Goal: Task Accomplishment & Management: Use online tool/utility

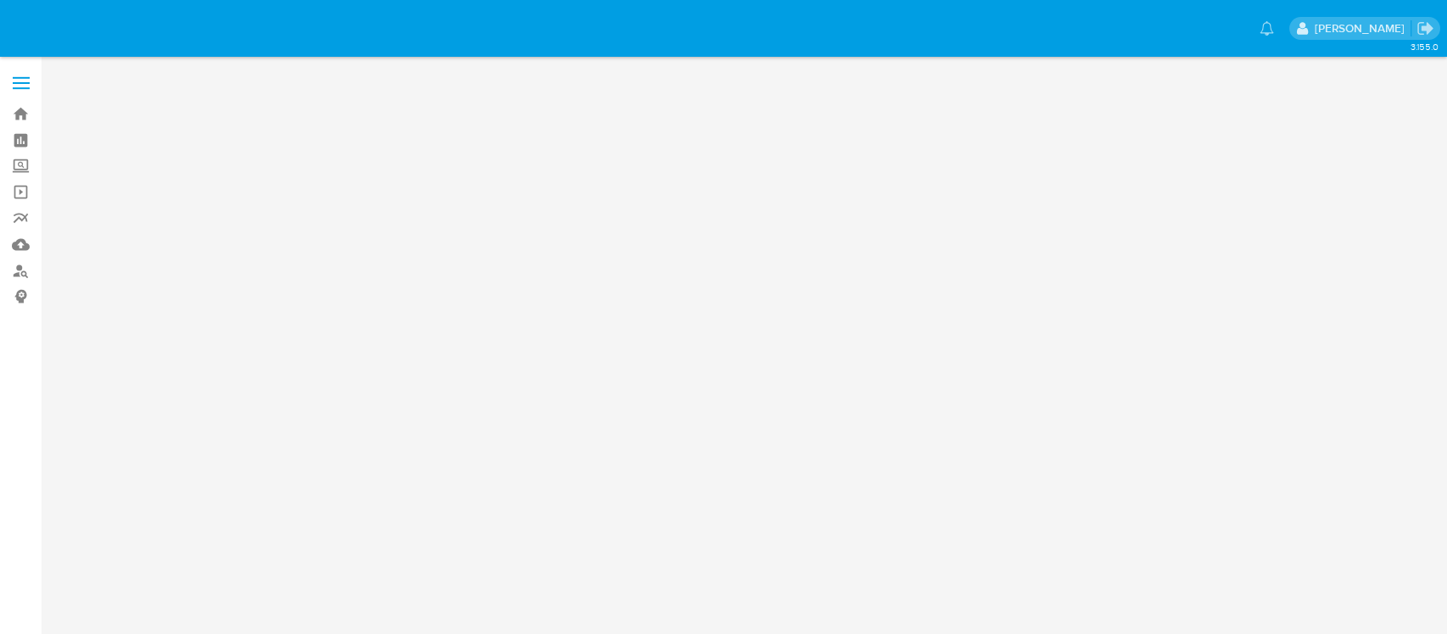
select select "10"
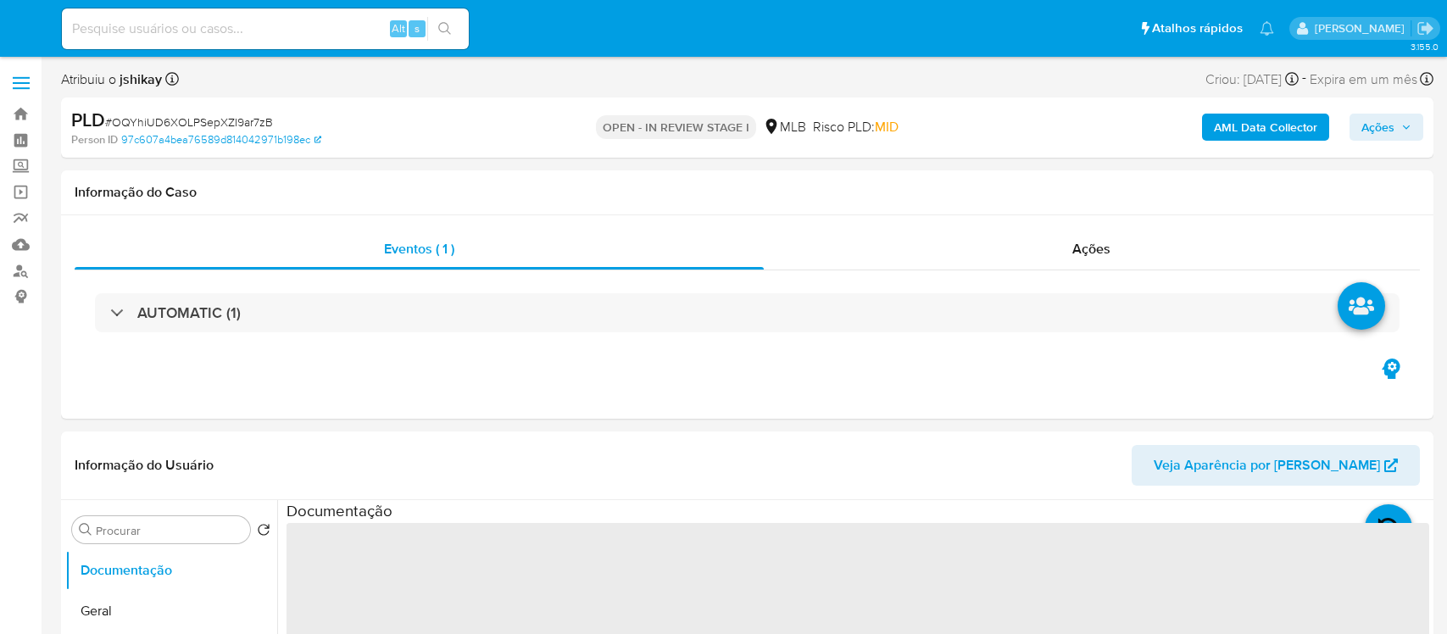
select select "10"
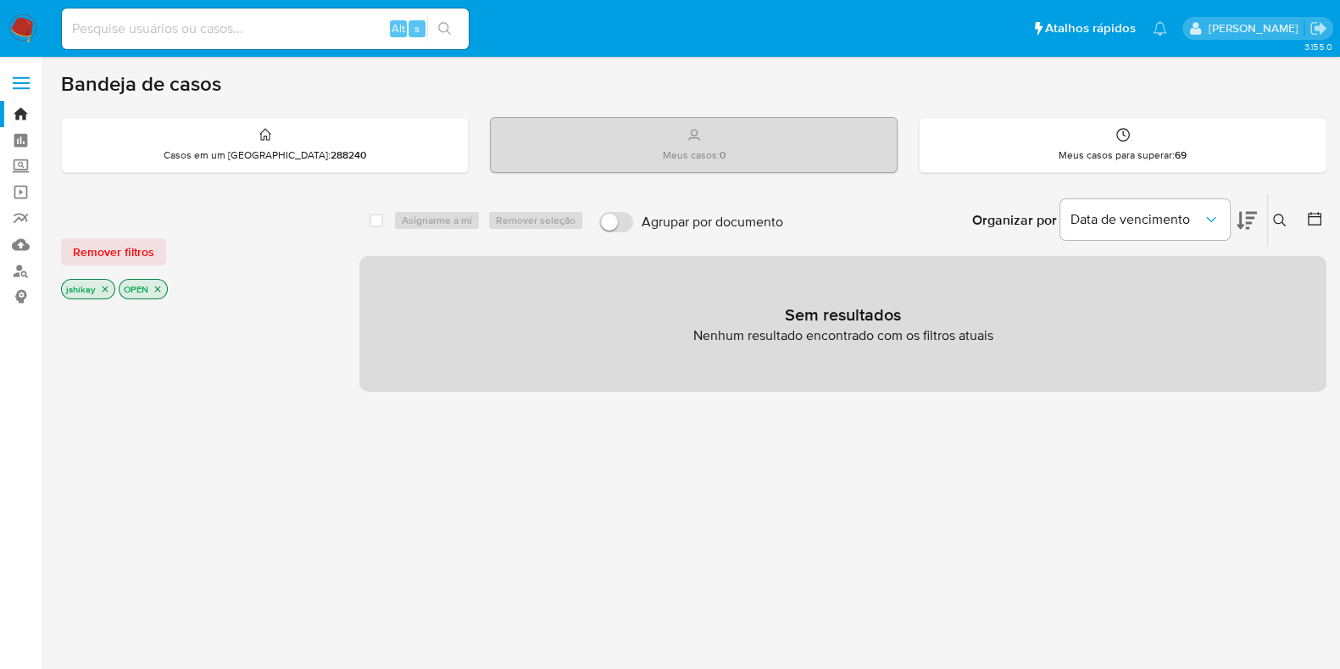
click at [37, 34] on nav "Pausado Ver notificaciones Alt s Atalhos rápidos Presiona las siguientes teclas…" at bounding box center [670, 28] width 1340 height 57
click at [21, 31] on img at bounding box center [22, 28] width 29 height 29
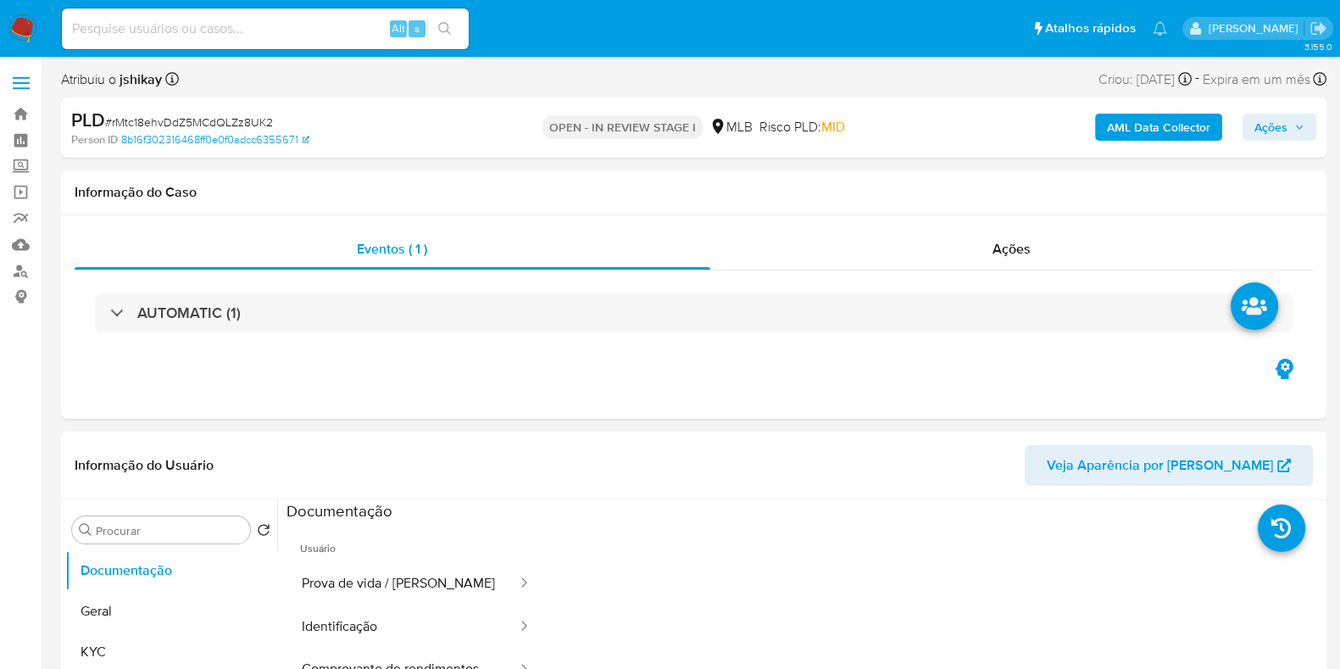
select select "10"
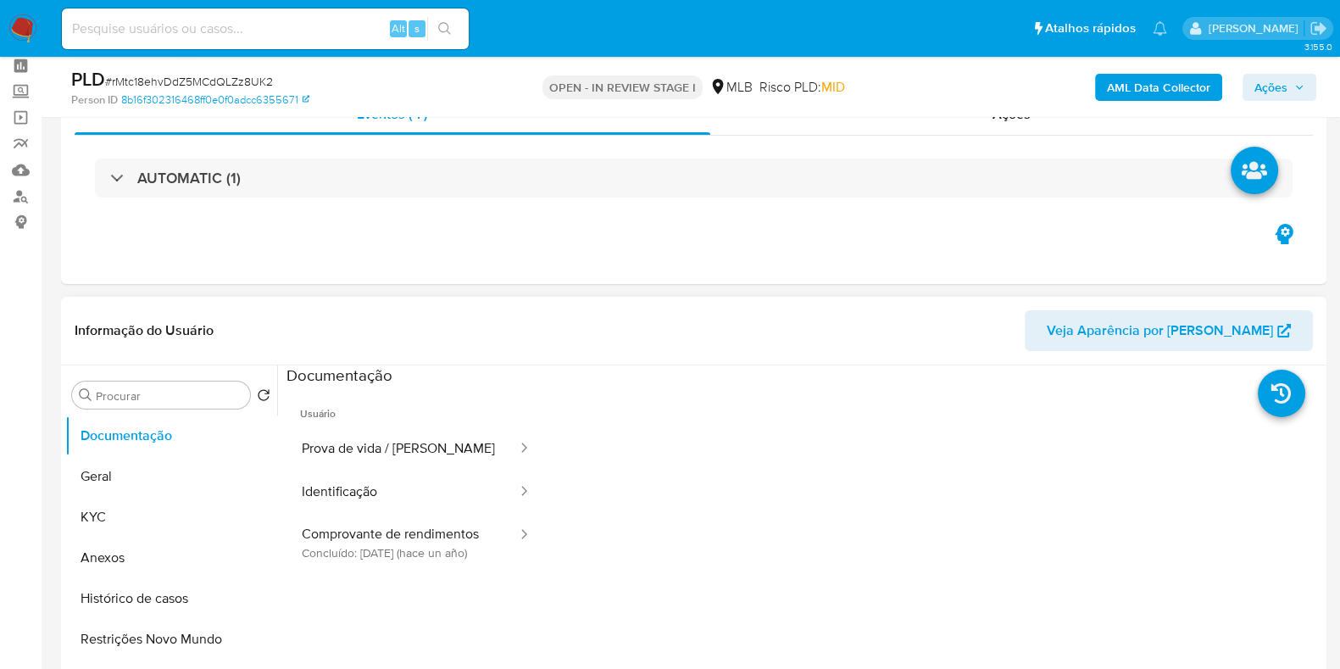
scroll to position [105, 0]
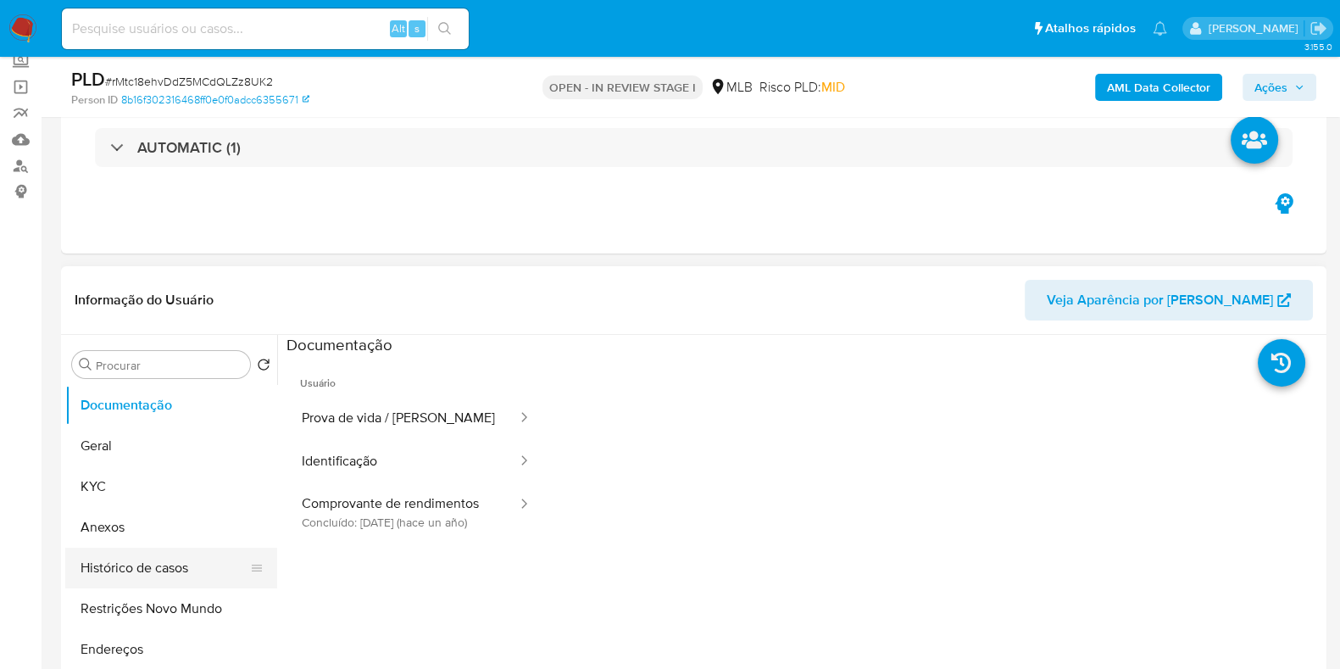
click at [156, 577] on button "Histórico de casos" at bounding box center [164, 568] width 198 height 41
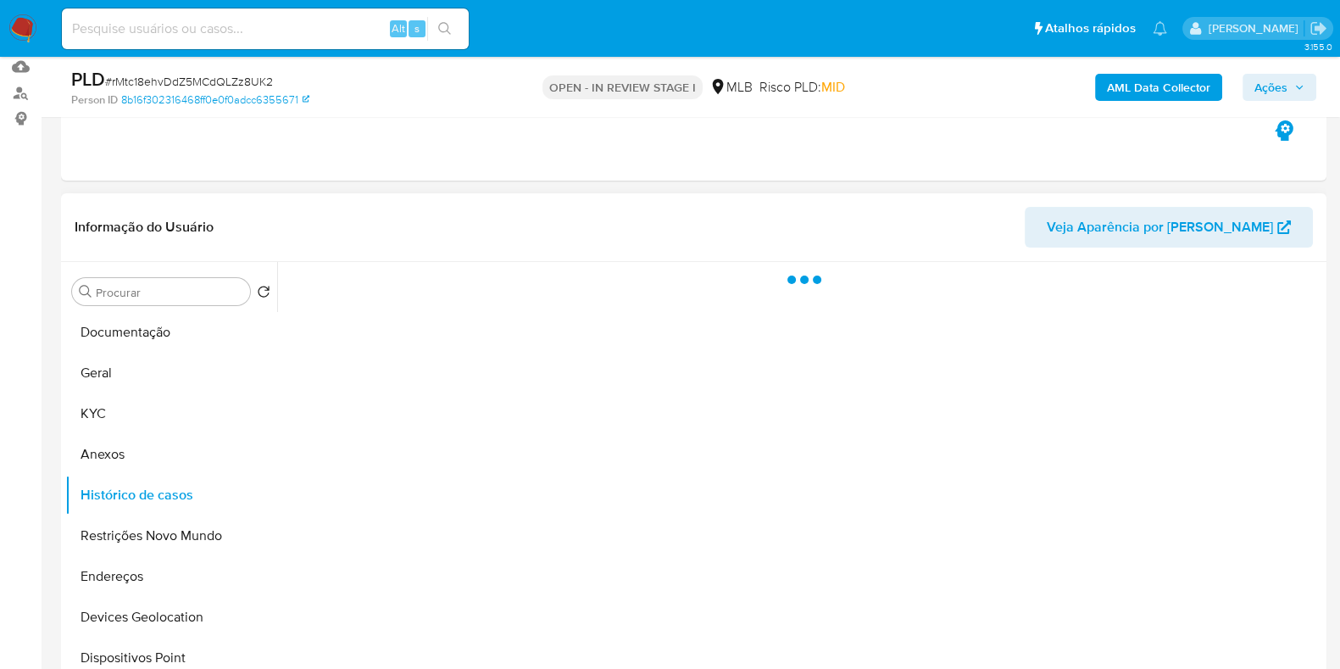
scroll to position [211, 0]
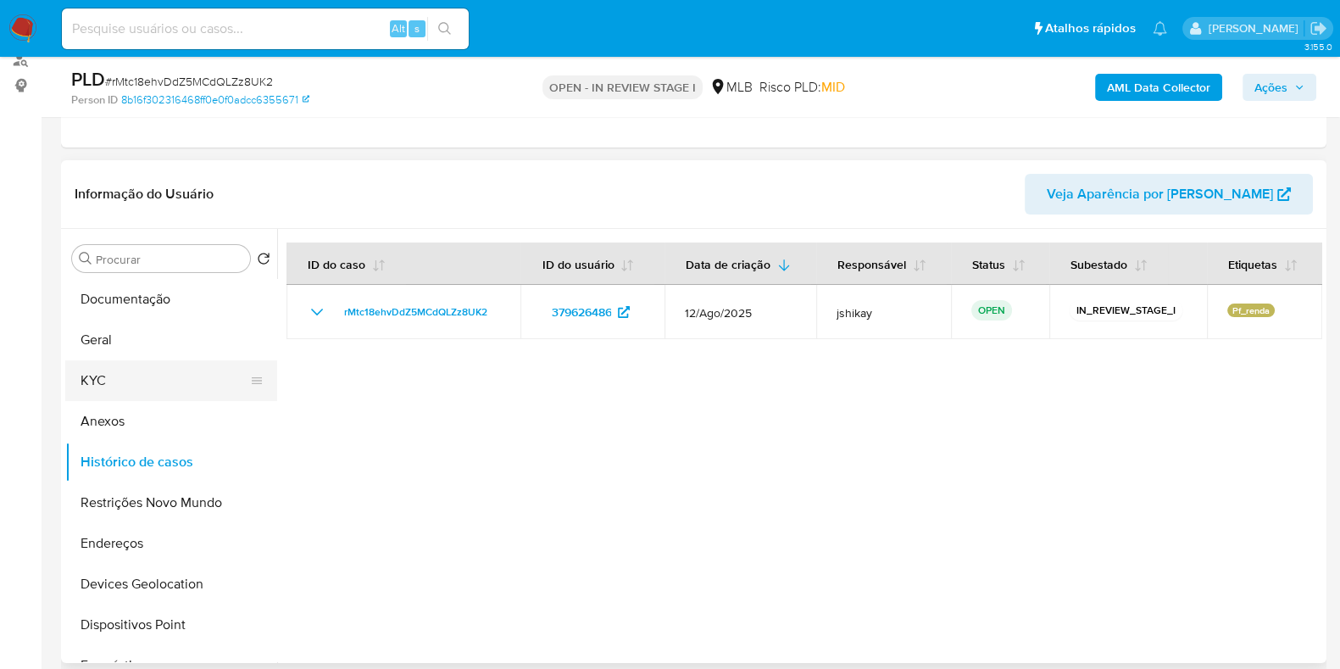
click at [101, 369] on button "KYC" at bounding box center [164, 380] width 198 height 41
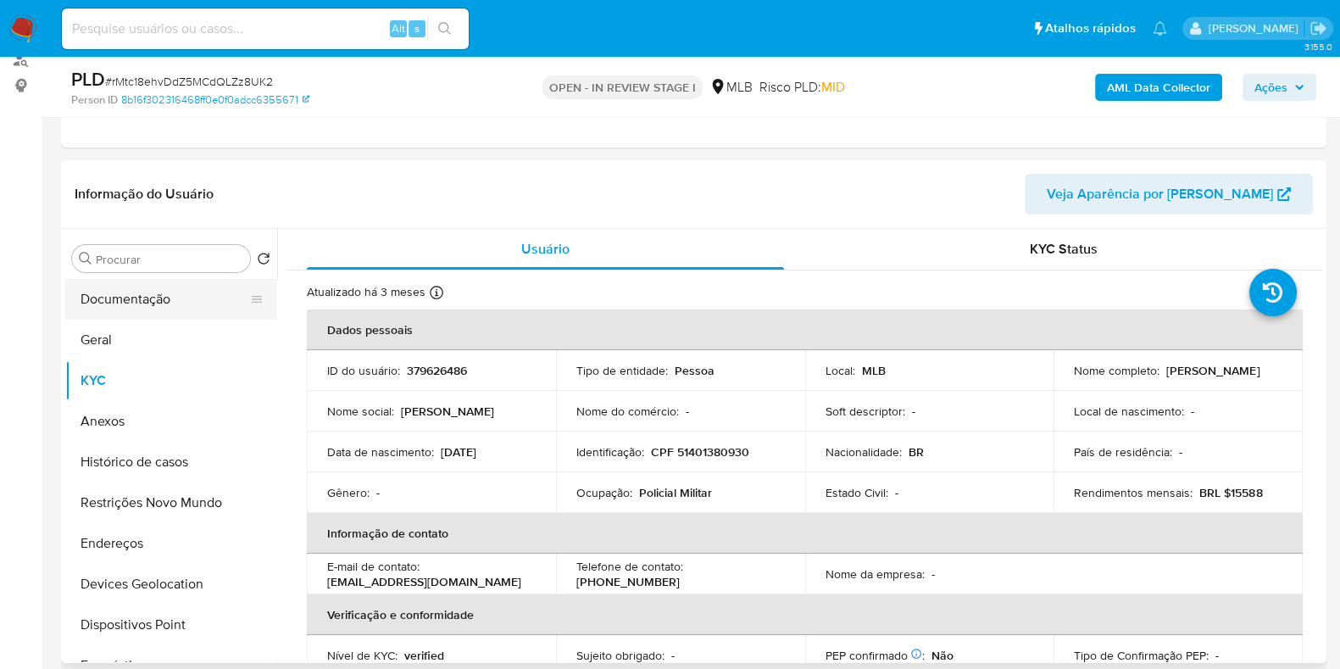
click at [139, 302] on button "Documentação" at bounding box center [164, 299] width 198 height 41
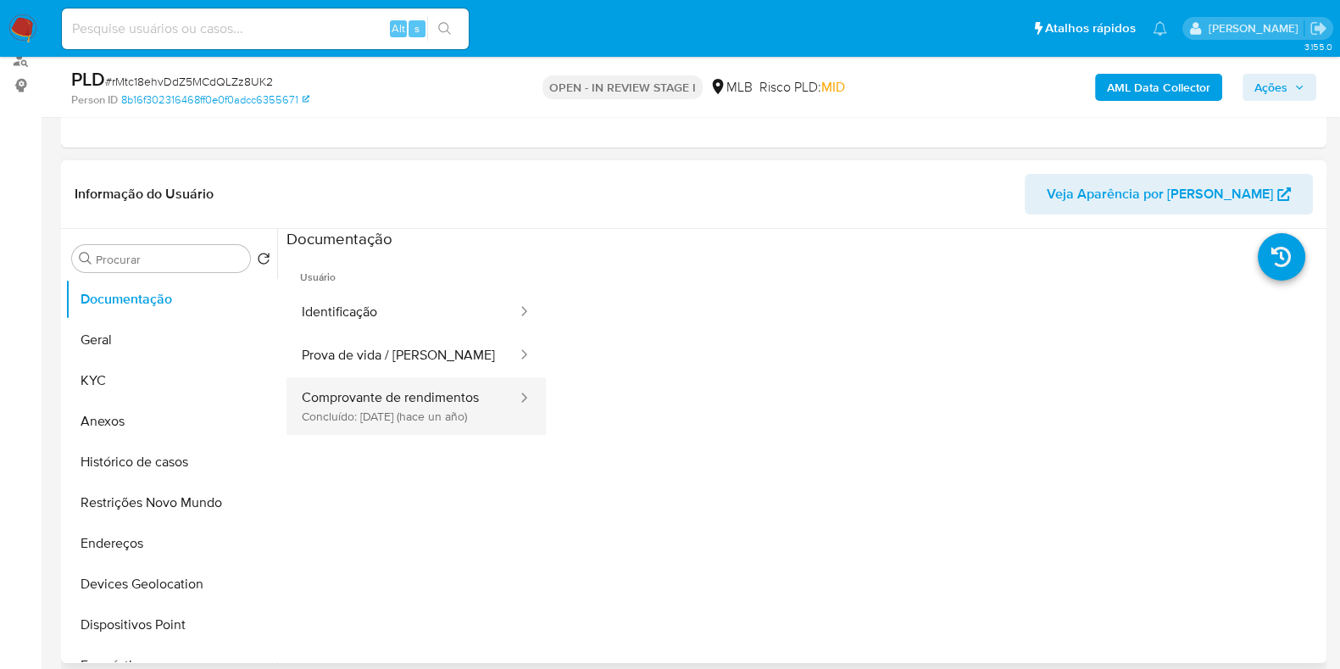
click at [458, 424] on button "Comprovante de rendimentos Concluído: 06/06/2024 (hace un año)" at bounding box center [403, 406] width 232 height 58
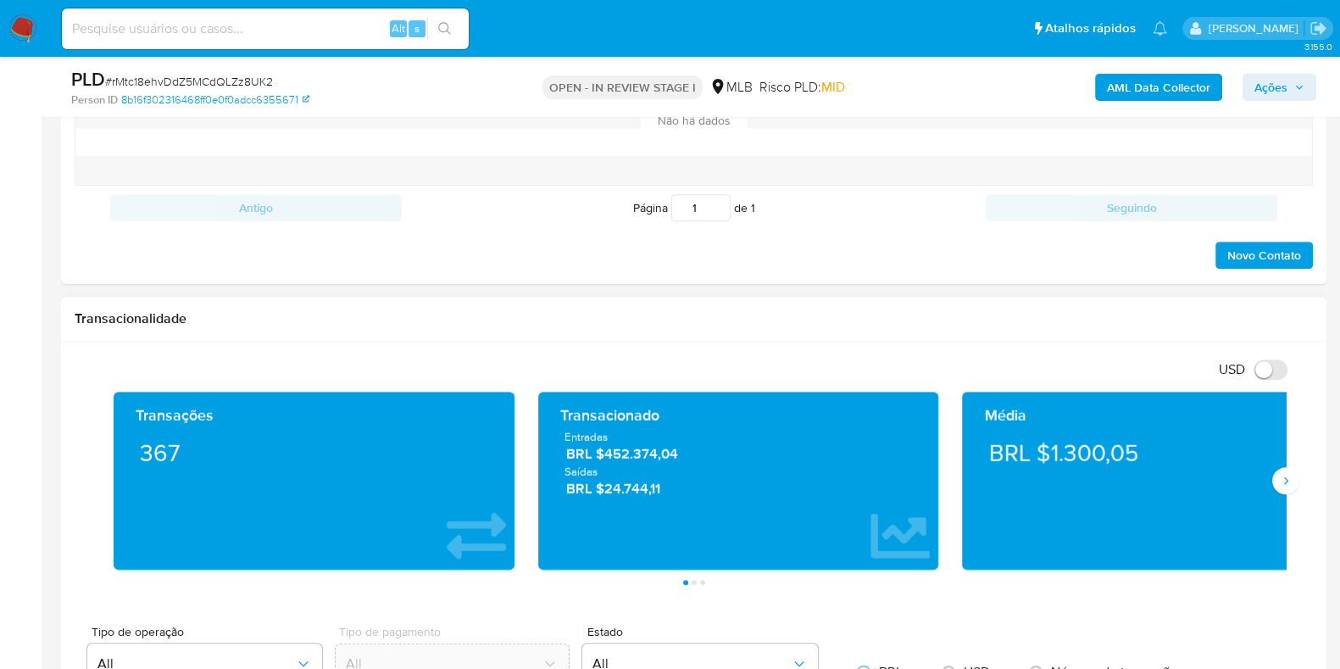
scroll to position [148, 0]
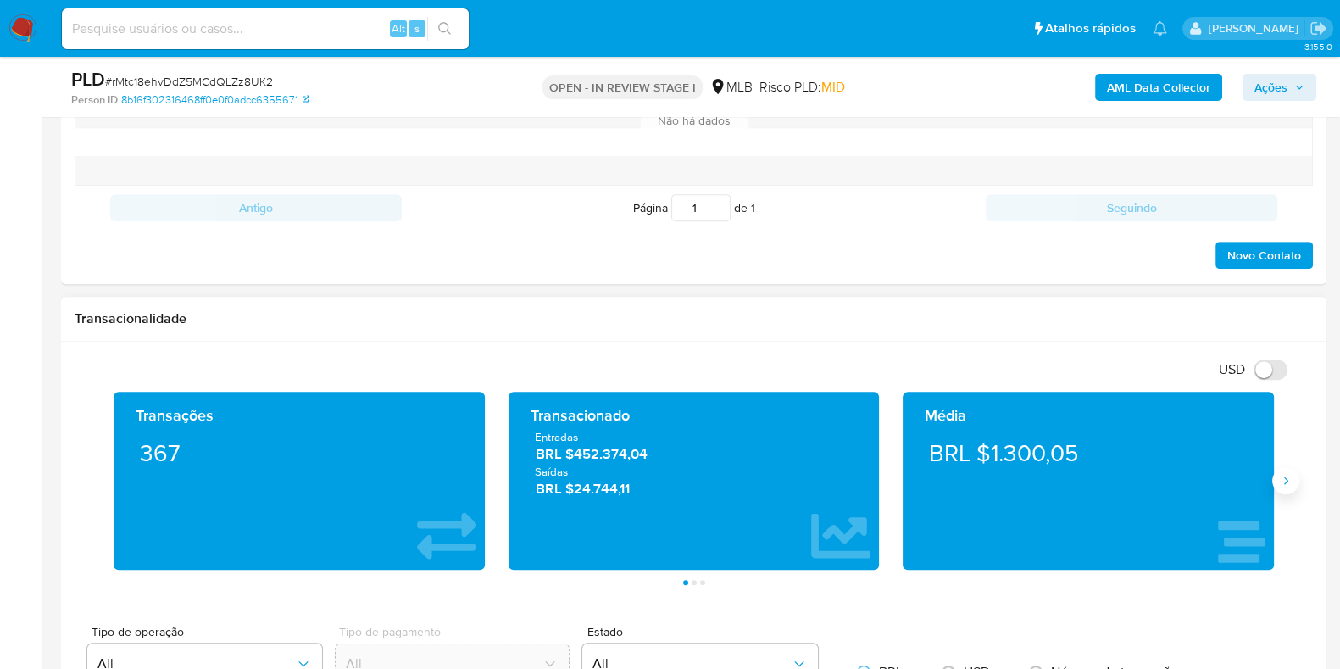
click at [1287, 475] on icon "Siguiente" at bounding box center [1286, 481] width 14 height 14
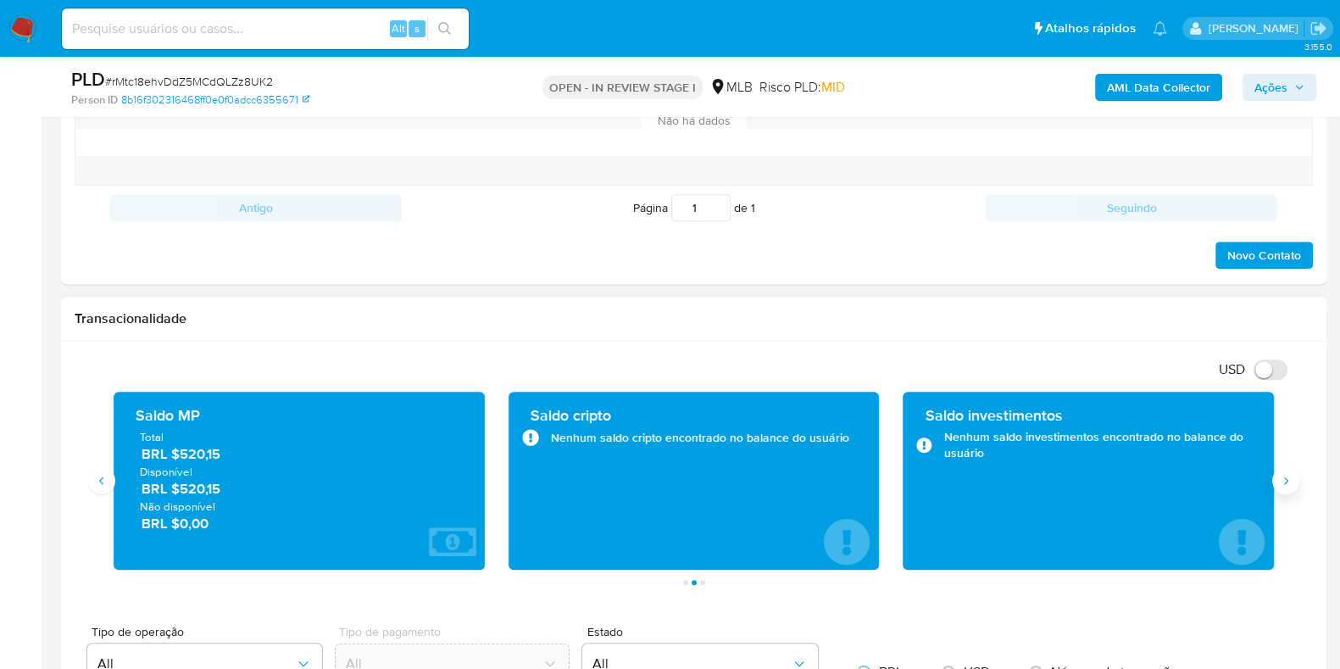
click at [1287, 475] on icon "Siguiente" at bounding box center [1286, 481] width 14 height 14
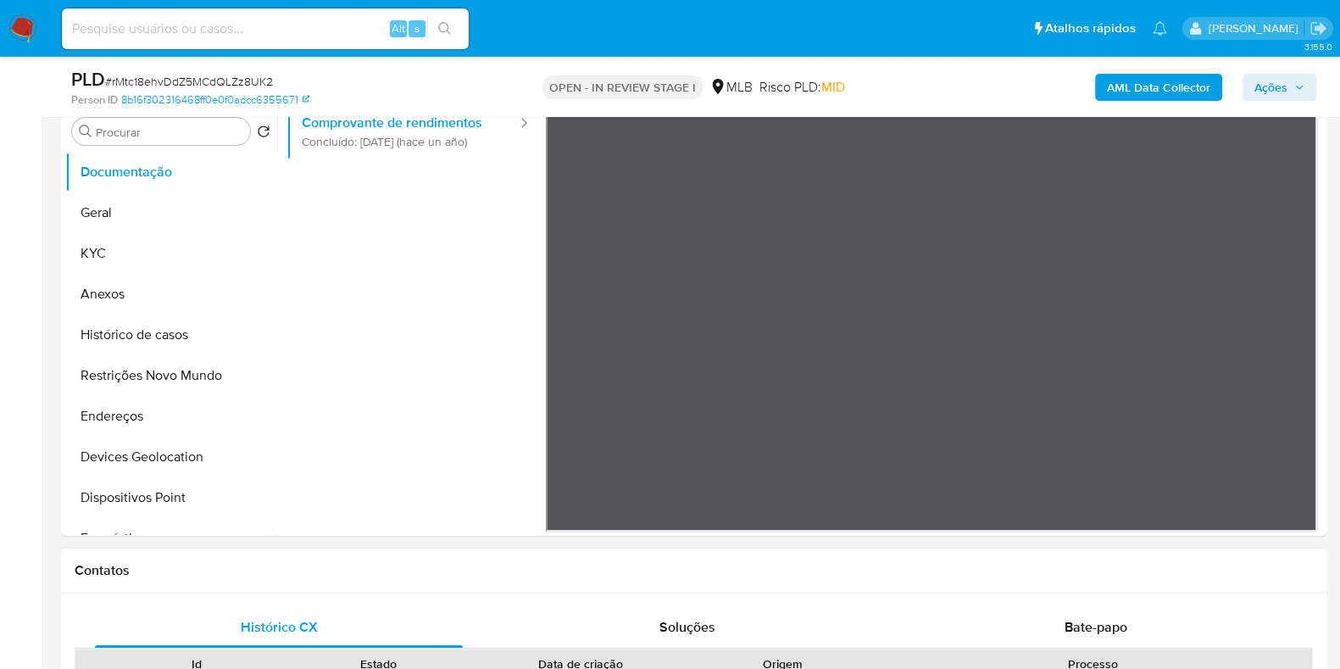
scroll to position [42, 0]
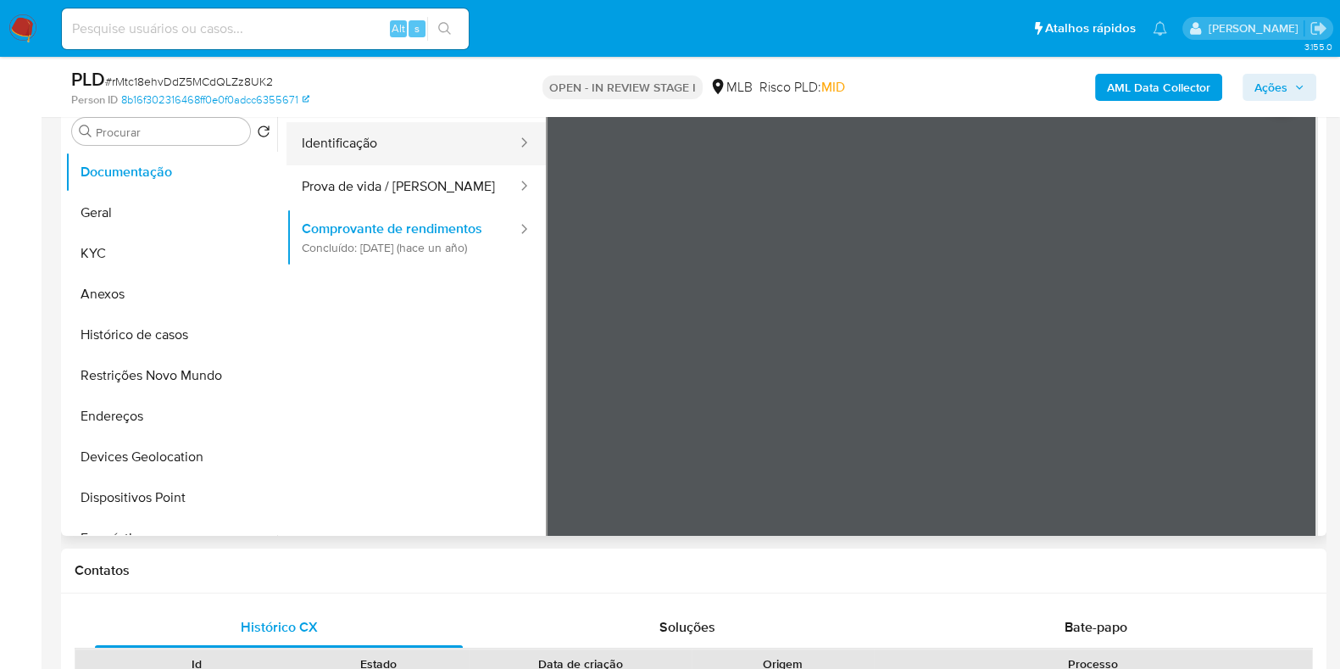
click at [342, 141] on button "Identificação" at bounding box center [403, 143] width 232 height 43
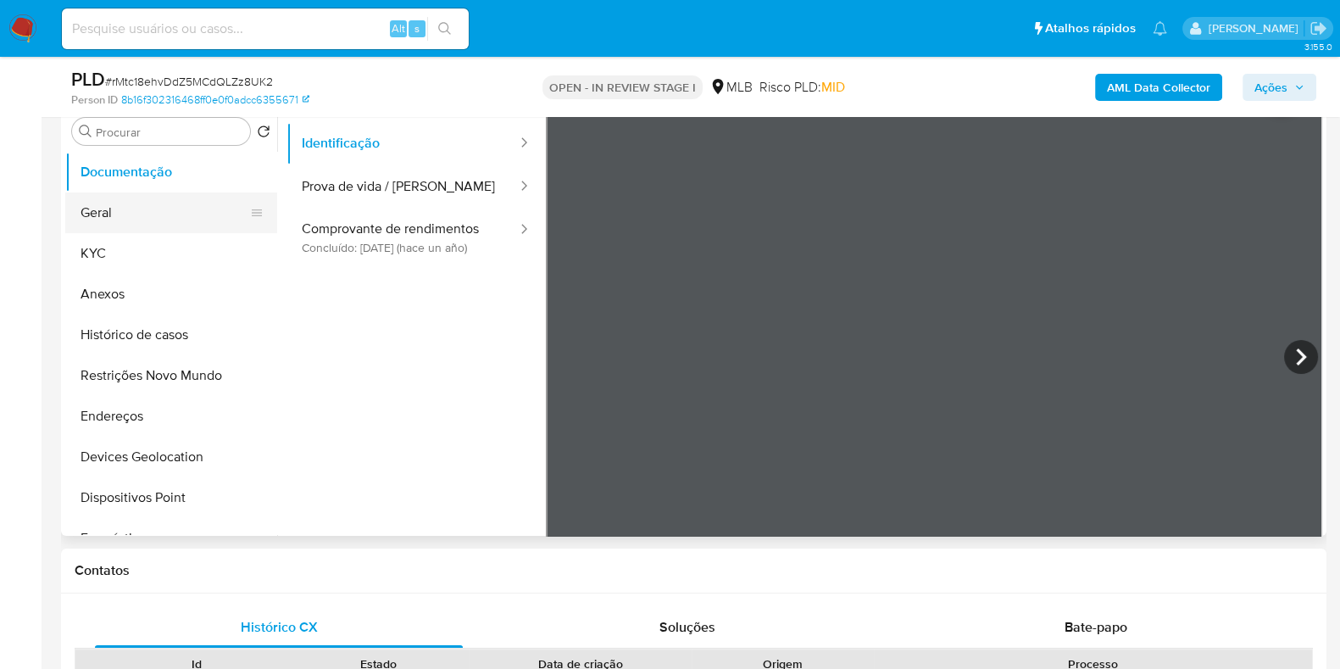
click at [136, 219] on button "Geral" at bounding box center [164, 212] width 198 height 41
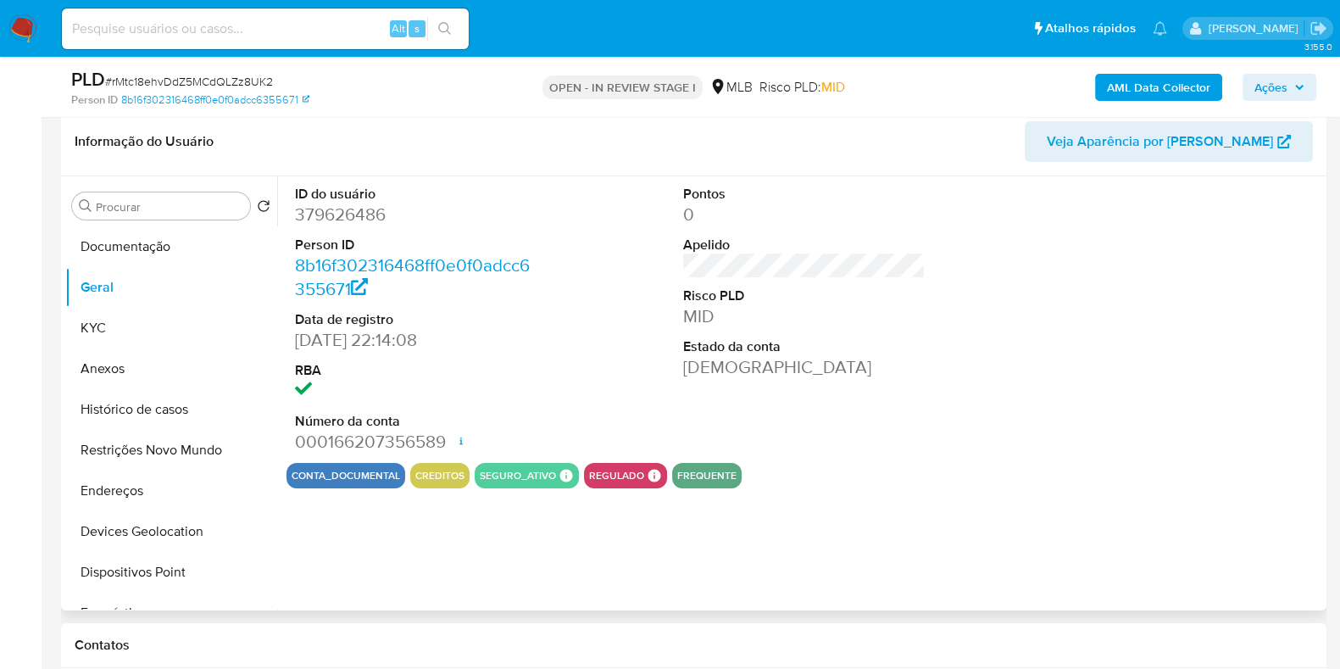
scroll to position [233, 0]
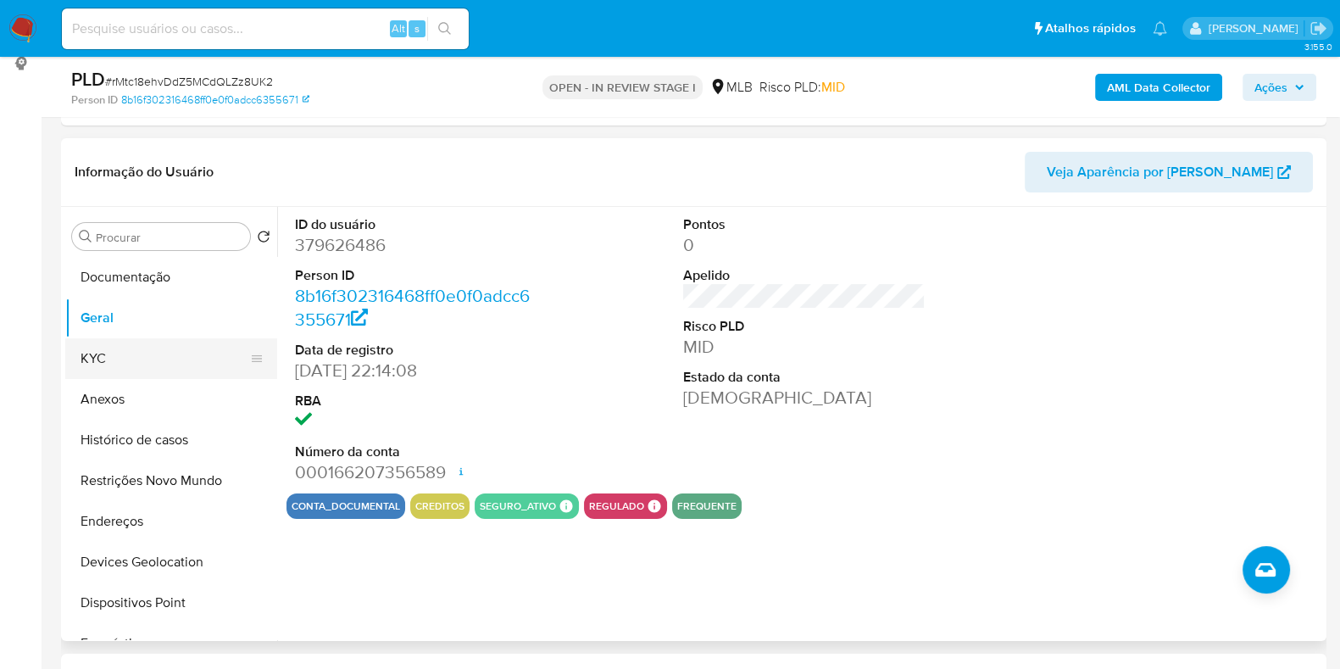
click at [171, 349] on button "KYC" at bounding box center [164, 358] width 198 height 41
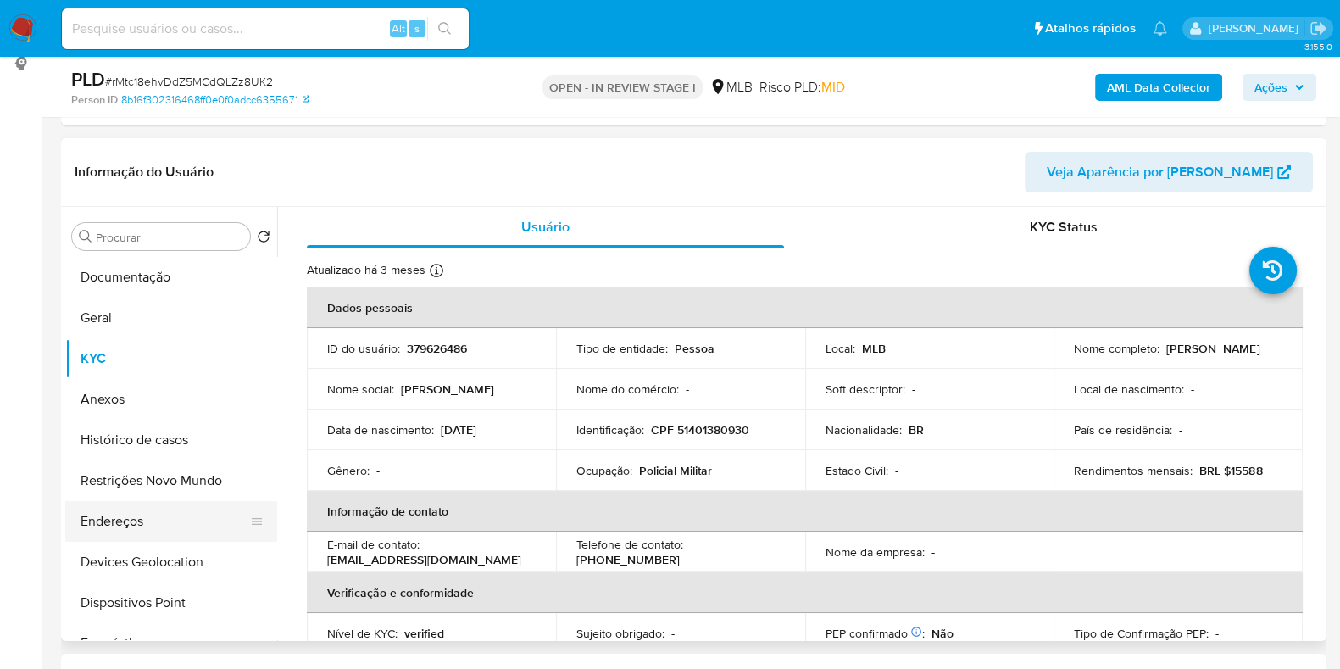
drag, startPoint x: 155, startPoint y: 533, endPoint x: 177, endPoint y: 524, distance: 23.9
click at [154, 533] on button "Endereços" at bounding box center [164, 521] width 198 height 41
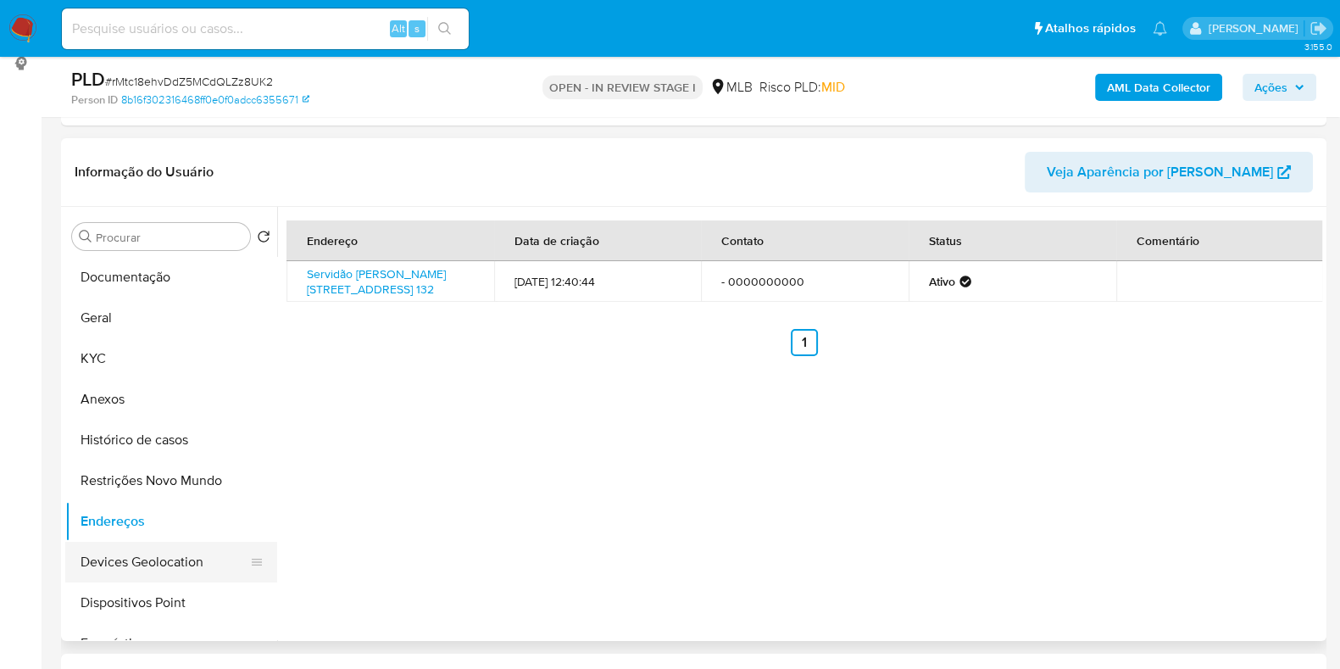
click at [174, 570] on button "Devices Geolocation" at bounding box center [164, 562] width 198 height 41
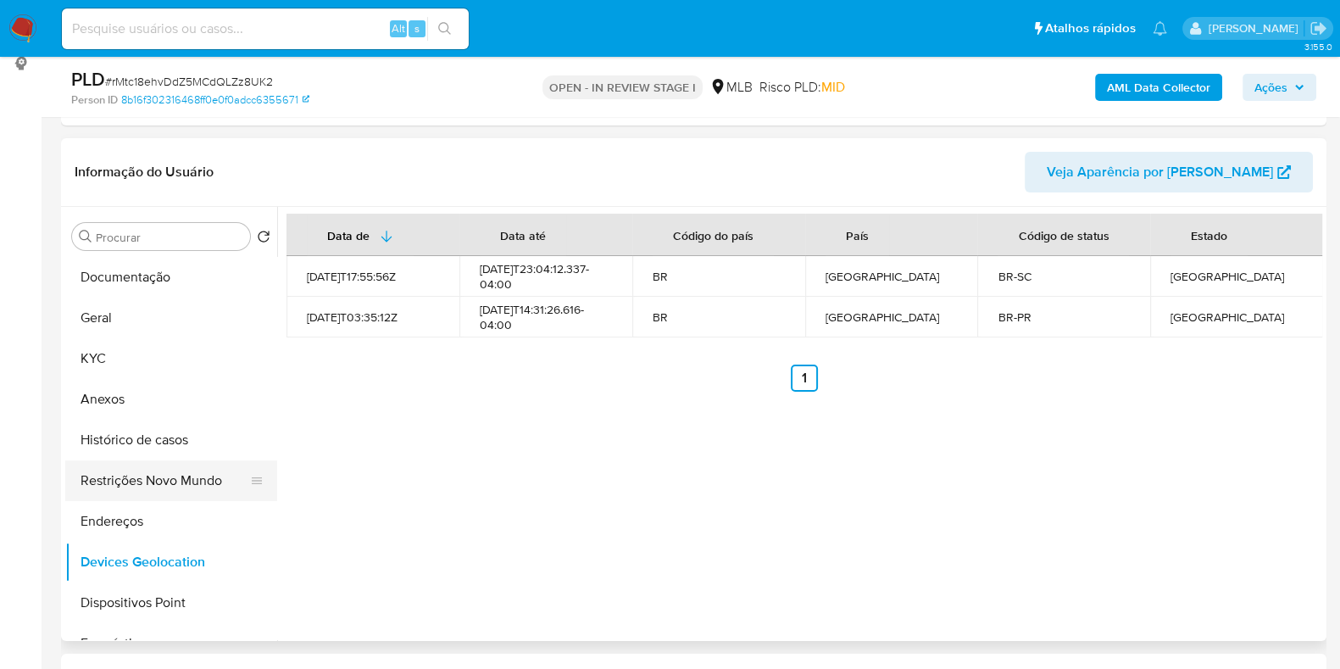
drag, startPoint x: 150, startPoint y: 489, endPoint x: 197, endPoint y: 485, distance: 46.8
click at [152, 488] on button "Restrições Novo Mundo" at bounding box center [164, 480] width 198 height 41
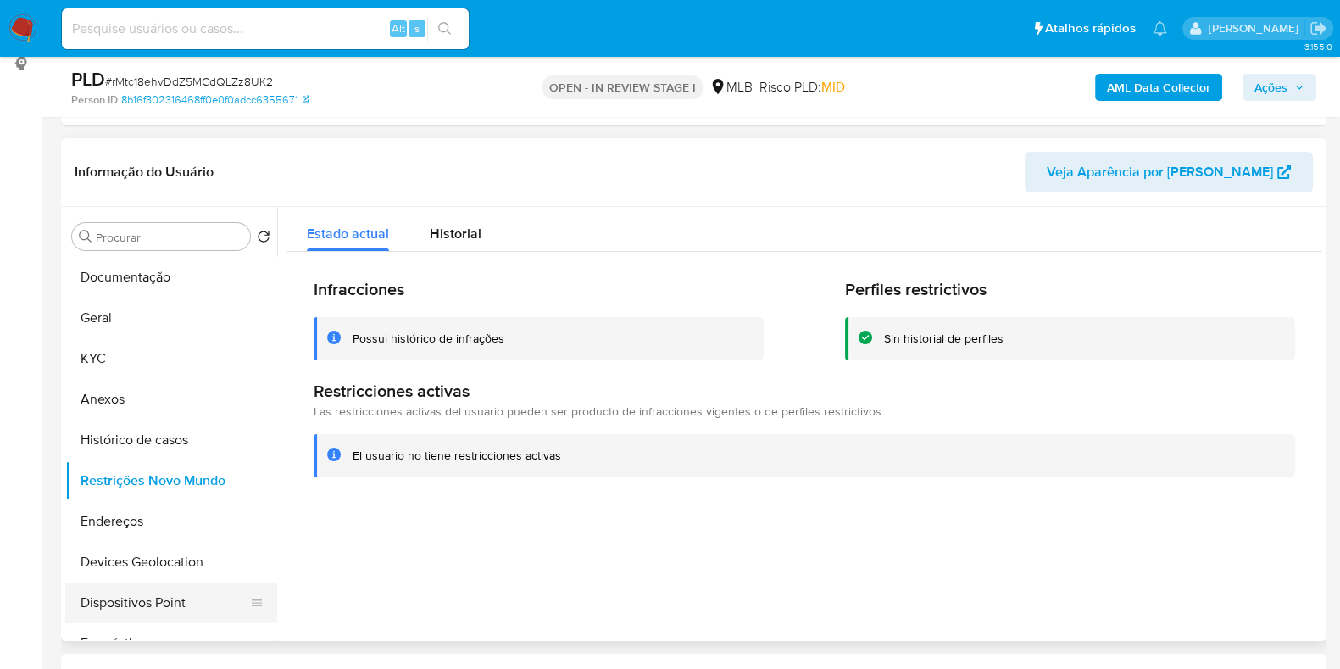
click at [172, 604] on button "Dispositivos Point" at bounding box center [164, 602] width 198 height 41
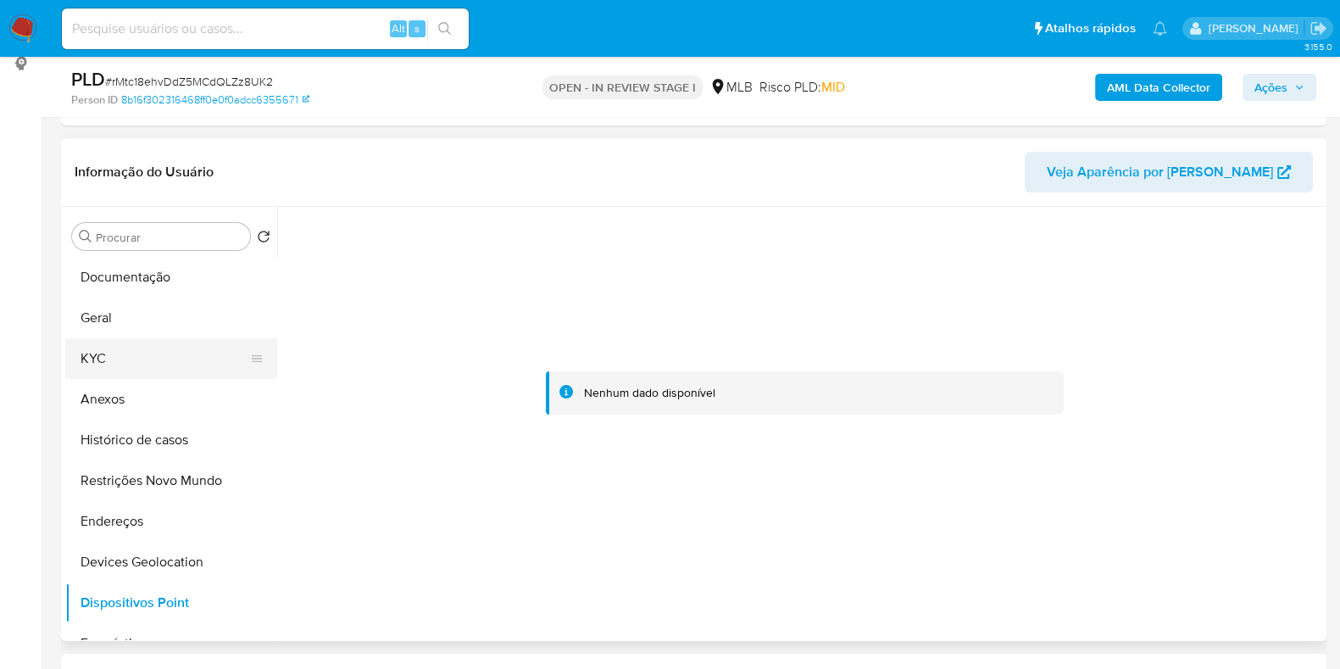
click at [121, 345] on button "KYC" at bounding box center [164, 358] width 198 height 41
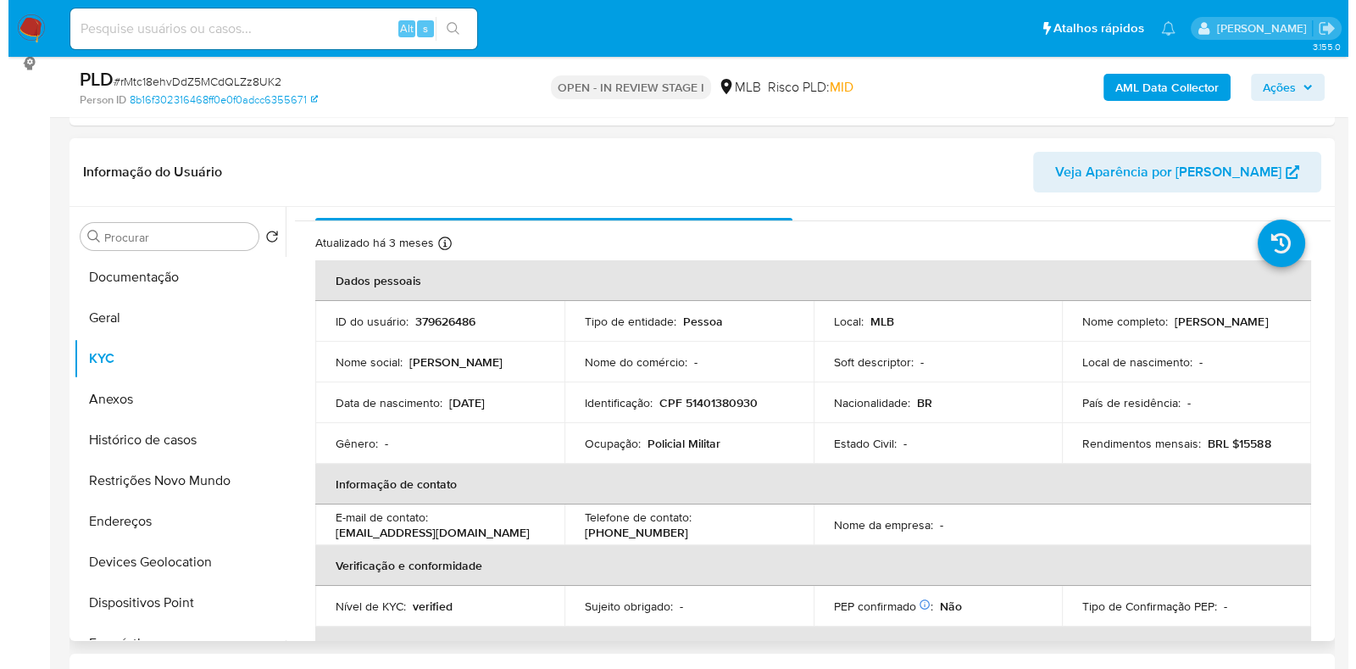
scroll to position [0, 0]
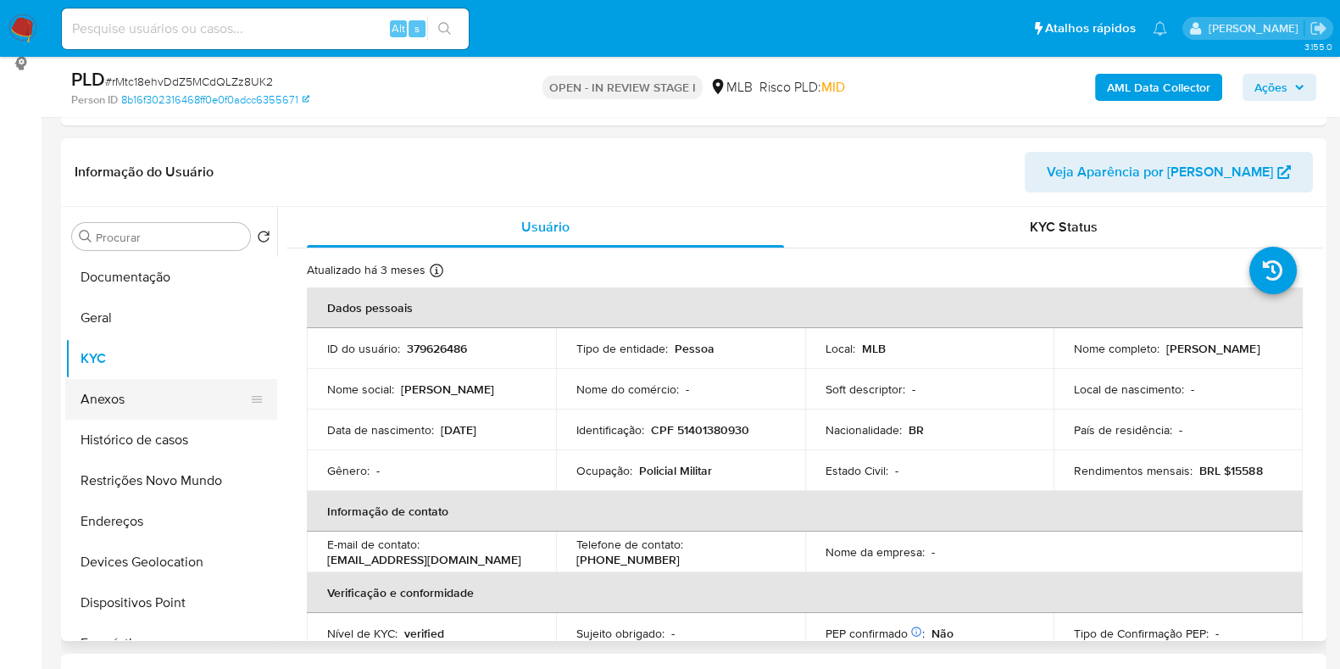
click at [119, 403] on button "Anexos" at bounding box center [164, 399] width 198 height 41
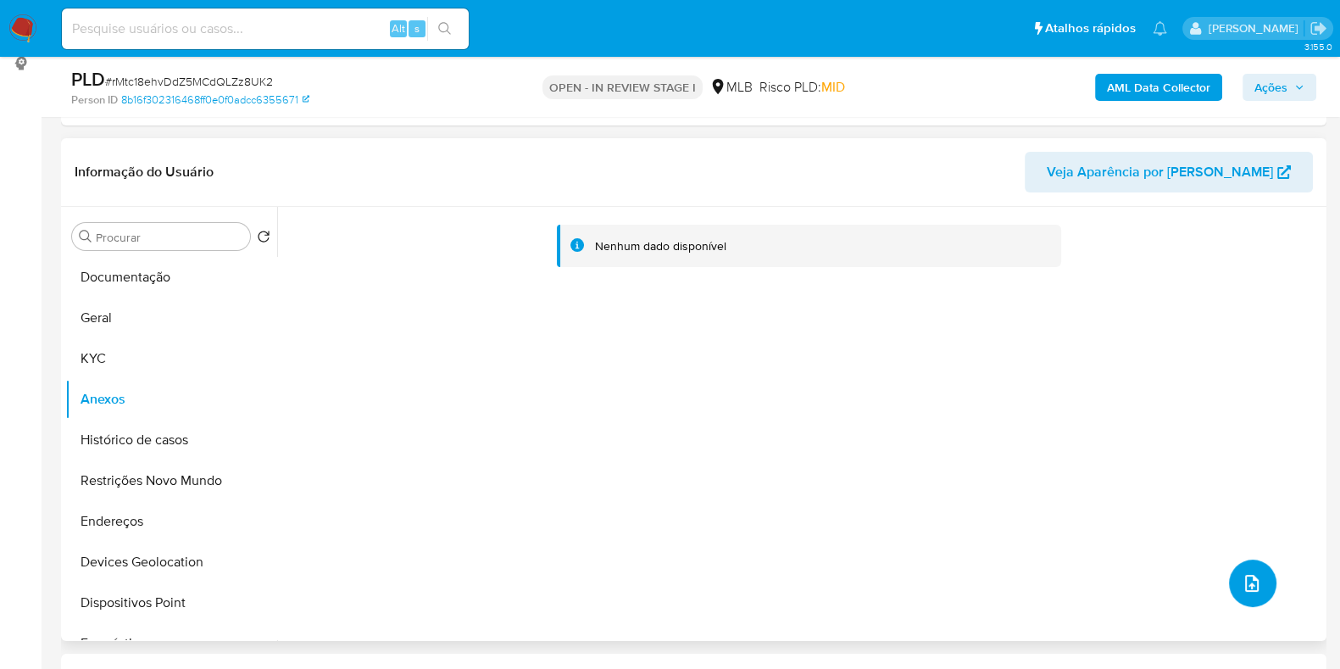
click at [1253, 581] on icon "upload-file" at bounding box center [1252, 583] width 20 height 20
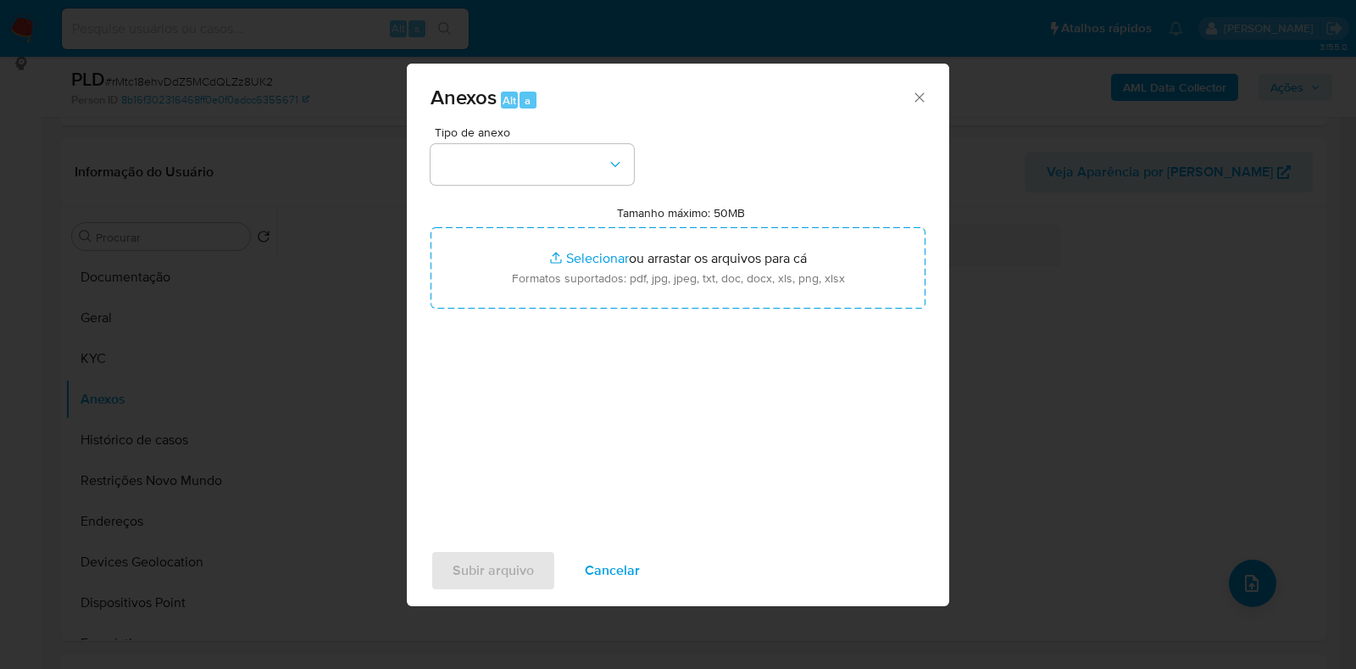
click at [546, 148] on button "button" at bounding box center [532, 164] width 203 height 41
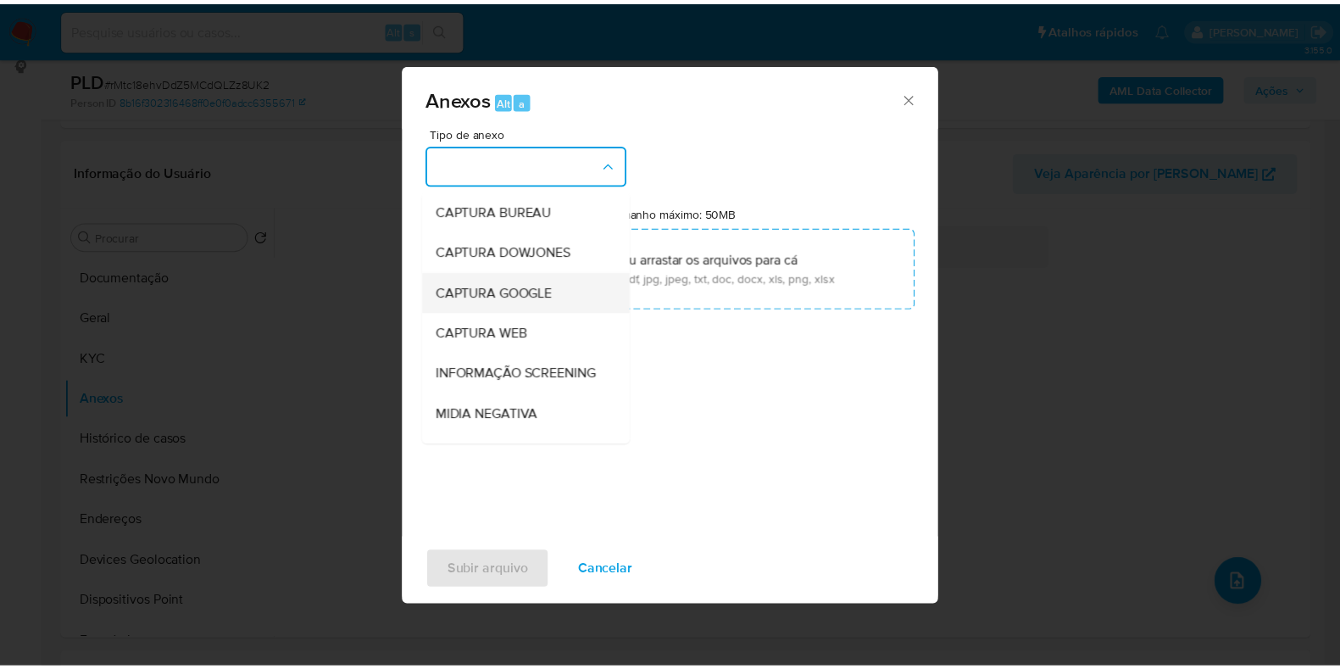
scroll to position [105, 0]
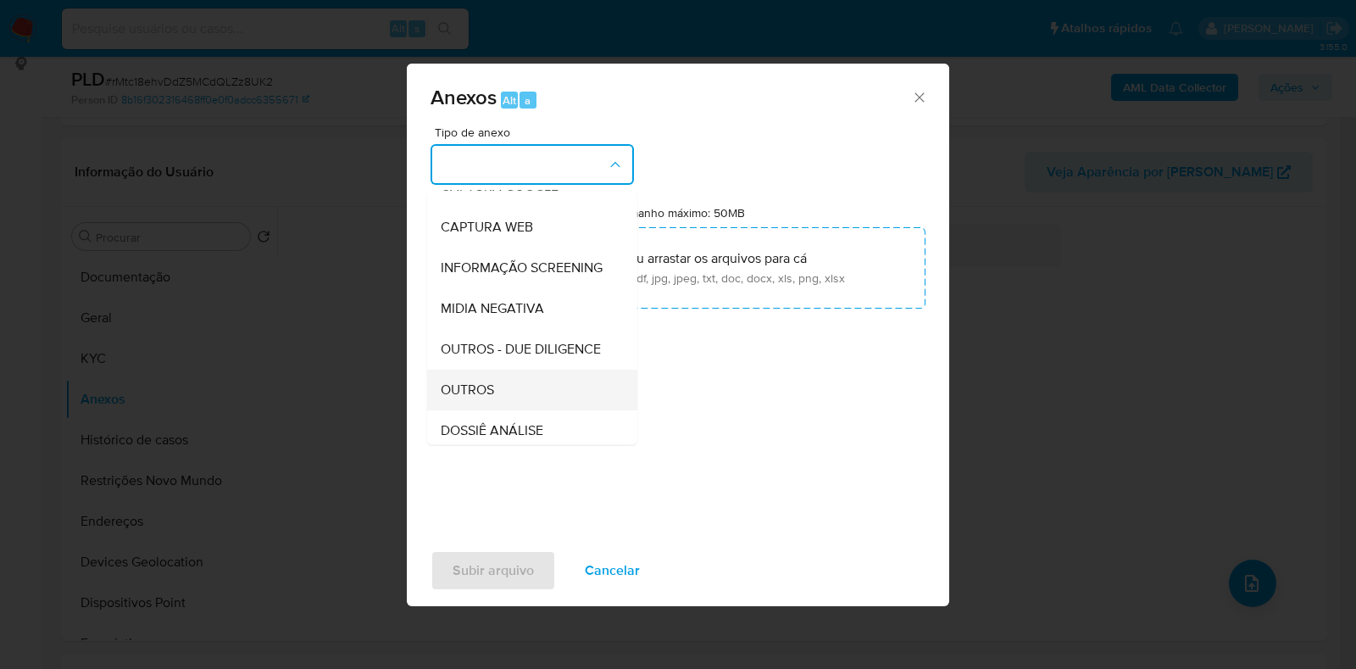
click at [492, 398] on span "OUTROS" at bounding box center [467, 390] width 53 height 17
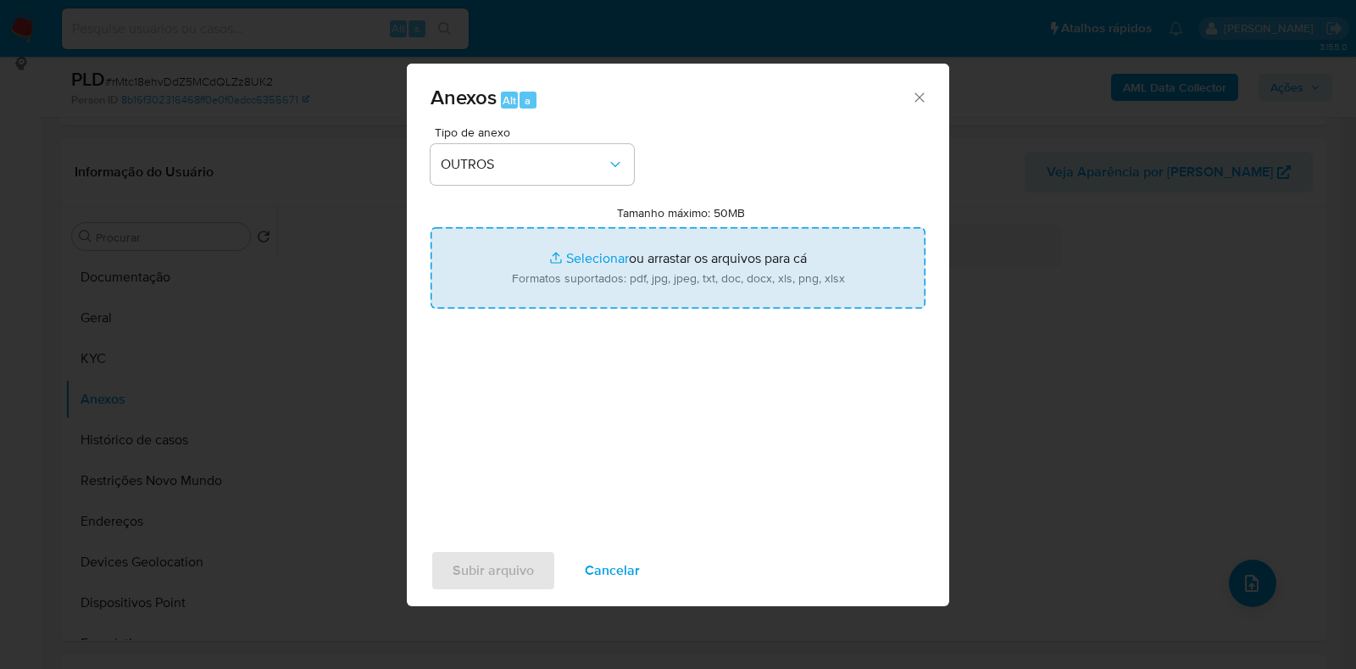
click at [525, 302] on input "Tamanho máximo: 50MB Selecionar arquivos" at bounding box center [678, 267] width 495 height 81
type input "C:\fakepath\SAR - XXXX- CPF 51401380930 - MARGARETH HACH PRATTS.pdf"
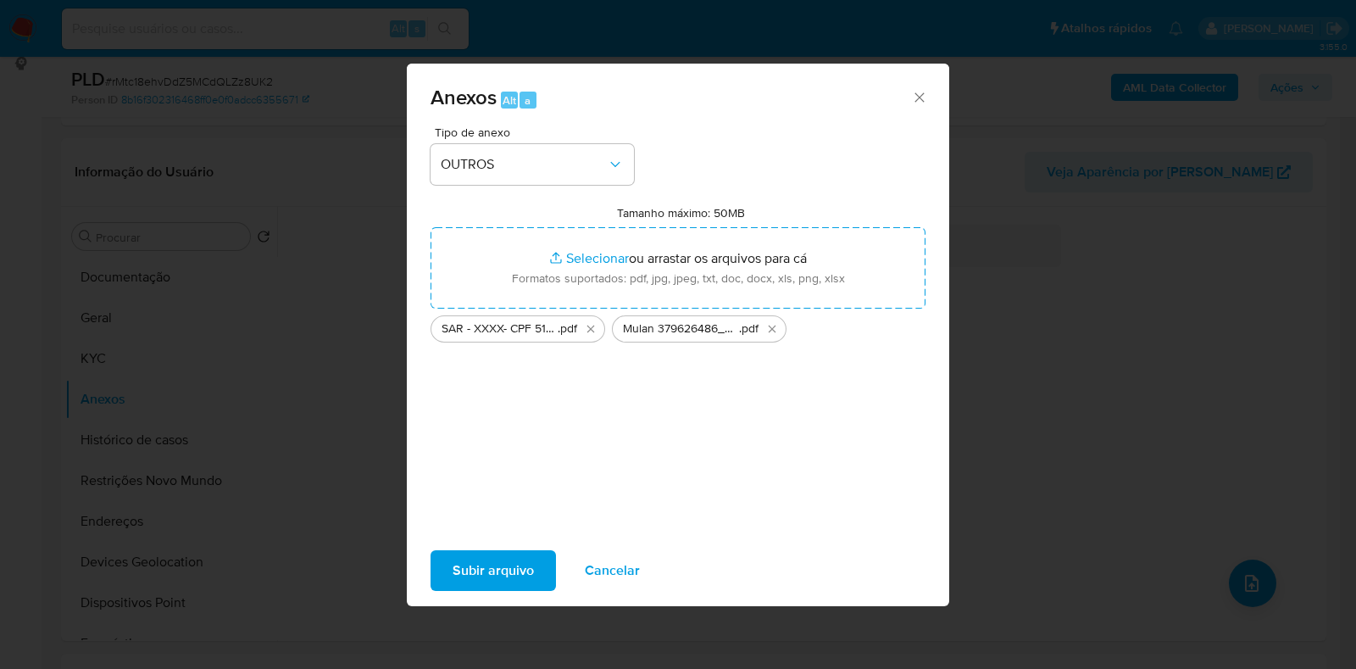
click at [509, 578] on span "Subir arquivo" at bounding box center [493, 570] width 81 height 37
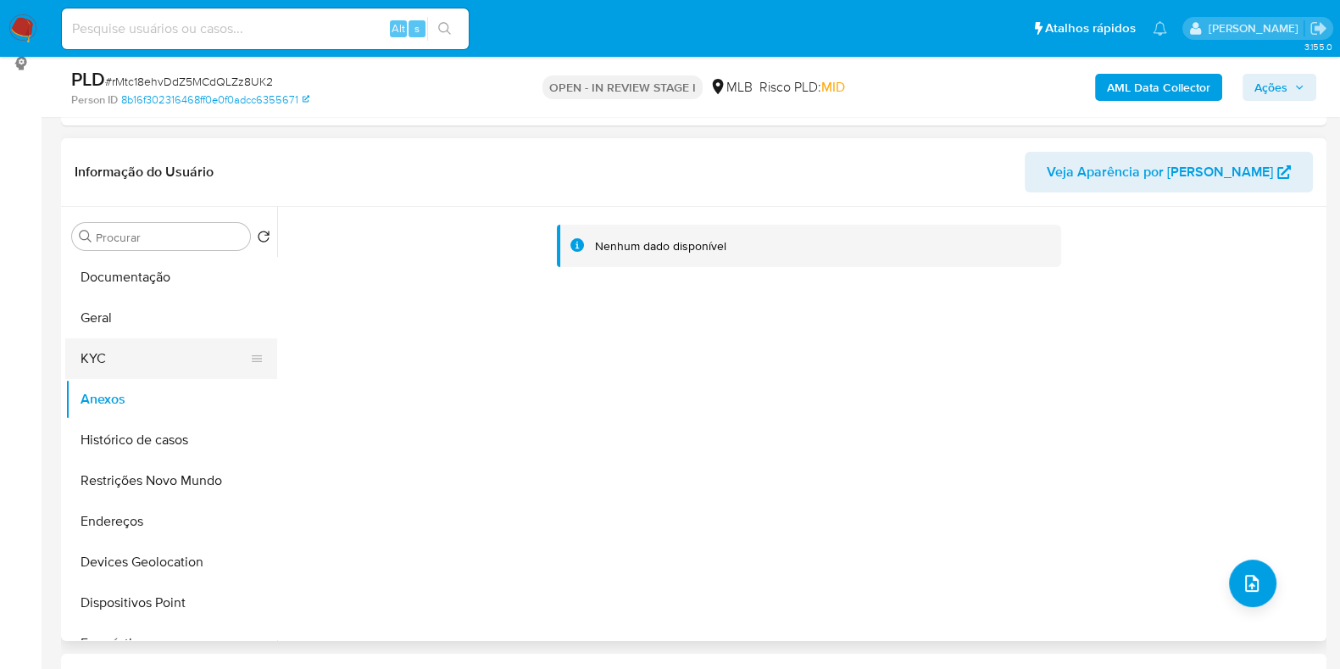
click at [130, 359] on button "KYC" at bounding box center [164, 358] width 198 height 41
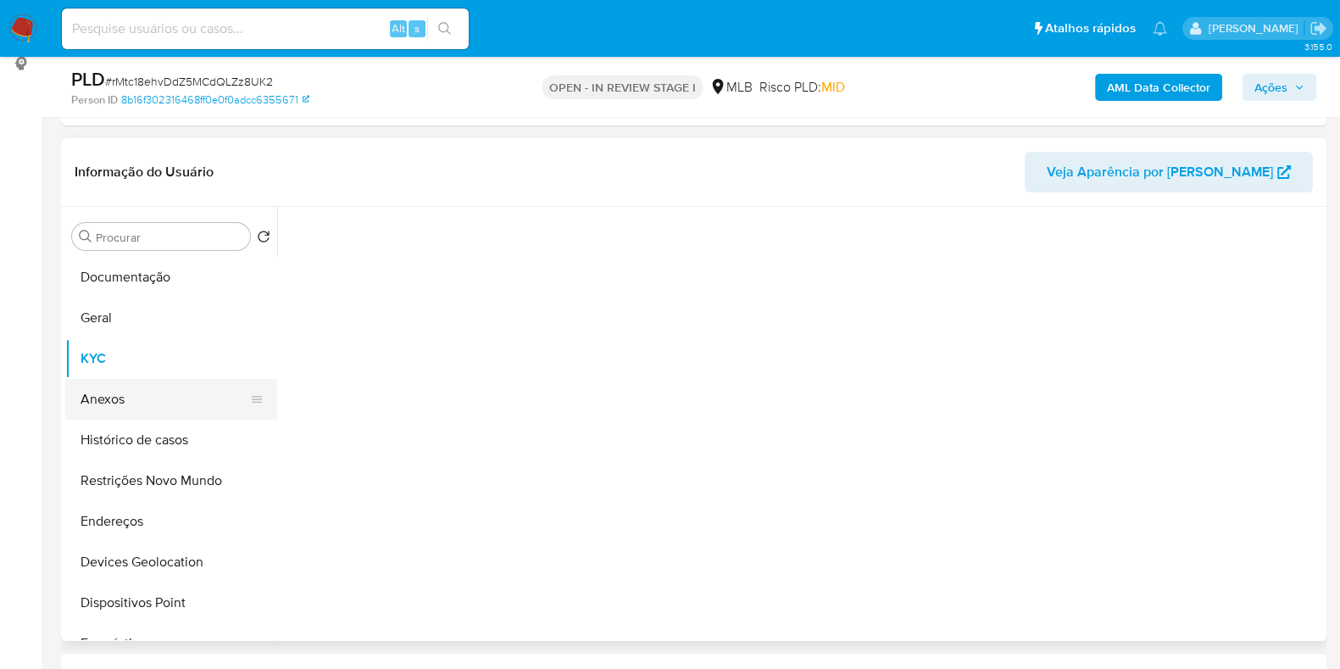
click at [125, 403] on button "Anexos" at bounding box center [164, 399] width 198 height 41
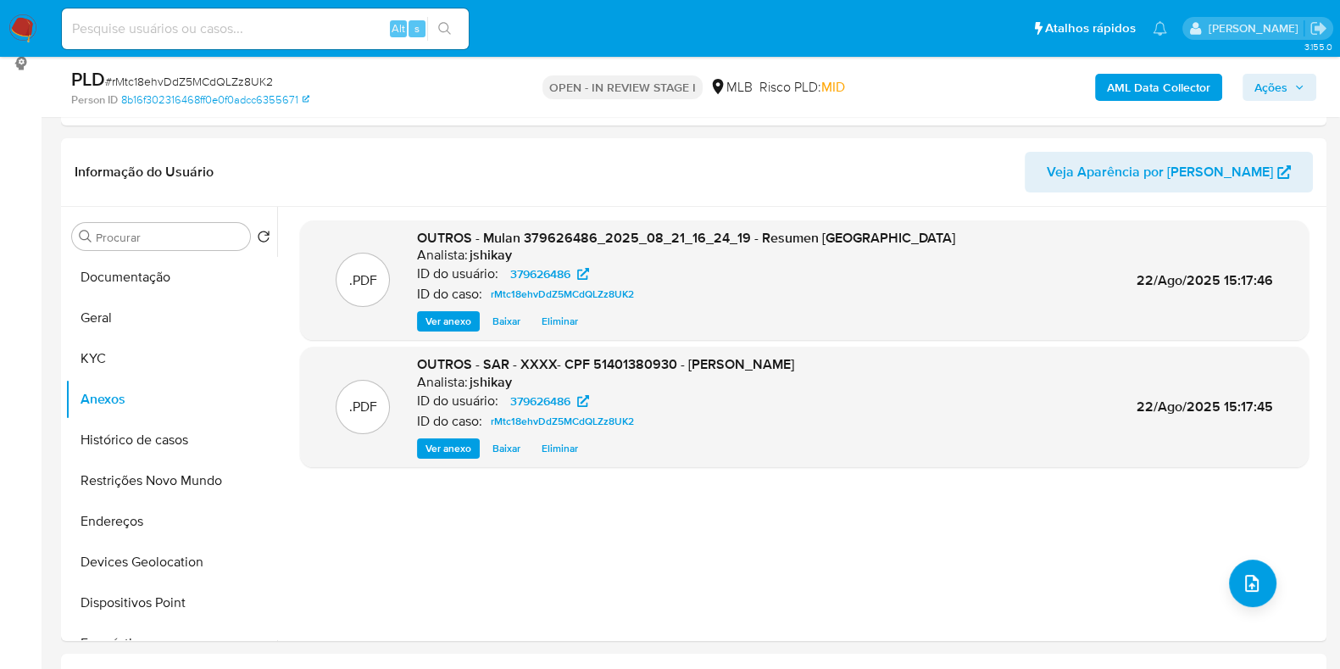
click at [1270, 78] on span "Ações" at bounding box center [1271, 87] width 33 height 27
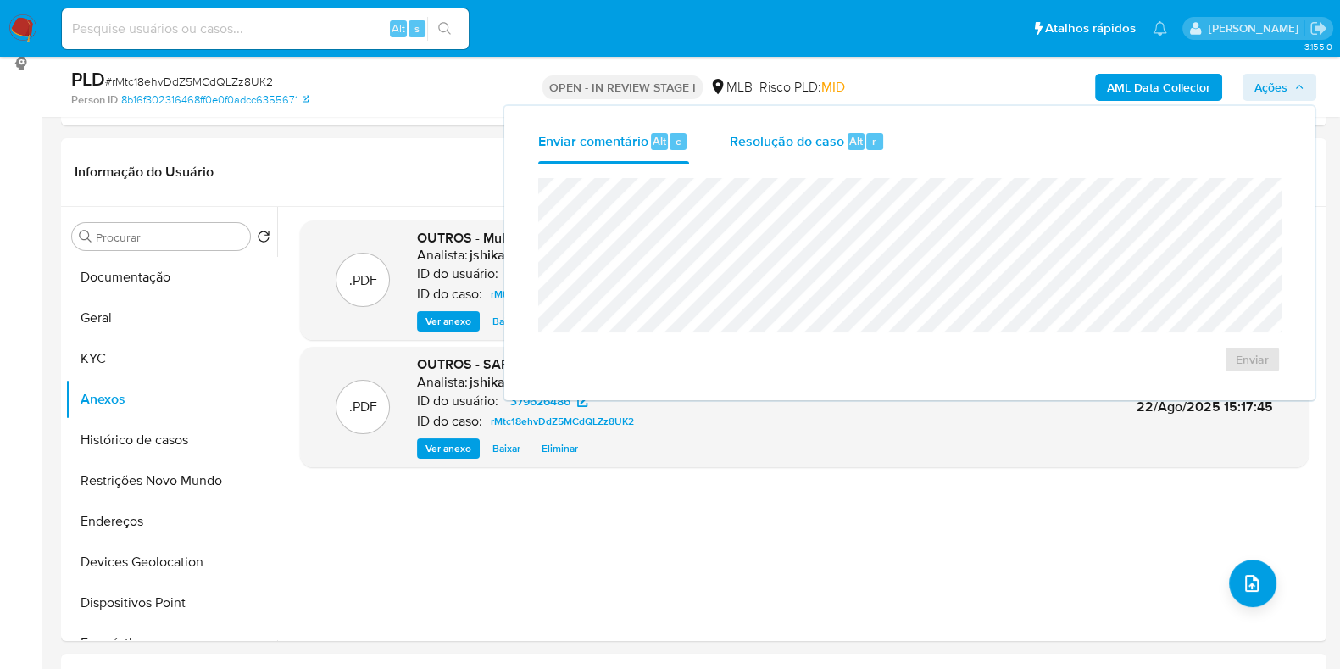
click at [760, 154] on div "Resolução do caso Alt r" at bounding box center [807, 142] width 155 height 44
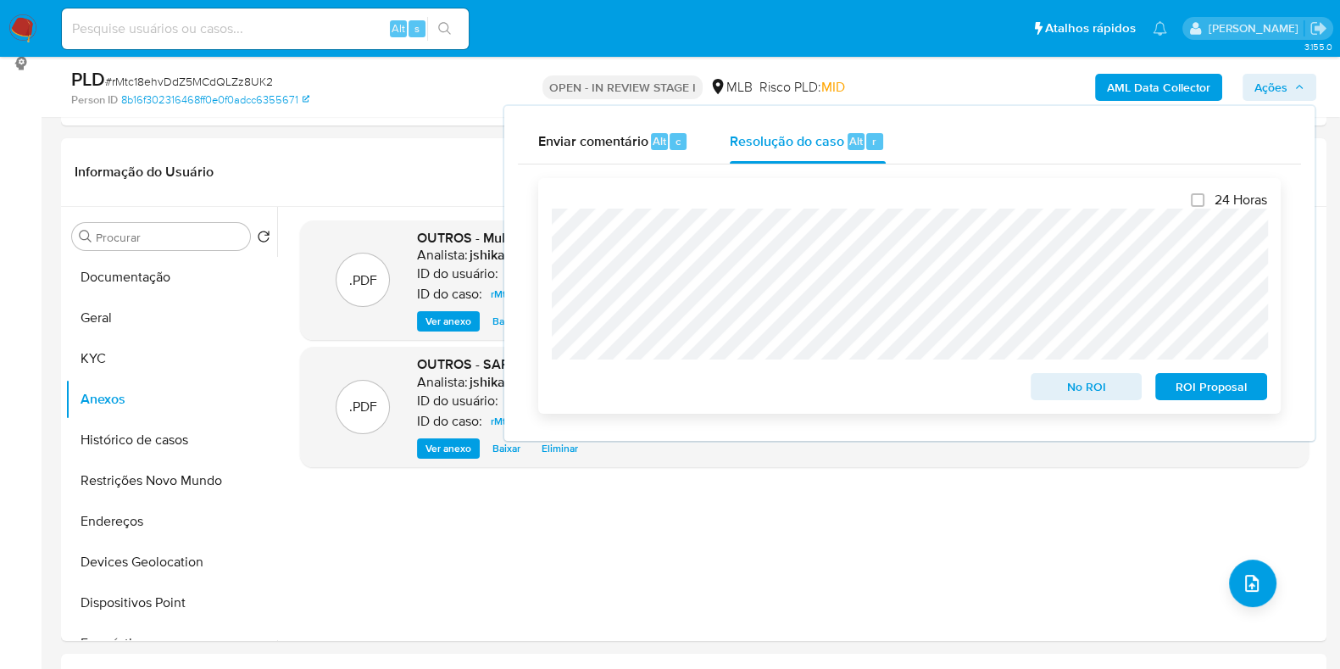
click at [1182, 377] on span "ROI Proposal" at bounding box center [1211, 387] width 88 height 24
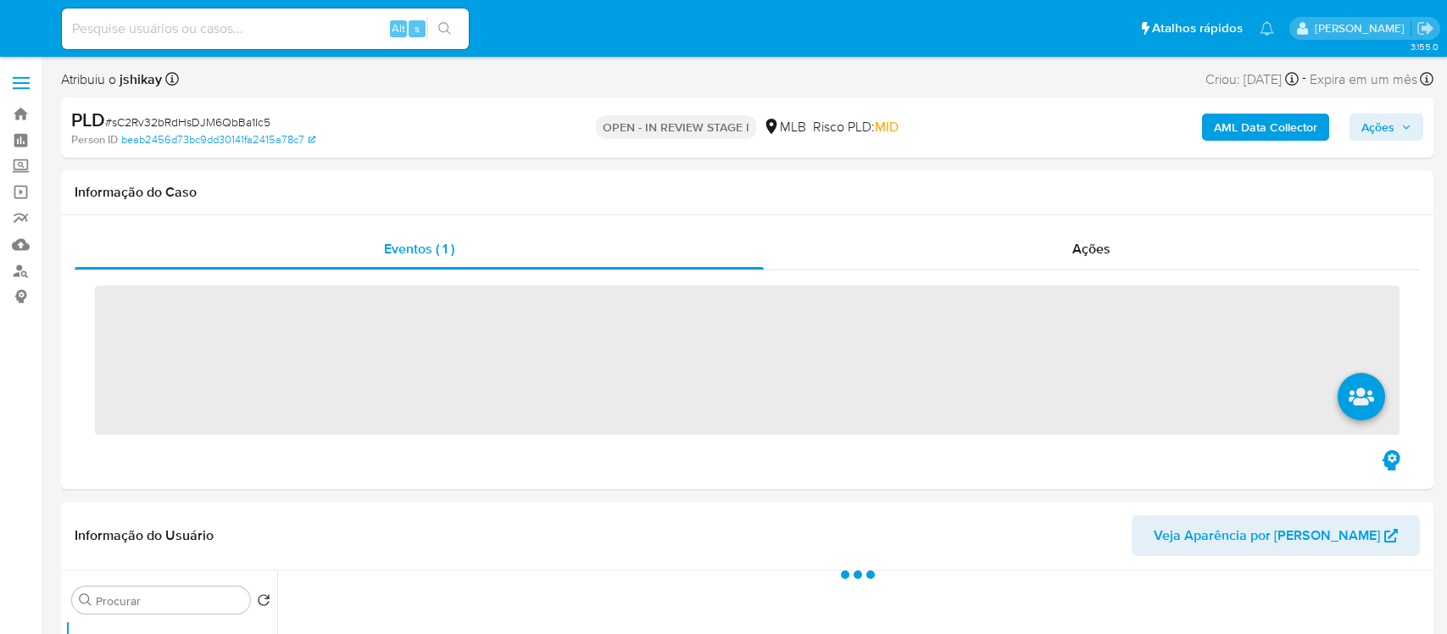
select select "10"
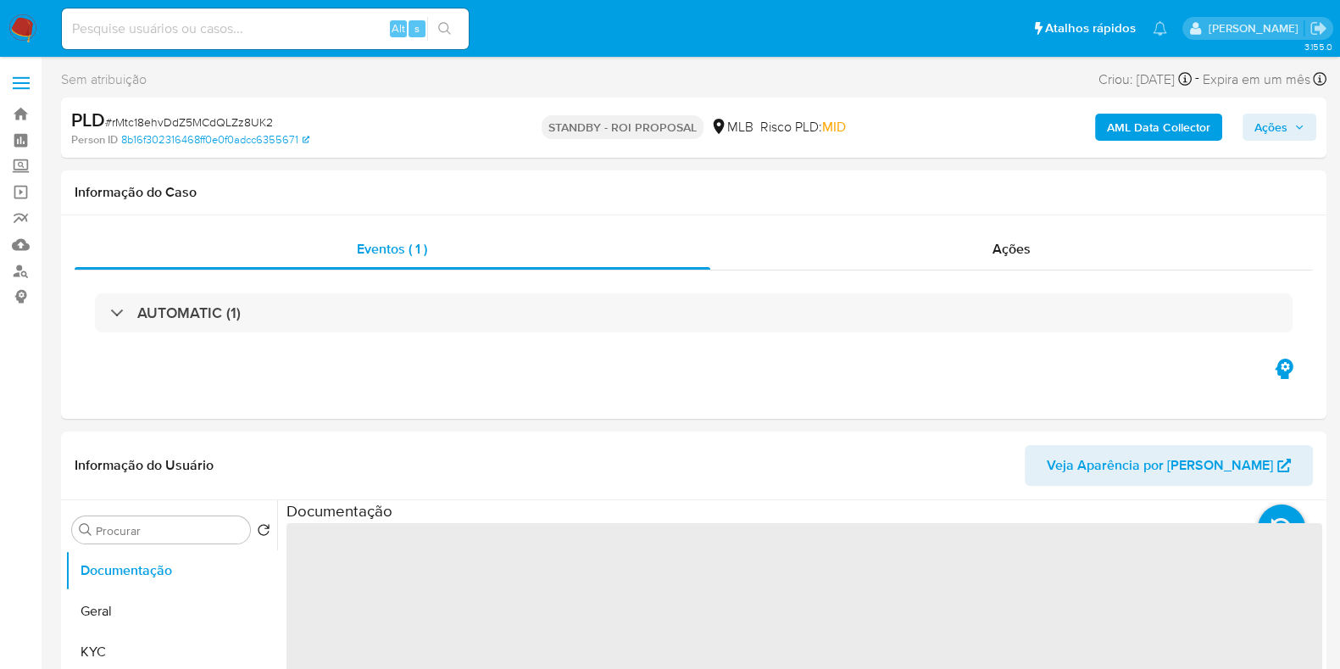
select select "10"
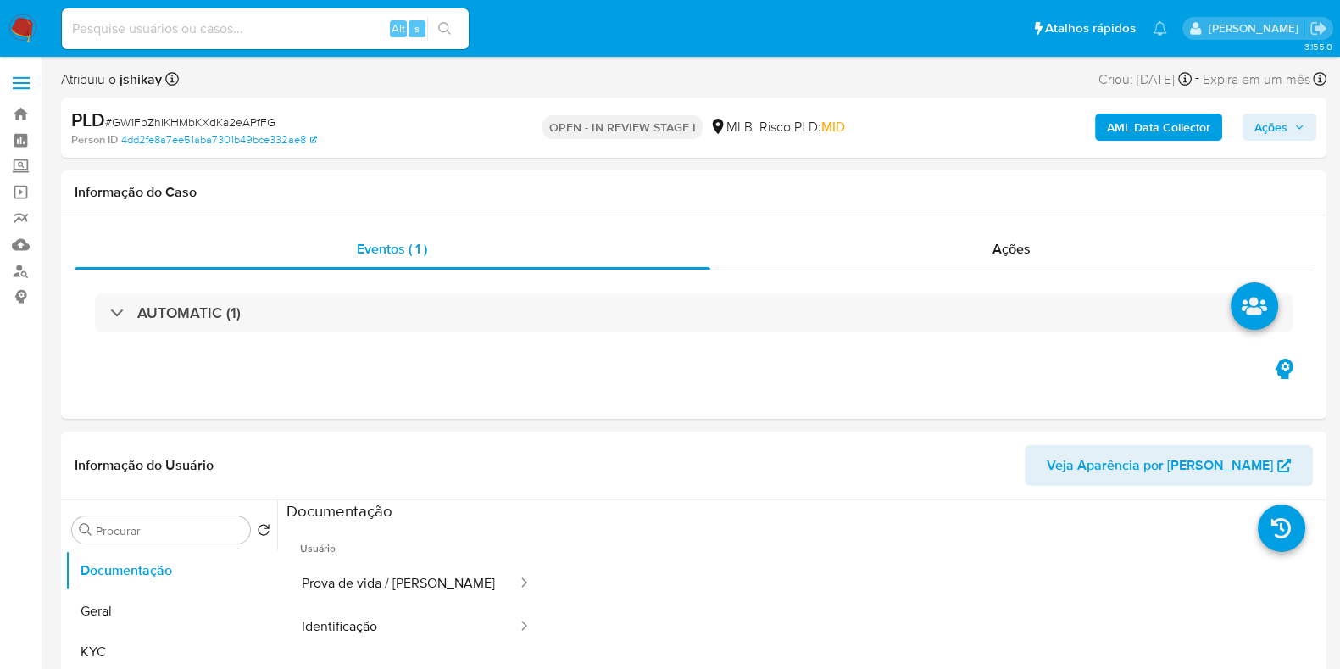
select select "10"
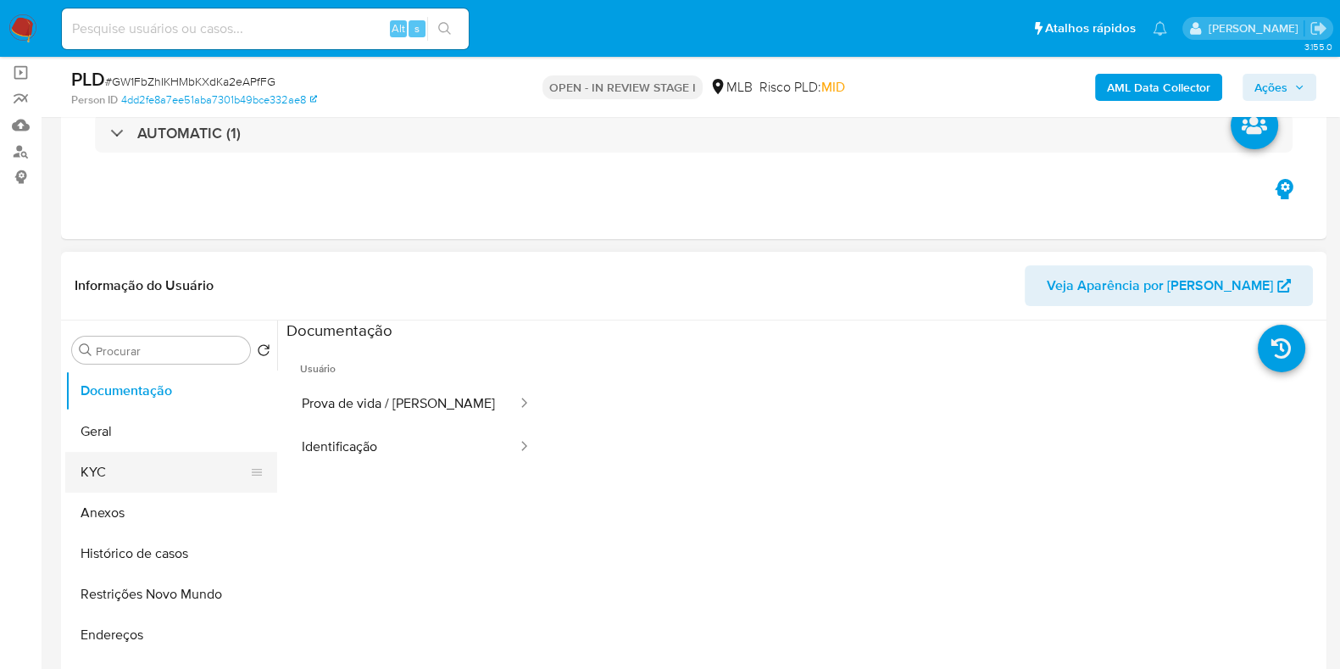
scroll to position [211, 0]
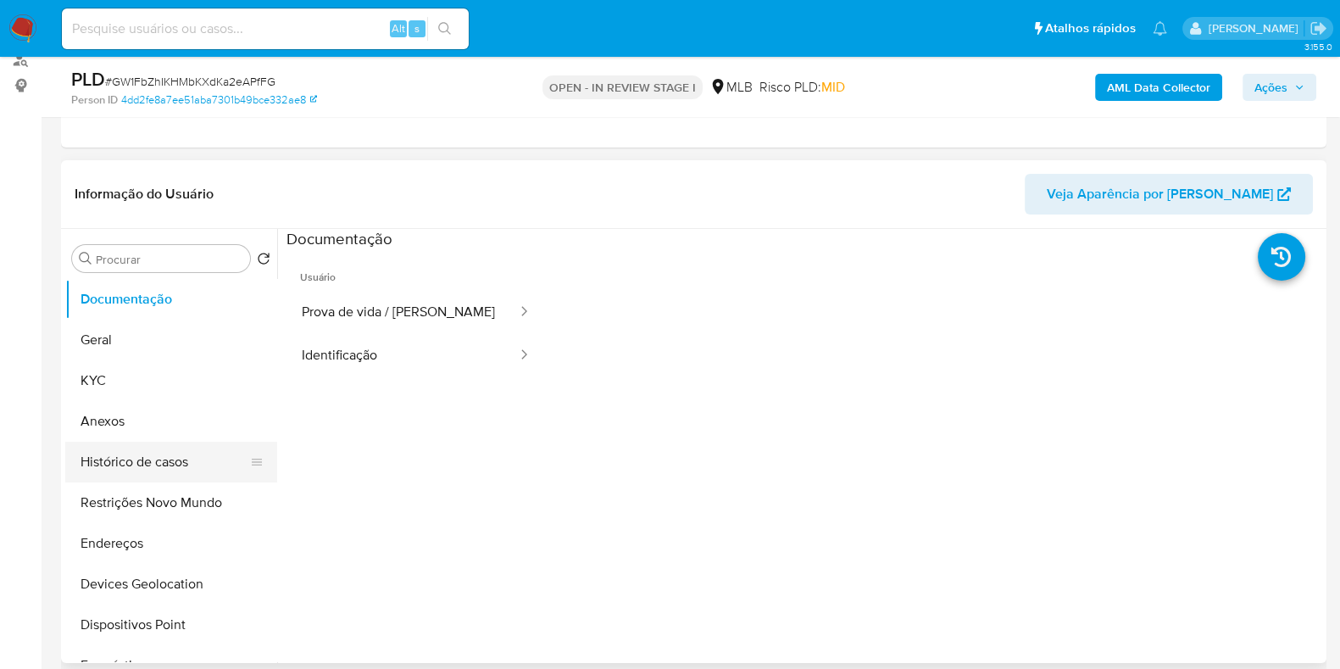
click at [155, 451] on button "Histórico de casos" at bounding box center [164, 462] width 198 height 41
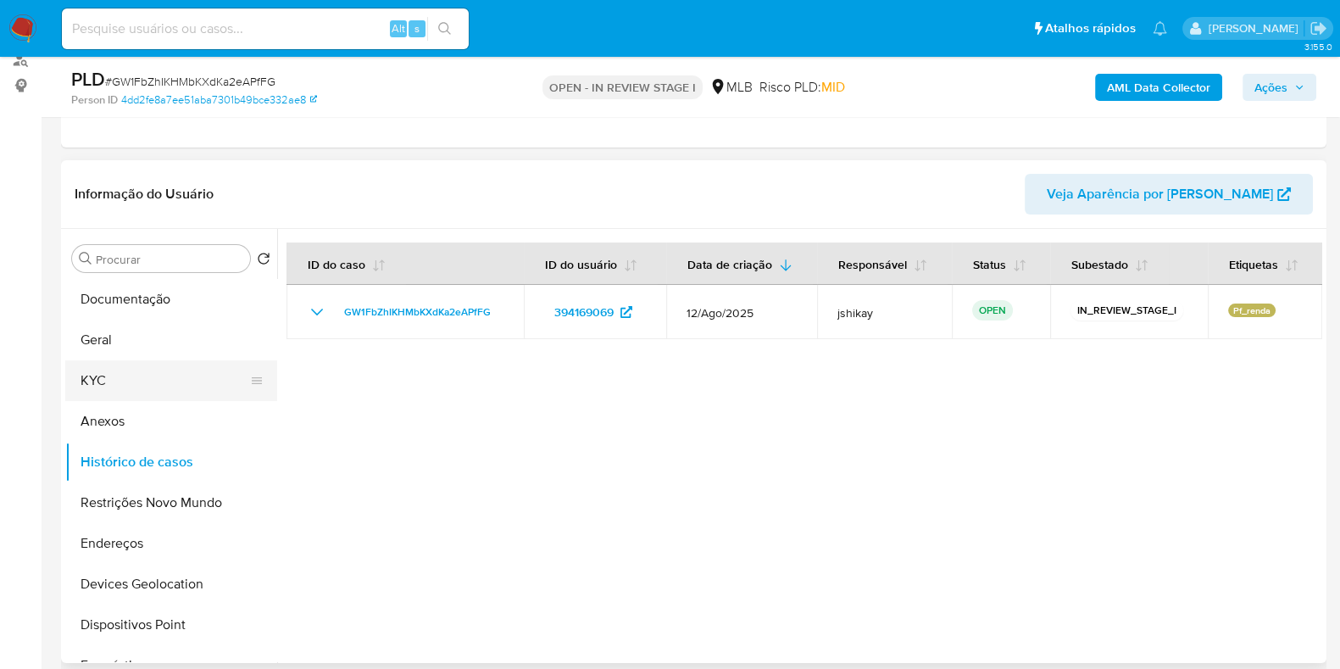
click at [112, 384] on button "KYC" at bounding box center [164, 380] width 198 height 41
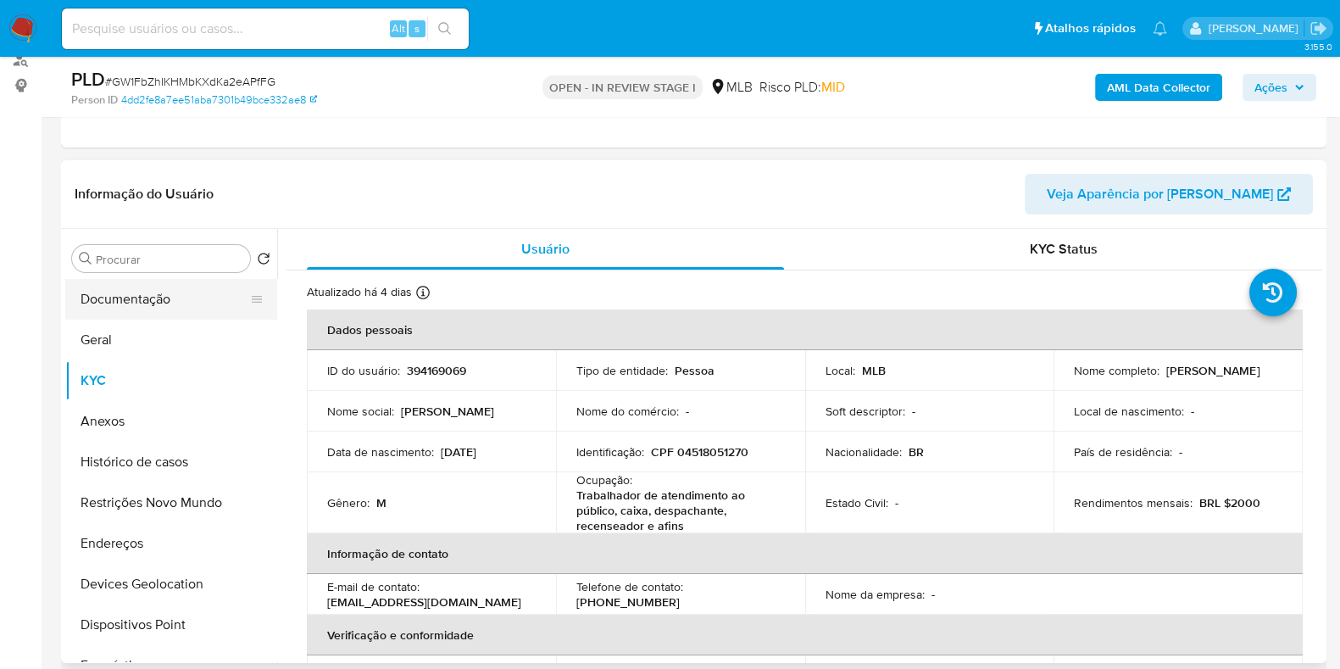
click at [127, 279] on button "Documentação" at bounding box center [164, 299] width 198 height 41
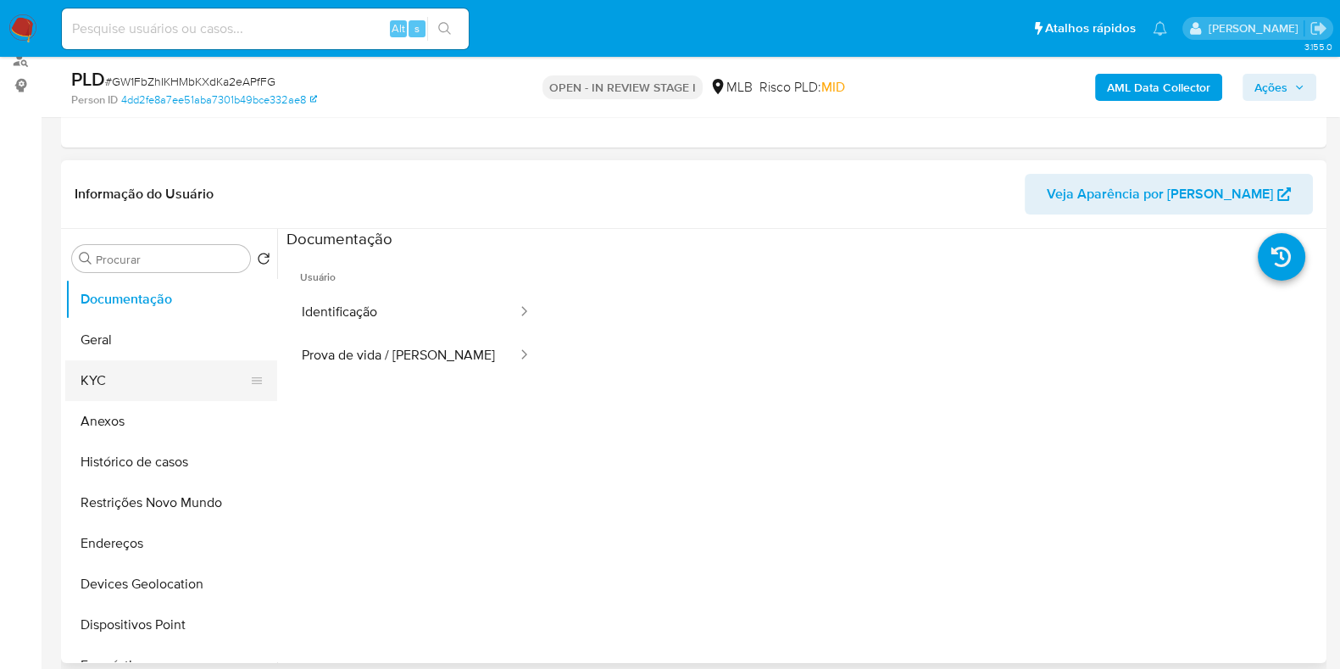
click at [159, 383] on button "KYC" at bounding box center [164, 380] width 198 height 41
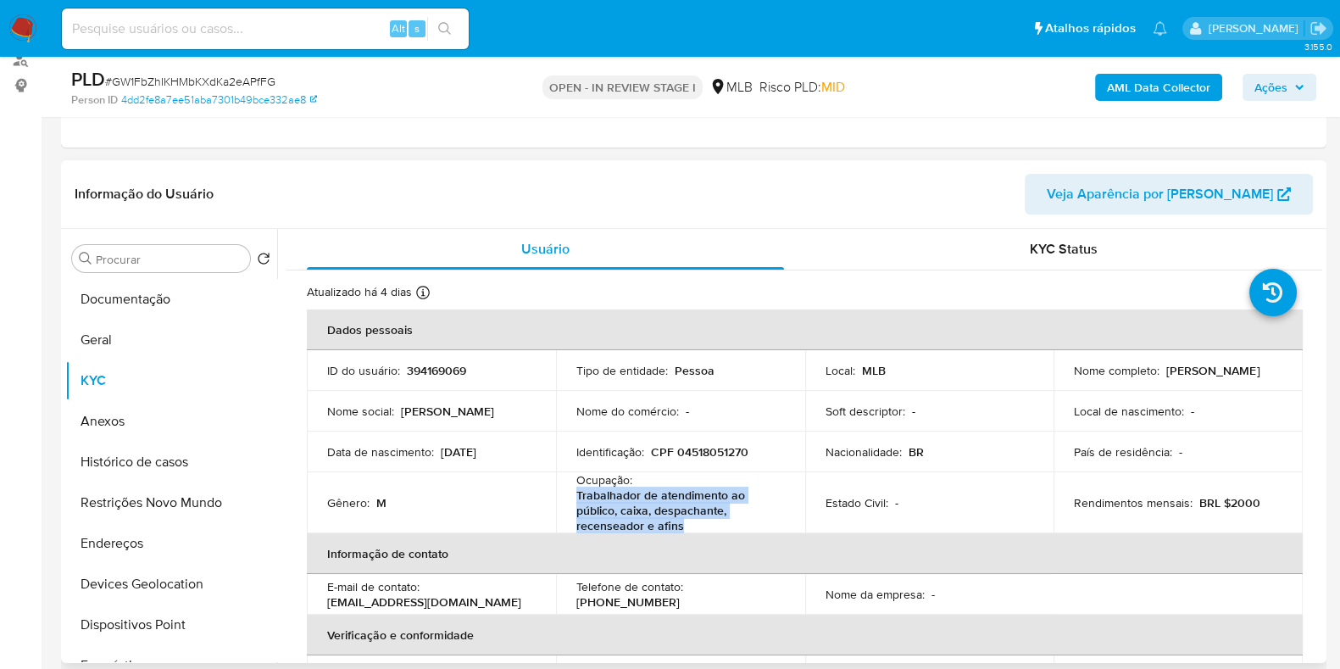
drag, startPoint x: 573, startPoint y: 498, endPoint x: 685, endPoint y: 530, distance: 116.5
click at [685, 530] on td "Ocupação : Trabalhador de atendimento ao público, caixa, despachante, recensead…" at bounding box center [680, 502] width 249 height 61
copy p "Trabalhador de atendimento ao público, caixa, despachante, recenseador e afins"
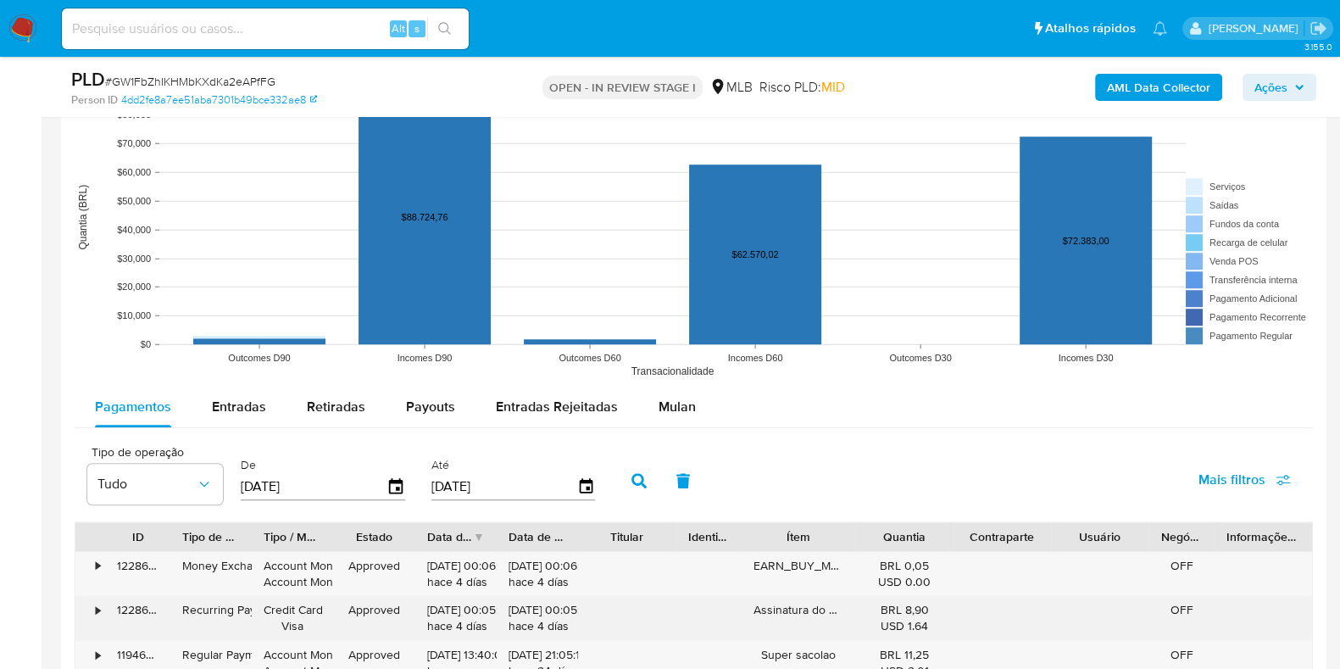
scroll to position [1695, 0]
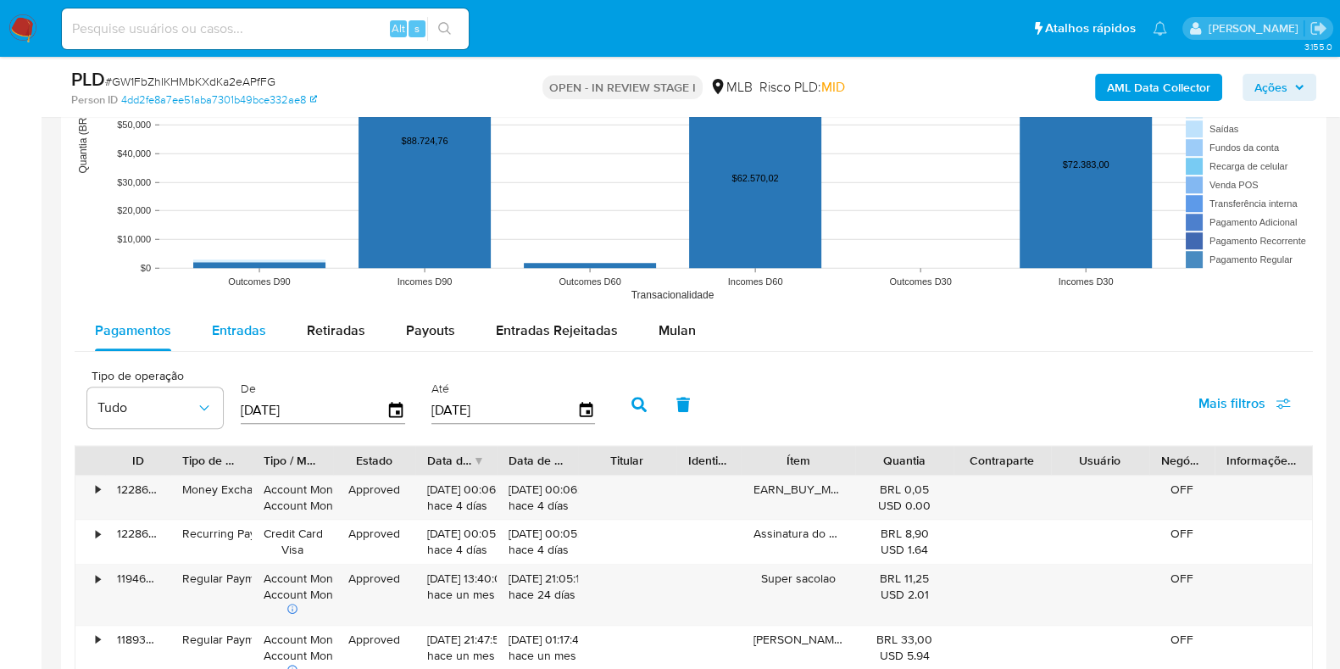
click at [249, 331] on span "Entradas" at bounding box center [239, 329] width 54 height 19
select select "10"
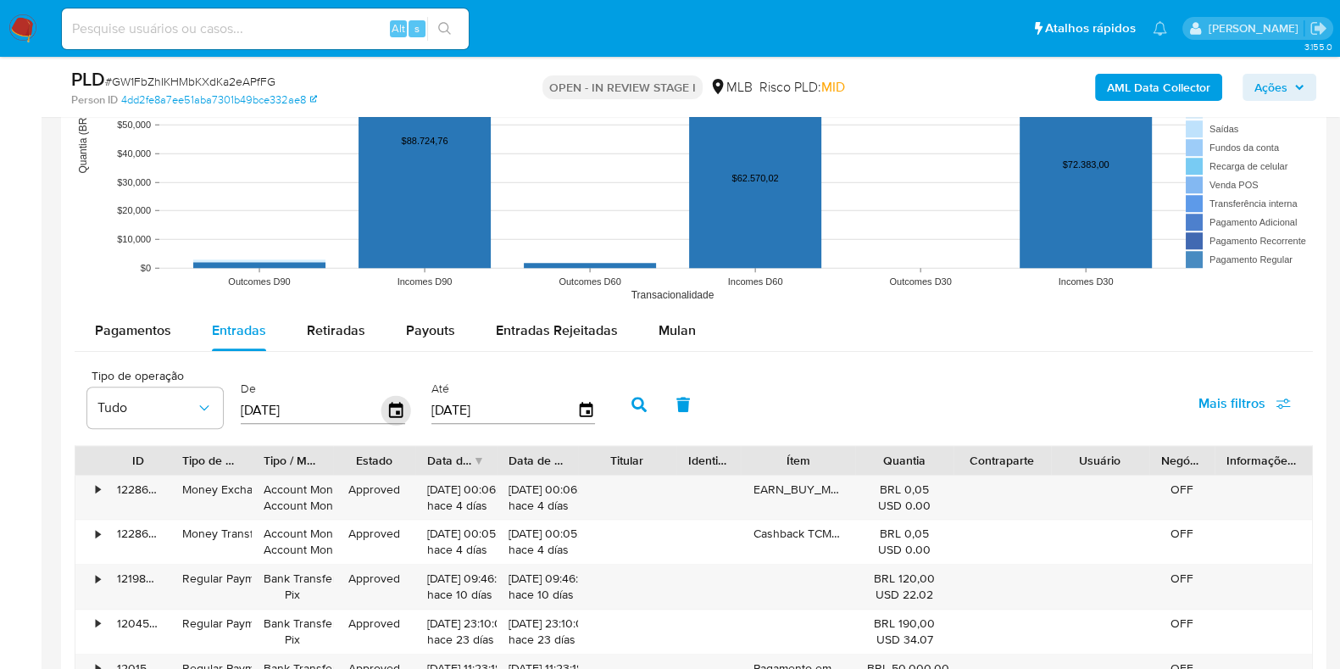
click at [389, 410] on icon "button" at bounding box center [396, 409] width 14 height 15
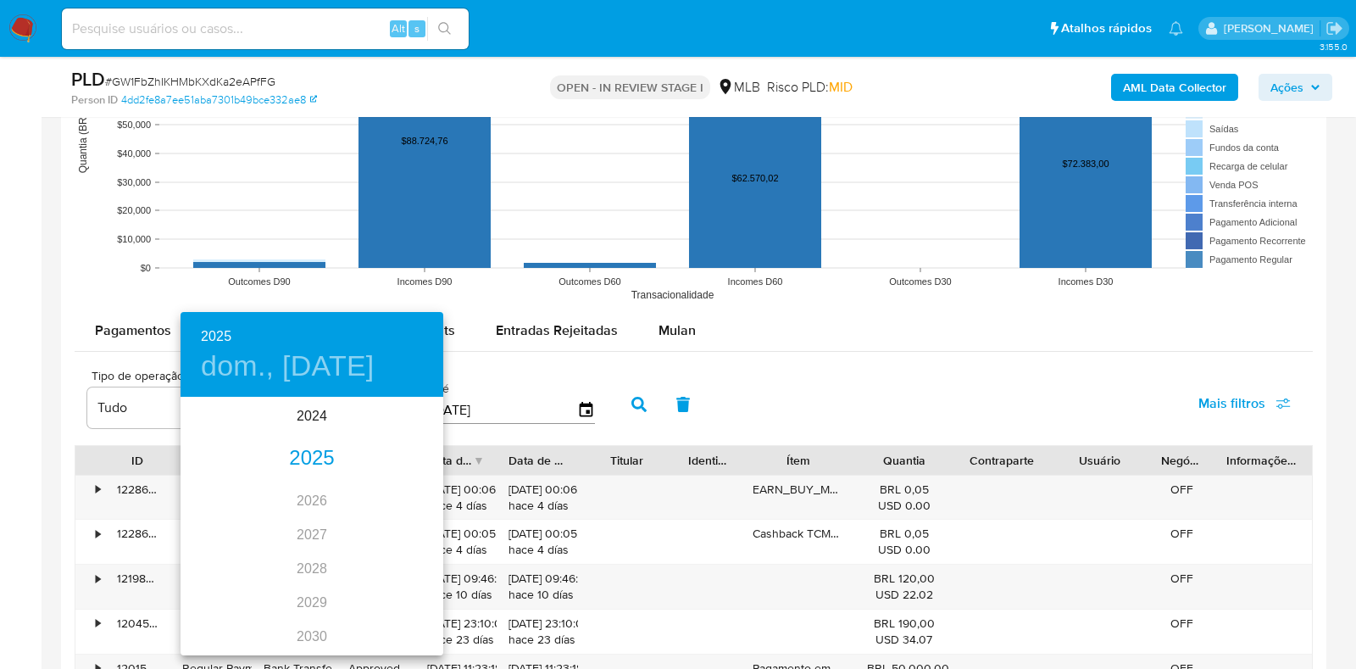
click at [303, 472] on div "2025" at bounding box center [312, 459] width 263 height 34
click at [328, 495] on div "may." at bounding box center [311, 495] width 87 height 64
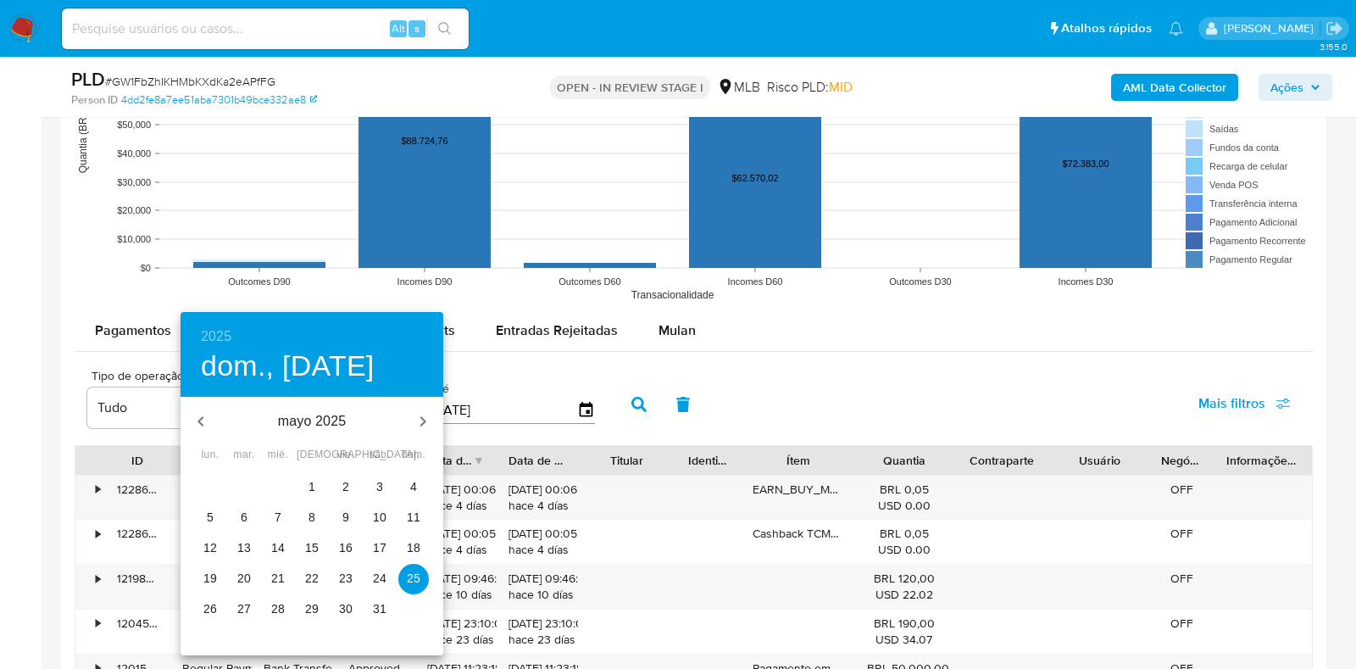
click at [309, 482] on p "1" at bounding box center [312, 486] width 7 height 17
type input "01/05/2025"
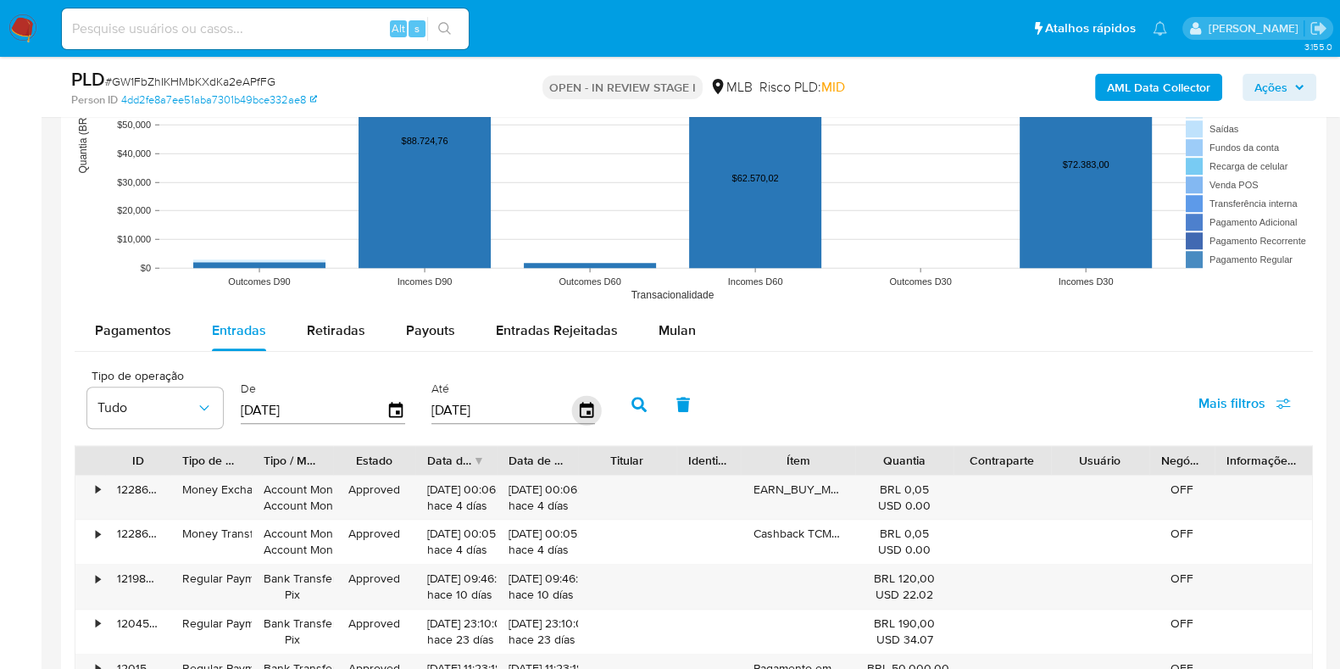
click at [578, 411] on icon "button" at bounding box center [586, 411] width 30 height 30
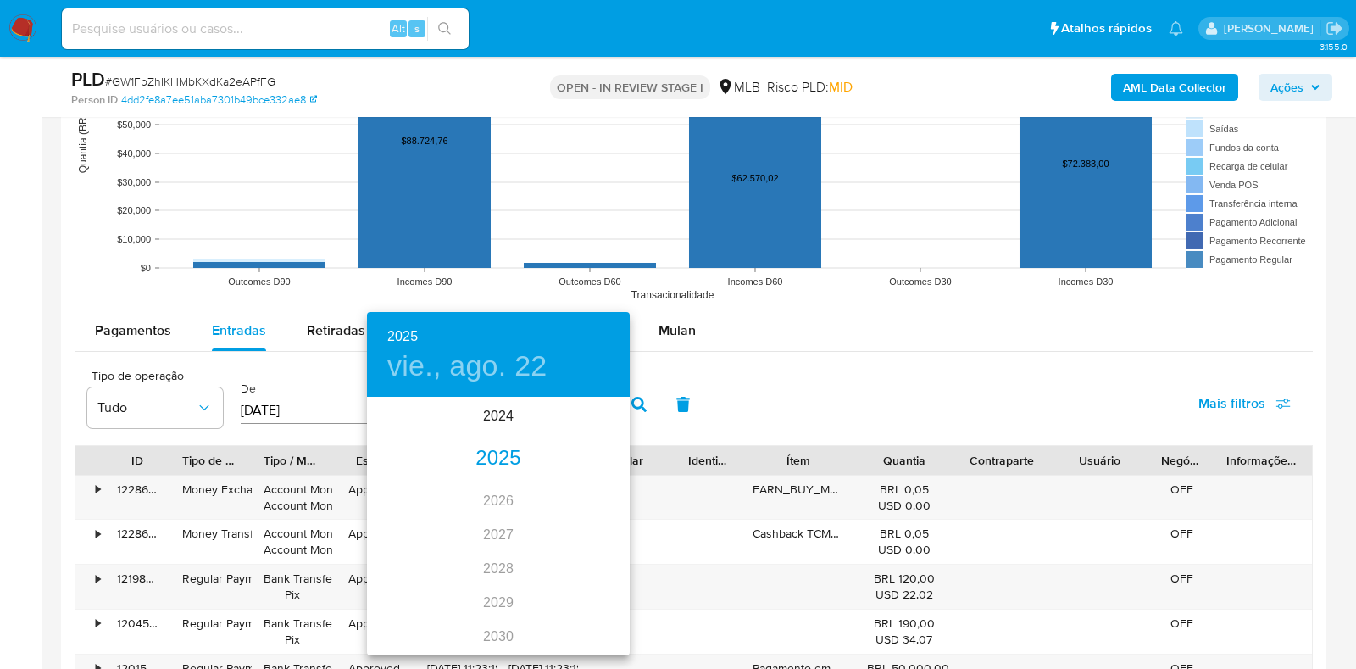
click at [493, 460] on div "2025" at bounding box center [498, 459] width 263 height 34
click at [498, 498] on div "may." at bounding box center [497, 495] width 87 height 64
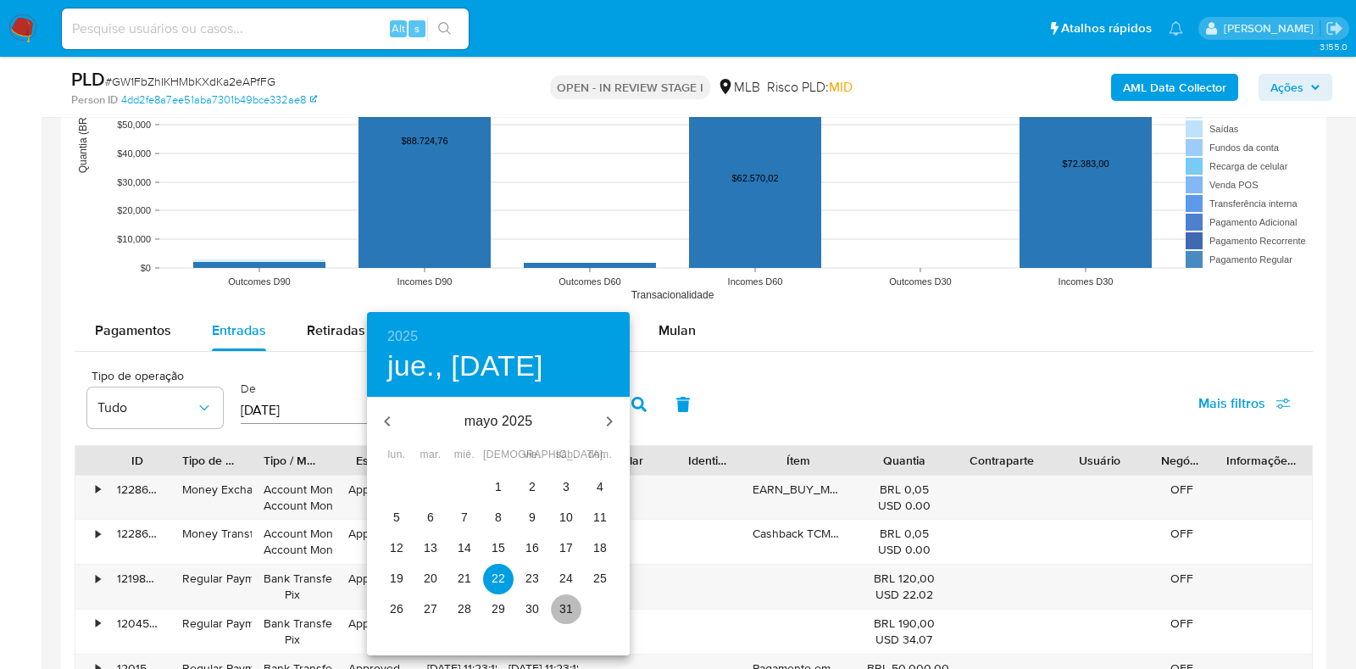
click at [570, 615] on p "31" at bounding box center [567, 608] width 14 height 17
type input "31/05/2025"
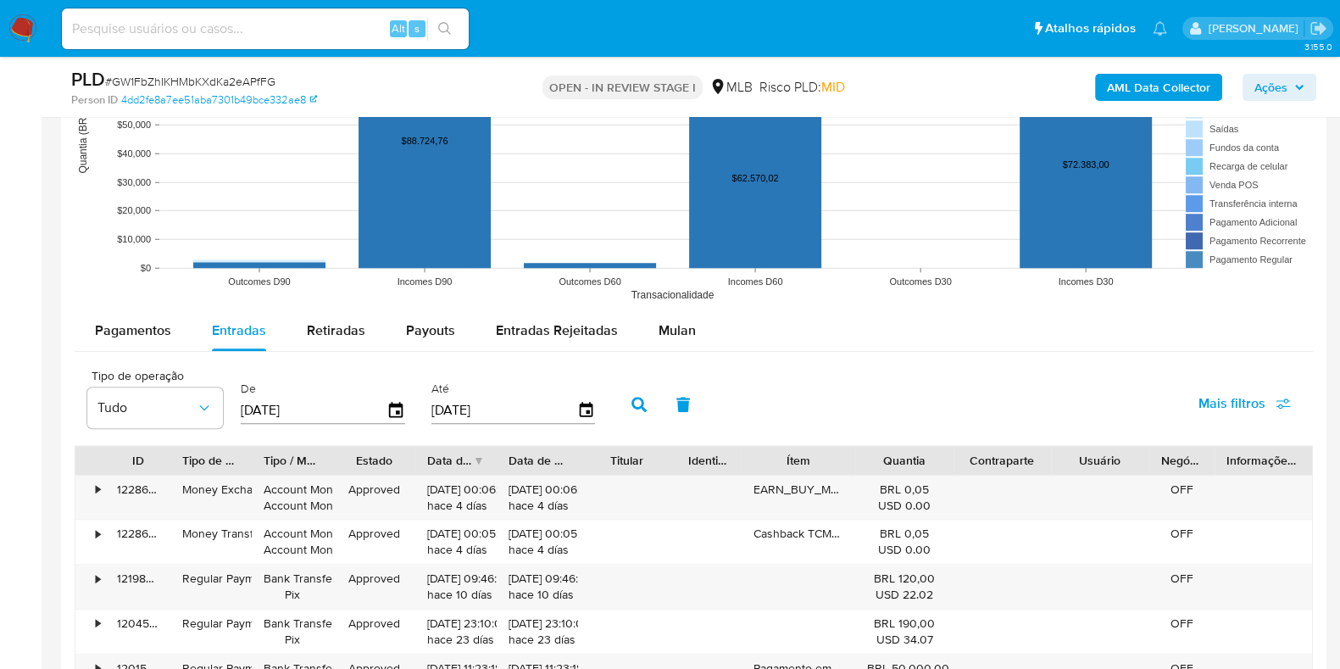
click at [623, 412] on button "button" at bounding box center [639, 404] width 44 height 41
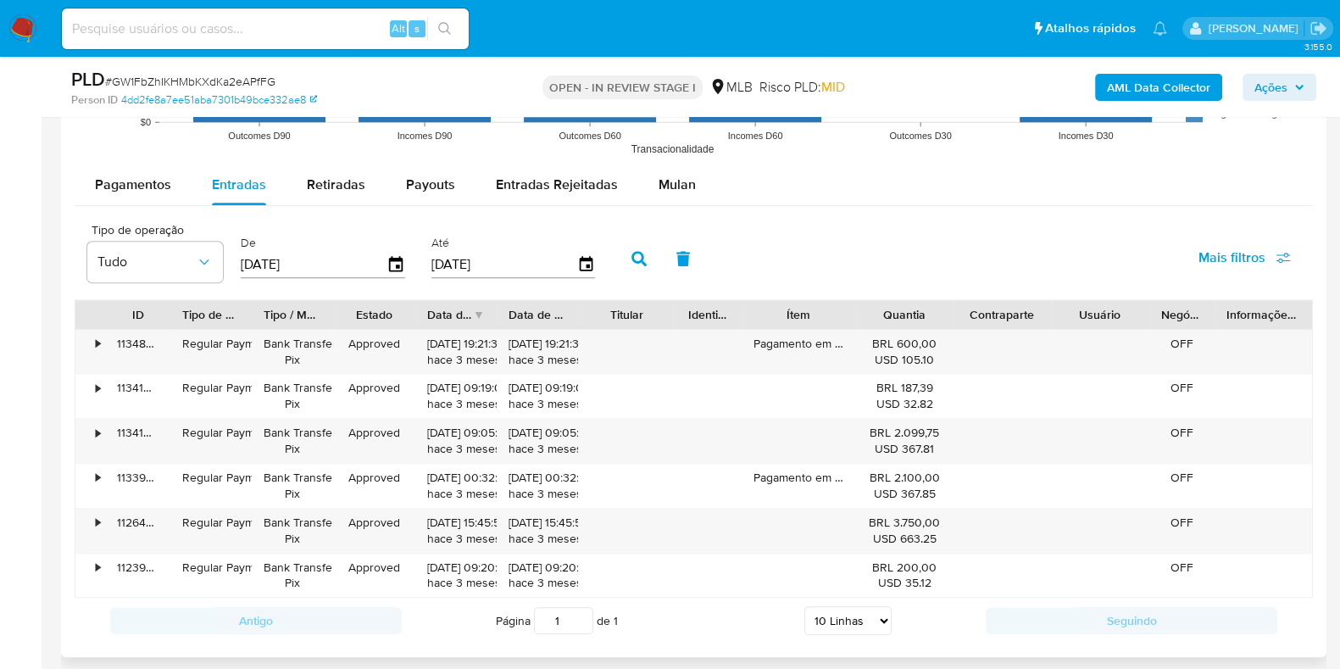
scroll to position [2014, 0]
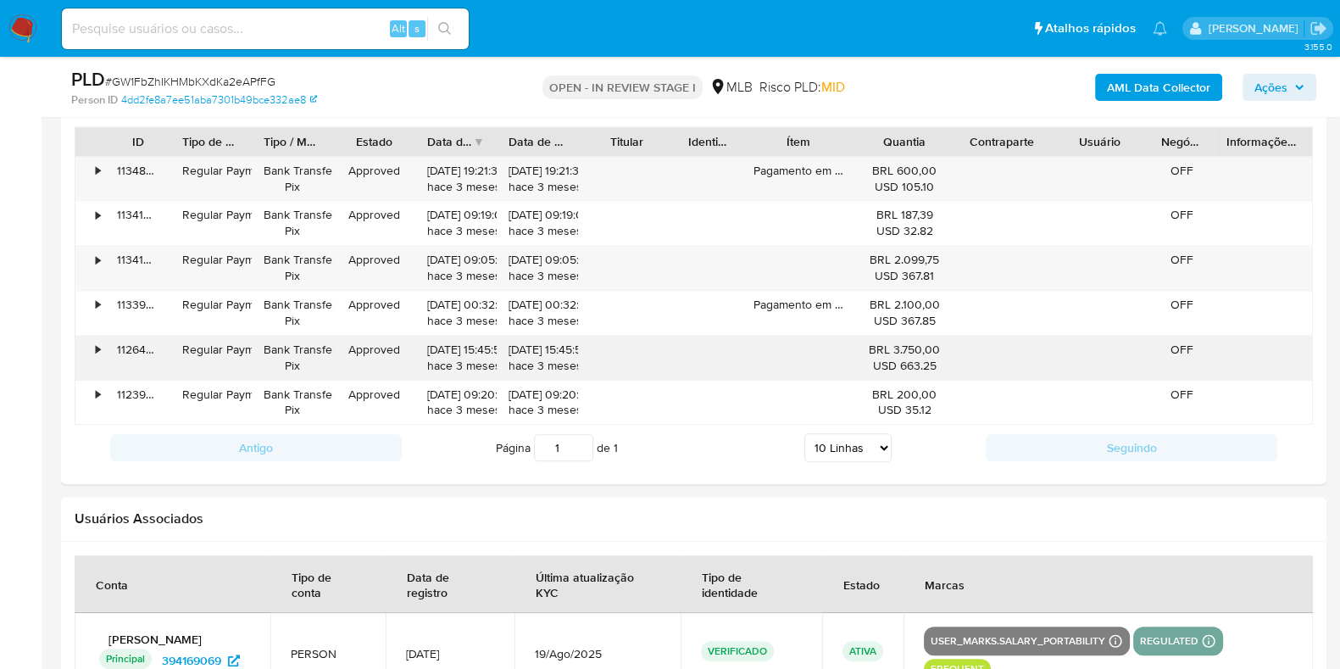
click at [101, 343] on div "•" at bounding box center [90, 358] width 30 height 44
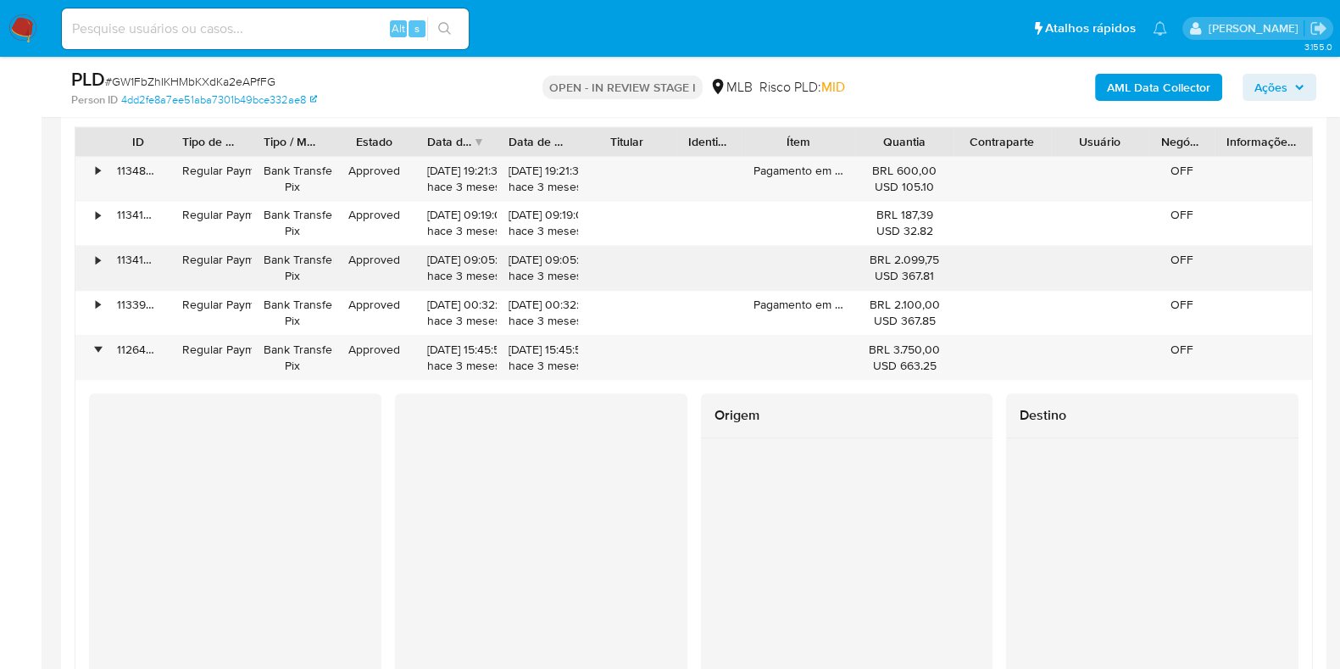
click at [99, 256] on div "•" at bounding box center [98, 260] width 4 height 16
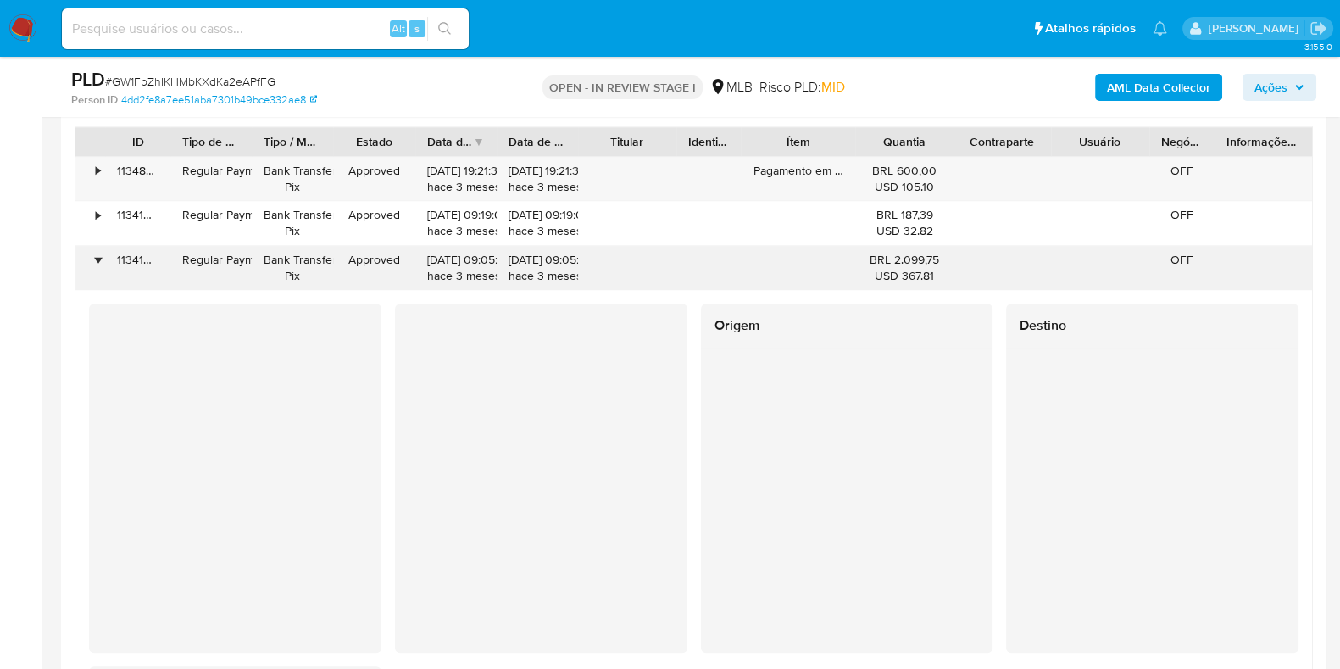
click at [89, 264] on div "•" at bounding box center [90, 268] width 30 height 44
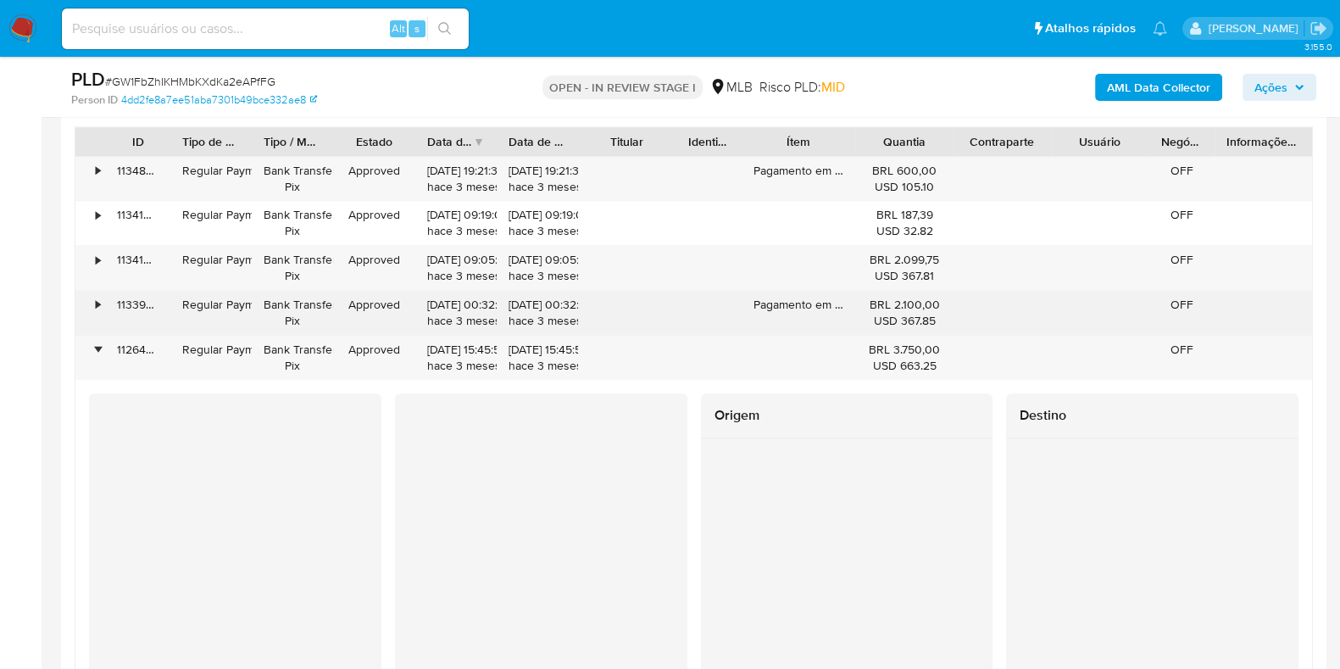
click at [93, 305] on div "•" at bounding box center [90, 313] width 30 height 44
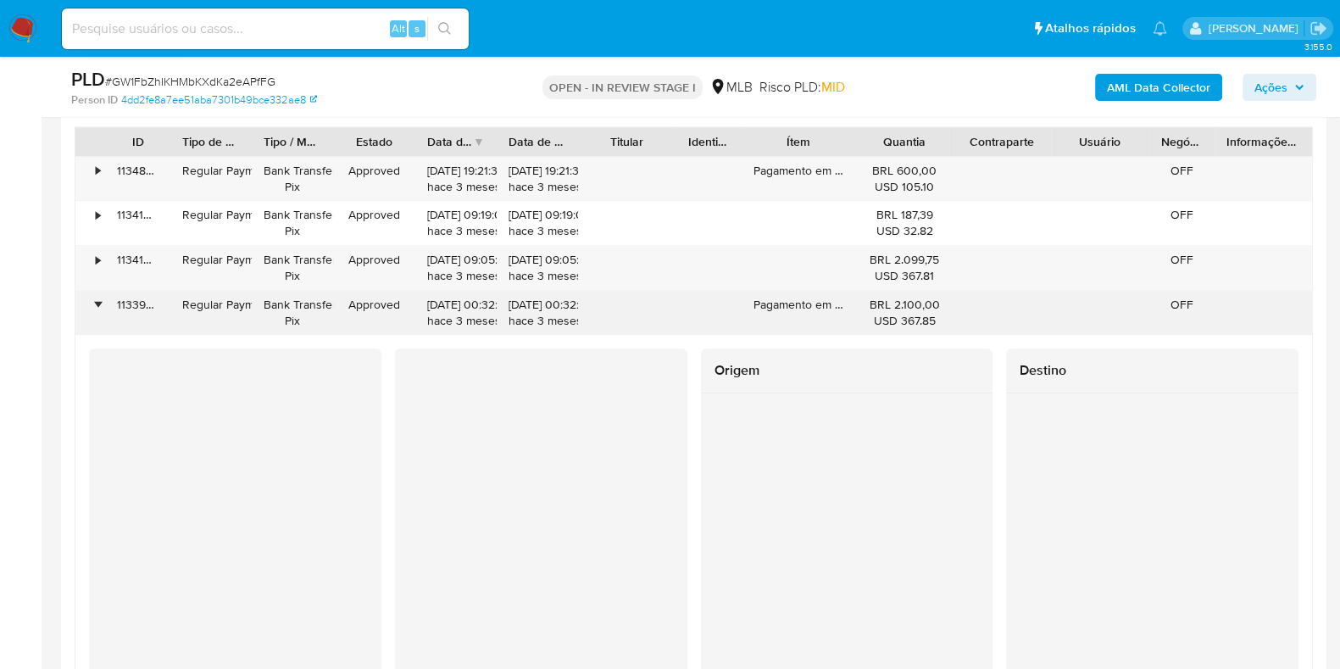
click at [96, 305] on div "•" at bounding box center [98, 305] width 4 height 16
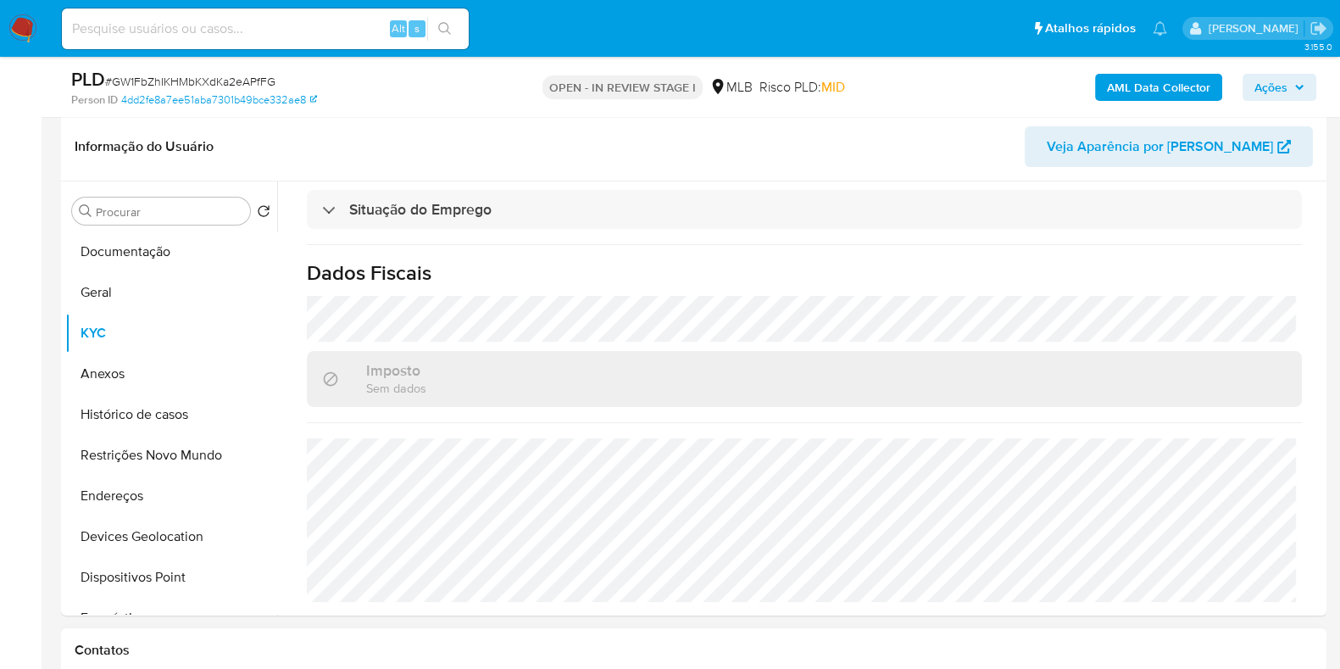
scroll to position [211, 0]
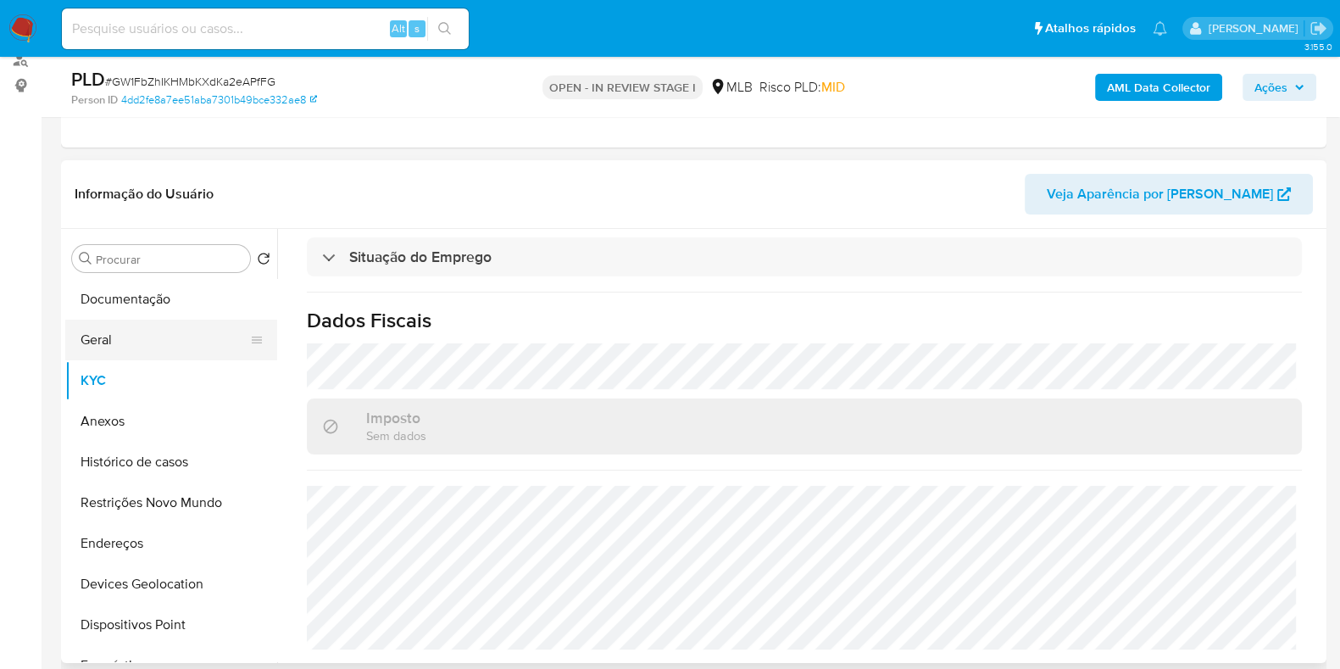
drag, startPoint x: 148, startPoint y: 327, endPoint x: 258, endPoint y: 316, distance: 109.9
click at [148, 328] on button "Geral" at bounding box center [171, 340] width 212 height 41
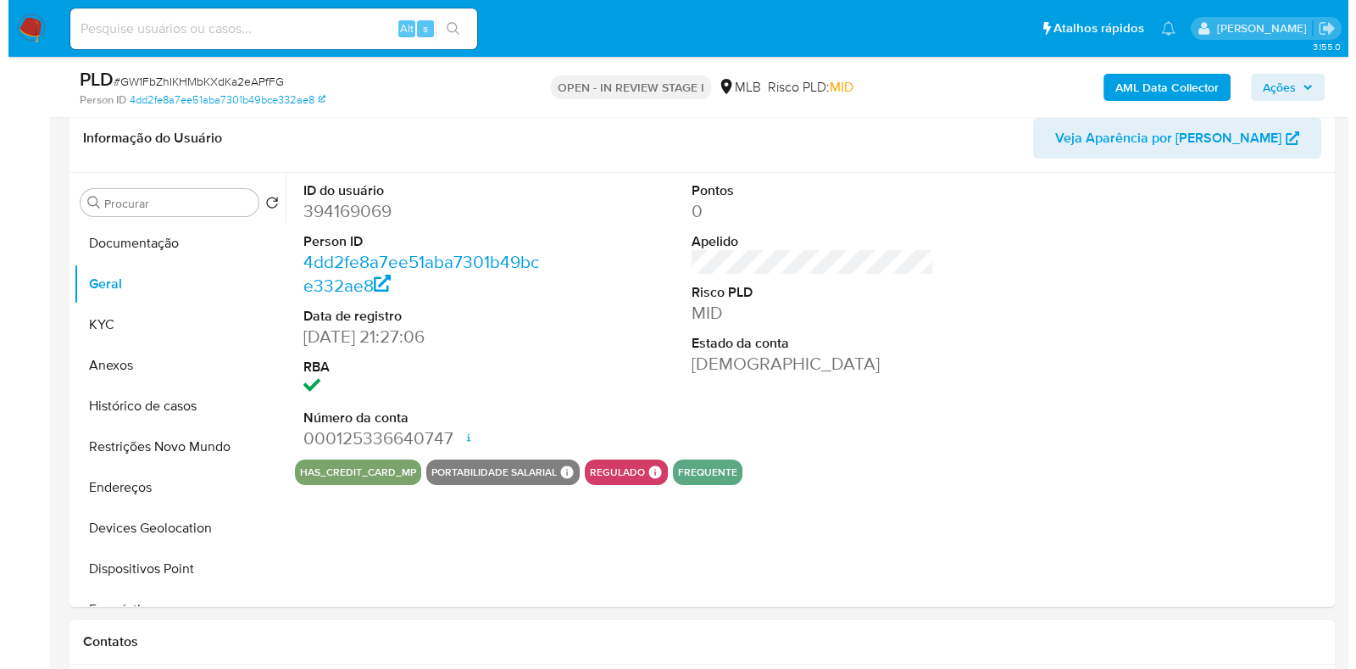
scroll to position [259, 0]
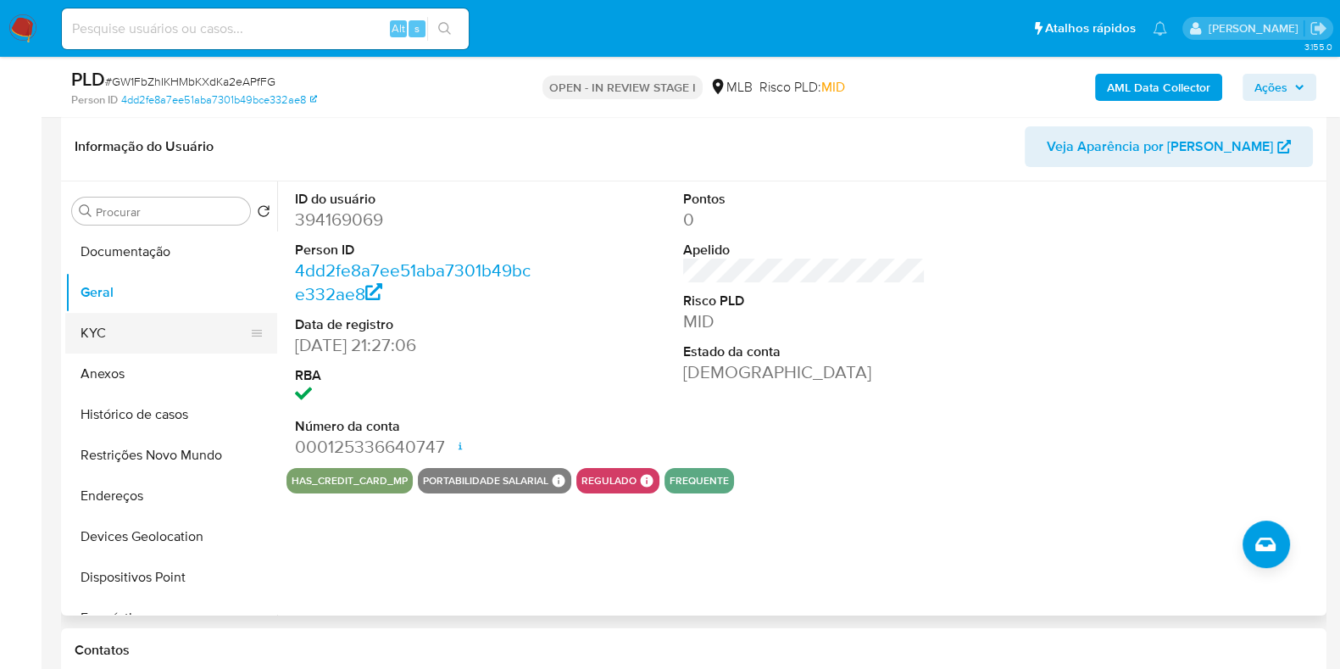
click at [136, 325] on button "KYC" at bounding box center [164, 333] width 198 height 41
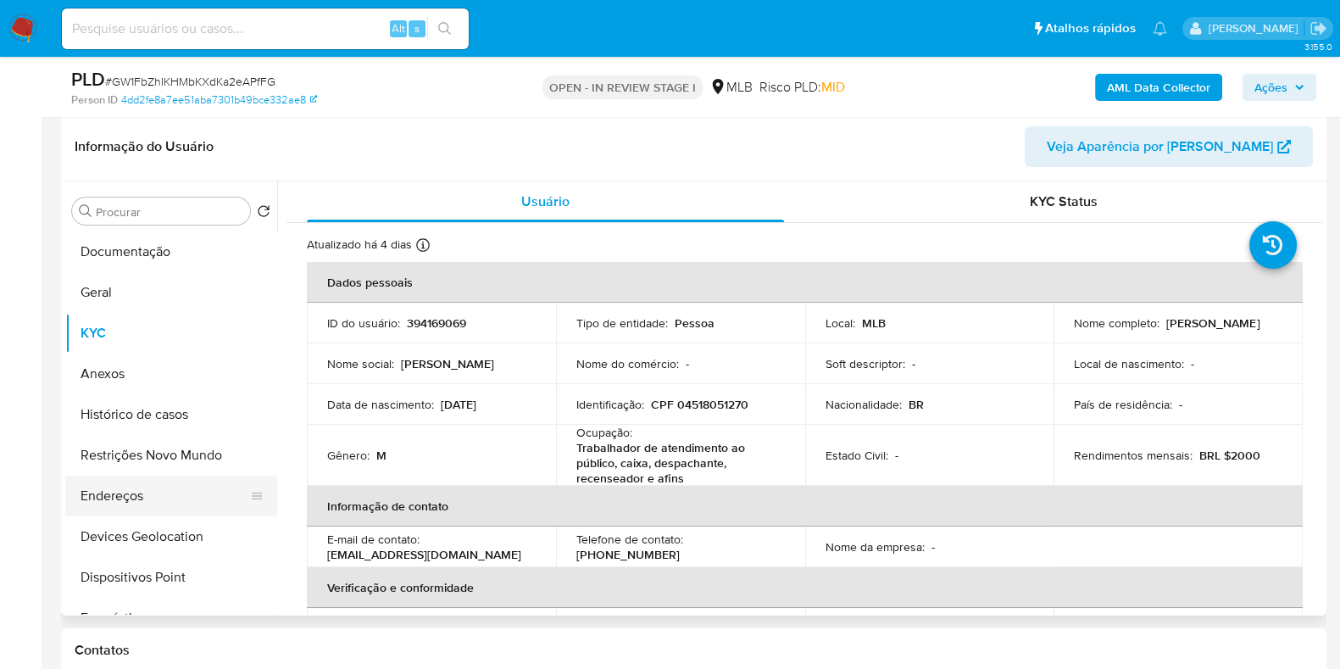
click at [130, 510] on button "Endereços" at bounding box center [164, 496] width 198 height 41
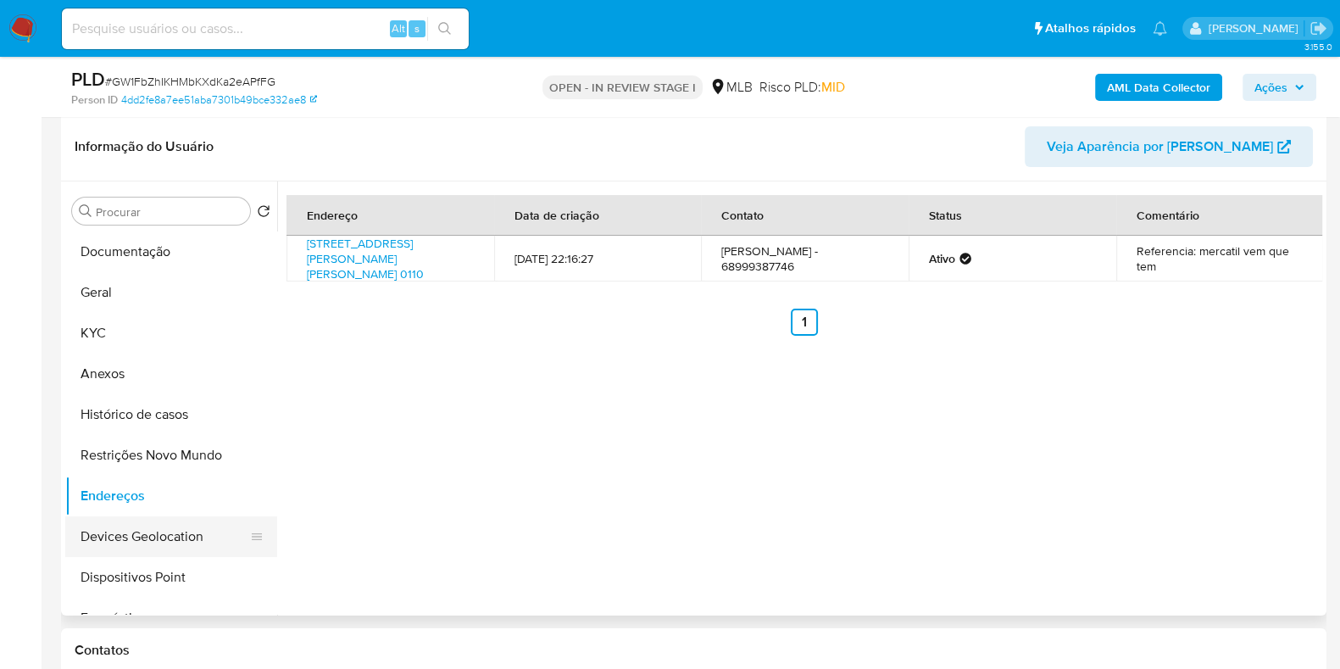
click at [144, 541] on button "Devices Geolocation" at bounding box center [164, 536] width 198 height 41
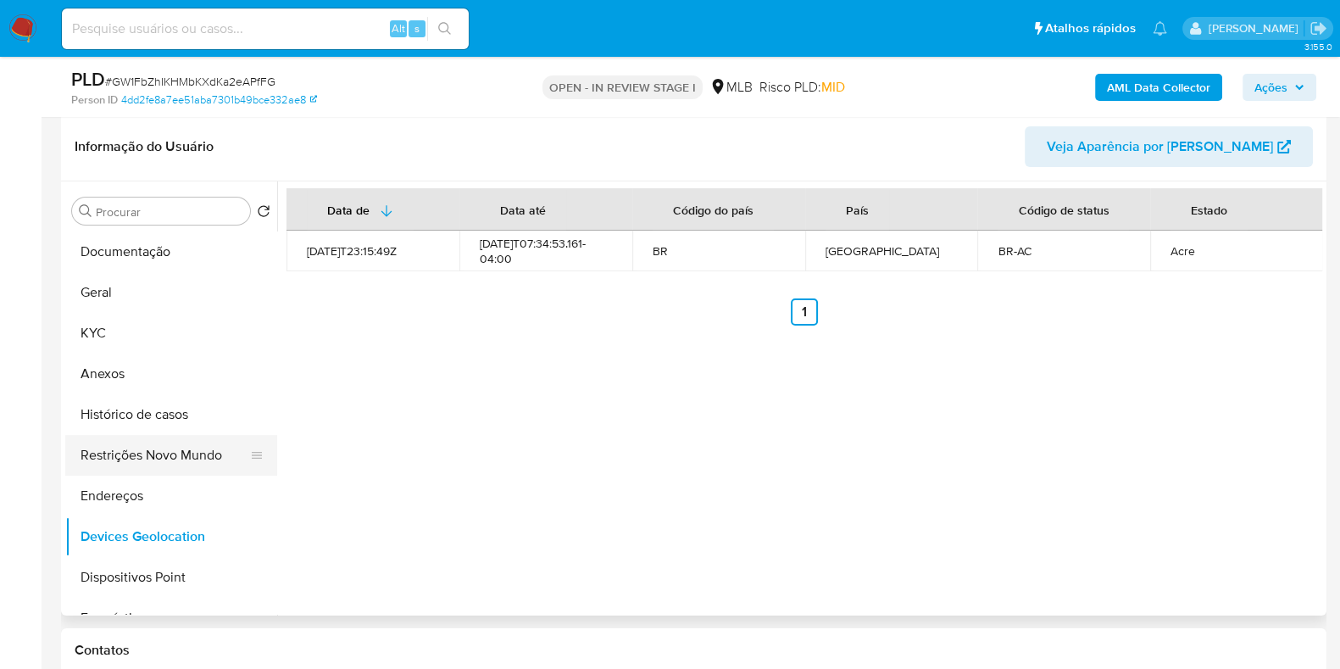
click at [136, 451] on button "Restrições Novo Mundo" at bounding box center [164, 455] width 198 height 41
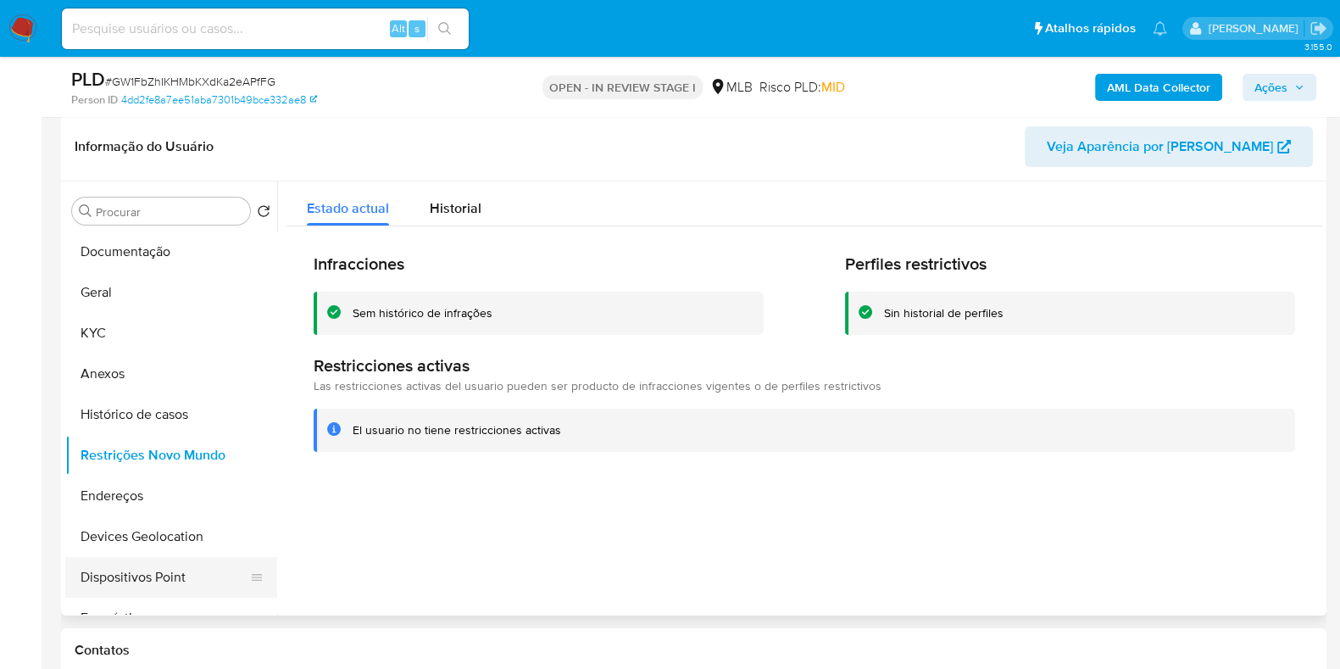
click at [136, 563] on button "Dispositivos Point" at bounding box center [164, 577] width 198 height 41
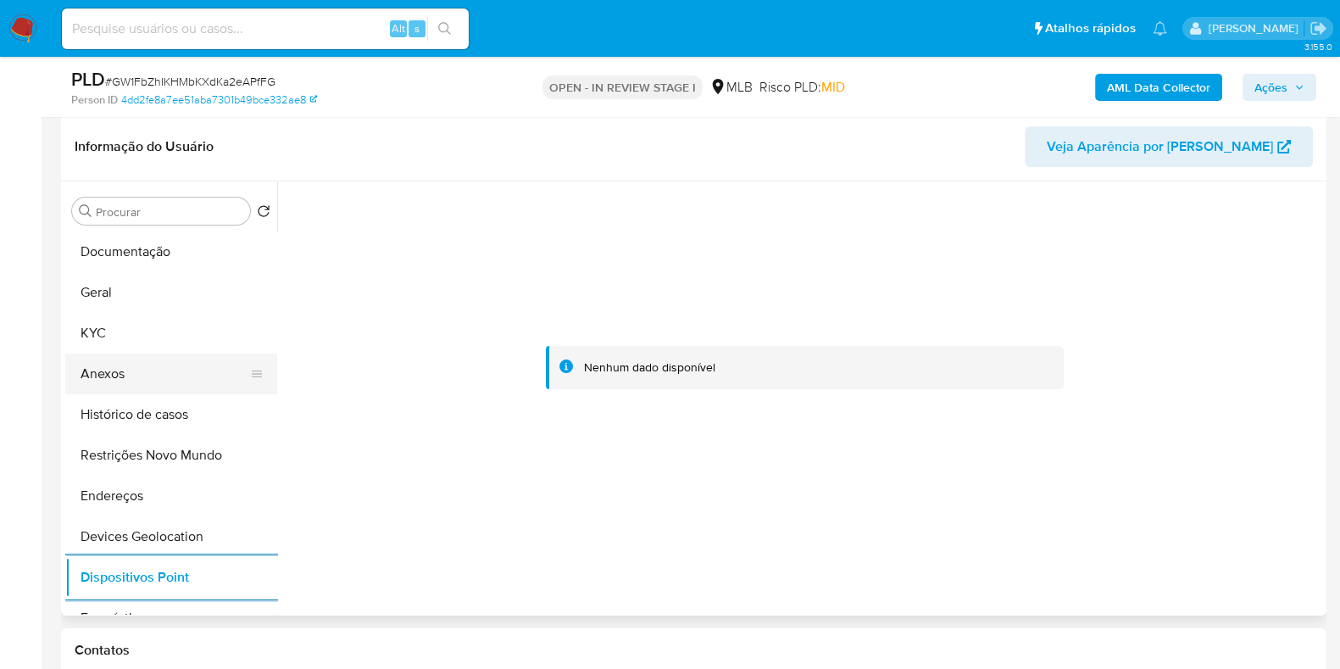
click at [137, 375] on button "Anexos" at bounding box center [164, 374] width 198 height 41
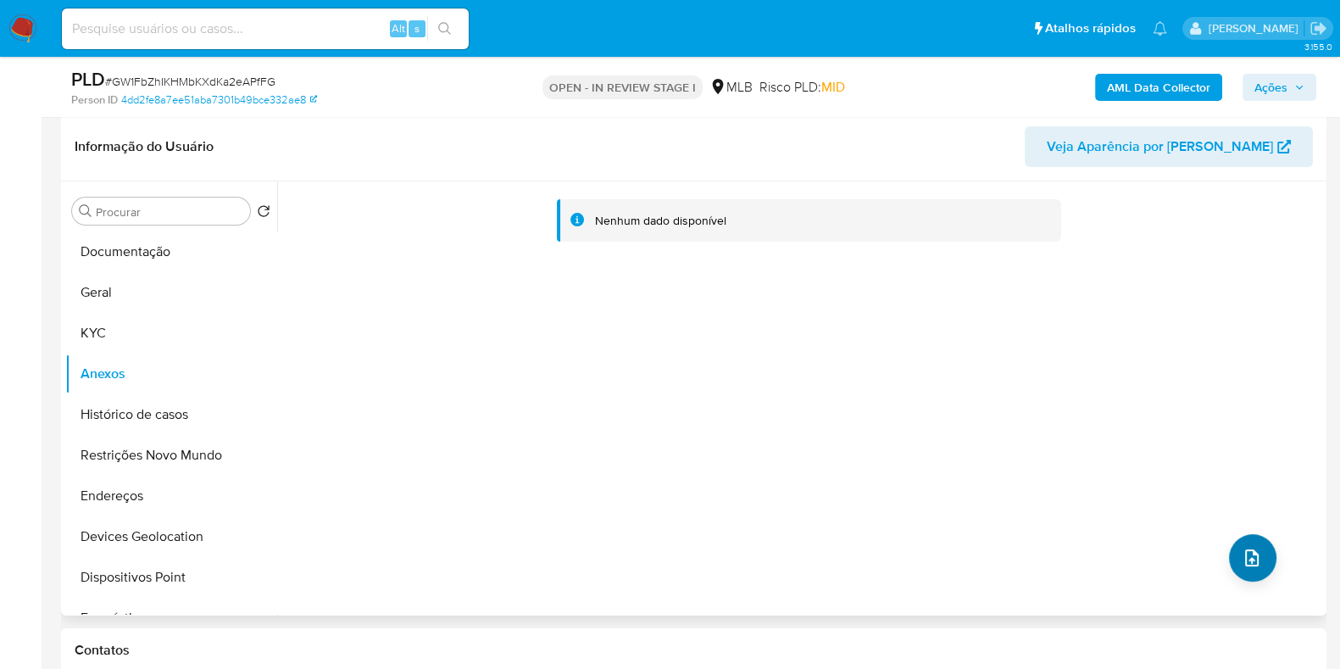
click at [1242, 548] on span "upload-file" at bounding box center [1252, 558] width 20 height 20
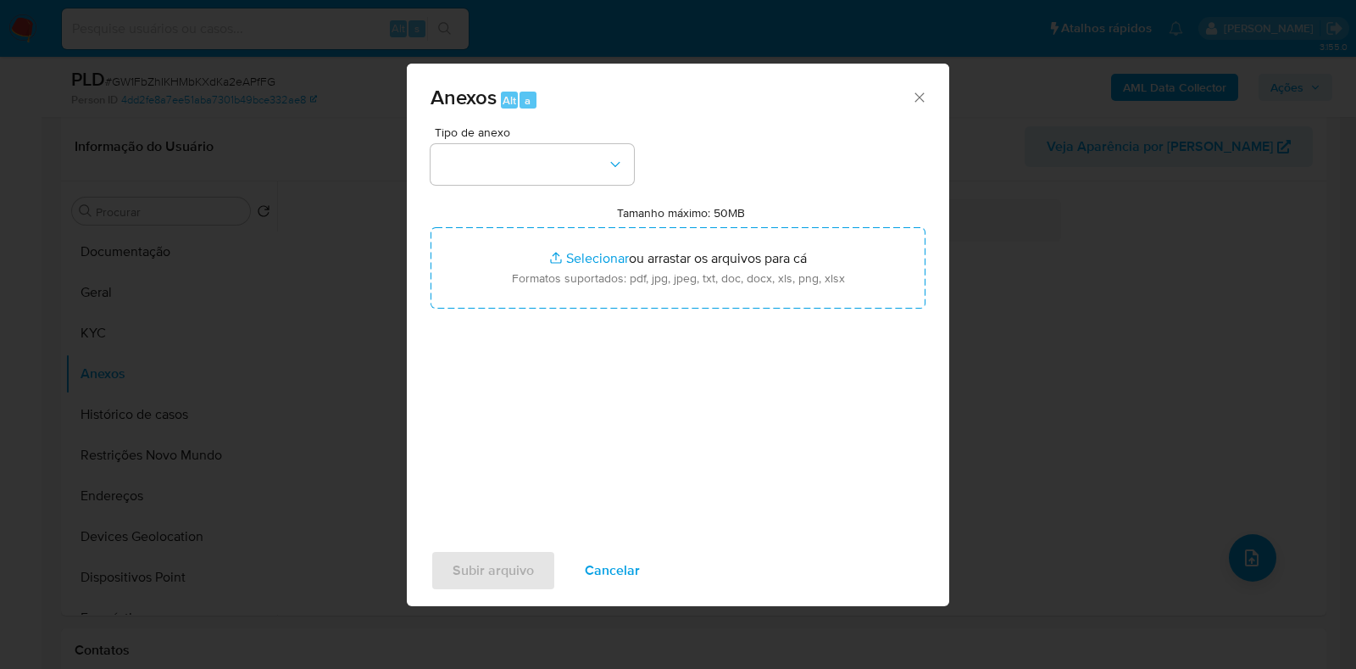
click at [541, 148] on button "button" at bounding box center [532, 164] width 203 height 41
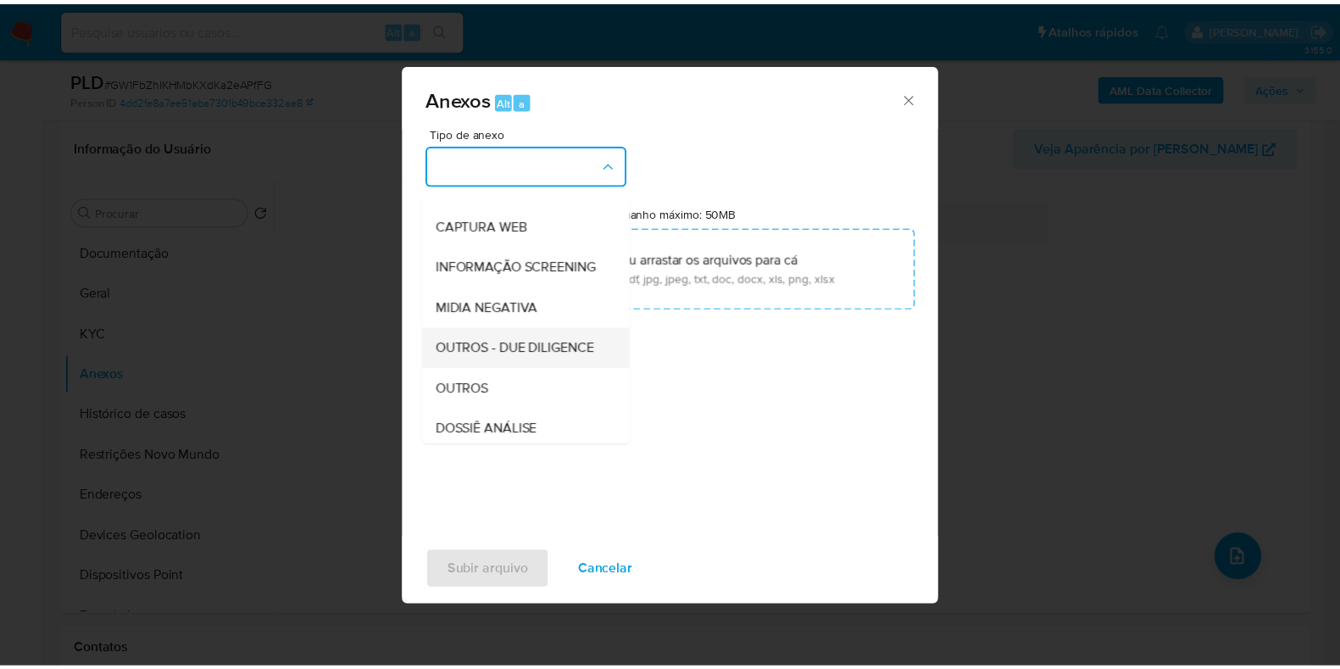
scroll to position [211, 0]
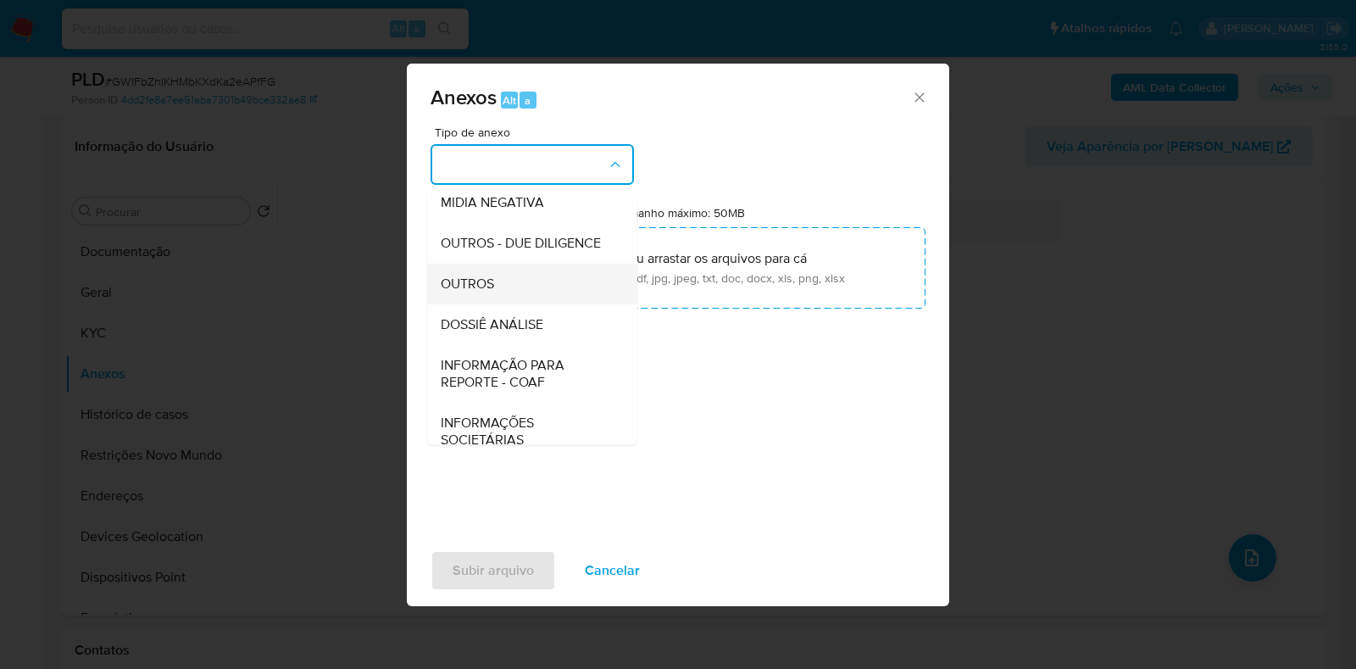
click at [485, 292] on span "OUTROS" at bounding box center [467, 284] width 53 height 17
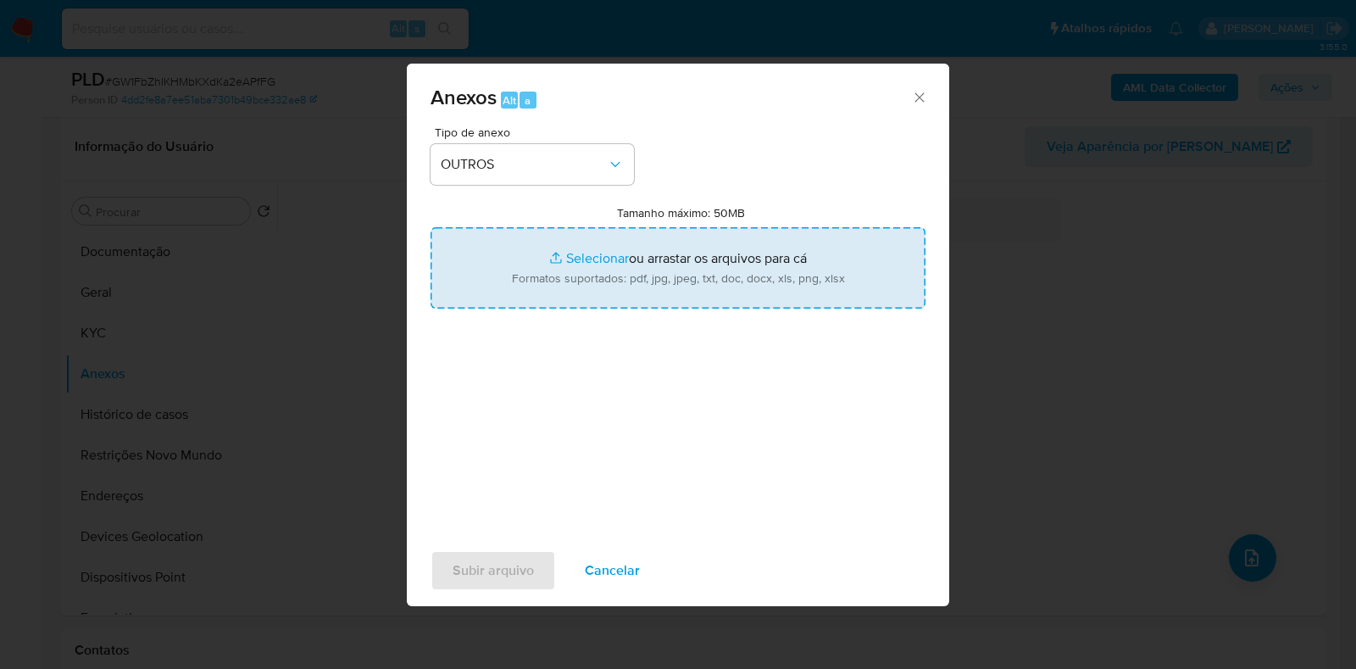
click at [632, 255] on input "Tamanho máximo: 50MB Selecionar arquivos" at bounding box center [678, 267] width 495 height 81
type input "C:\fakepath\Mulan 394169069_2025_08_21_16_24_00 - Resumen TX.pdf"
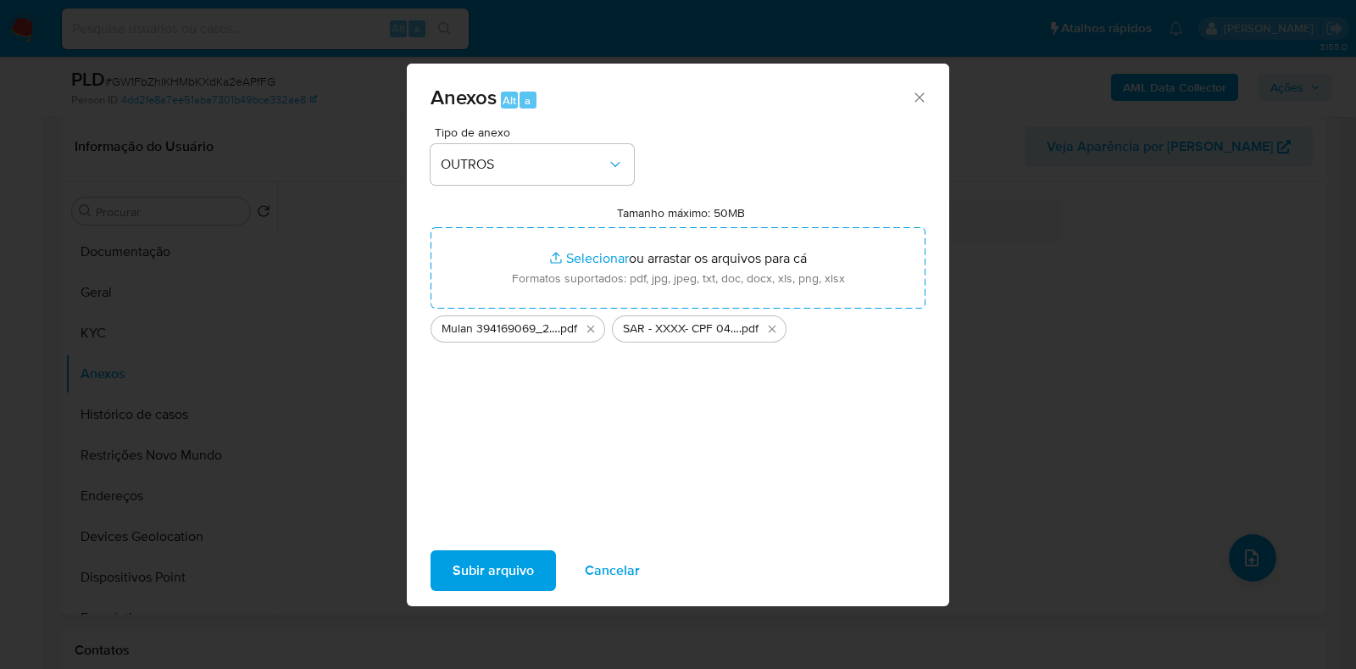
click at [532, 572] on span "Subir arquivo" at bounding box center [493, 570] width 81 height 37
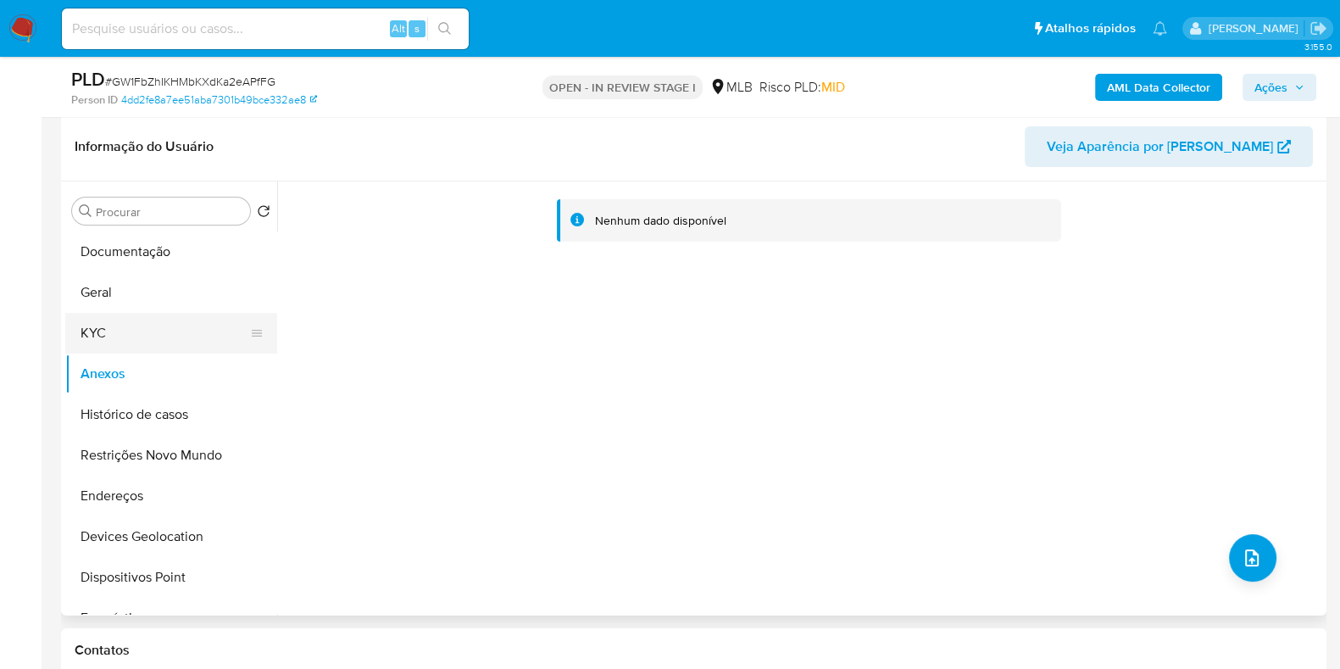
click at [118, 315] on button "KYC" at bounding box center [164, 333] width 198 height 41
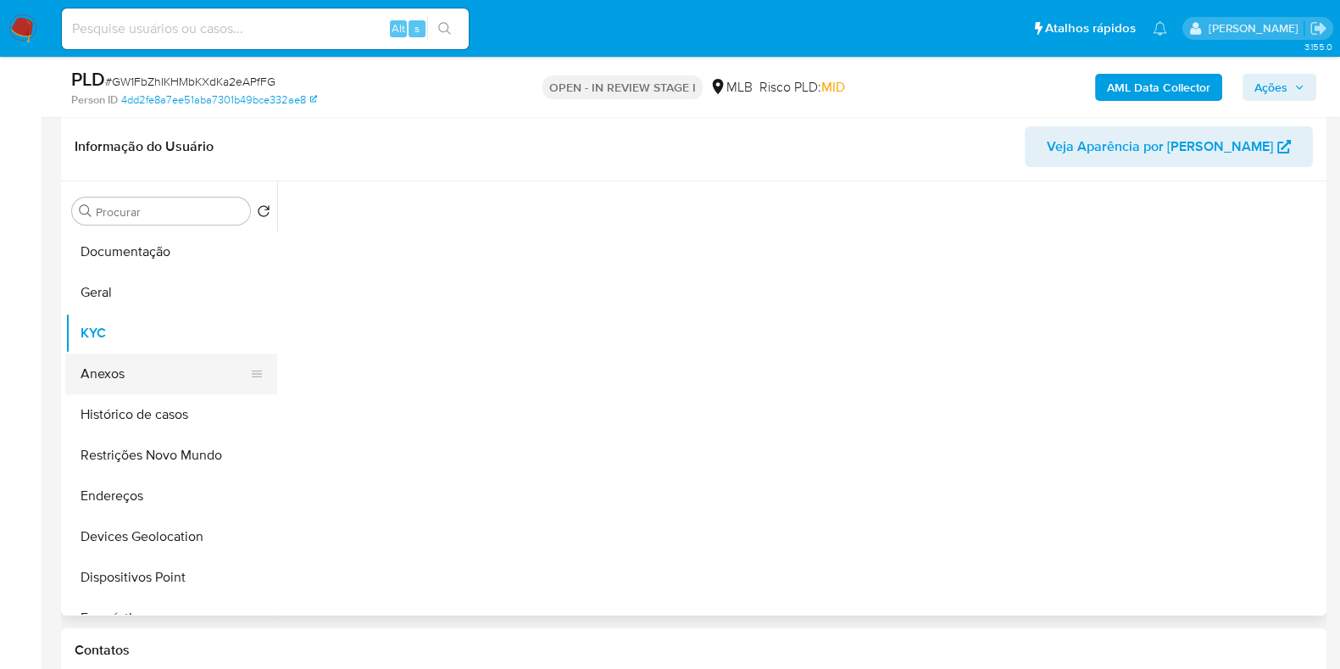
click at [122, 376] on button "Anexos" at bounding box center [164, 374] width 198 height 41
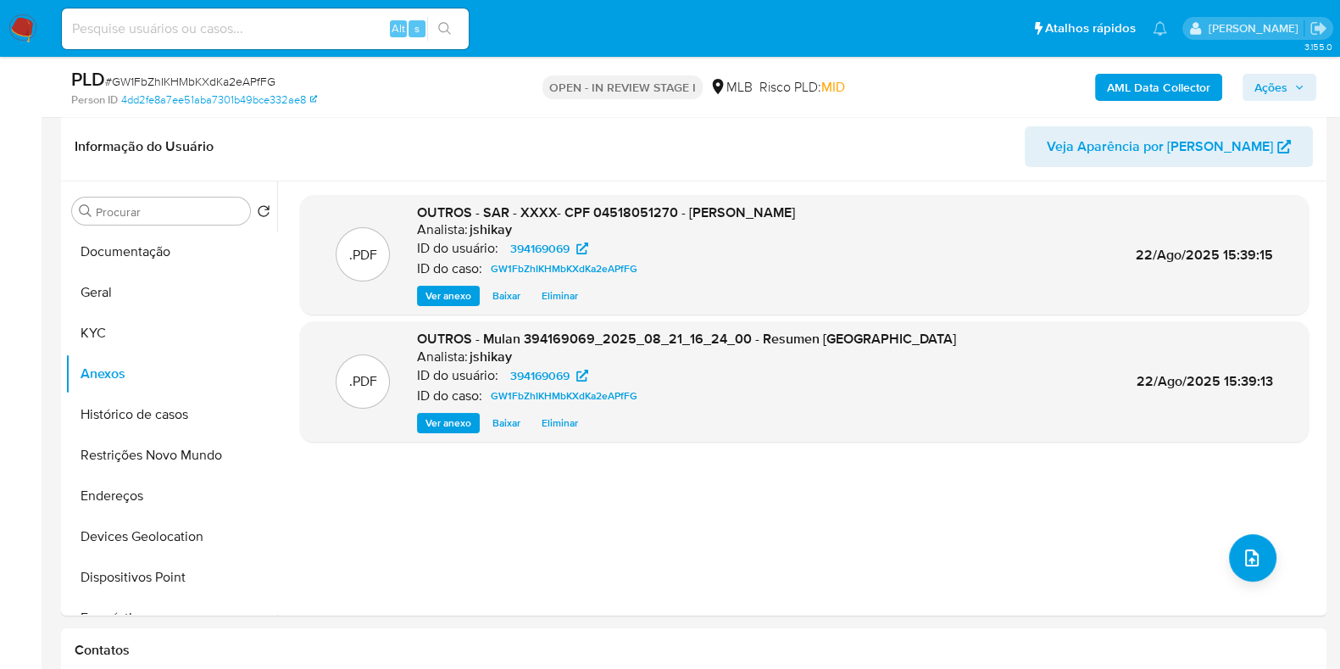
click at [1266, 94] on span "Ações" at bounding box center [1271, 87] width 33 height 27
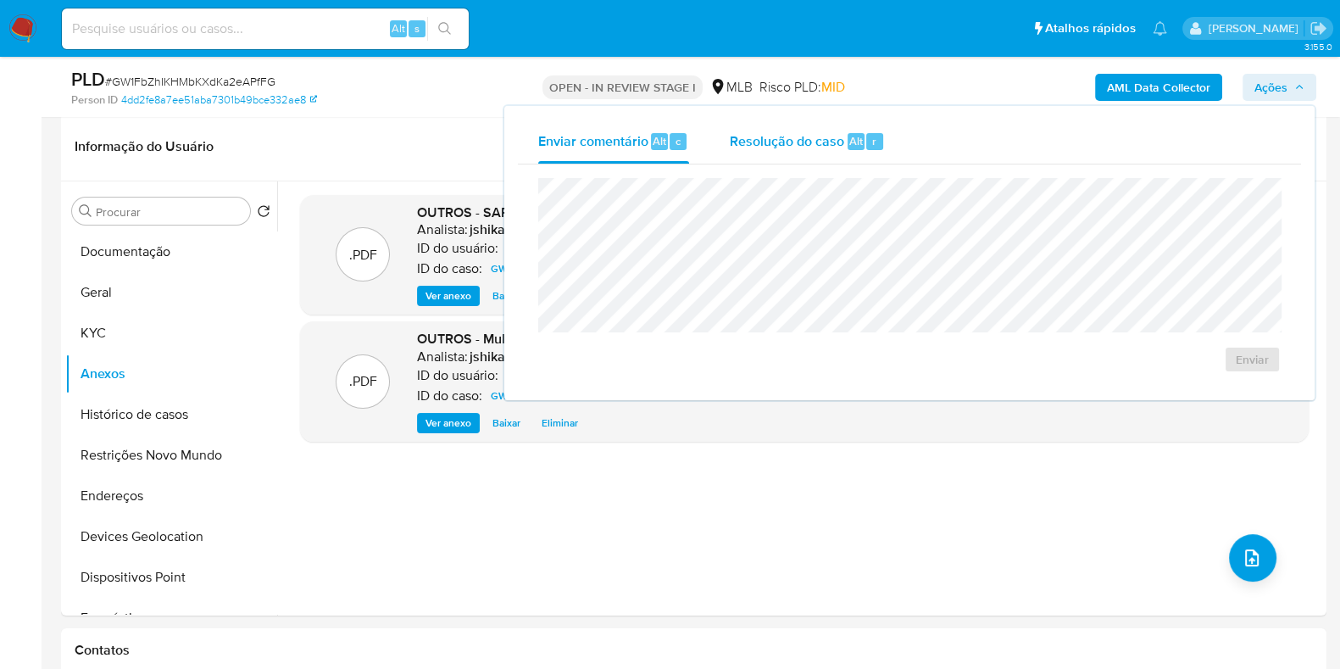
click at [765, 134] on span "Resolução do caso" at bounding box center [787, 140] width 114 height 19
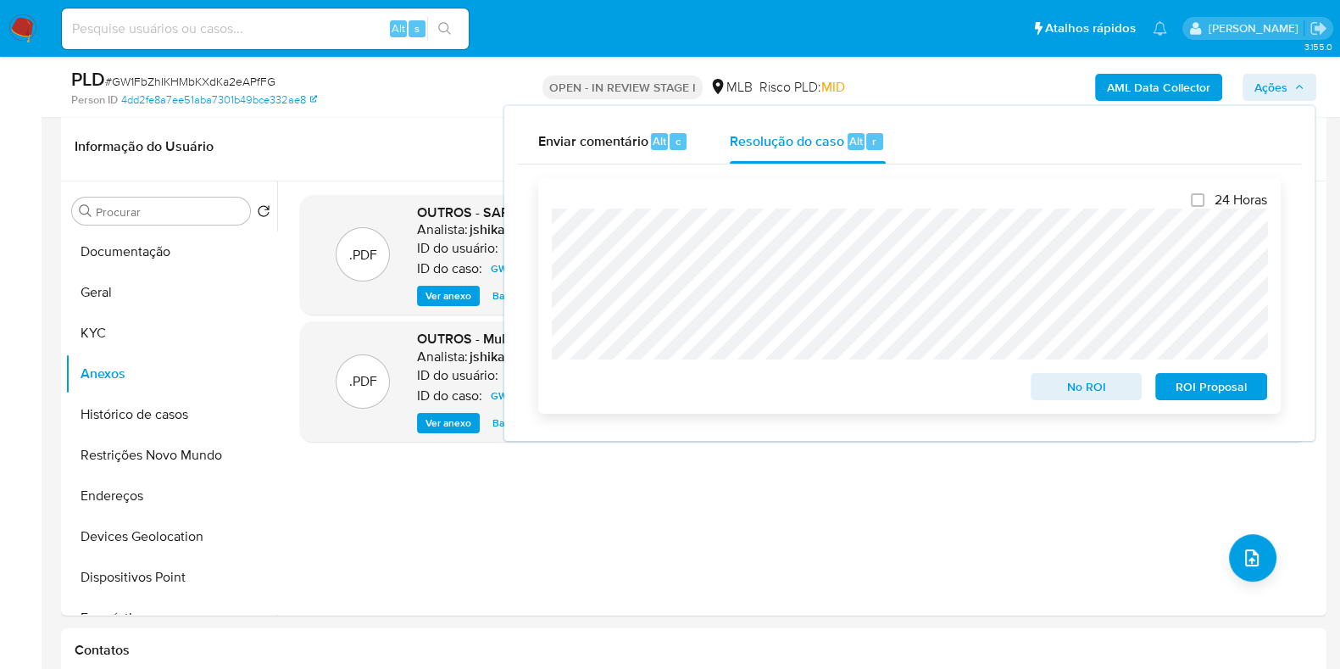
click at [1195, 389] on span "ROI Proposal" at bounding box center [1211, 387] width 88 height 24
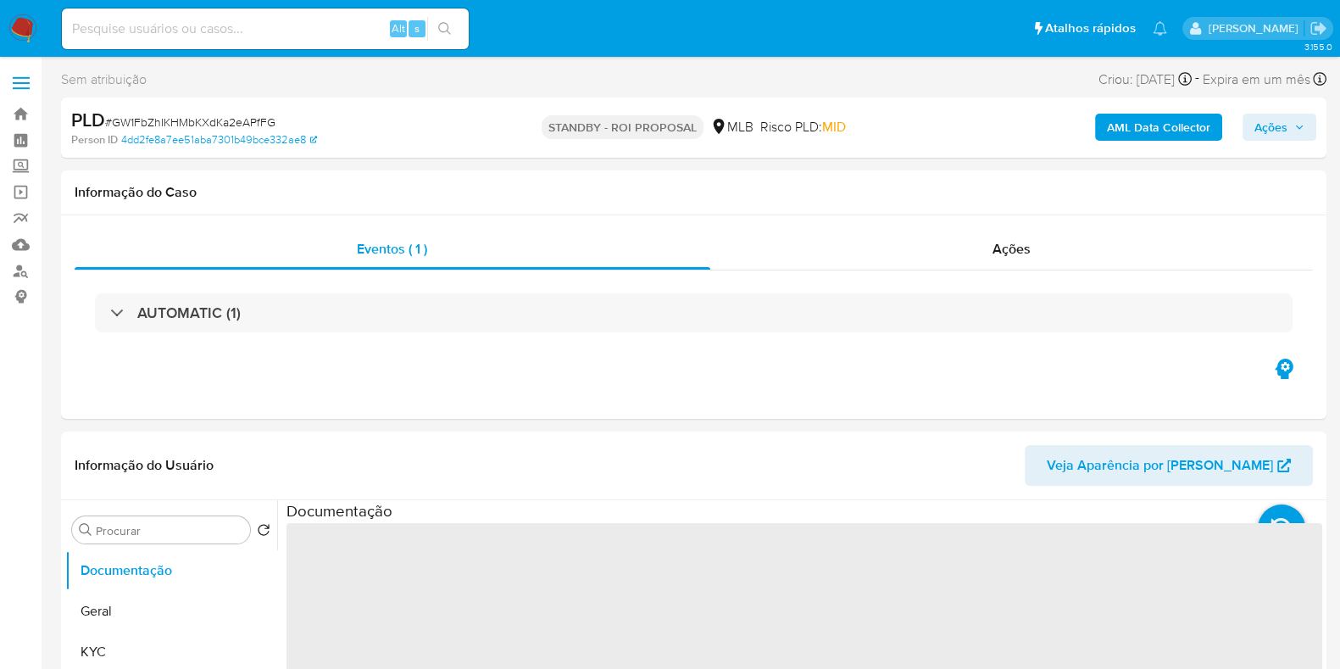
select select "10"
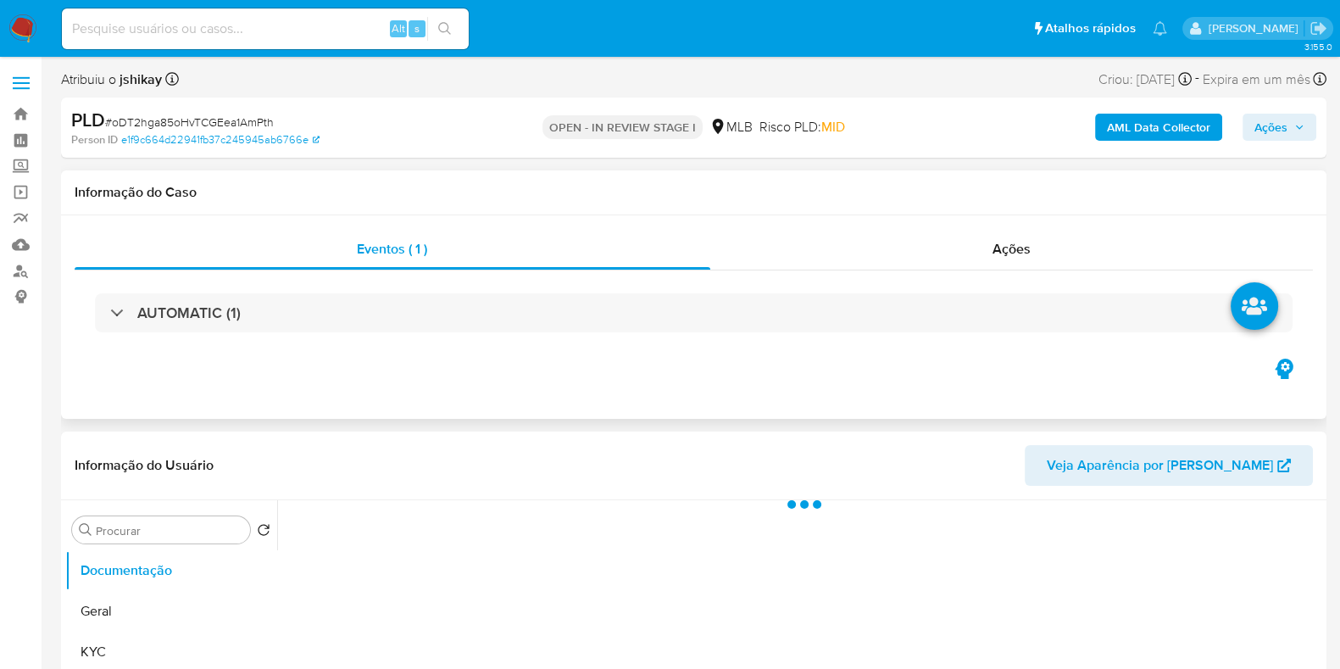
scroll to position [211, 0]
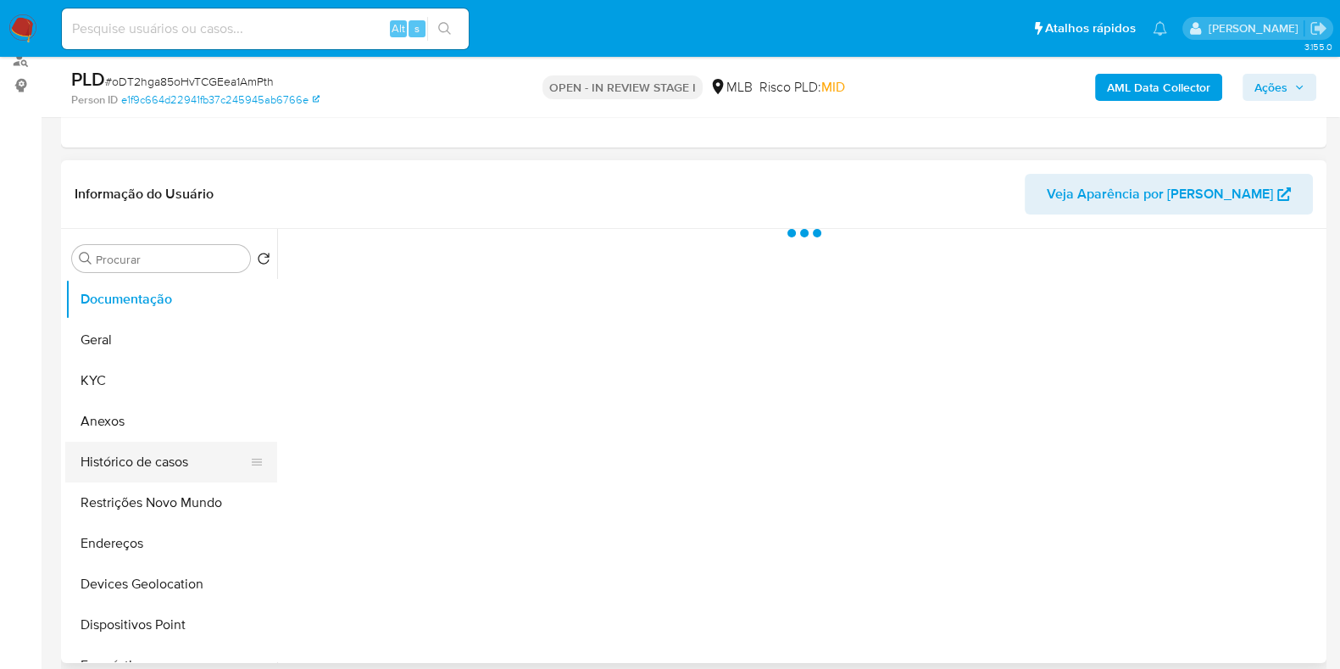
click at [138, 466] on button "Histórico de casos" at bounding box center [164, 462] width 198 height 41
select select "10"
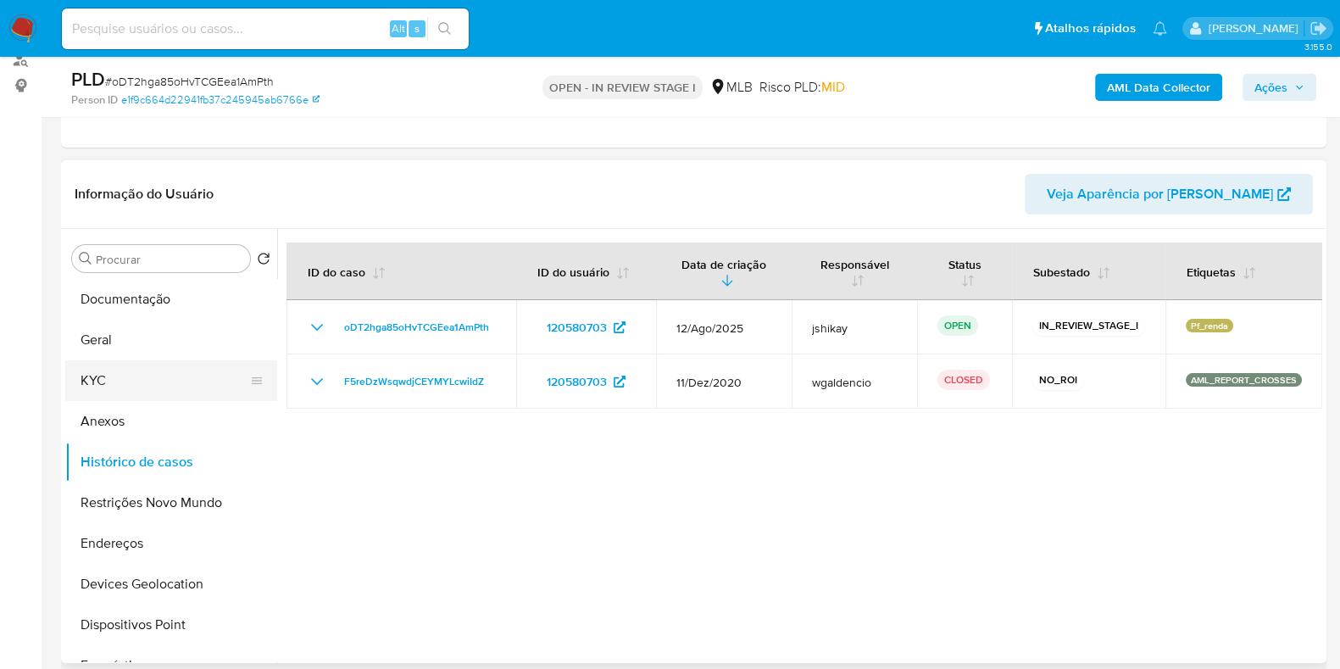
click at [119, 380] on button "KYC" at bounding box center [164, 380] width 198 height 41
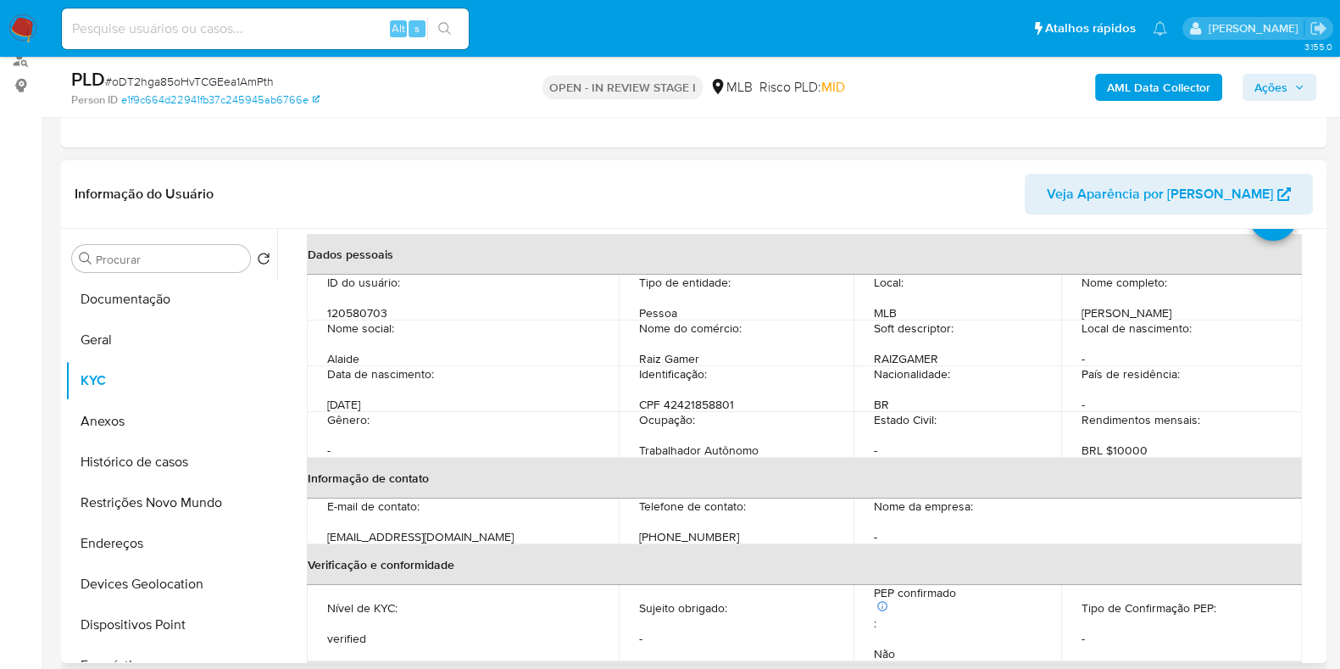
scroll to position [105, 0]
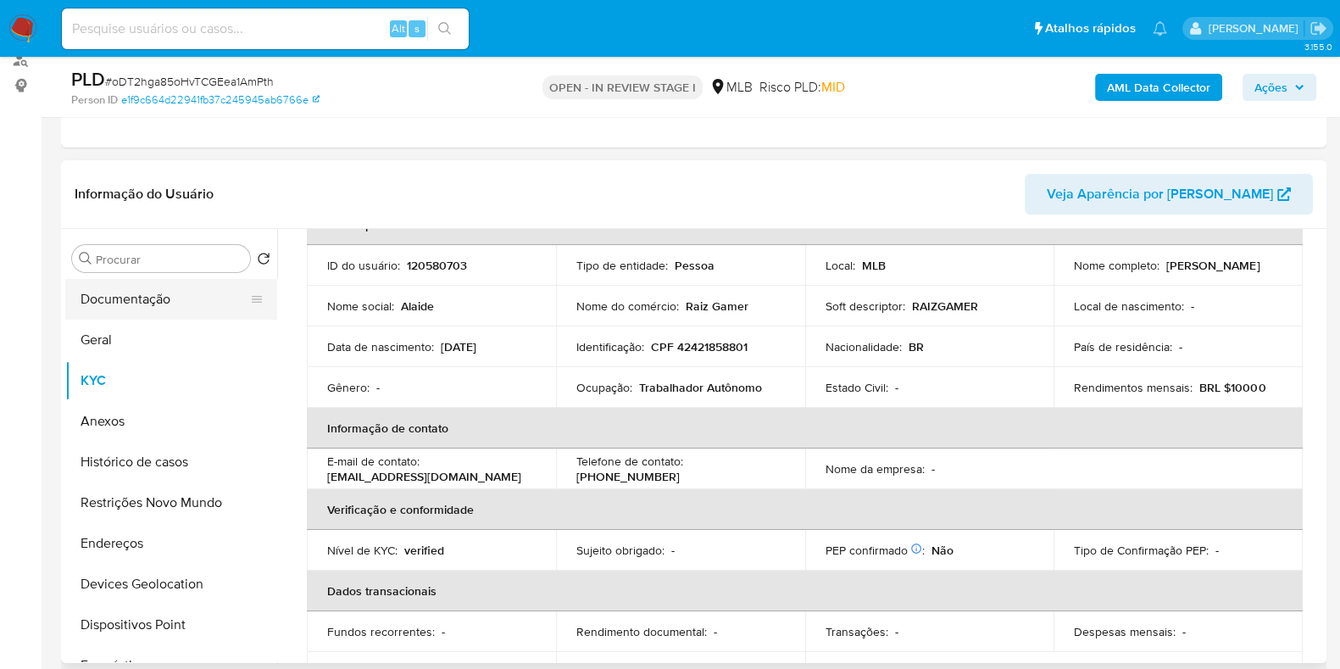
click at [170, 291] on button "Documentação" at bounding box center [164, 299] width 198 height 41
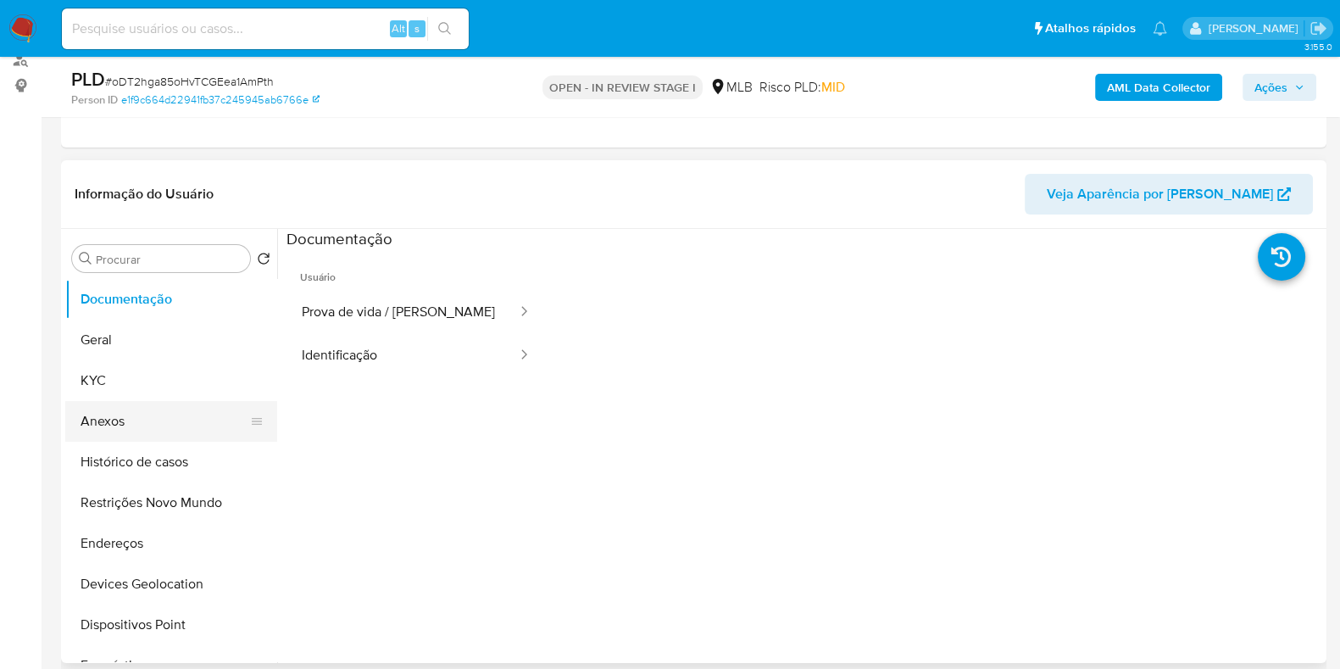
click at [178, 409] on button "Anexos" at bounding box center [164, 421] width 198 height 41
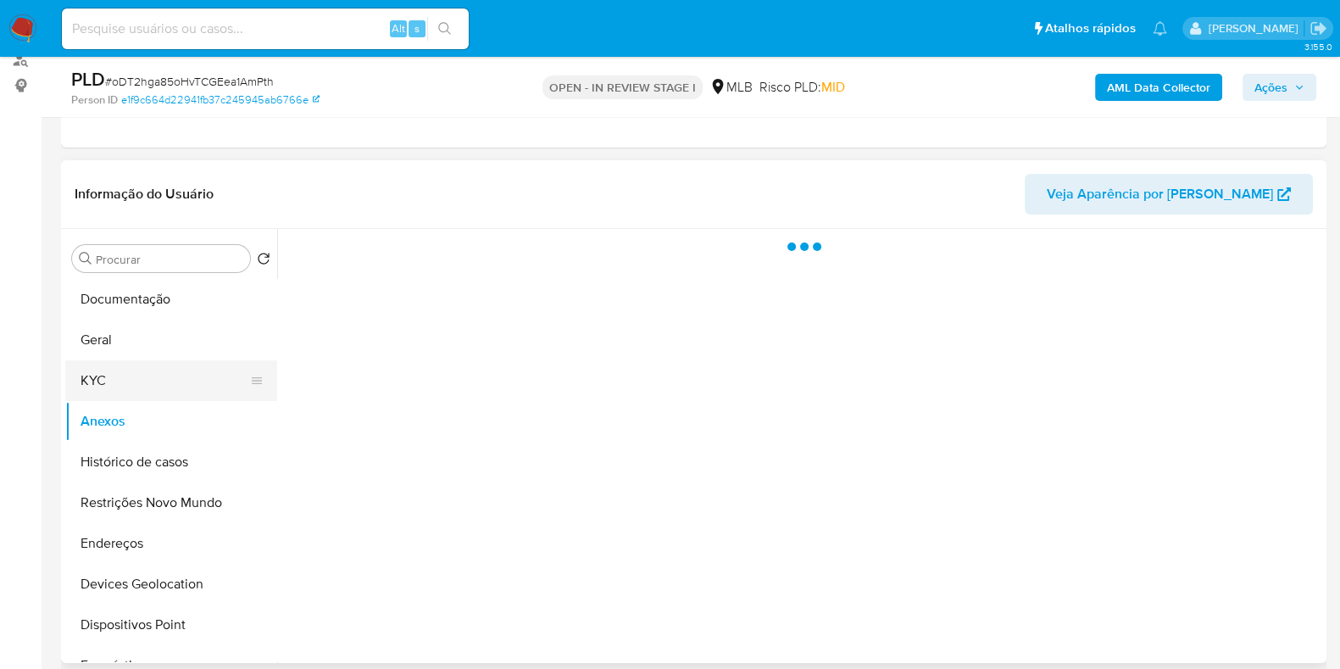
click at [136, 362] on button "KYC" at bounding box center [164, 380] width 198 height 41
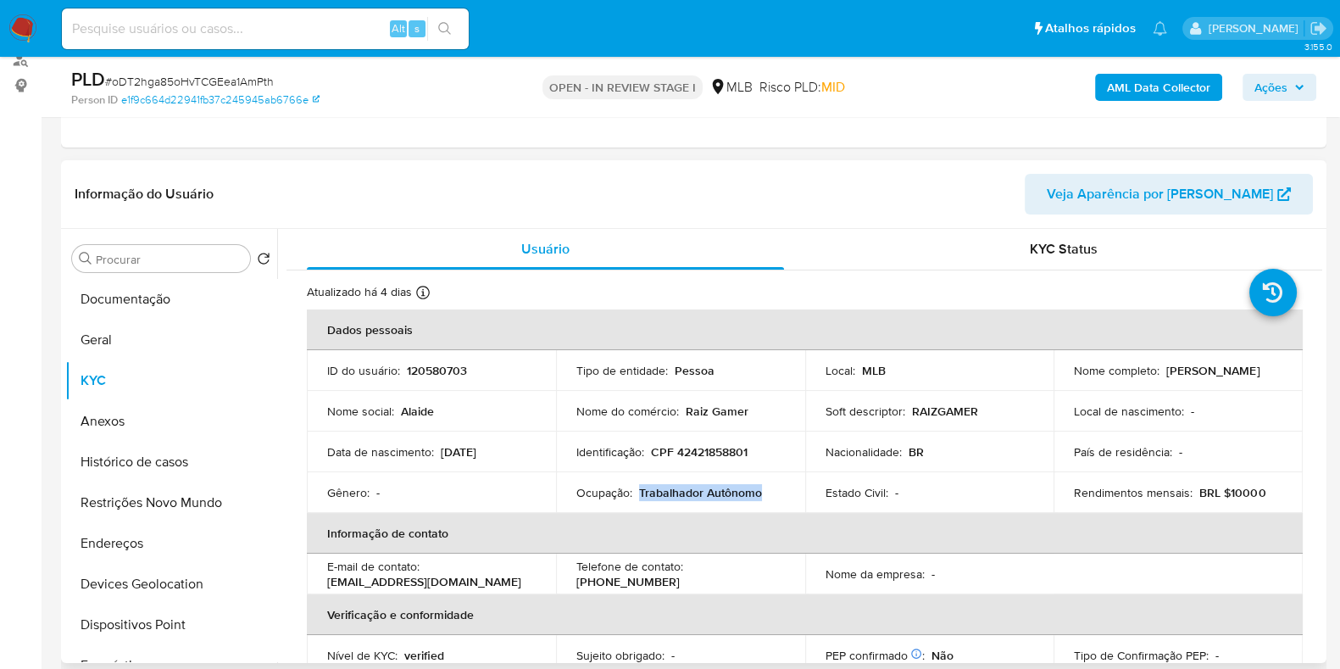
drag, startPoint x: 766, startPoint y: 496, endPoint x: 637, endPoint y: 492, distance: 128.9
click at [637, 492] on div "Ocupação : Trabalhador Autônomo" at bounding box center [681, 492] width 209 height 15
copy p "Trabalhador Autônomo"
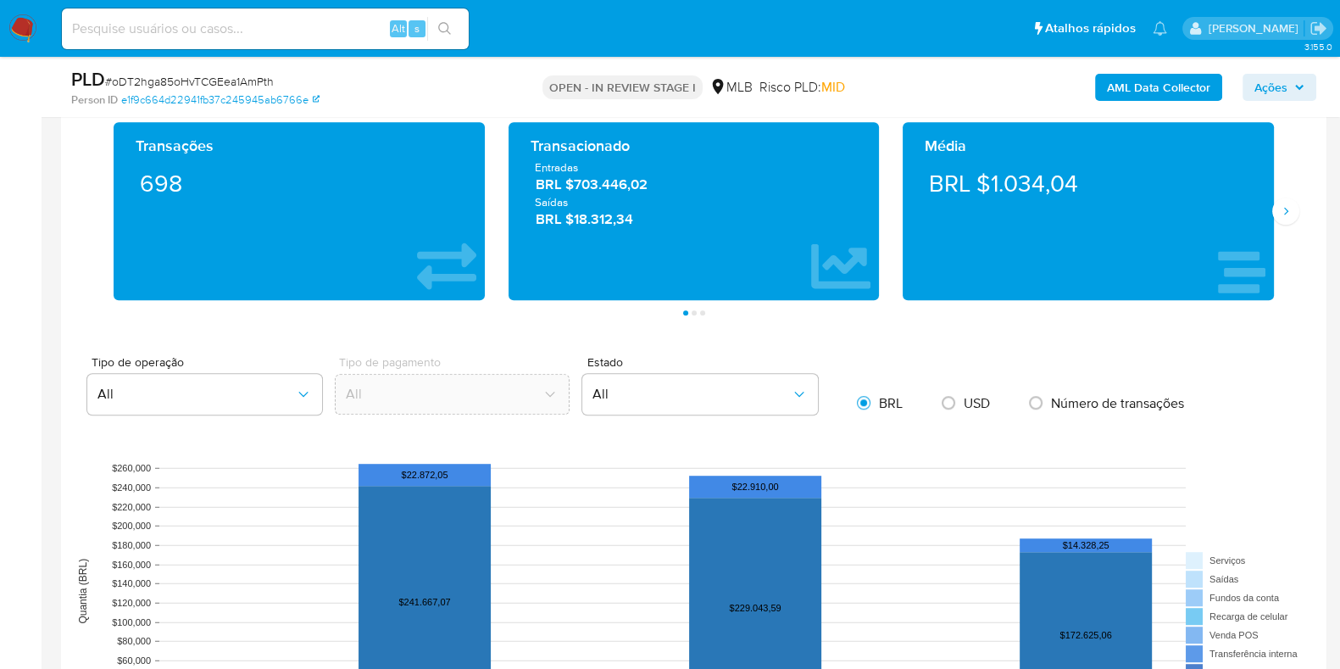
scroll to position [1060, 0]
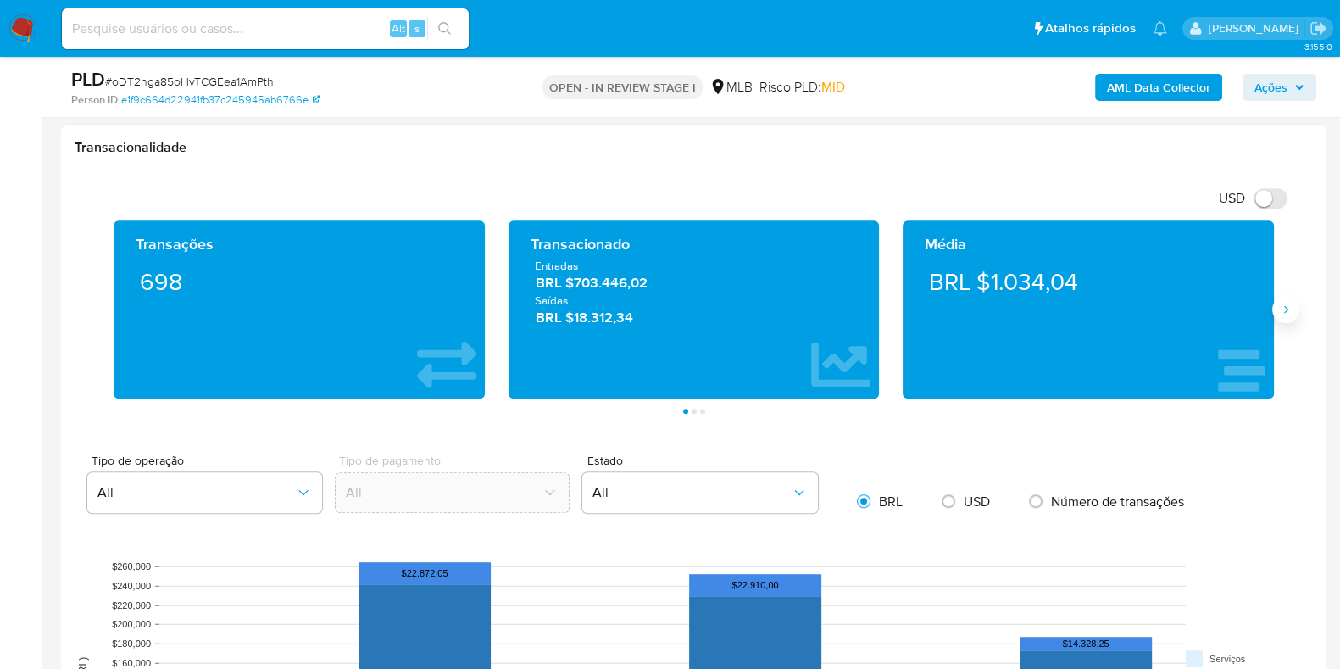
click at [1279, 307] on icon "Siguiente" at bounding box center [1286, 310] width 14 height 14
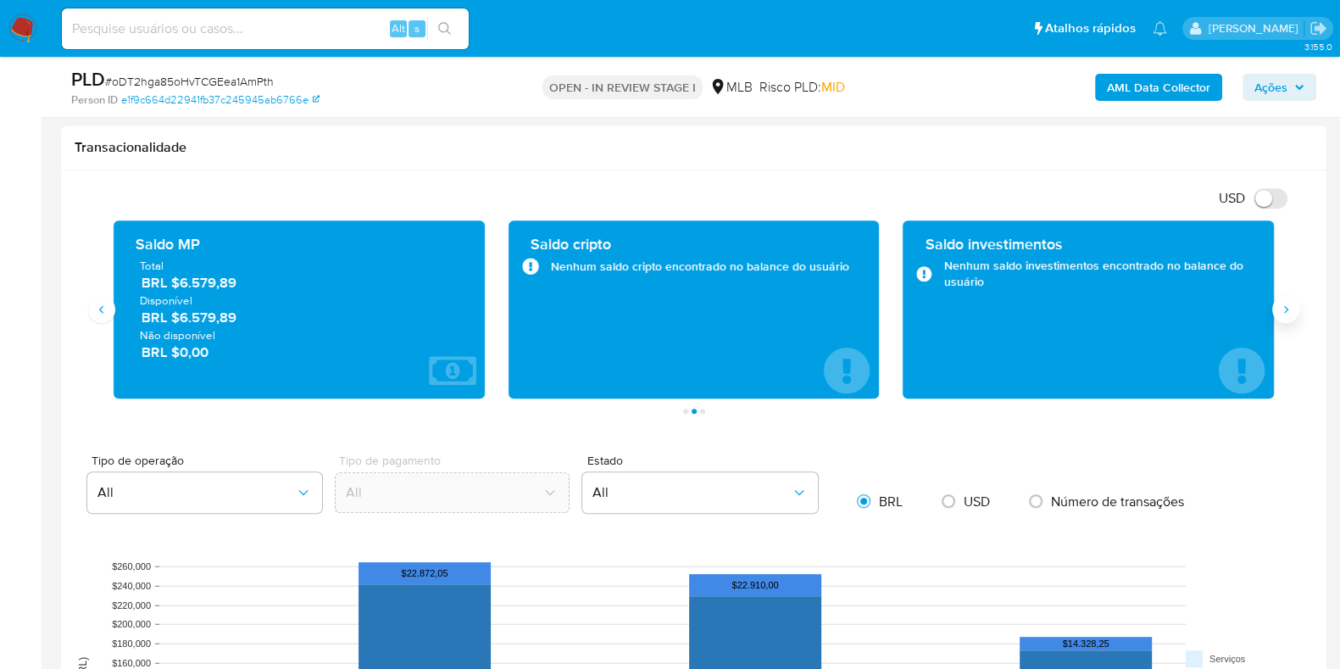
click at [1279, 307] on icon "Siguiente" at bounding box center [1286, 310] width 14 height 14
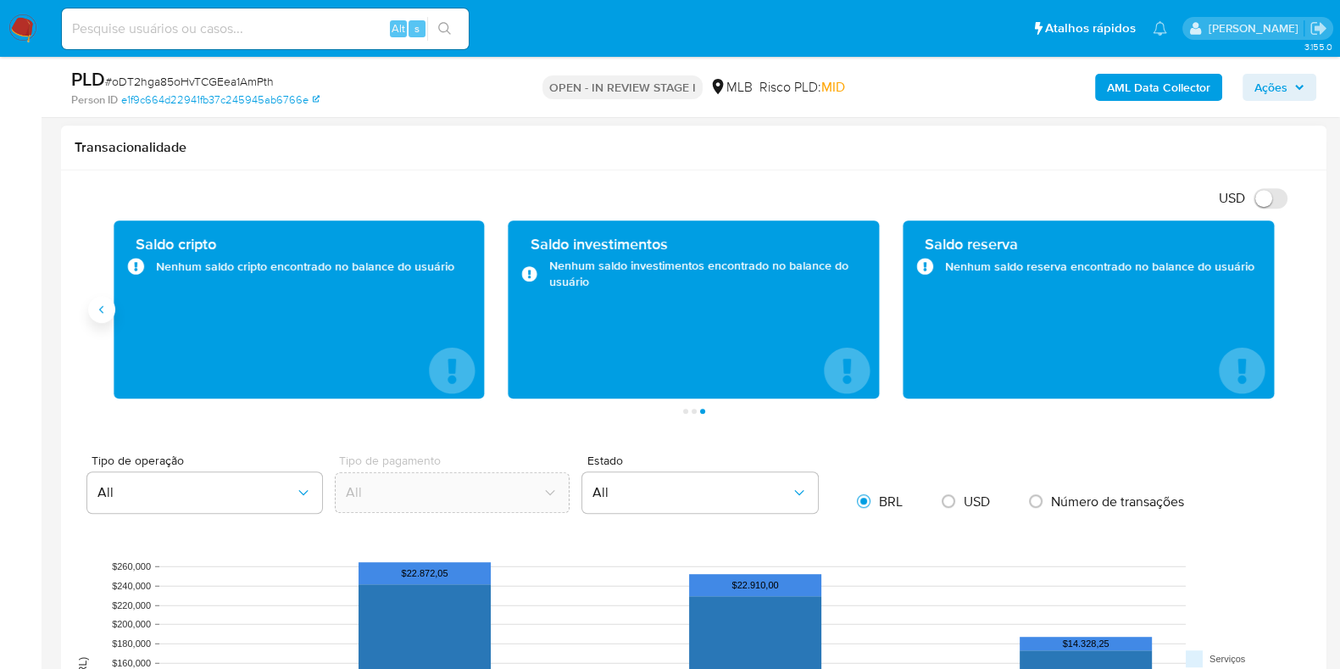
click at [105, 315] on button "Anterior" at bounding box center [101, 309] width 27 height 27
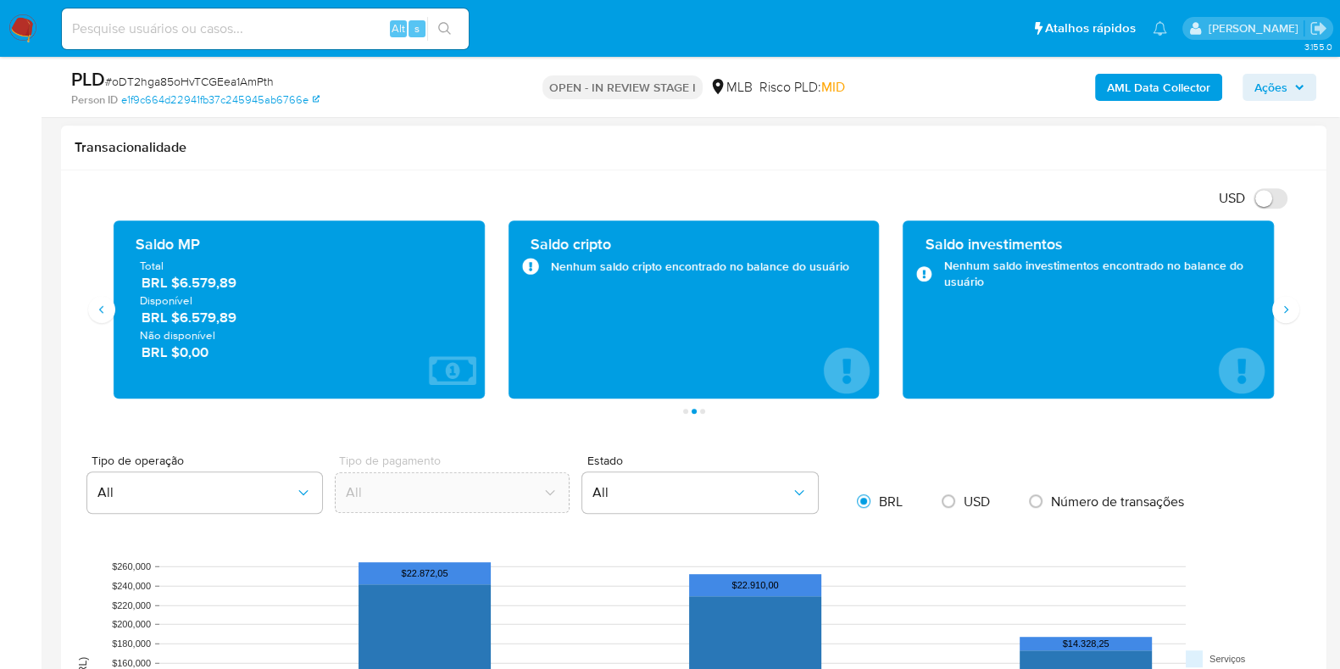
drag, startPoint x: 241, startPoint y: 320, endPoint x: 180, endPoint y: 319, distance: 61.0
click at [180, 319] on span "BRL $6.579,89" at bounding box center [300, 317] width 317 height 19
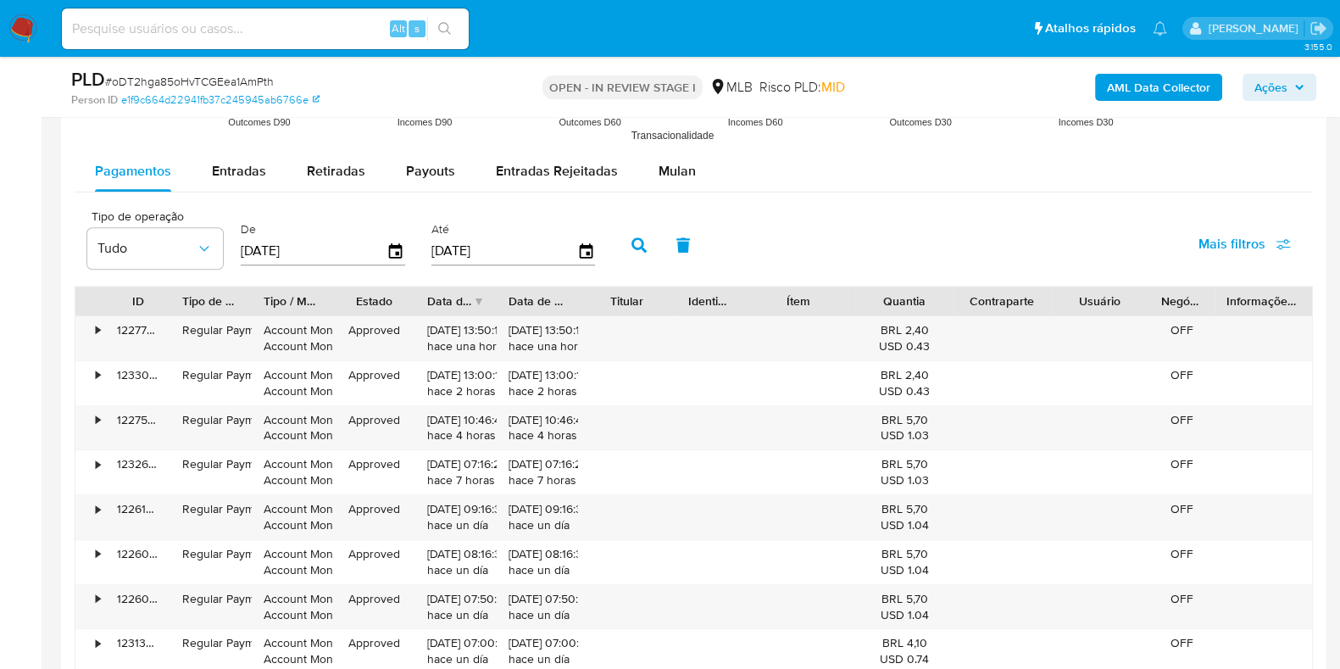
scroll to position [1802, 0]
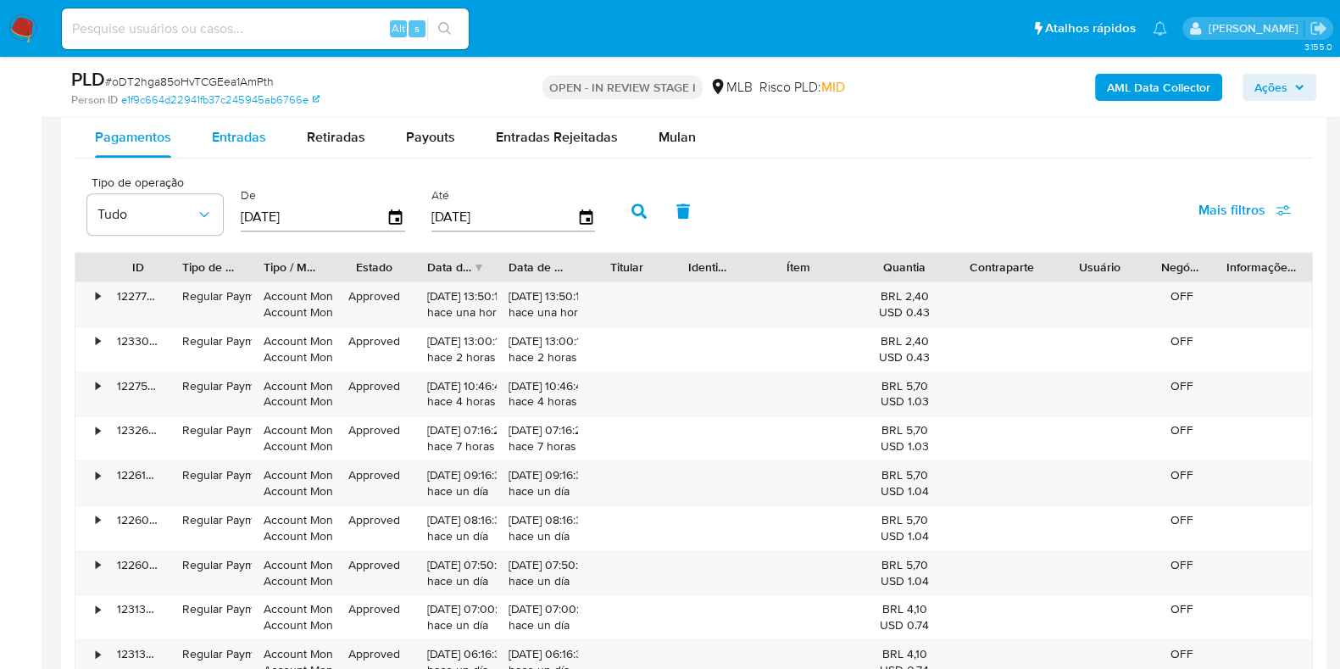
click at [233, 155] on div "Entradas" at bounding box center [239, 137] width 54 height 41
select select "10"
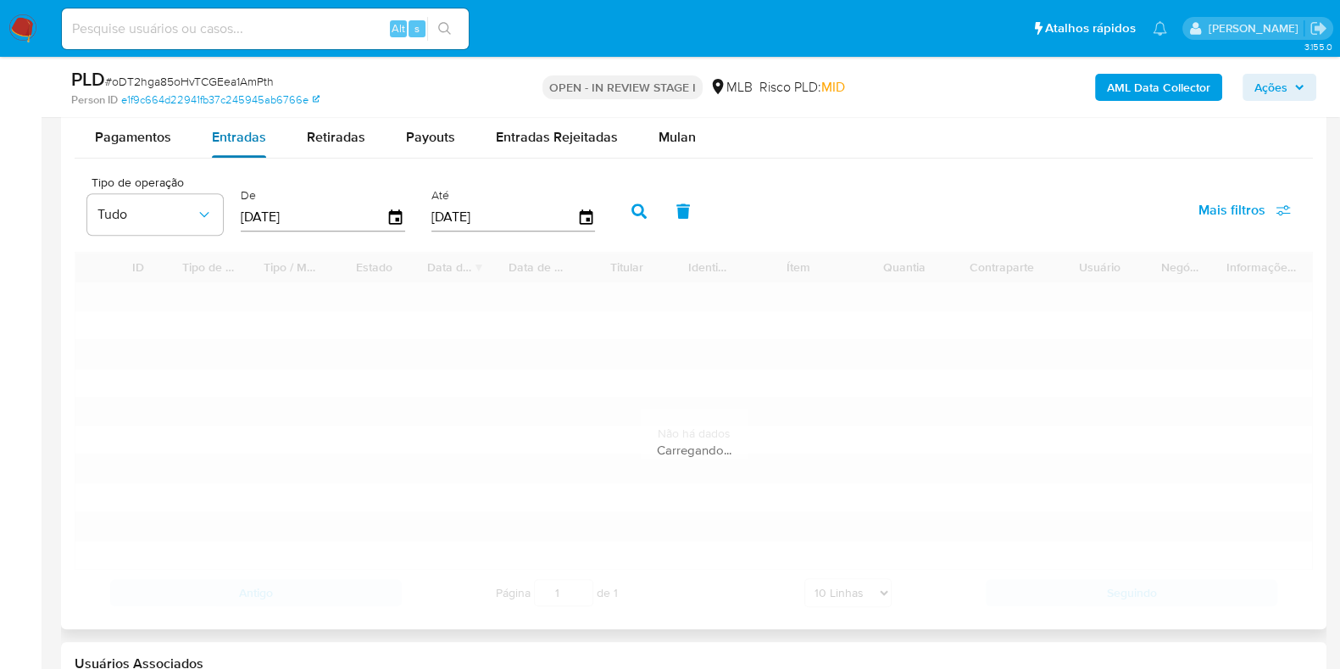
click at [236, 147] on div "Entradas" at bounding box center [239, 137] width 54 height 41
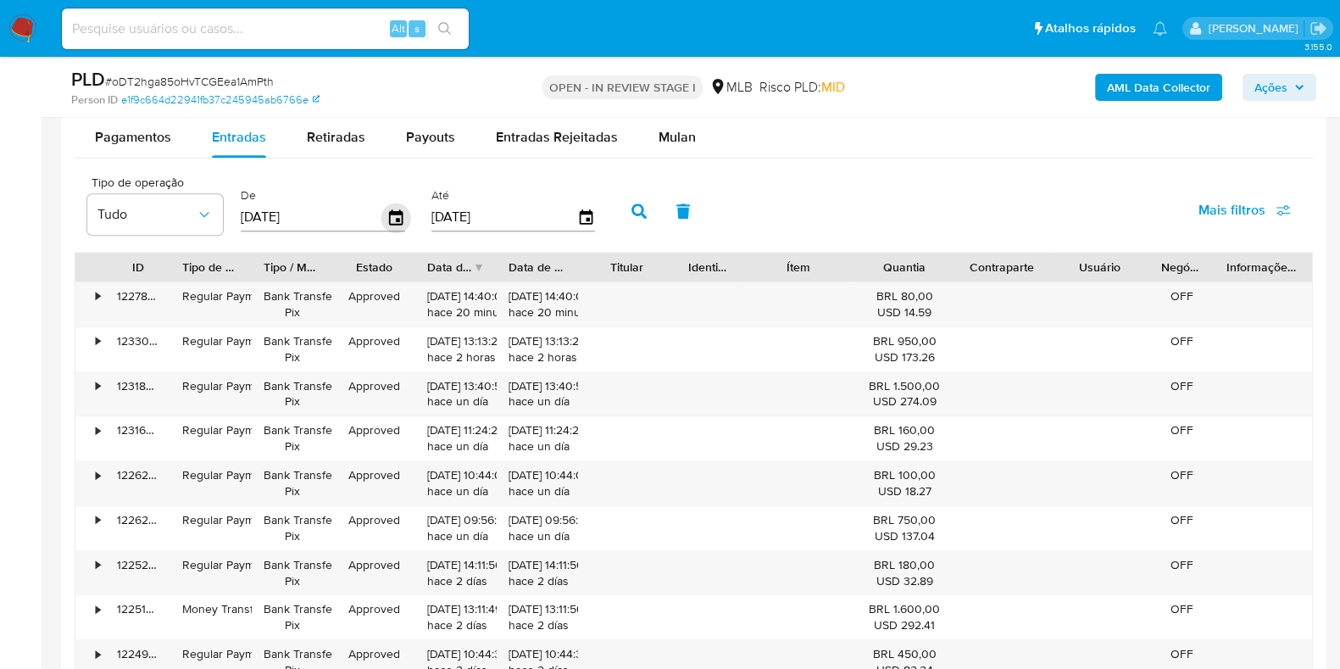
click at [396, 208] on icon "button" at bounding box center [397, 218] width 30 height 30
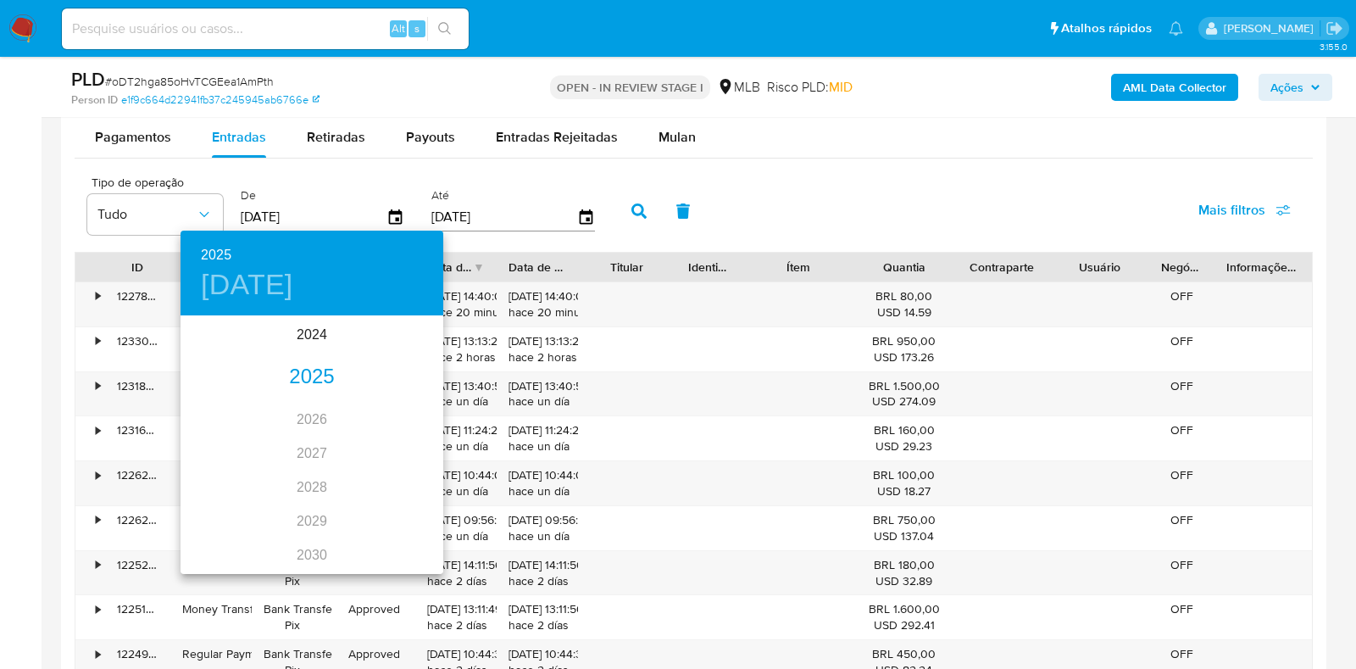
click at [315, 375] on div "2025" at bounding box center [312, 377] width 263 height 34
click at [326, 413] on div "may." at bounding box center [311, 414] width 87 height 64
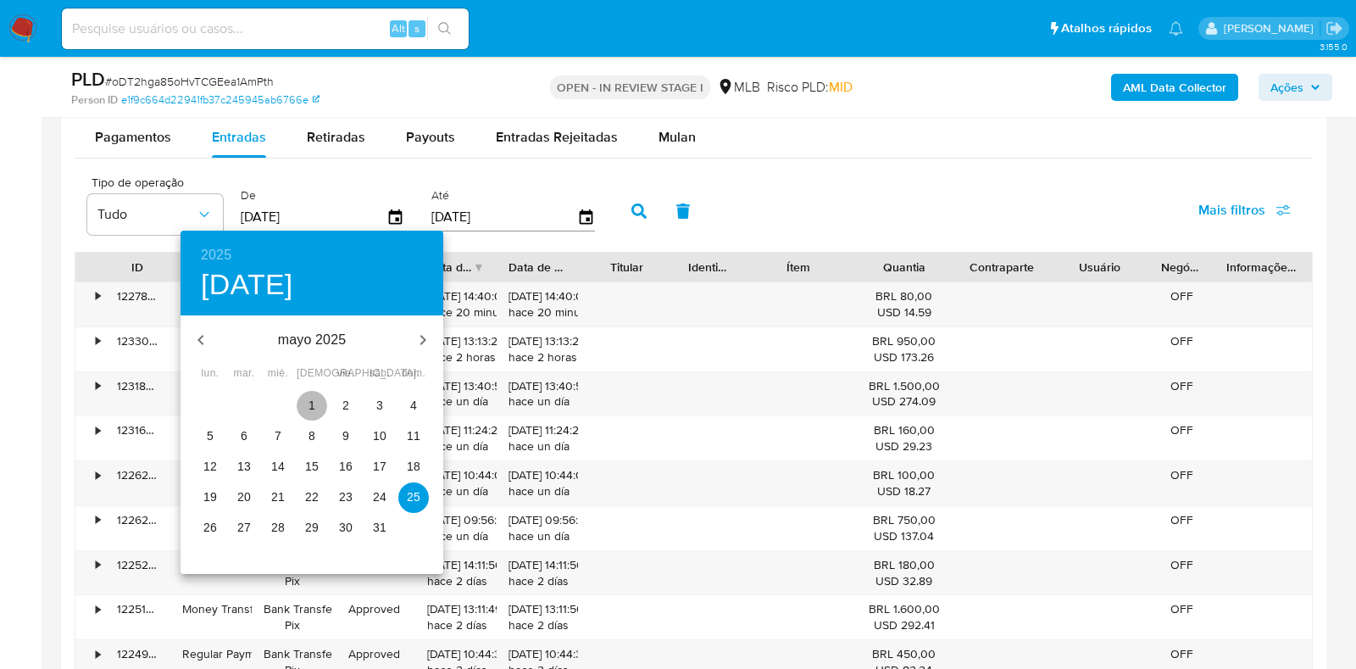
click at [313, 395] on button "1" at bounding box center [312, 406] width 31 height 31
type input "01/05/2025"
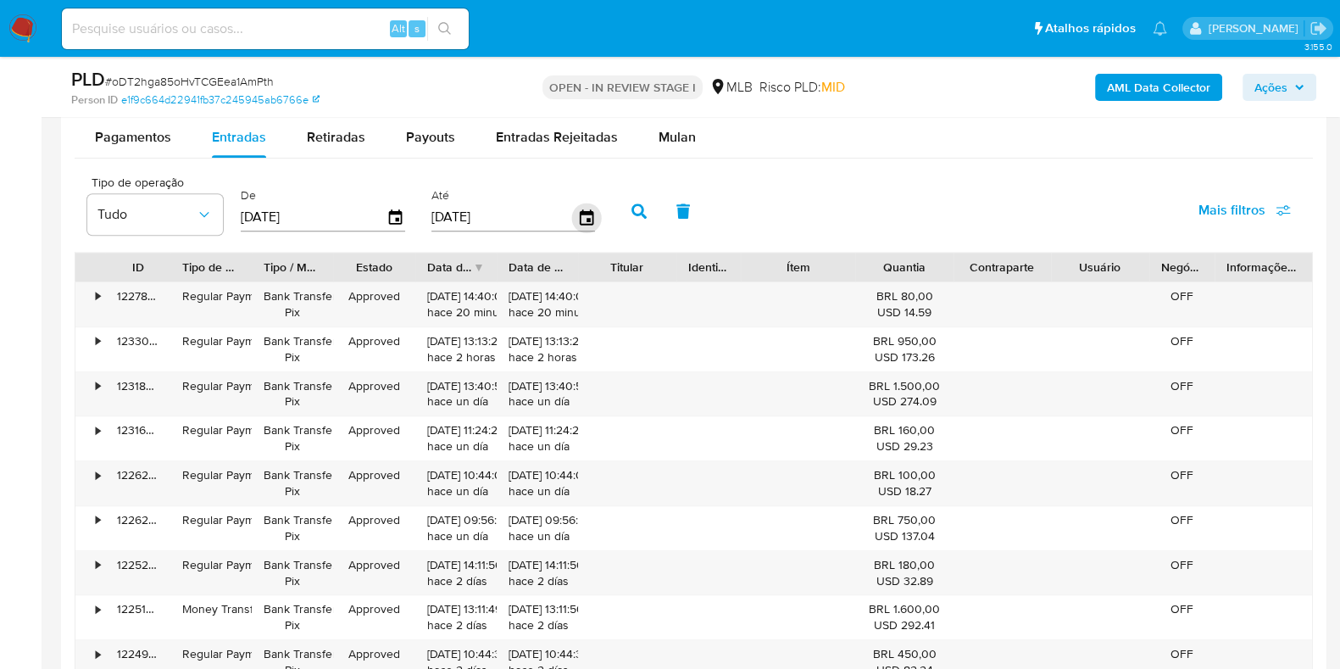
click at [587, 214] on icon "button" at bounding box center [586, 218] width 30 height 30
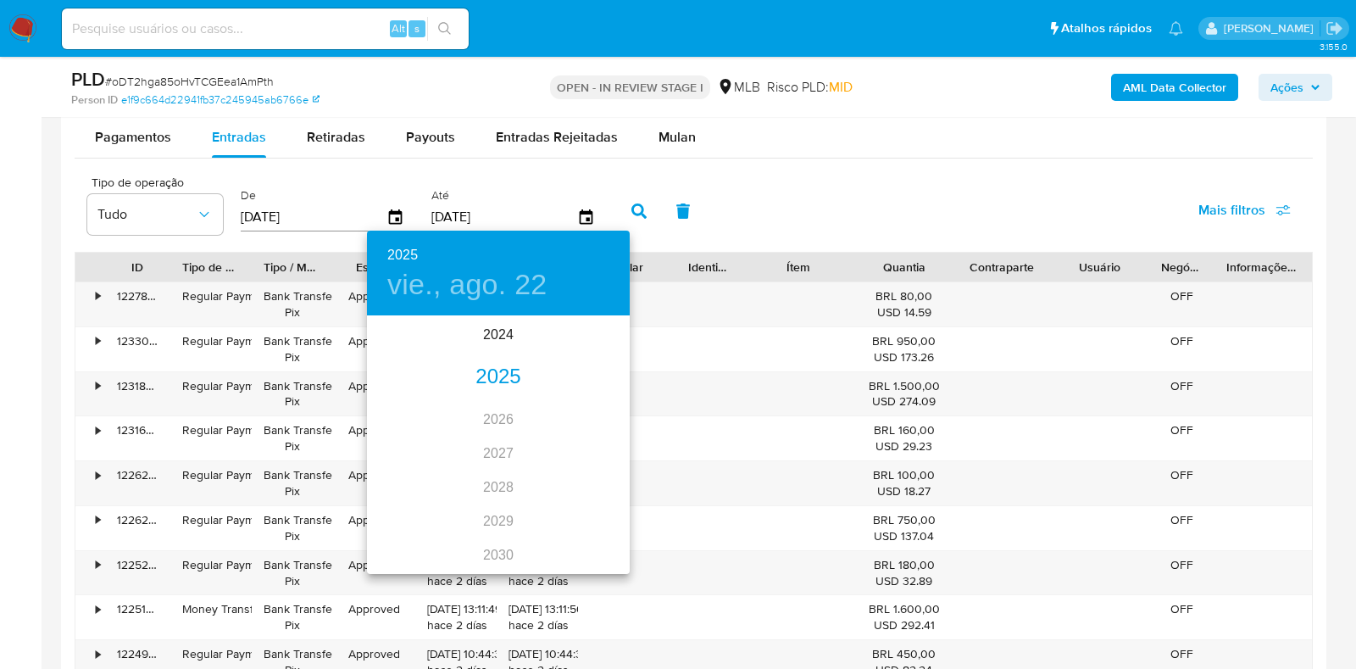
click at [496, 382] on div "2025" at bounding box center [498, 377] width 263 height 34
click at [587, 410] on div "jun." at bounding box center [586, 414] width 87 height 64
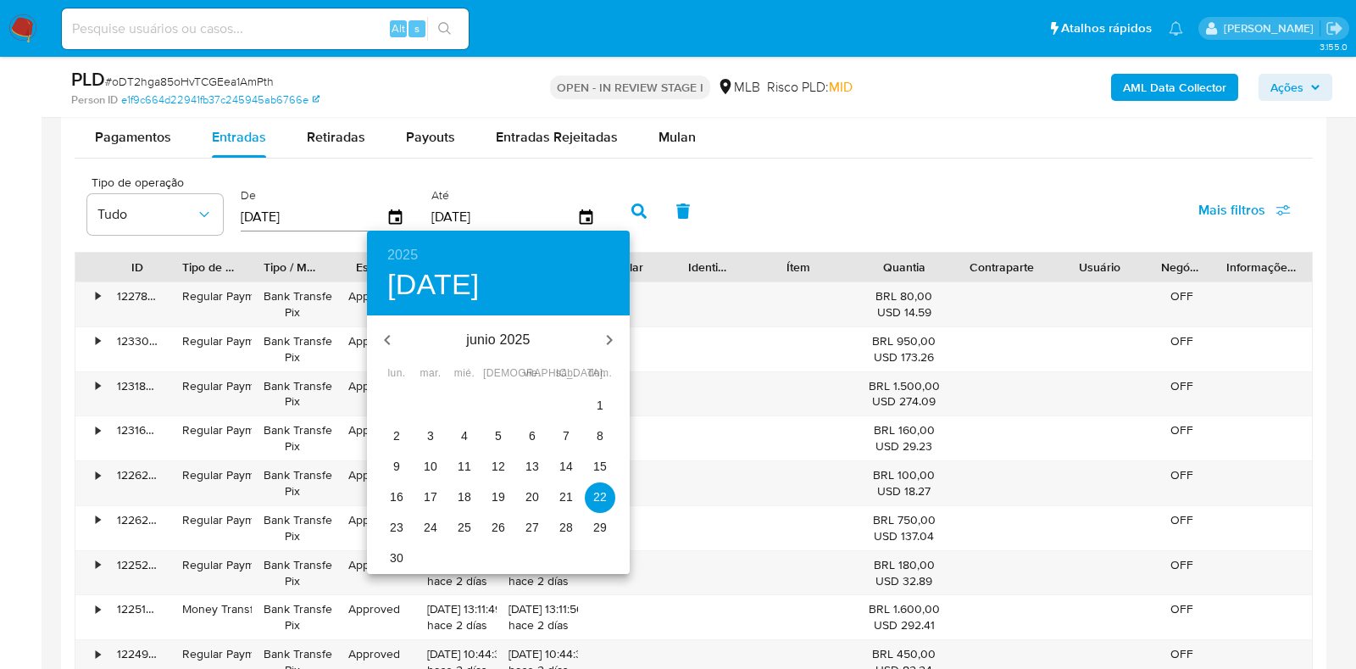
click at [393, 561] on p "30" at bounding box center [397, 557] width 14 height 17
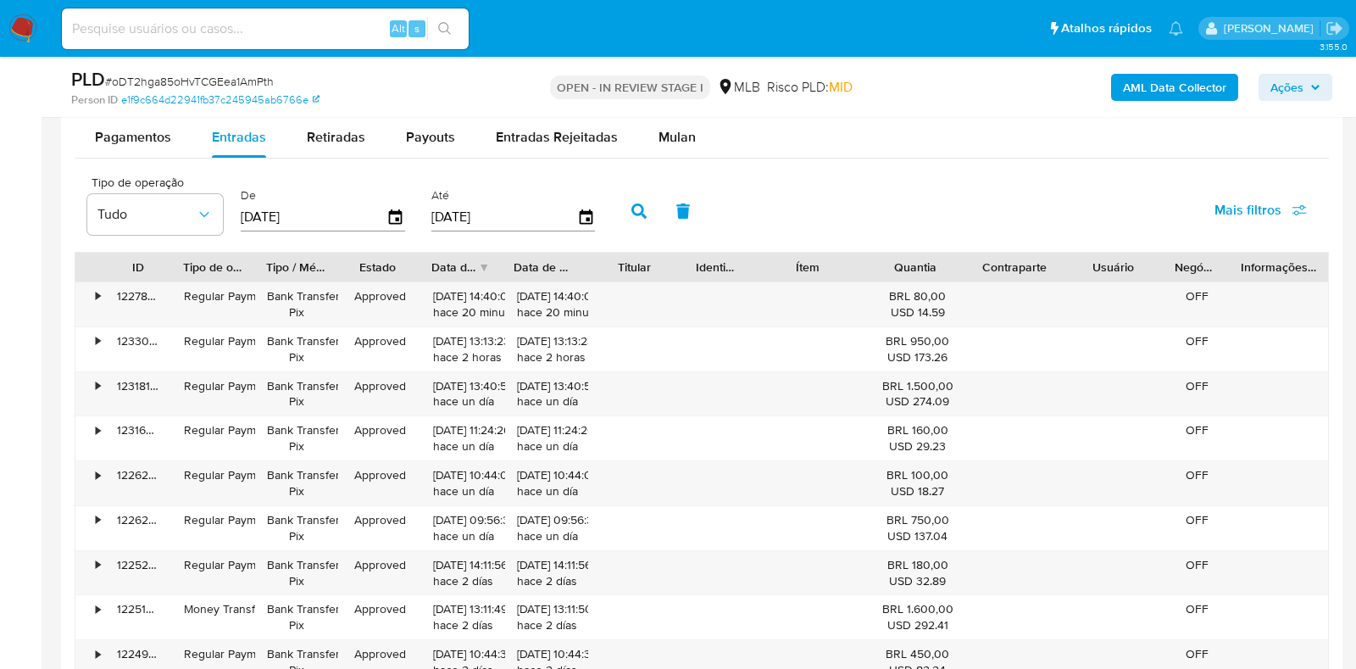
type input "30/06/2025"
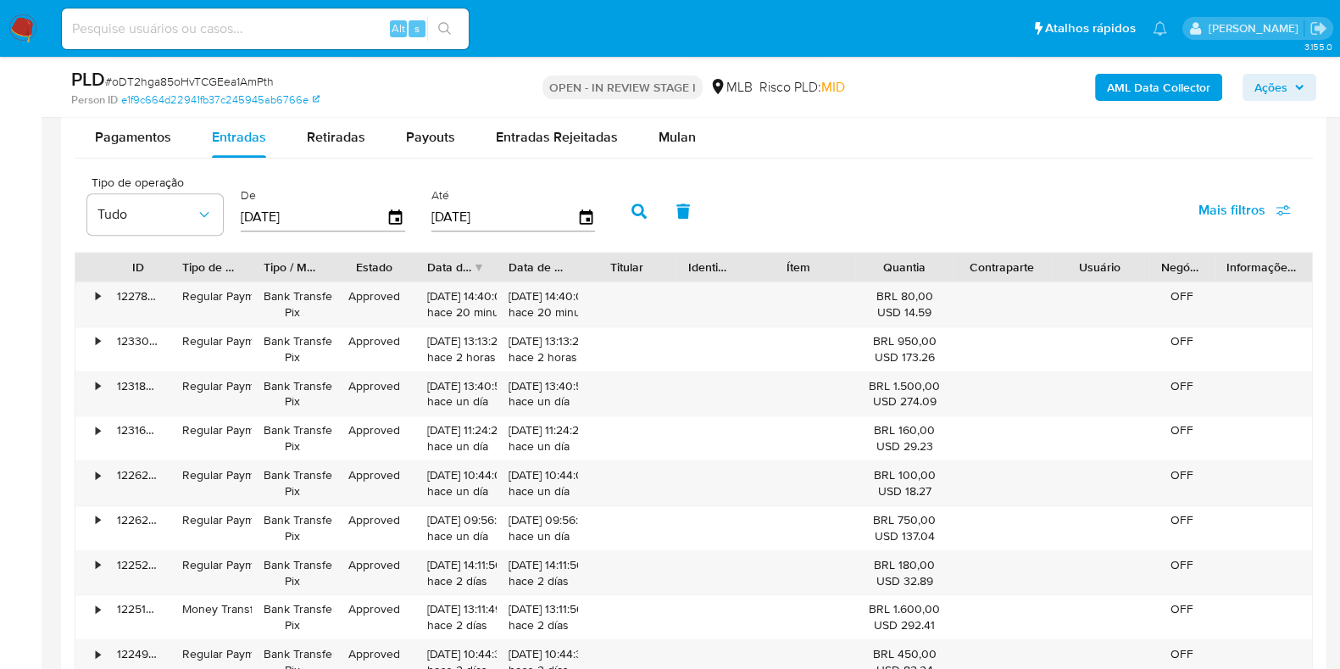
click at [632, 211] on icon "button" at bounding box center [639, 210] width 15 height 15
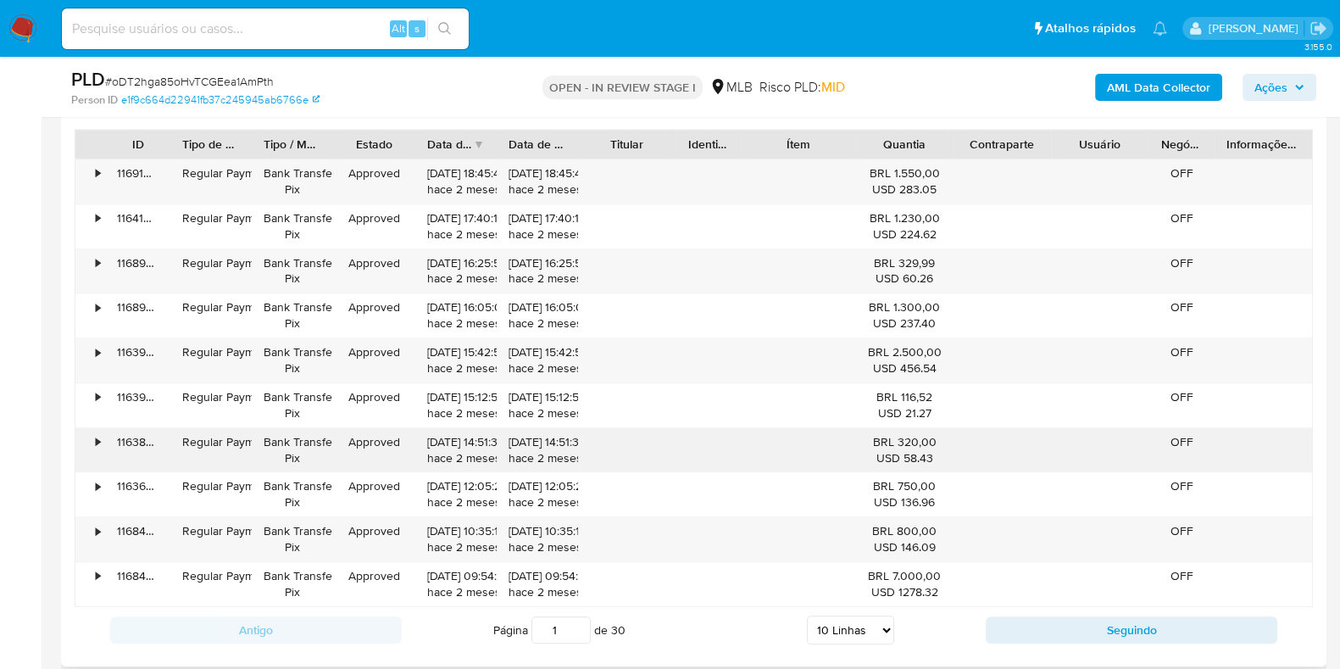
scroll to position [2014, 0]
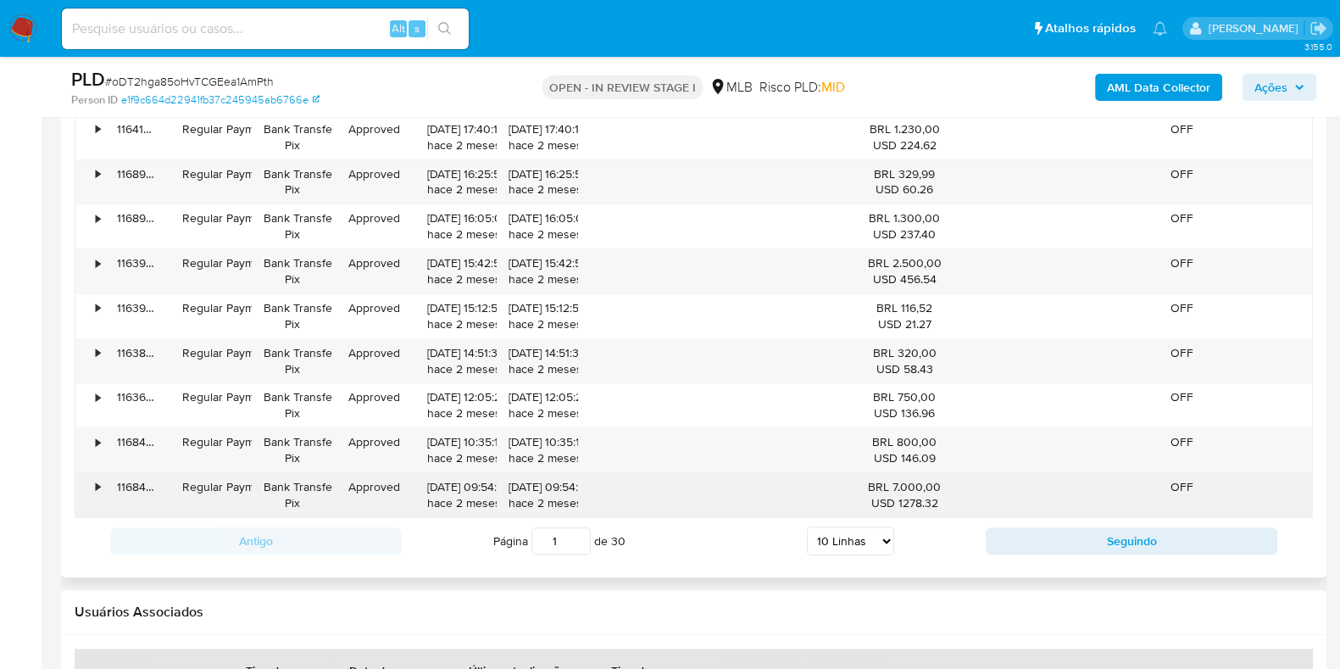
click at [92, 485] on div "•" at bounding box center [90, 495] width 30 height 44
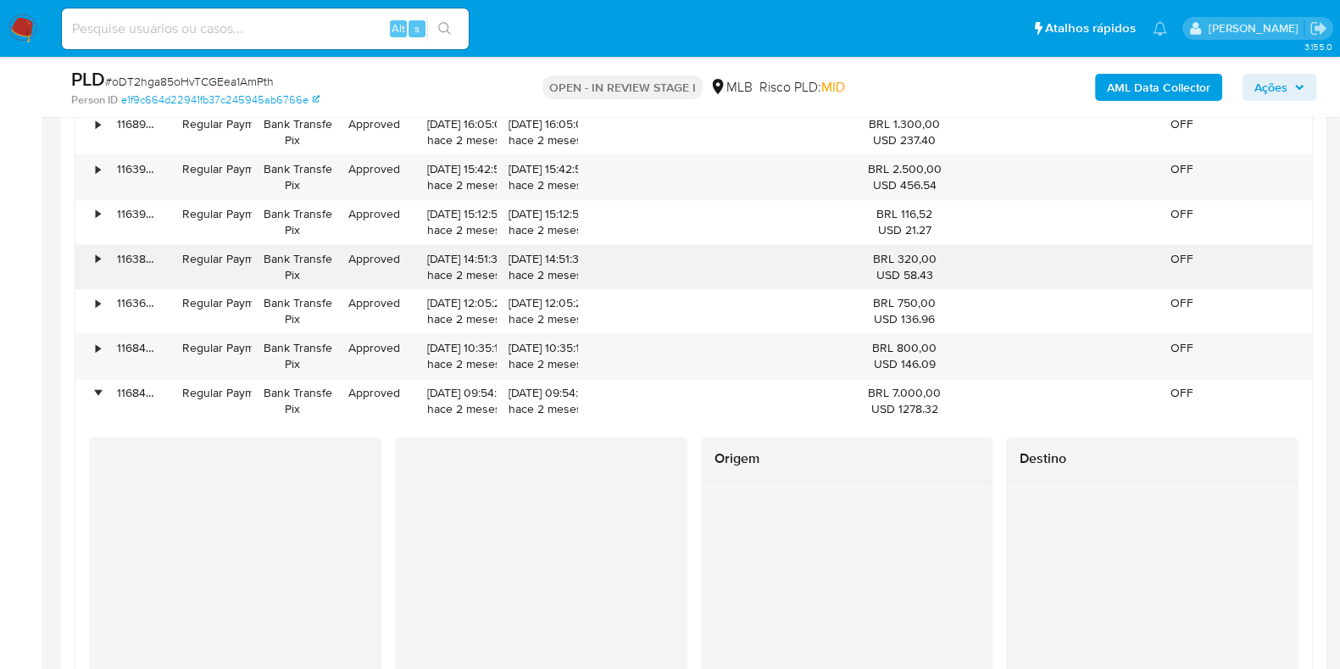
scroll to position [2225, 0]
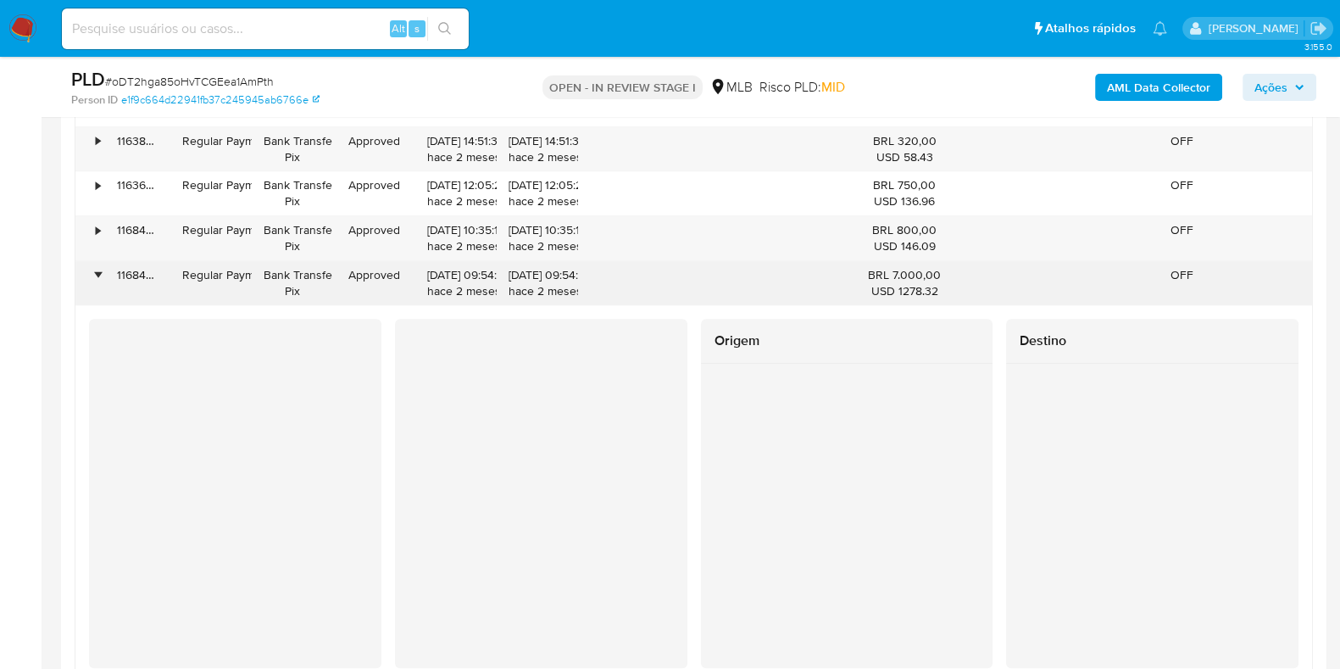
click at [102, 263] on div "•" at bounding box center [90, 283] width 30 height 44
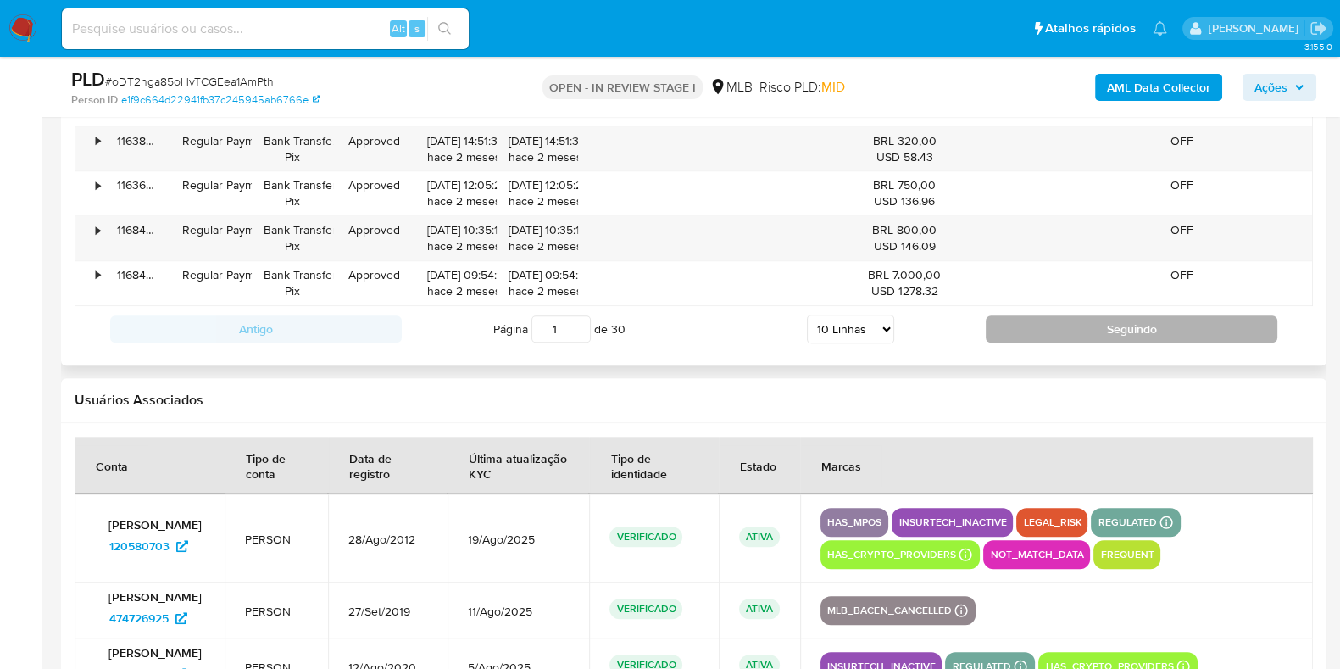
click at [1047, 330] on button "Seguindo" at bounding box center [1132, 328] width 292 height 27
type input "2"
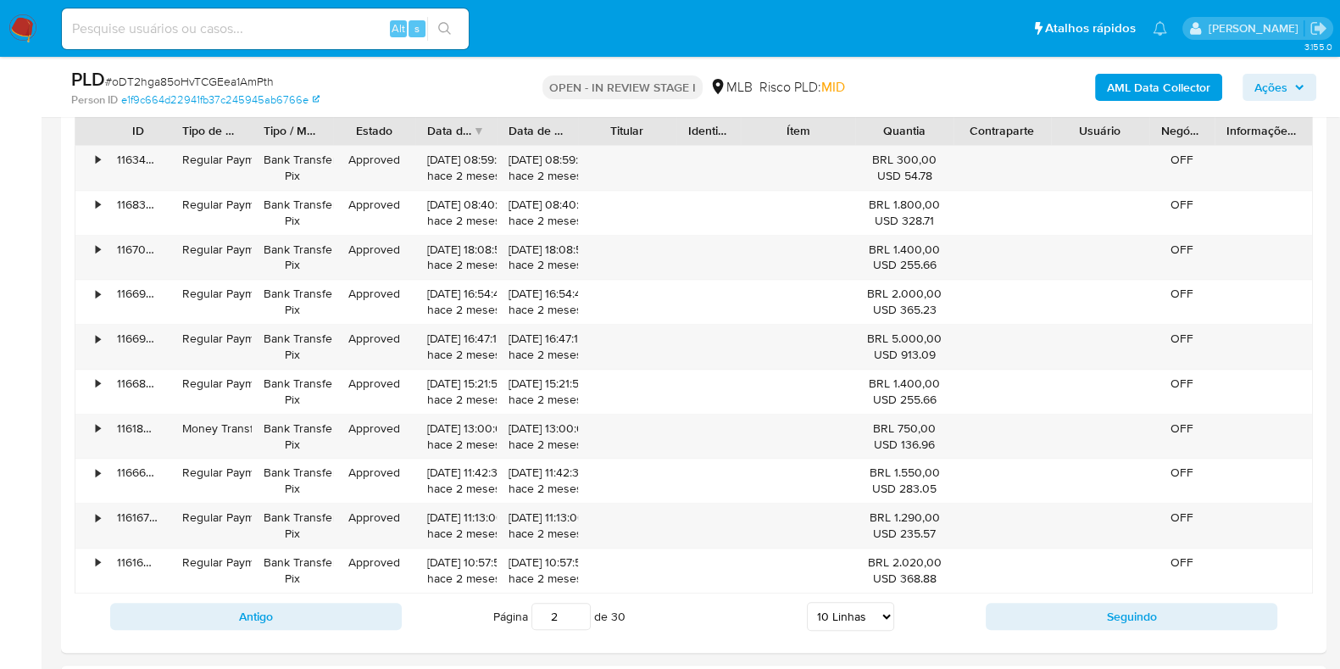
scroll to position [1908, 0]
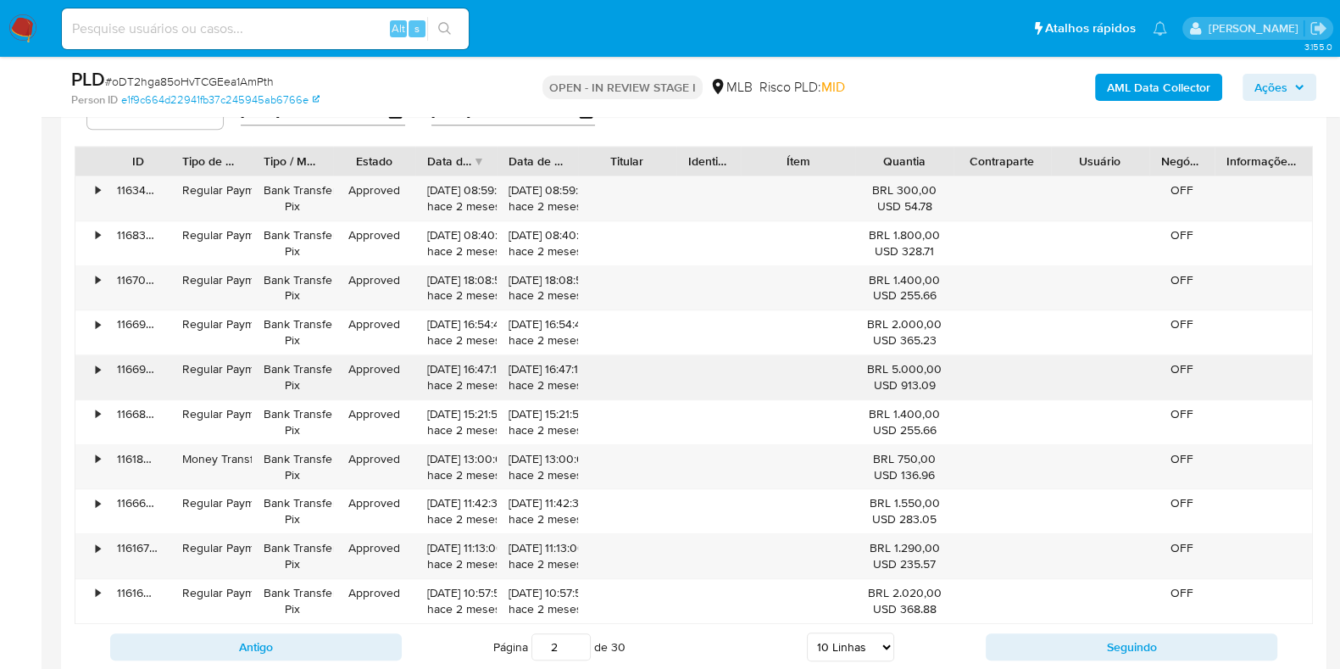
click at [83, 371] on div "•" at bounding box center [90, 377] width 30 height 44
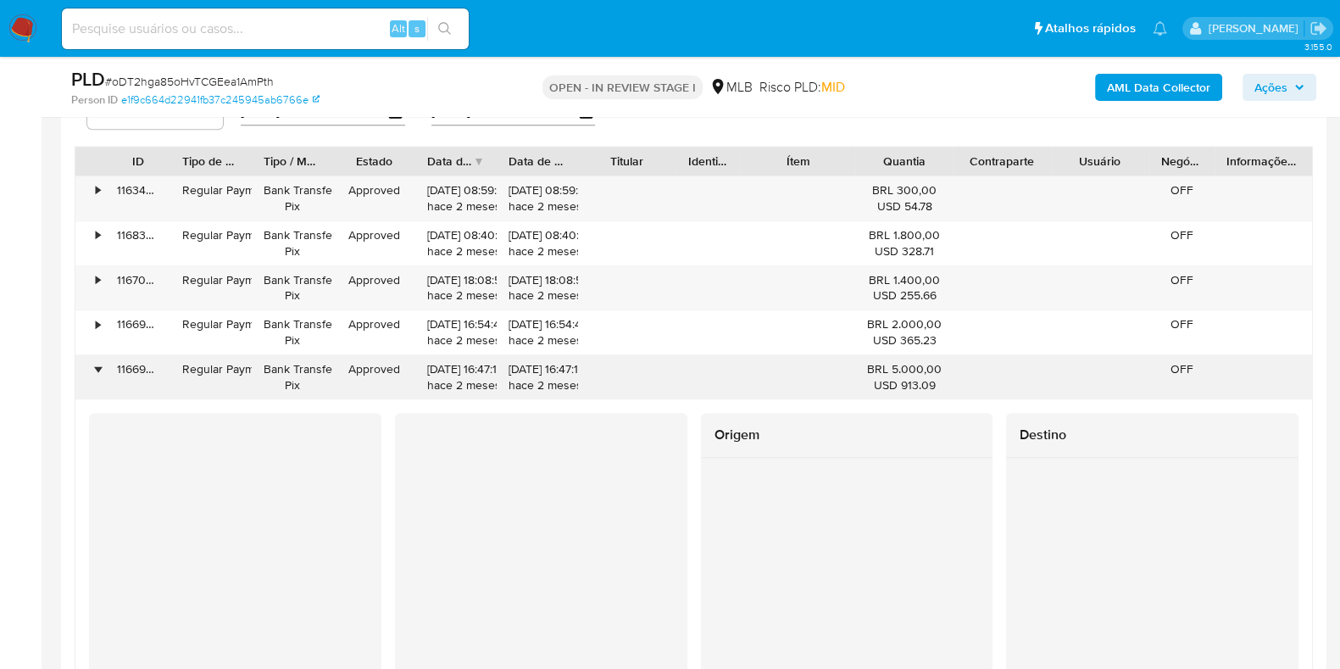
click at [92, 367] on div "•" at bounding box center [90, 377] width 30 height 44
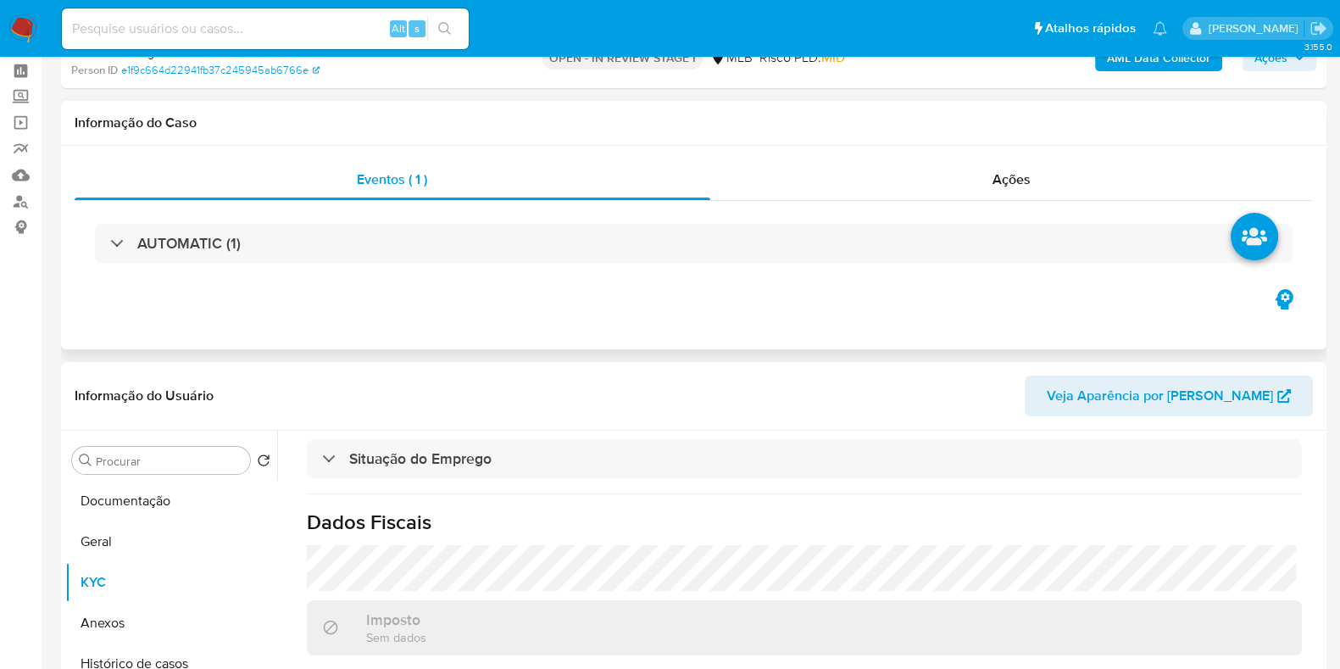
scroll to position [0, 0]
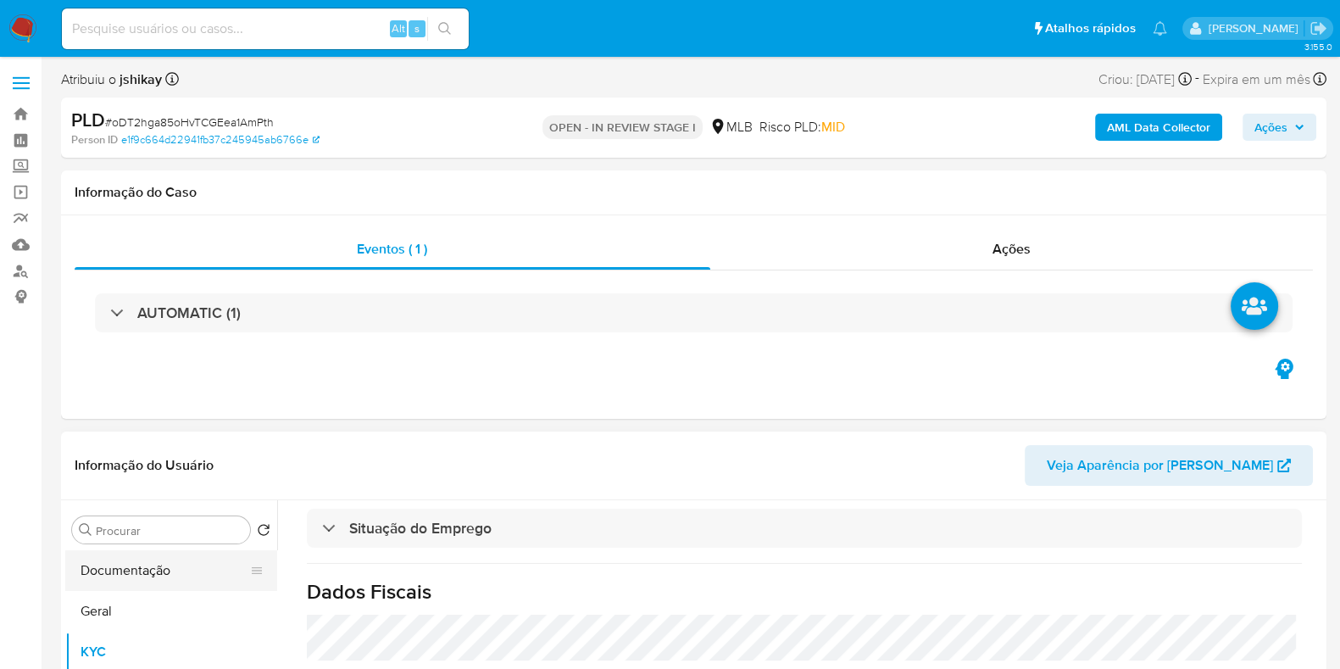
click at [138, 591] on button "Documentação" at bounding box center [164, 570] width 198 height 41
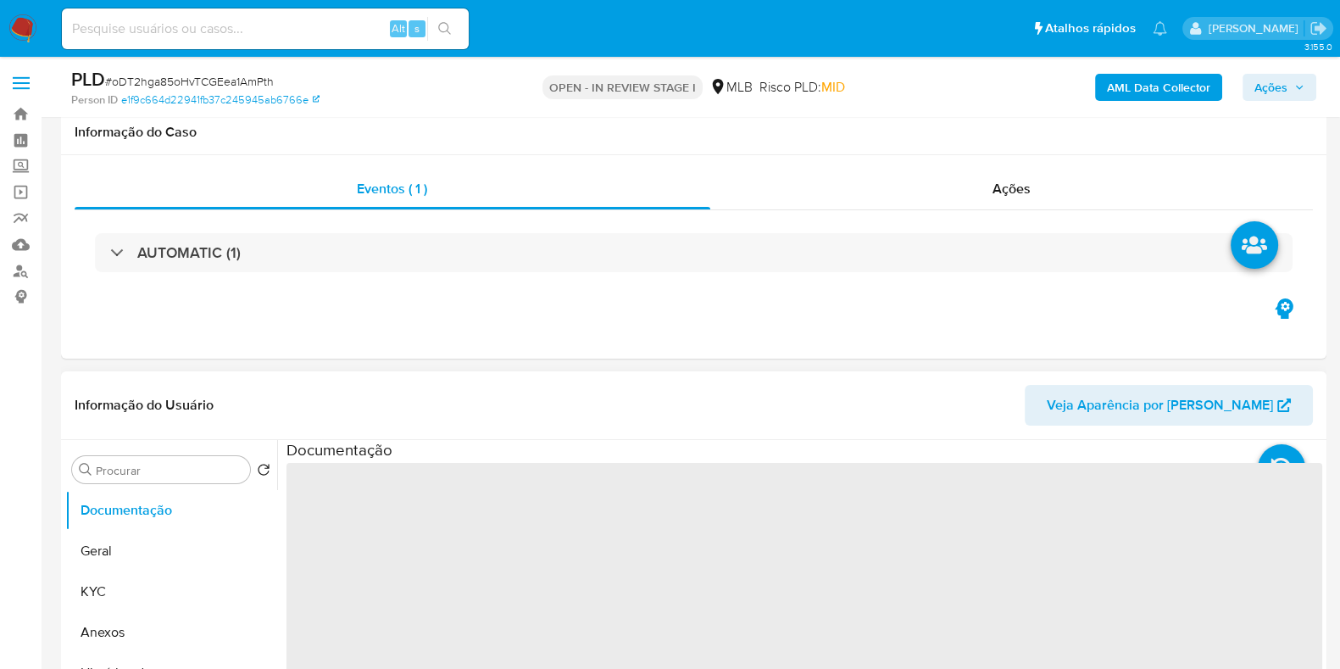
scroll to position [211, 0]
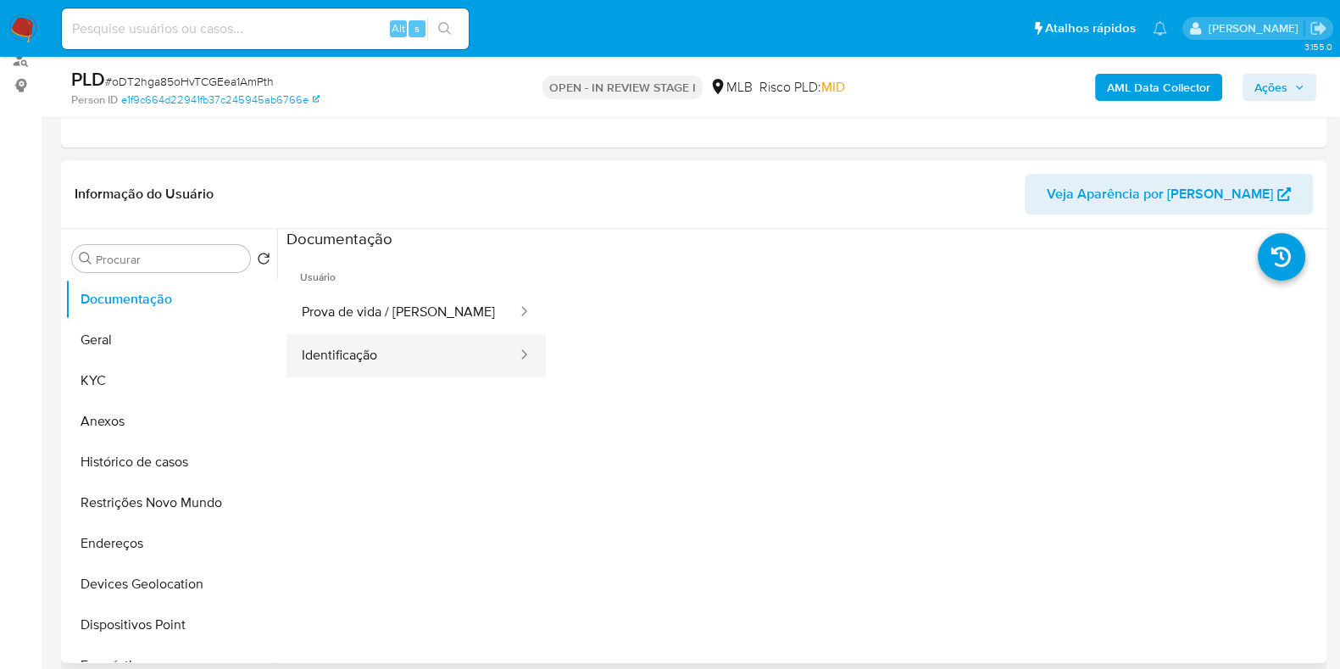
click at [358, 344] on button "Identificação" at bounding box center [403, 355] width 232 height 43
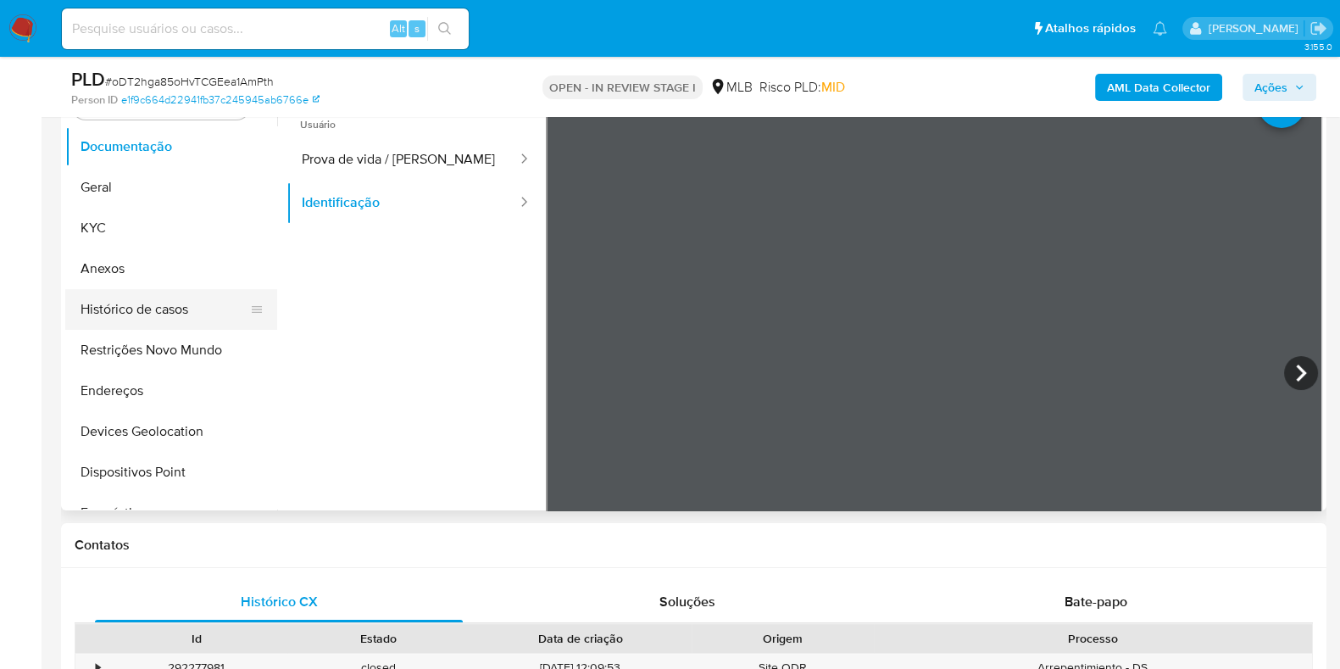
scroll to position [318, 0]
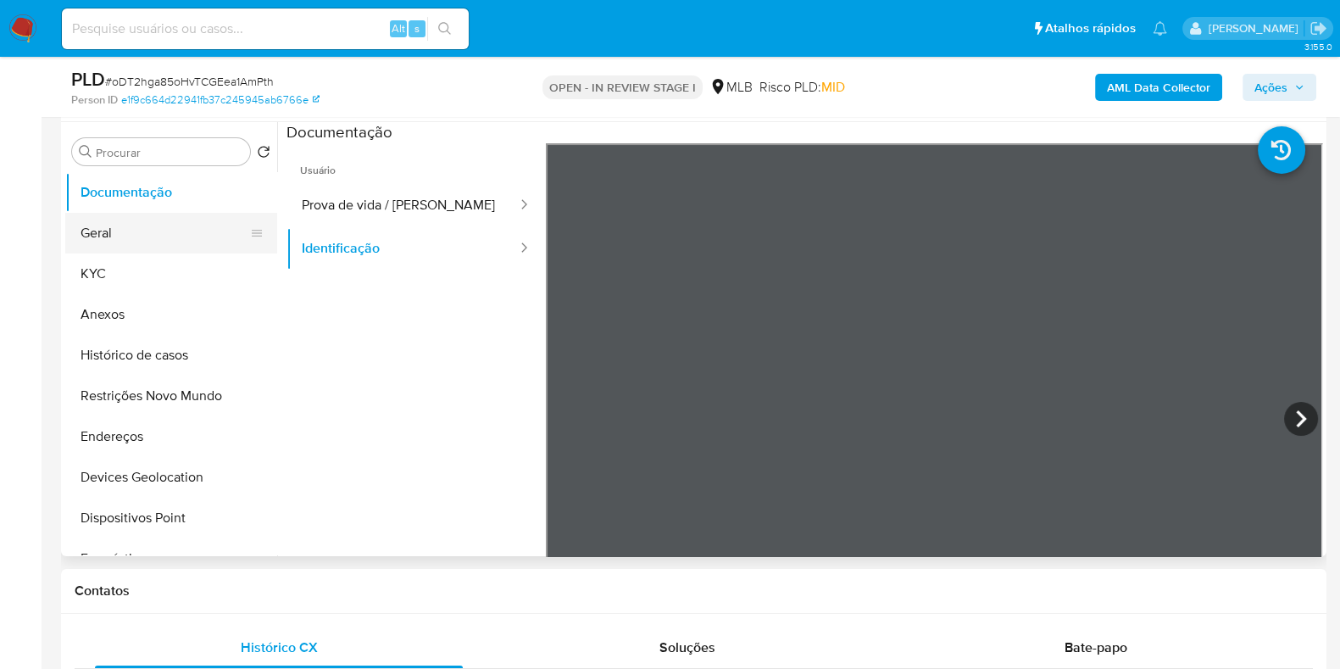
click at [125, 230] on button "Geral" at bounding box center [164, 233] width 198 height 41
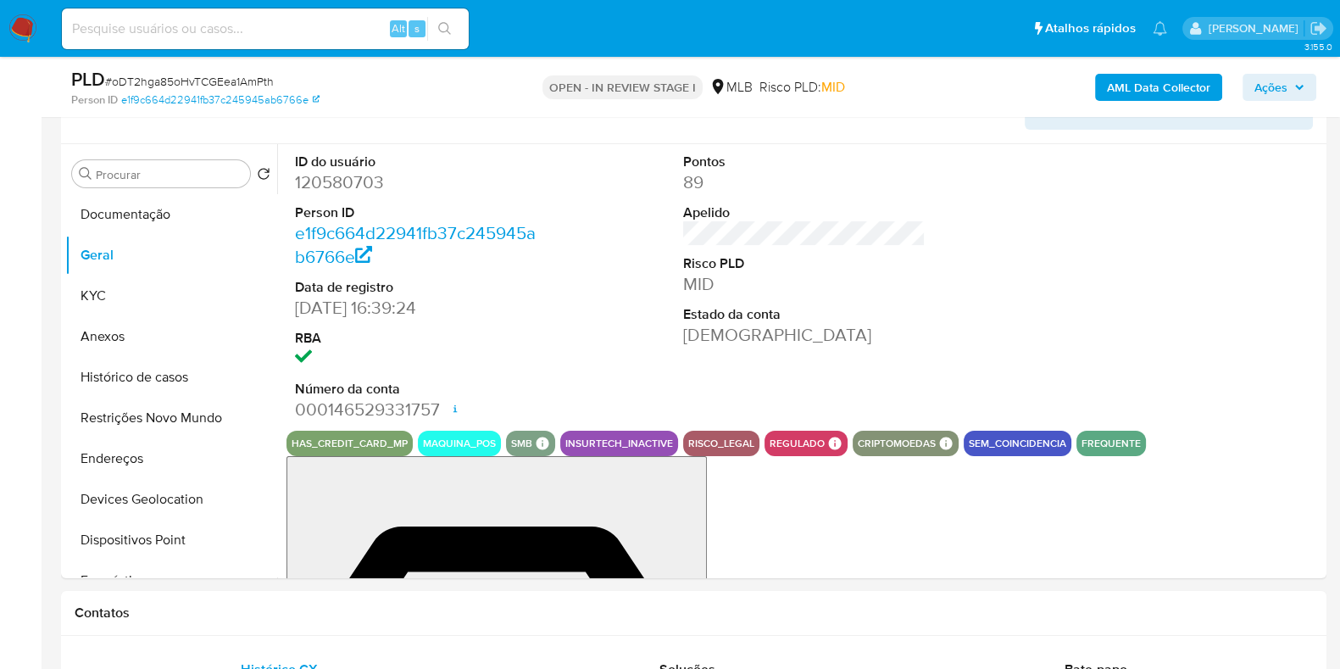
scroll to position [288, 0]
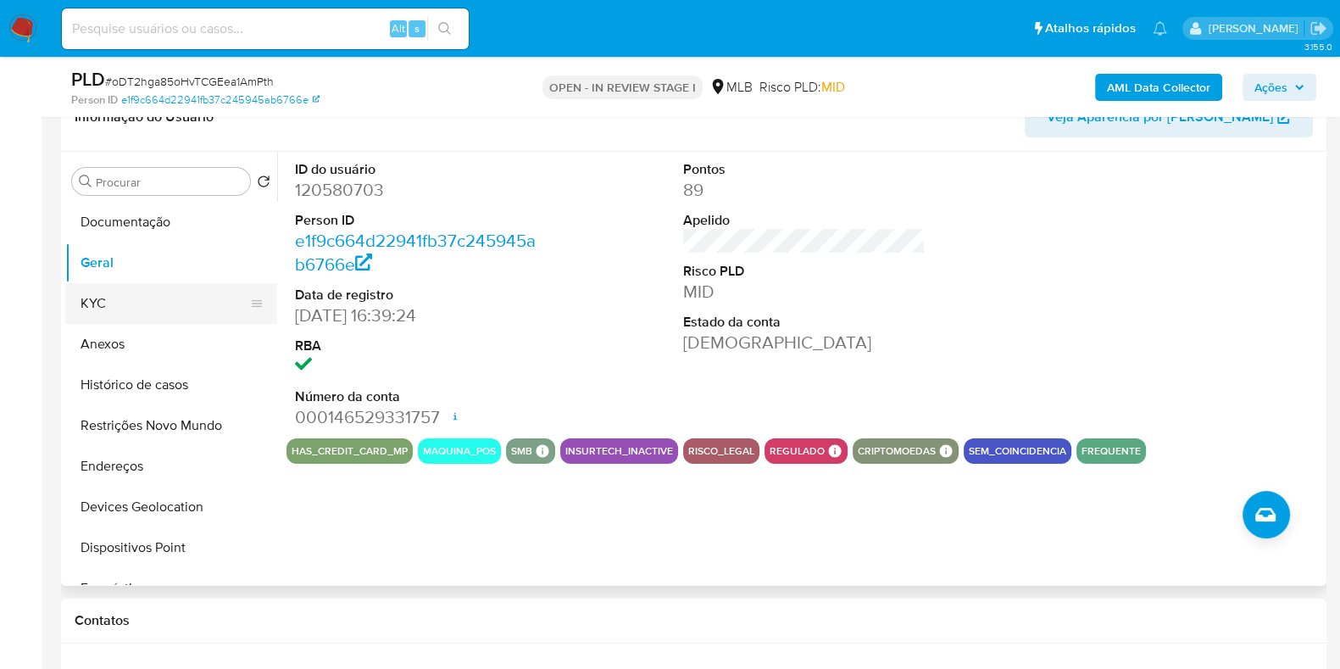
drag, startPoint x: 186, startPoint y: 291, endPoint x: 234, endPoint y: 307, distance: 50.9
click at [186, 291] on button "KYC" at bounding box center [164, 303] width 198 height 41
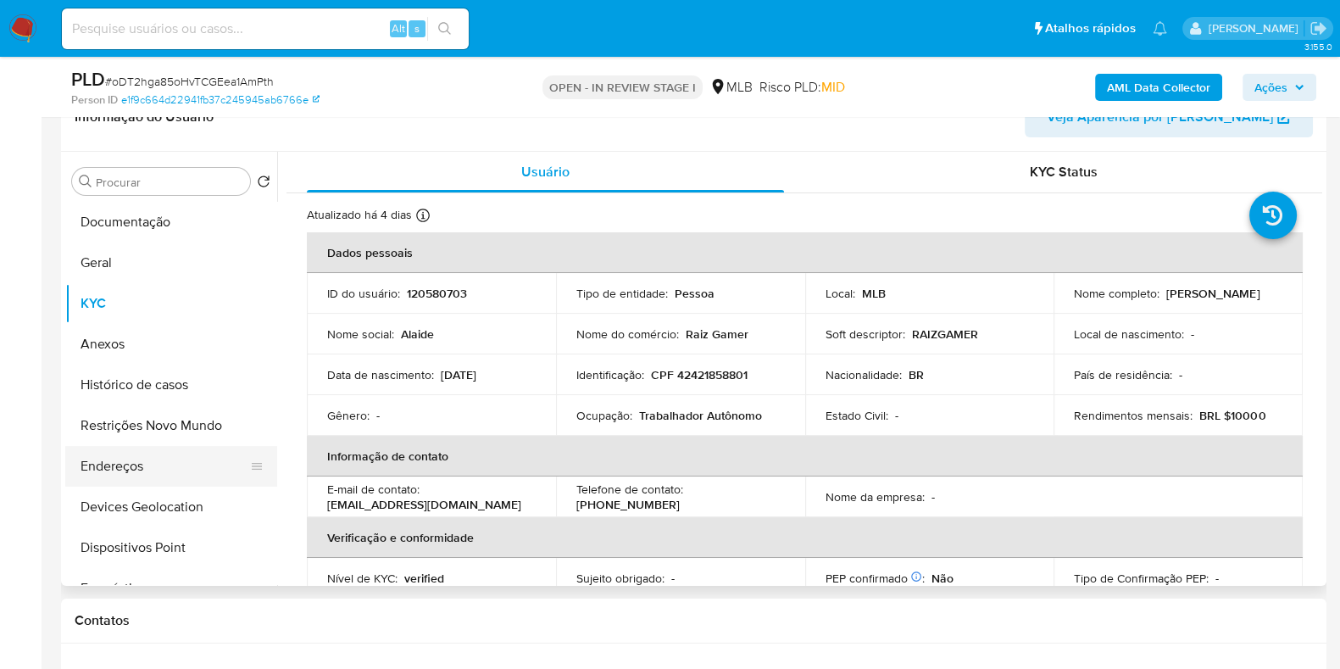
click at [119, 464] on button "Endereços" at bounding box center [164, 466] width 198 height 41
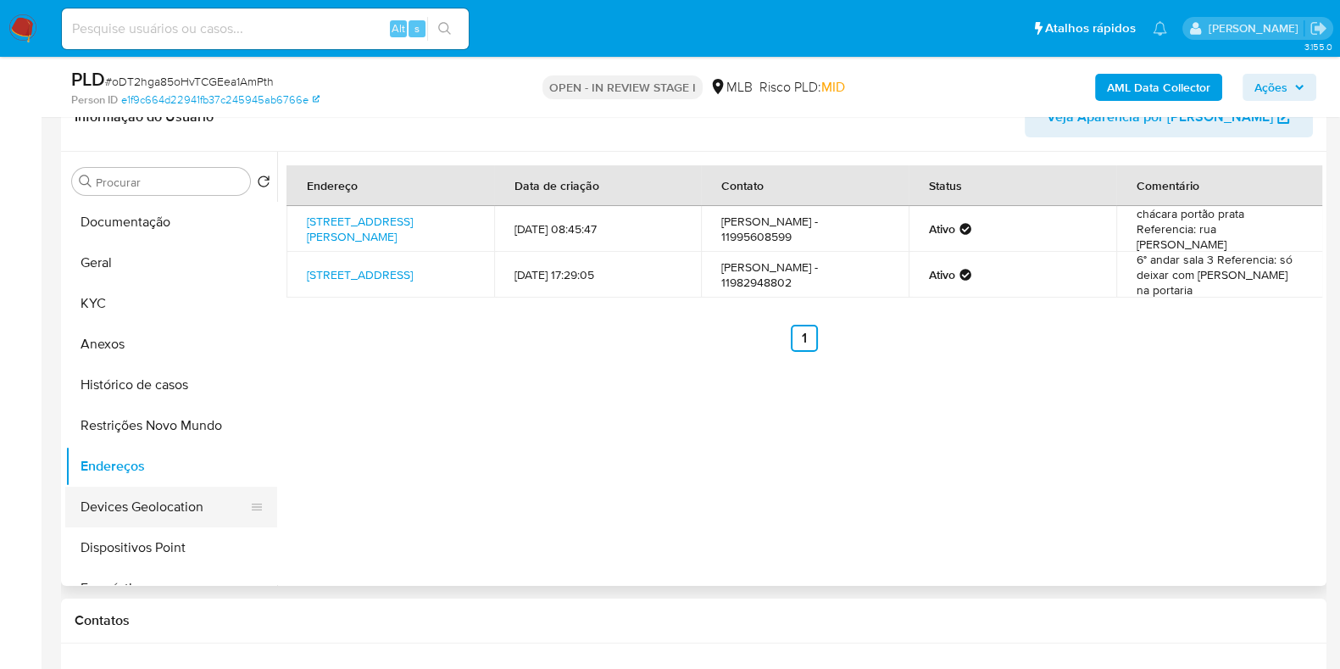
drag, startPoint x: 171, startPoint y: 509, endPoint x: 187, endPoint y: 510, distance: 15.4
click at [171, 509] on button "Devices Geolocation" at bounding box center [164, 507] width 198 height 41
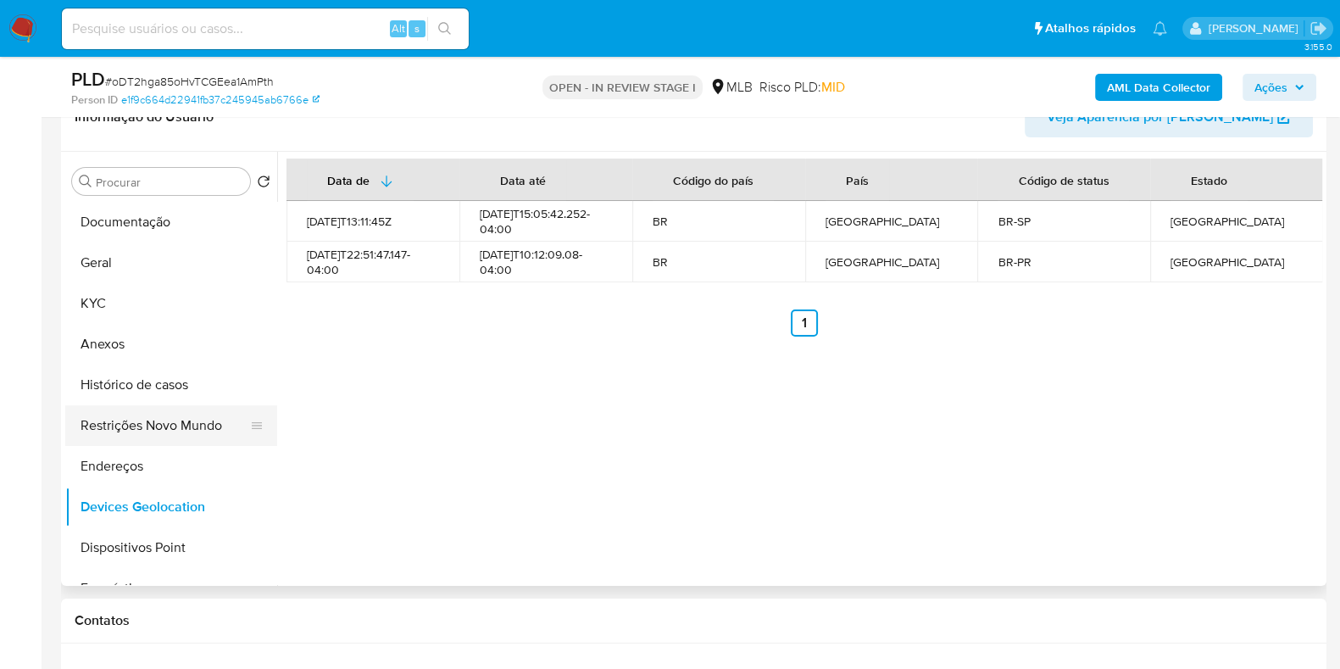
drag, startPoint x: 153, startPoint y: 424, endPoint x: 242, endPoint y: 425, distance: 89.0
click at [153, 424] on button "Restrições Novo Mundo" at bounding box center [164, 425] width 198 height 41
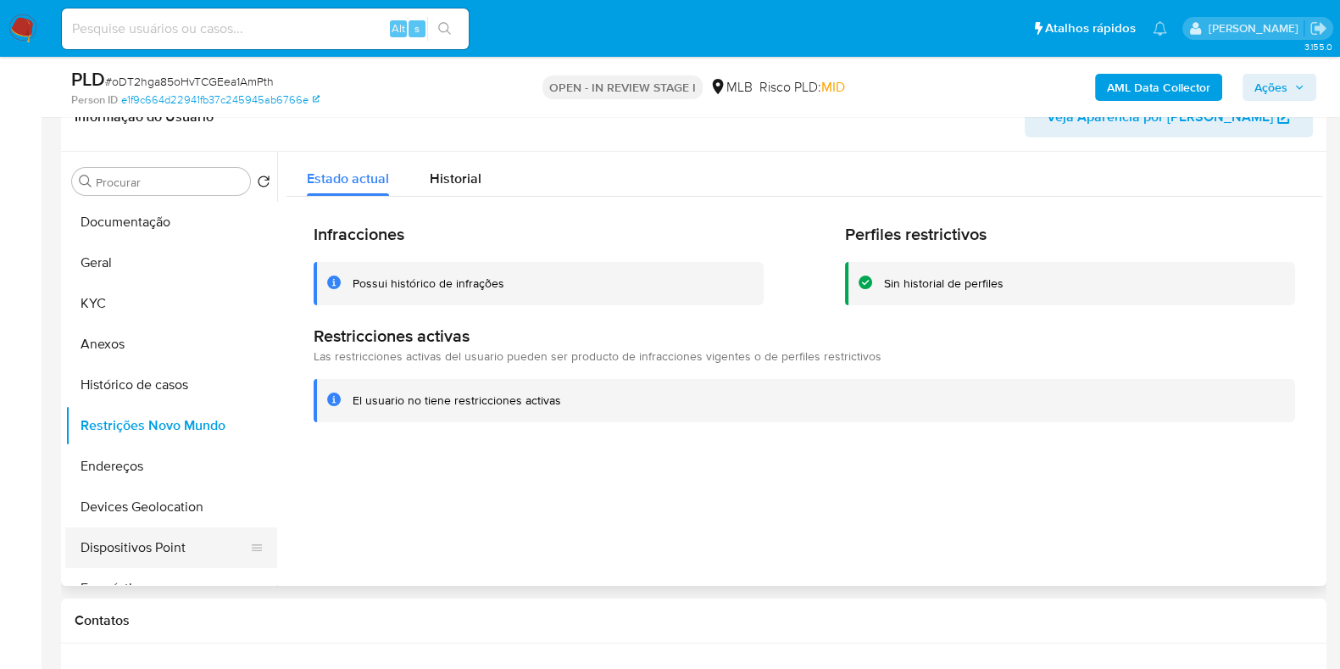
click at [164, 542] on button "Dispositivos Point" at bounding box center [164, 547] width 198 height 41
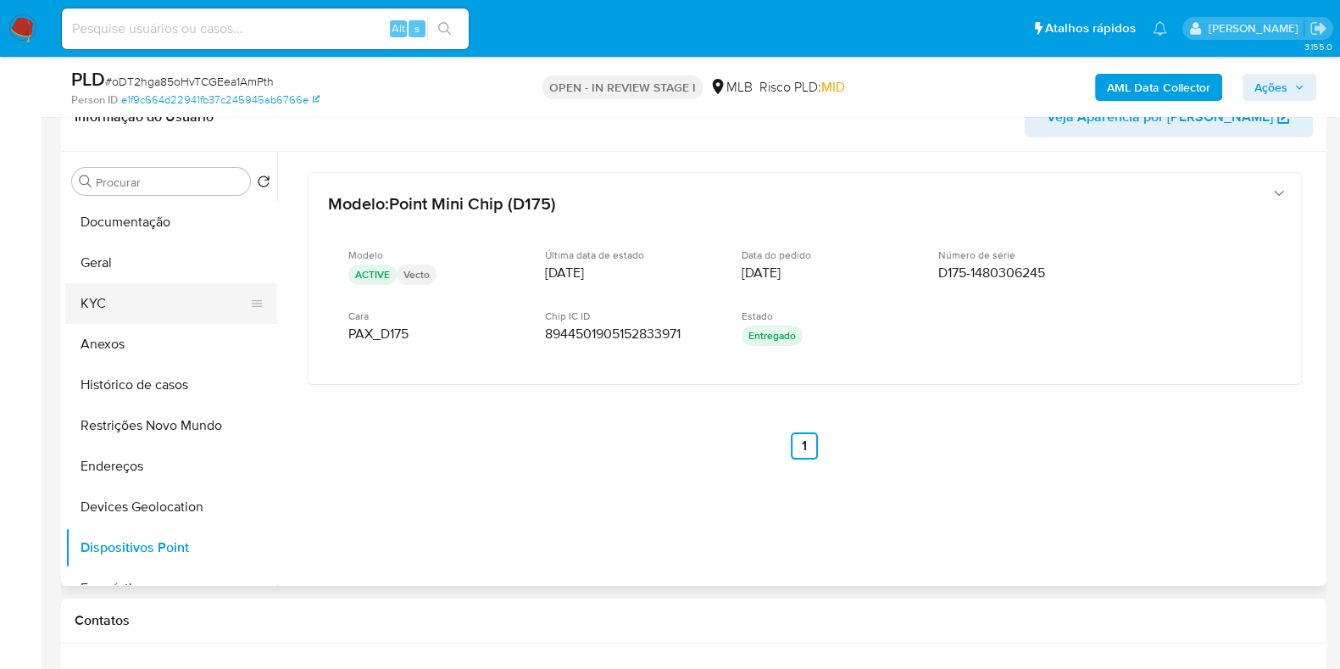
click at [132, 304] on button "KYC" at bounding box center [164, 303] width 198 height 41
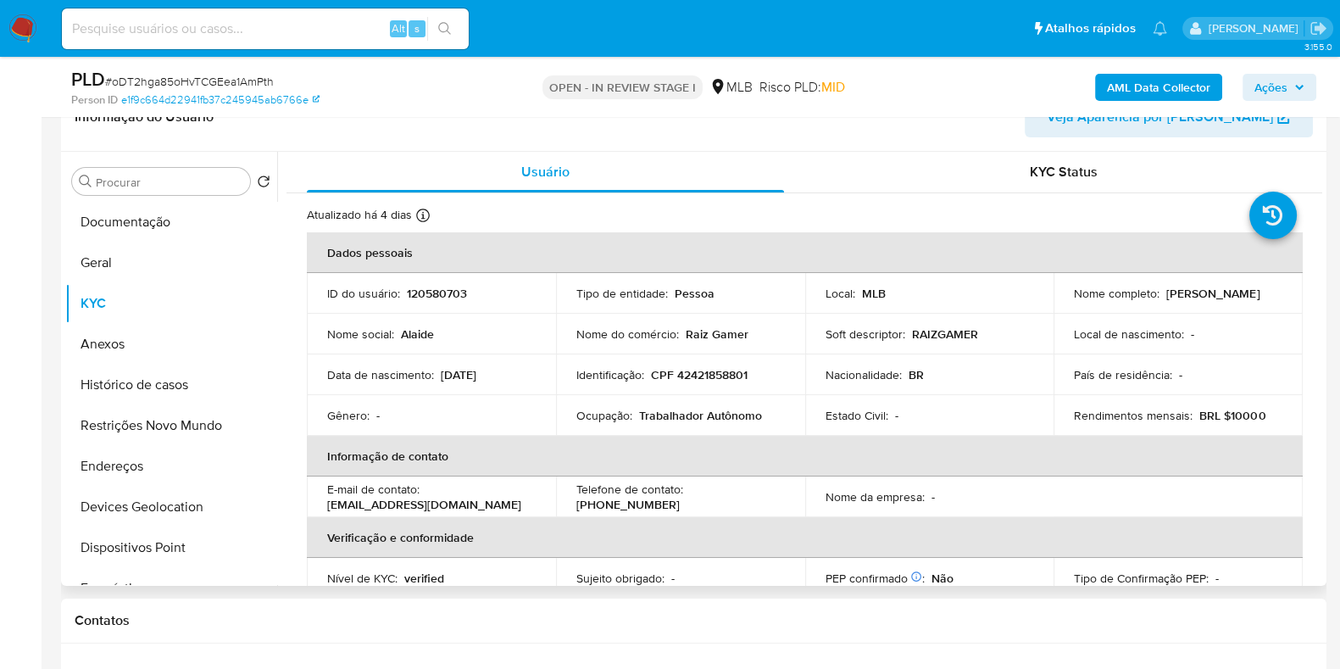
scroll to position [76, 0]
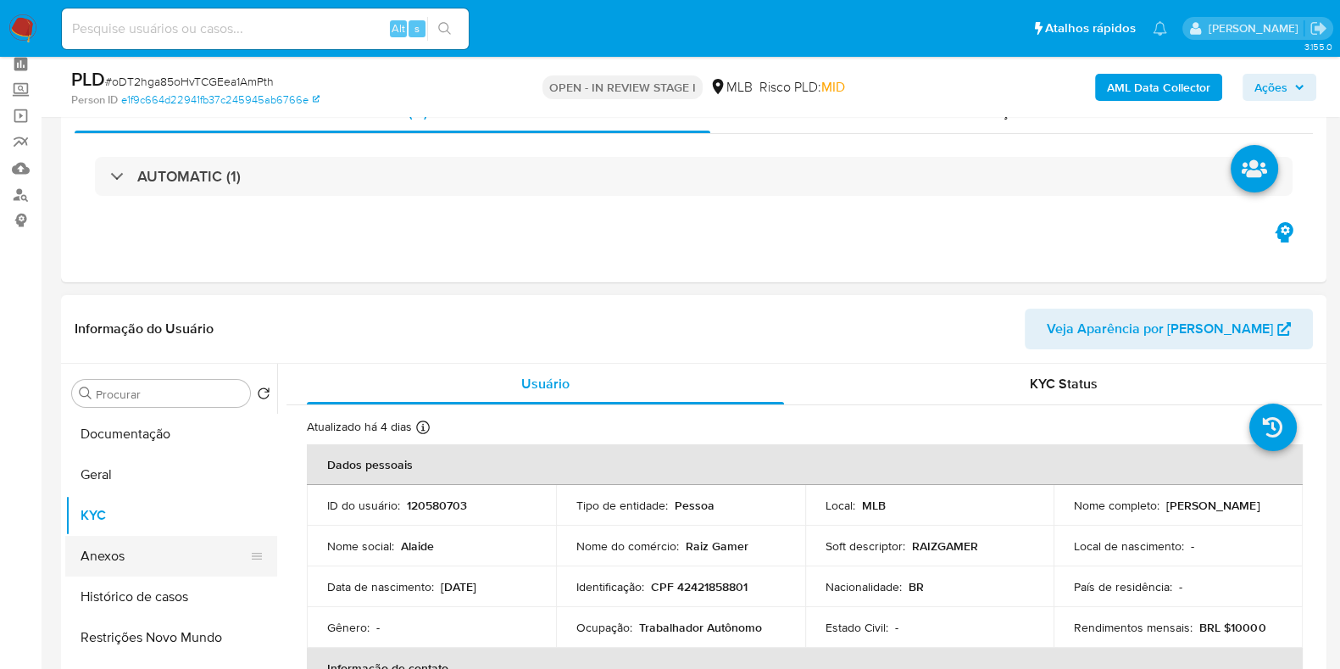
click at [147, 560] on button "Anexos" at bounding box center [164, 556] width 198 height 41
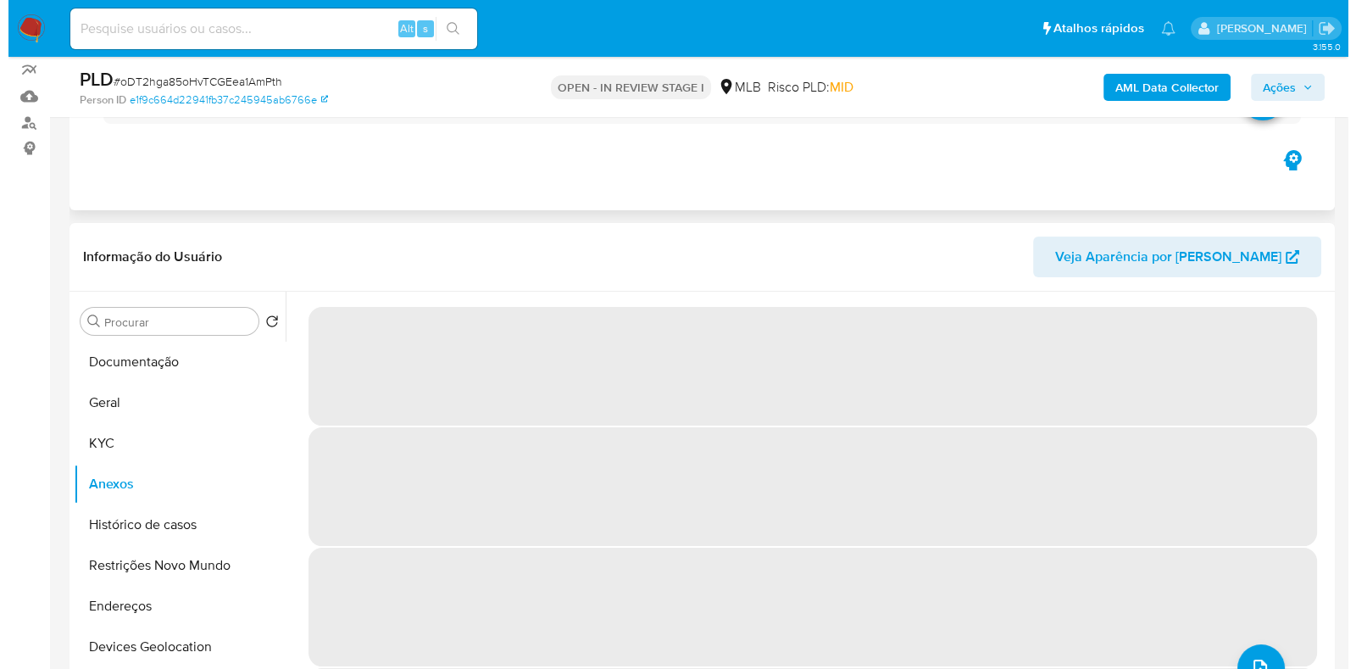
scroll to position [181, 0]
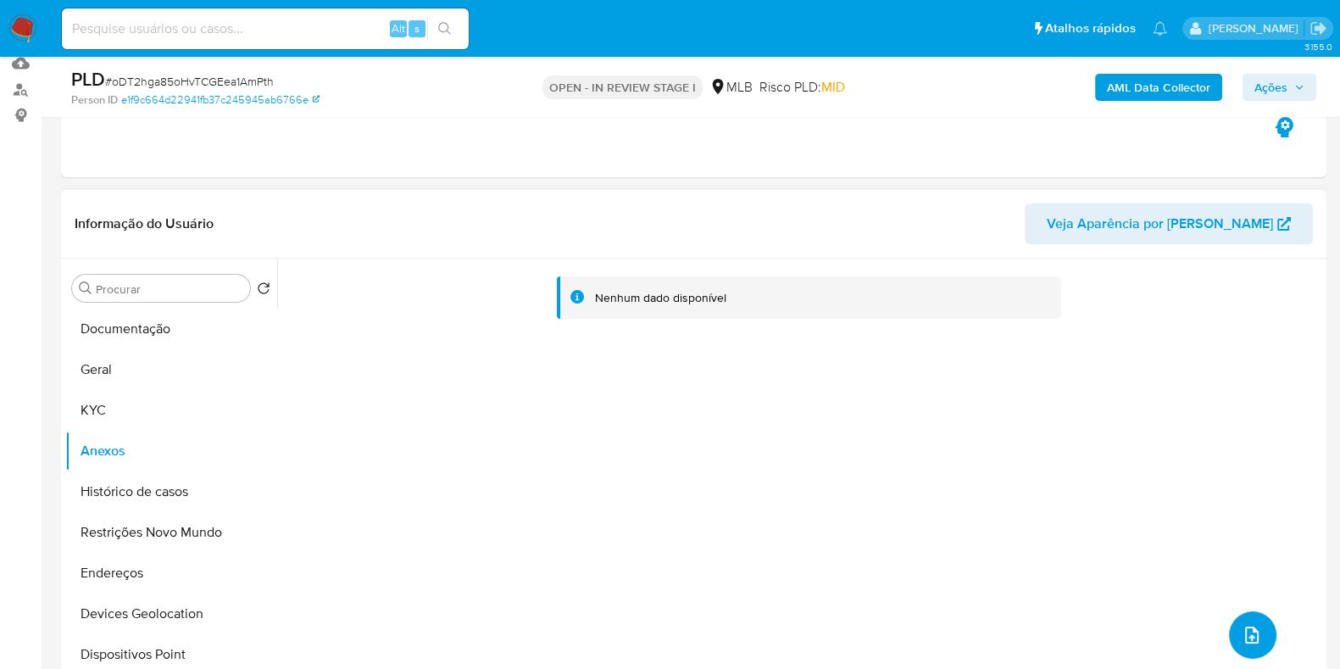
click at [1245, 642] on icon "upload-file" at bounding box center [1252, 635] width 20 height 20
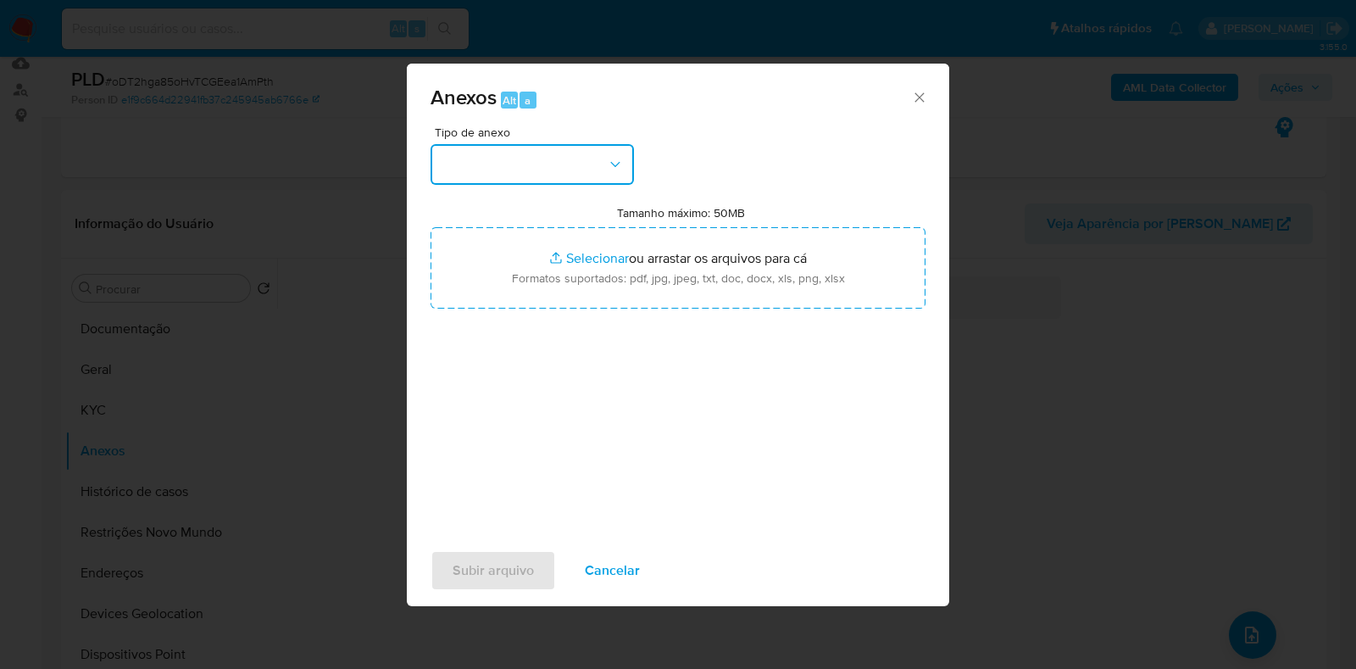
click at [472, 177] on button "button" at bounding box center [532, 164] width 203 height 41
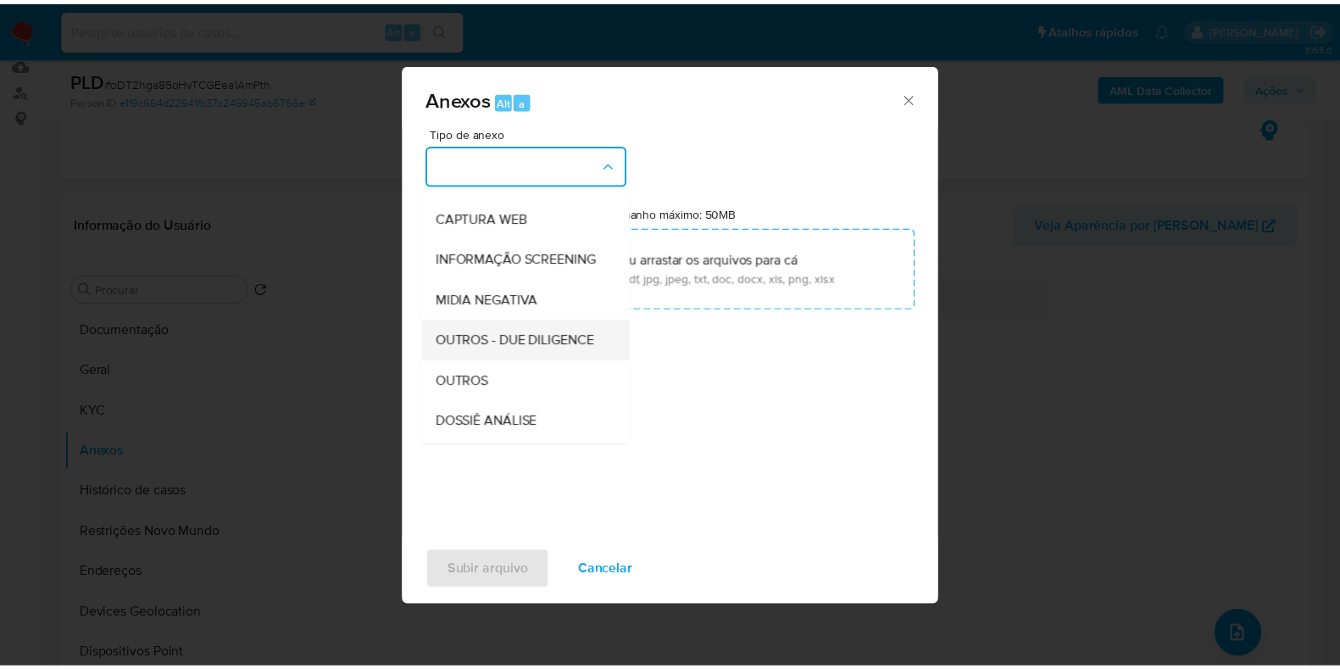
scroll to position [211, 0]
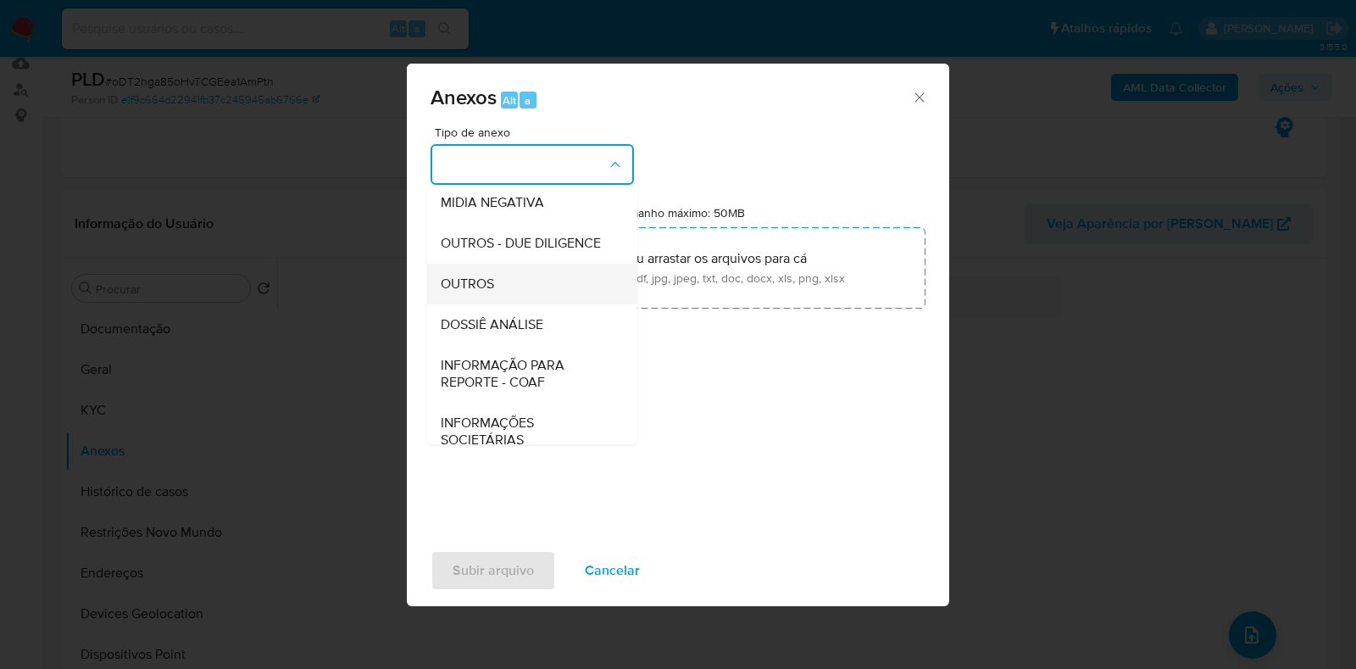
click at [496, 304] on div "OUTROS" at bounding box center [527, 284] width 173 height 41
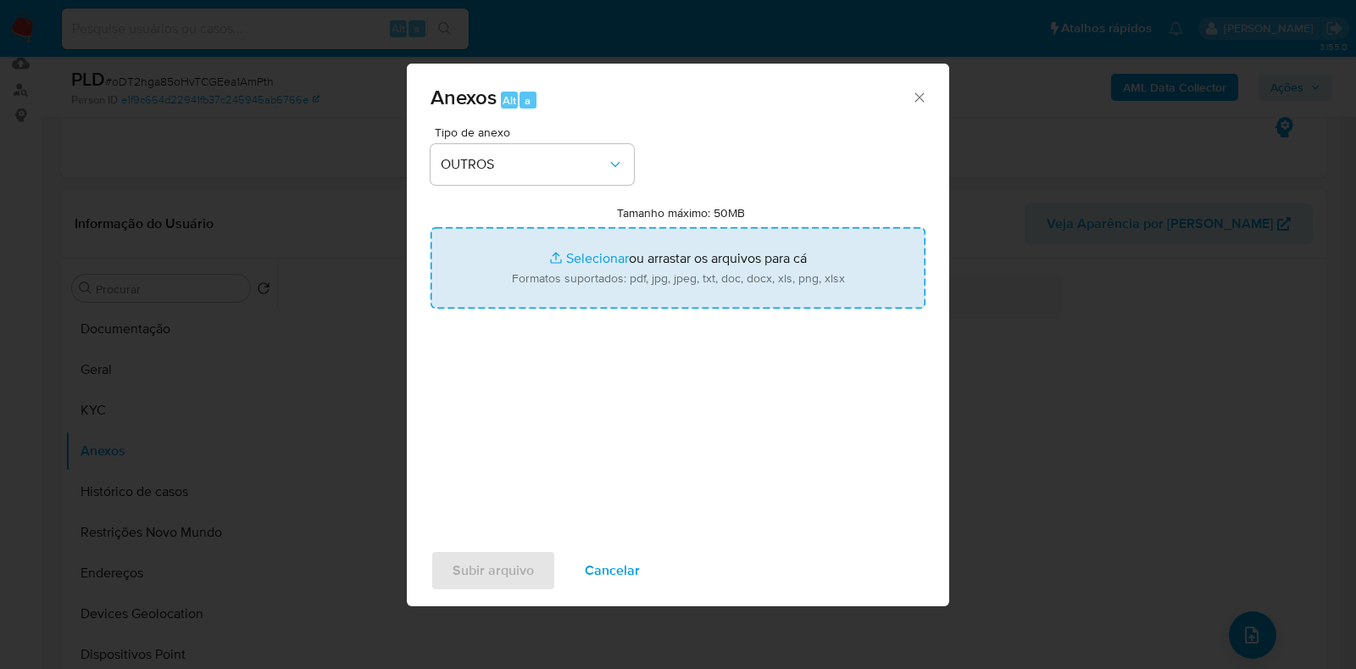
click at [563, 269] on input "Tamanho máximo: 50MB Selecionar arquivos" at bounding box center [678, 267] width 495 height 81
type input "C:\fakepath\Mulan 120580703_2025_08_21_16_24_34 - Resumen TX.pdf"
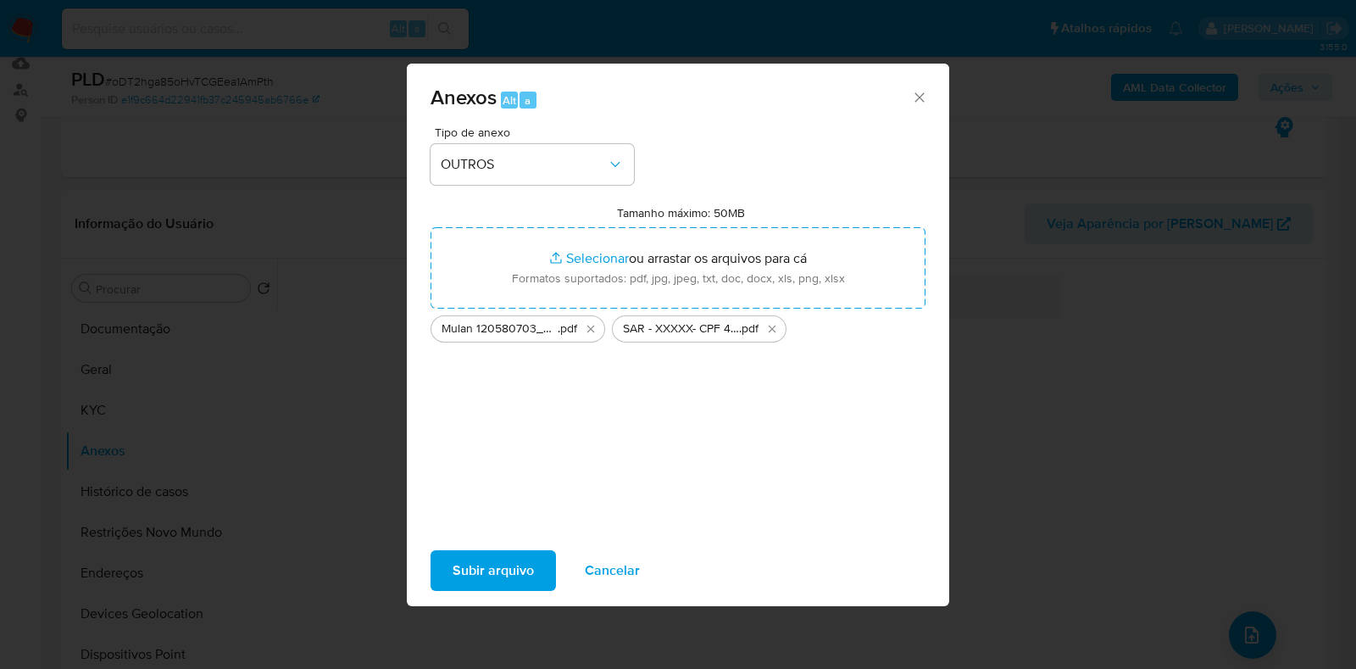
click at [490, 566] on span "Subir arquivo" at bounding box center [493, 570] width 81 height 37
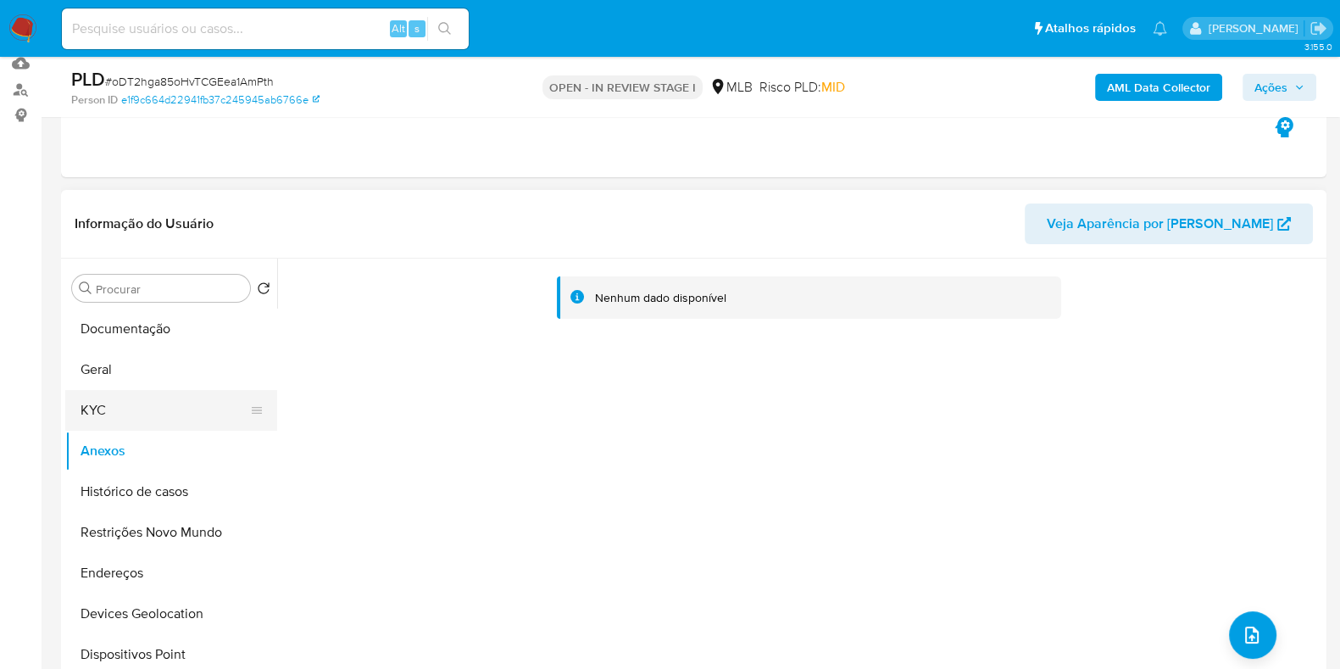
click at [131, 409] on button "KYC" at bounding box center [164, 410] width 198 height 41
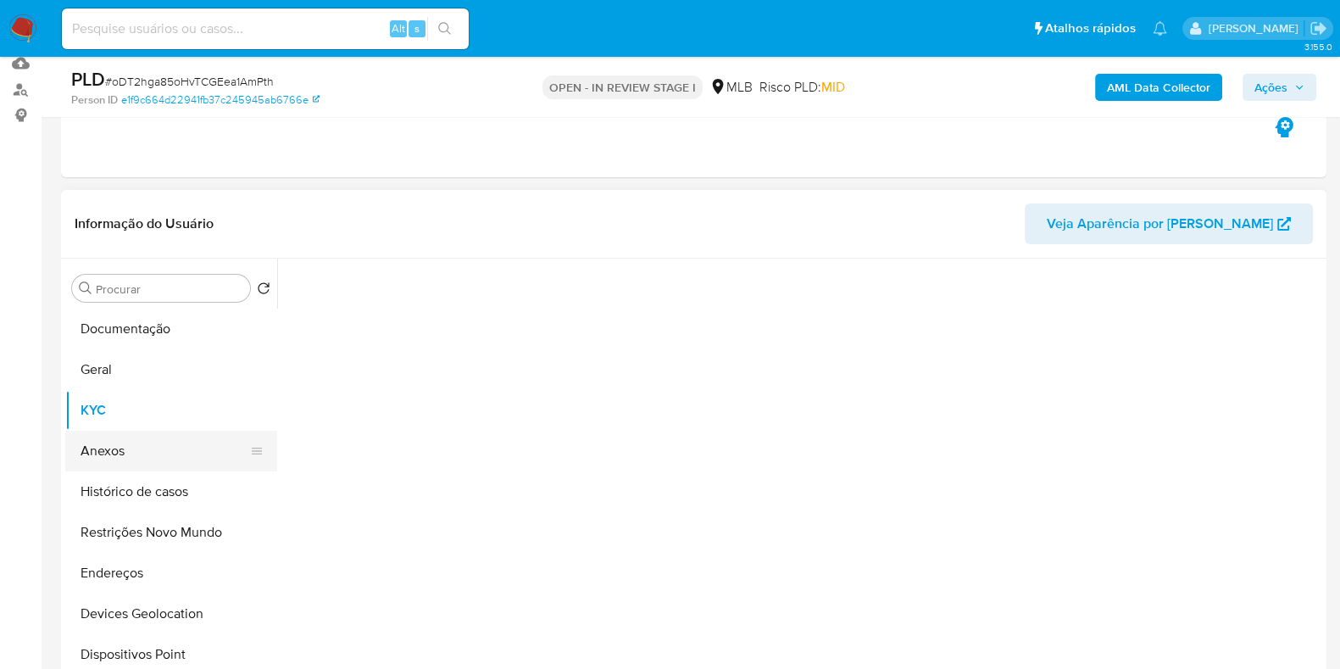
click at [136, 438] on button "Anexos" at bounding box center [164, 451] width 198 height 41
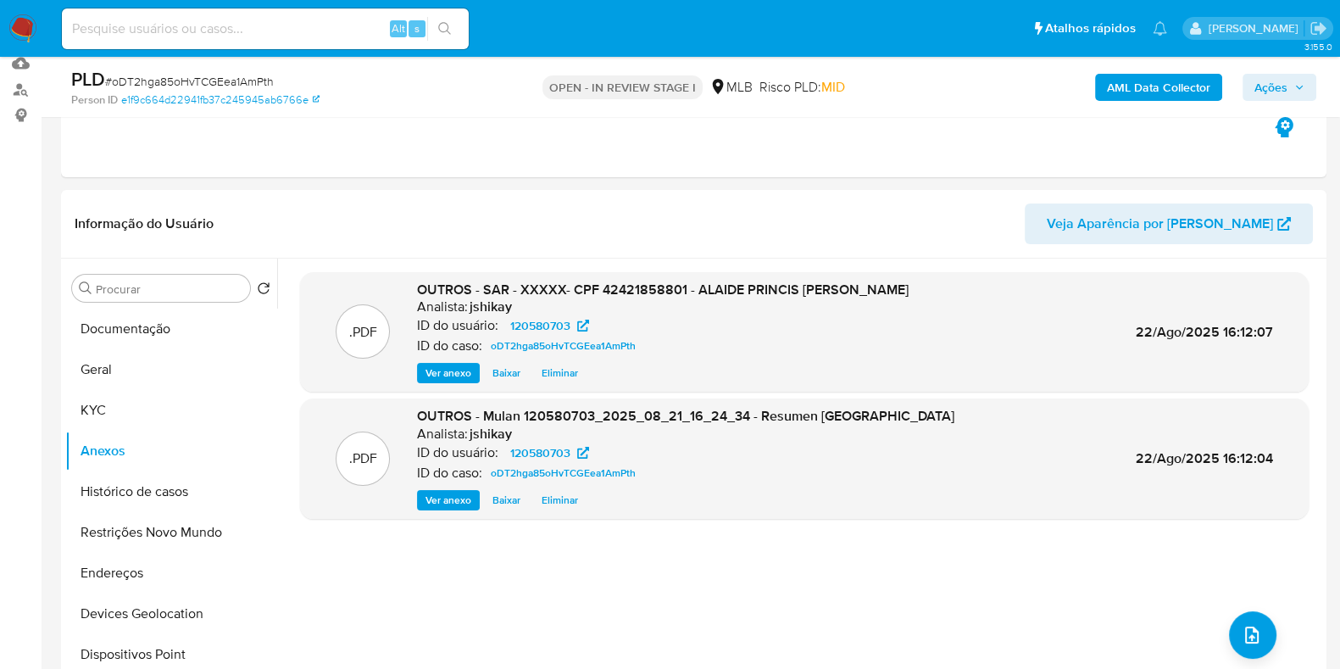
click at [1273, 85] on span "Ações" at bounding box center [1271, 87] width 33 height 27
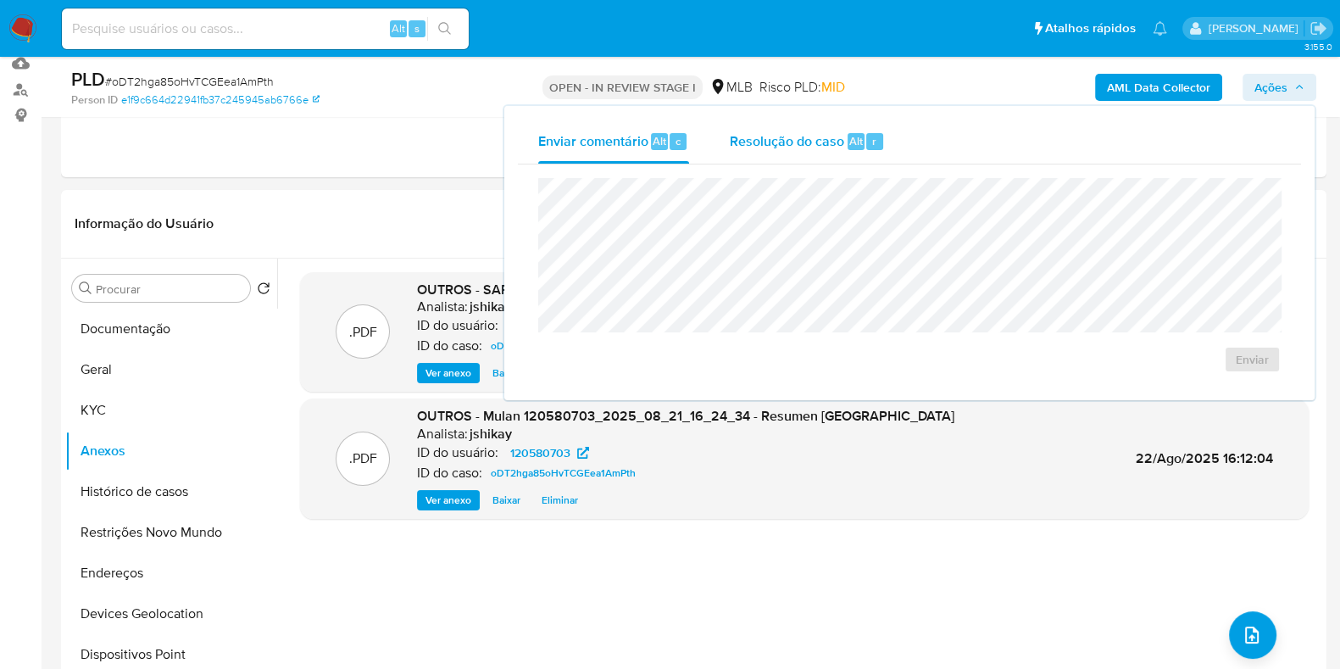
click at [854, 153] on div "Resolução do caso Alt r" at bounding box center [807, 142] width 155 height 44
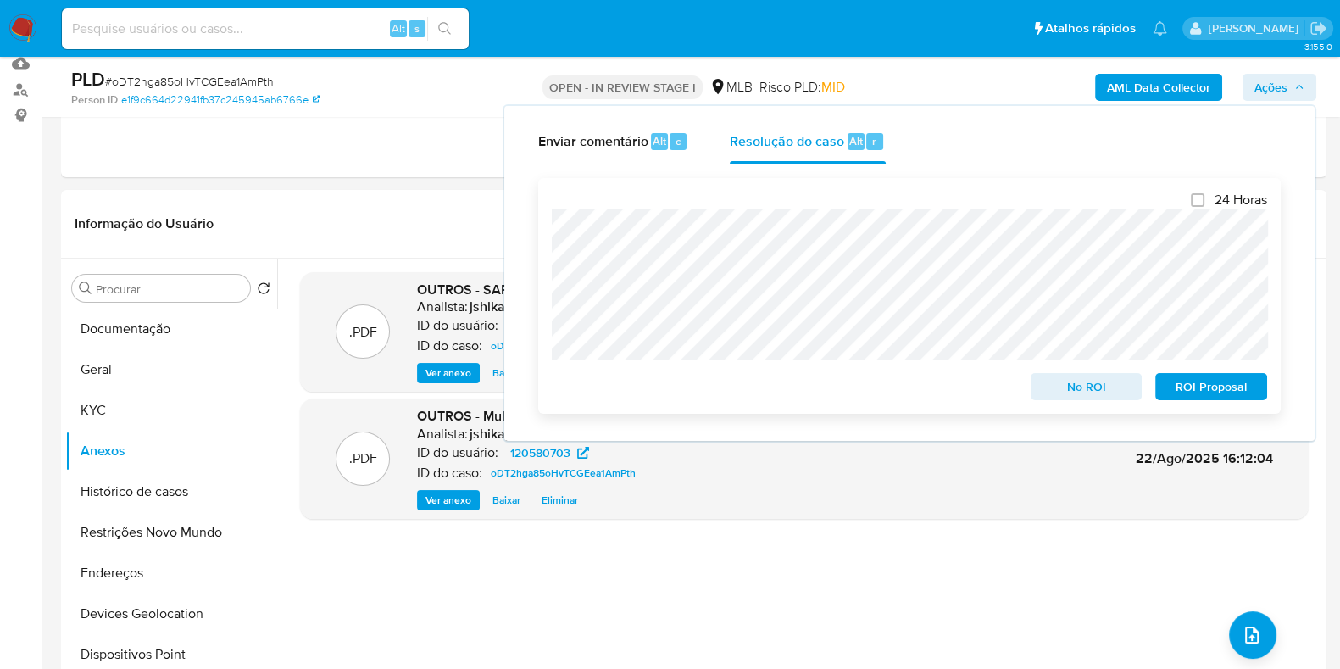
click at [1183, 382] on span "ROI Proposal" at bounding box center [1211, 387] width 88 height 24
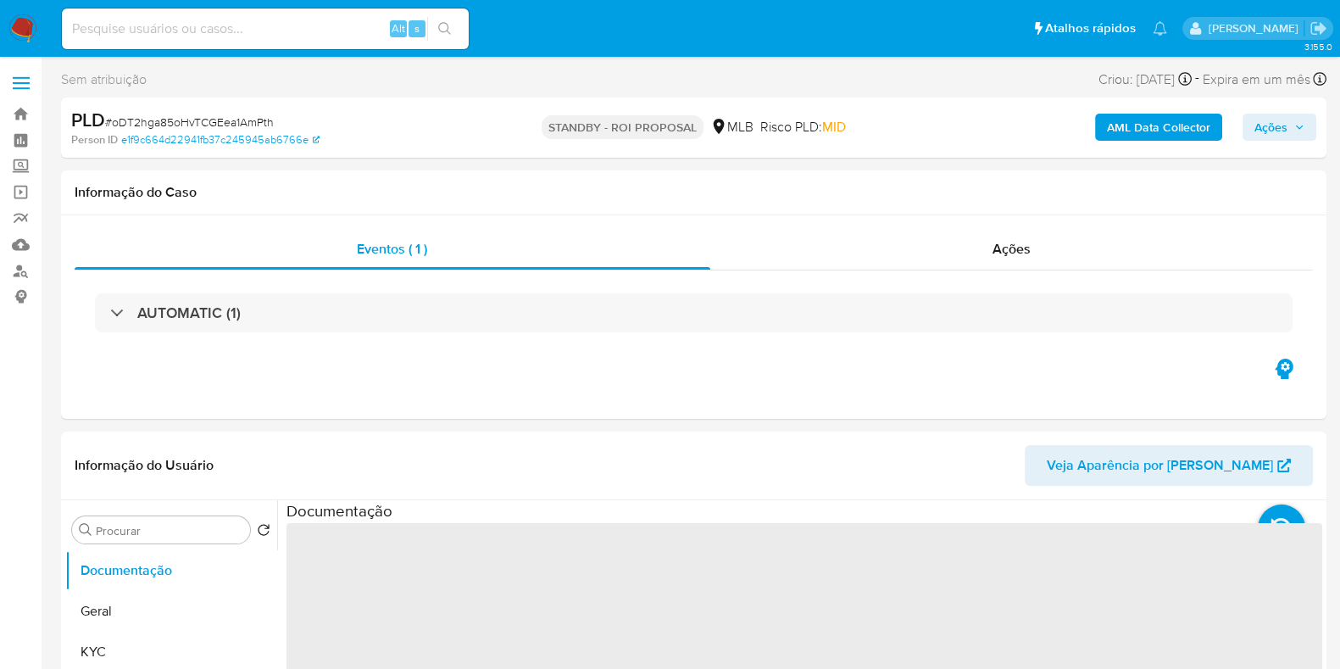
select select "10"
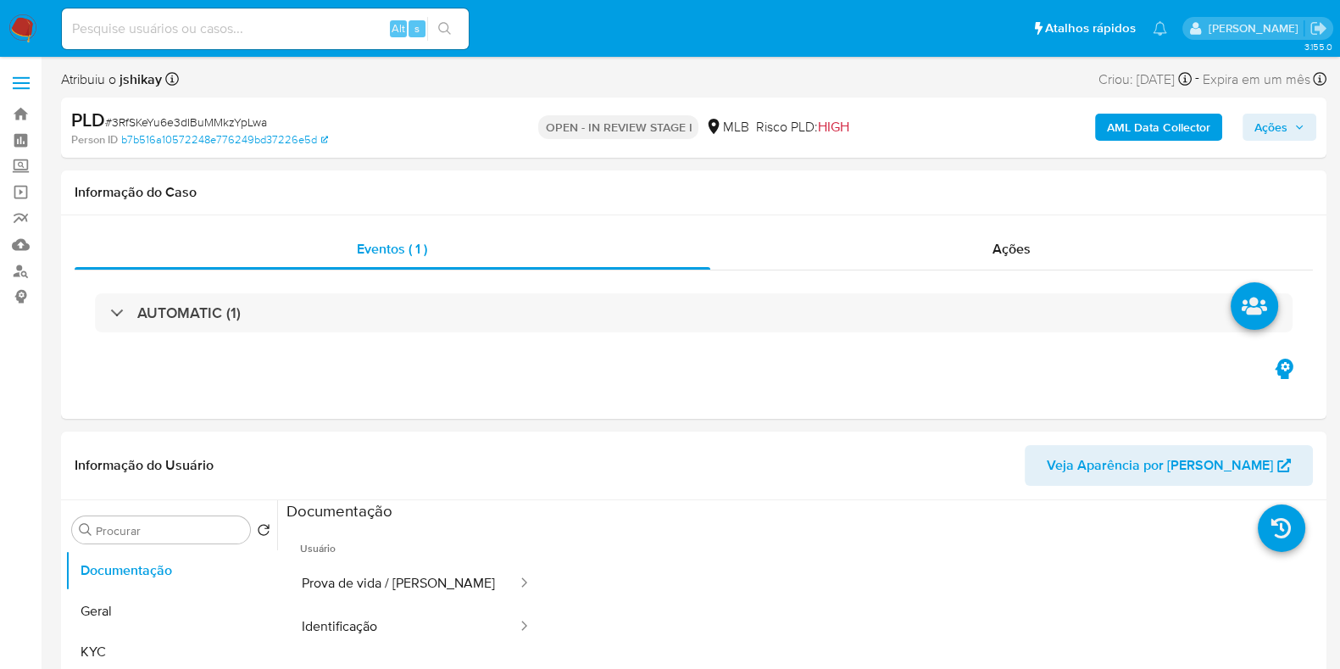
select select "10"
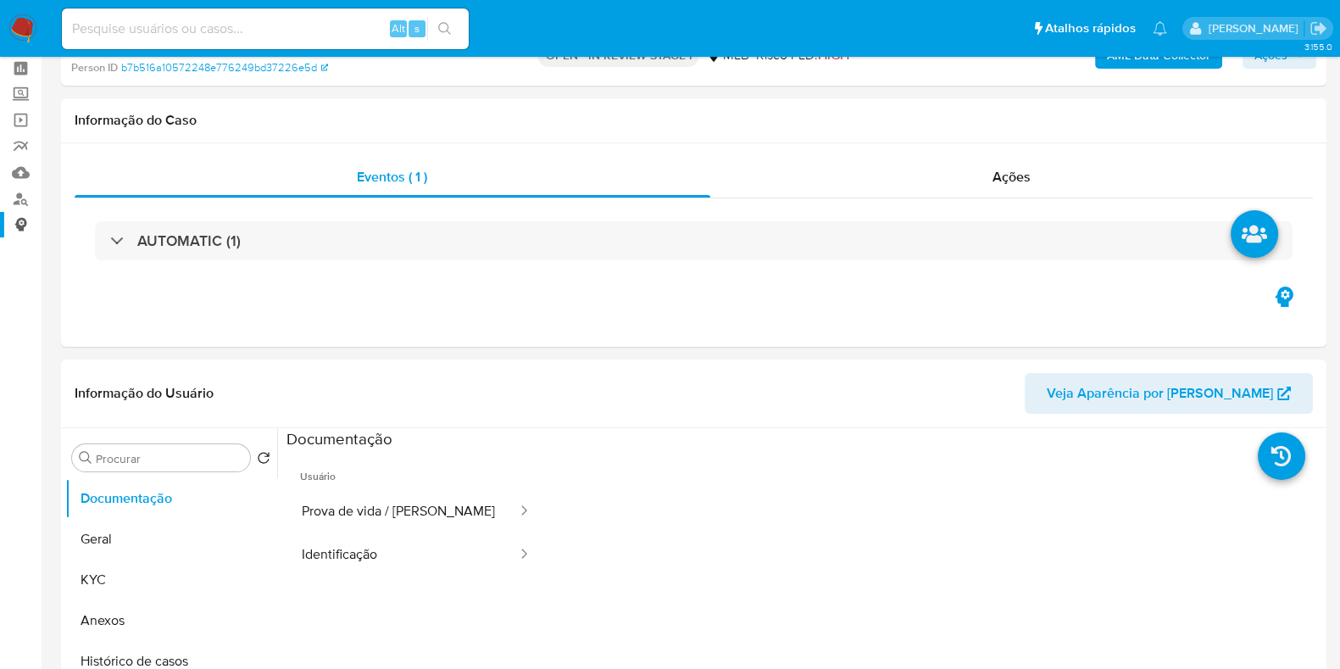
scroll to position [105, 0]
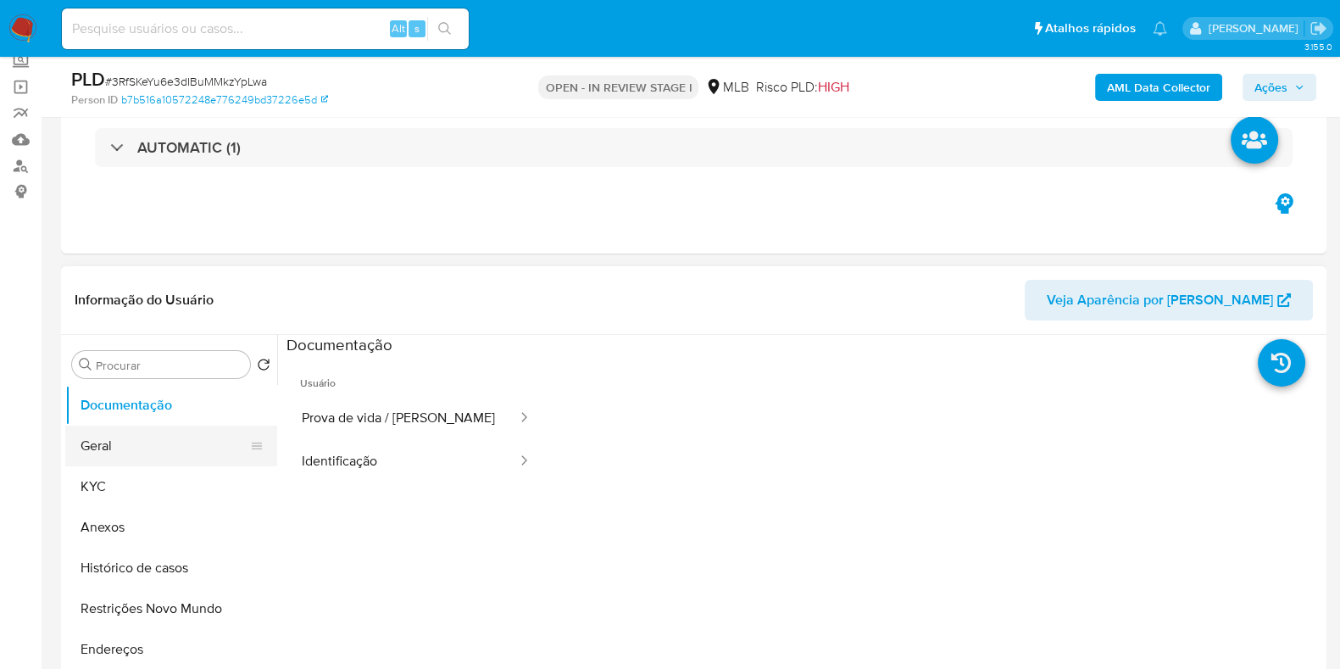
click at [150, 462] on button "Geral" at bounding box center [164, 446] width 198 height 41
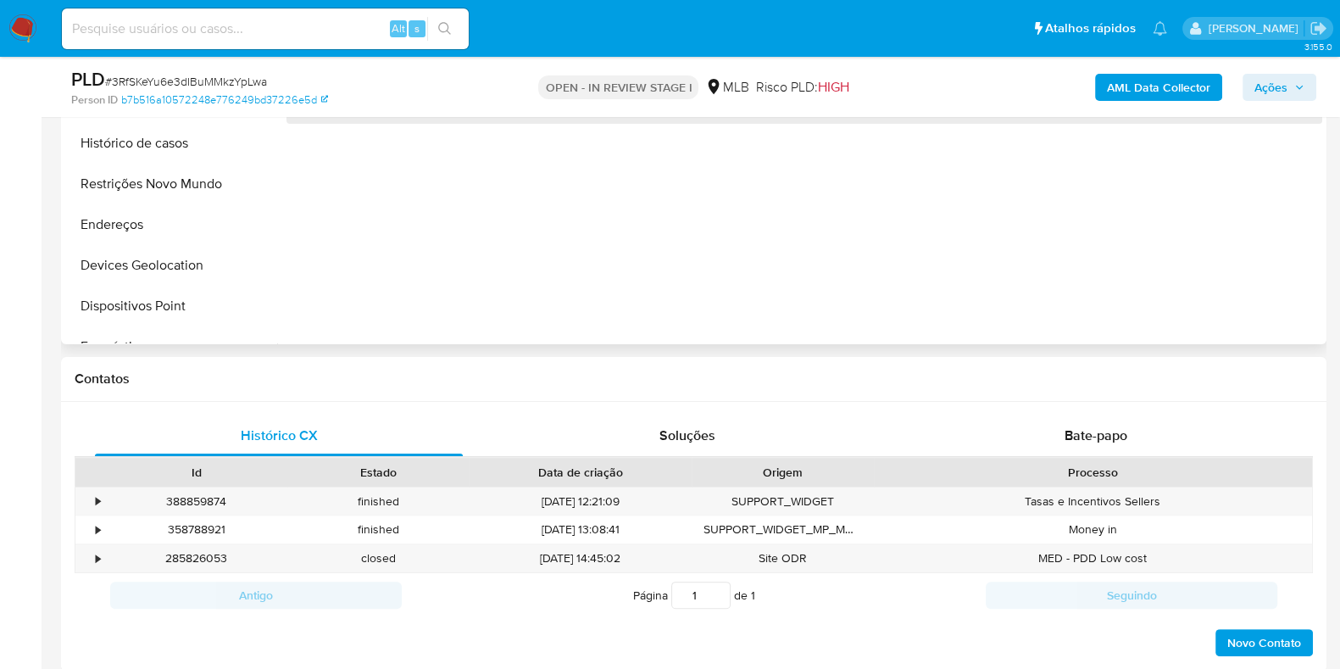
scroll to position [636, 0]
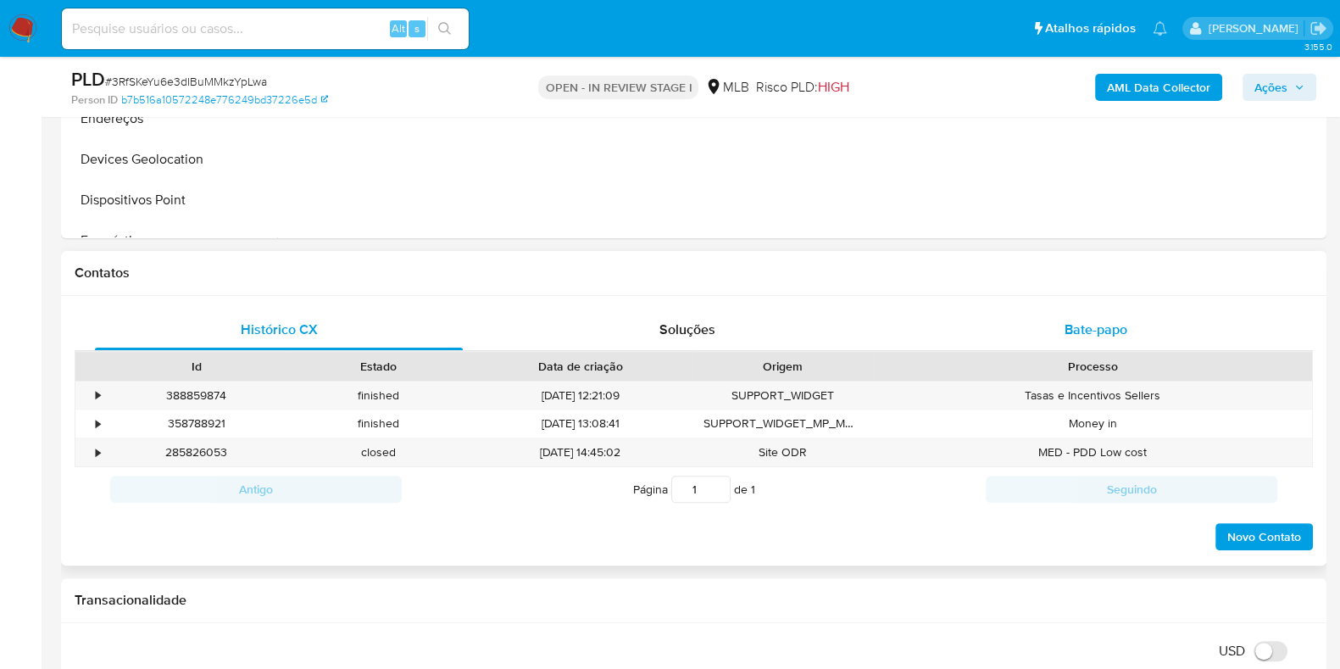
click at [1064, 311] on div "Bate-papo" at bounding box center [1096, 329] width 368 height 41
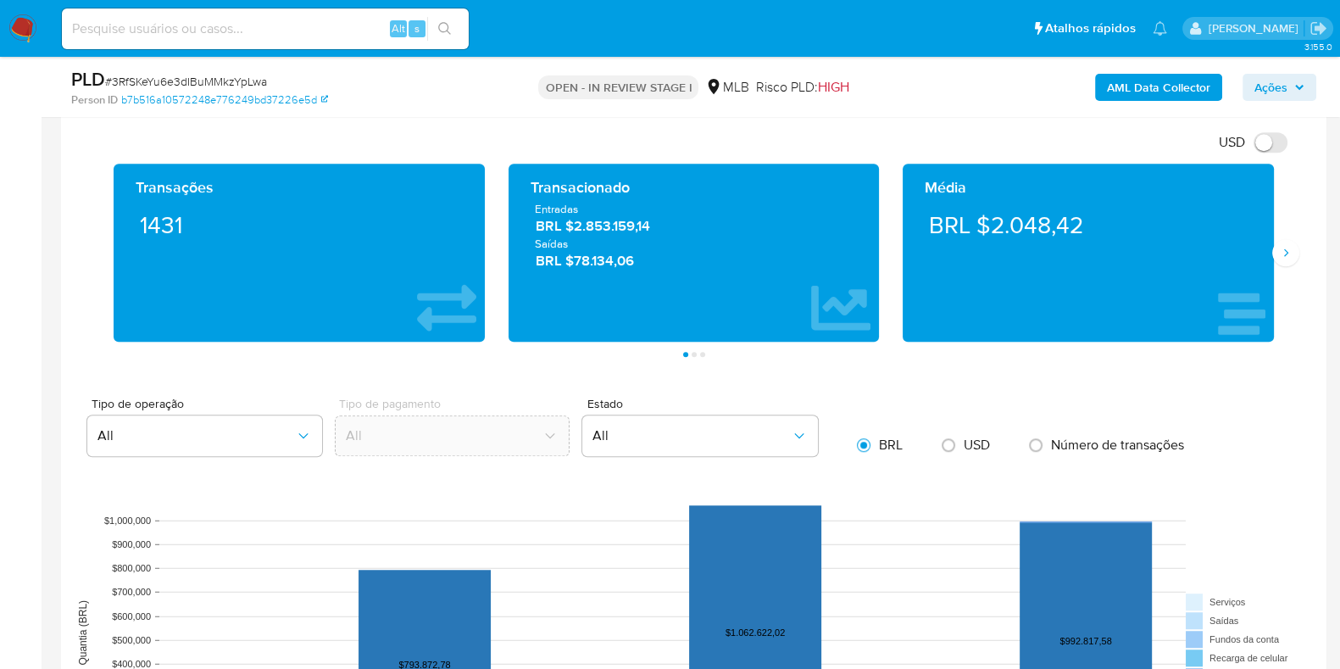
scroll to position [847, 0]
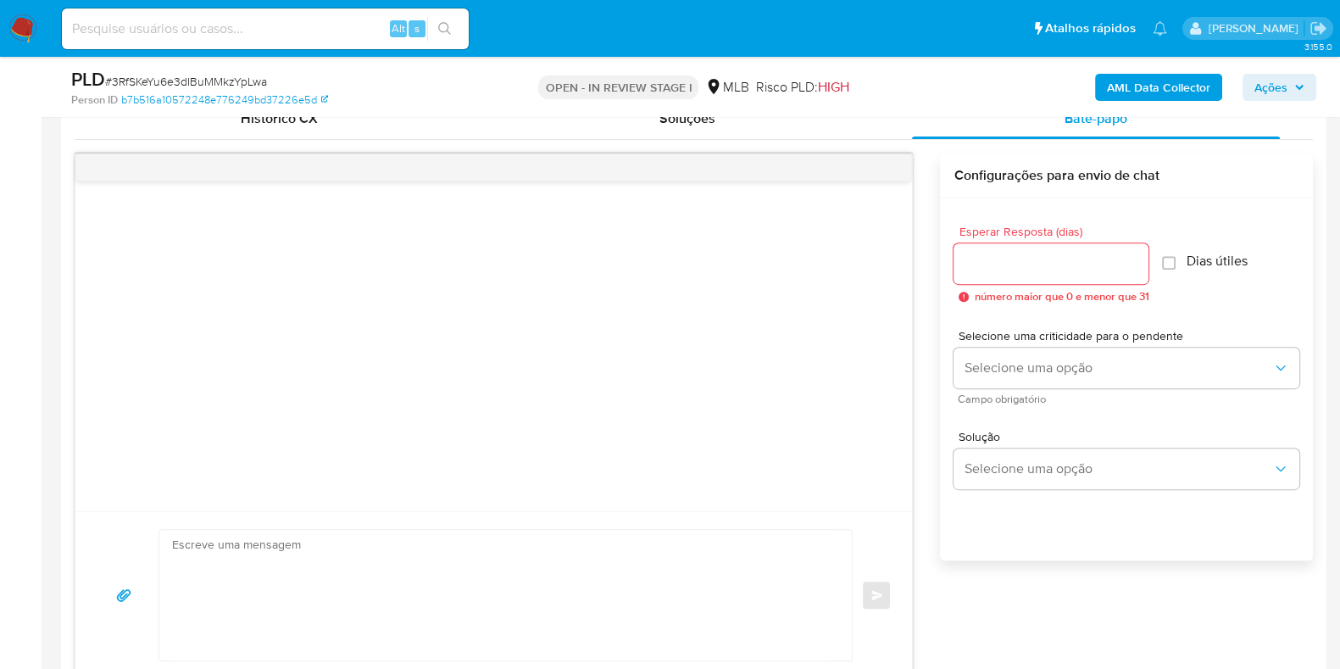
click at [254, 556] on textarea at bounding box center [501, 595] width 659 height 131
paste textarea "Olá, Estamos realizando uma verificação adicional de segurança em contas de usu…"
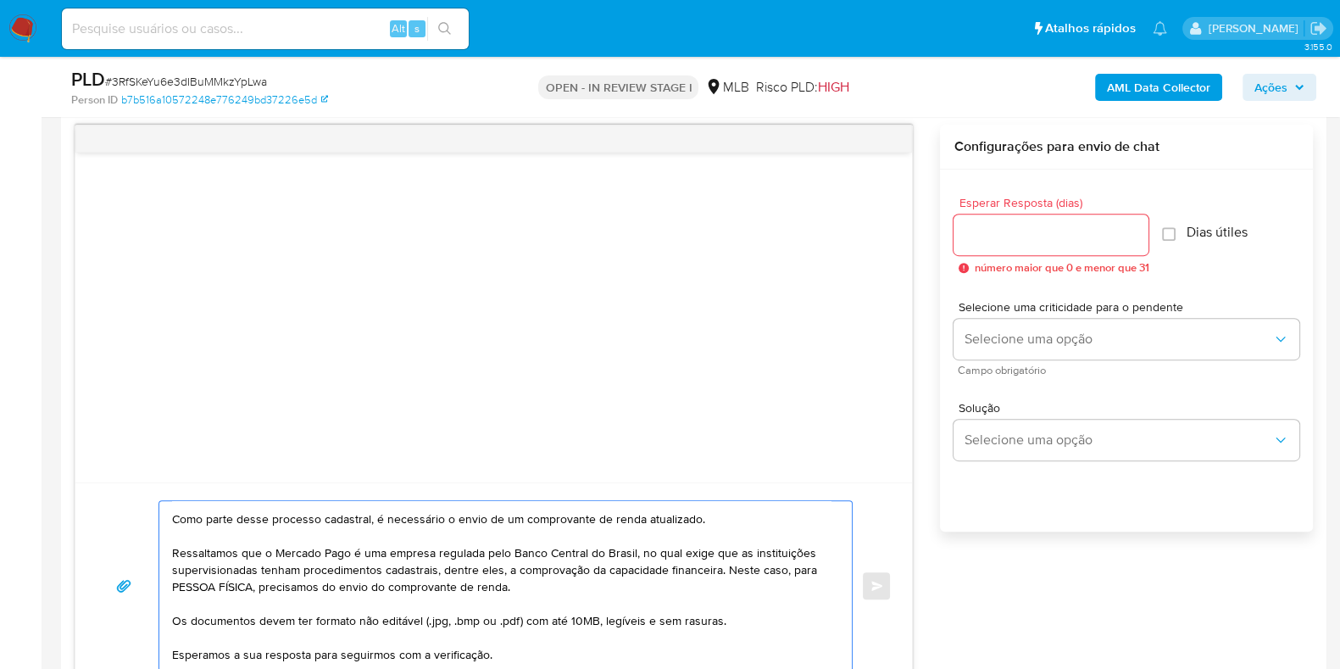
scroll to position [0, 0]
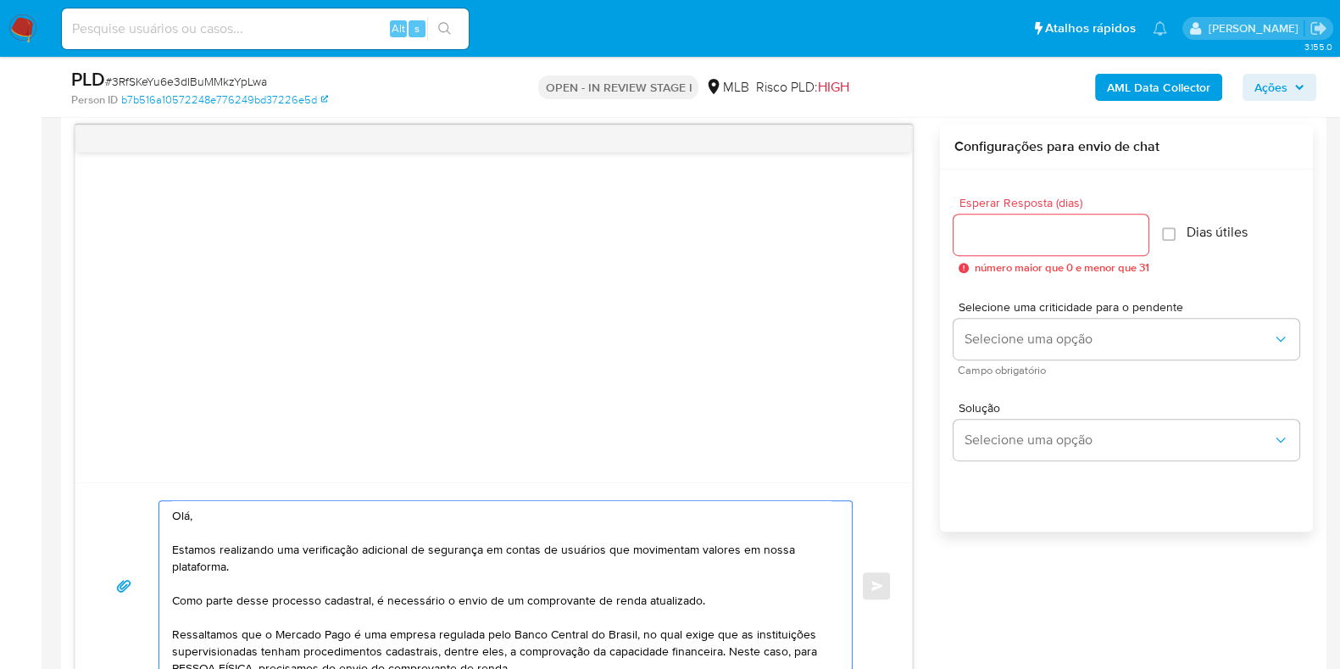
type textarea "Olá, Estamos realizando uma verificação adicional de segurança em contas de usu…"
click at [1034, 233] on input "Esperar Resposta (dias)" at bounding box center [1051, 235] width 195 height 22
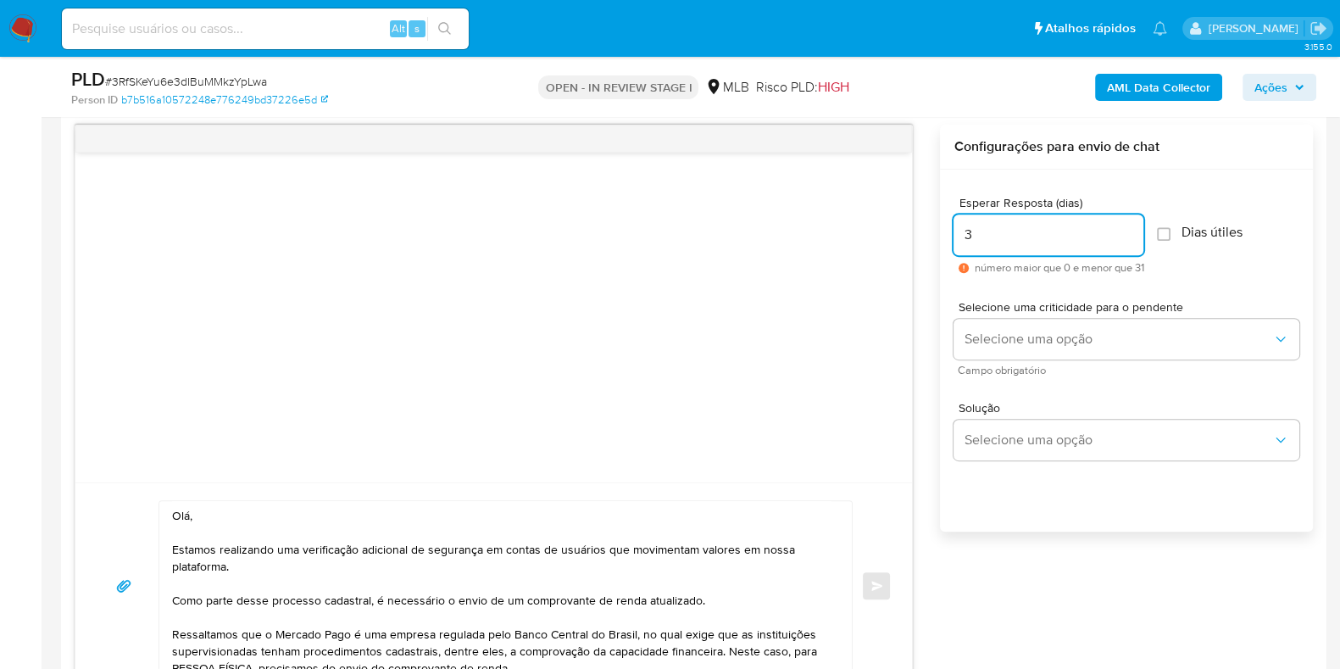
type input "3"
click at [1178, 226] on label "Dias útiles" at bounding box center [1199, 232] width 85 height 17
click at [1157, 227] on input "Dias útiles" at bounding box center [1164, 234] width 14 height 14
checkbox input "true"
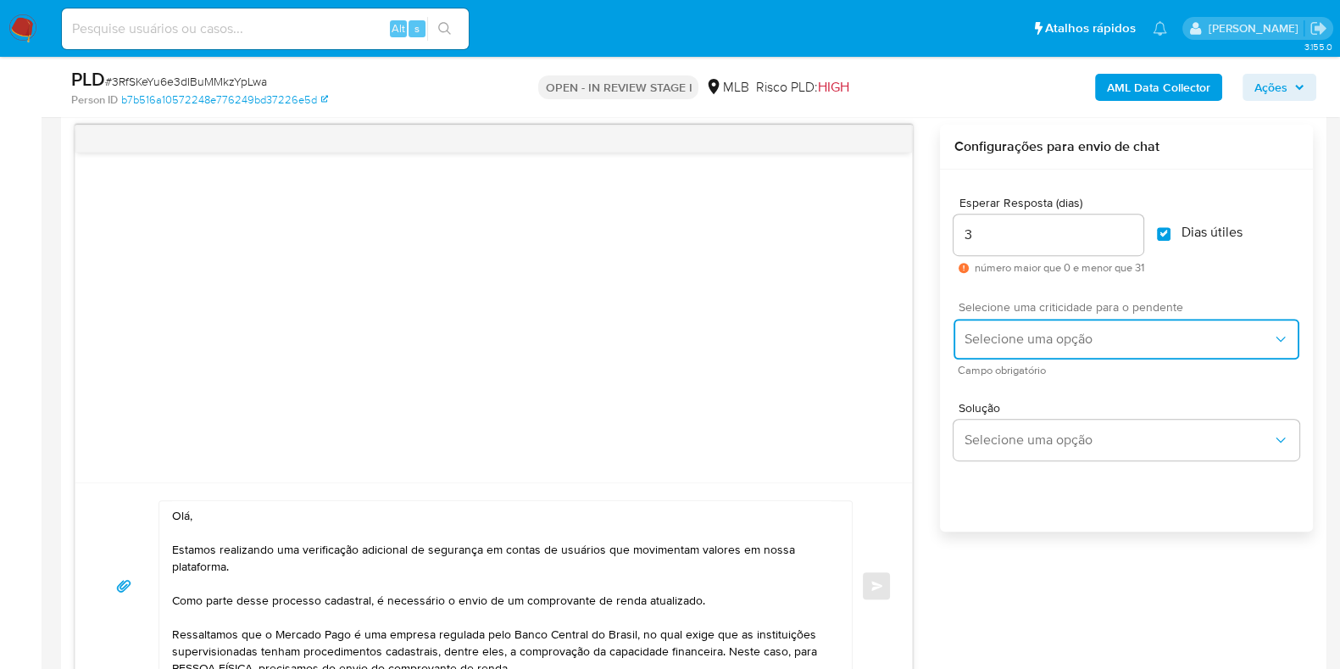
click at [1106, 322] on button "Selecione uma opção" at bounding box center [1127, 339] width 346 height 41
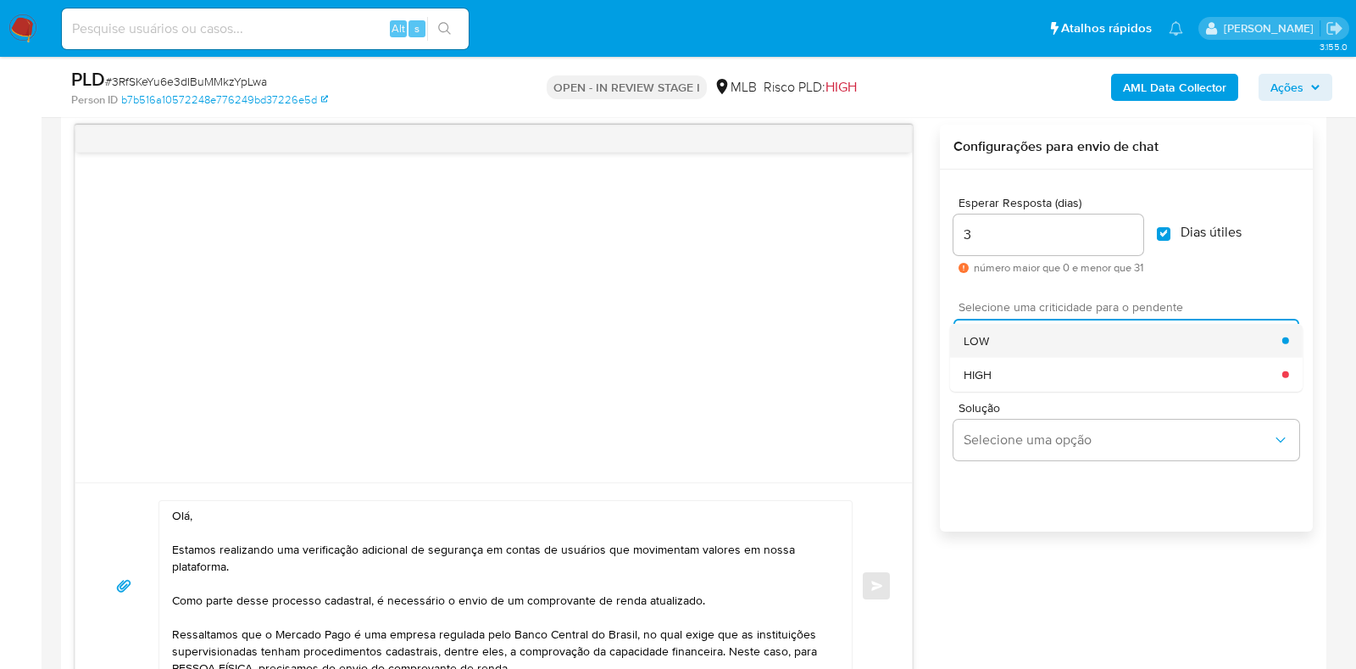
click at [1018, 330] on div "LOW" at bounding box center [1123, 340] width 319 height 34
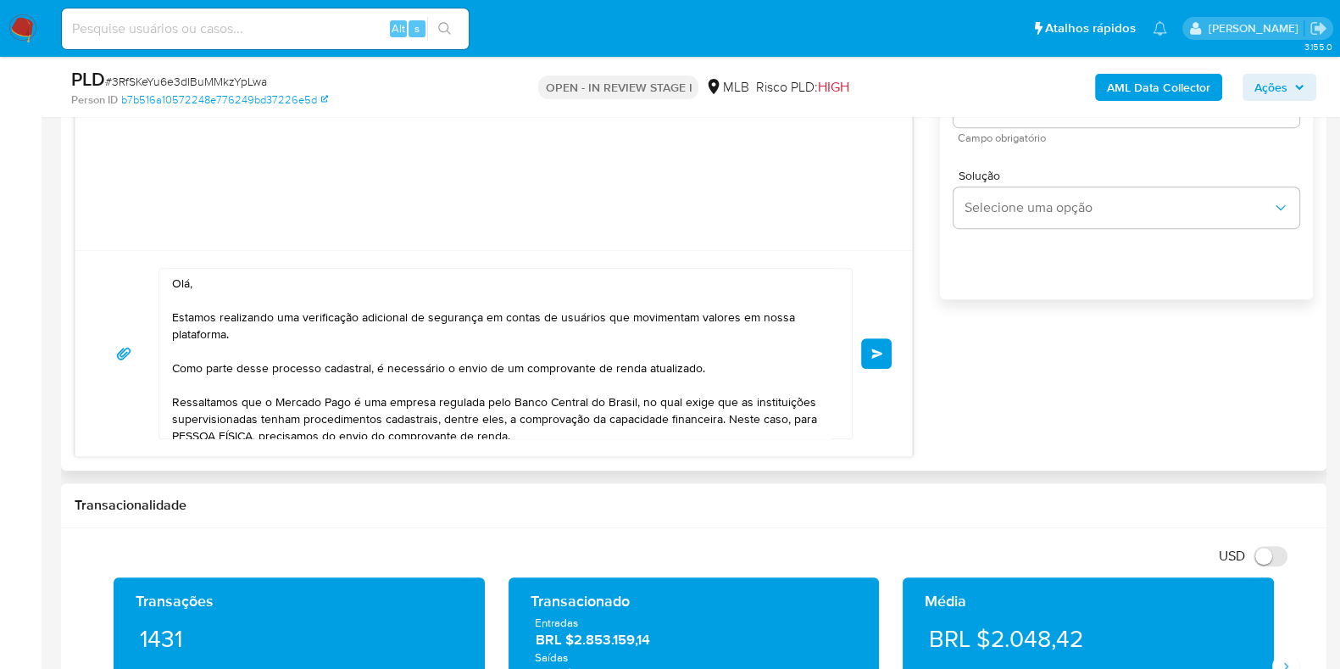
scroll to position [1194, 0]
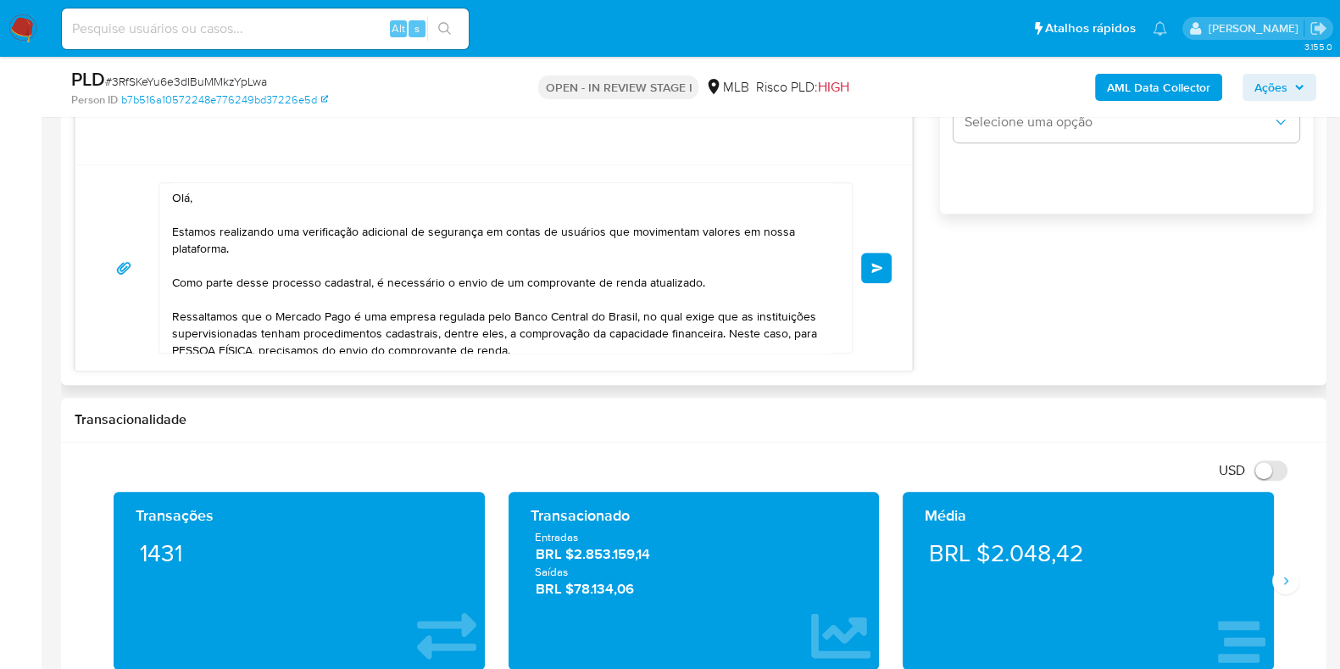
click at [878, 273] on button "common.send" at bounding box center [876, 268] width 31 height 31
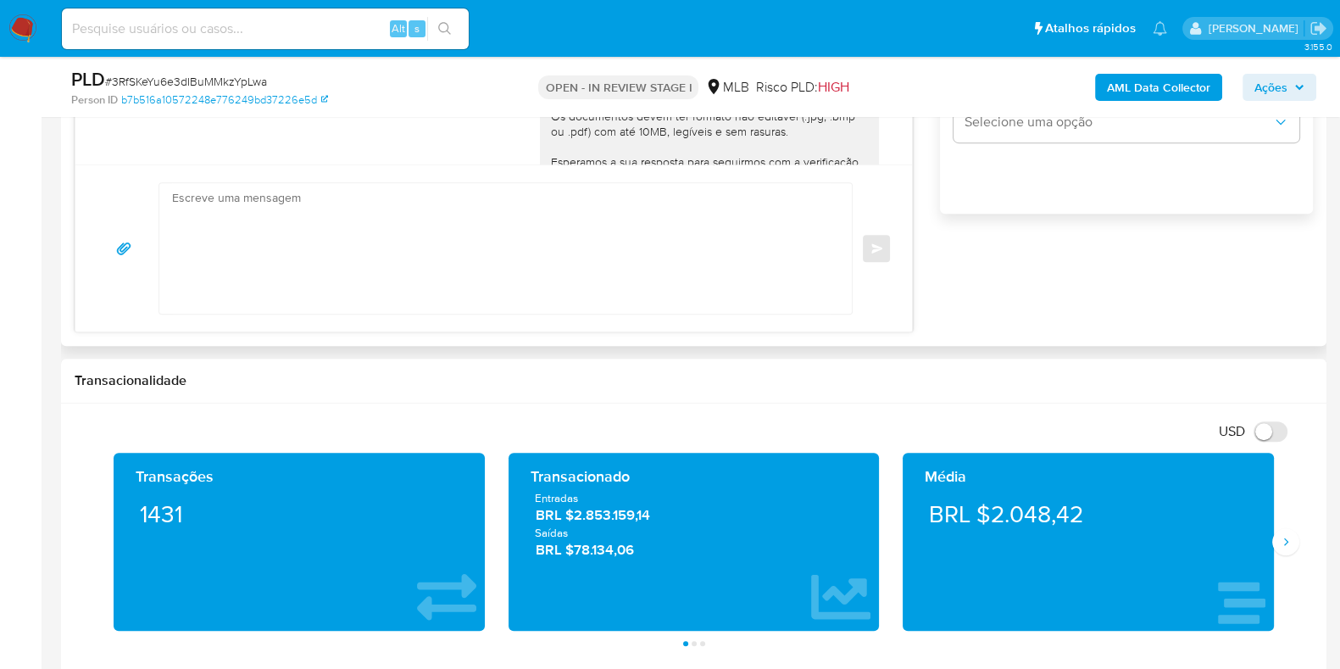
scroll to position [136, 0]
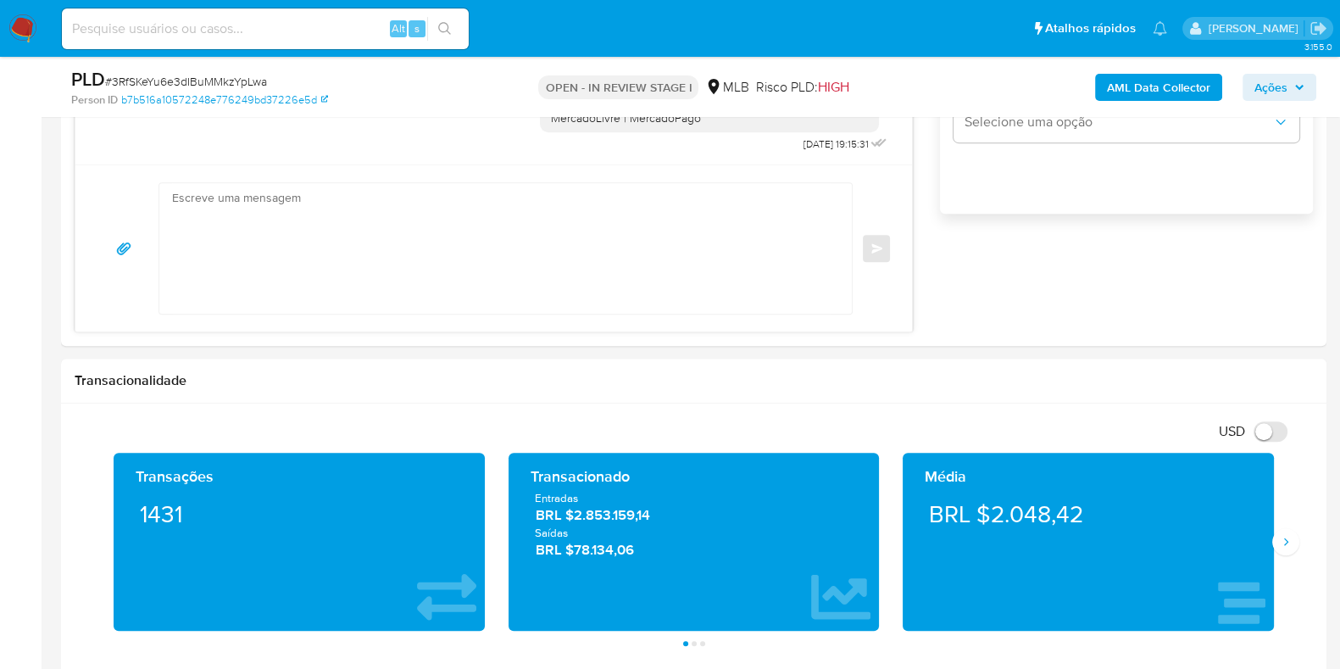
click at [253, 83] on span "# 3RfSKeYu6e3dIBuMMkzYpLwa" at bounding box center [186, 81] width 162 height 17
copy span "3RfSKeYu6e3dIBuMMkzYpLwa"
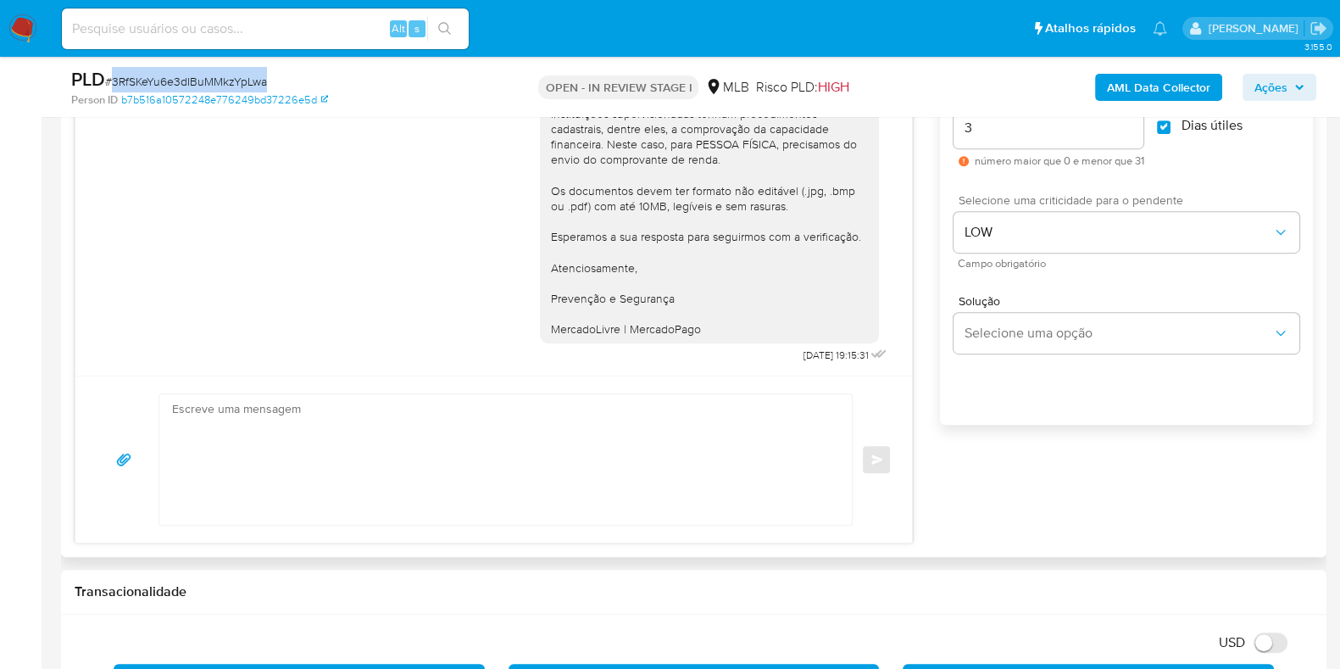
scroll to position [982, 0]
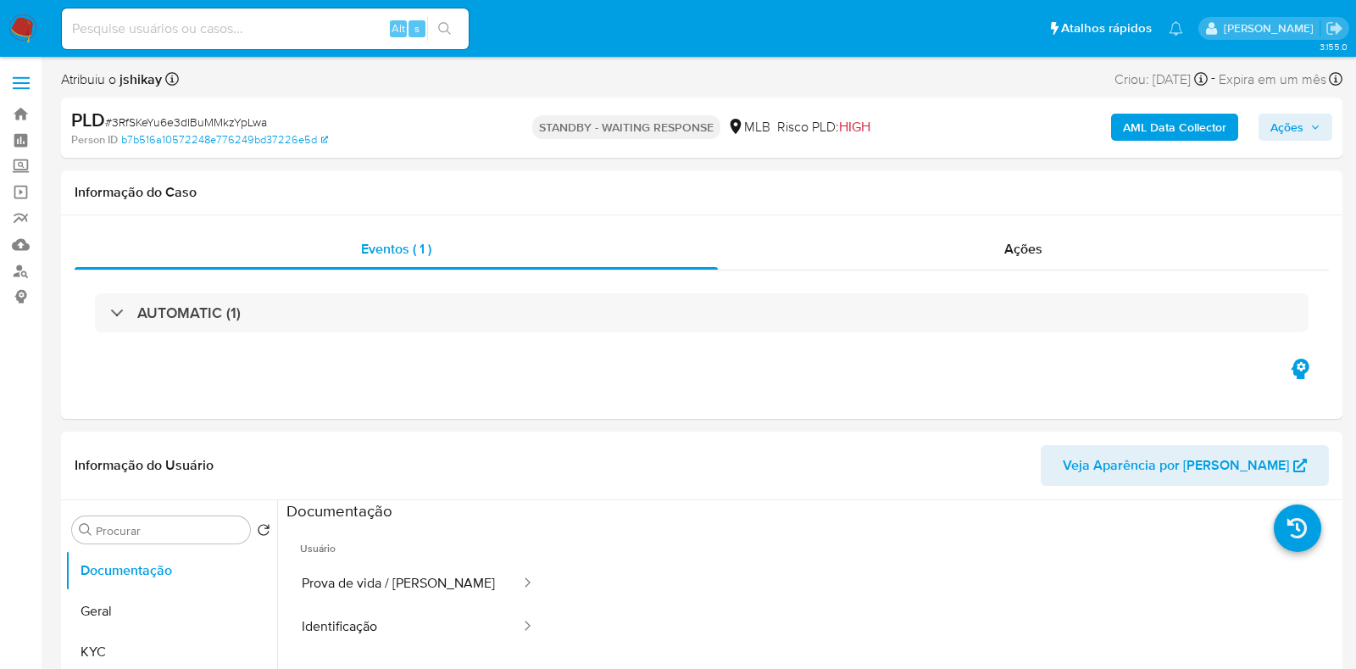
select select "10"
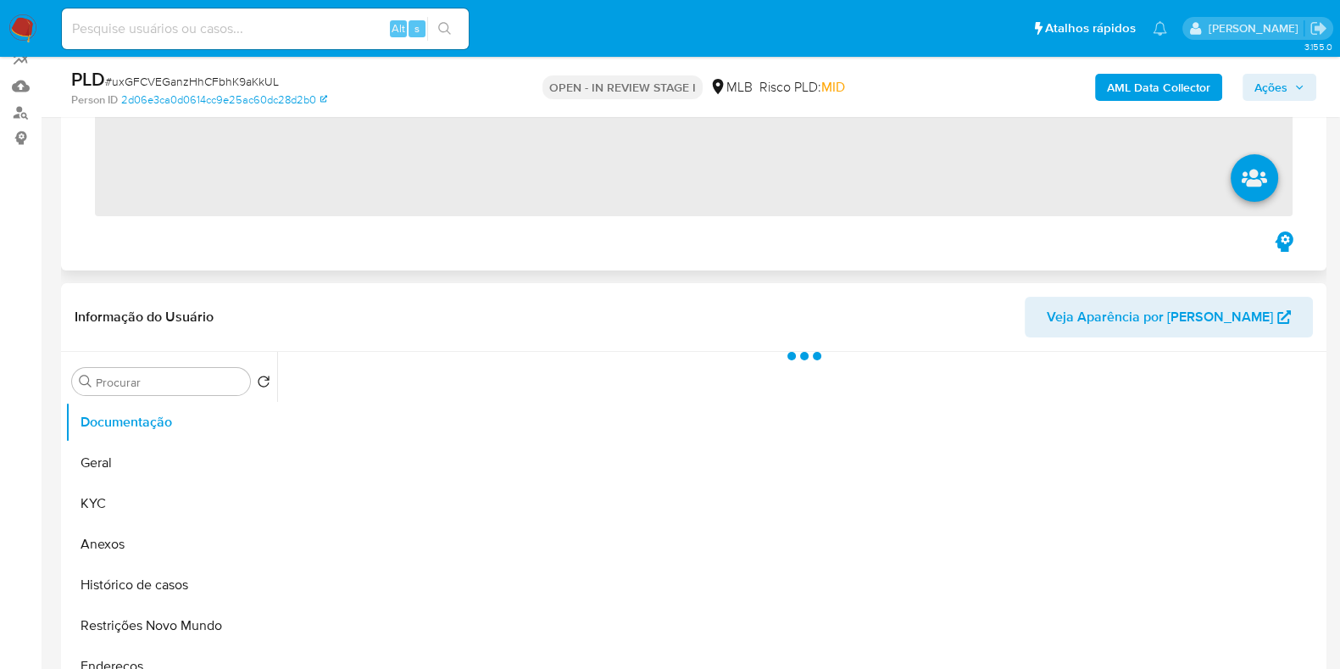
scroll to position [423, 0]
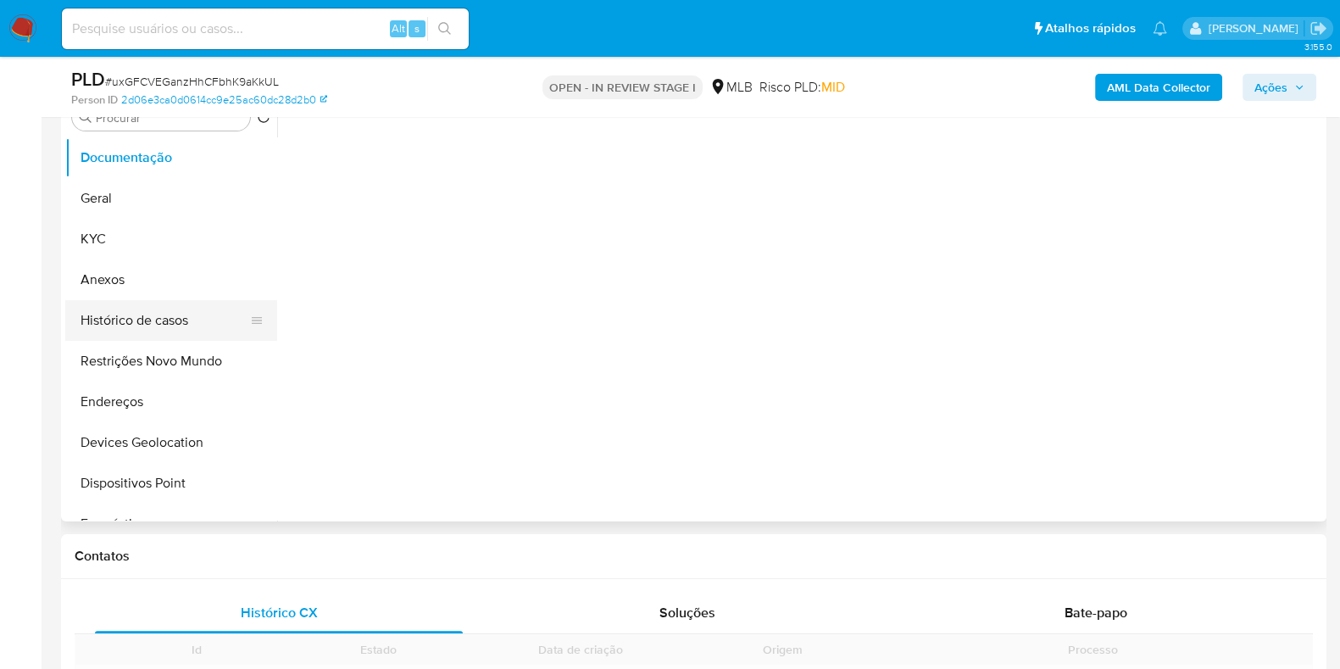
click at [142, 306] on button "Histórico de casos" at bounding box center [164, 320] width 198 height 41
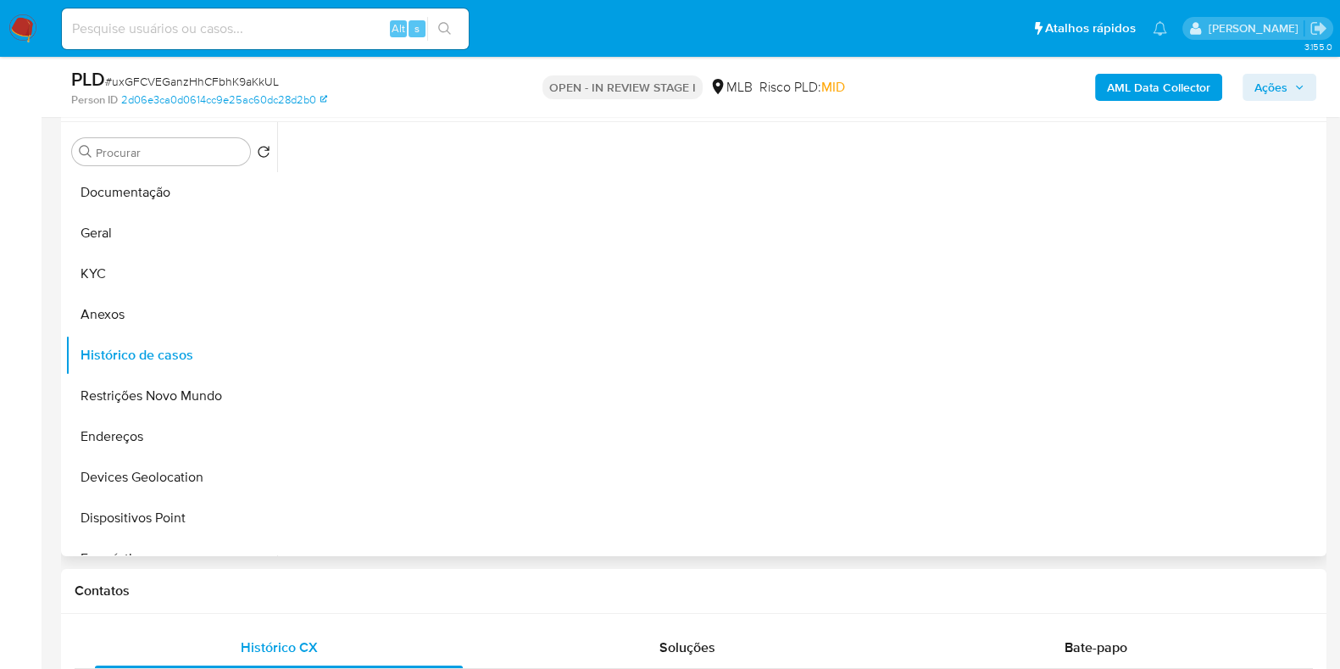
scroll to position [211, 0]
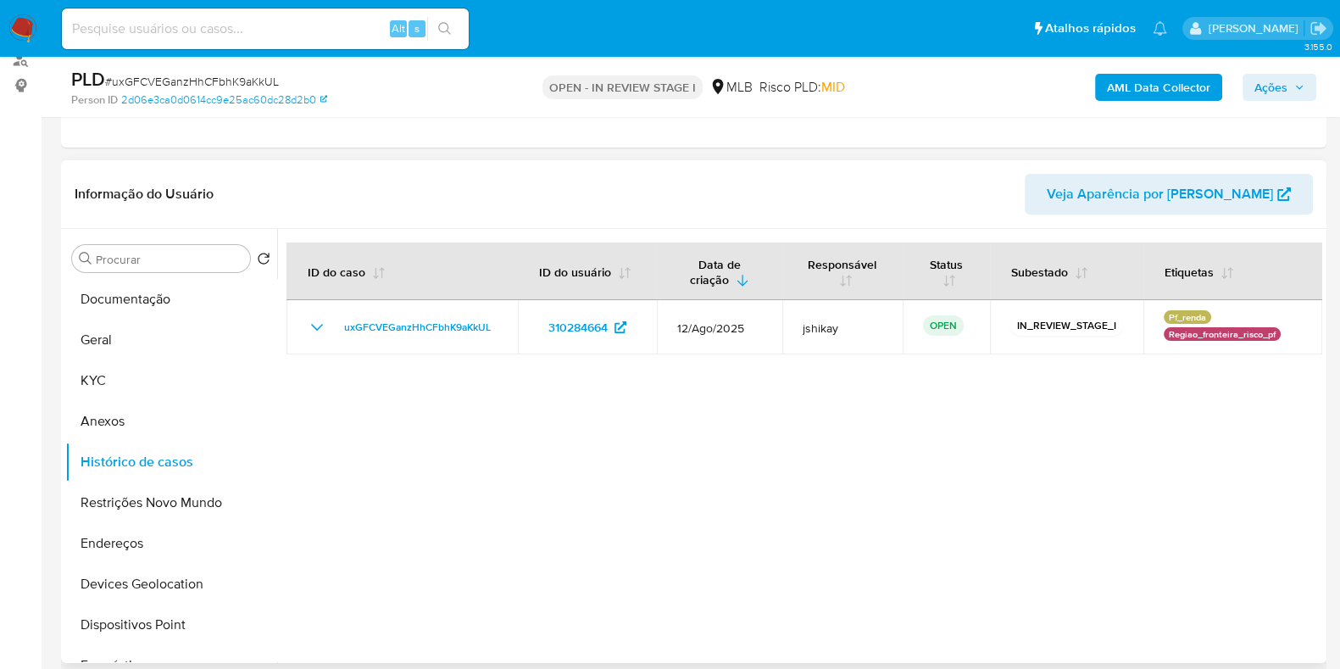
select select "10"
click at [142, 393] on button "KYC" at bounding box center [164, 380] width 198 height 41
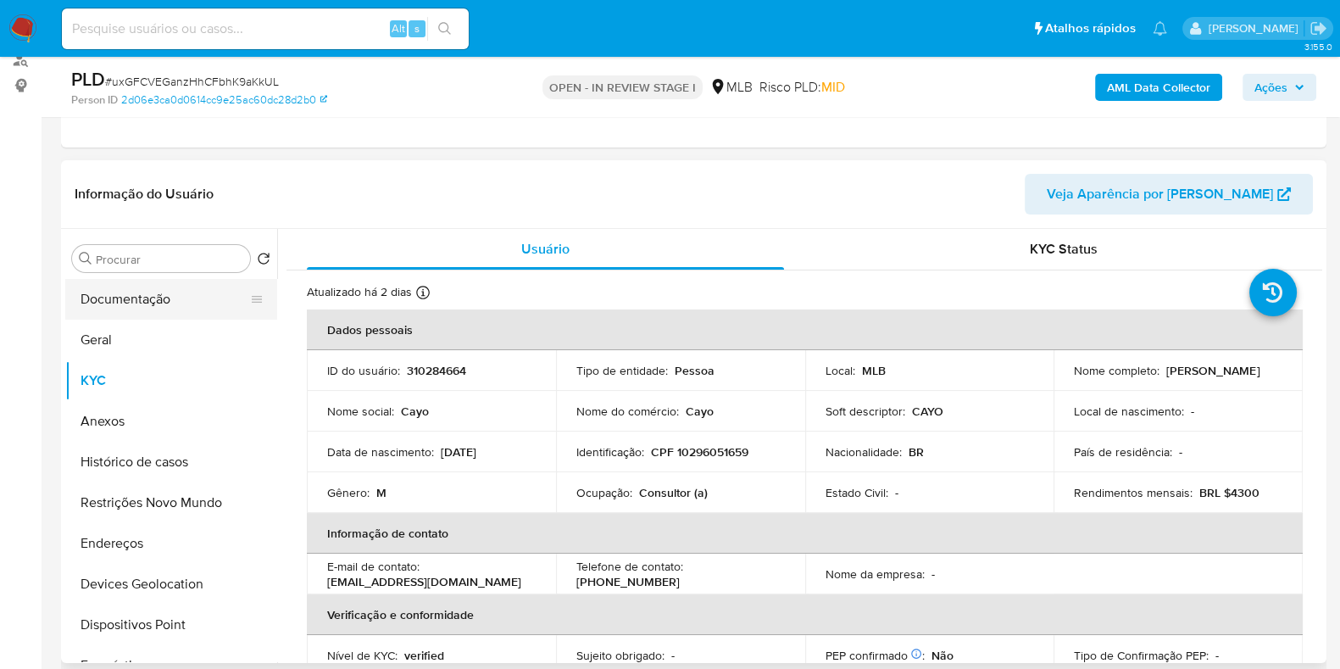
click at [201, 298] on button "Documentação" at bounding box center [164, 299] width 198 height 41
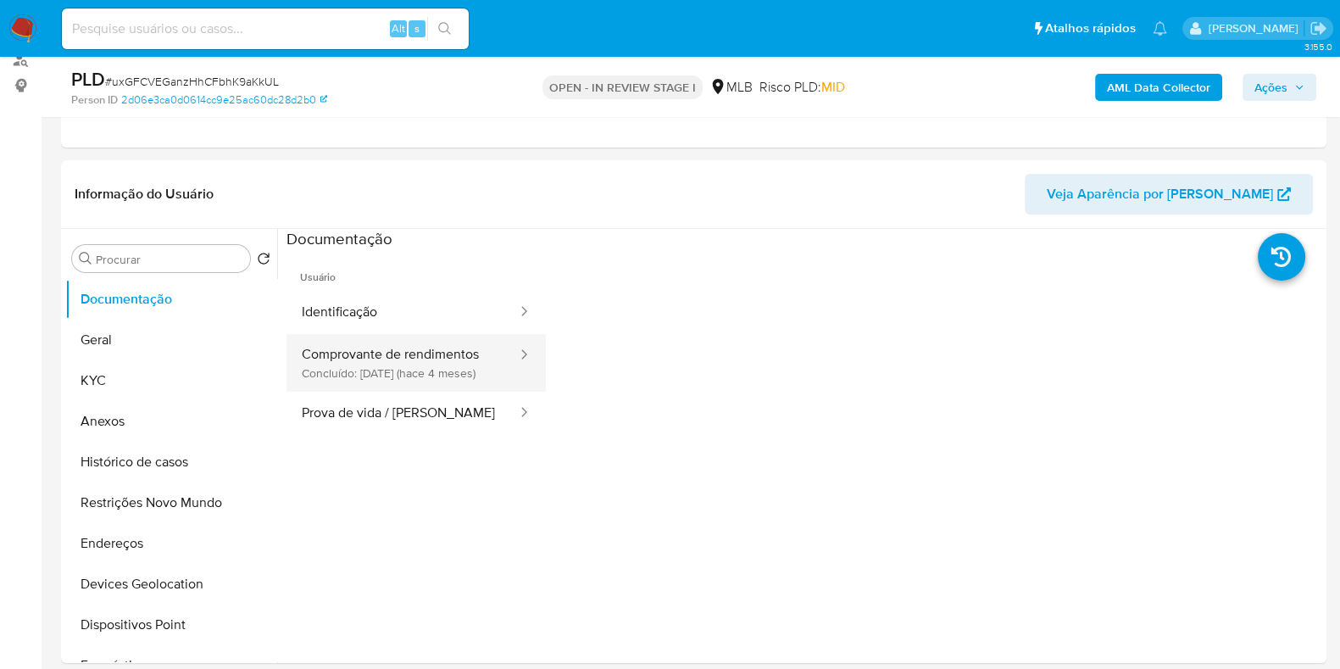
click at [402, 365] on button "Comprovante de rendimentos Concluído: 09/04/2025 (hace 4 meses)" at bounding box center [403, 363] width 232 height 58
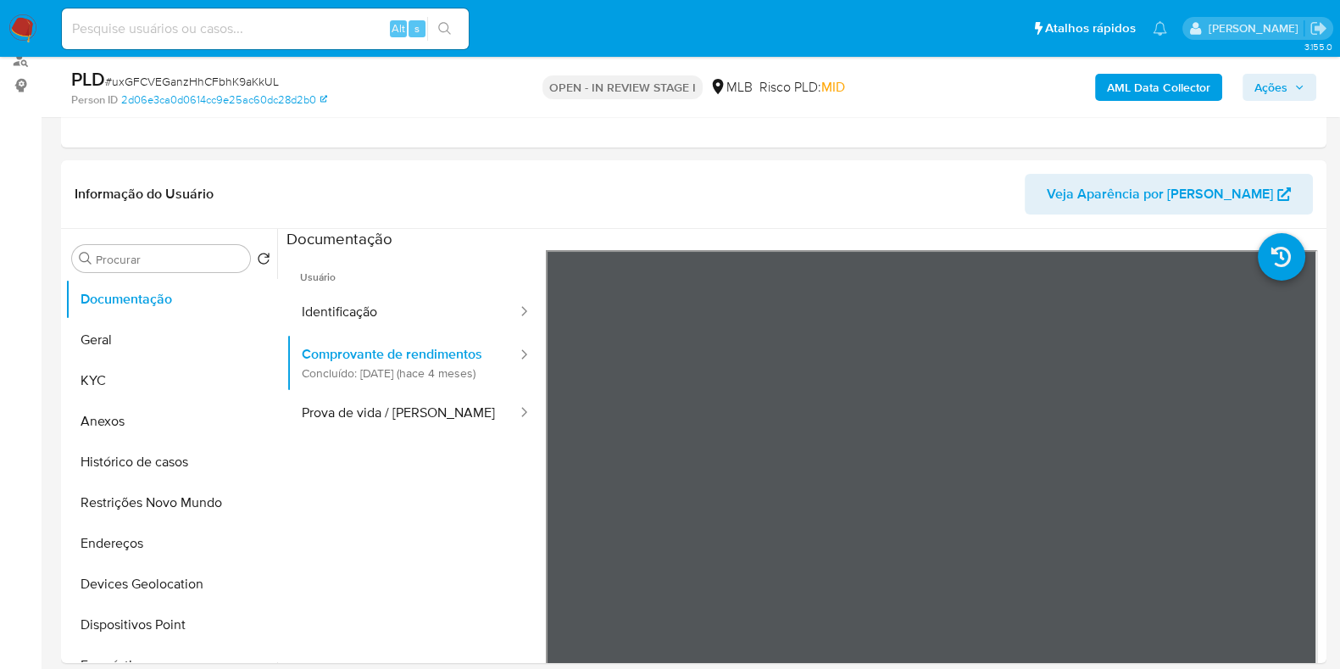
scroll to position [105, 0]
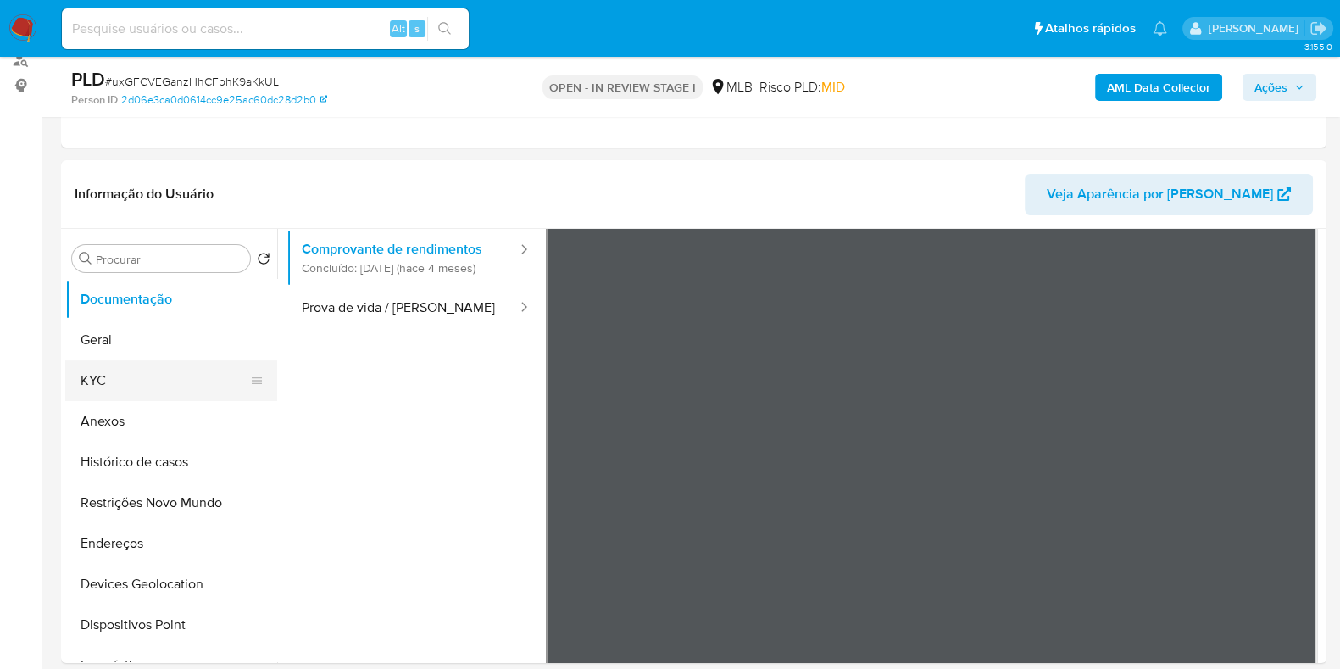
click at [119, 371] on button "KYC" at bounding box center [164, 380] width 198 height 41
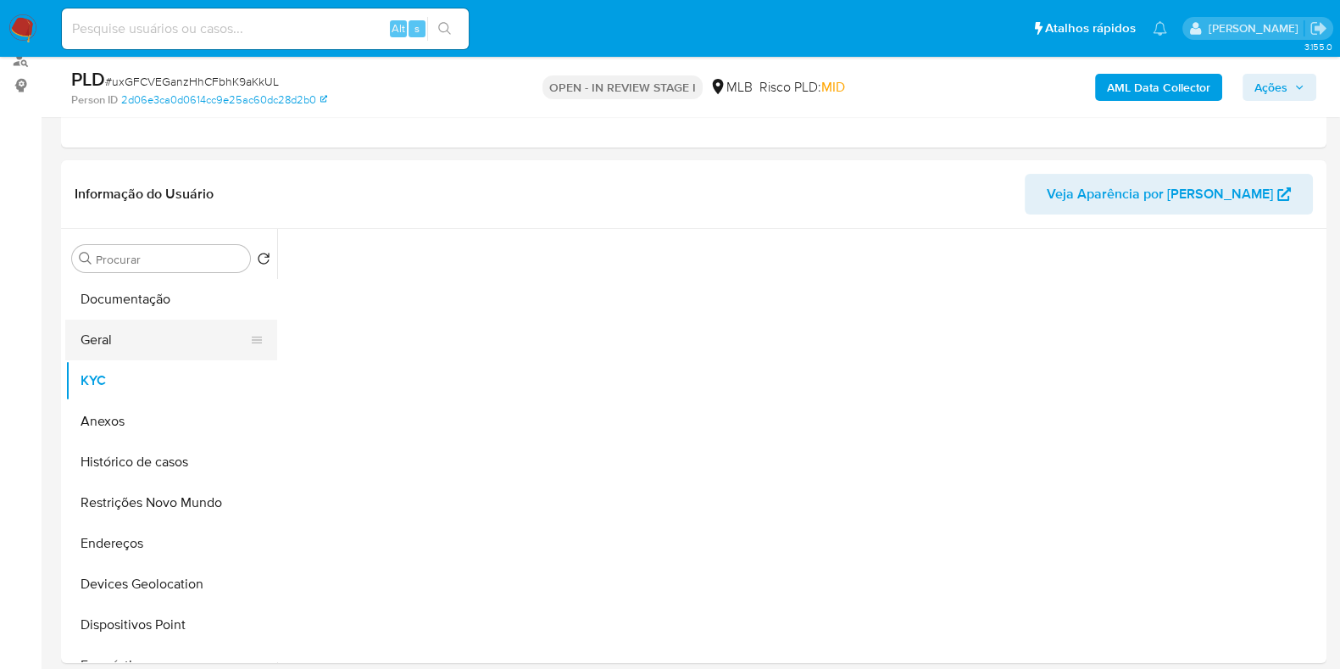
click at [131, 331] on button "Geral" at bounding box center [164, 340] width 198 height 41
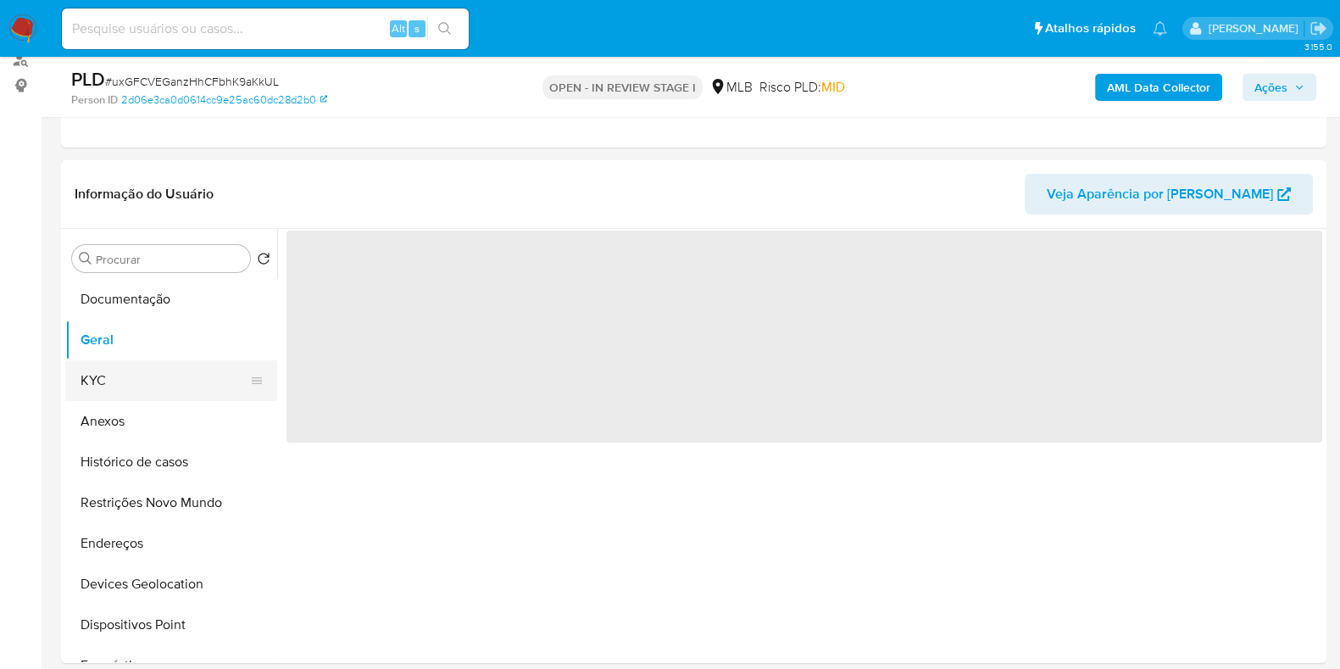
click at [114, 383] on button "KYC" at bounding box center [164, 380] width 198 height 41
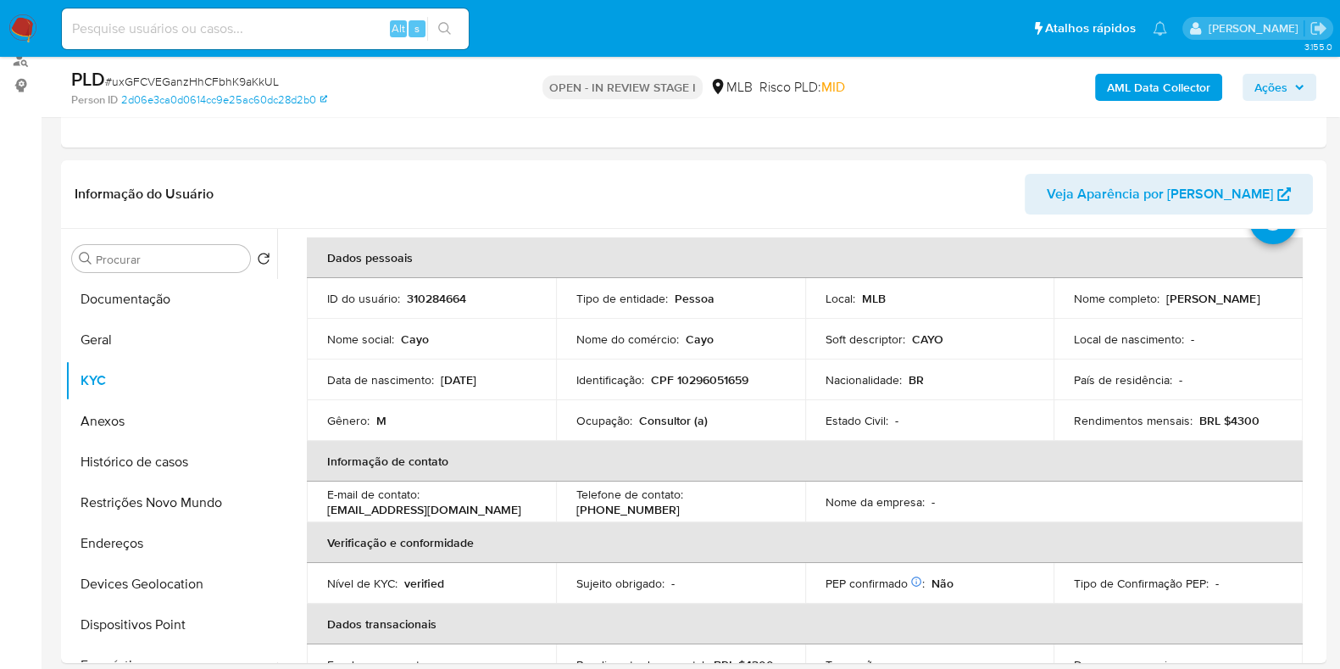
scroll to position [105, 0]
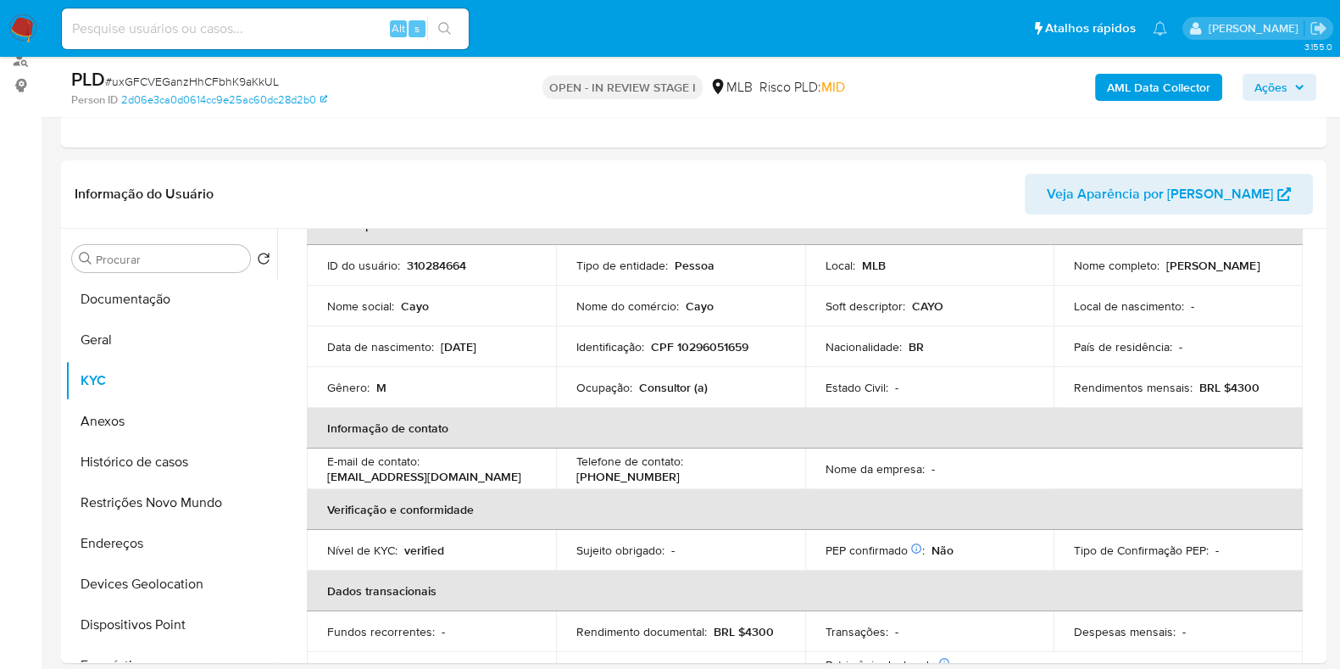
click at [644, 393] on td "Ocupação : Consultor (a)" at bounding box center [680, 387] width 249 height 41
click at [644, 390] on p "Consultor (a)" at bounding box center [673, 387] width 69 height 15
copy p "Consultor"
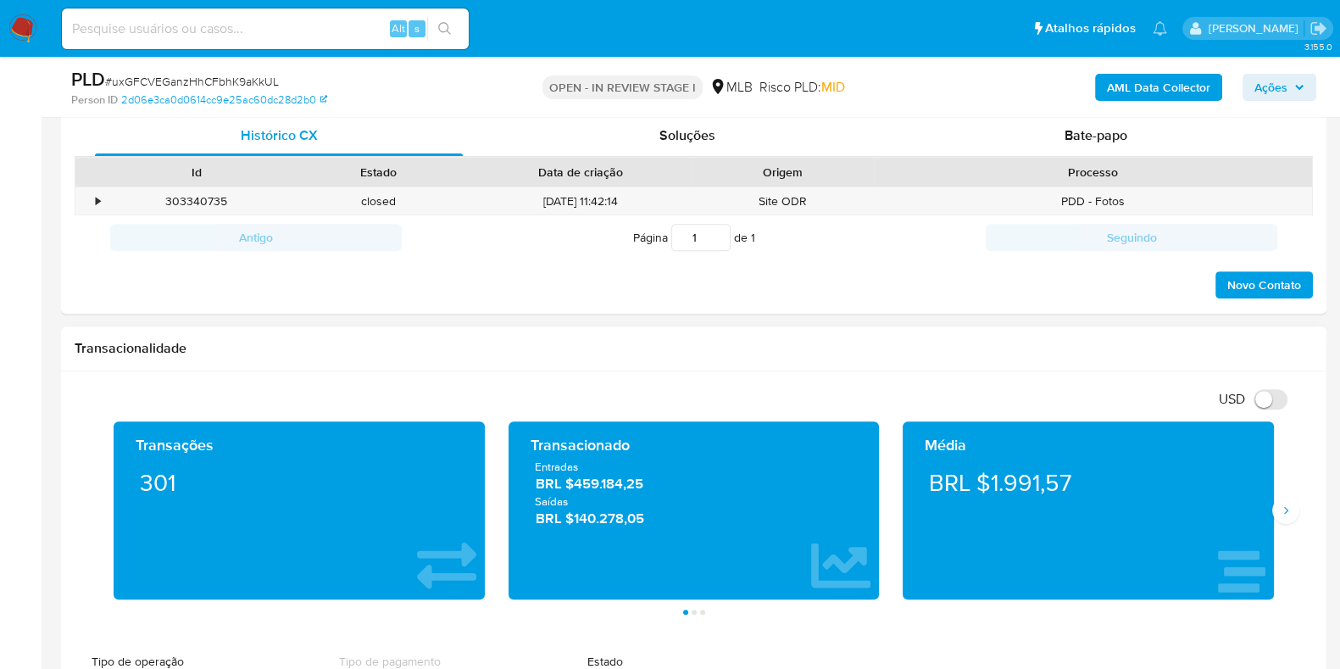
scroll to position [954, 0]
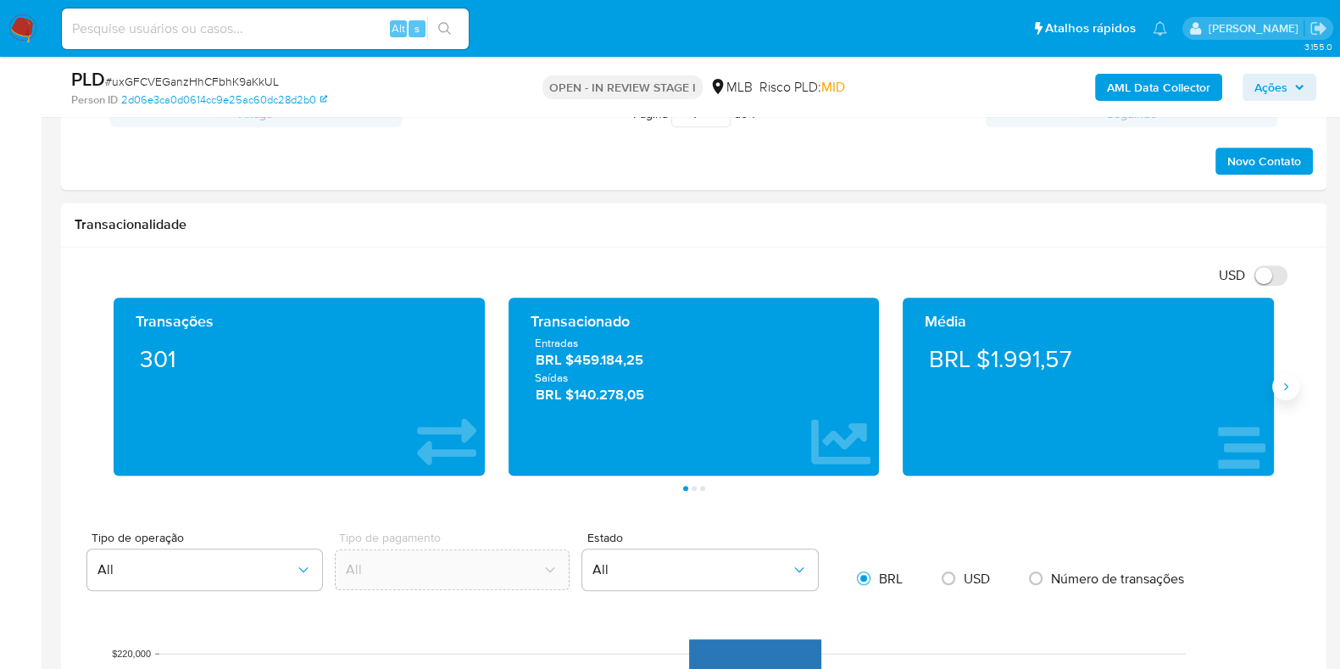
click at [1284, 392] on icon "Siguiente" at bounding box center [1286, 387] width 14 height 14
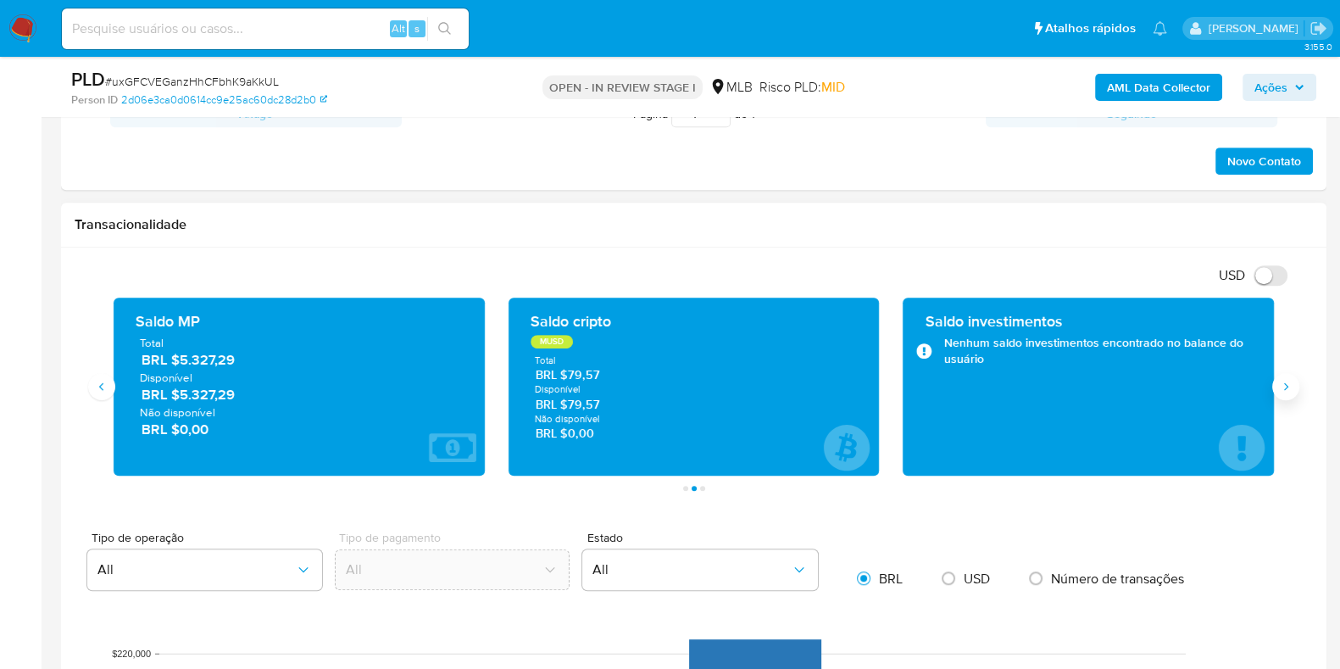
click at [1284, 392] on icon "Siguiente" at bounding box center [1286, 387] width 14 height 14
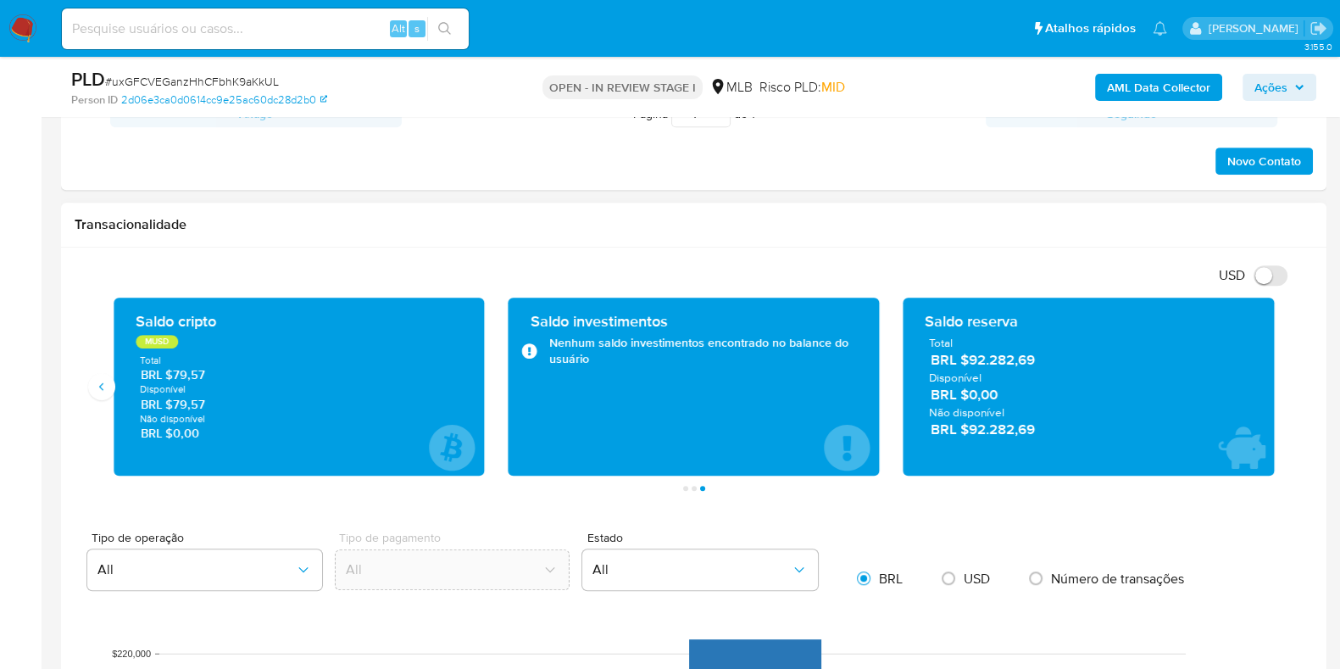
drag, startPoint x: 1055, startPoint y: 361, endPoint x: 966, endPoint y: 368, distance: 88.4
click at [966, 368] on div "Total BRL $92.282,69 Disponível BRL $0,00 Não disponível BRL $92.282,69" at bounding box center [1088, 386] width 344 height 103
click at [107, 382] on icon "Anterior" at bounding box center [102, 387] width 14 height 14
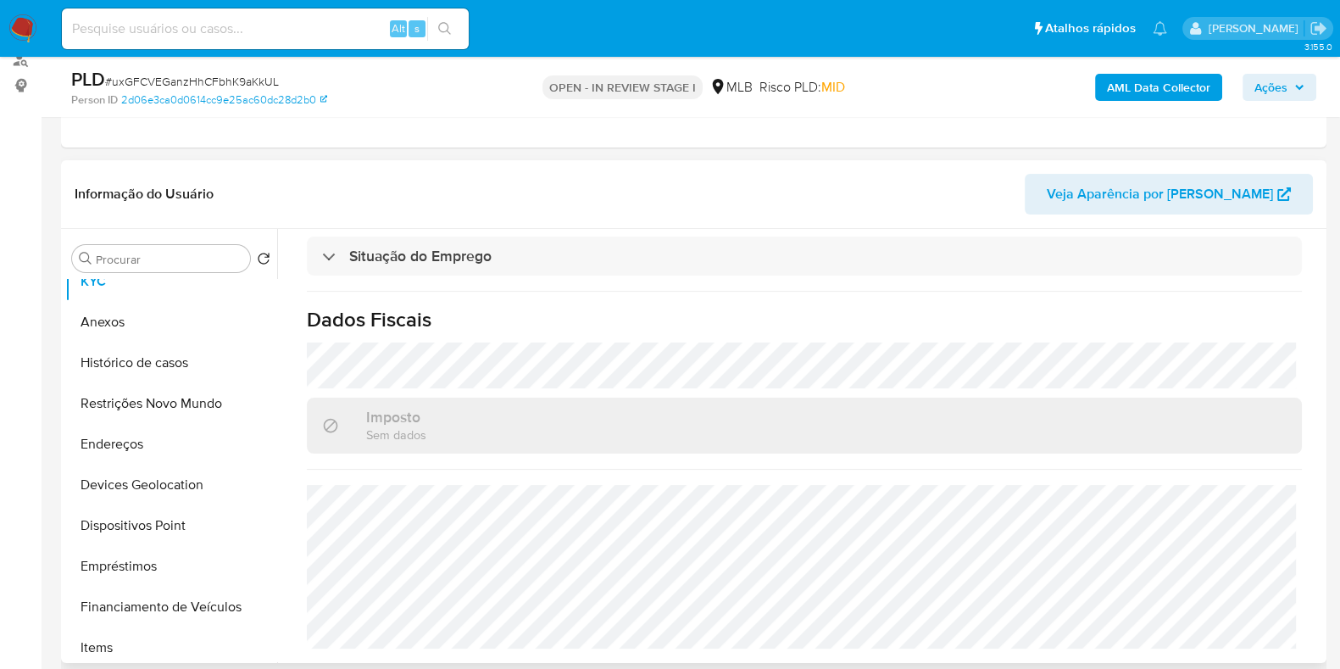
scroll to position [0, 0]
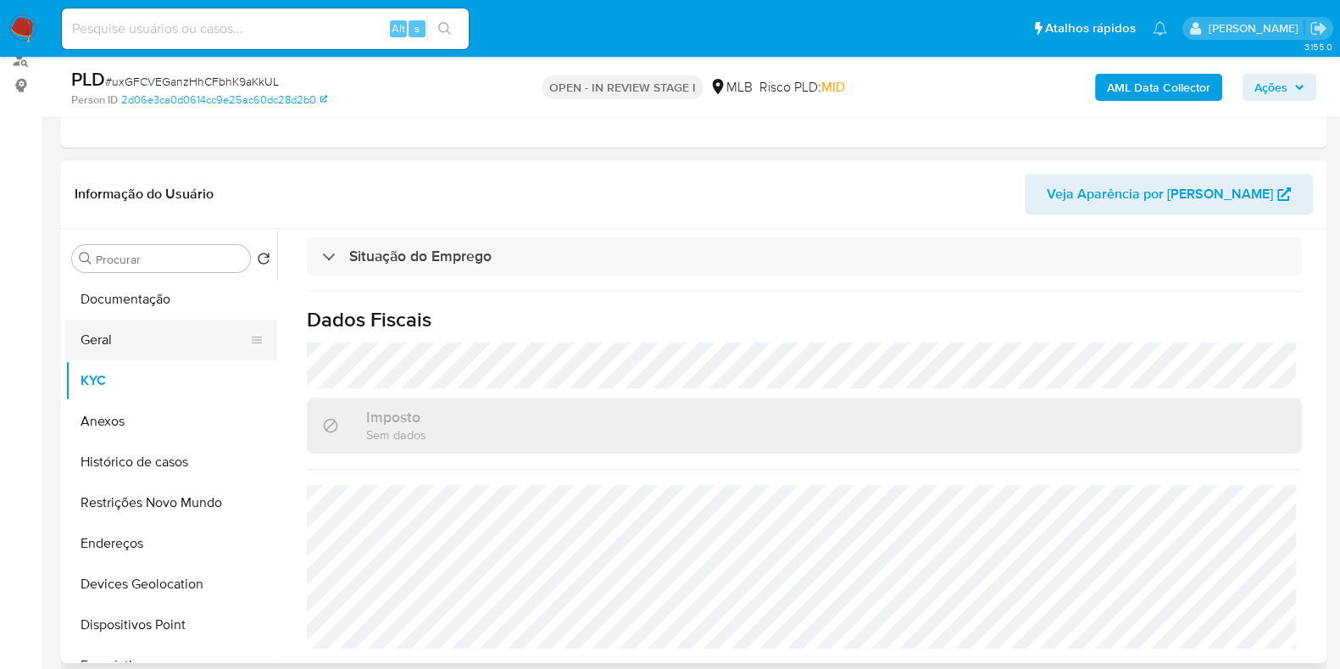
click at [137, 348] on button "Geral" at bounding box center [164, 340] width 198 height 41
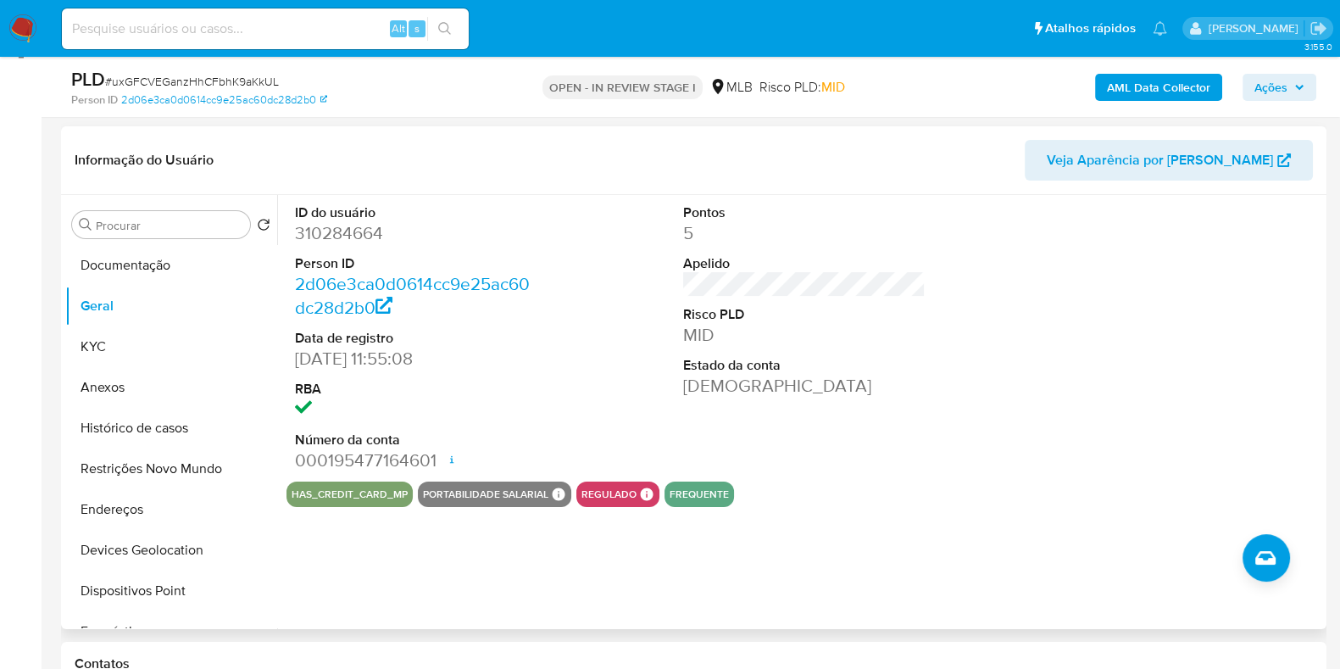
scroll to position [211, 0]
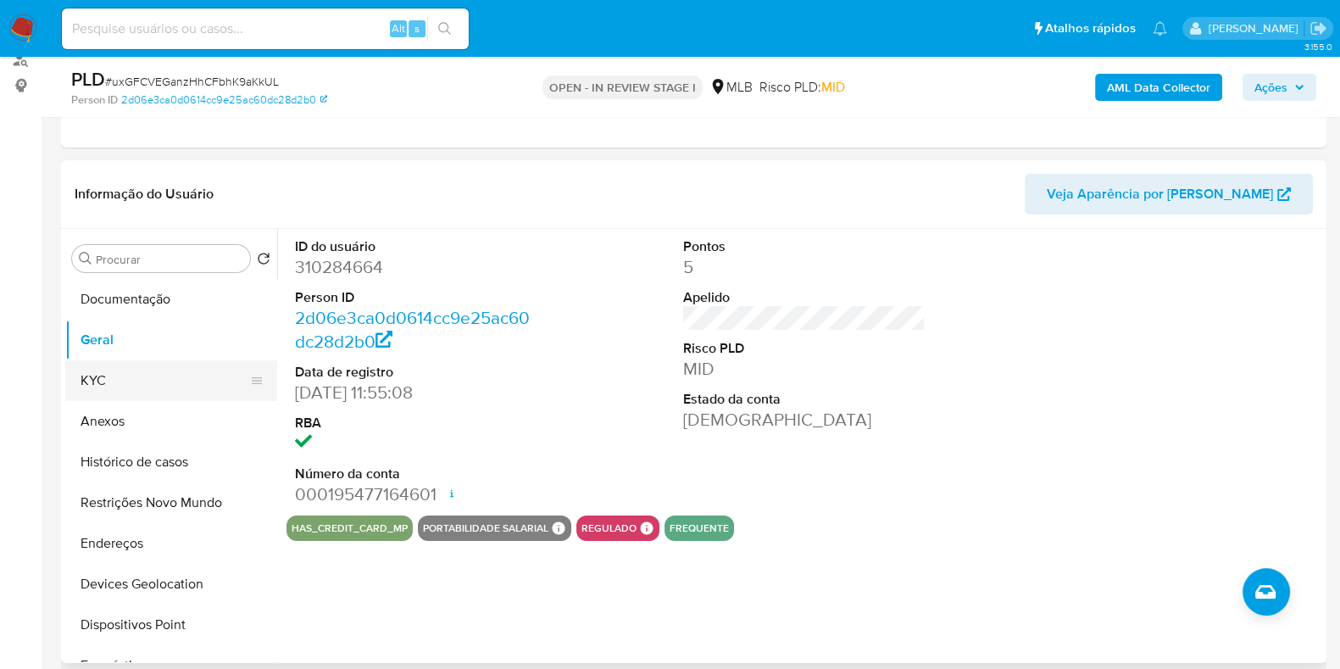
click at [122, 383] on button "KYC" at bounding box center [164, 380] width 198 height 41
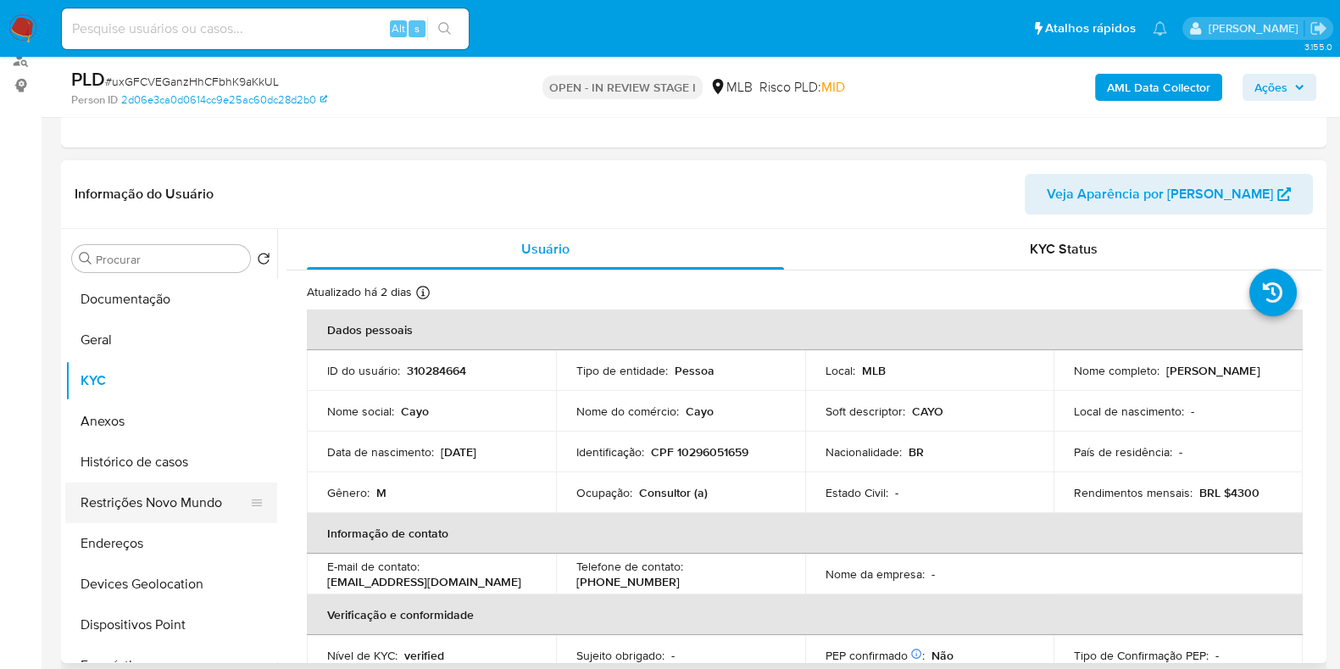
drag, startPoint x: 143, startPoint y: 531, endPoint x: 215, endPoint y: 519, distance: 73.0
click at [143, 532] on button "Endereços" at bounding box center [171, 543] width 212 height 41
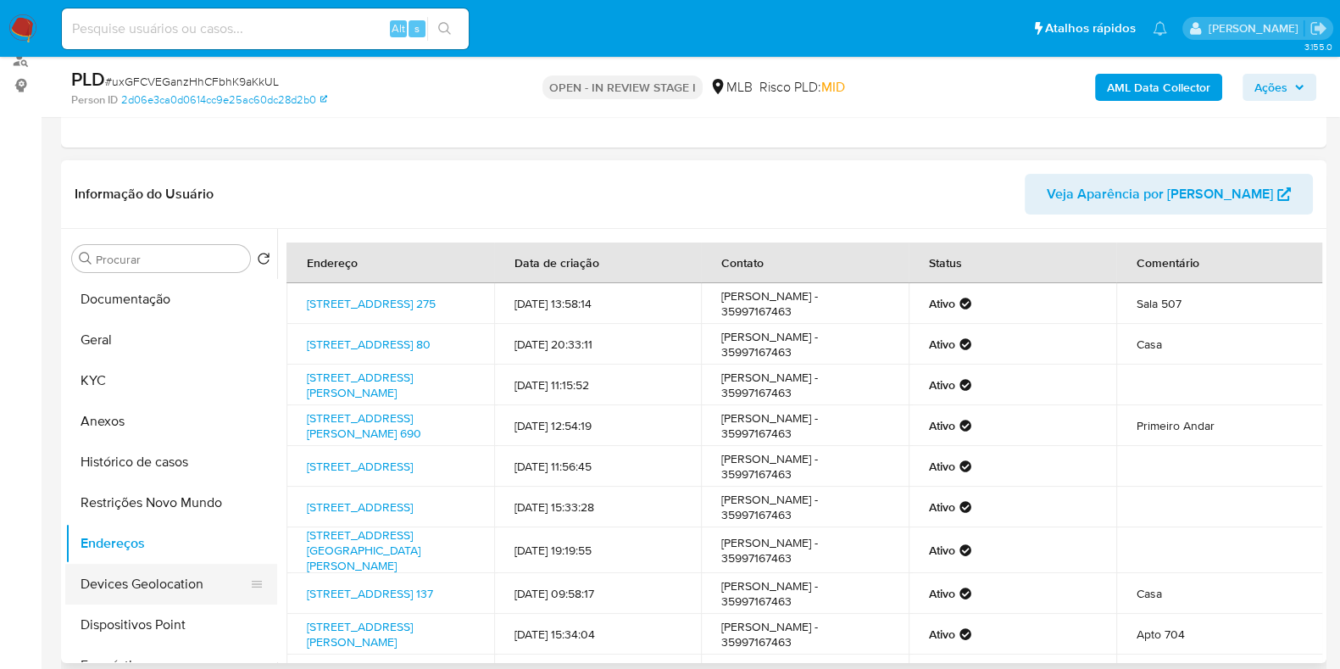
click at [152, 587] on button "Devices Geolocation" at bounding box center [164, 584] width 198 height 41
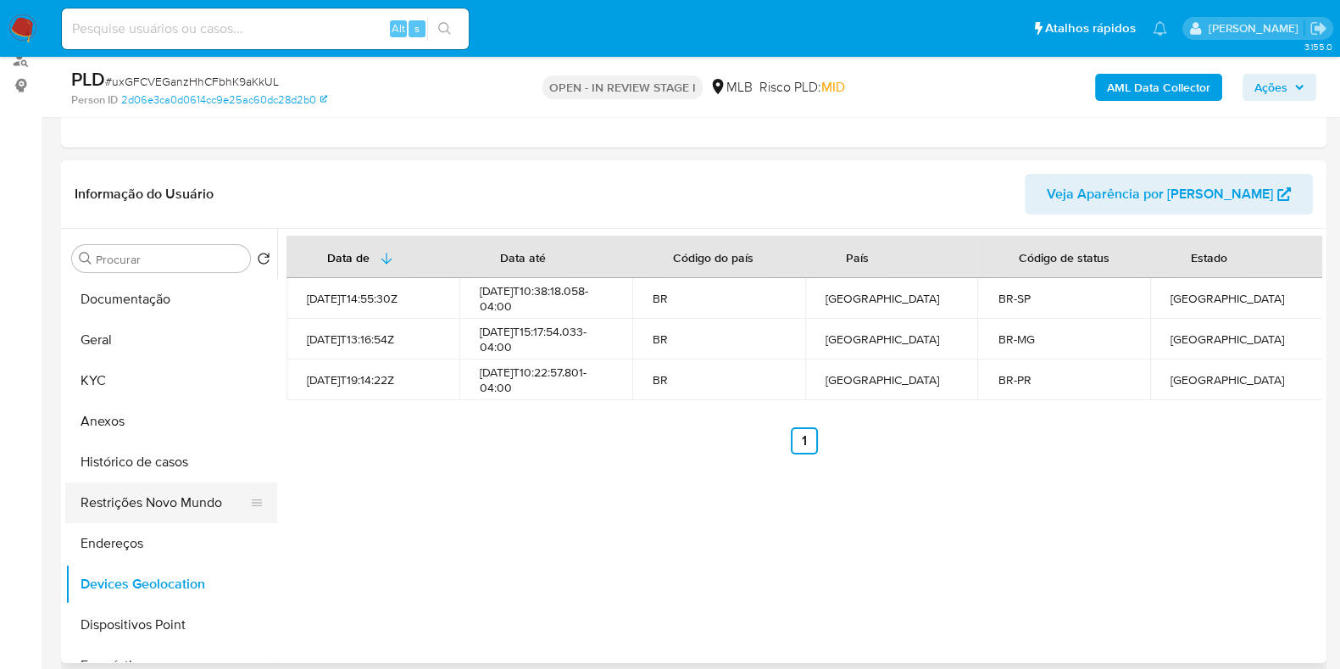
drag, startPoint x: 130, startPoint y: 506, endPoint x: 165, endPoint y: 513, distance: 36.2
click at [130, 507] on button "Restrições Novo Mundo" at bounding box center [164, 502] width 198 height 41
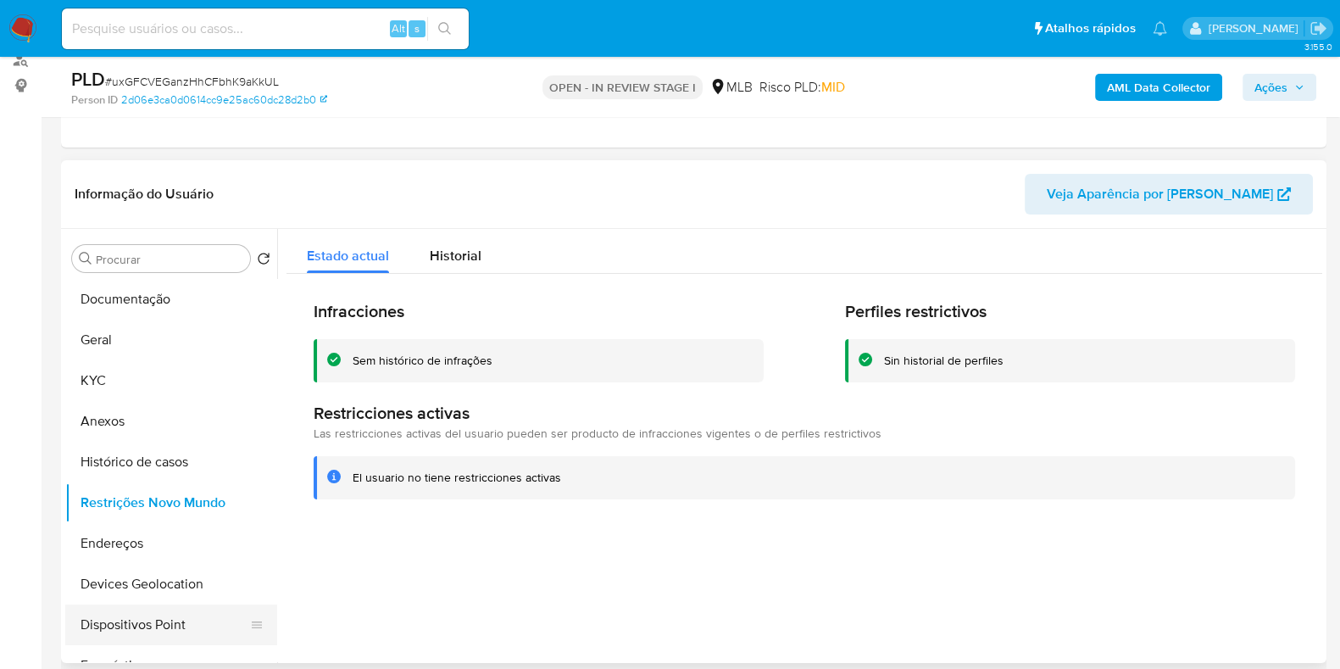
click at [187, 616] on button "Dispositivos Point" at bounding box center [164, 624] width 198 height 41
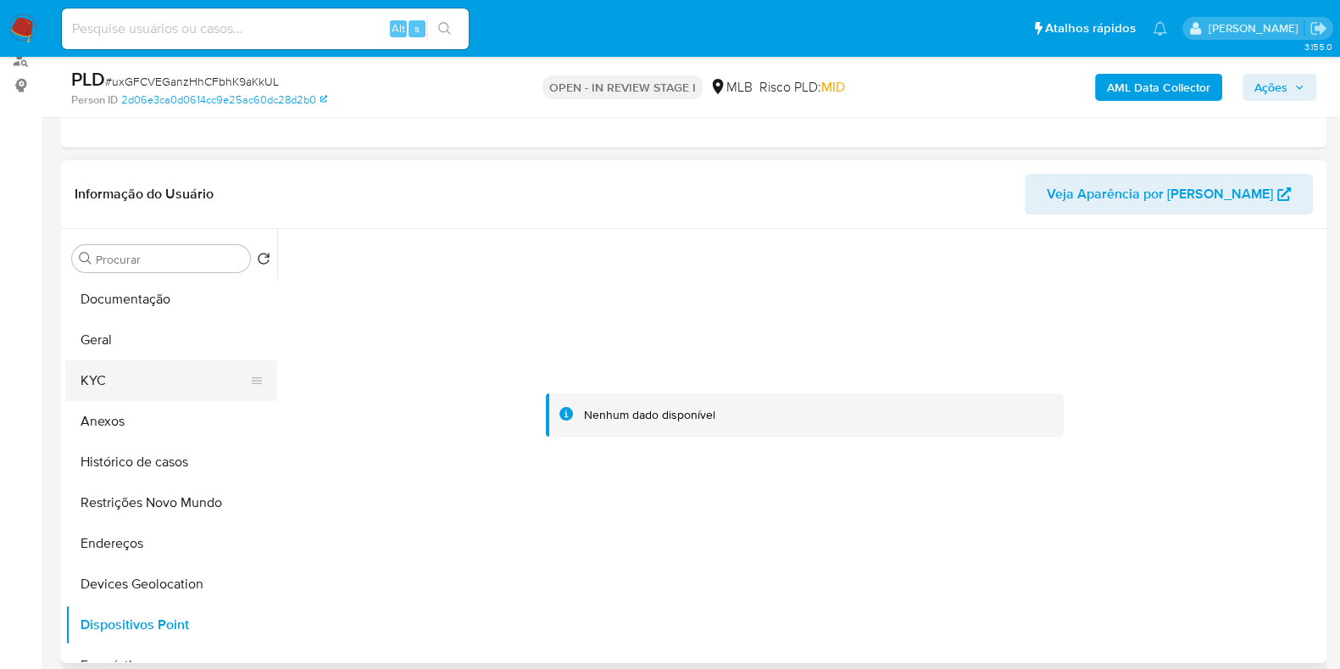
click at [110, 379] on button "KYC" at bounding box center [164, 380] width 198 height 41
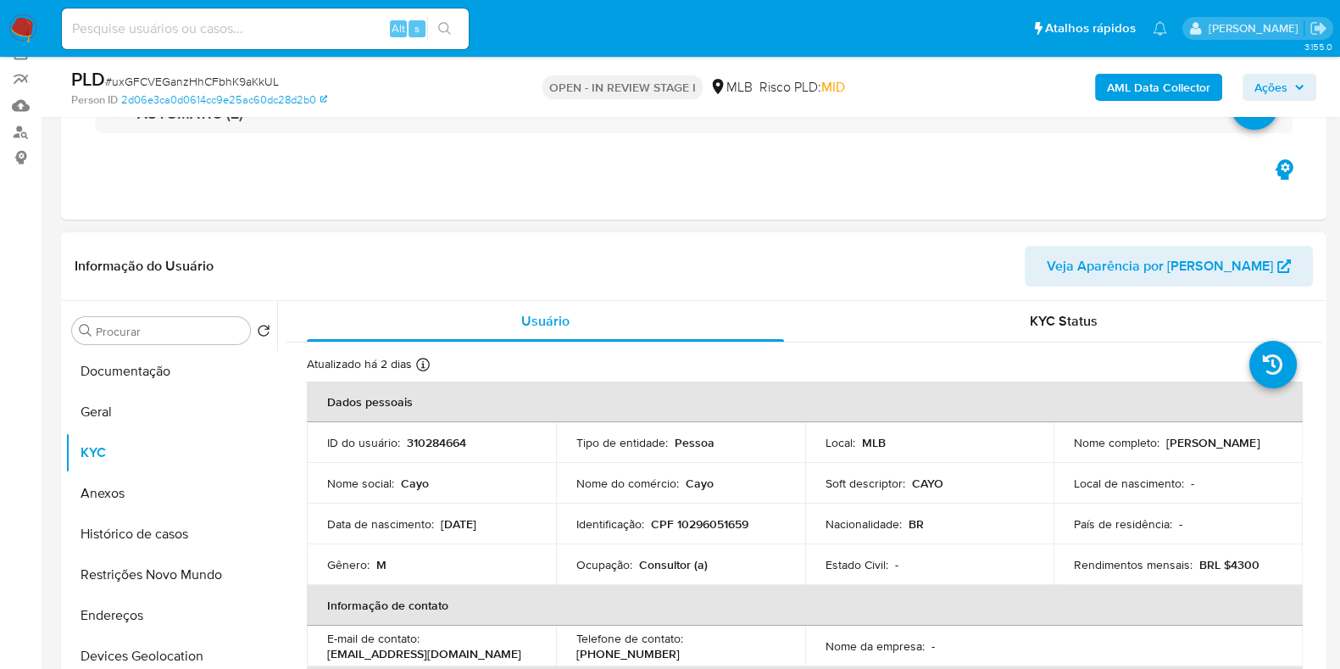
scroll to position [105, 0]
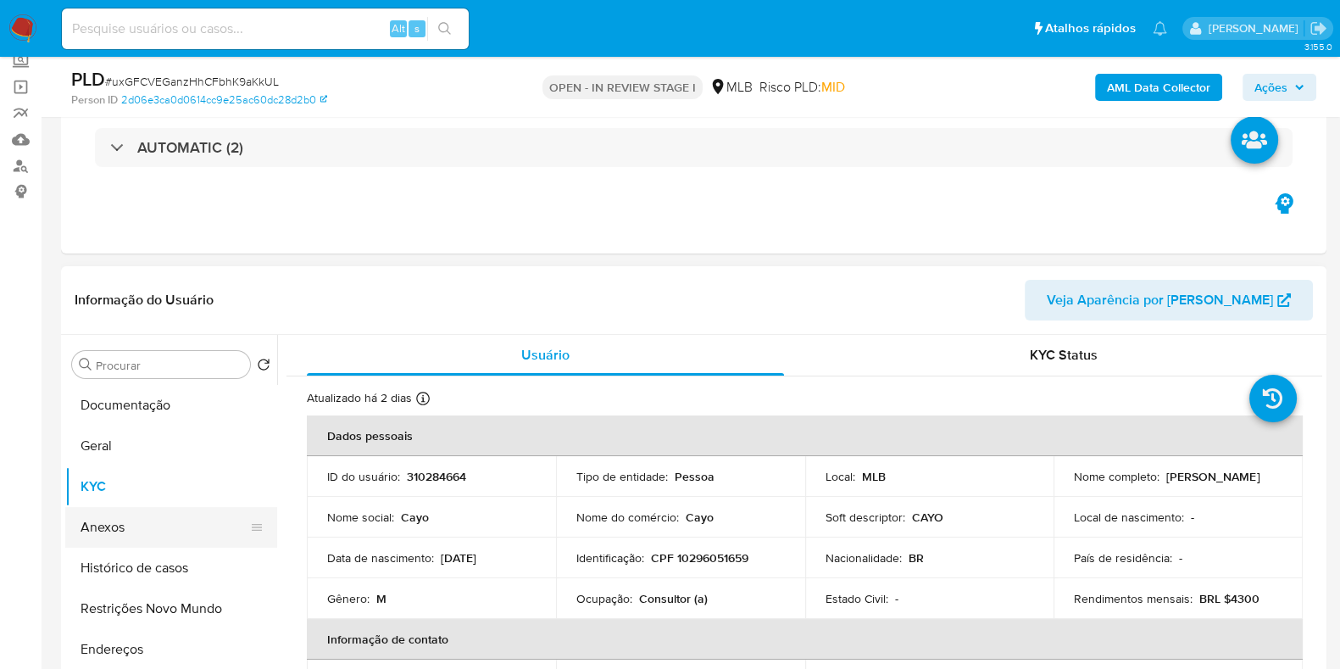
click at [126, 527] on button "Anexos" at bounding box center [164, 527] width 198 height 41
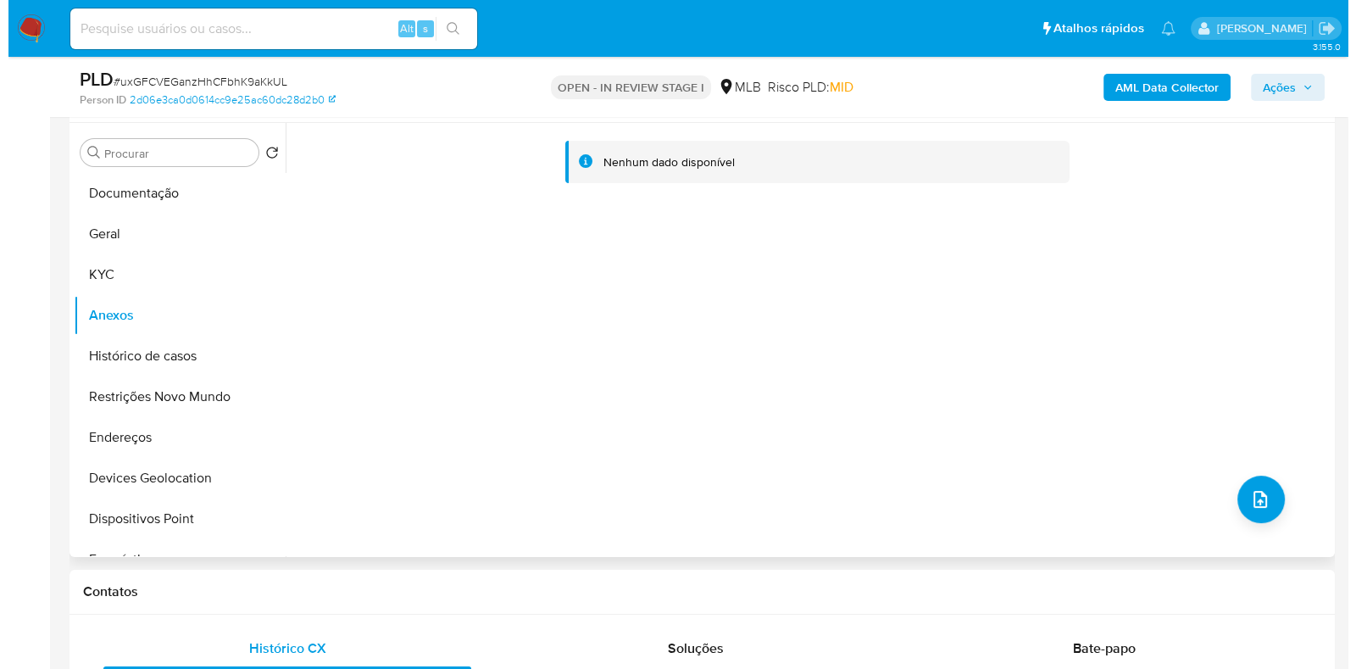
scroll to position [318, 0]
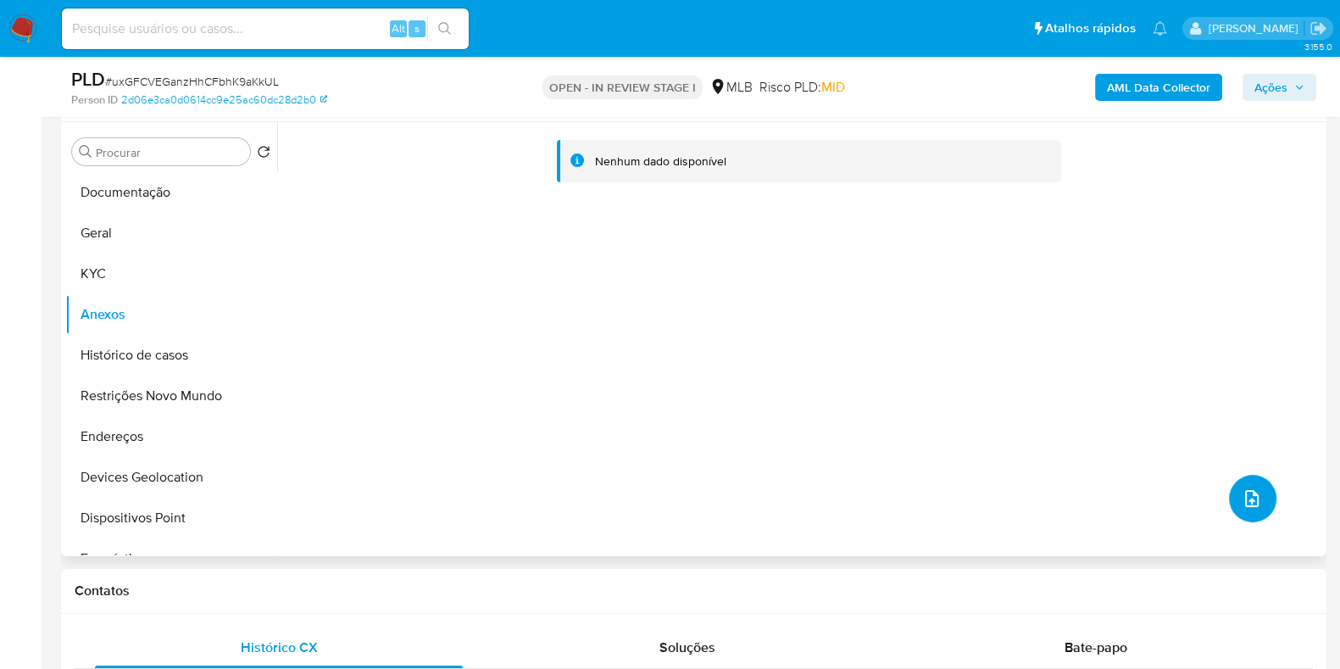
click at [1246, 506] on icon "upload-file" at bounding box center [1252, 498] width 20 height 20
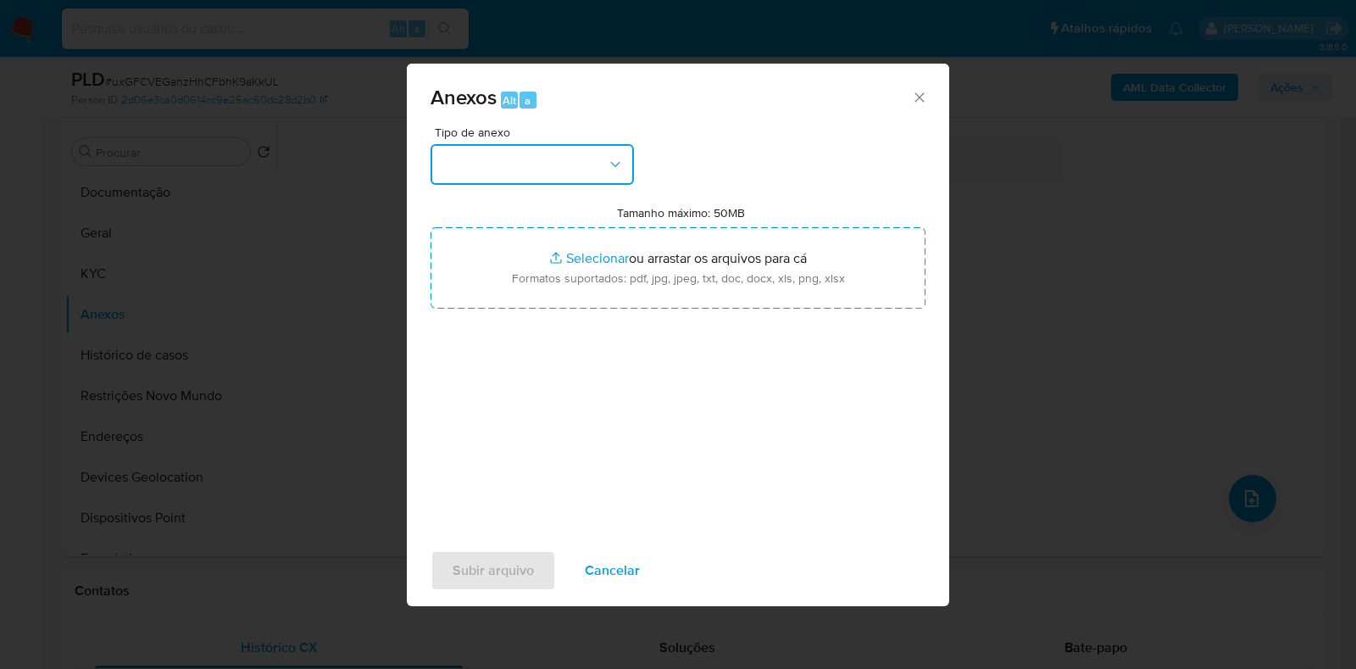
click at [506, 153] on button "button" at bounding box center [532, 164] width 203 height 41
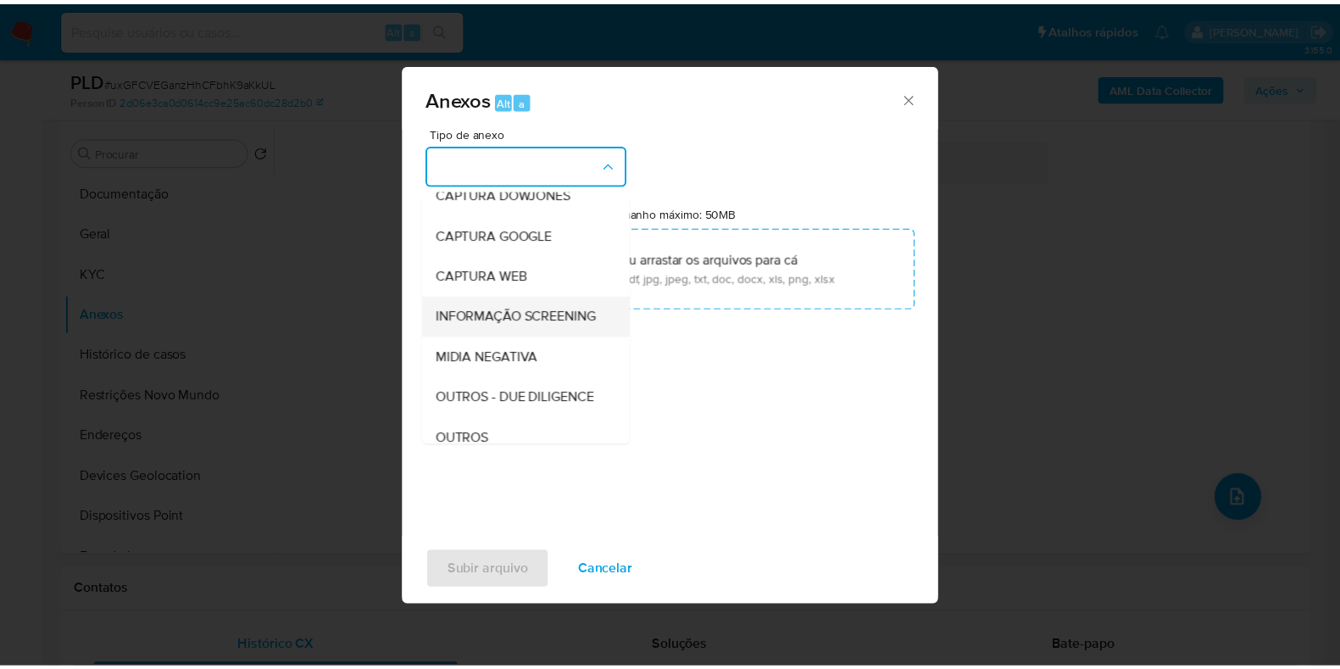
scroll to position [105, 0]
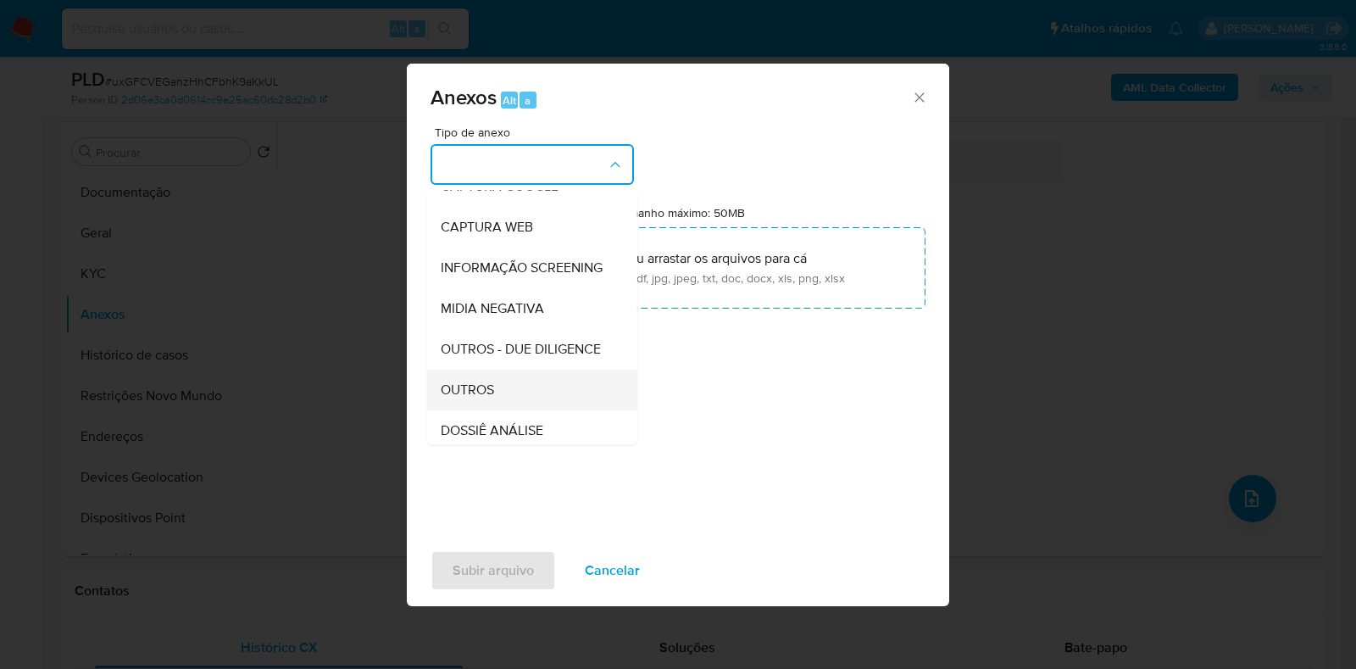
click at [486, 398] on span "OUTROS" at bounding box center [467, 390] width 53 height 17
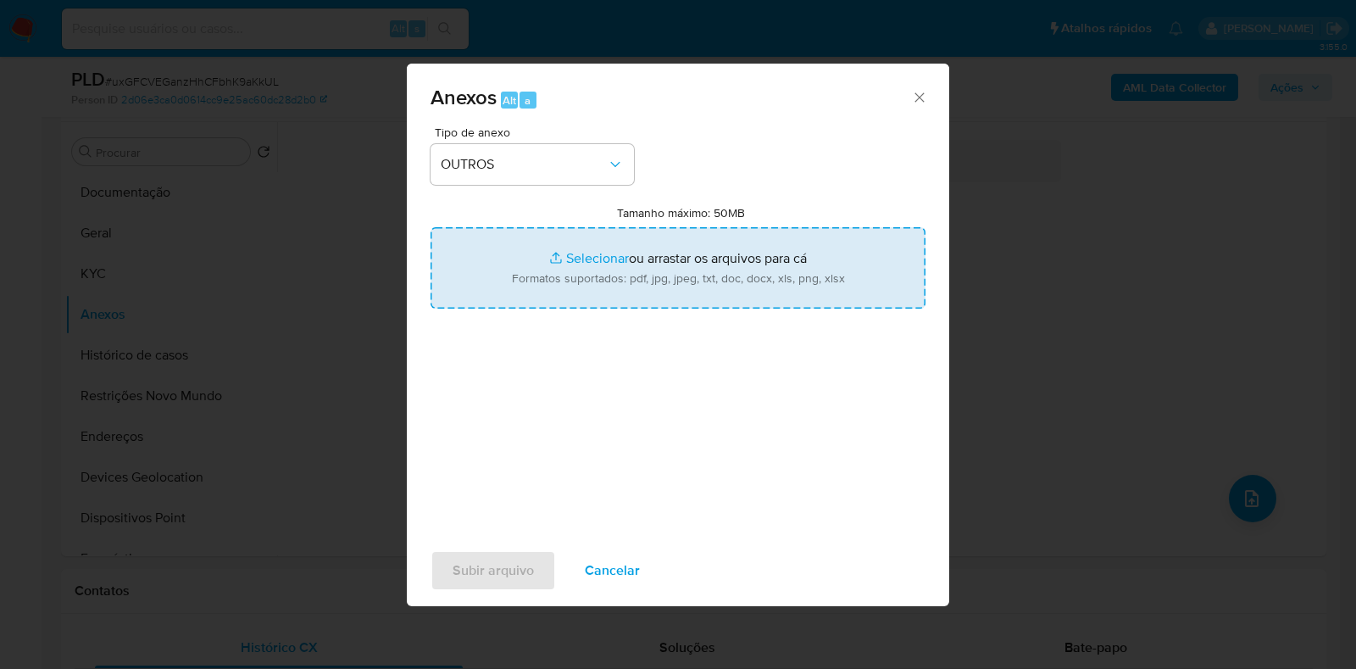
click at [567, 233] on input "Tamanho máximo: 50MB Selecionar arquivos" at bounding box center [678, 267] width 495 height 81
type input "C:\fakepath\Mulan 310284664_2025_08_21_16_25_13 - Resumen TX.pdf"
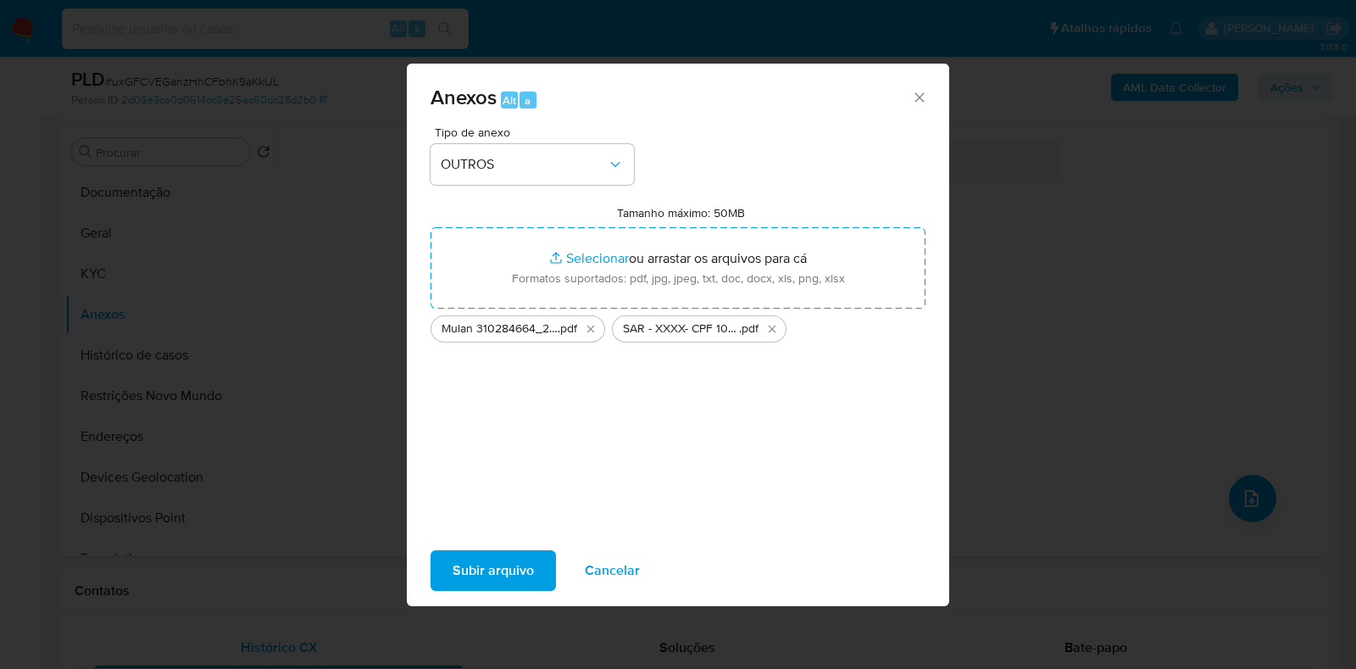
click at [483, 567] on span "Subir arquivo" at bounding box center [493, 570] width 81 height 37
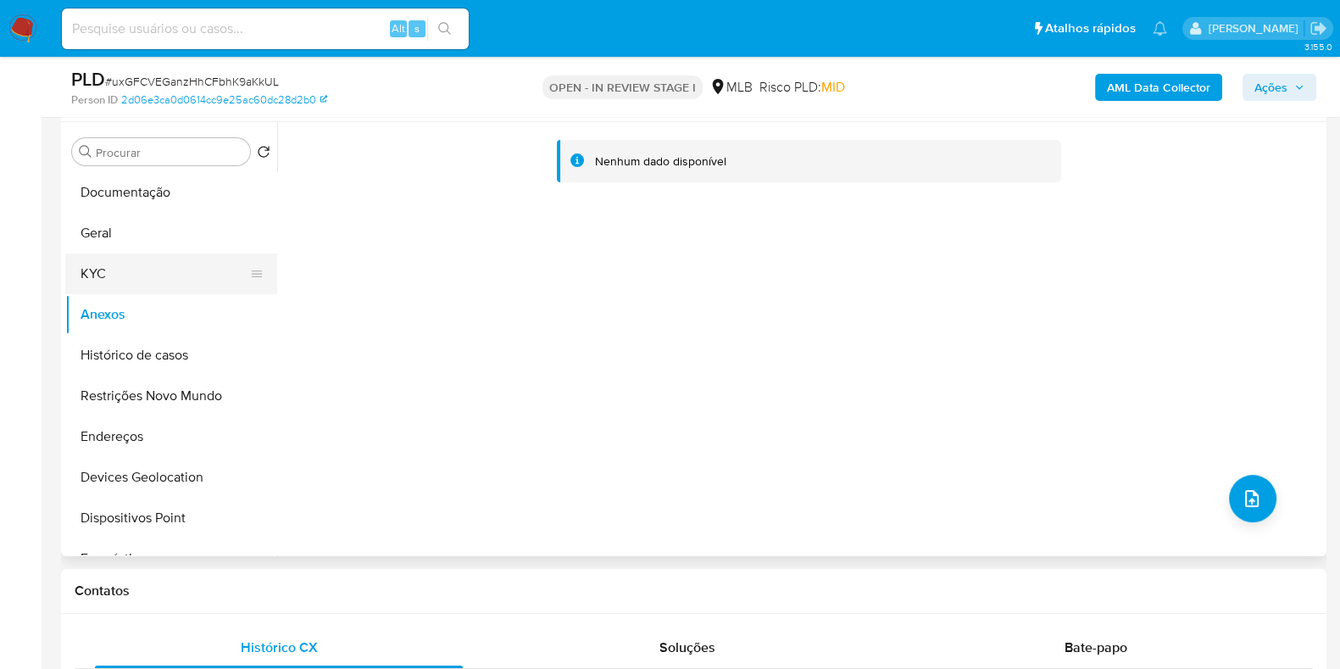
click at [136, 281] on button "KYC" at bounding box center [164, 273] width 198 height 41
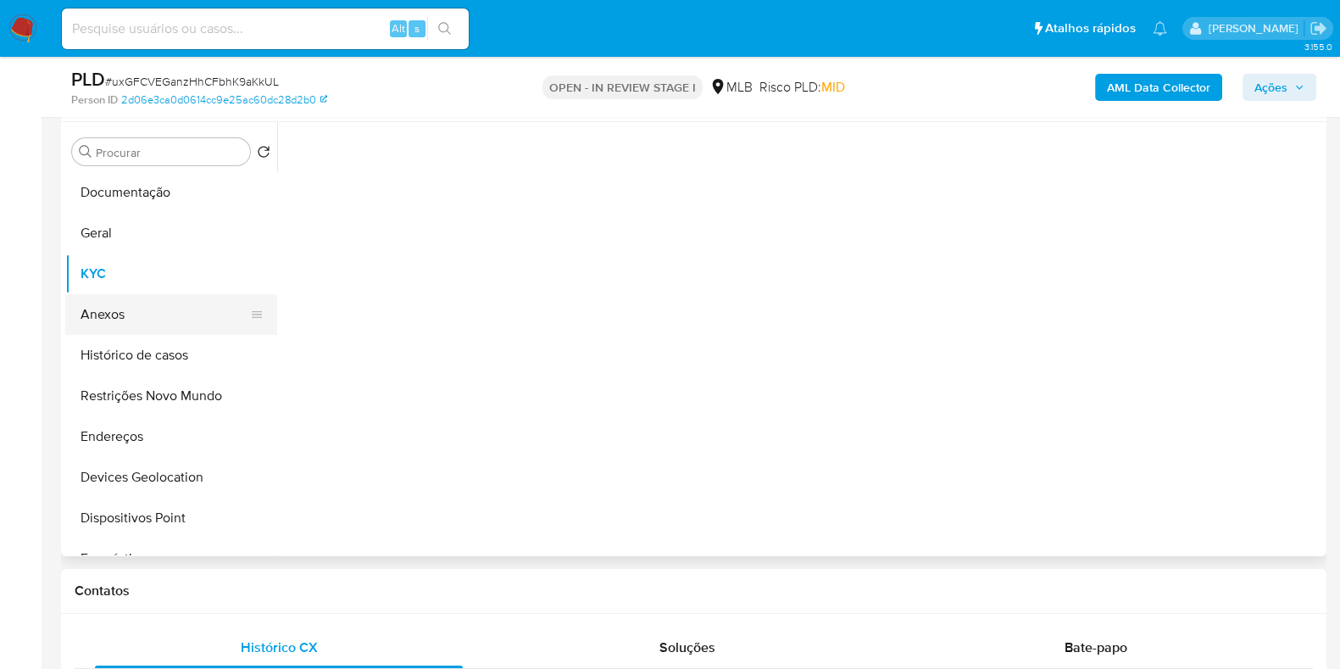
click at [140, 311] on button "Anexos" at bounding box center [164, 314] width 198 height 41
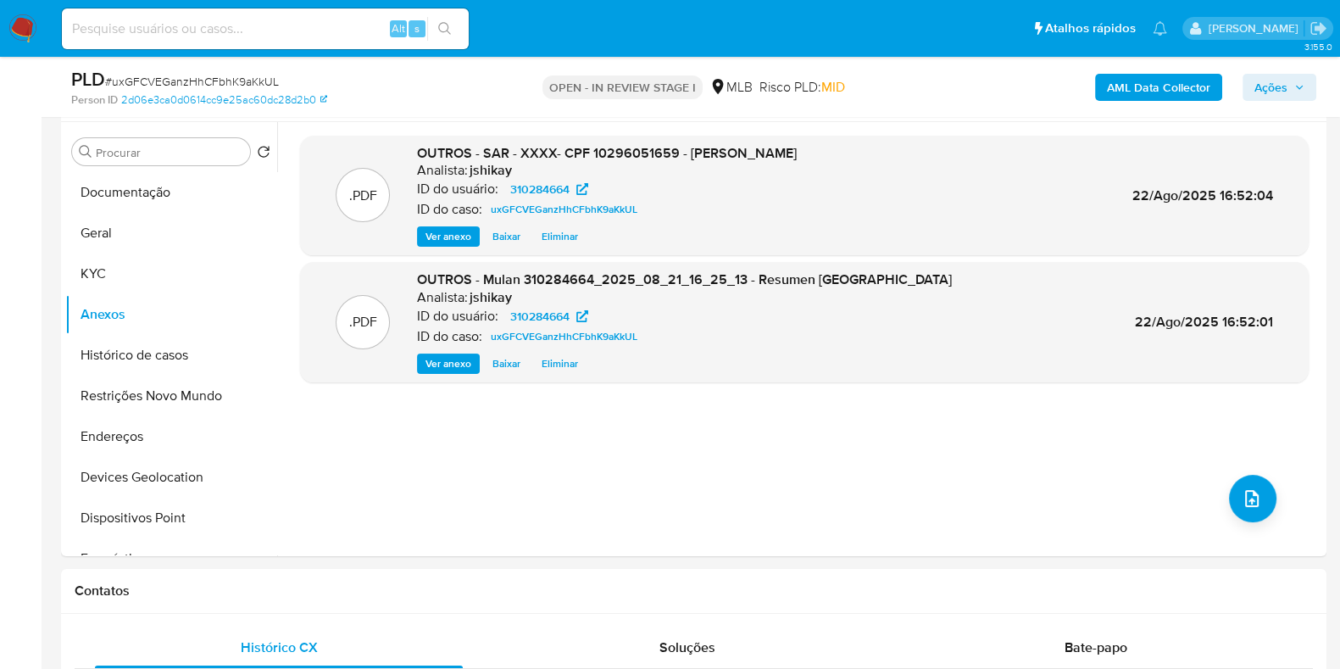
click at [1286, 91] on span "Ações" at bounding box center [1271, 87] width 33 height 27
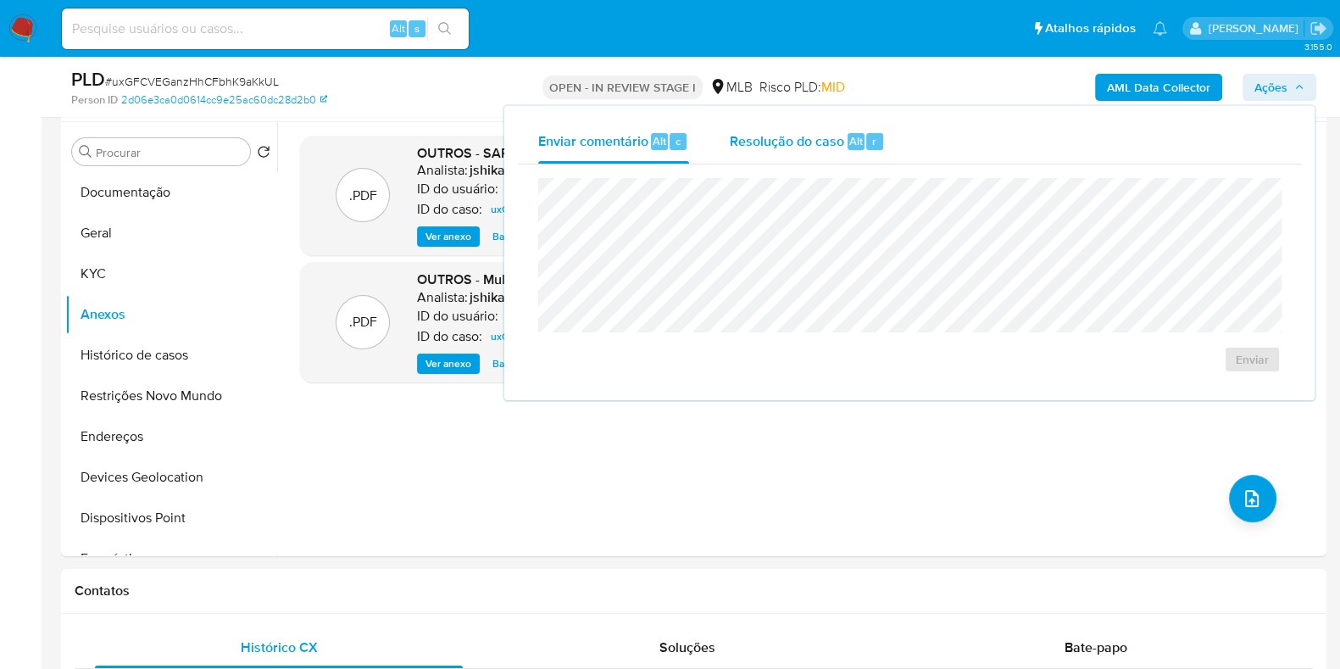
click at [782, 139] on span "Resolução do caso" at bounding box center [787, 140] width 114 height 19
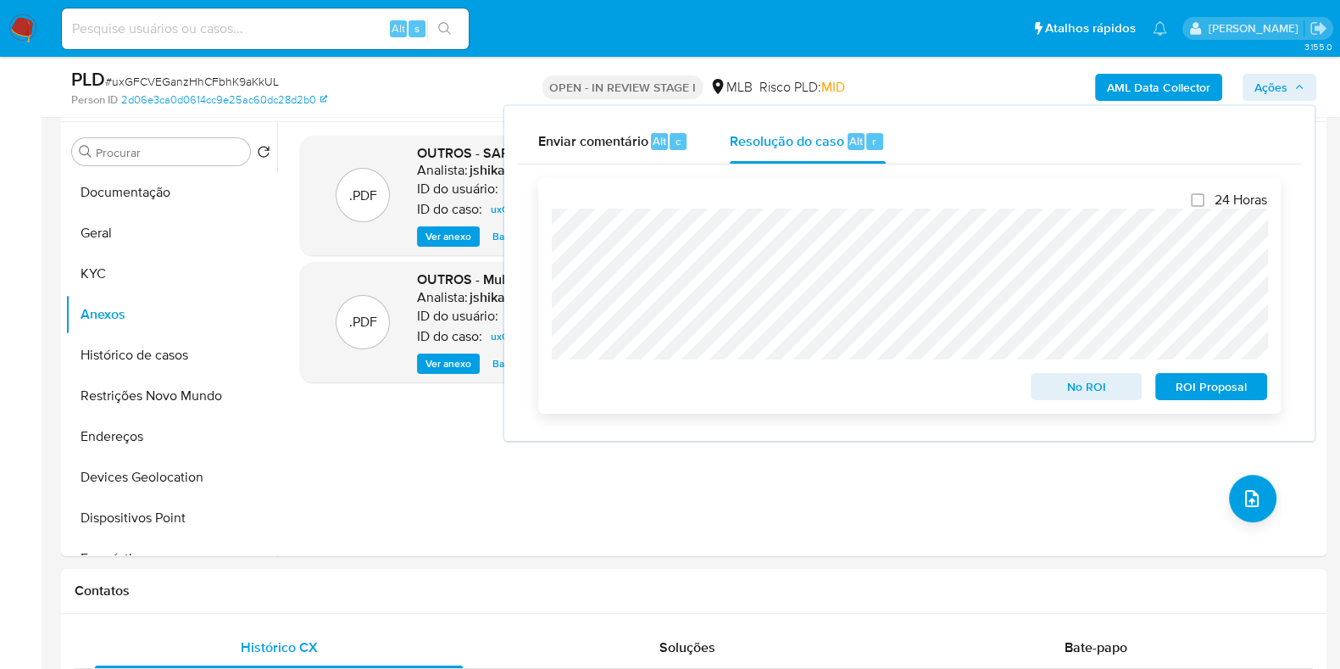
click at [1182, 389] on span "ROI Proposal" at bounding box center [1211, 387] width 88 height 24
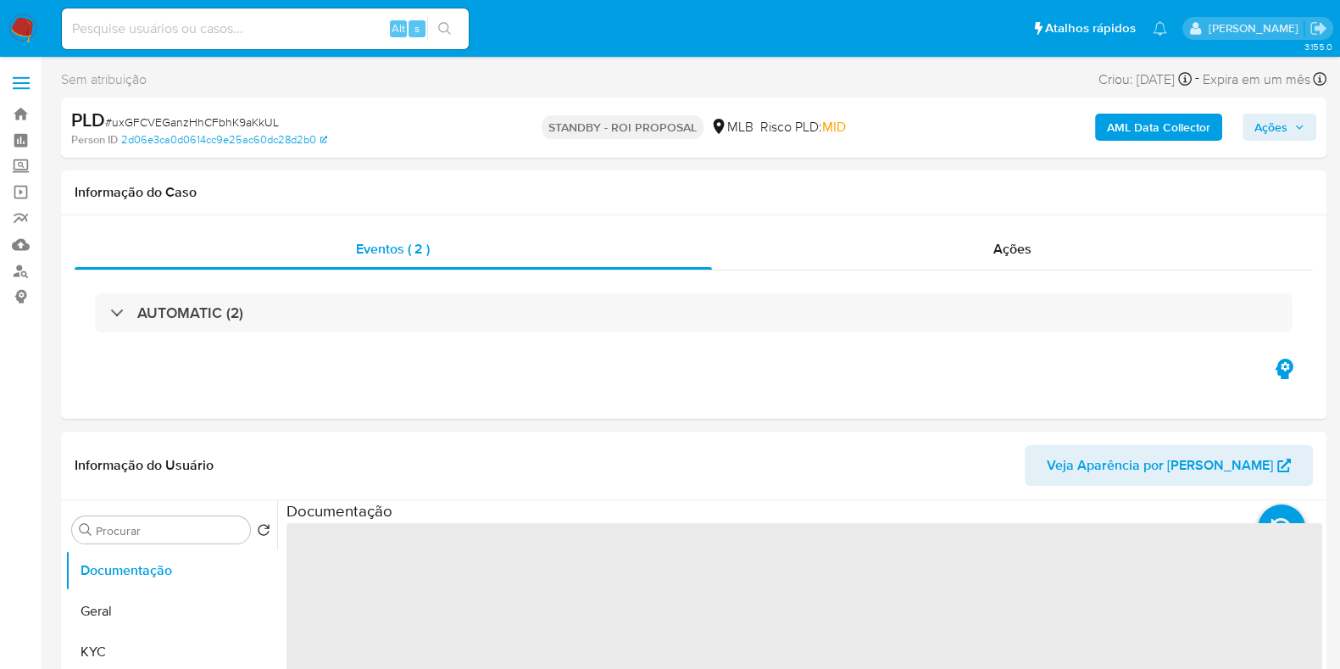
select select "10"
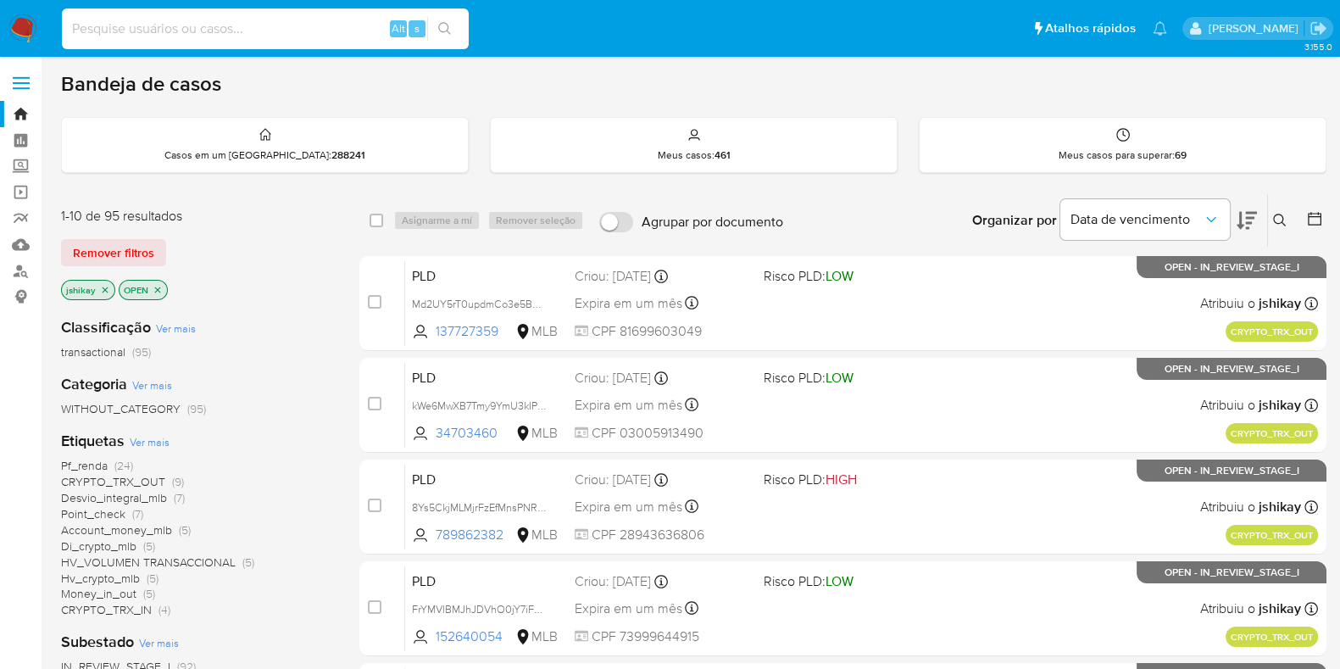
click at [261, 33] on input at bounding box center [265, 29] width 407 height 22
paste input "412725698"
type input "412725698"
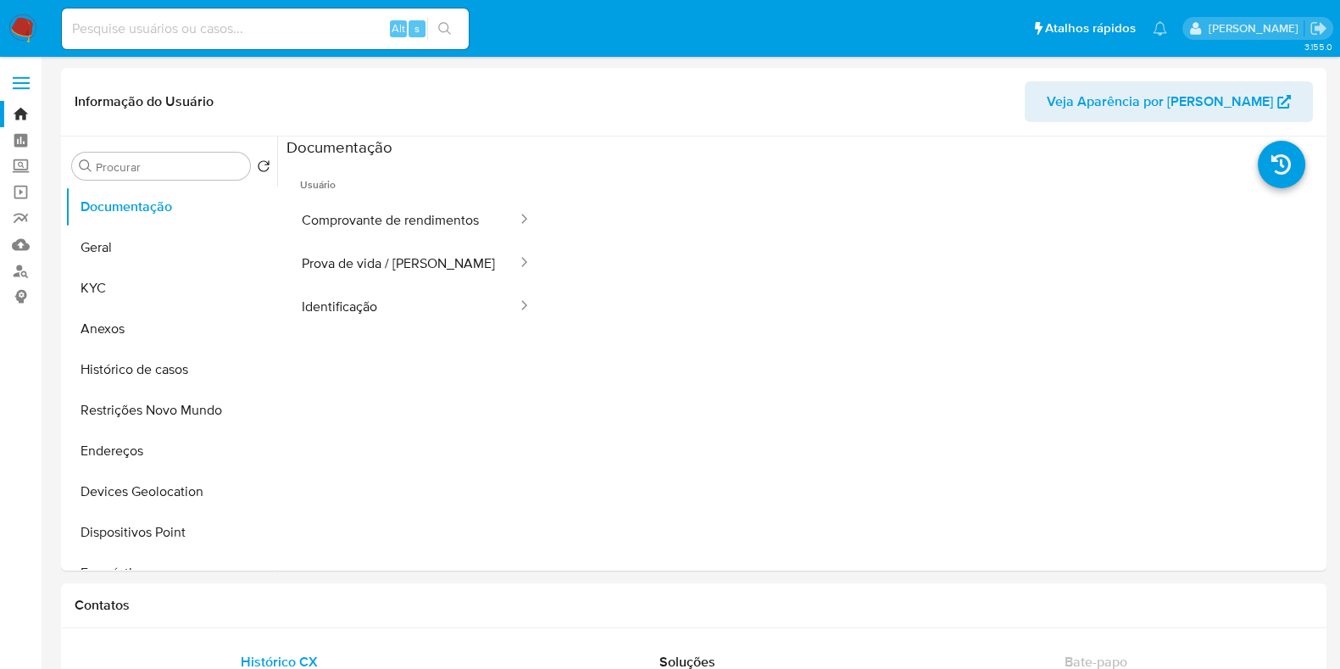
select select "10"
click at [415, 251] on button "Prova de vida / [PERSON_NAME]" at bounding box center [403, 263] width 232 height 43
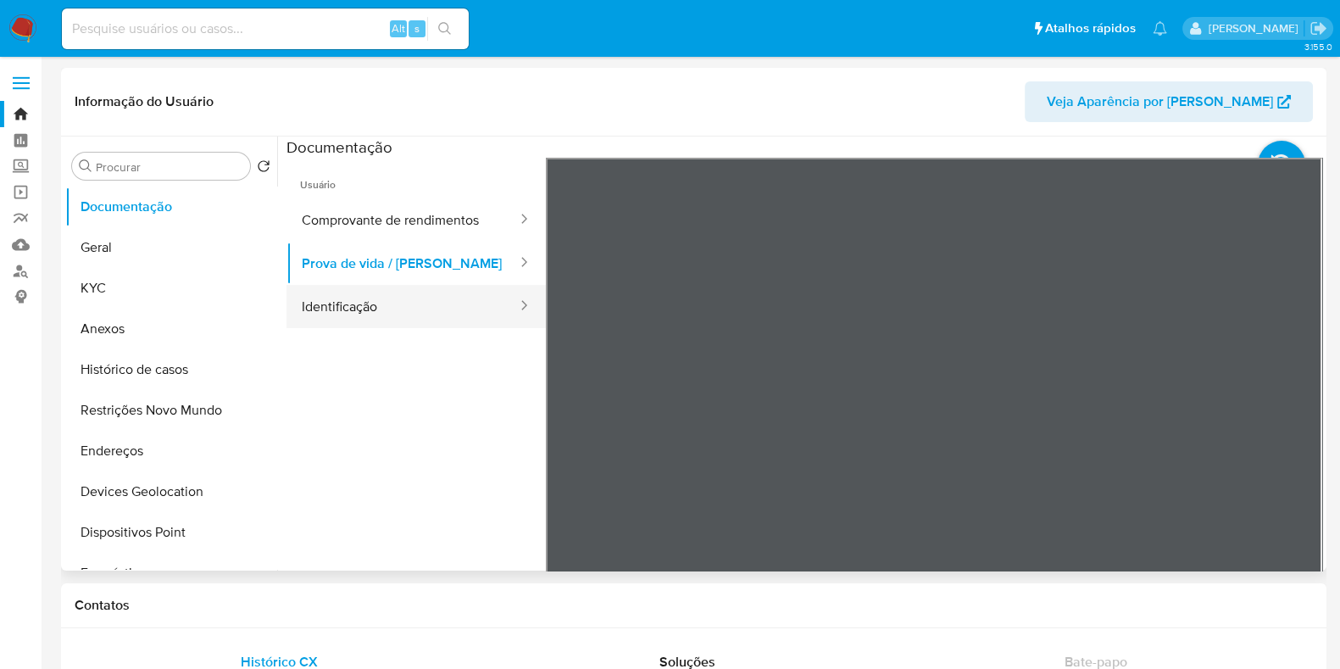
click at [449, 292] on button "Identificação" at bounding box center [403, 306] width 232 height 43
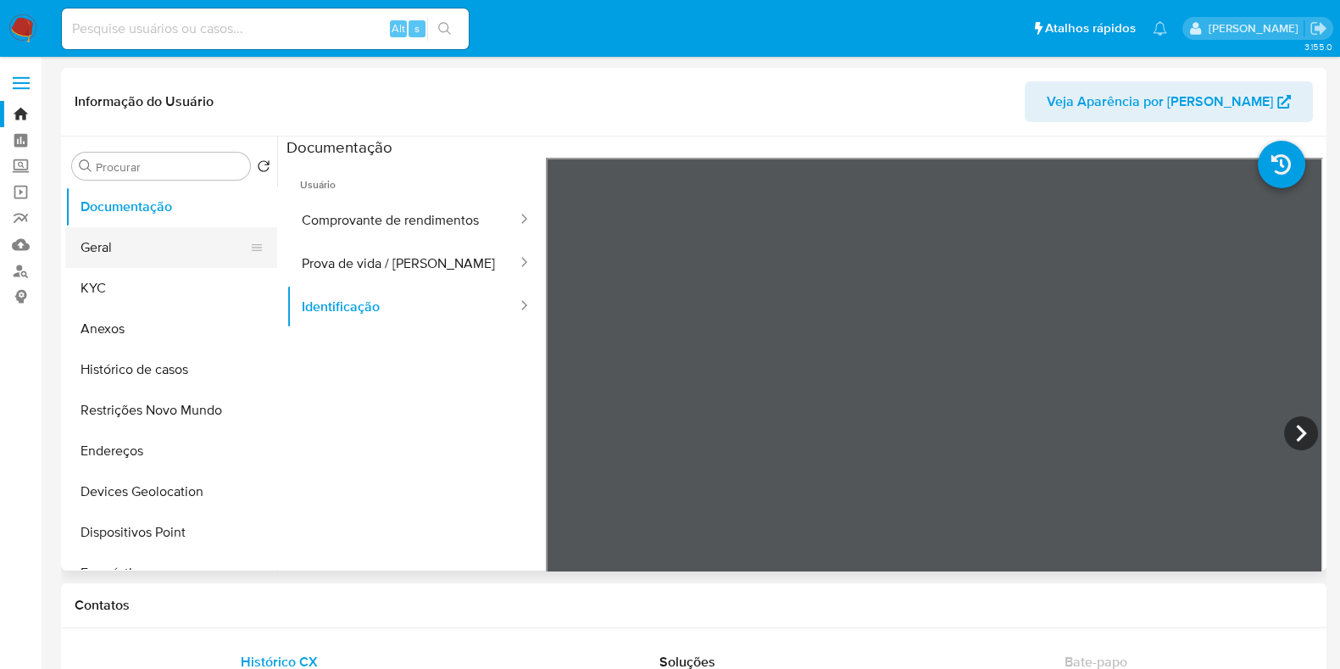
click at [143, 256] on button "Geral" at bounding box center [164, 247] width 198 height 41
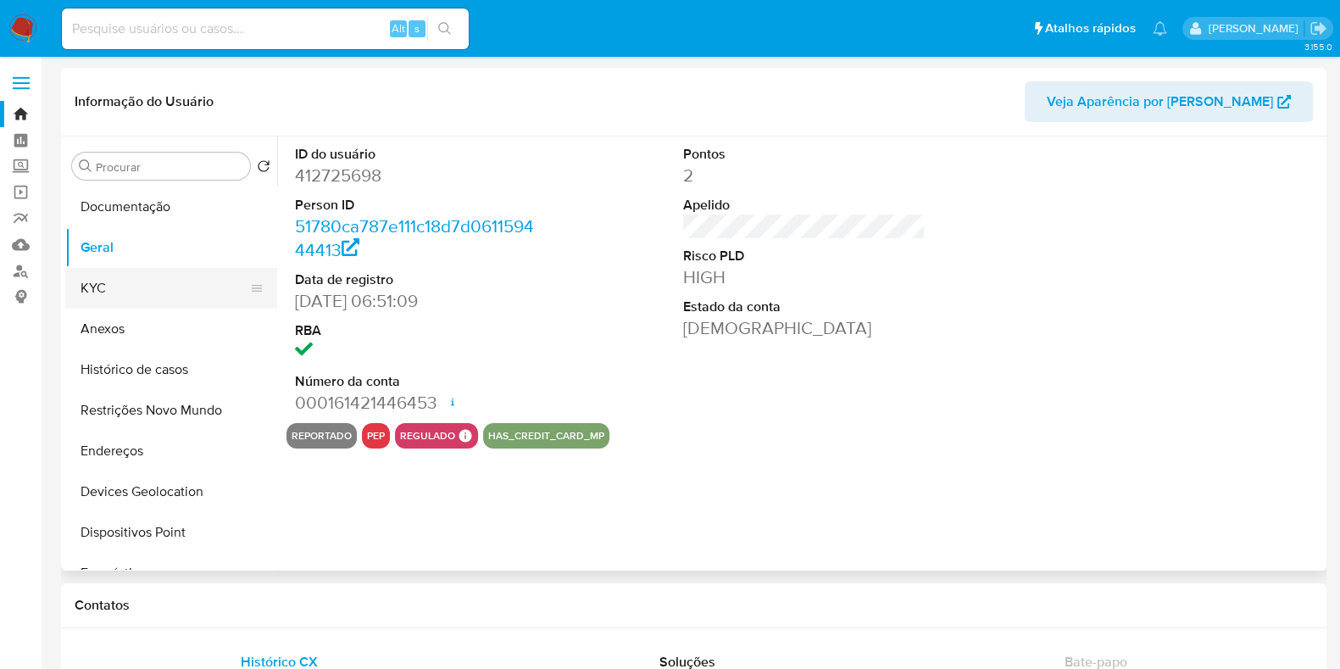
click at [126, 290] on button "KYC" at bounding box center [164, 288] width 198 height 41
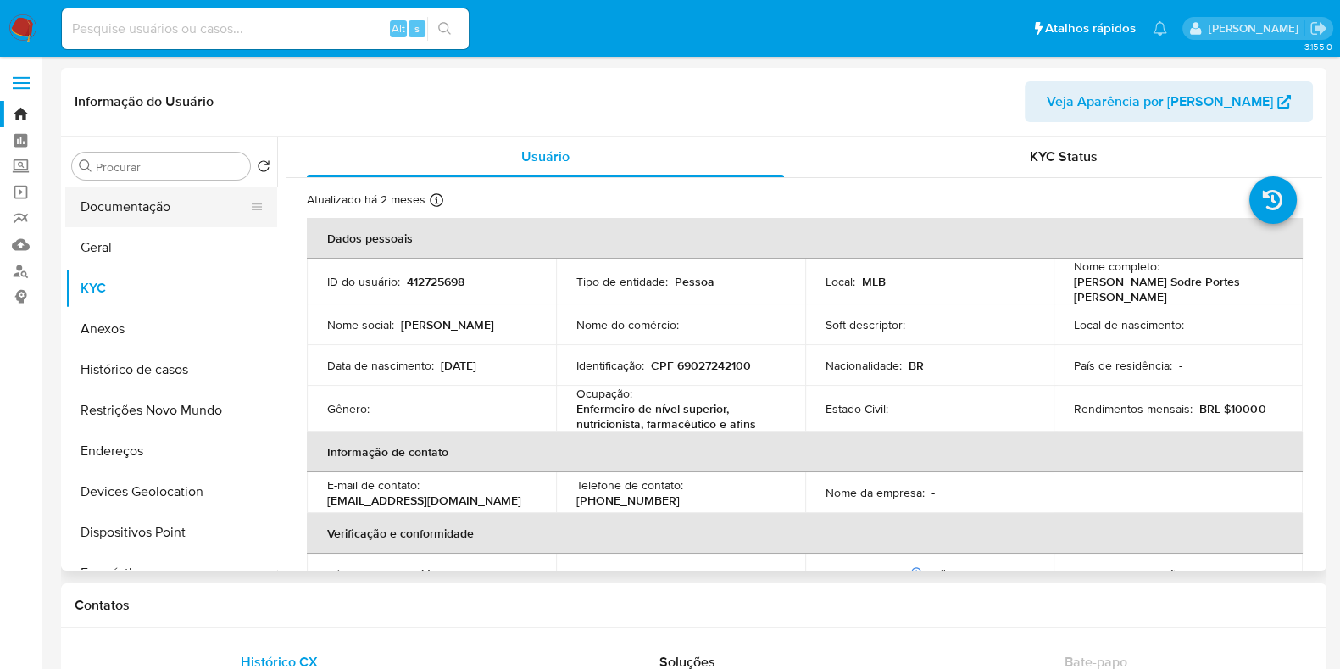
click at [178, 203] on button "Documentação" at bounding box center [164, 207] width 198 height 41
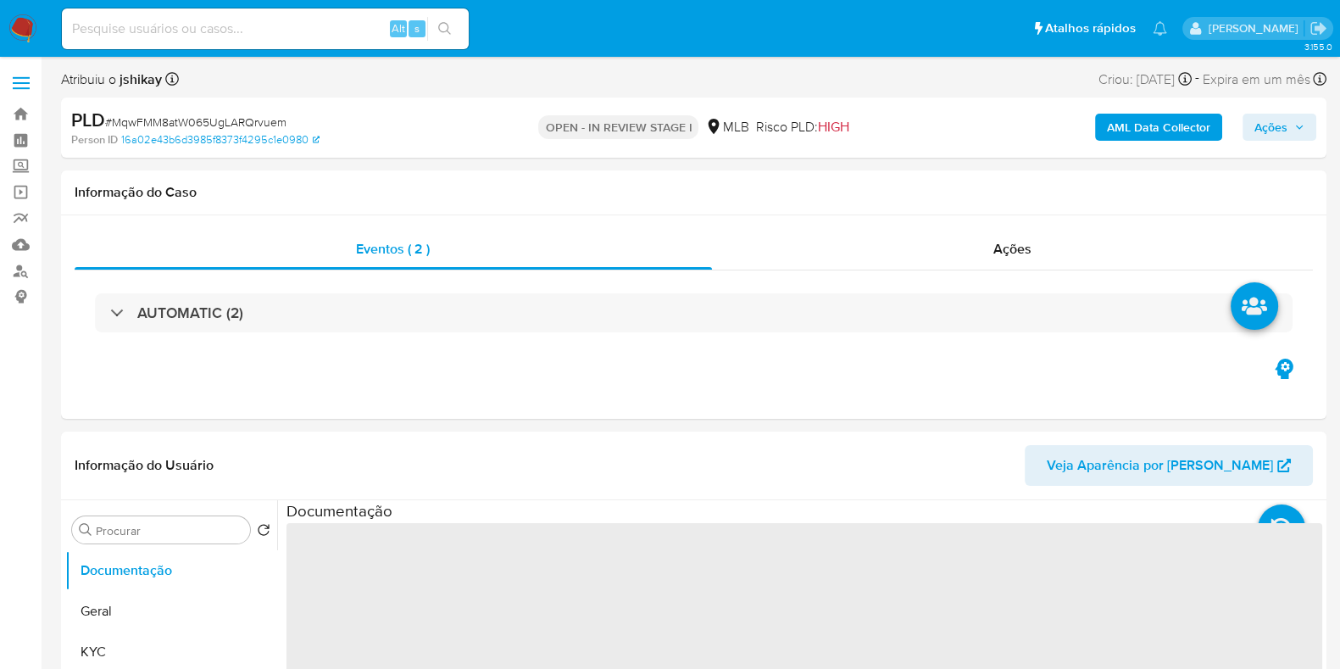
select select "10"
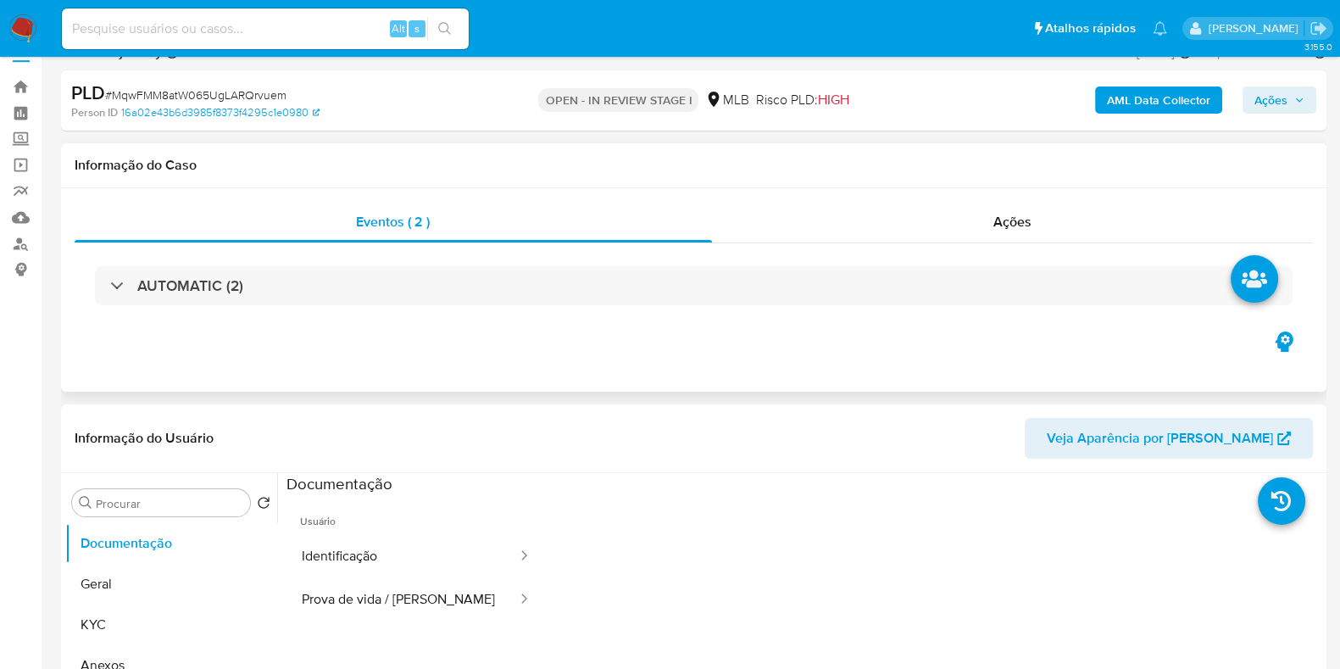
scroll to position [105, 0]
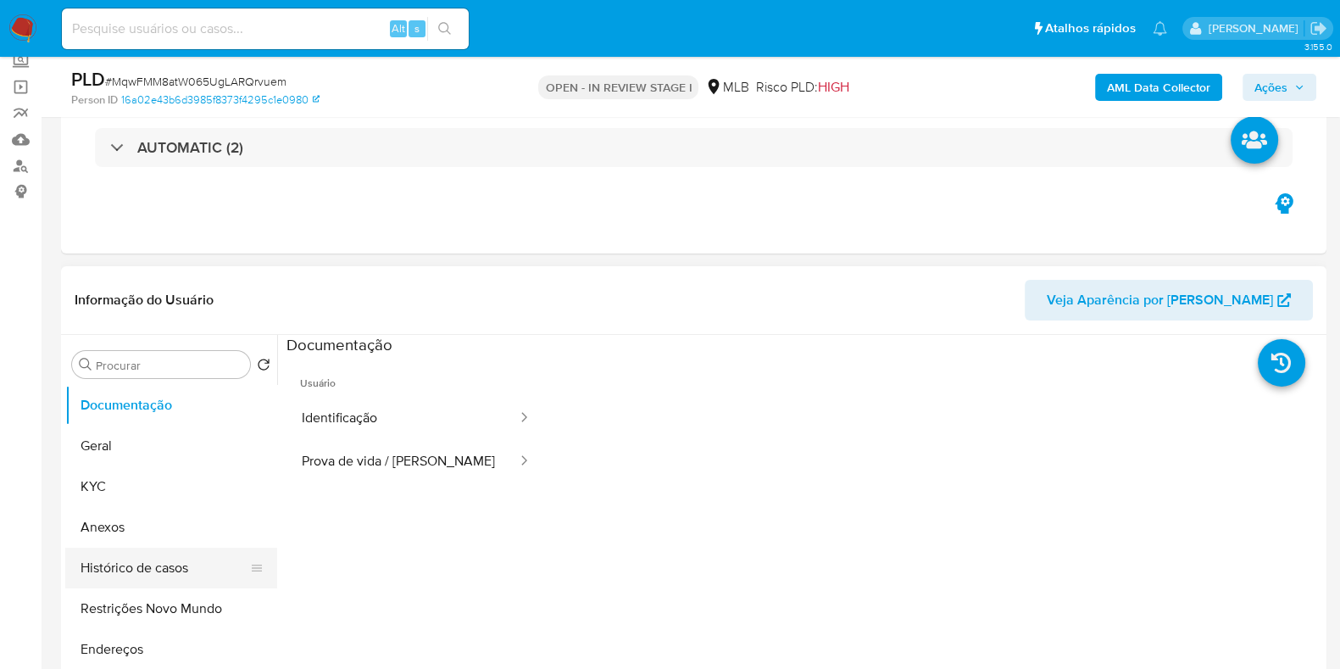
click at [145, 565] on button "Histórico de casos" at bounding box center [164, 568] width 198 height 41
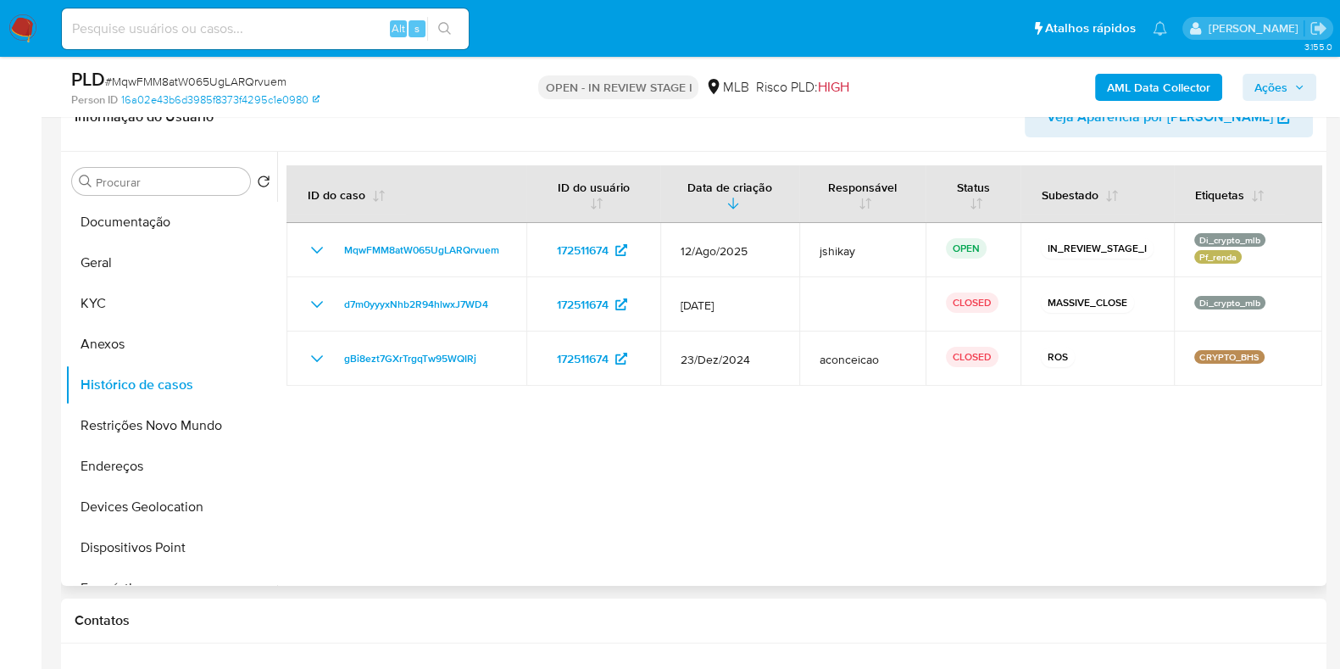
scroll to position [318, 0]
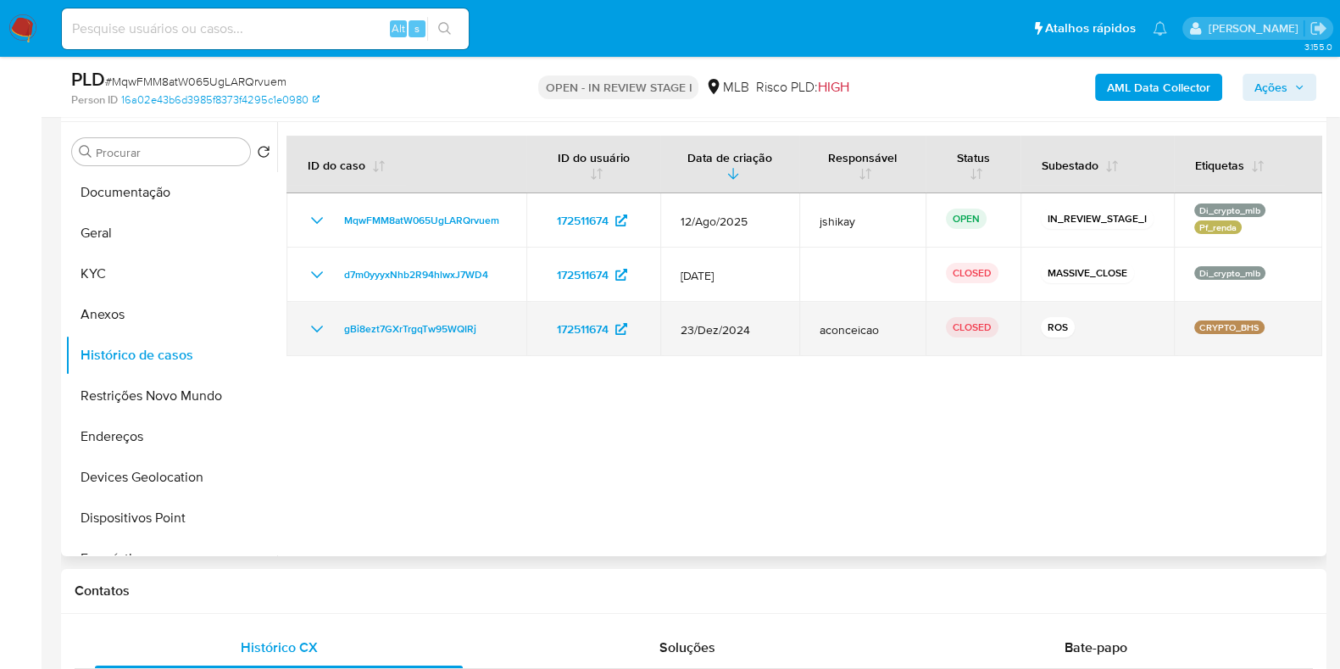
click at [309, 325] on icon "Mostrar/Ocultar" at bounding box center [317, 329] width 20 height 20
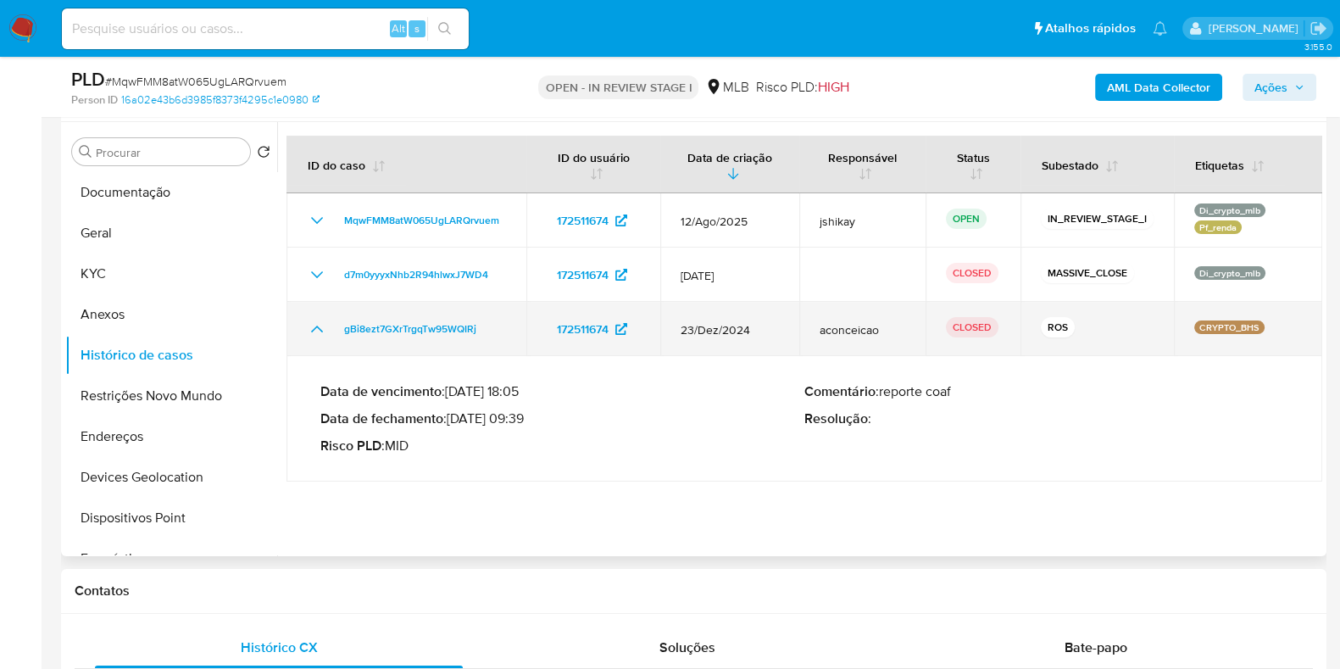
click at [309, 325] on icon "Mostrar/Ocultar" at bounding box center [317, 329] width 20 height 20
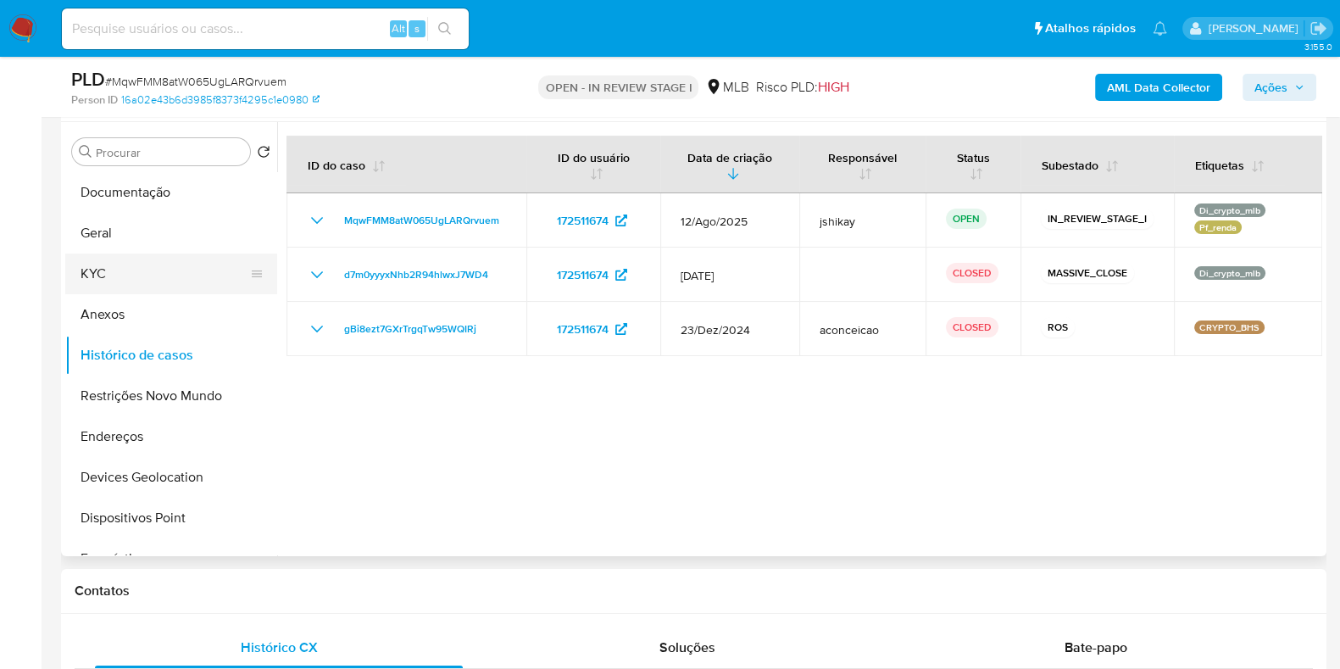
click at [164, 265] on button "KYC" at bounding box center [164, 273] width 198 height 41
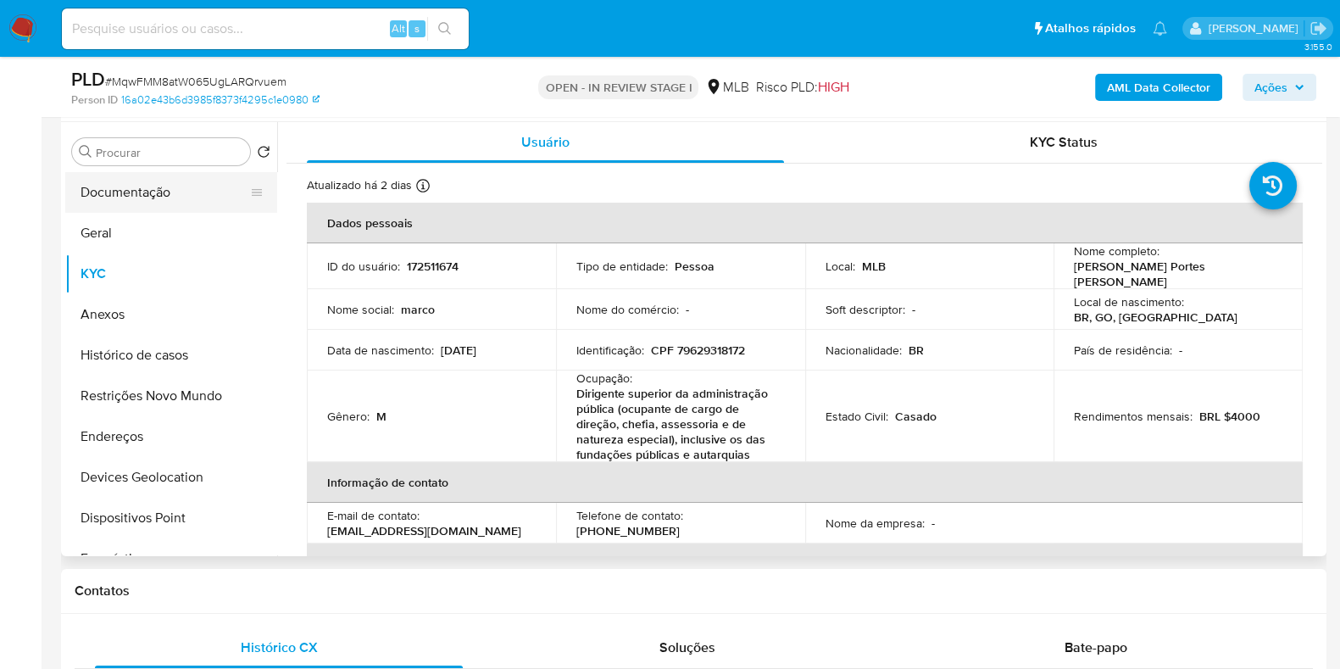
click at [152, 194] on button "Documentação" at bounding box center [164, 192] width 198 height 41
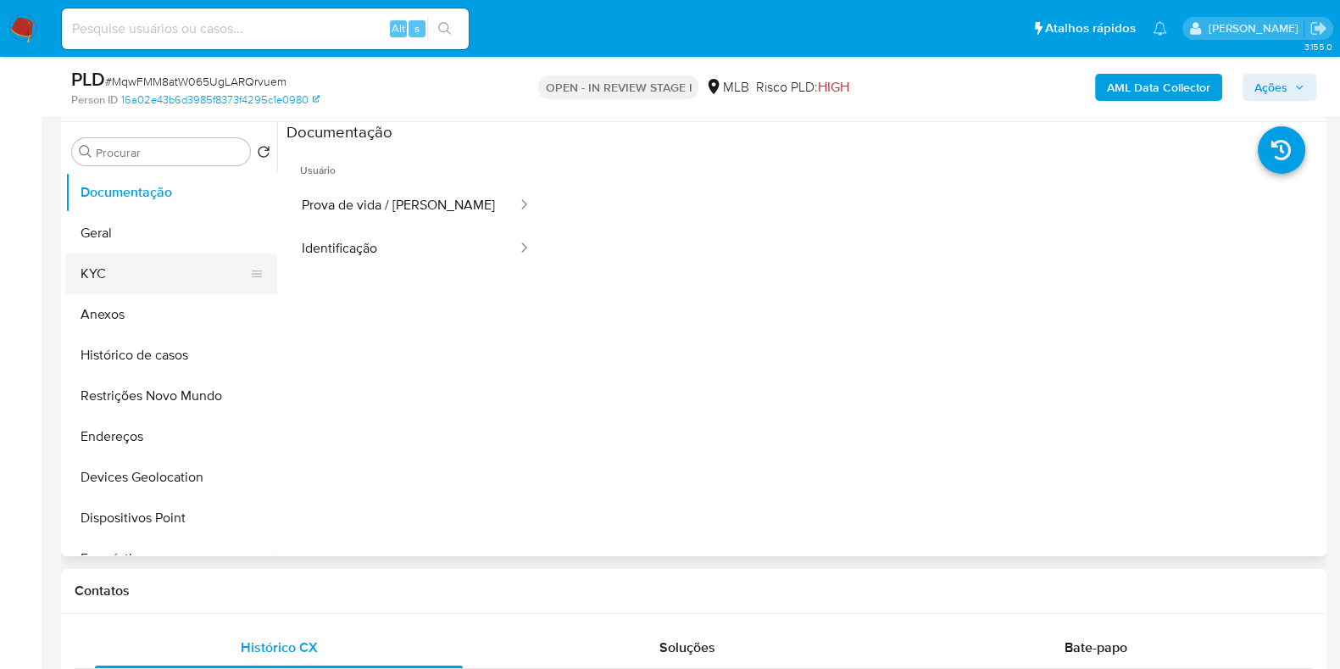
click at [114, 284] on button "KYC" at bounding box center [164, 273] width 198 height 41
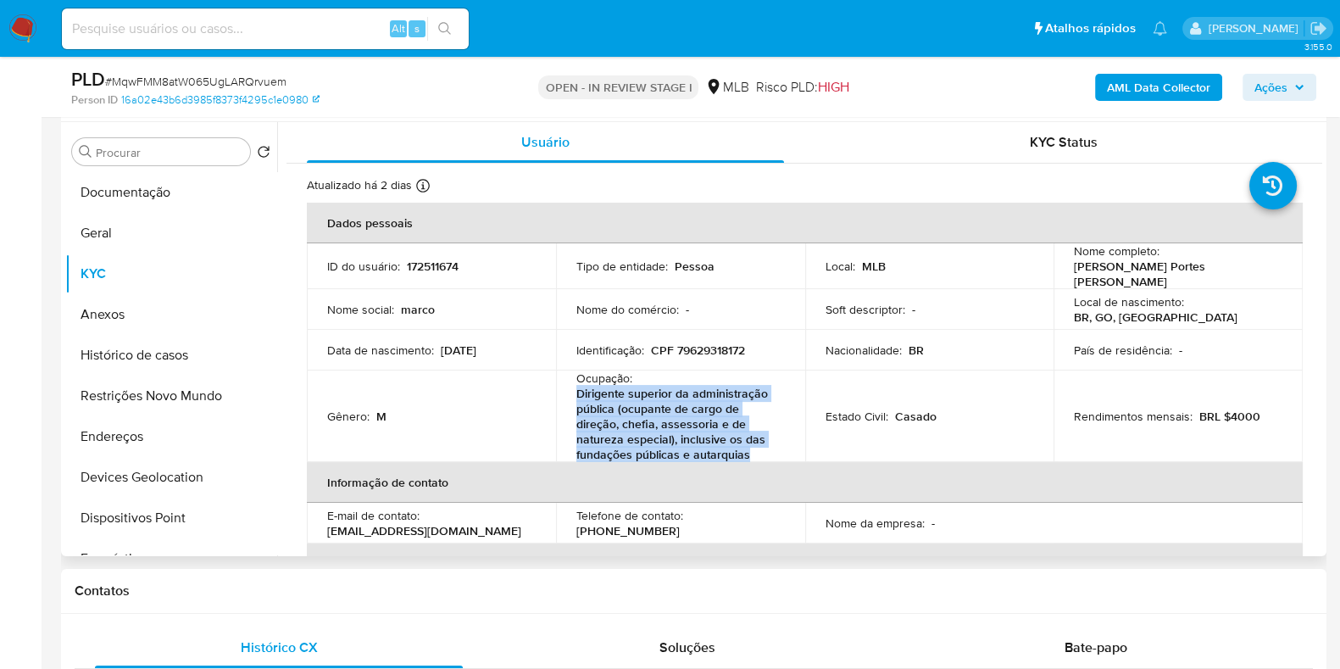
drag, startPoint x: 752, startPoint y: 447, endPoint x: 574, endPoint y: 392, distance: 186.4
click at [577, 392] on p "Dirigente superior da administração pública (ocupante de cargo de direção, chef…" at bounding box center [678, 424] width 202 height 76
copy p "Dirigente superior da administração pública (ocupante de cargo de direção, chef…"
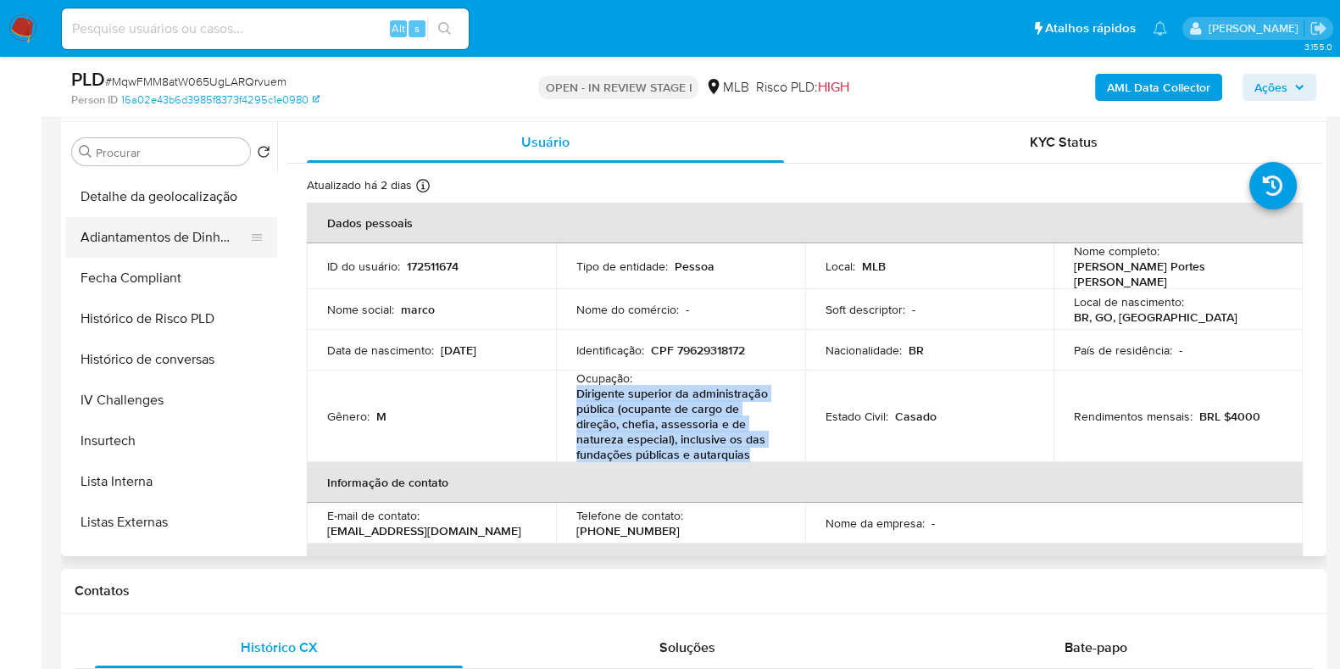
scroll to position [636, 0]
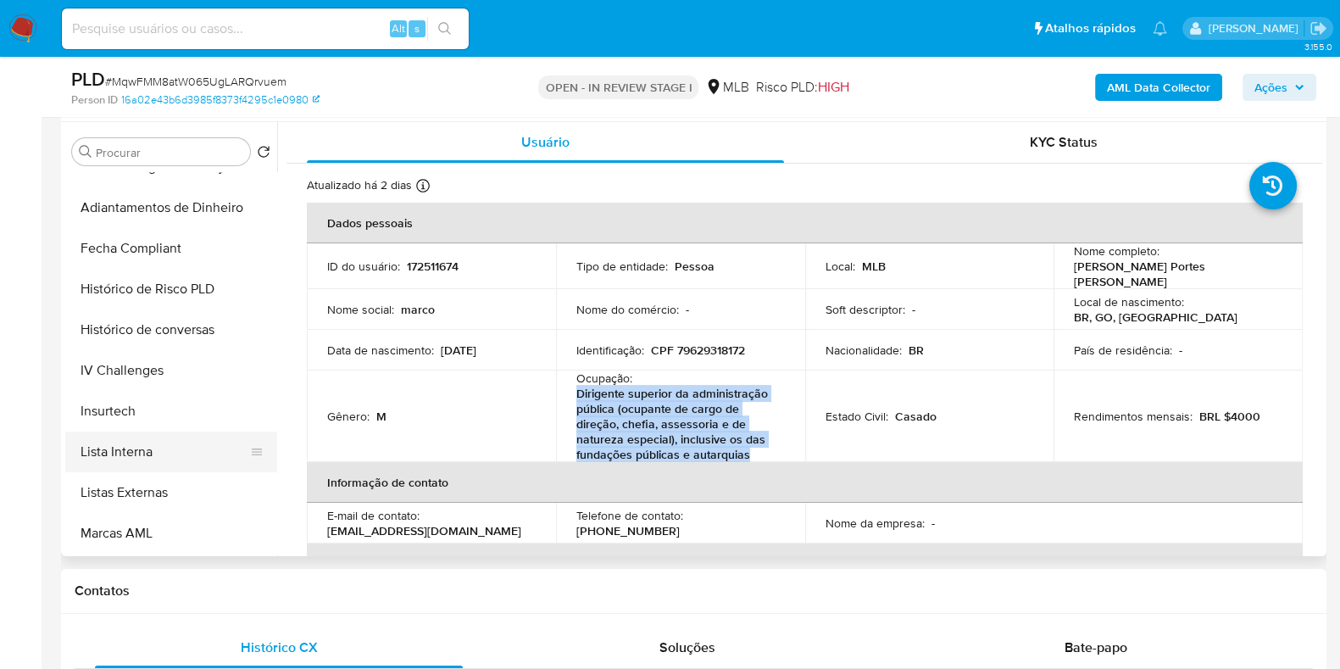
click at [151, 443] on button "Lista Interna" at bounding box center [164, 452] width 198 height 41
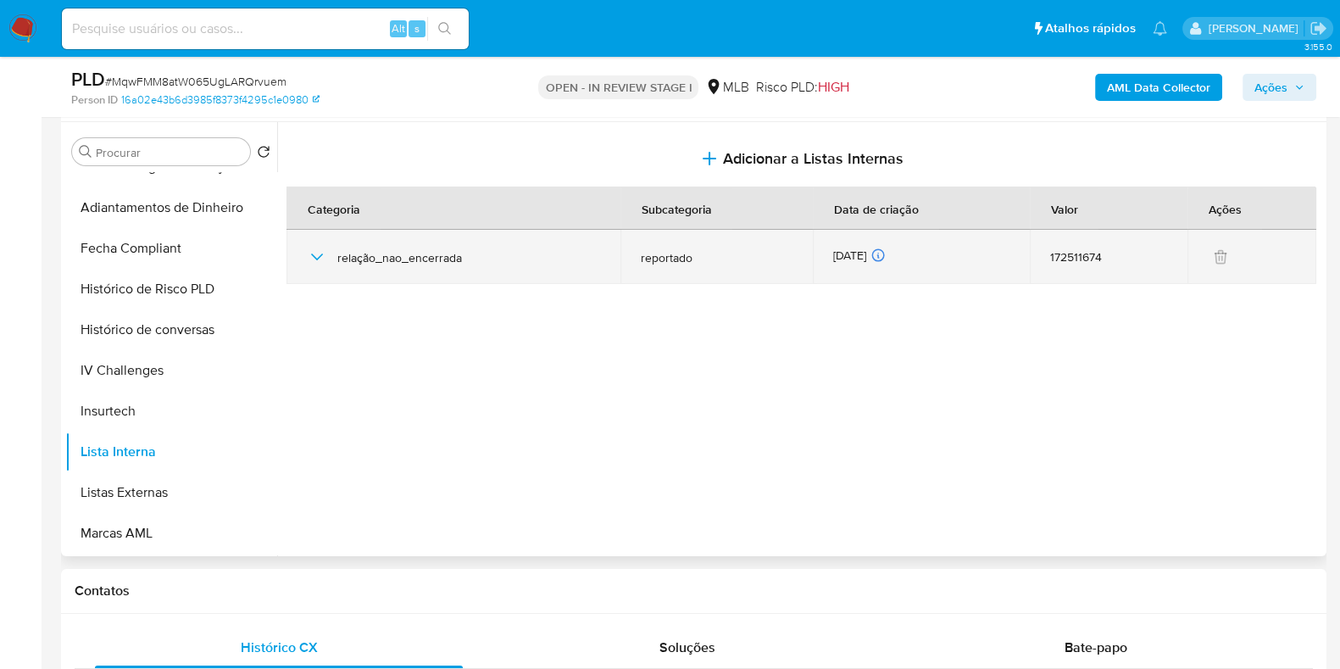
click at [310, 259] on icon "button" at bounding box center [317, 257] width 20 height 20
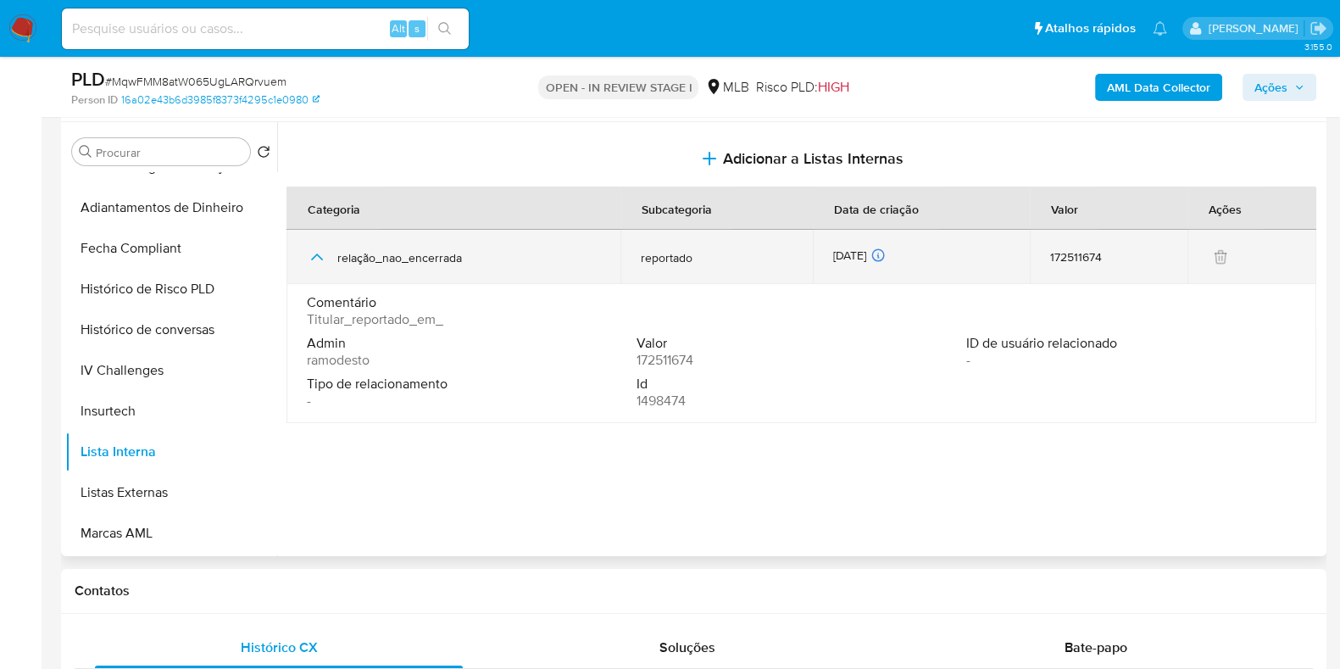
click at [310, 259] on icon "button" at bounding box center [317, 257] width 20 height 20
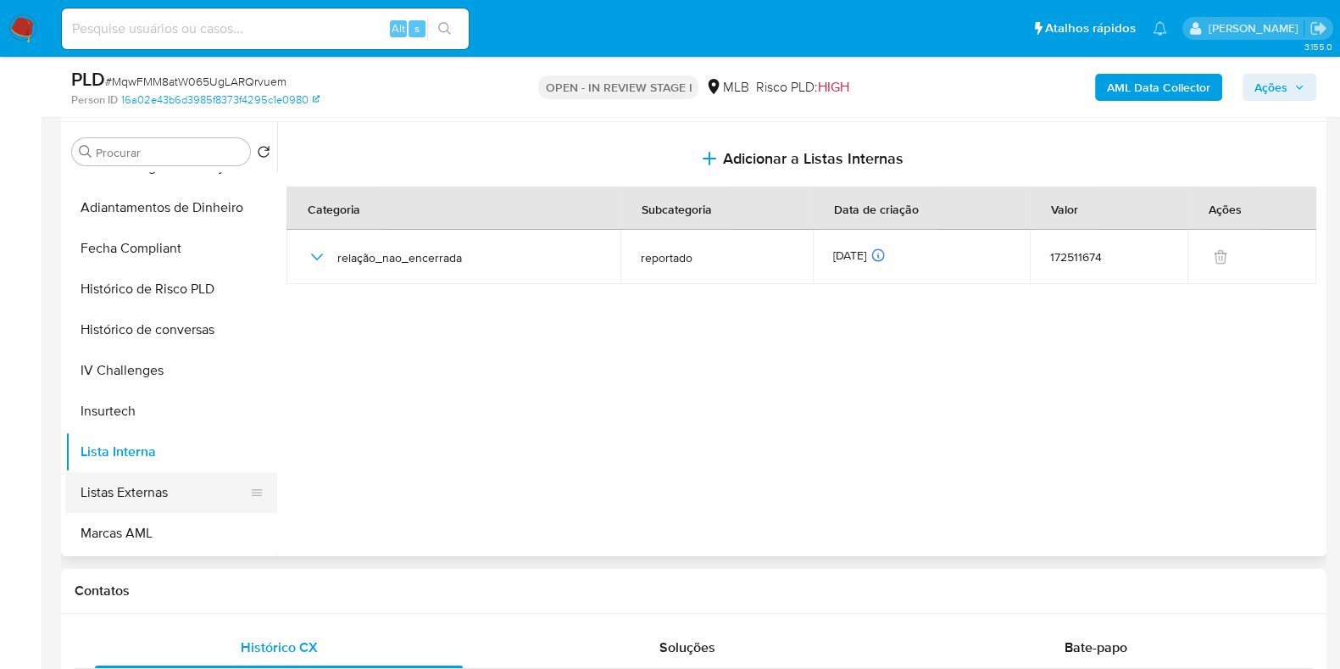
click at [153, 488] on button "Listas Externas" at bounding box center [164, 492] width 198 height 41
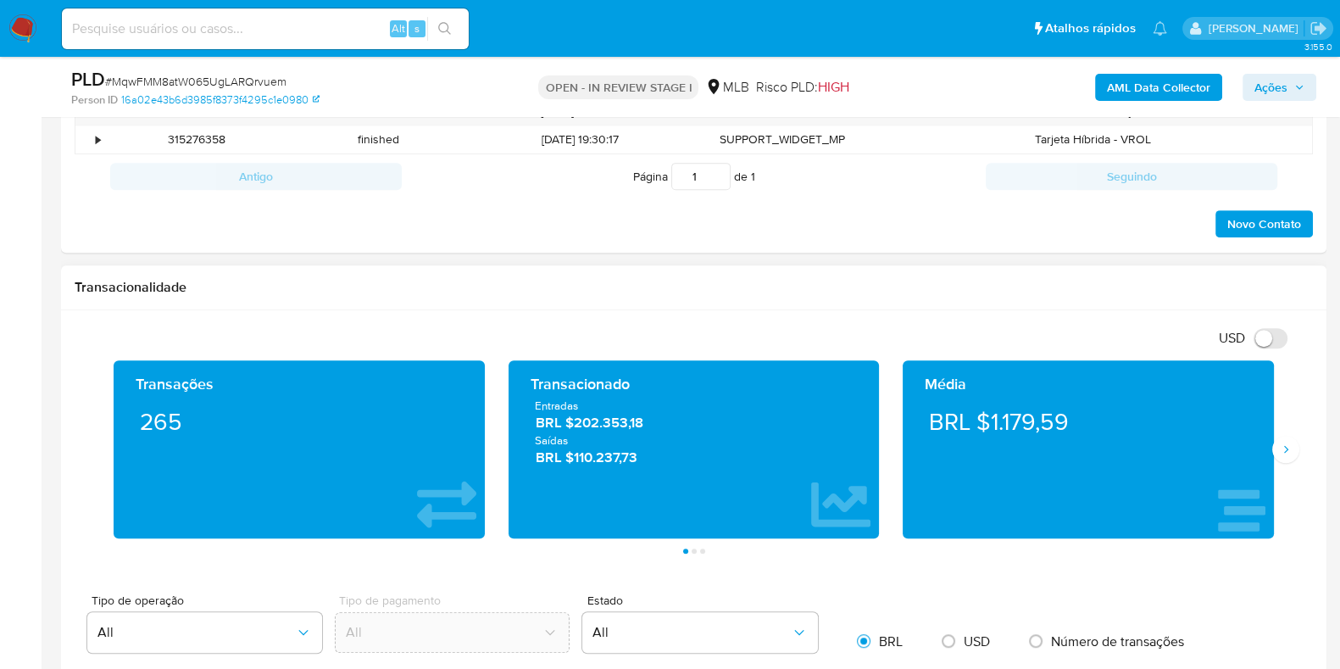
scroll to position [954, 0]
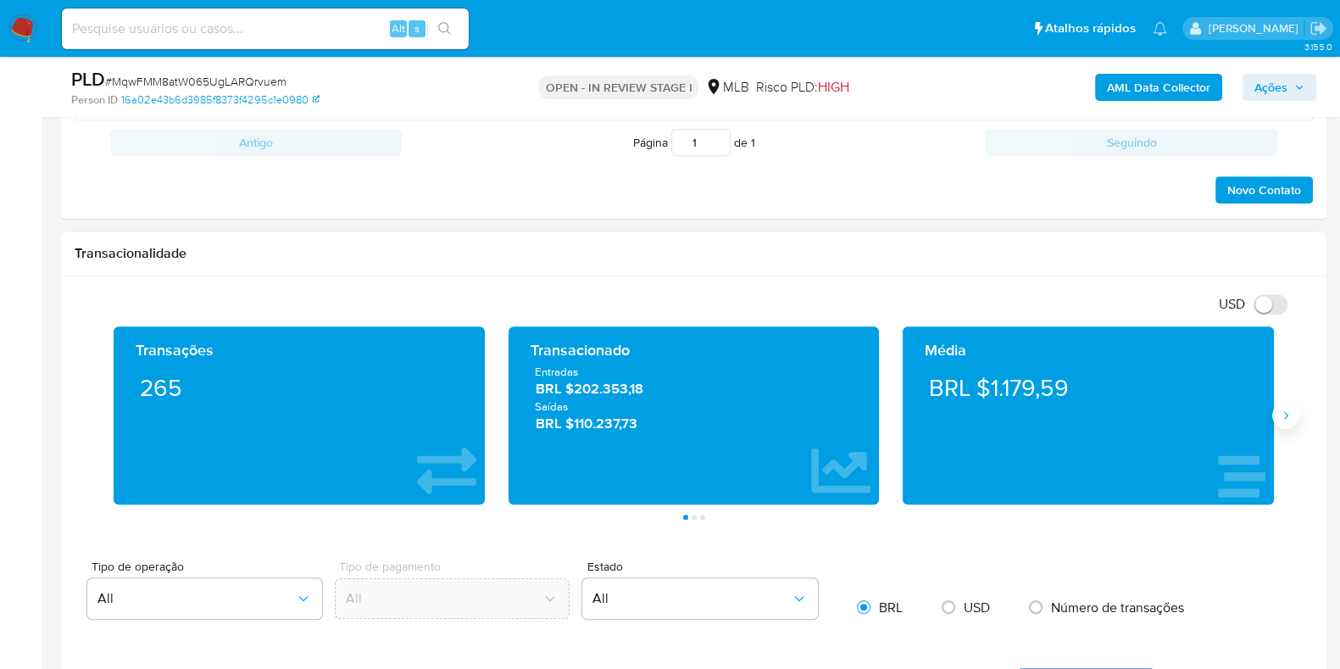
click at [1289, 418] on icon "Siguiente" at bounding box center [1286, 416] width 14 height 14
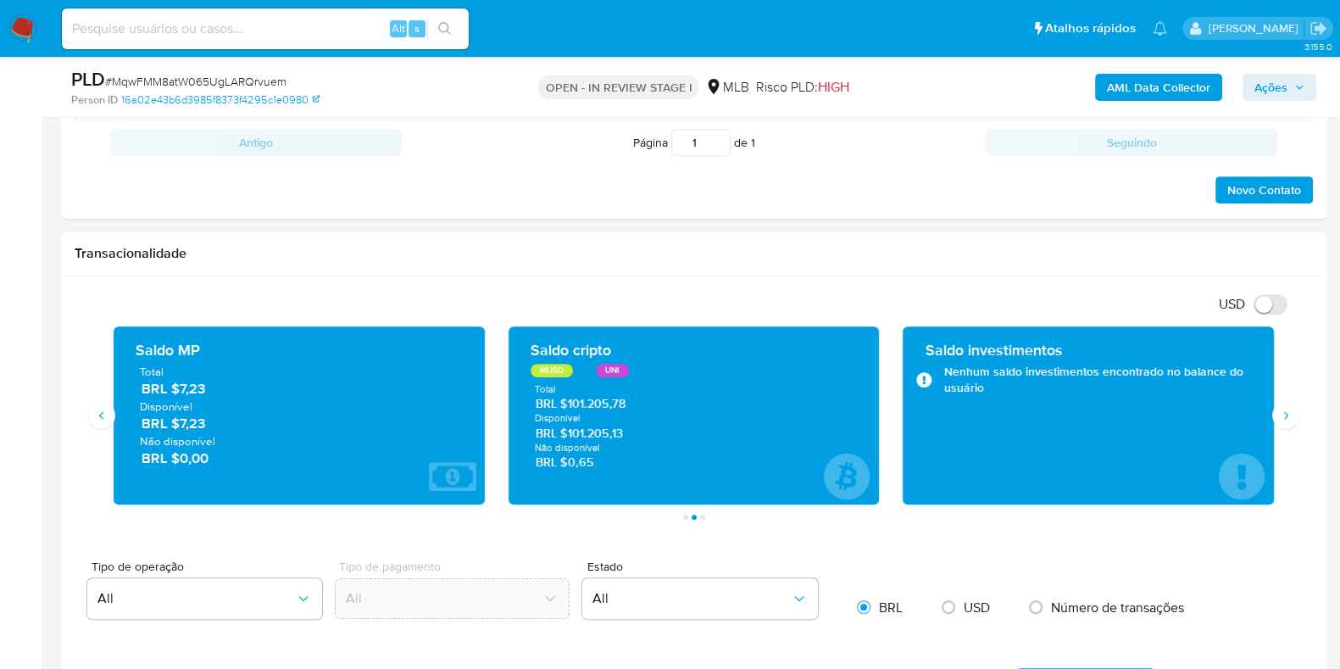
drag, startPoint x: 627, startPoint y: 437, endPoint x: 571, endPoint y: 434, distance: 56.9
click at [571, 434] on span "BRL $101.205,13" at bounding box center [694, 434] width 317 height 16
click at [1282, 409] on icon "Siguiente" at bounding box center [1286, 416] width 14 height 14
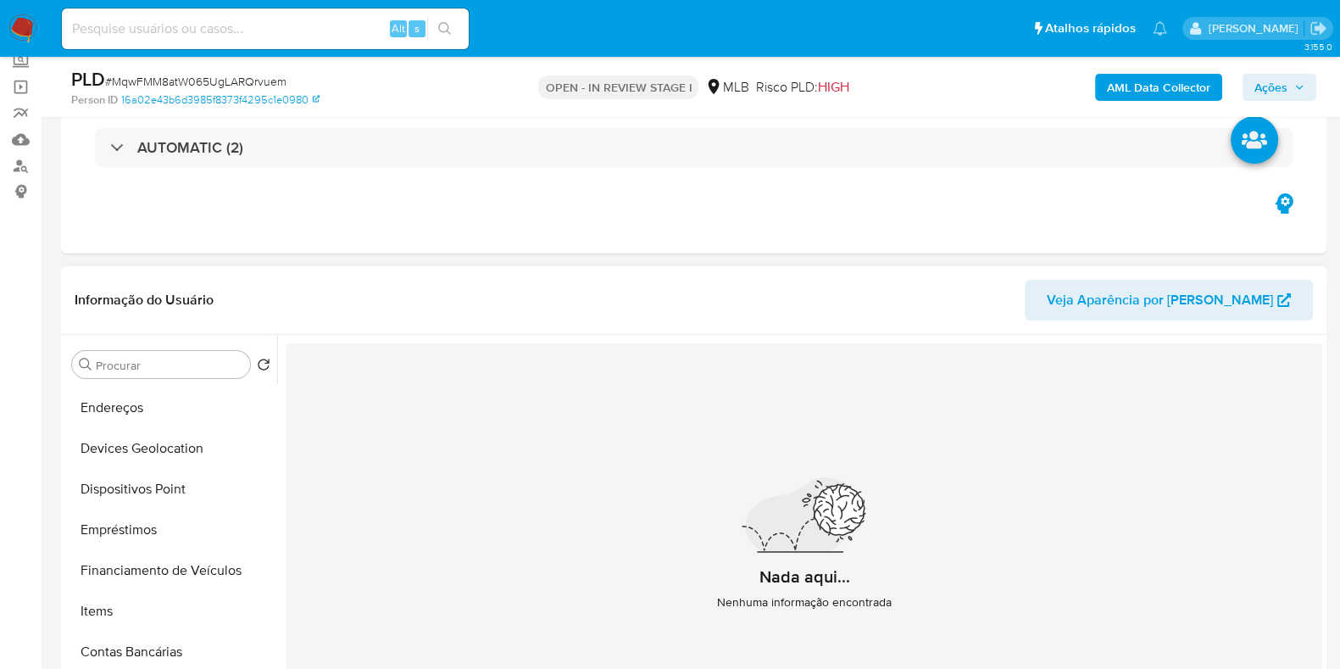
scroll to position [0, 0]
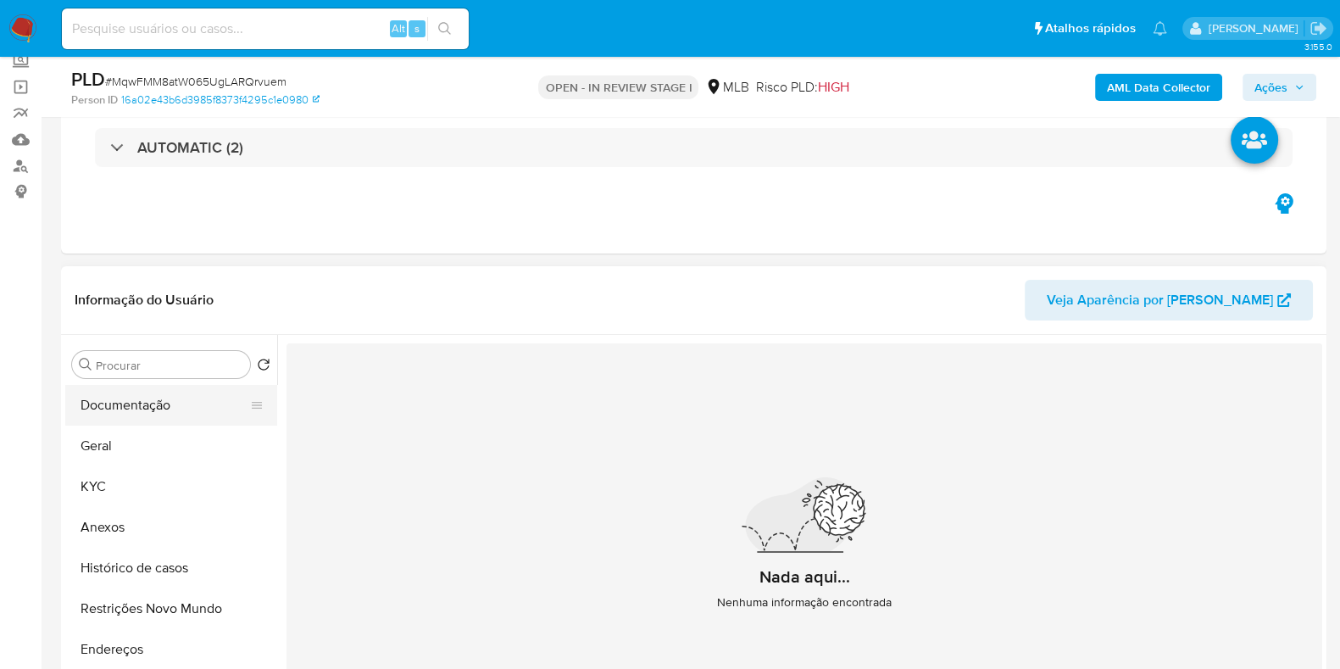
click at [129, 395] on button "Documentação" at bounding box center [164, 405] width 198 height 41
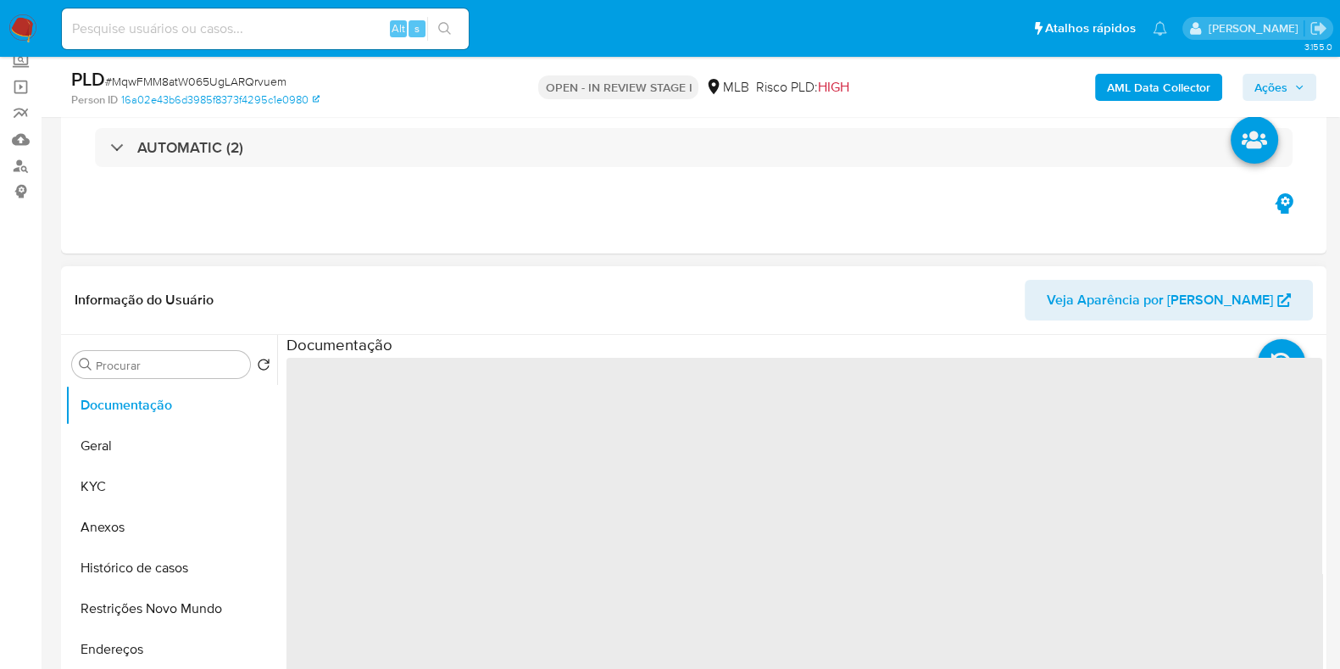
click at [358, 455] on span "‌" at bounding box center [805, 629] width 1036 height 543
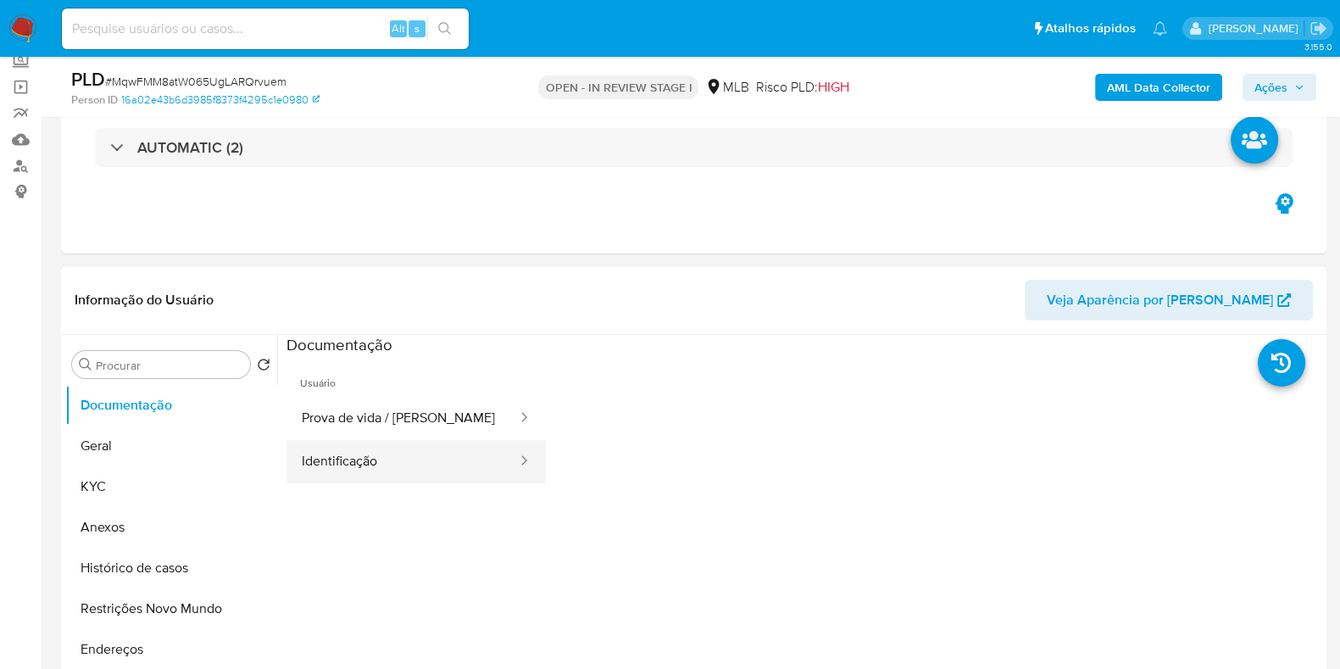
click at [362, 457] on button "Identificação" at bounding box center [403, 461] width 232 height 43
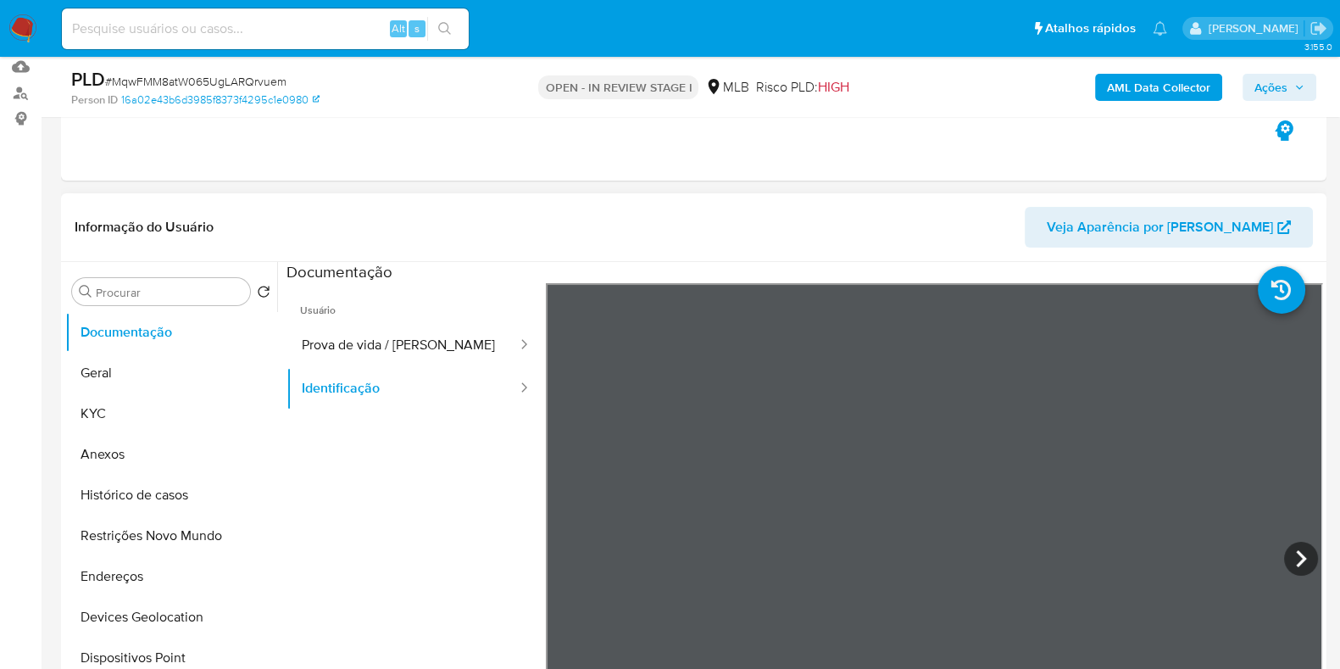
scroll to position [211, 0]
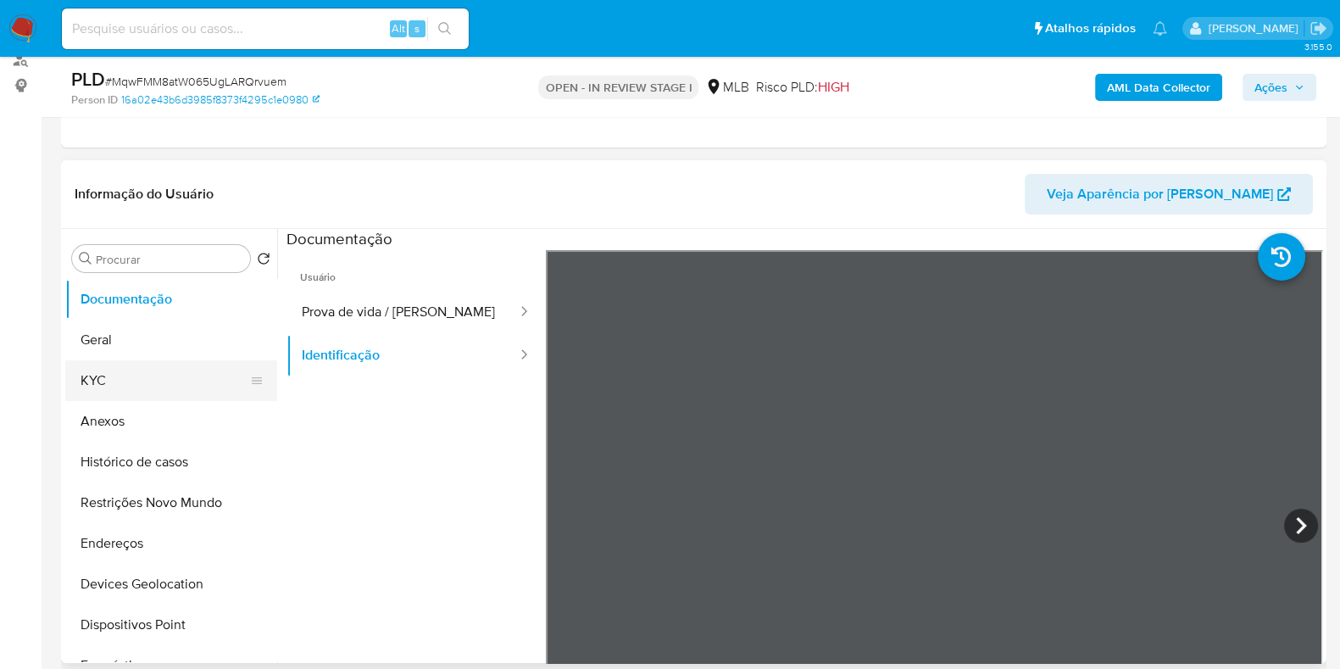
click at [131, 398] on button "KYC" at bounding box center [164, 380] width 198 height 41
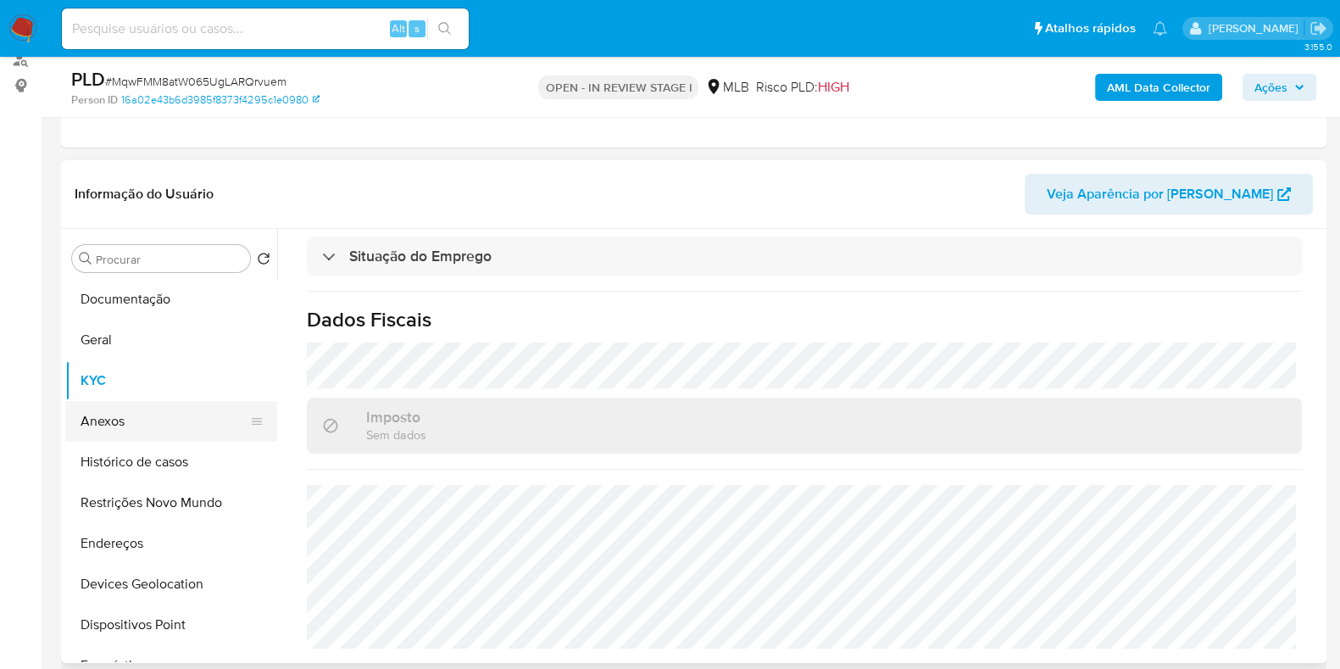
scroll to position [788, 0]
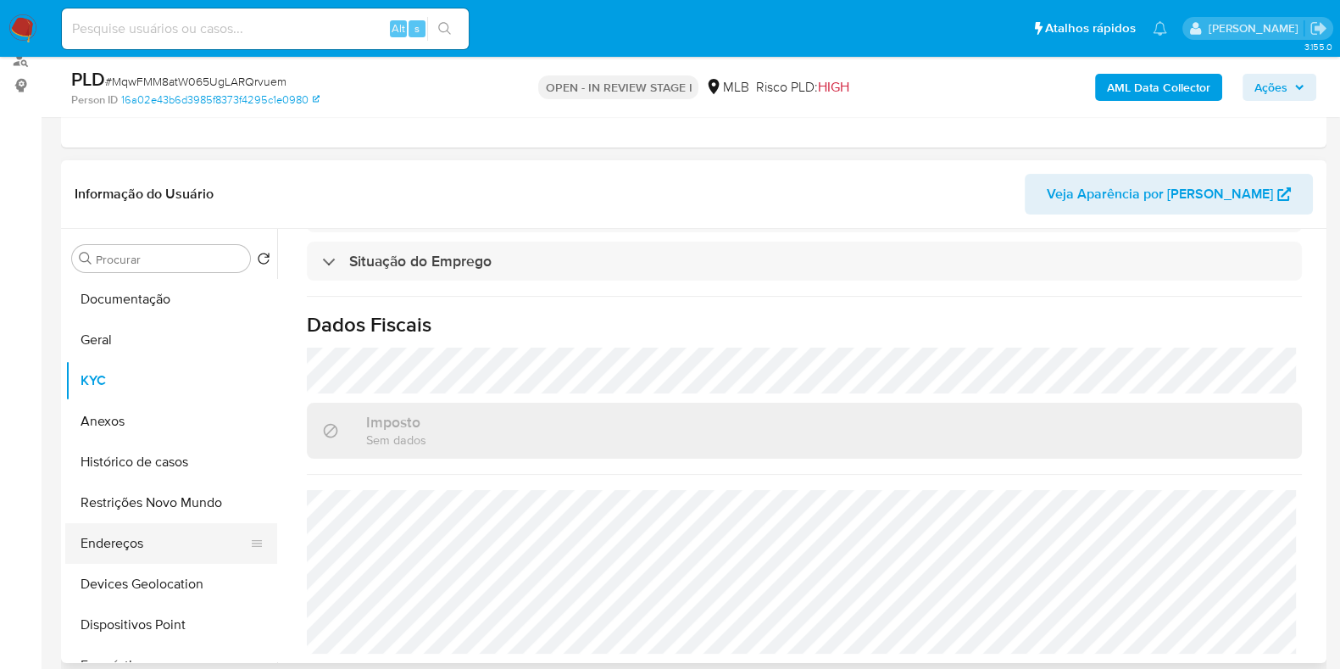
click at [153, 533] on button "Endereços" at bounding box center [164, 543] width 198 height 41
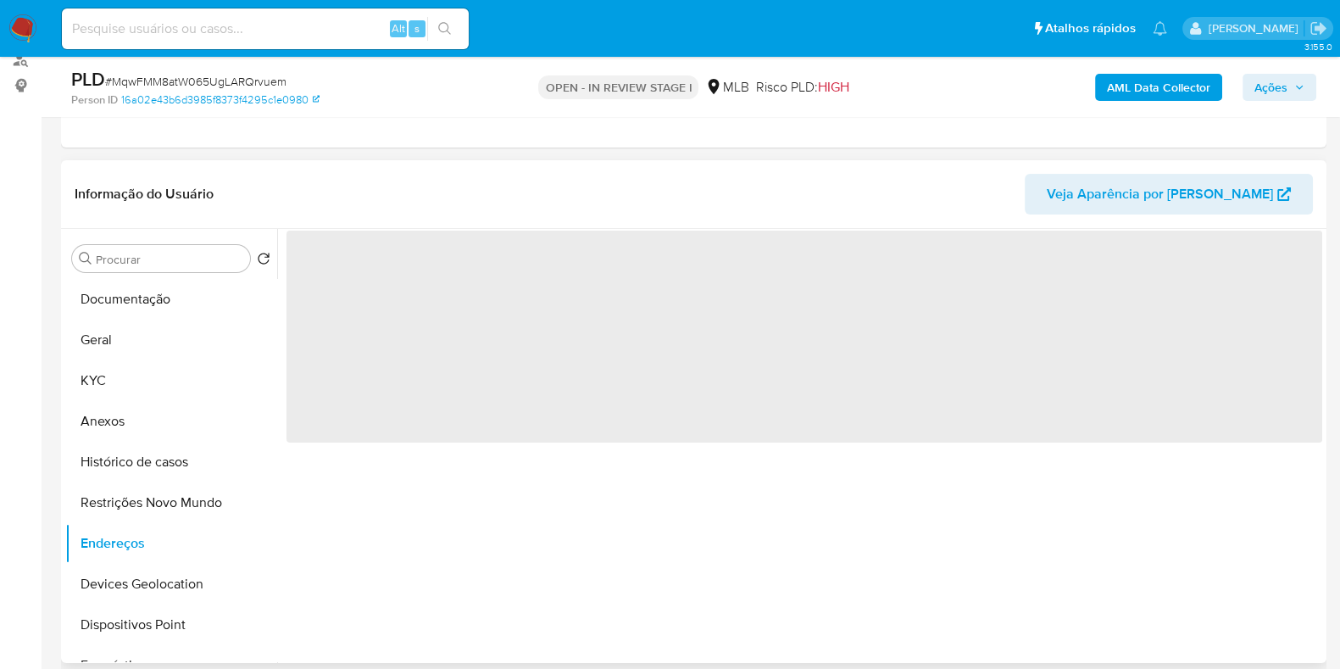
scroll to position [0, 0]
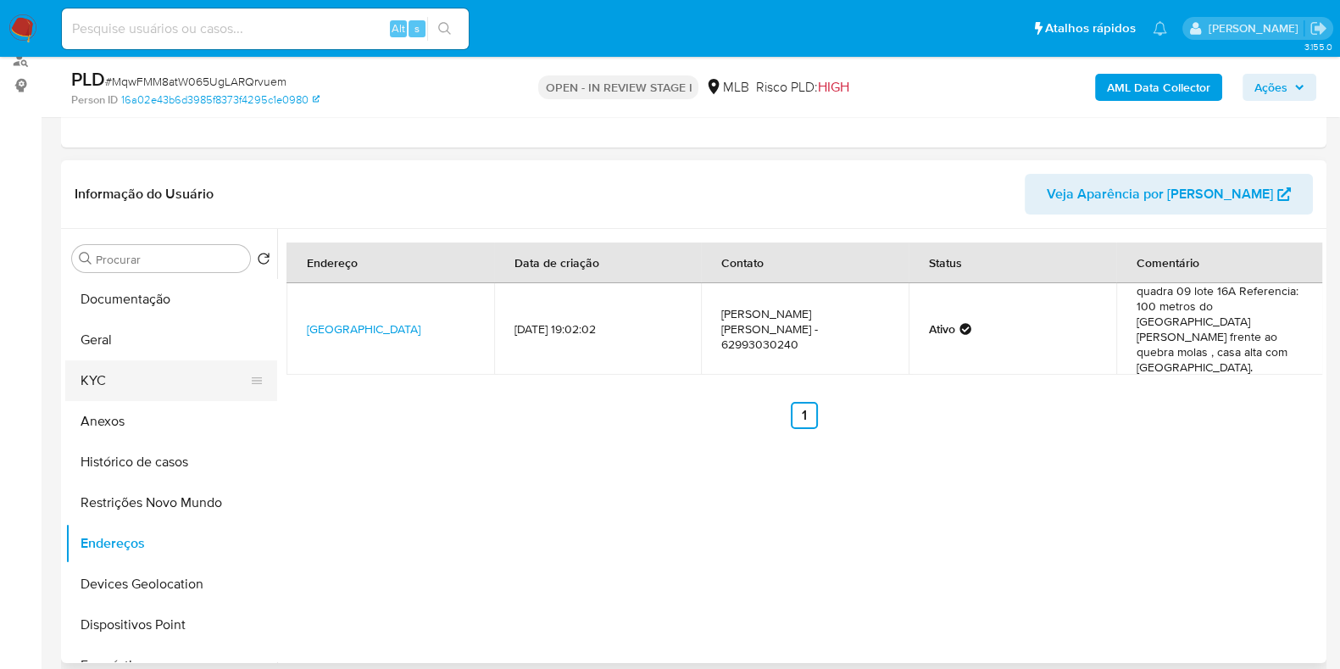
click at [142, 383] on button "KYC" at bounding box center [164, 380] width 198 height 41
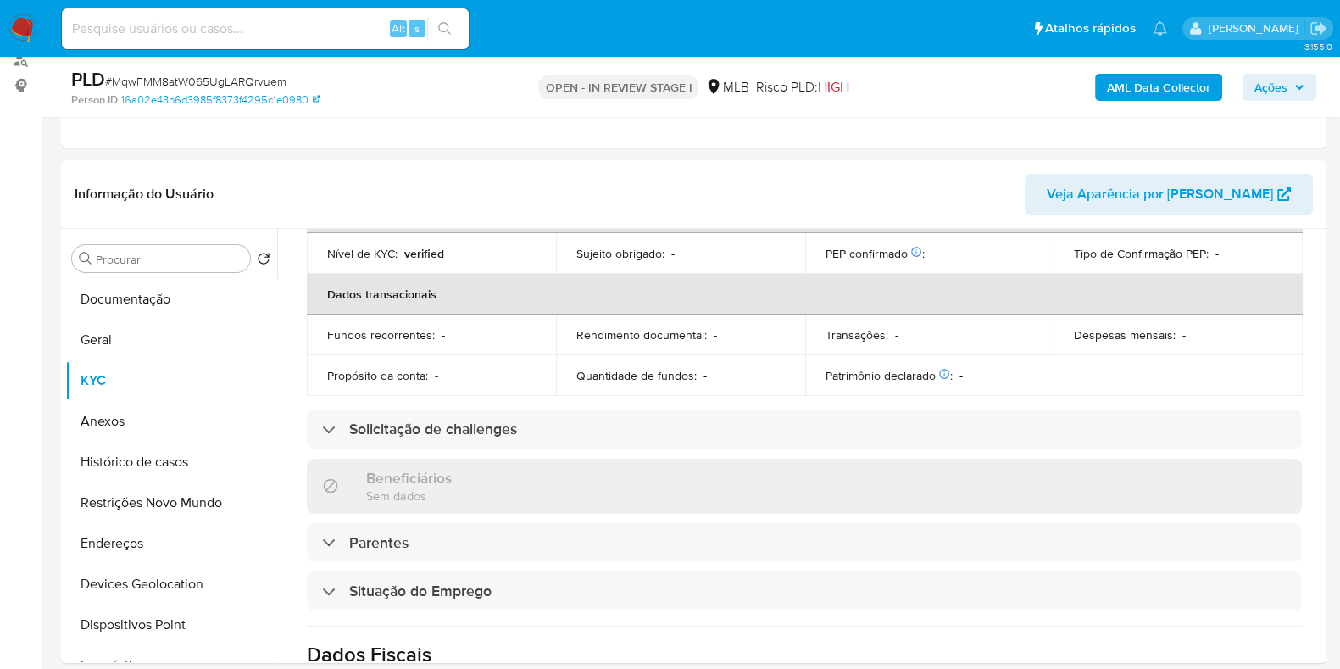
scroll to position [788, 0]
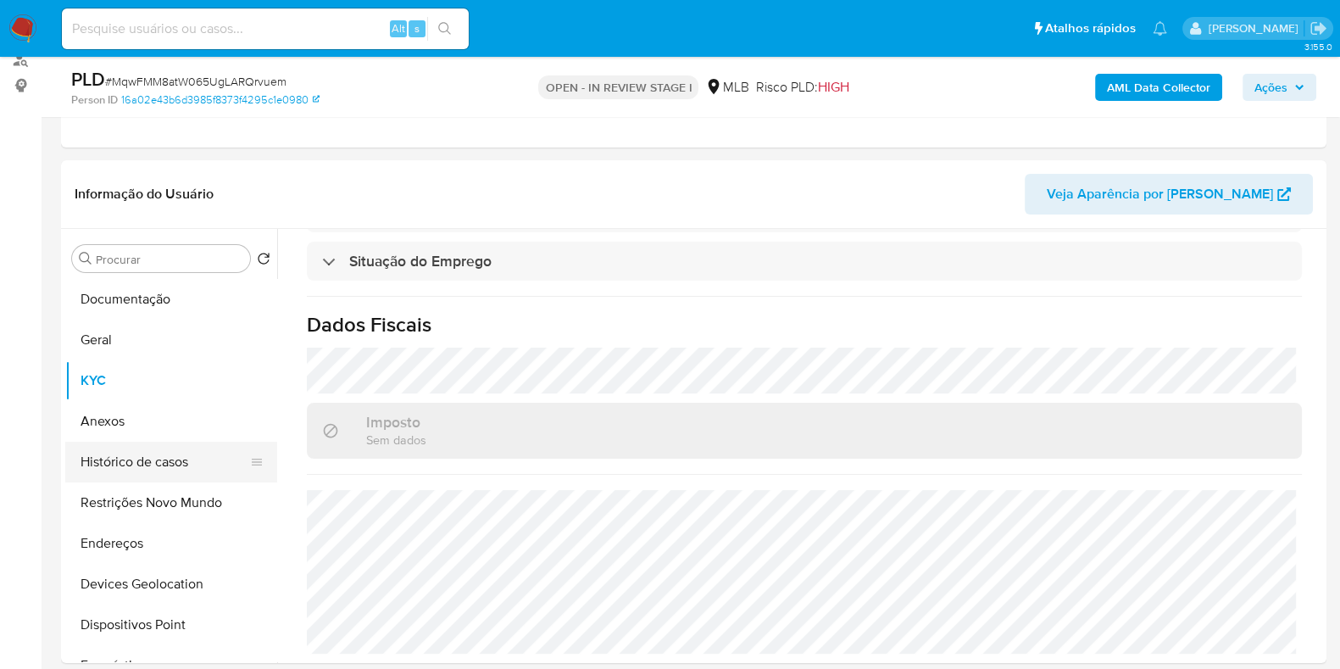
click at [159, 471] on button "Histórico de casos" at bounding box center [164, 462] width 198 height 41
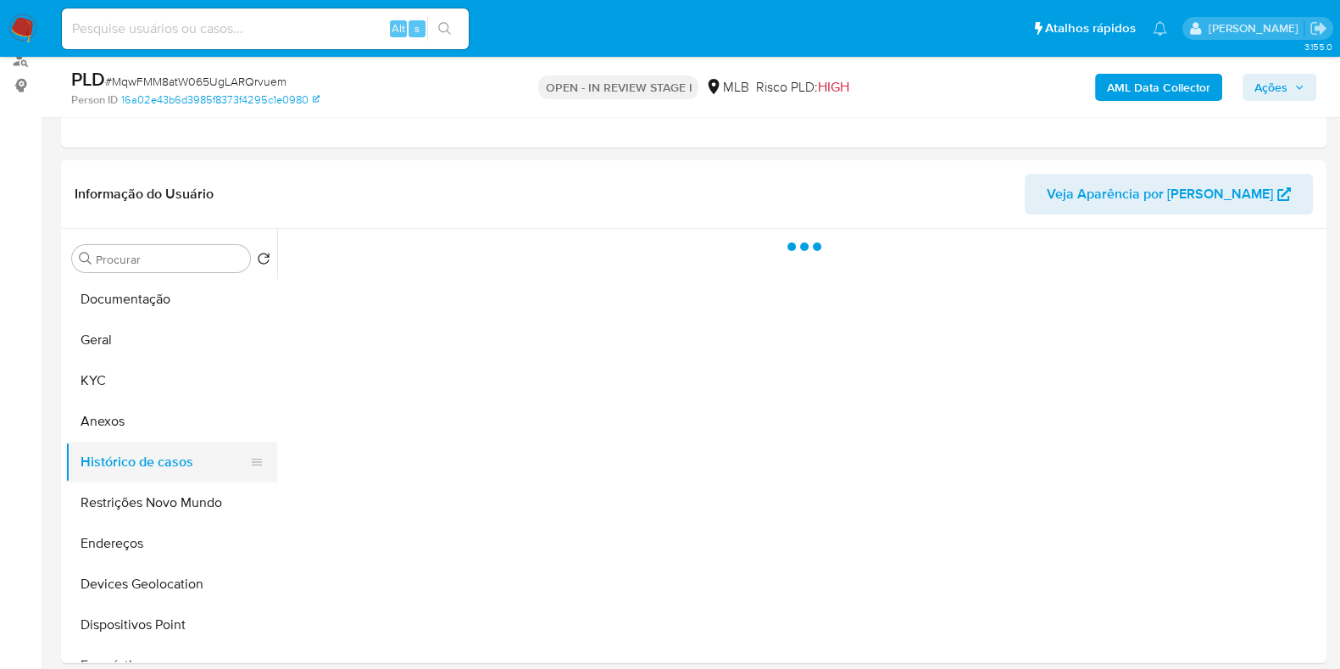
scroll to position [0, 0]
click at [170, 525] on button "Endereços" at bounding box center [164, 543] width 198 height 41
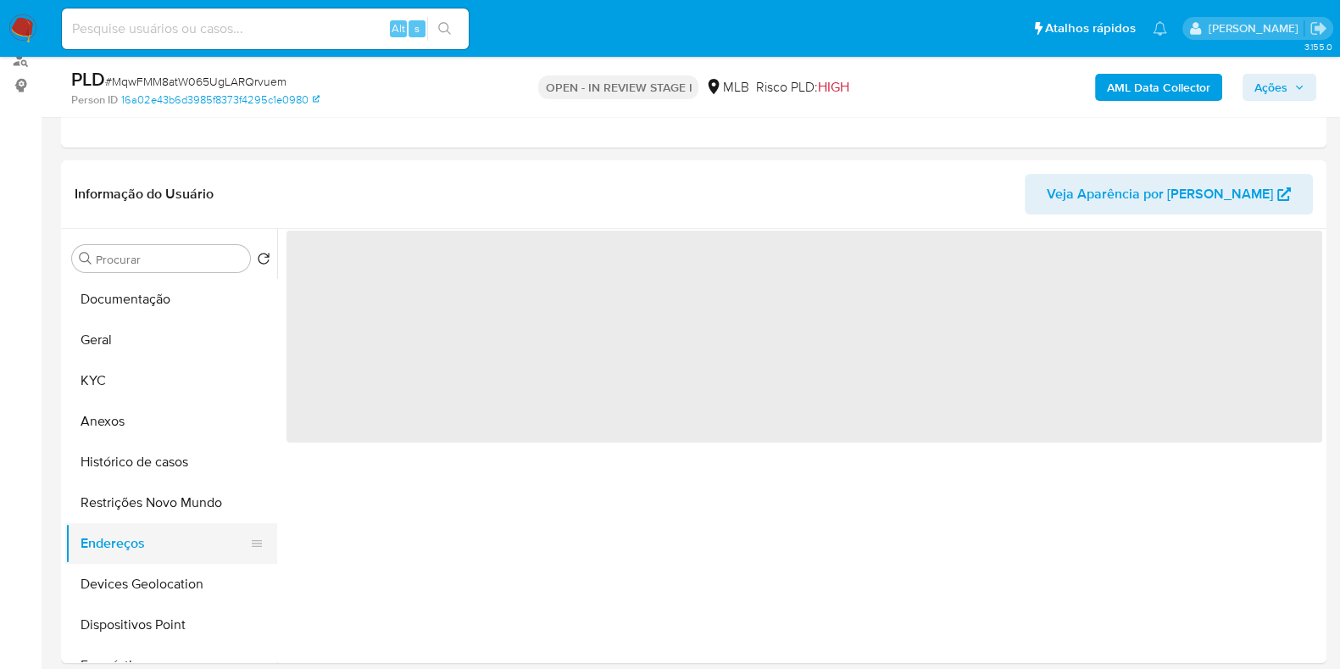
click at [174, 541] on button "Endereços" at bounding box center [164, 543] width 198 height 41
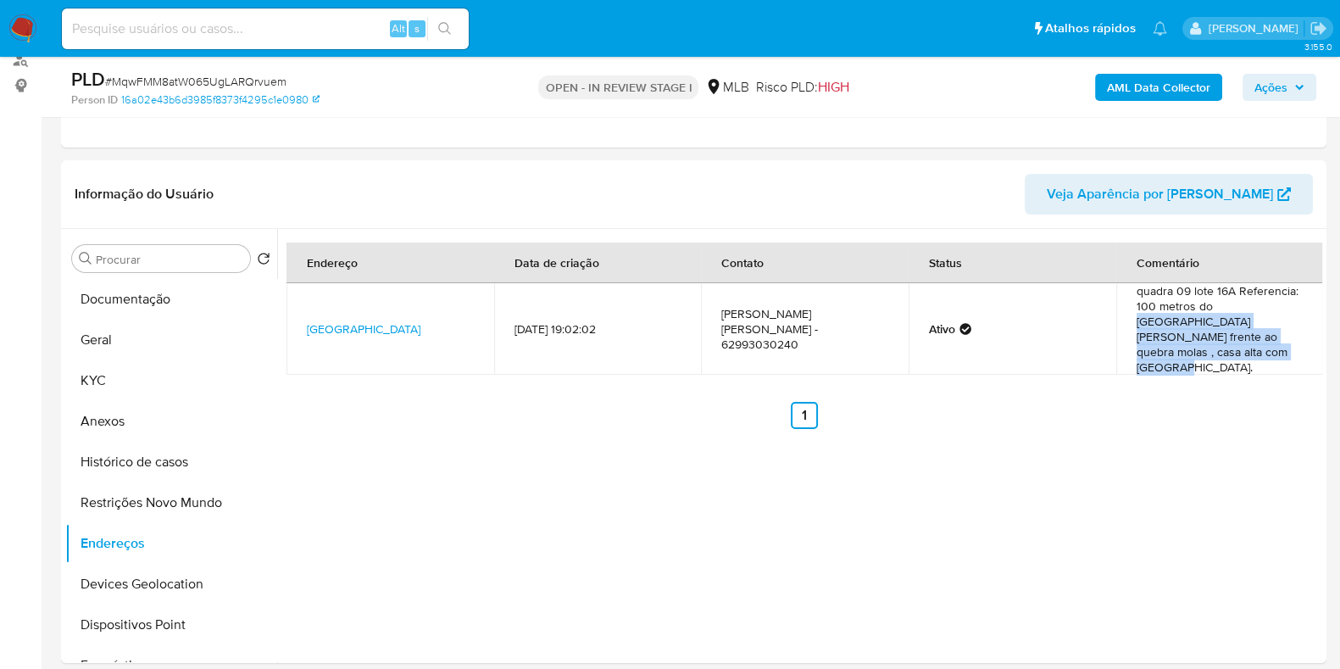
drag, startPoint x: 1208, startPoint y: 306, endPoint x: 1289, endPoint y: 345, distance: 89.5
click at [1289, 345] on td "quadra 09 lote 16A Referencia: 100 metros do estádio Zeca puglise, em frente ao…" at bounding box center [1221, 329] width 208 height 92
click at [118, 334] on button "Geral" at bounding box center [164, 340] width 198 height 41
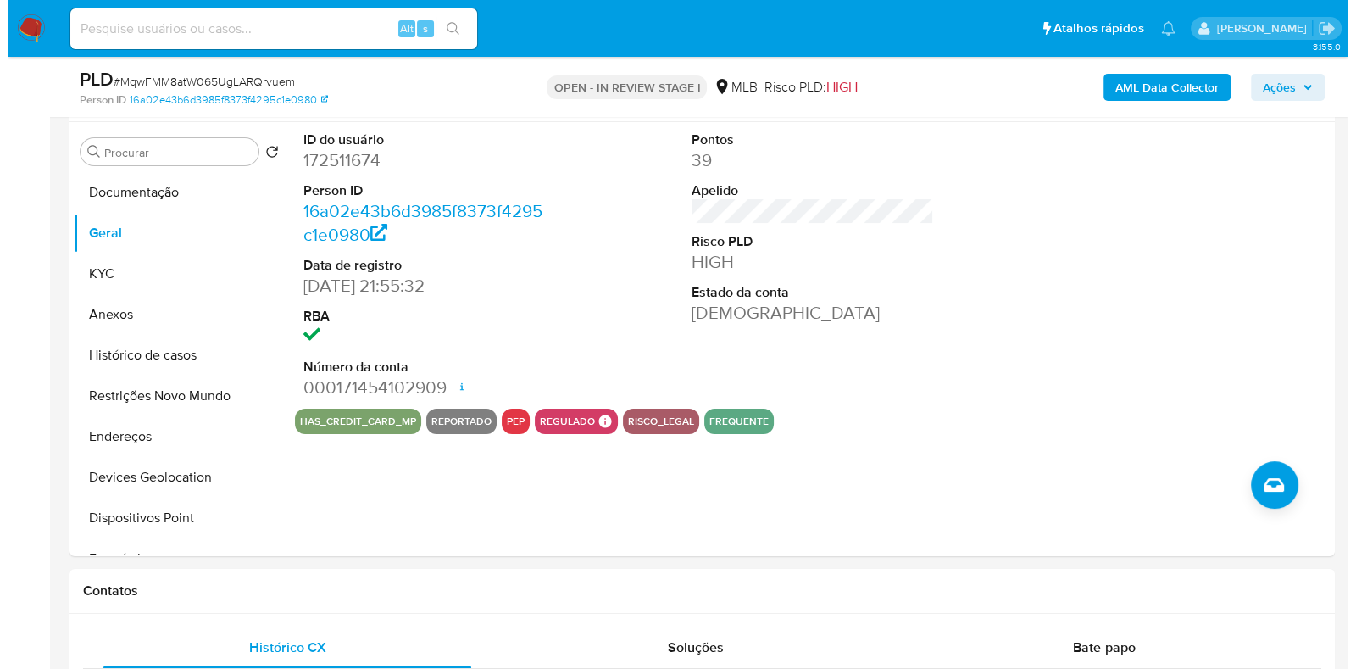
scroll to position [211, 0]
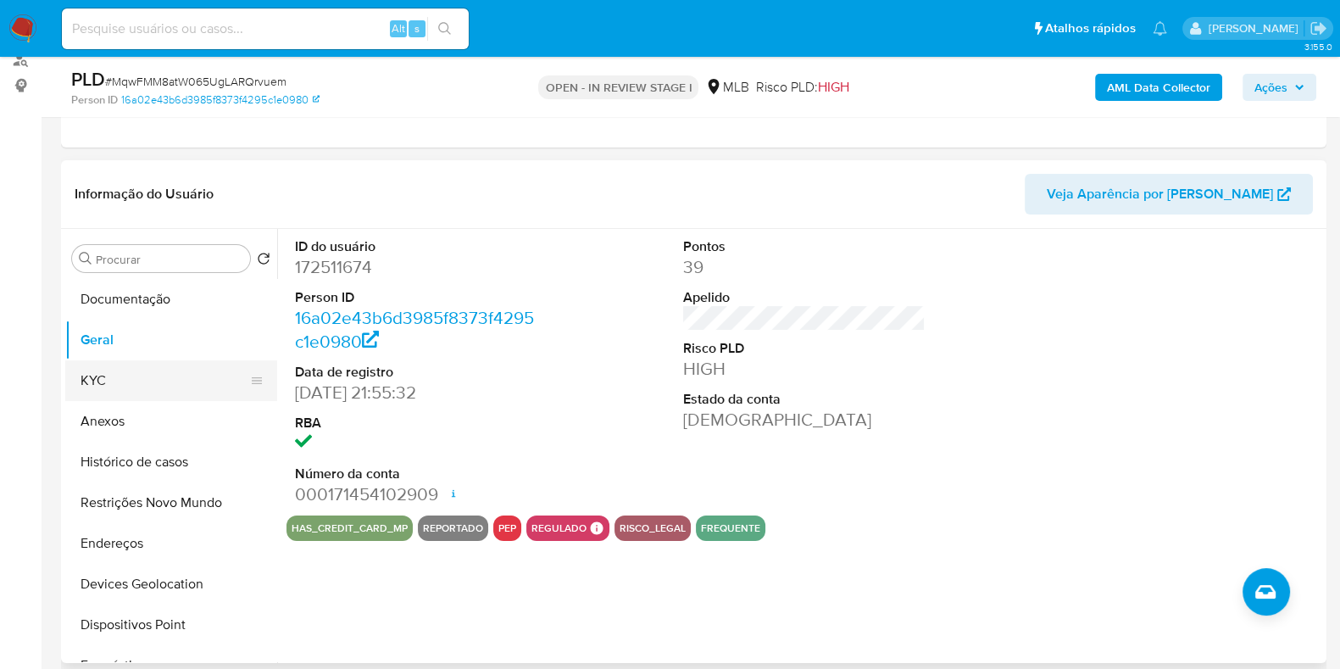
click at [140, 372] on button "KYC" at bounding box center [164, 380] width 198 height 41
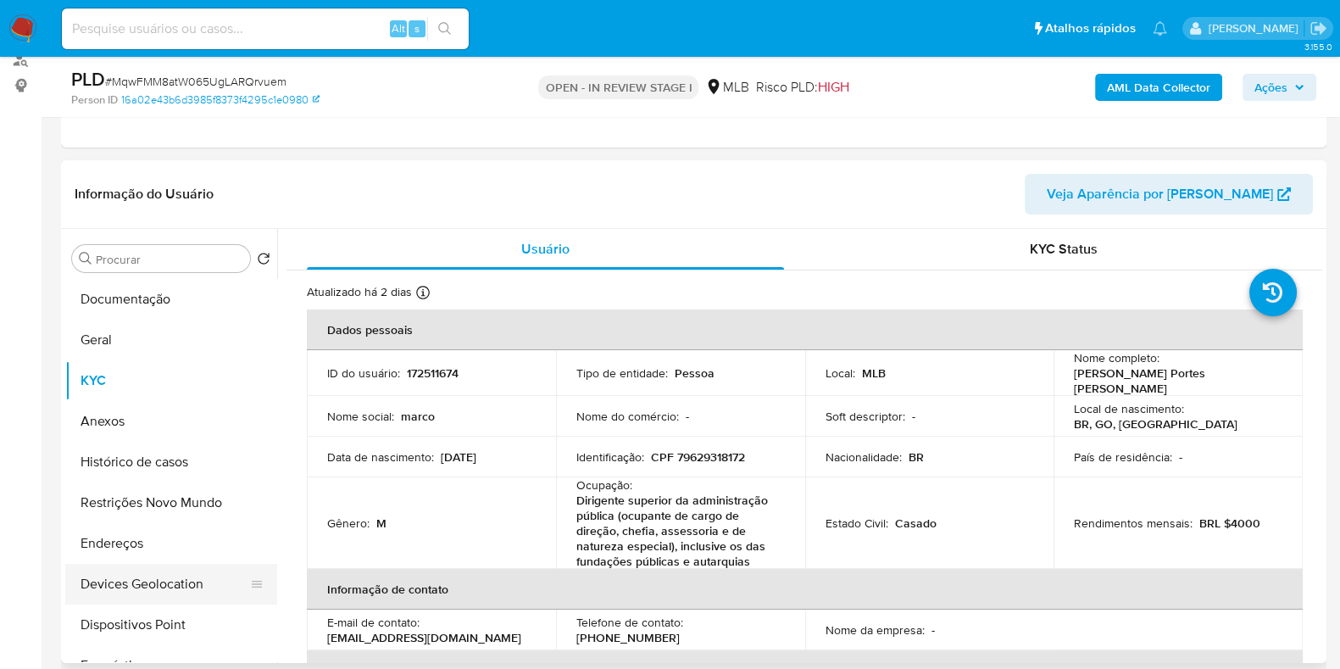
click at [117, 566] on button "Devices Geolocation" at bounding box center [164, 584] width 198 height 41
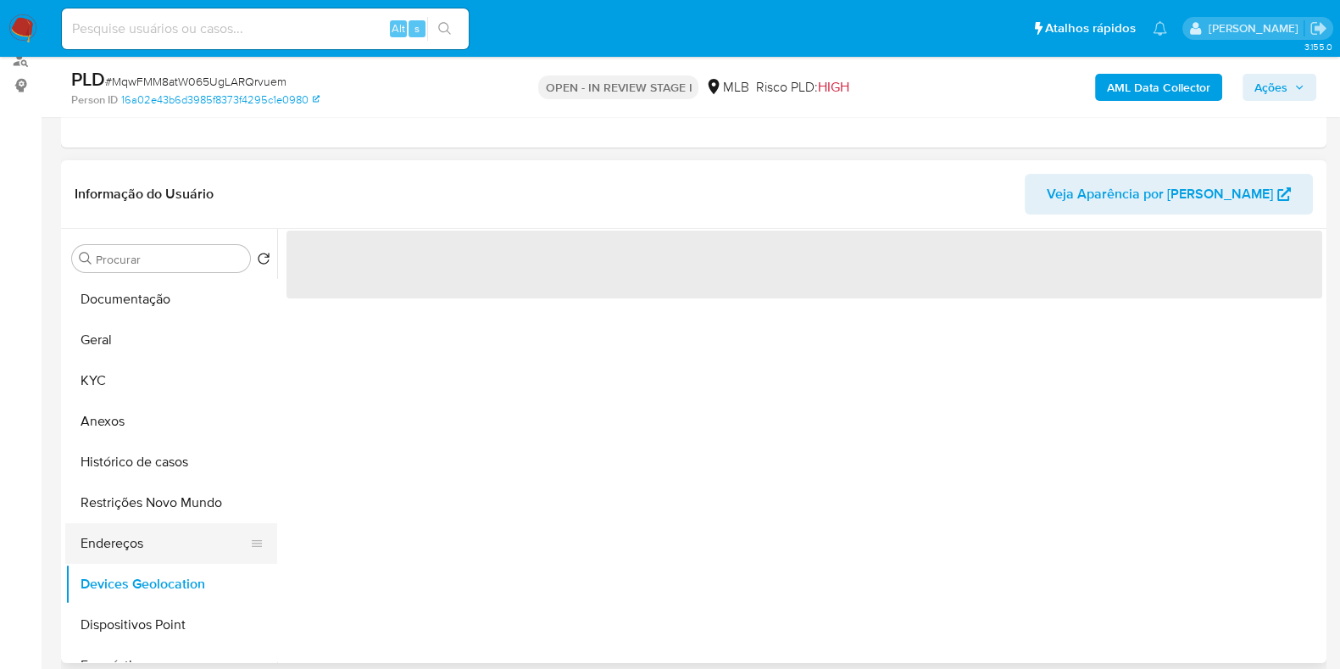
click at [114, 544] on button "Endereços" at bounding box center [164, 543] width 198 height 41
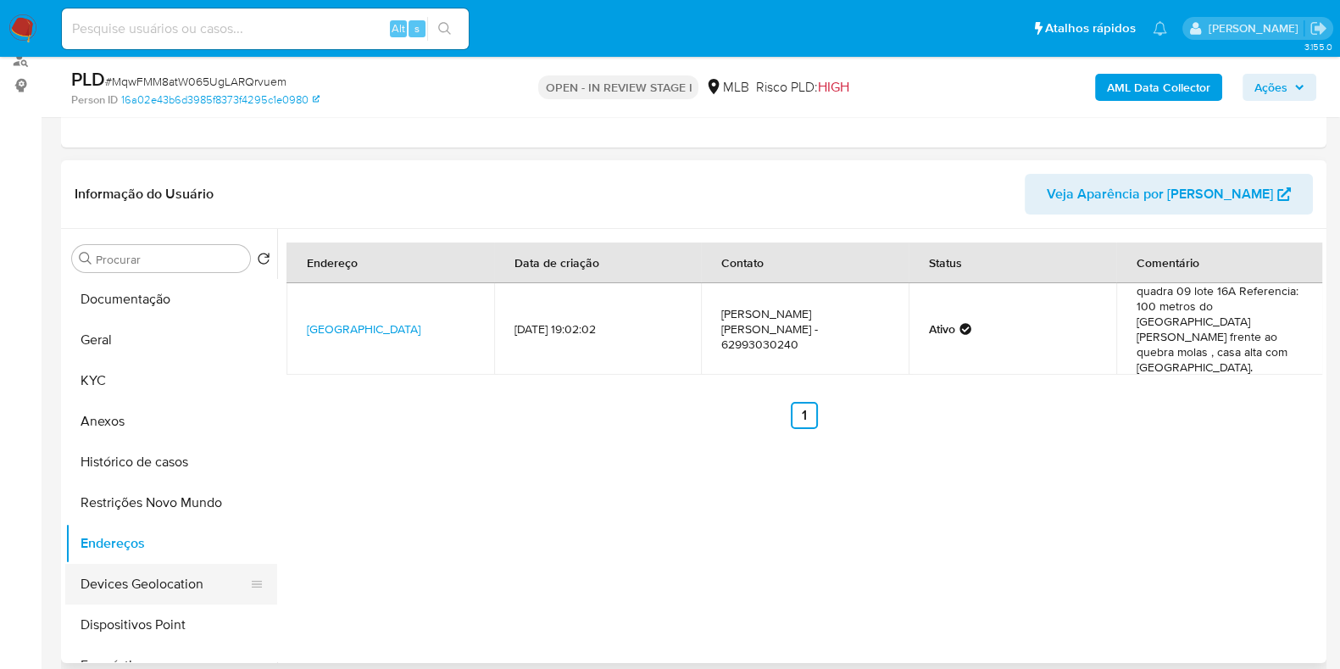
click at [143, 581] on button "Devices Geolocation" at bounding box center [164, 584] width 198 height 41
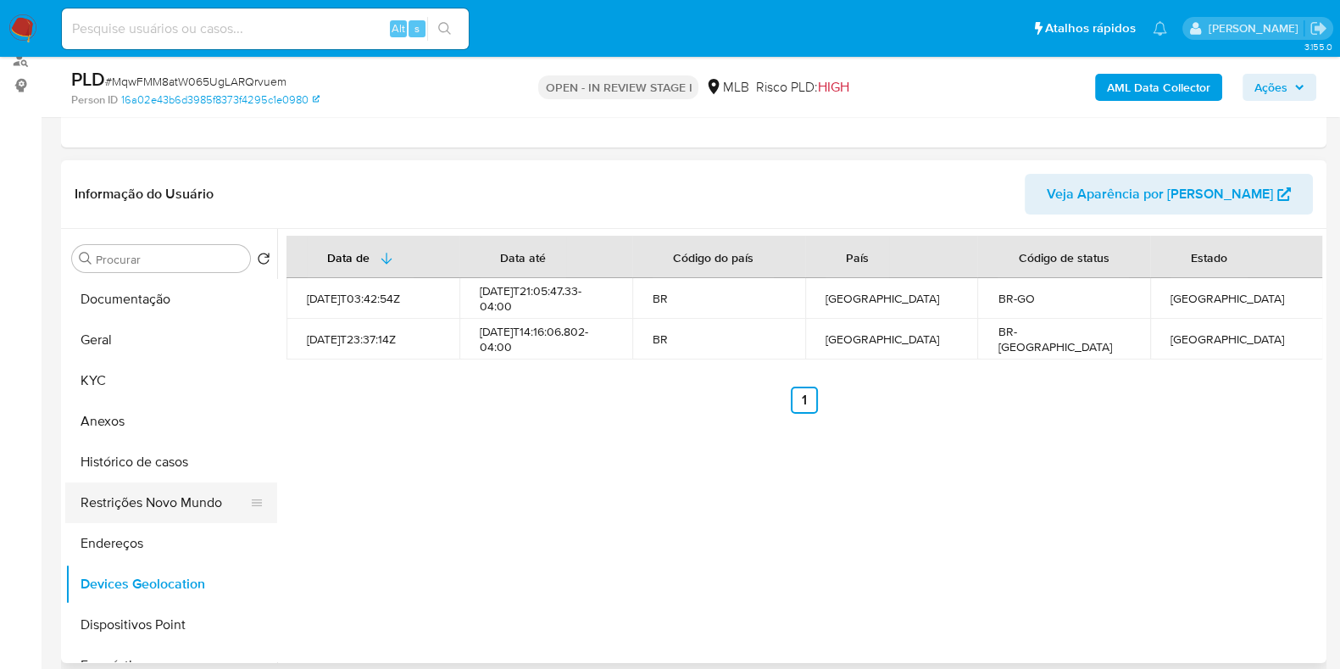
drag, startPoint x: 109, startPoint y: 496, endPoint x: 143, endPoint y: 493, distance: 34.0
click at [109, 496] on button "Restrições Novo Mundo" at bounding box center [164, 502] width 198 height 41
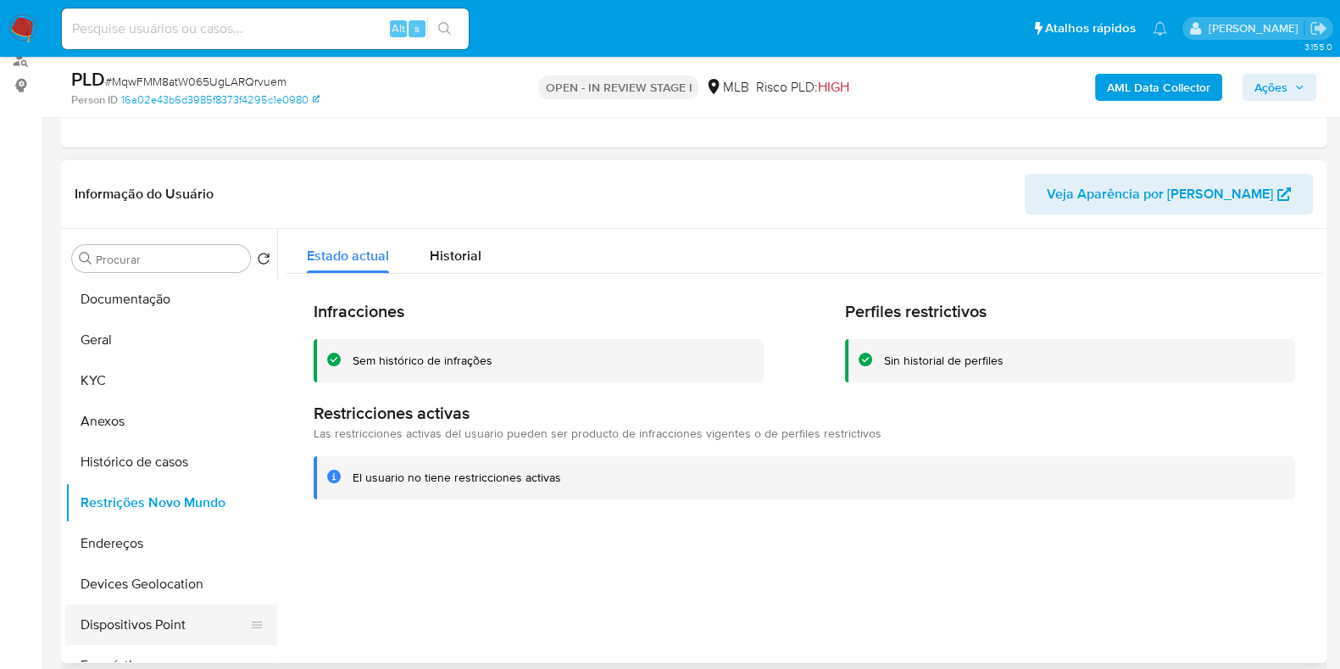
click at [176, 627] on button "Dispositivos Point" at bounding box center [164, 624] width 198 height 41
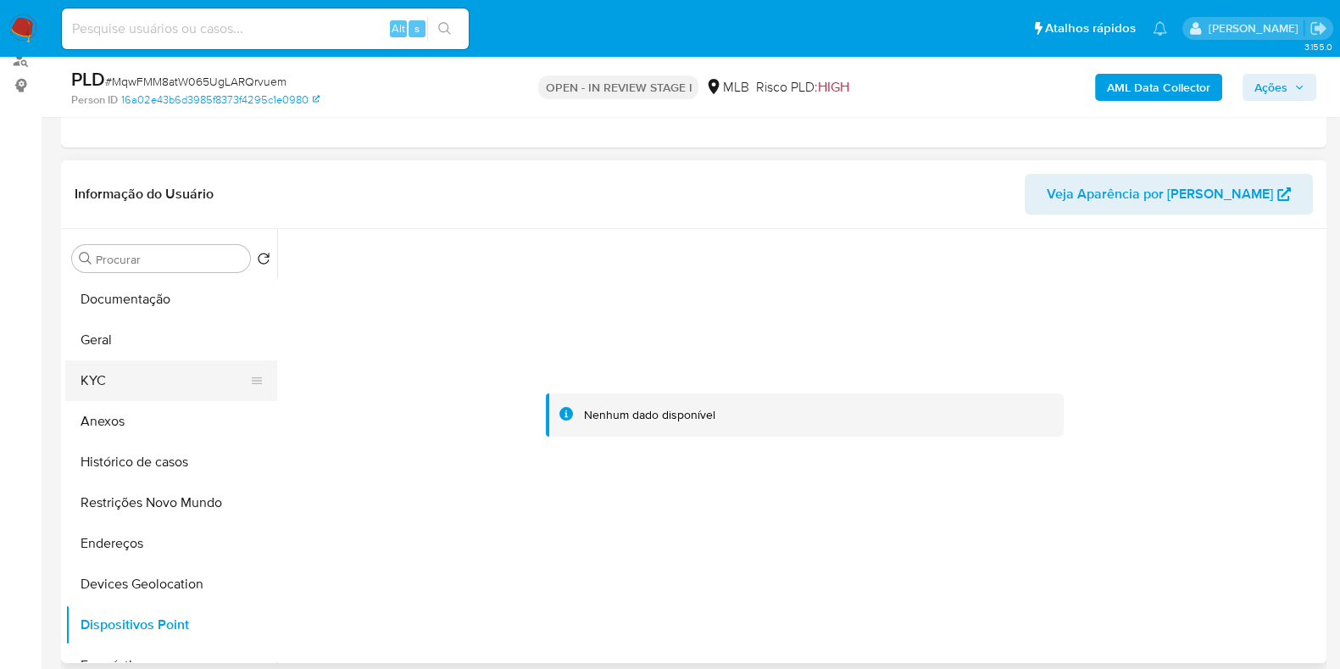
click at [129, 396] on button "KYC" at bounding box center [164, 380] width 198 height 41
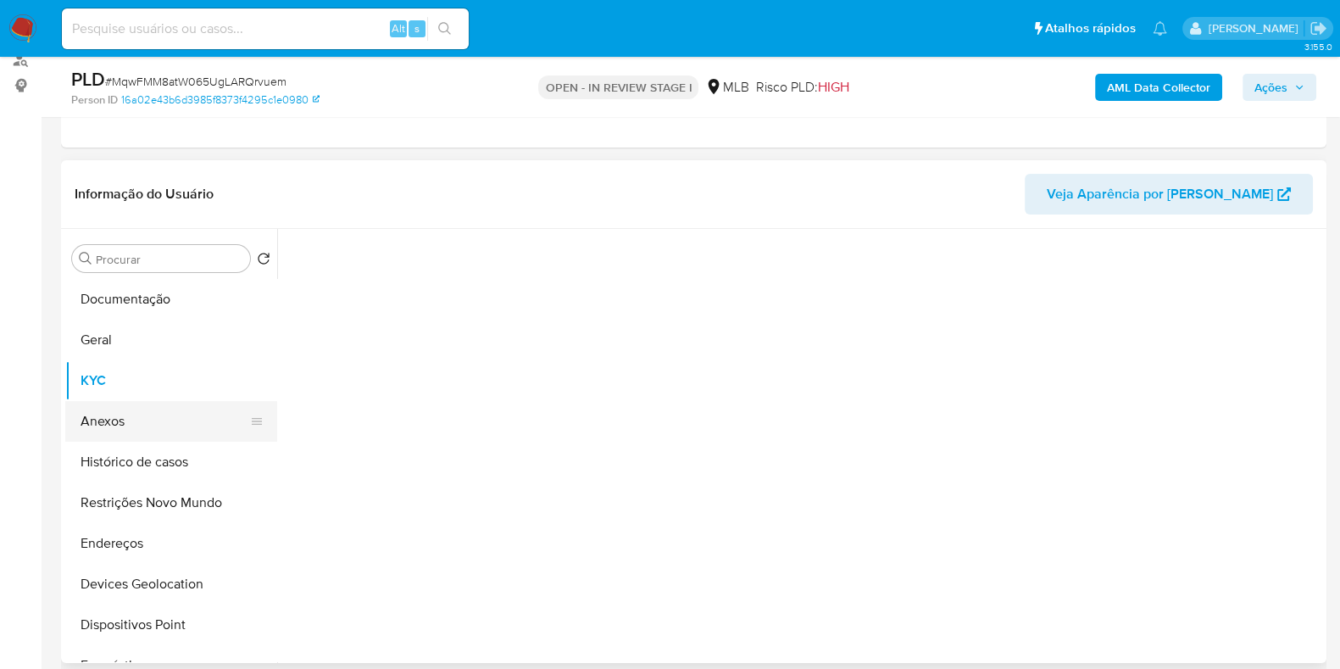
click at [140, 409] on button "Anexos" at bounding box center [164, 421] width 198 height 41
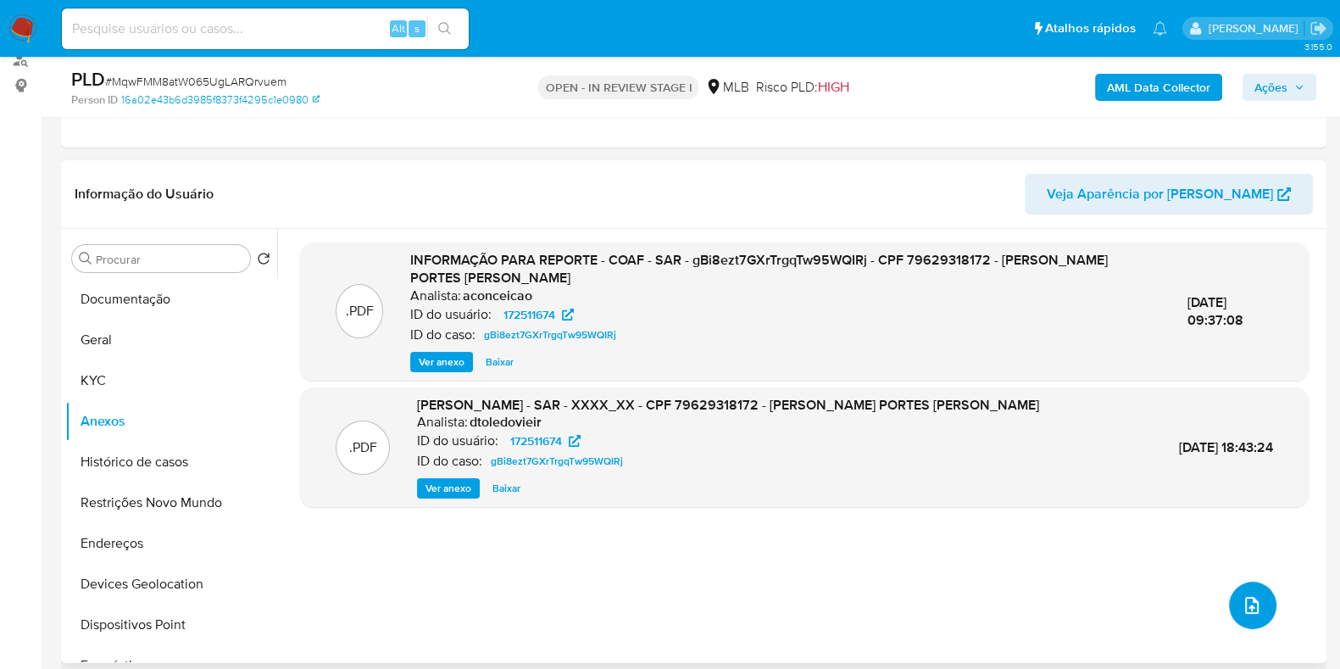
click at [1246, 599] on icon "upload-file" at bounding box center [1252, 605] width 14 height 17
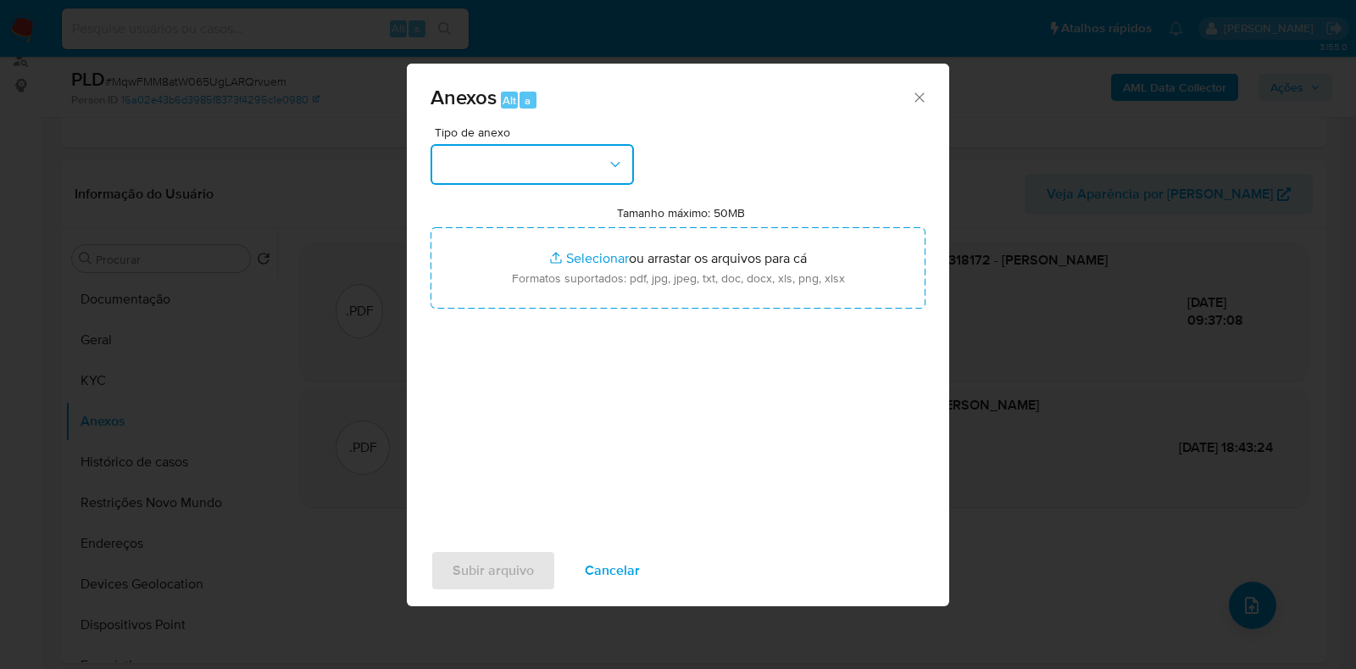
click at [501, 161] on button "button" at bounding box center [532, 164] width 203 height 41
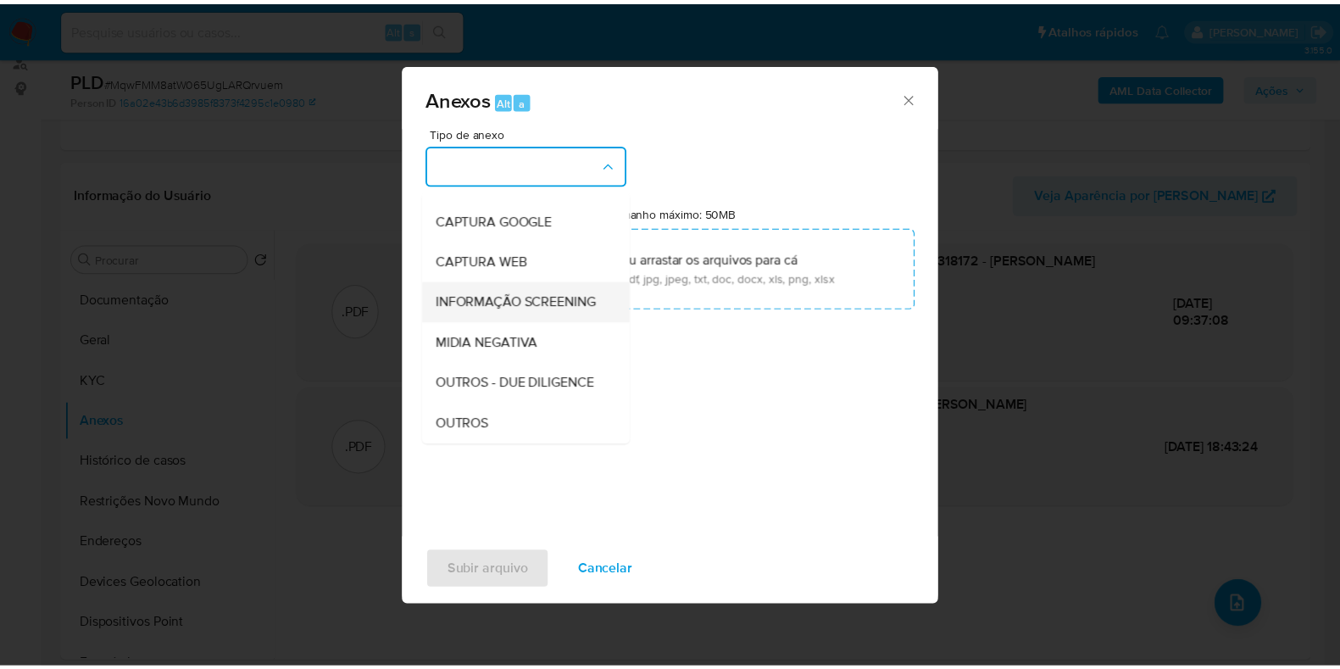
scroll to position [105, 0]
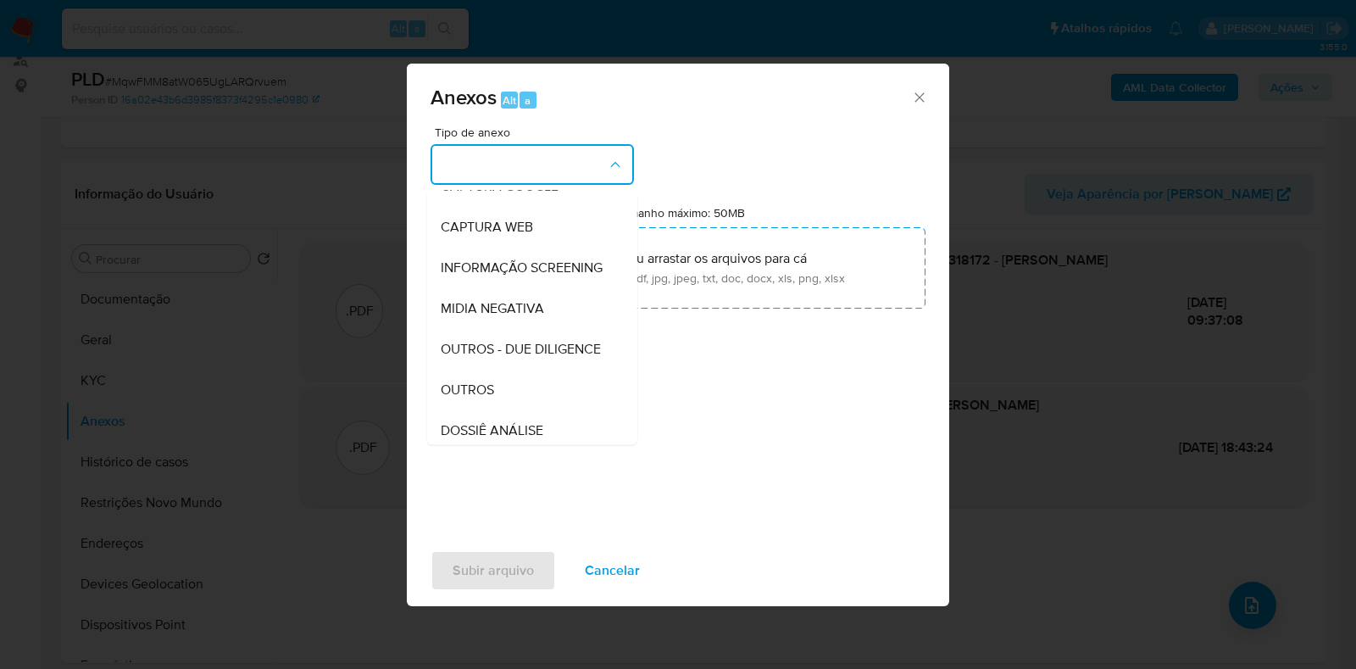
drag, startPoint x: 489, startPoint y: 421, endPoint x: 508, endPoint y: 378, distance: 46.3
click at [490, 398] on span "OUTROS" at bounding box center [467, 390] width 53 height 17
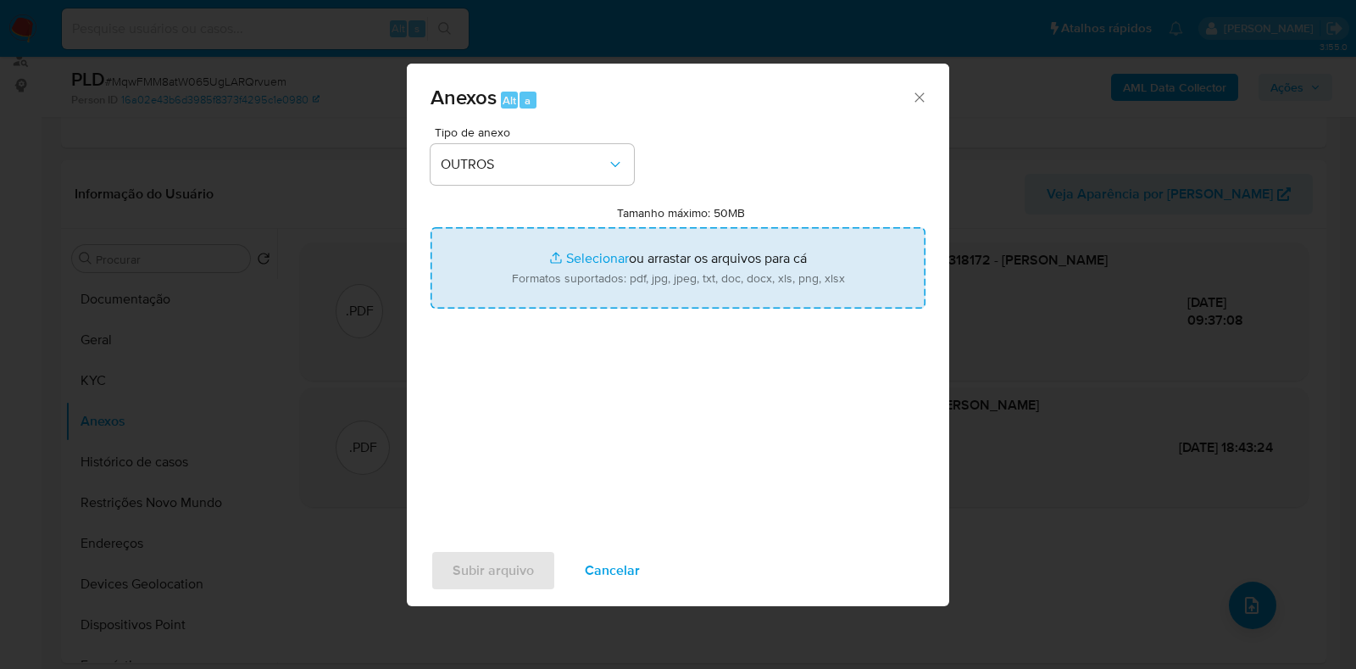
click at [571, 242] on input "Tamanho máximo: 50MB Selecionar arquivos" at bounding box center [678, 267] width 495 height 81
type input "C:\fakepath\Mulan 172511674_2025_08_21_16_25_24 - Resumen TX.pdf"
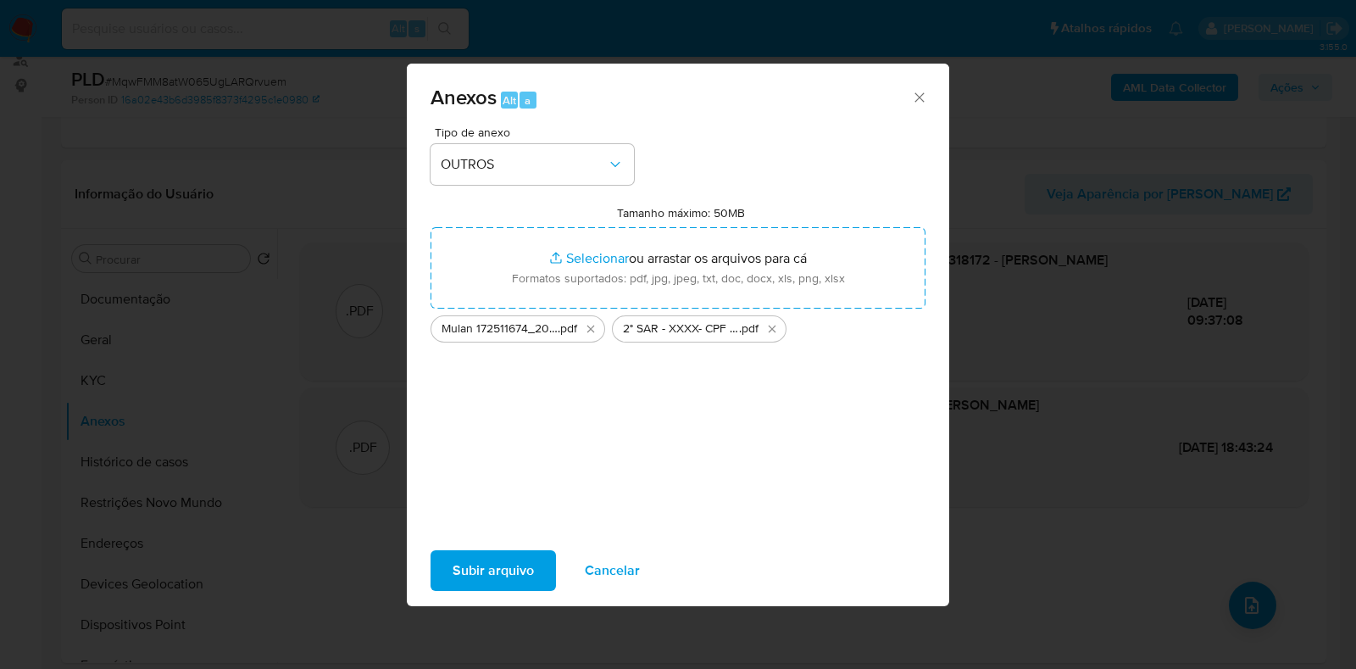
click at [469, 564] on span "Subir arquivo" at bounding box center [493, 570] width 81 height 37
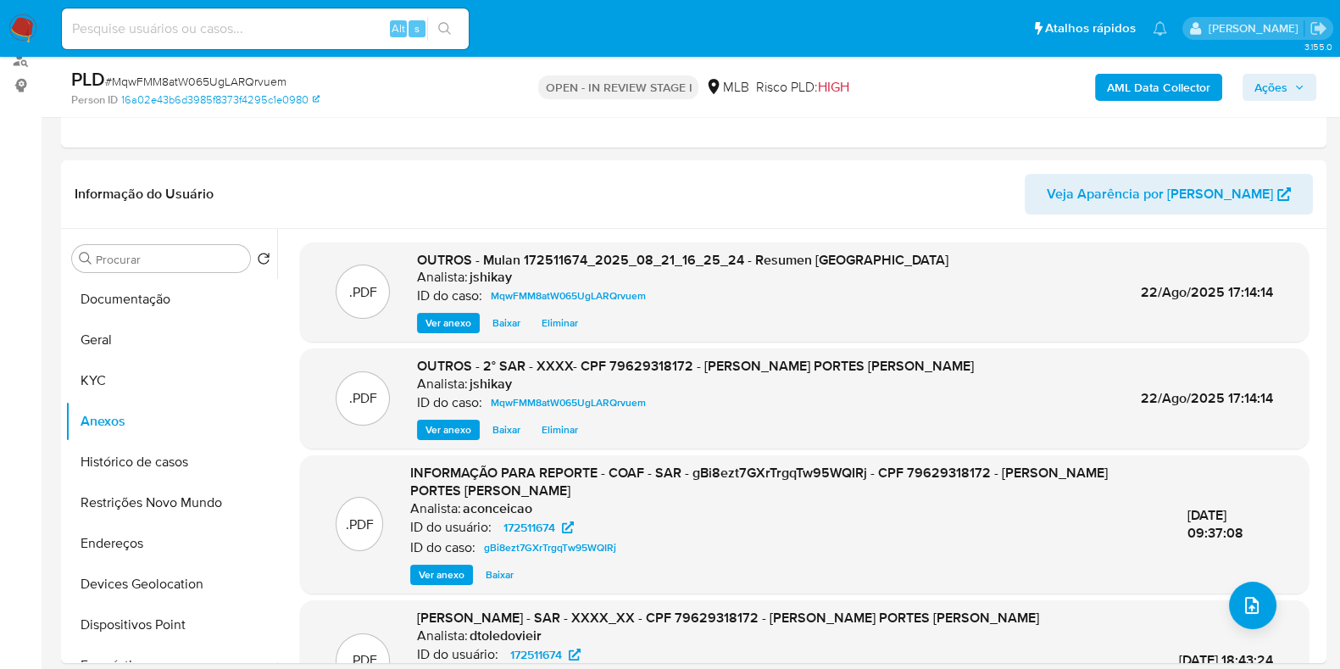
click at [1287, 95] on span "Ações" at bounding box center [1271, 87] width 33 height 27
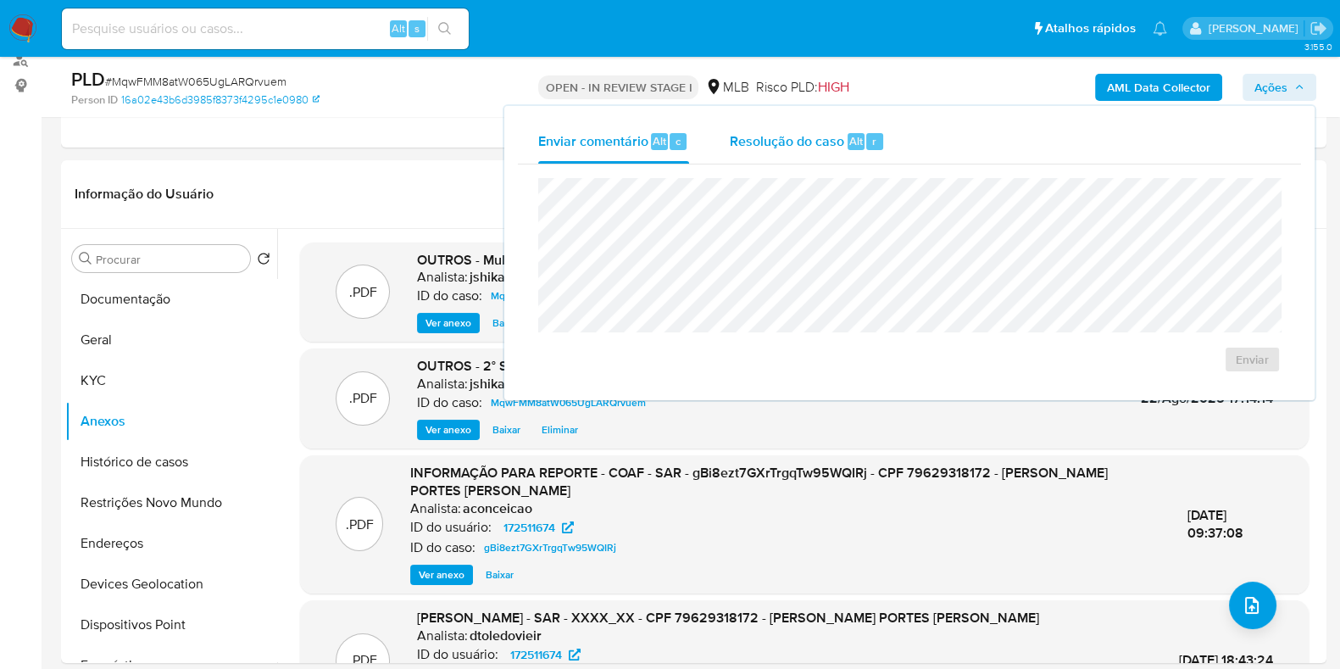
click at [793, 158] on div "Resolução do caso Alt r" at bounding box center [807, 142] width 155 height 44
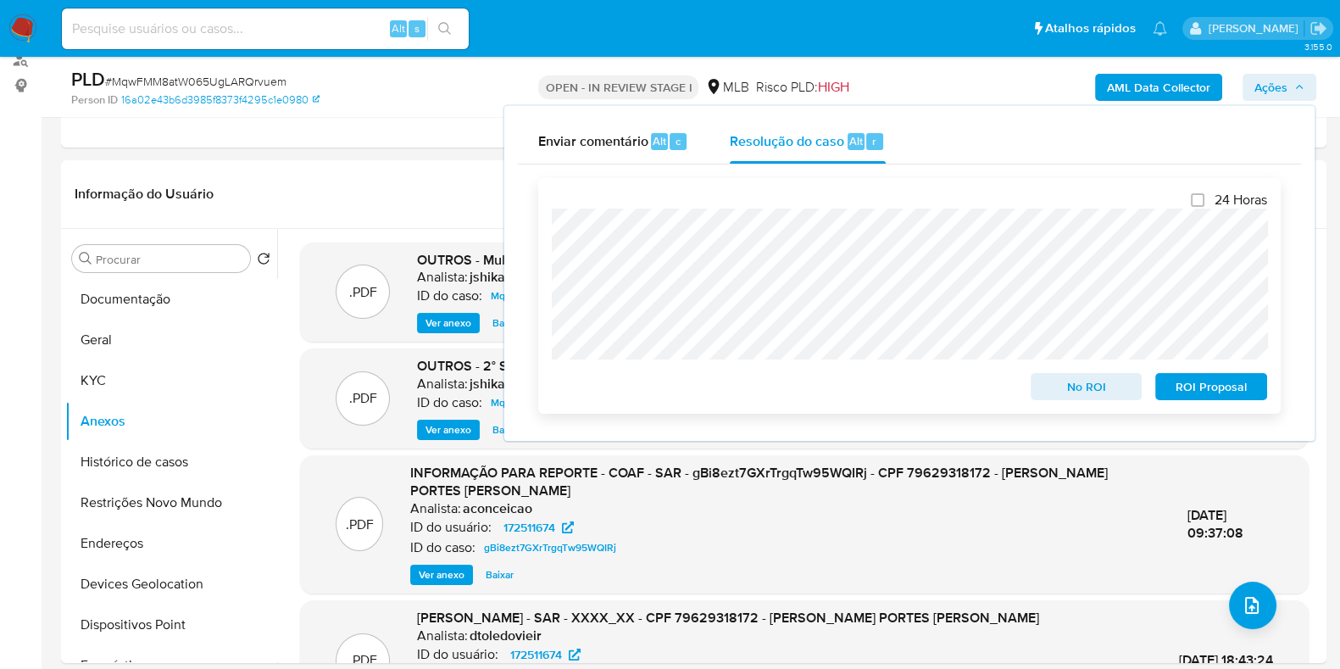
click at [1189, 380] on span "ROI Proposal" at bounding box center [1211, 387] width 88 height 24
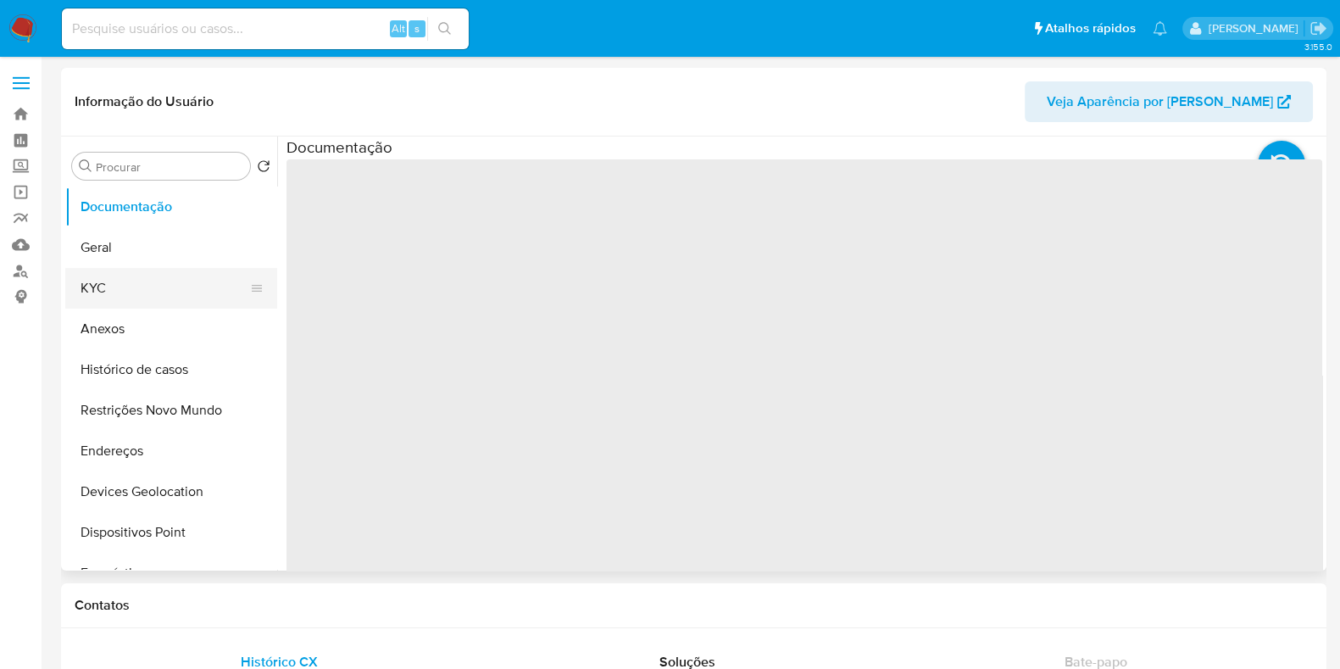
select select "10"
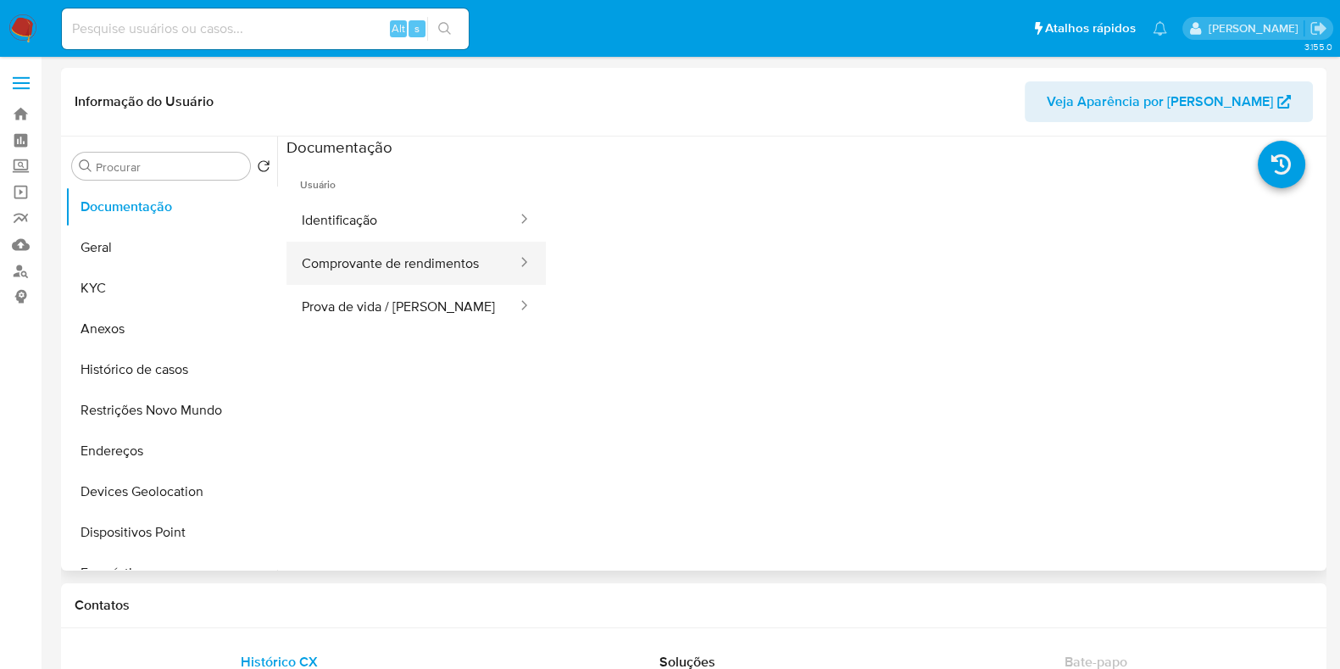
click at [334, 242] on button "Comprovante de rendimentos" at bounding box center [403, 263] width 232 height 43
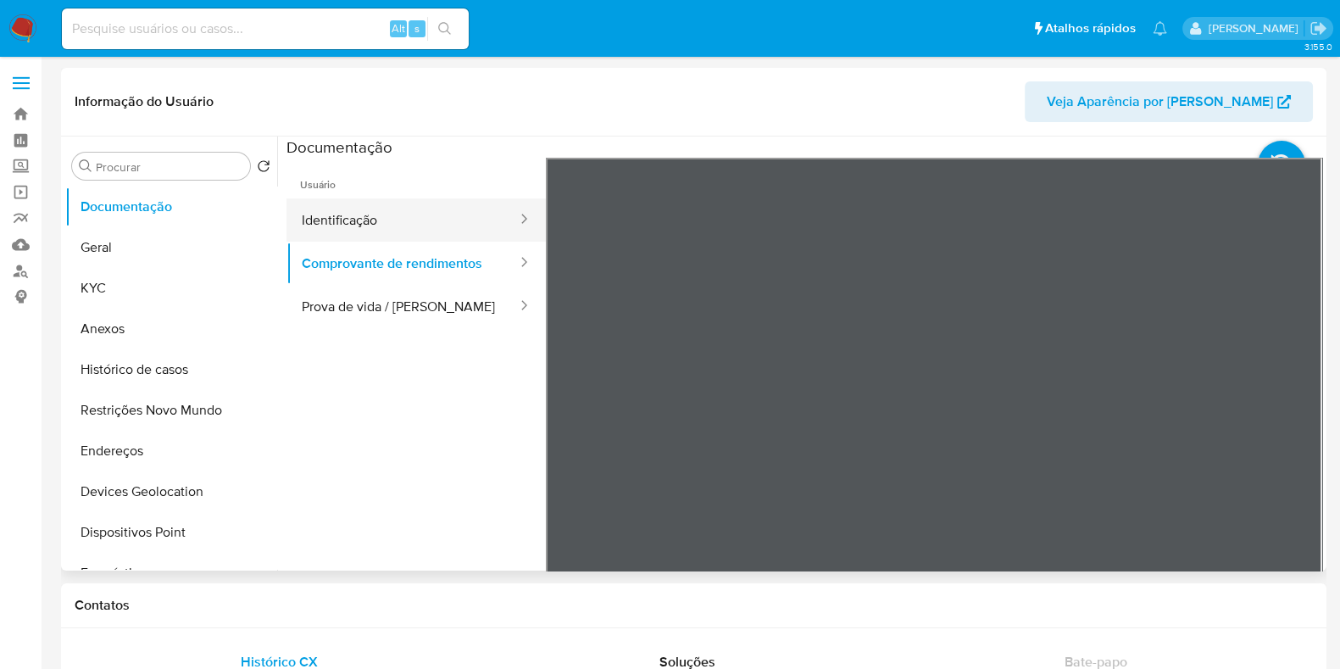
click at [356, 229] on button "Identificação" at bounding box center [403, 219] width 232 height 43
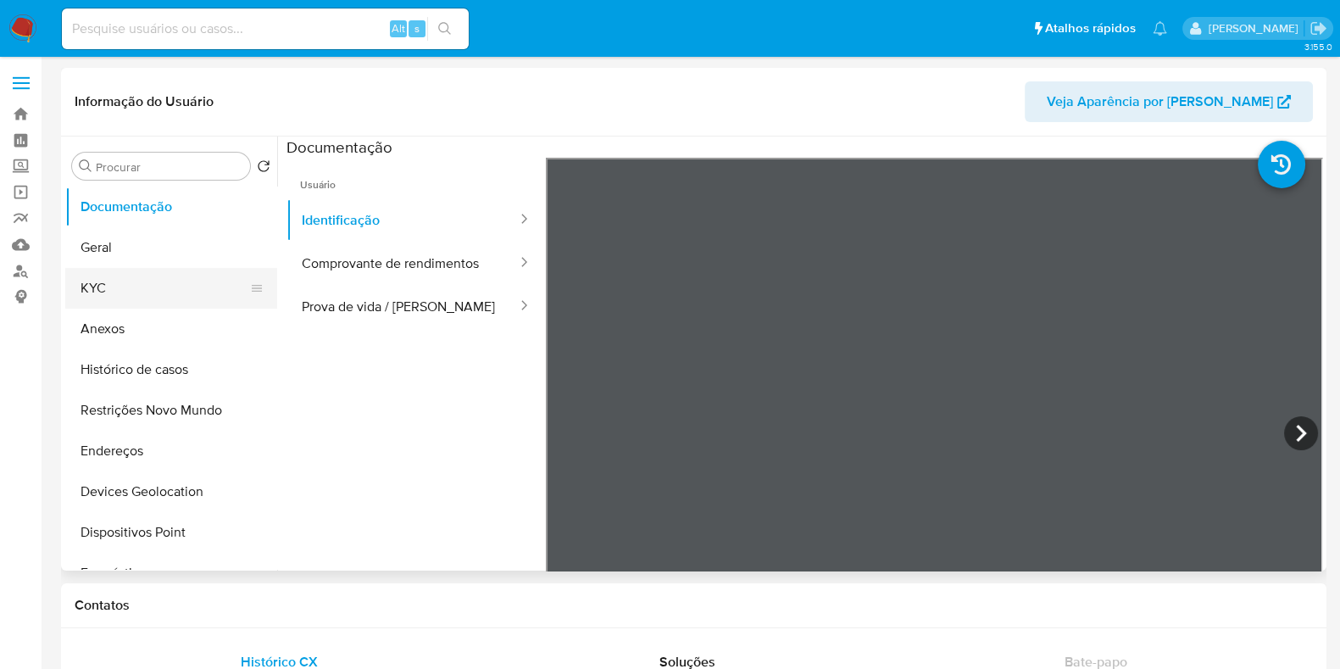
click at [102, 298] on button "KYC" at bounding box center [164, 288] width 198 height 41
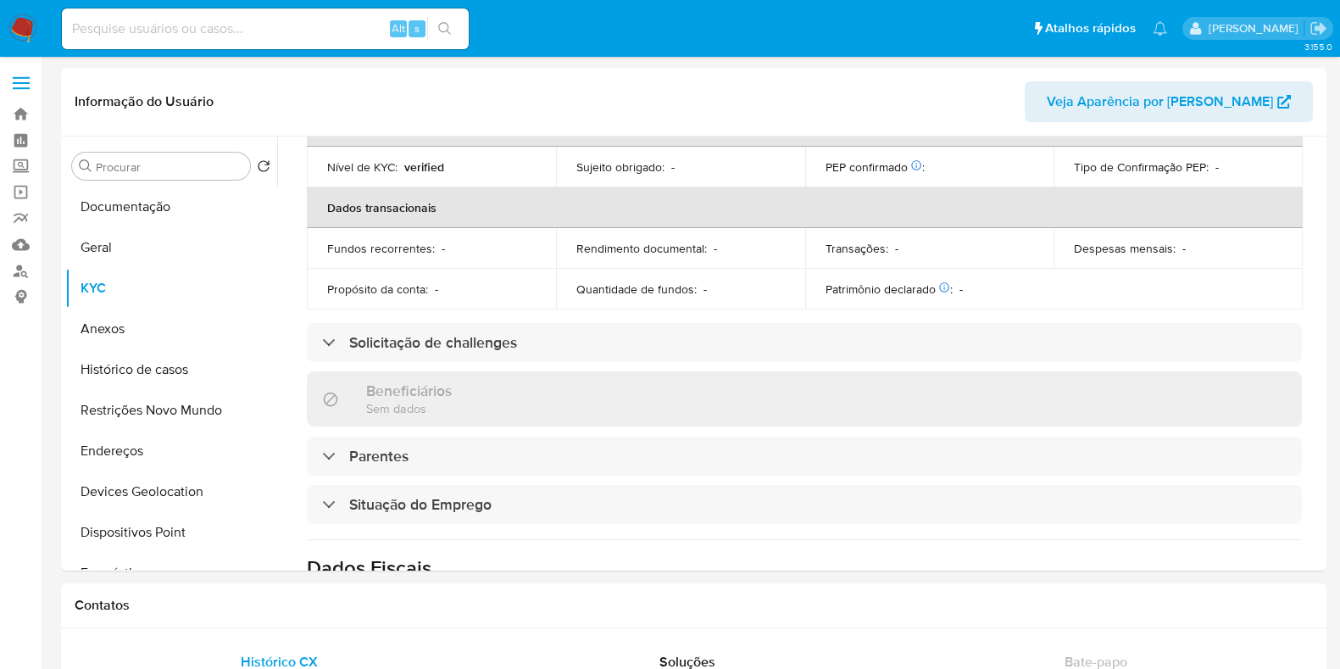
scroll to position [690, 0]
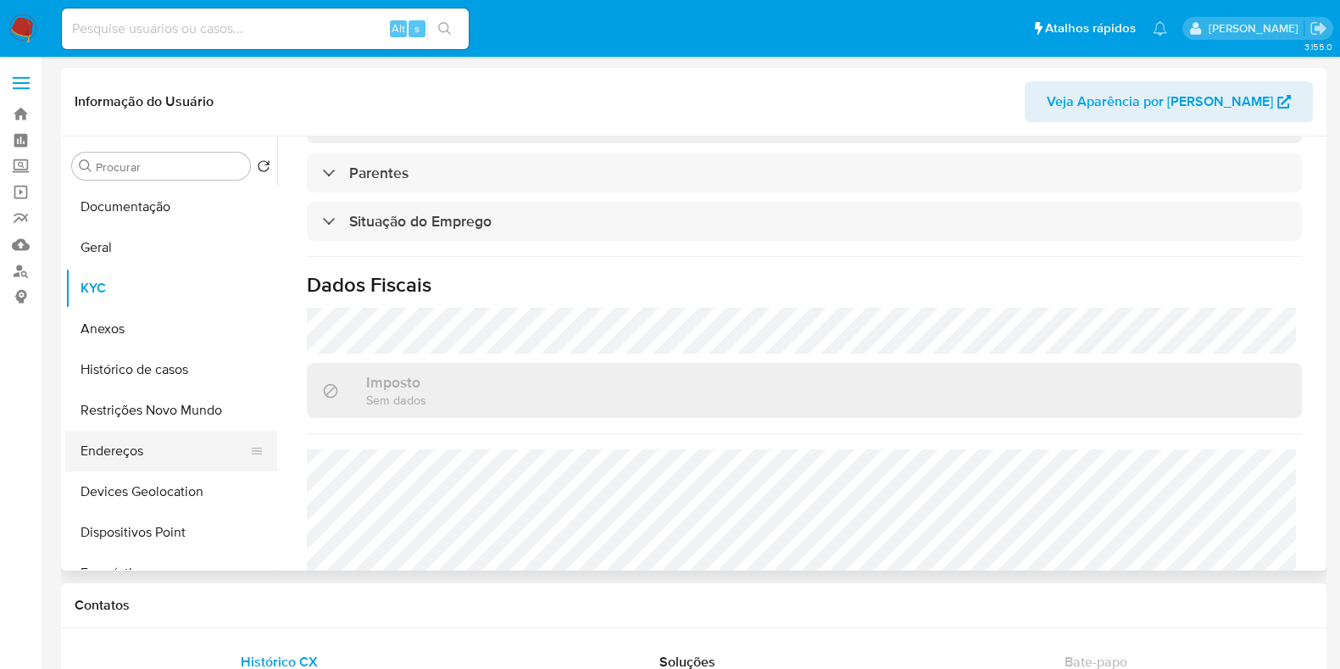
click at [120, 446] on button "Endereços" at bounding box center [164, 451] width 198 height 41
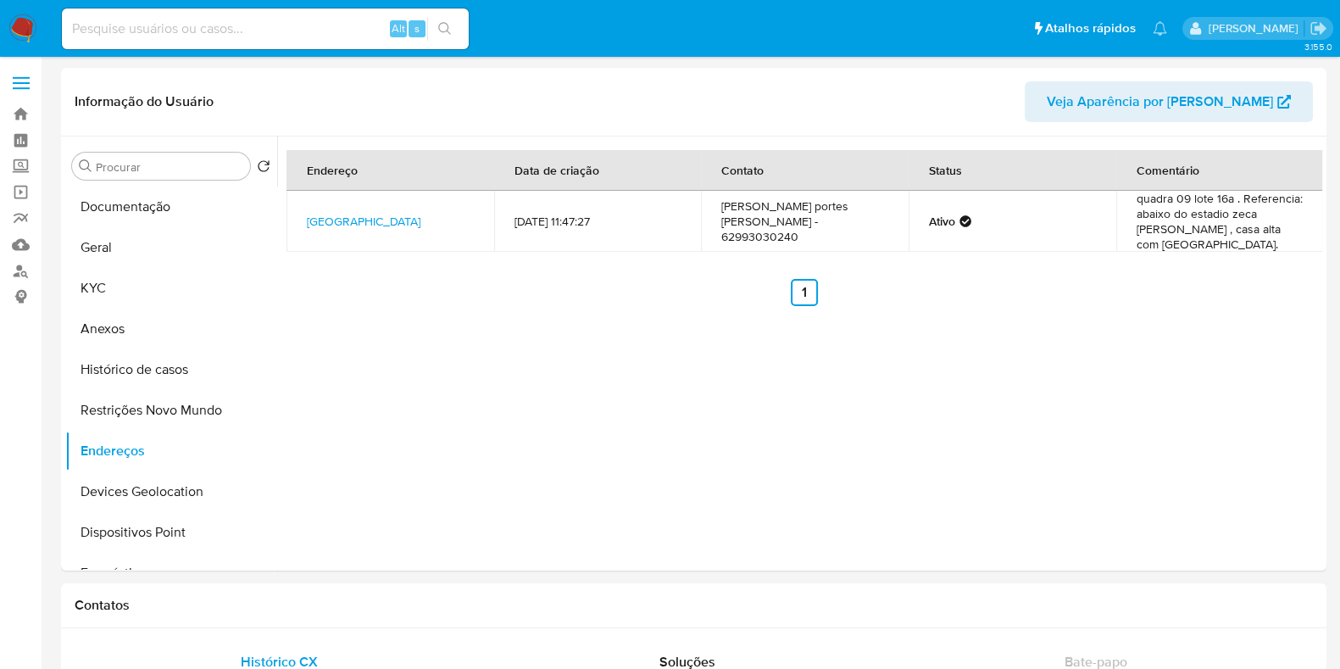
click at [25, 30] on img at bounding box center [22, 28] width 29 height 29
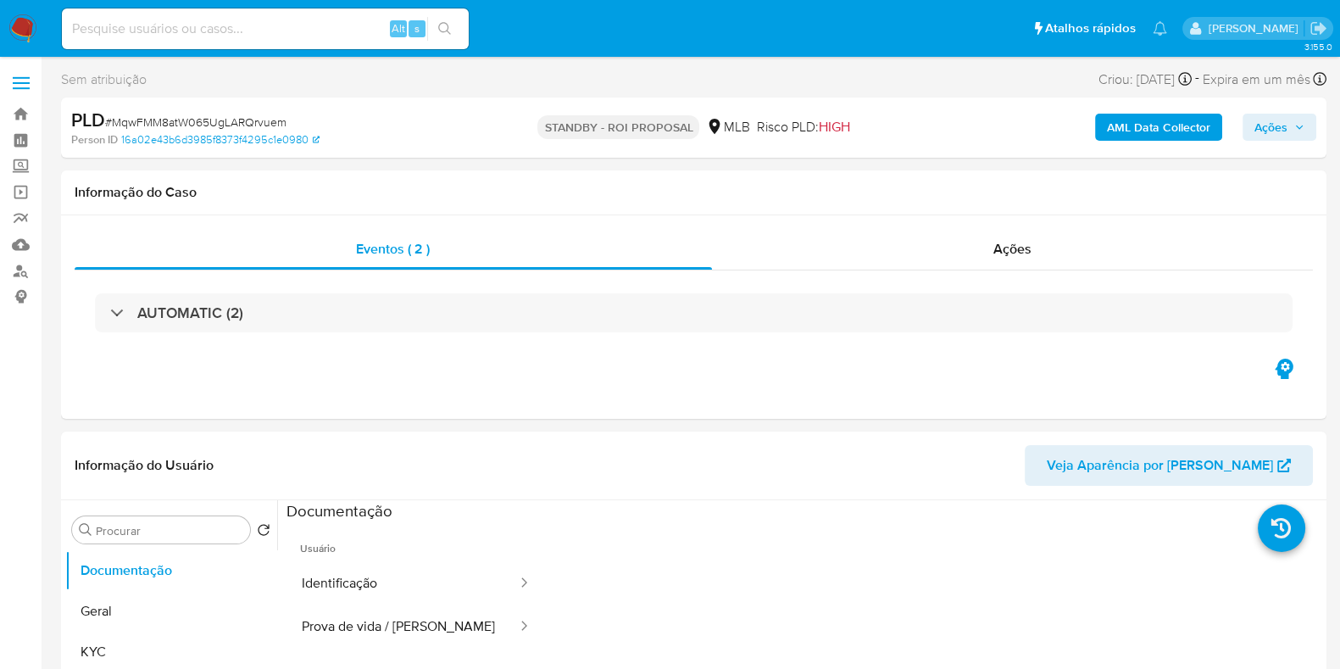
select select "10"
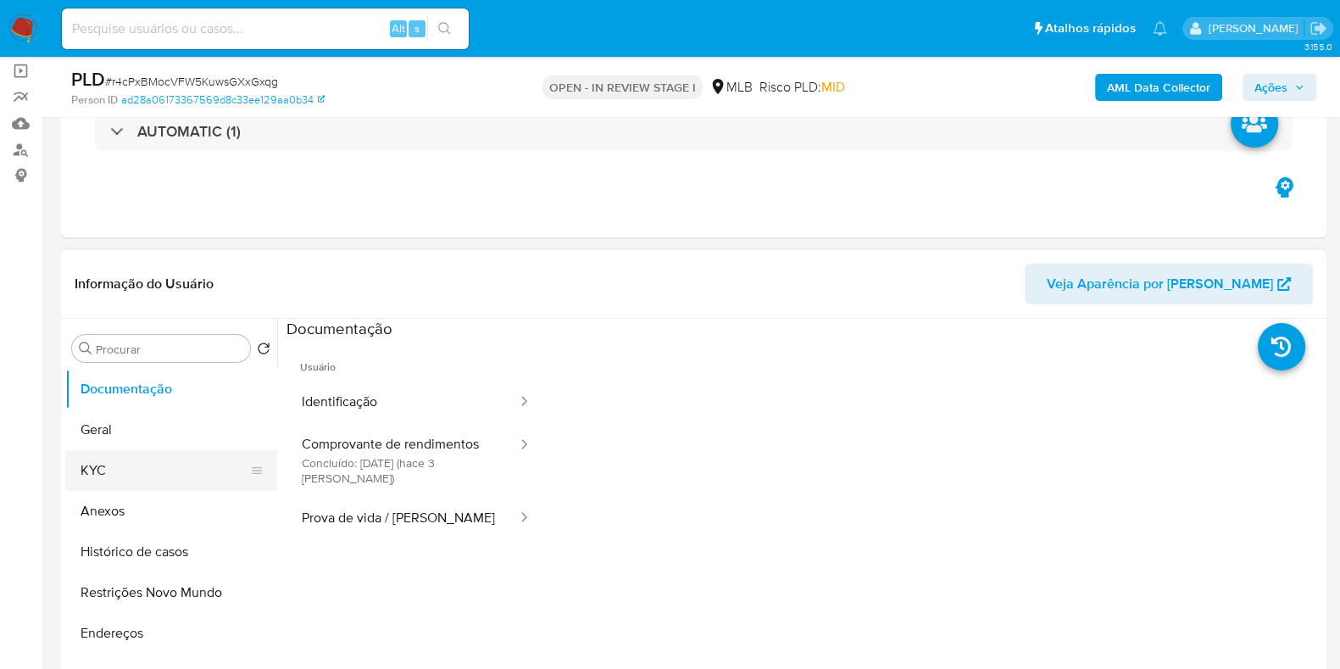
scroll to position [211, 0]
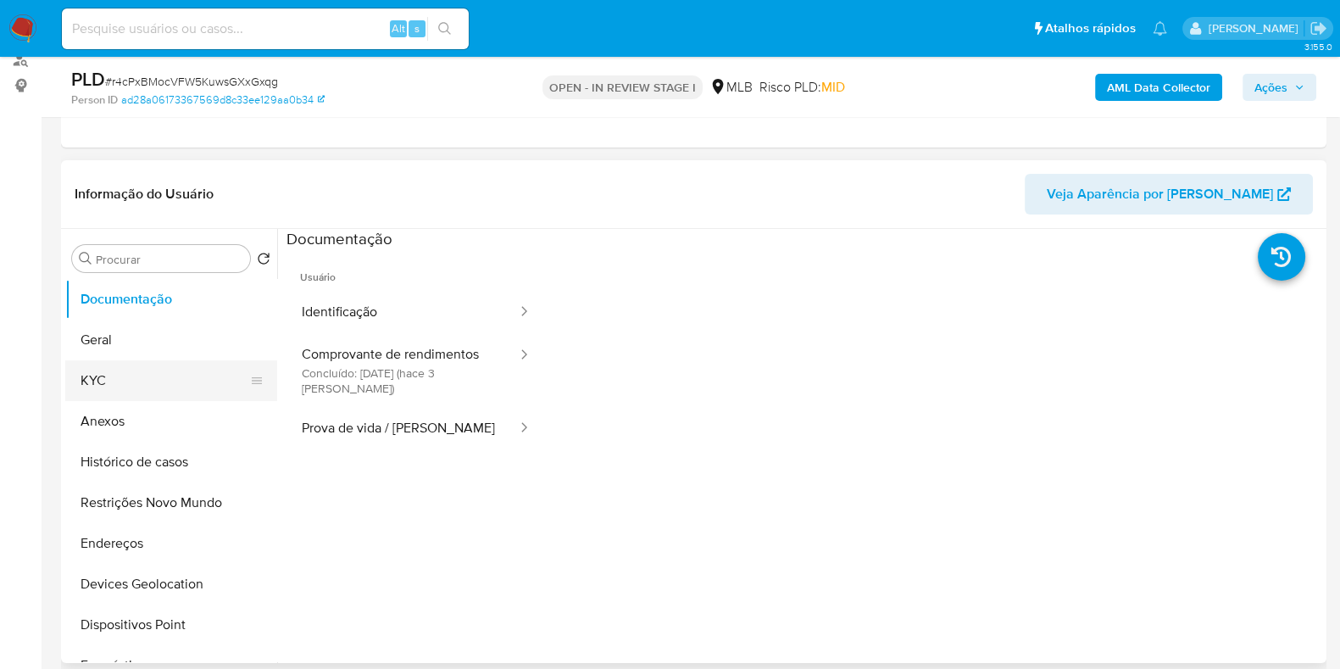
click at [159, 392] on button "KYC" at bounding box center [164, 380] width 198 height 41
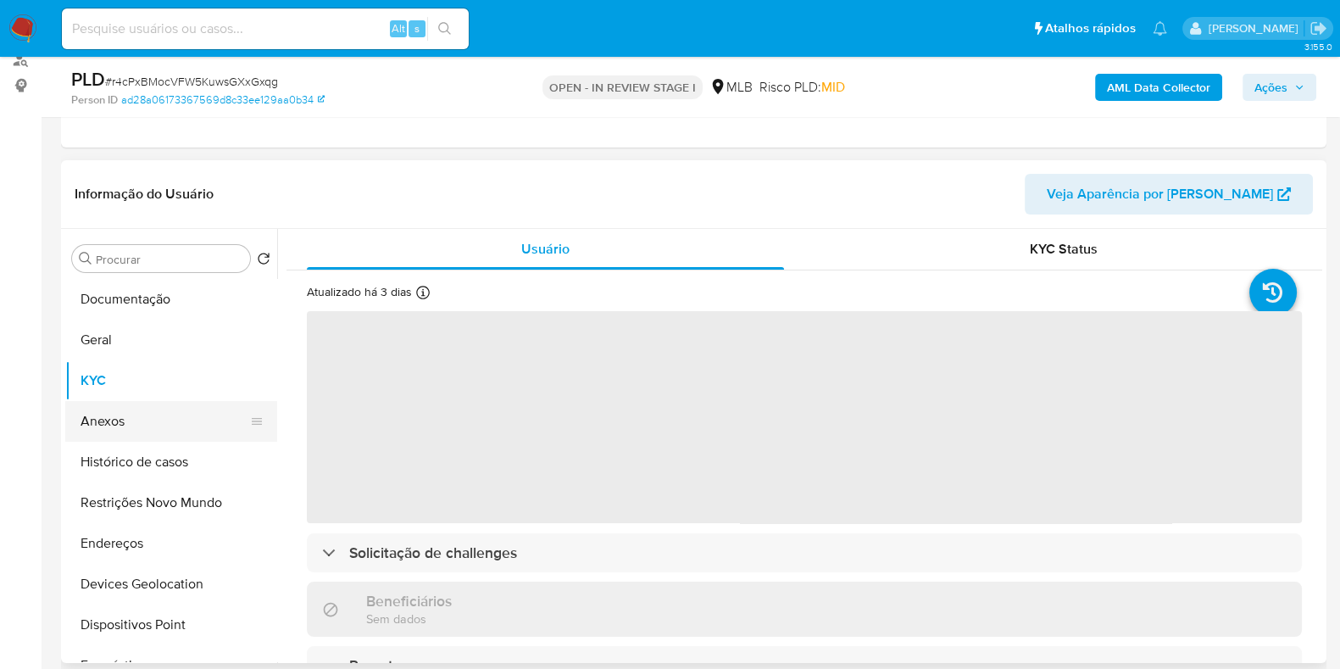
click at [123, 422] on button "Anexos" at bounding box center [164, 421] width 198 height 41
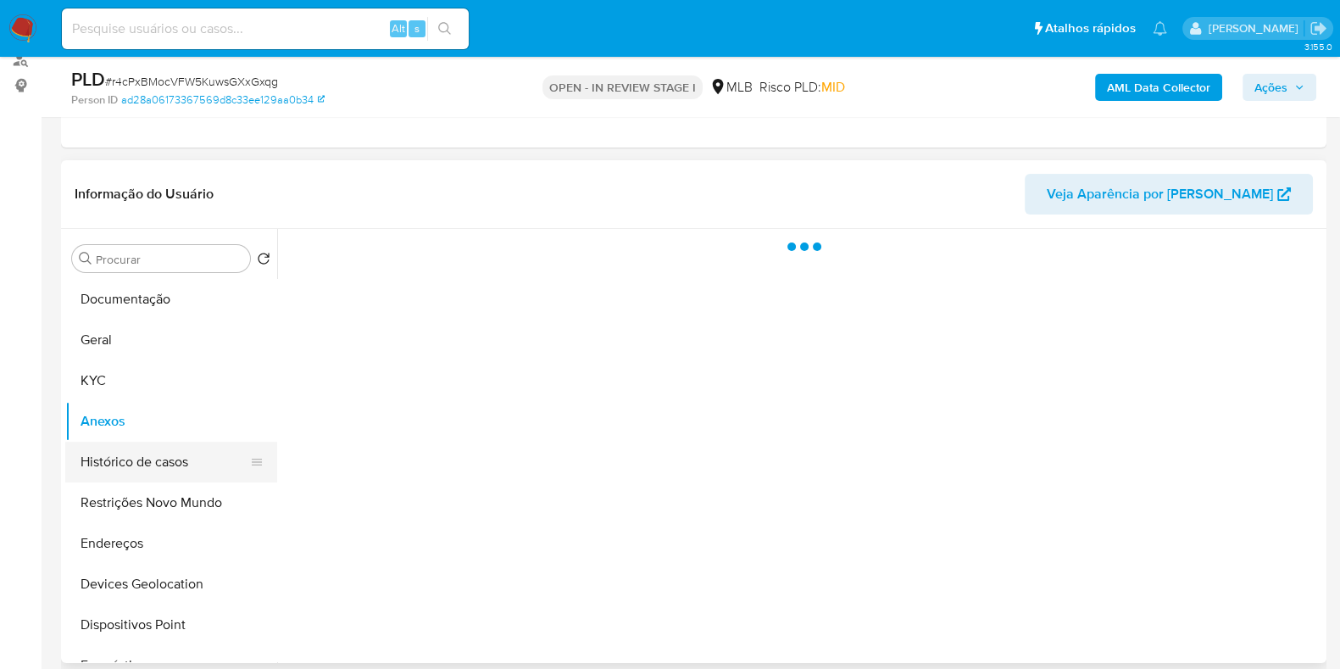
click at [159, 469] on button "Histórico de casos" at bounding box center [164, 462] width 198 height 41
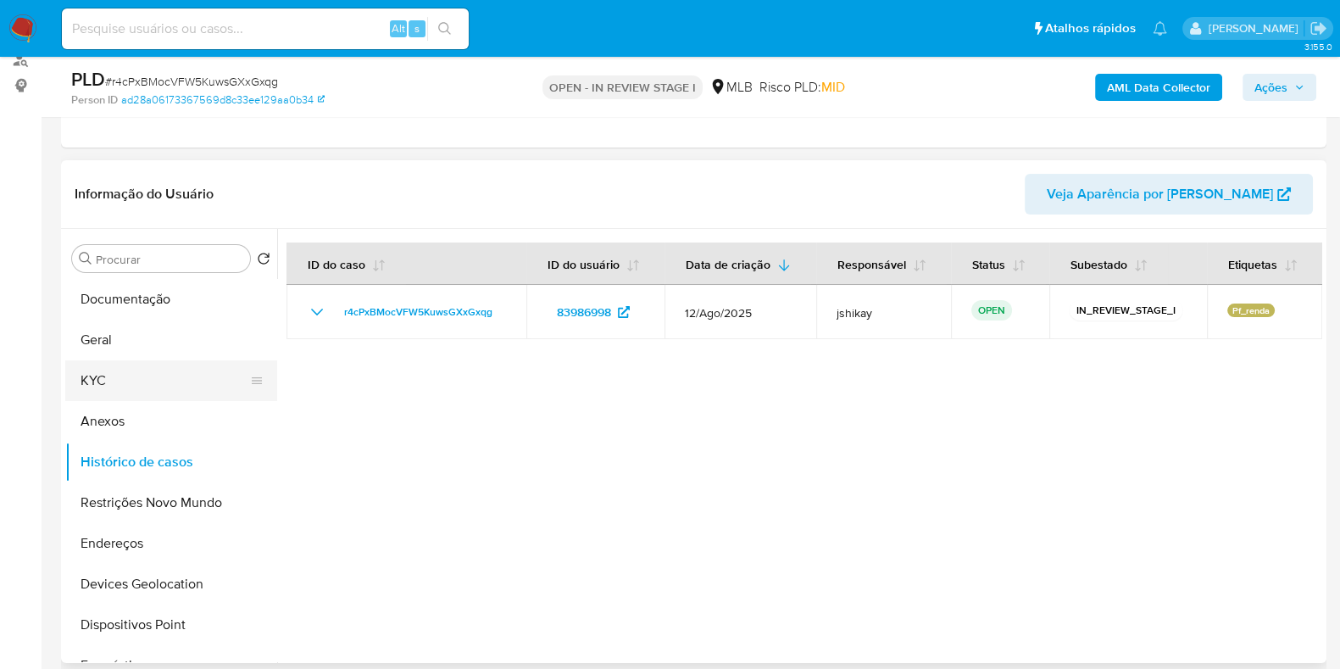
click at [109, 384] on button "KYC" at bounding box center [164, 380] width 198 height 41
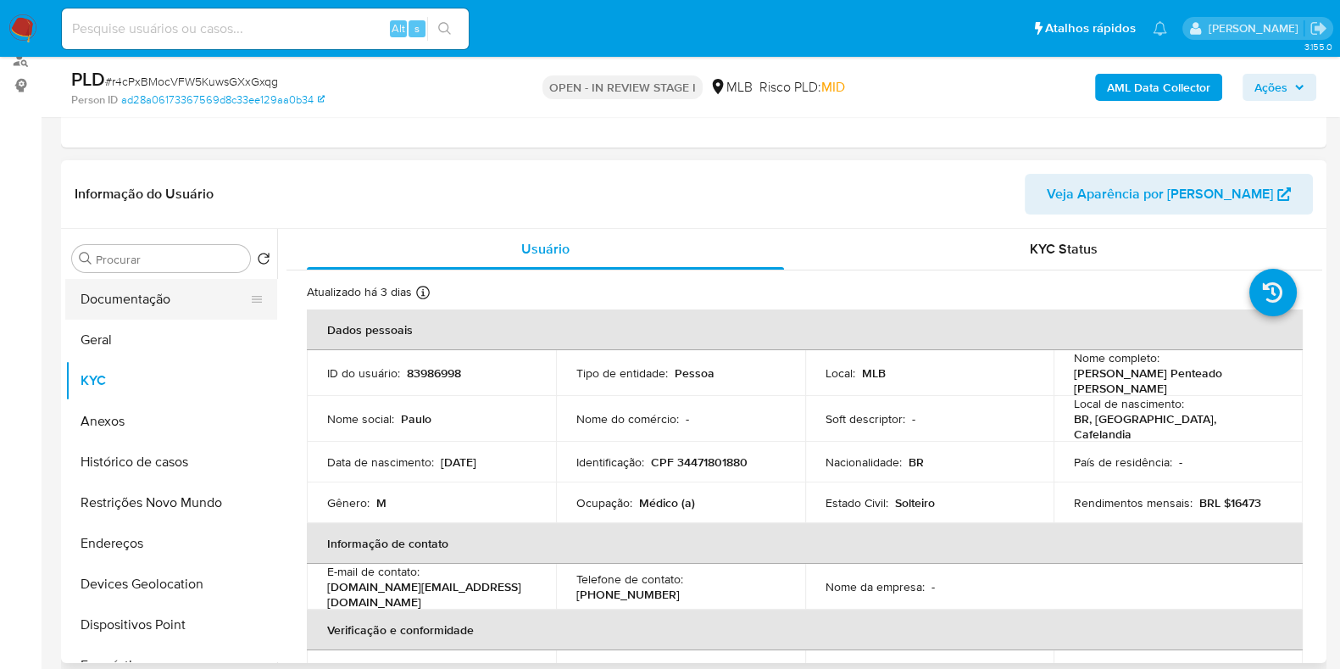
drag, startPoint x: 130, startPoint y: 294, endPoint x: 152, endPoint y: 298, distance: 22.4
click at [130, 294] on button "Documentação" at bounding box center [164, 299] width 198 height 41
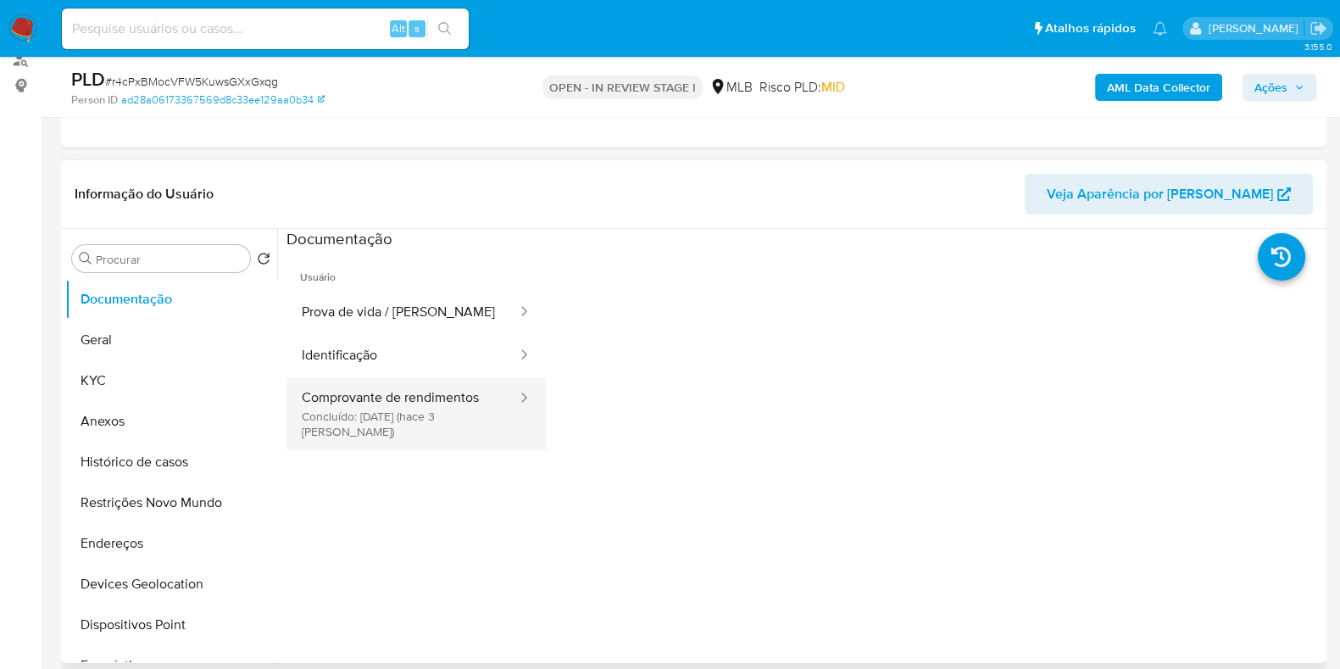
click at [419, 410] on button "Comprovante de rendimentos Concluído: 19/08/2025 (hace 3 días)" at bounding box center [403, 413] width 232 height 73
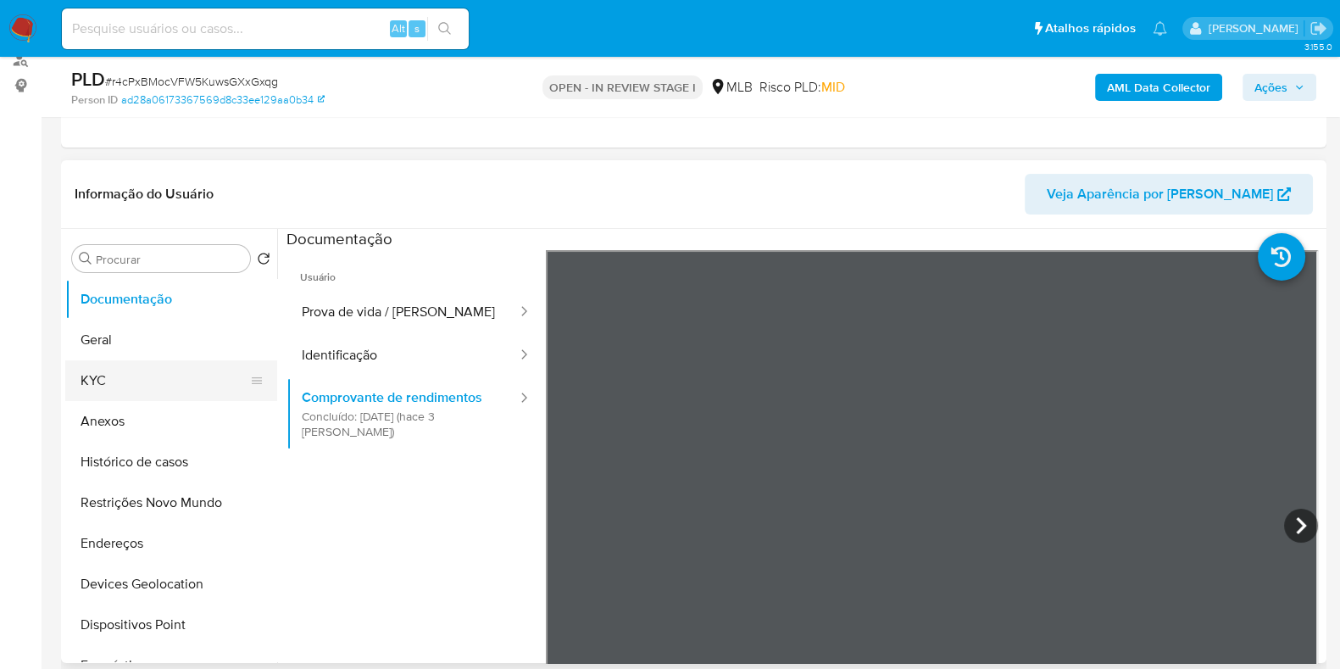
click at [113, 371] on button "KYC" at bounding box center [164, 380] width 198 height 41
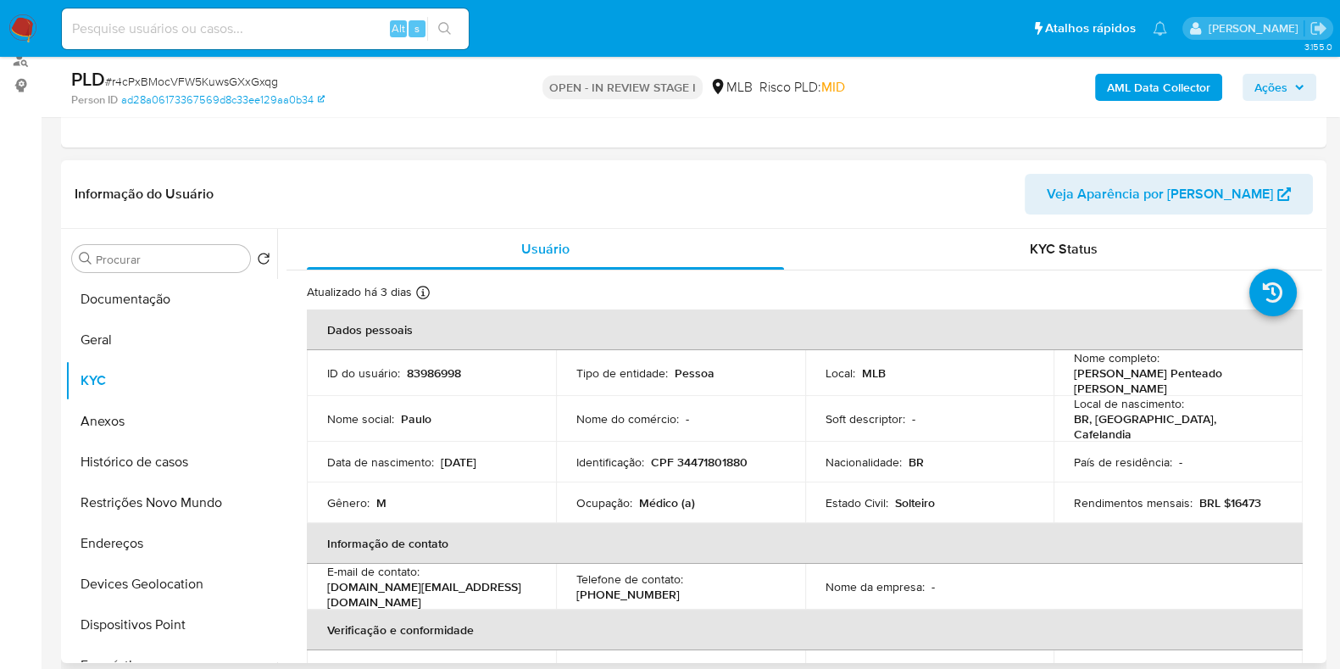
click at [655, 495] on p "Médico (a)" at bounding box center [667, 502] width 56 height 15
copy p "Médico"
click at [178, 295] on button "Documentação" at bounding box center [164, 299] width 198 height 41
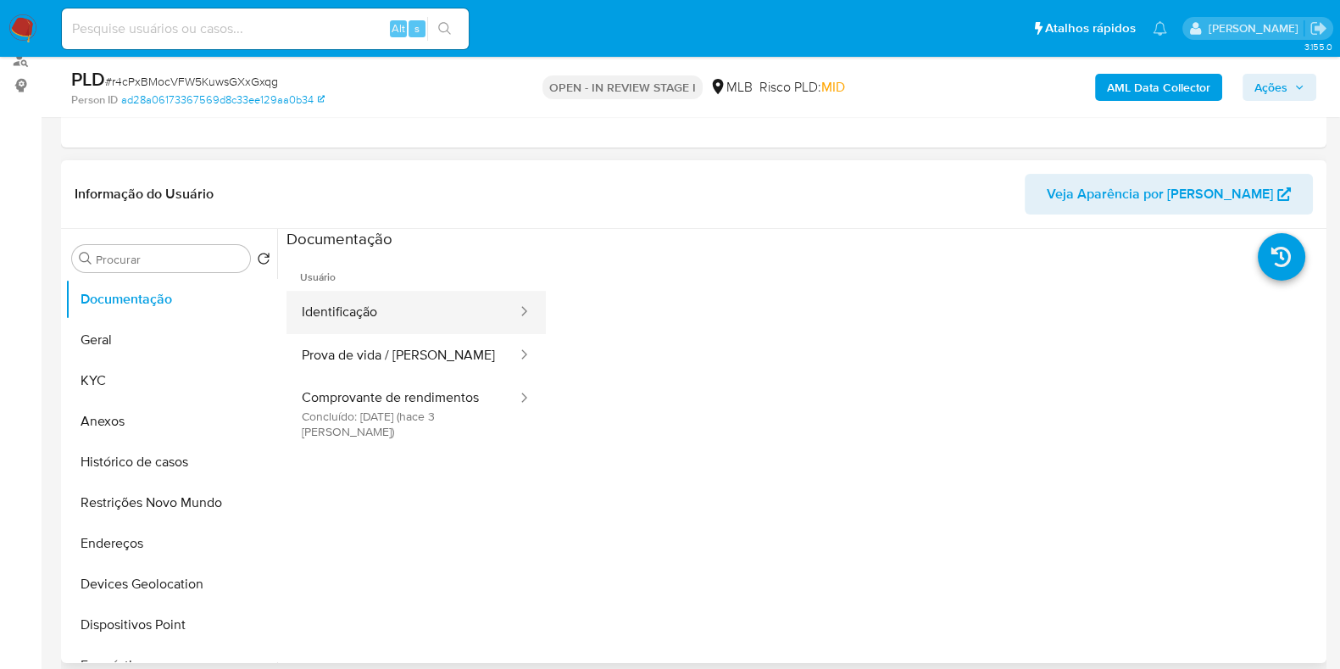
click at [412, 321] on button "Identificação" at bounding box center [403, 312] width 232 height 43
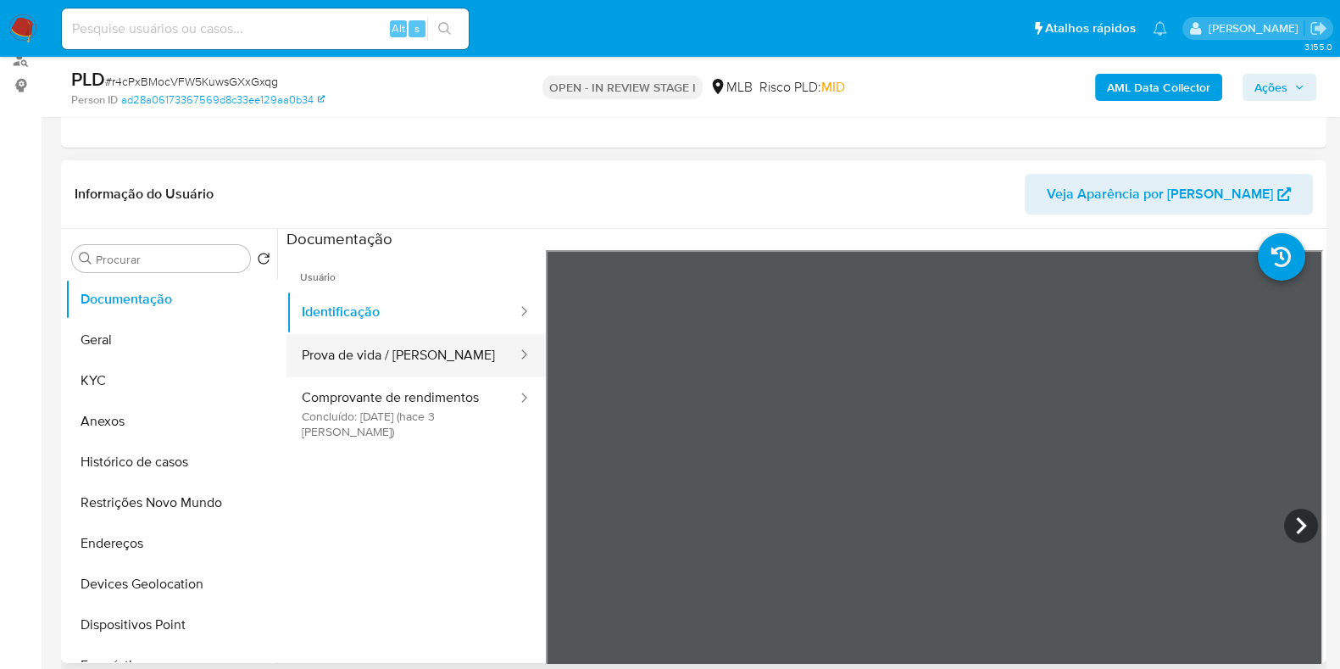
click at [344, 347] on button "Prova de vida / [PERSON_NAME]" at bounding box center [403, 355] width 232 height 43
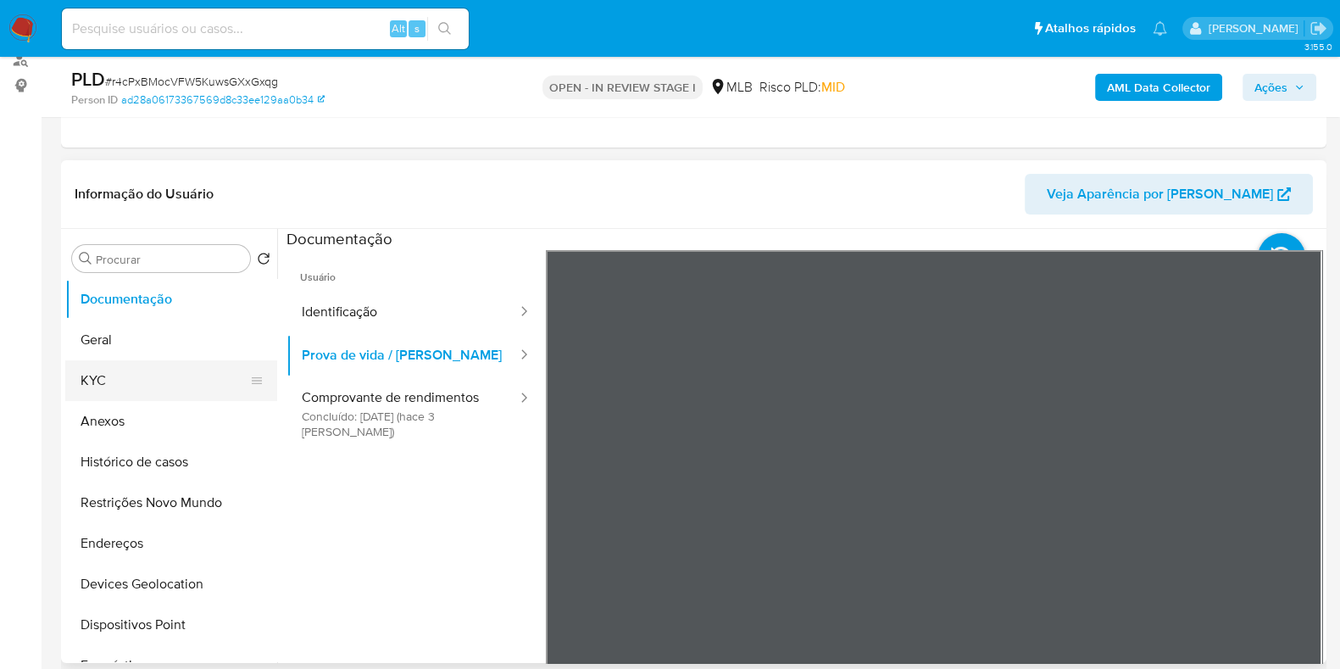
click at [129, 380] on button "KYC" at bounding box center [164, 380] width 198 height 41
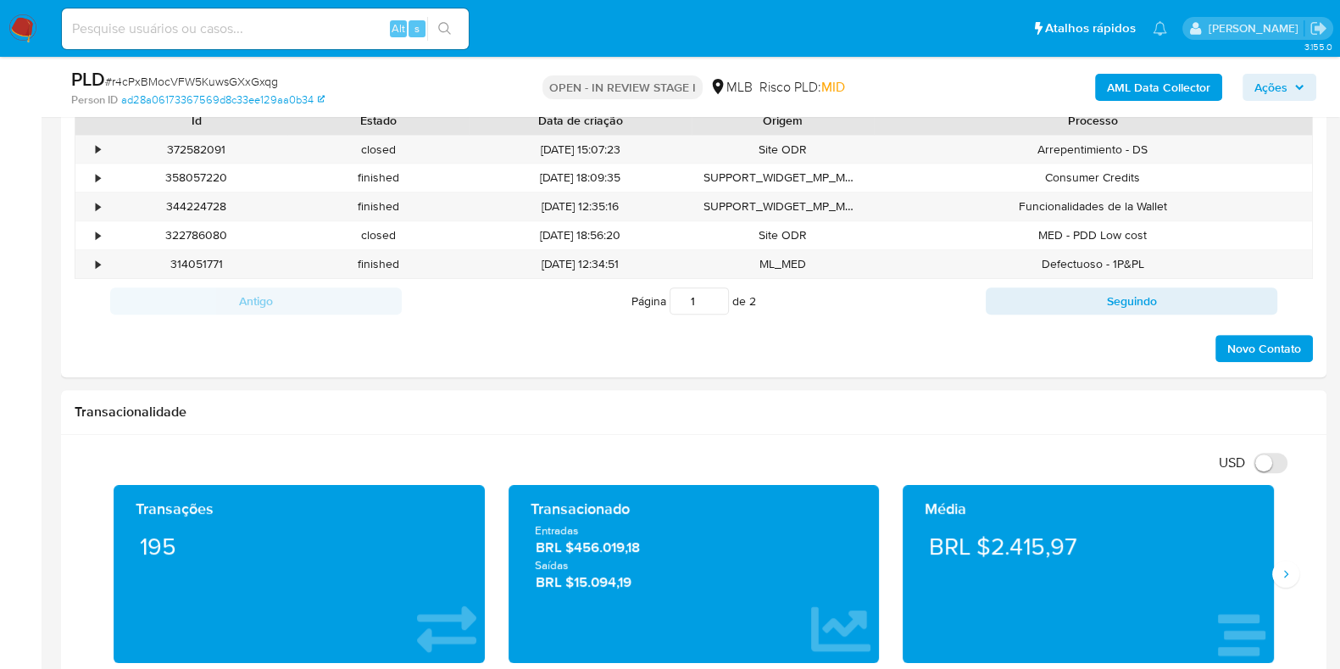
scroll to position [1060, 0]
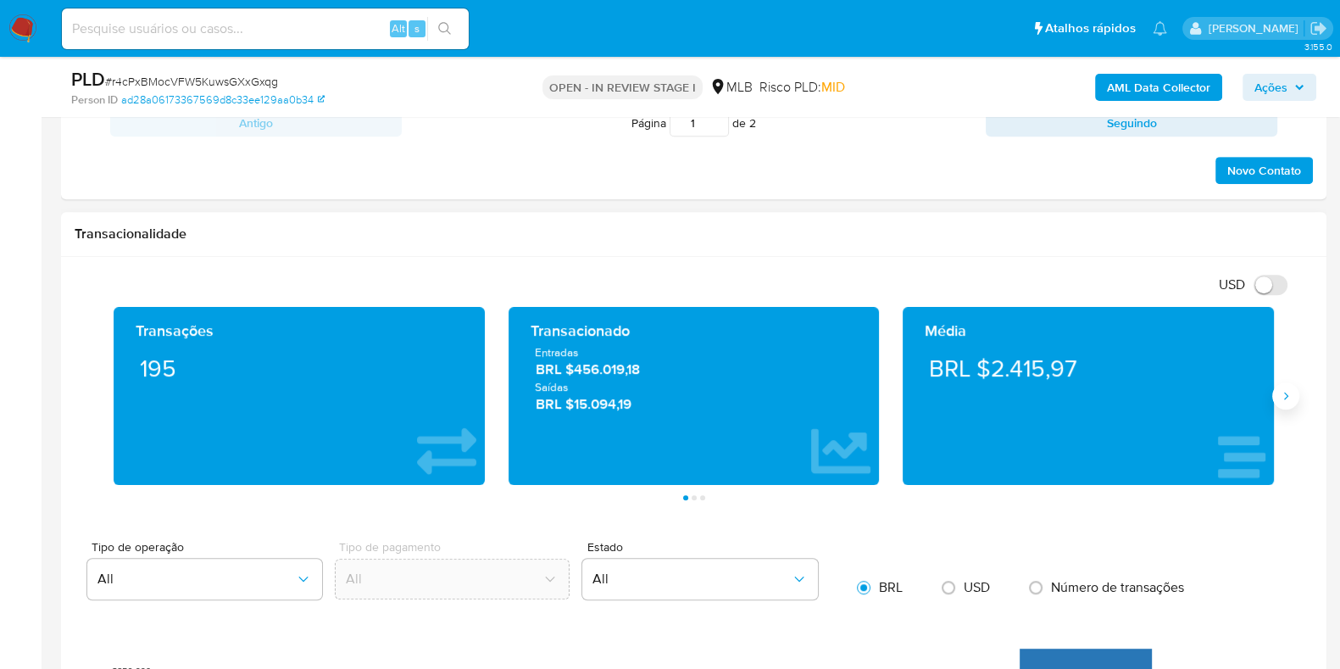
click at [1278, 400] on button "Siguiente" at bounding box center [1286, 395] width 27 height 27
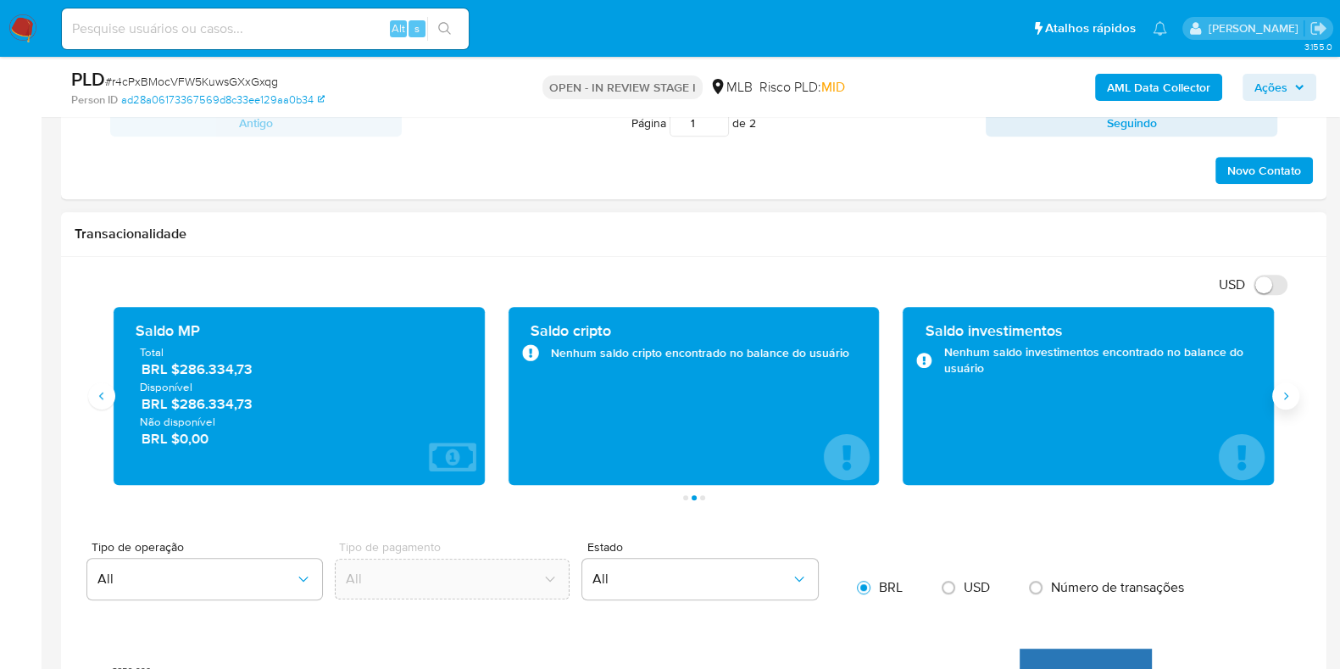
click at [1278, 400] on button "Siguiente" at bounding box center [1286, 395] width 27 height 27
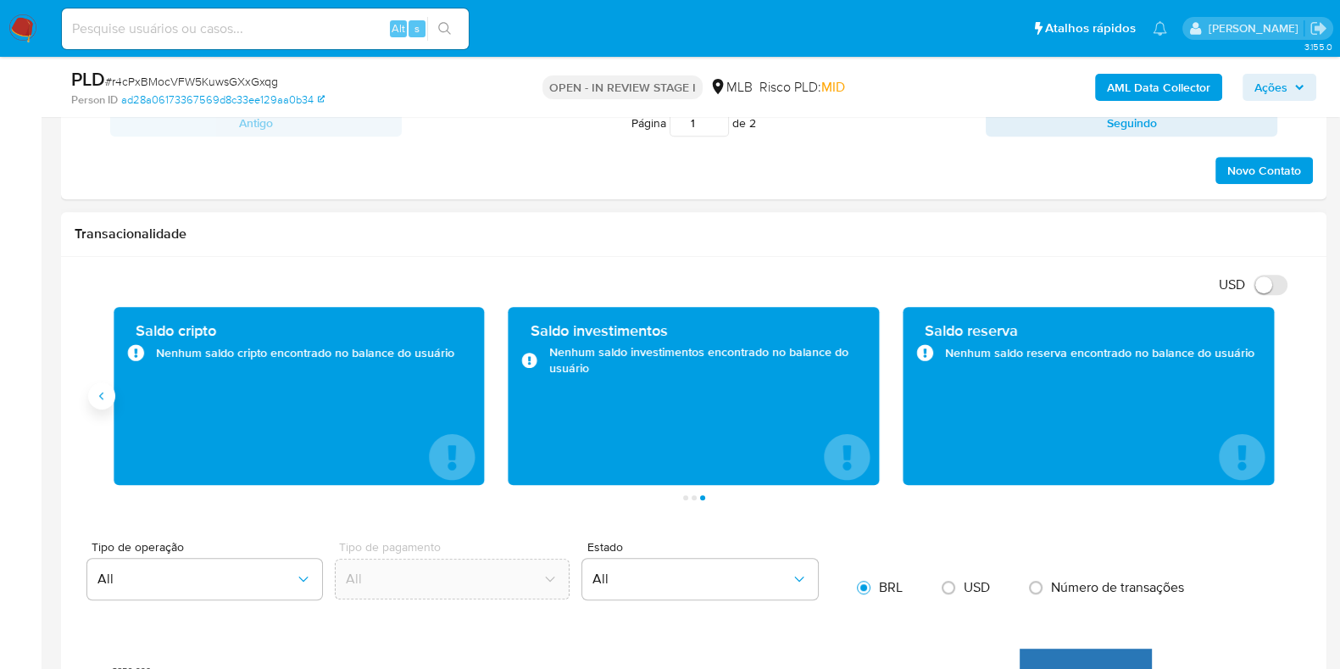
click at [106, 404] on button "Anterior" at bounding box center [101, 395] width 27 height 27
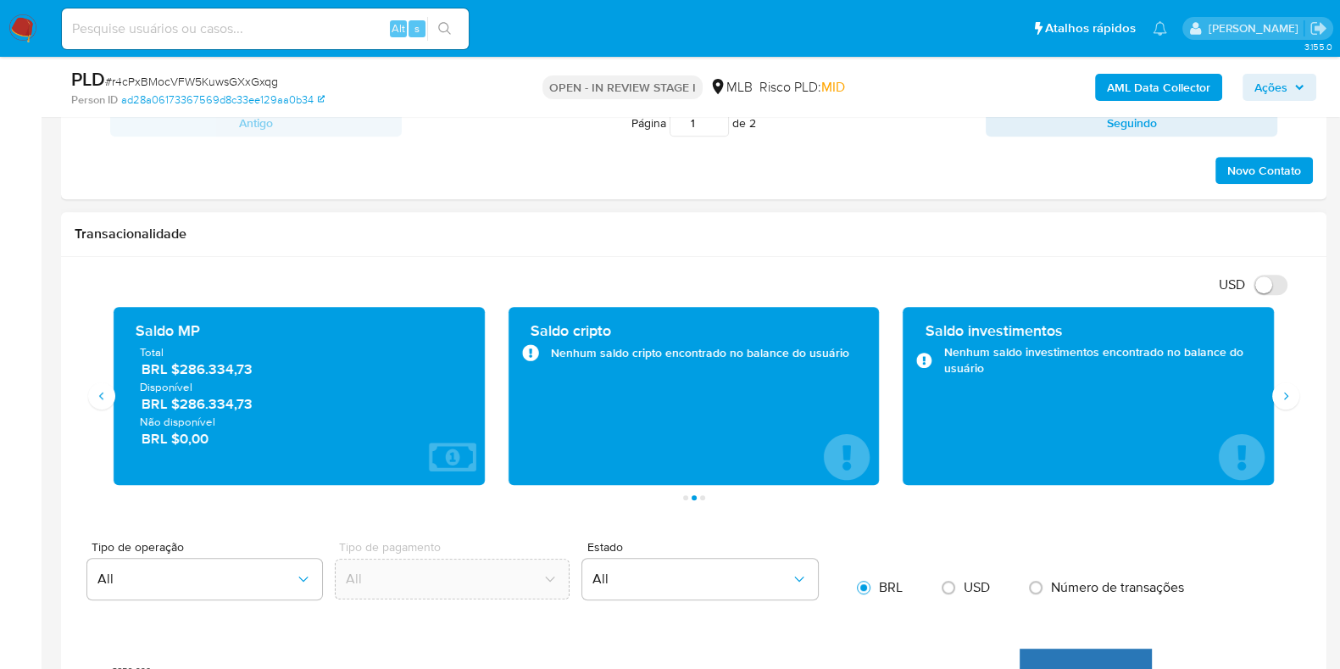
drag, startPoint x: 263, startPoint y: 407, endPoint x: 181, endPoint y: 400, distance: 81.7
click at [181, 400] on span "BRL $286.334,73" at bounding box center [300, 403] width 317 height 19
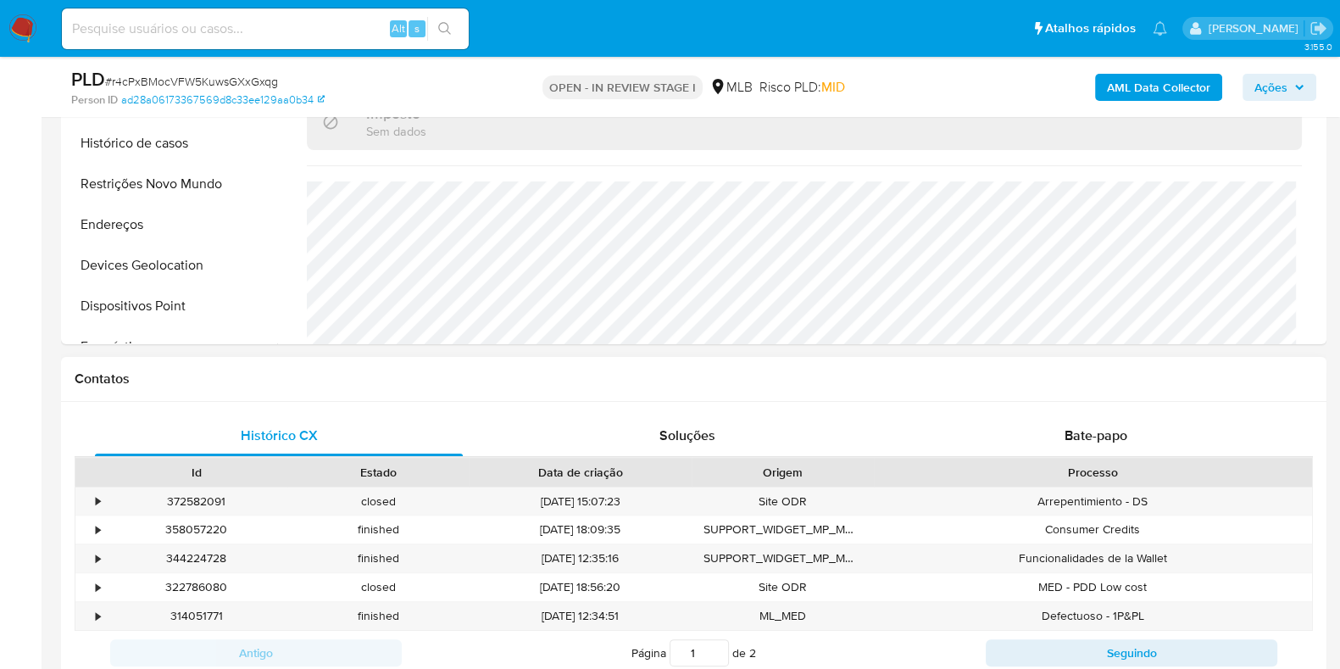
scroll to position [0, 0]
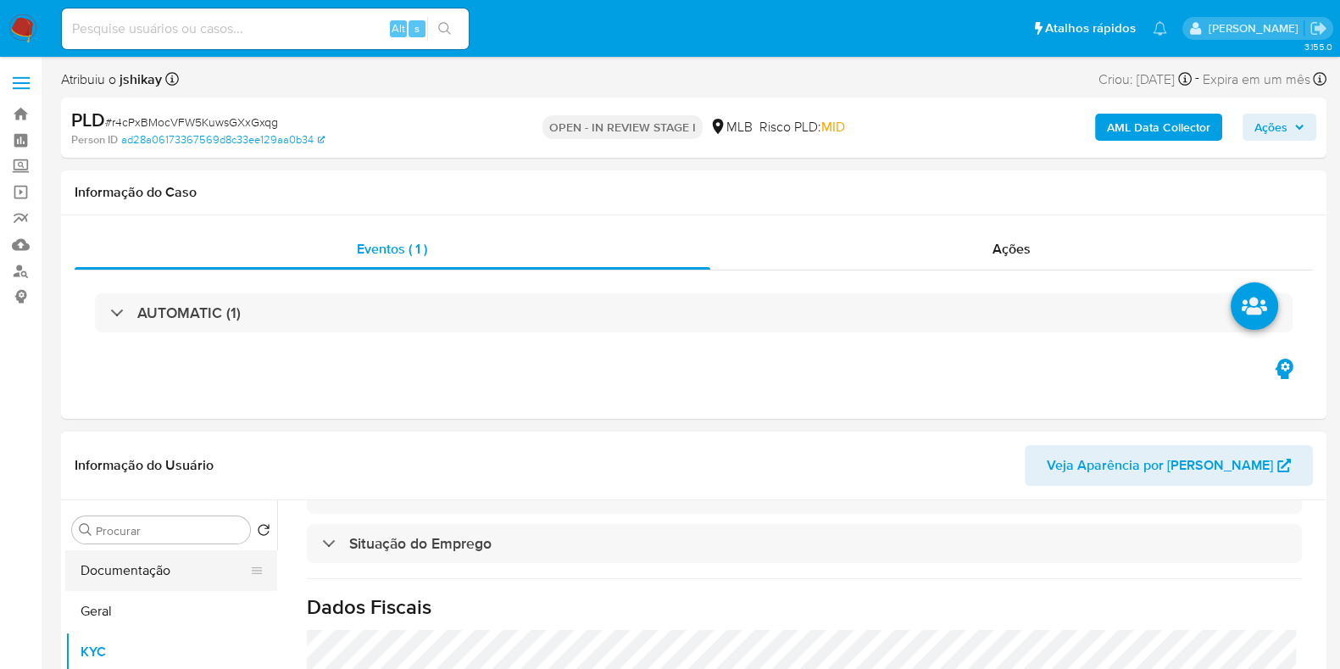
click at [142, 567] on button "Documentação" at bounding box center [164, 570] width 198 height 41
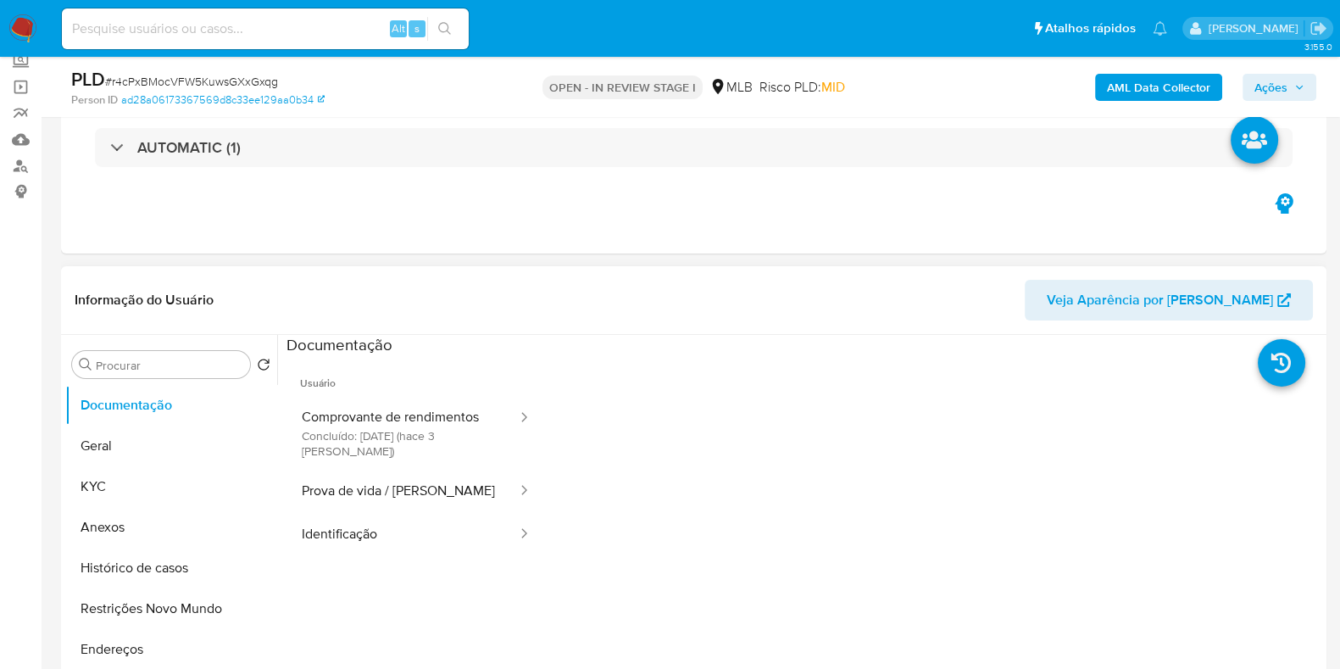
drag, startPoint x: 439, startPoint y: 430, endPoint x: 655, endPoint y: 331, distance: 237.5
click at [439, 431] on button "Comprovante de rendimentos Concluído: 19/08/2025 (hace 3 días)" at bounding box center [403, 433] width 232 height 73
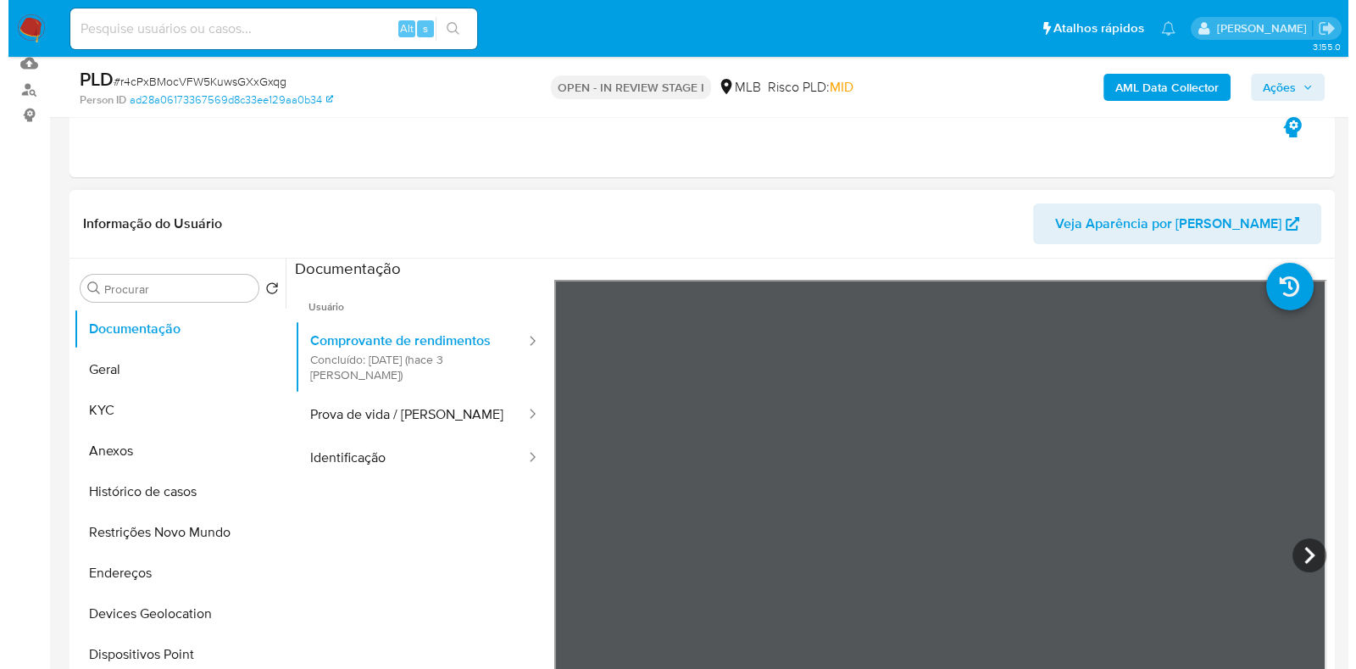
scroll to position [211, 0]
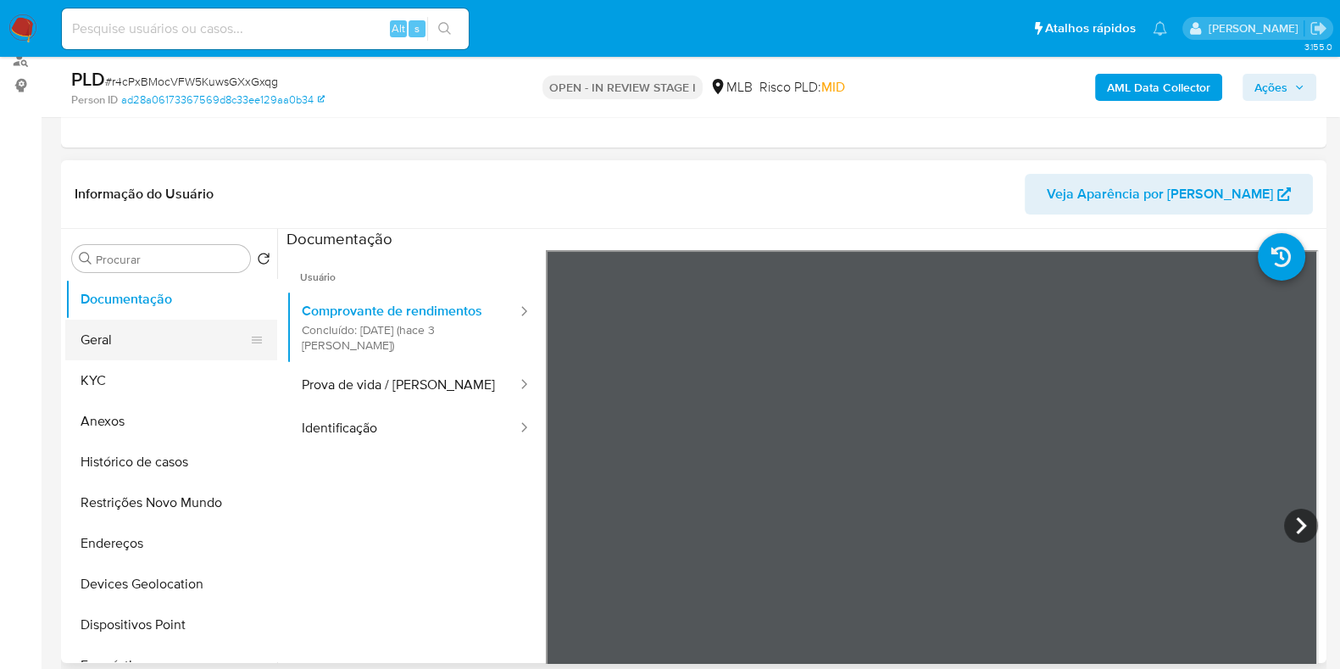
click at [140, 334] on button "Geral" at bounding box center [164, 340] width 198 height 41
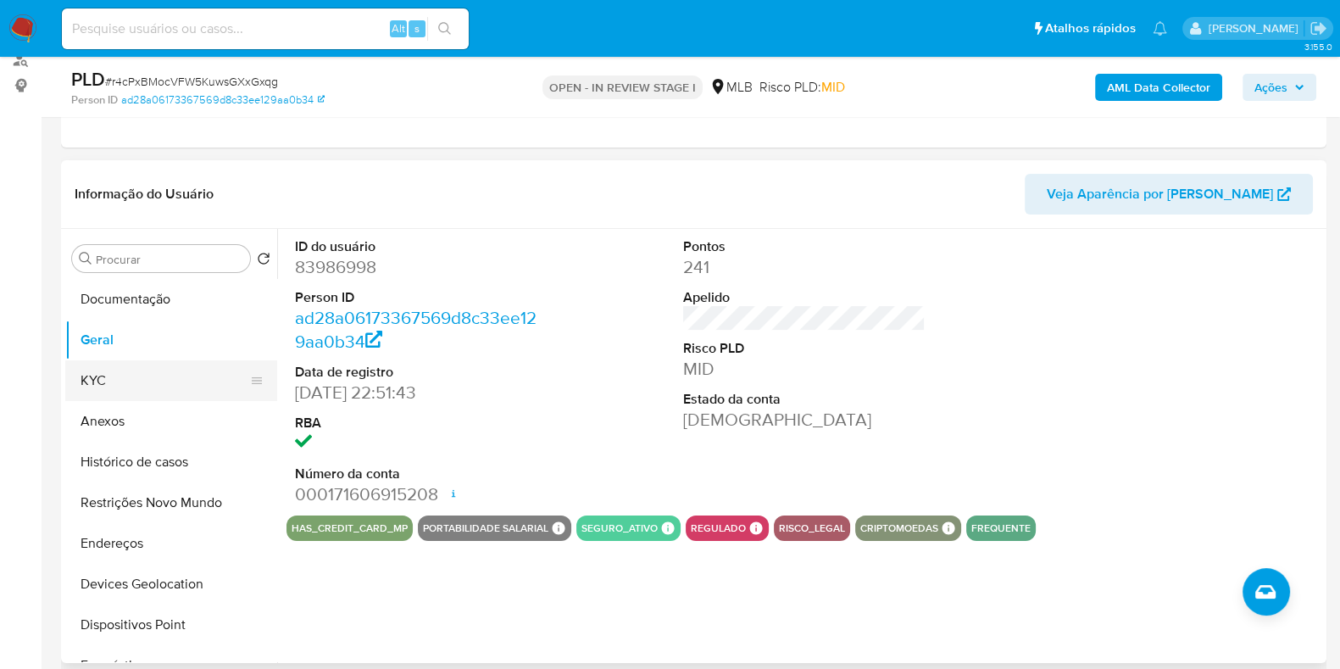
click at [139, 379] on button "KYC" at bounding box center [164, 380] width 198 height 41
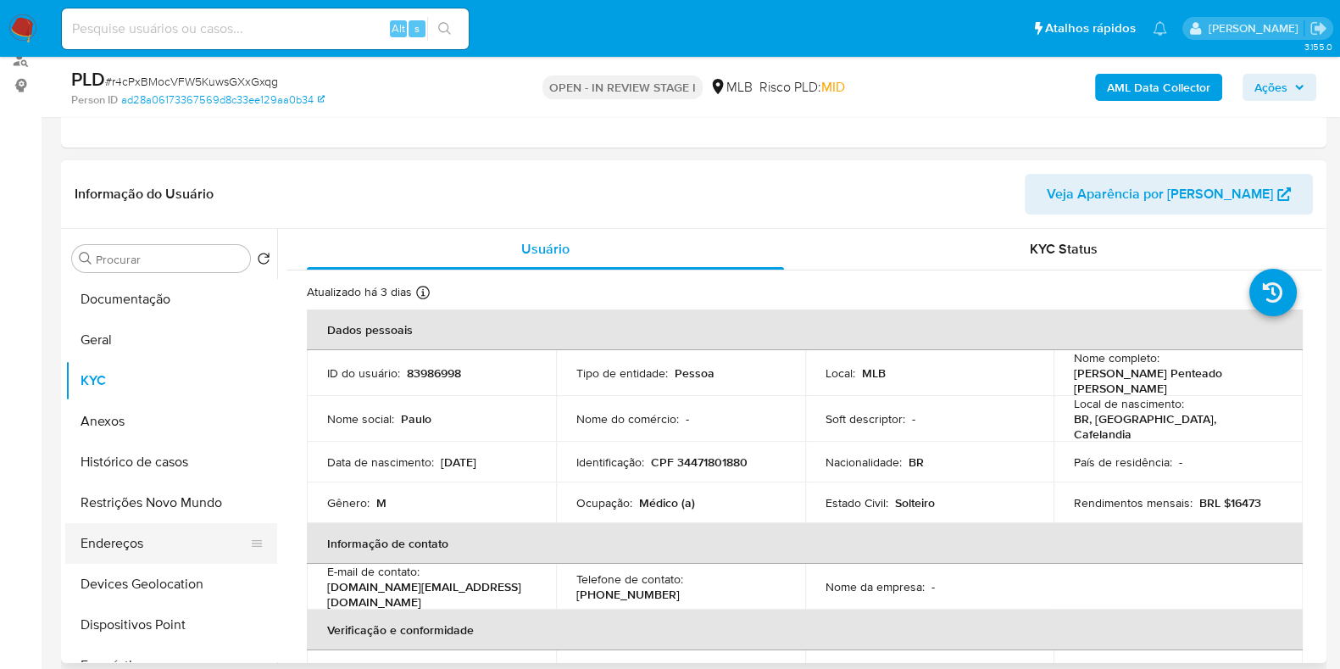
click at [130, 540] on button "Endereços" at bounding box center [164, 543] width 198 height 41
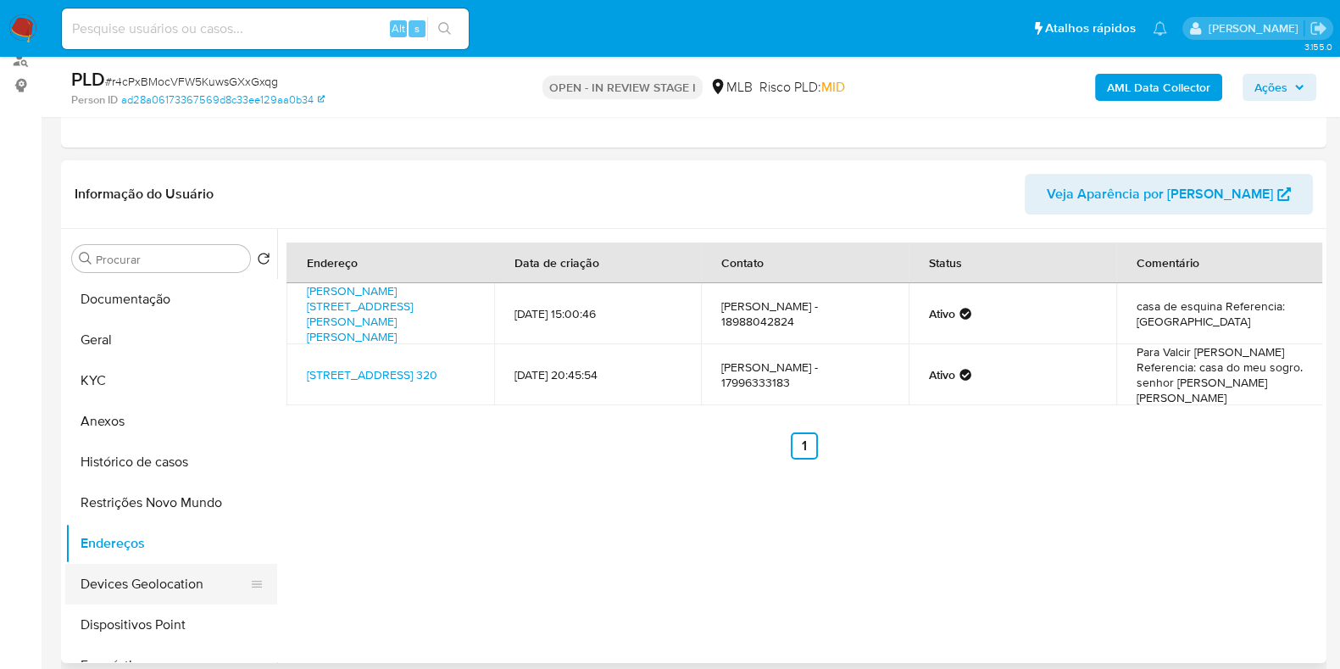
click at [141, 583] on button "Devices Geolocation" at bounding box center [164, 584] width 198 height 41
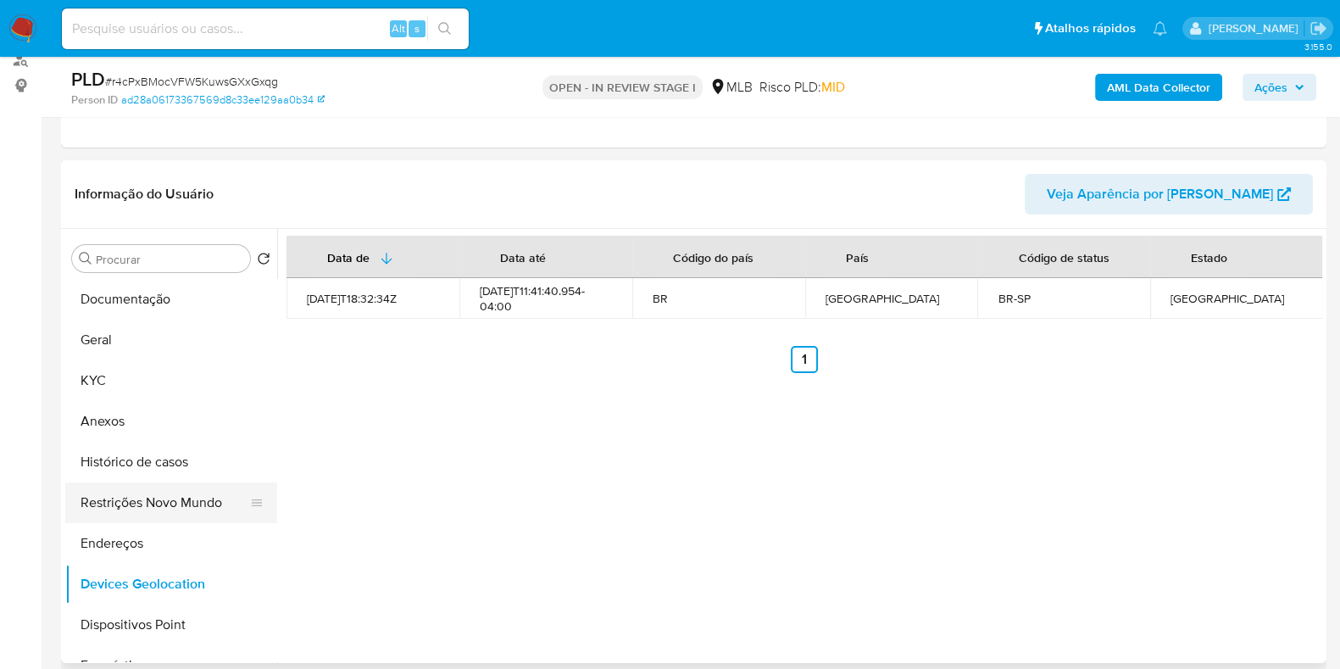
drag, startPoint x: 149, startPoint y: 487, endPoint x: 476, endPoint y: 466, distance: 327.9
click at [150, 487] on button "Restrições Novo Mundo" at bounding box center [171, 502] width 212 height 41
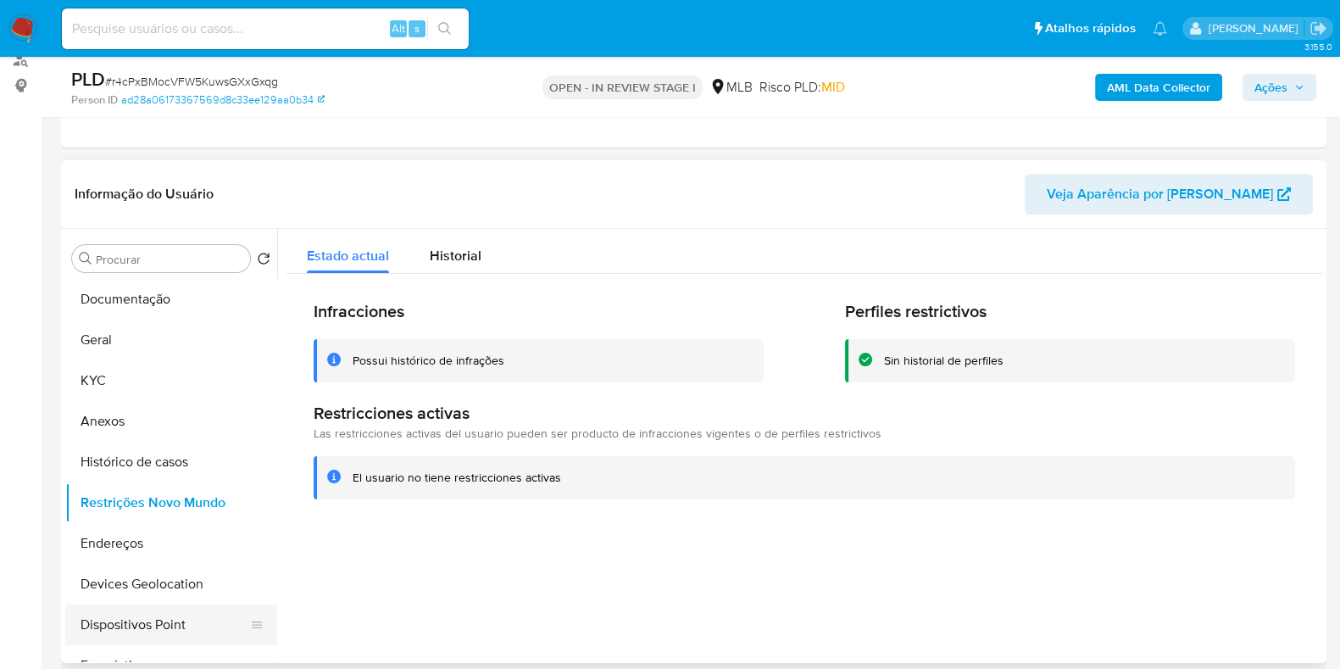
click at [157, 617] on button "Dispositivos Point" at bounding box center [164, 624] width 198 height 41
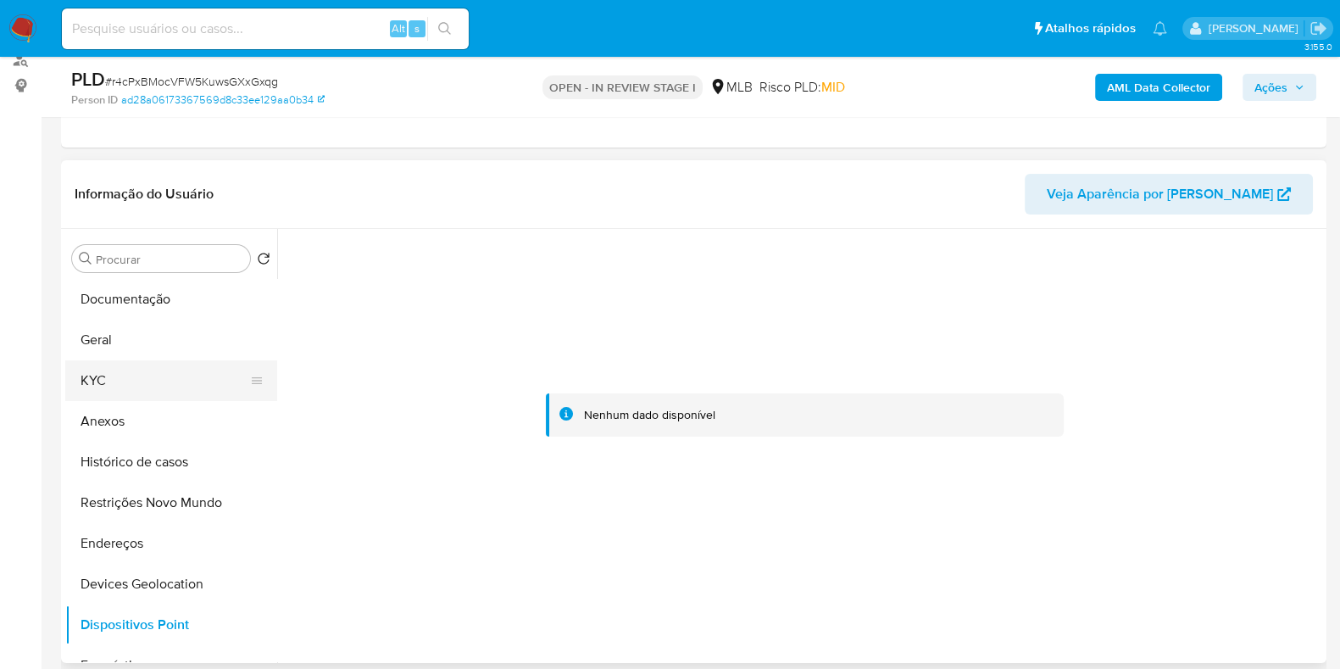
click at [81, 386] on button "KYC" at bounding box center [164, 380] width 198 height 41
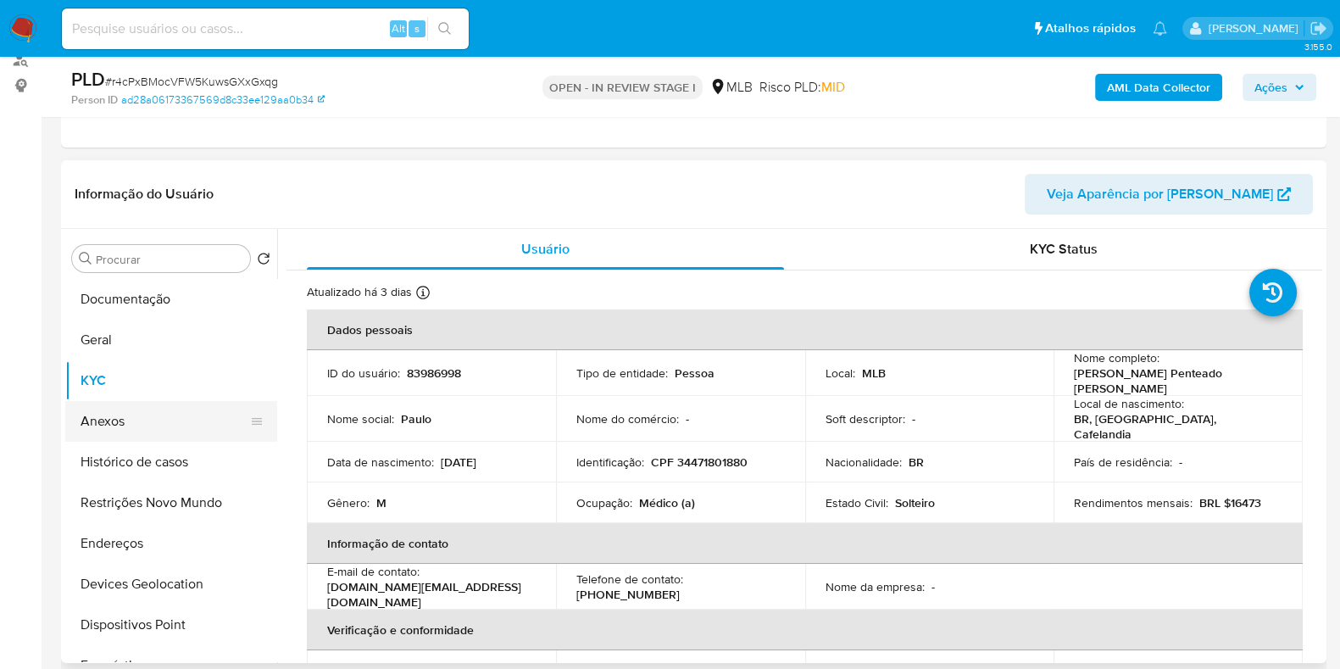
click at [123, 412] on button "Anexos" at bounding box center [164, 421] width 198 height 41
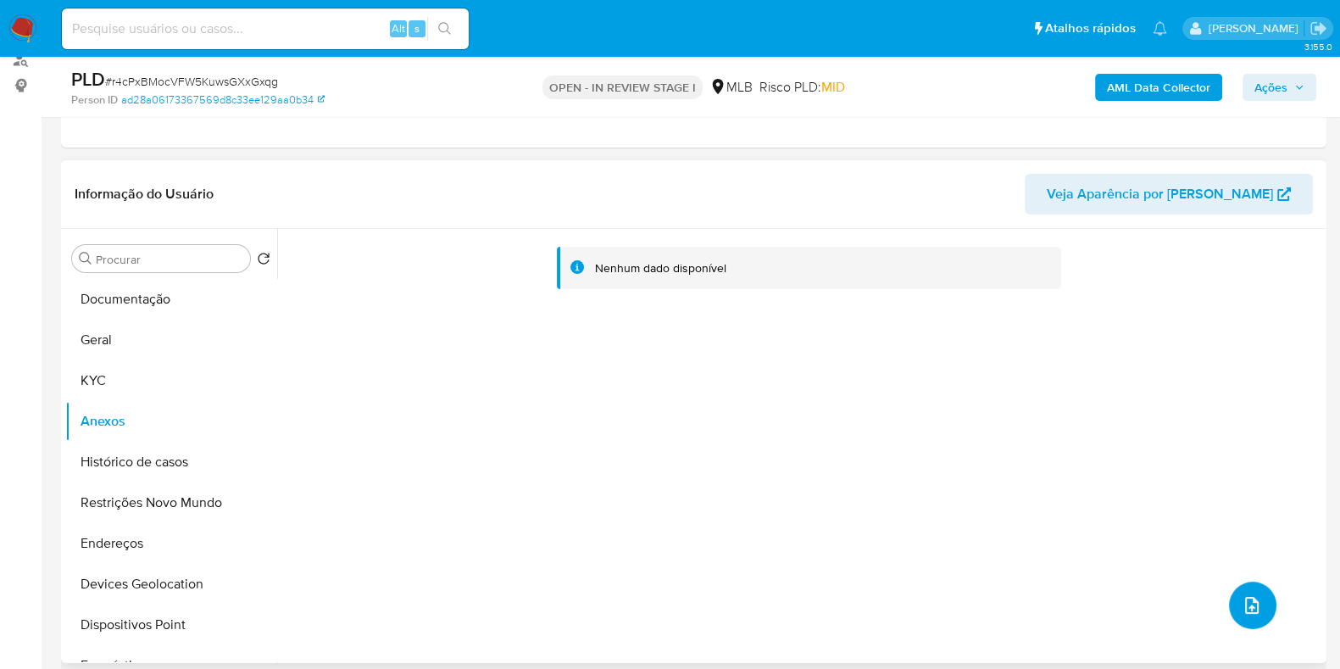
click at [1246, 607] on icon "upload-file" at bounding box center [1252, 605] width 20 height 20
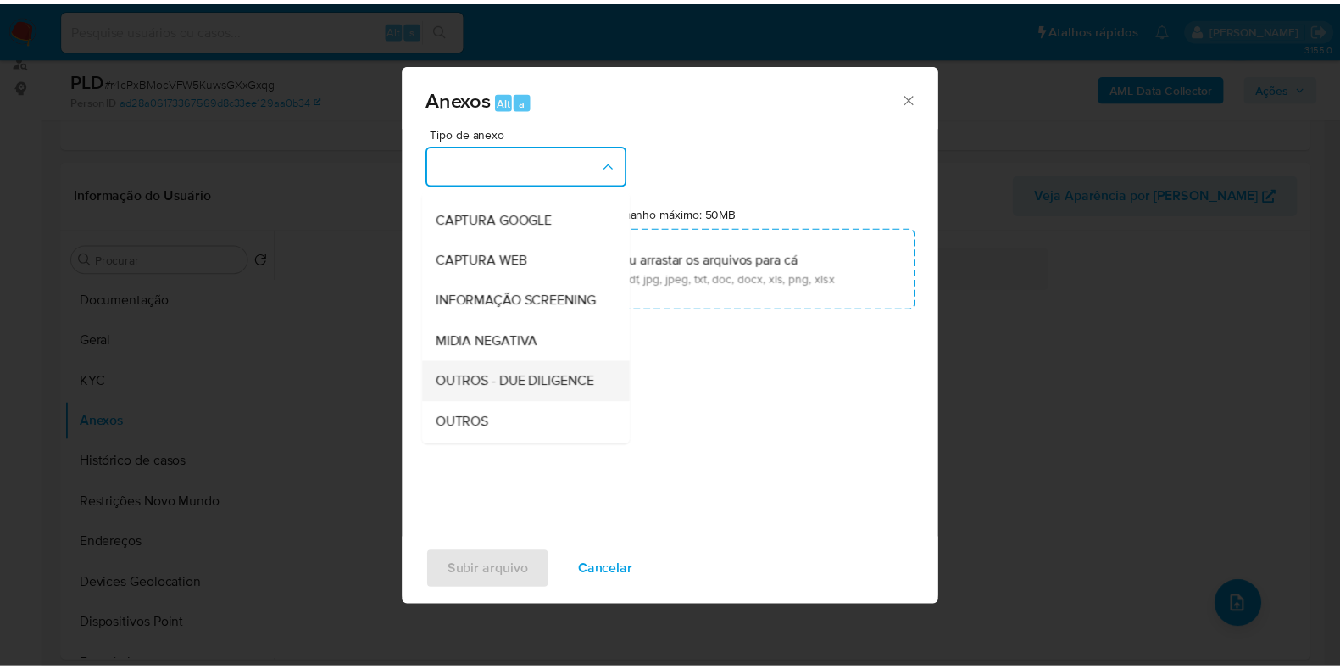
scroll to position [105, 0]
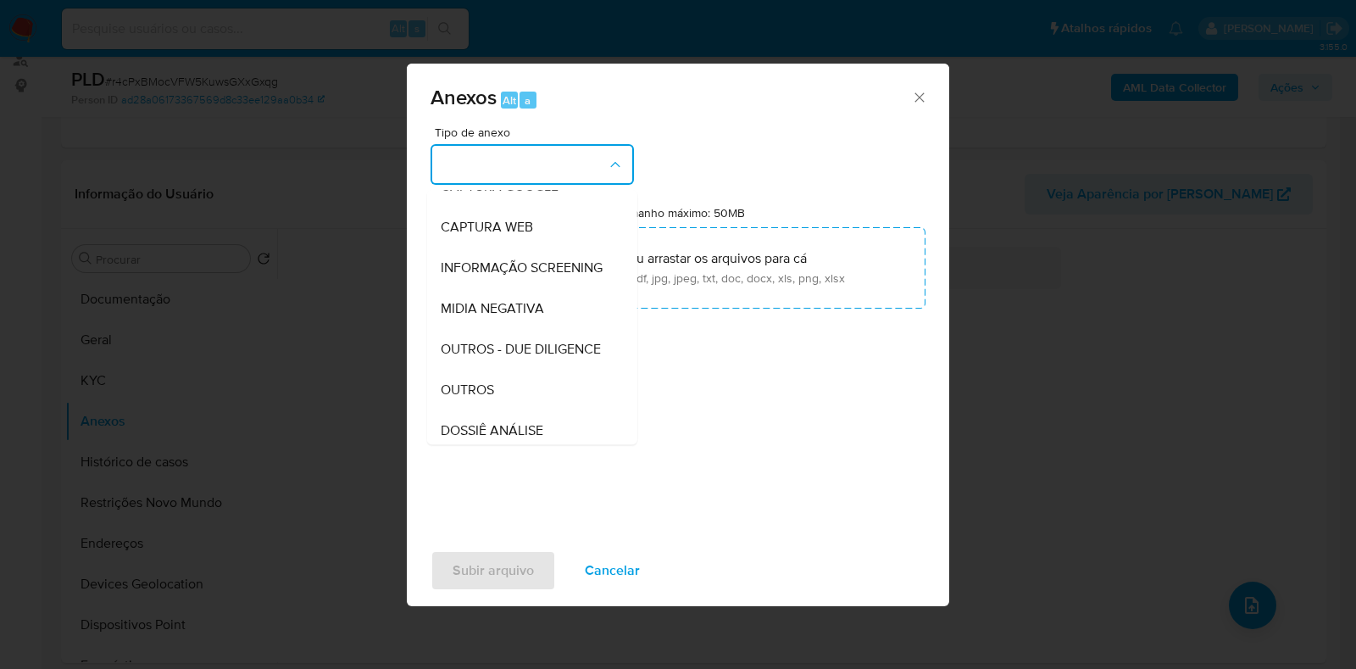
click at [481, 410] on div "OUTROS" at bounding box center [527, 390] width 173 height 41
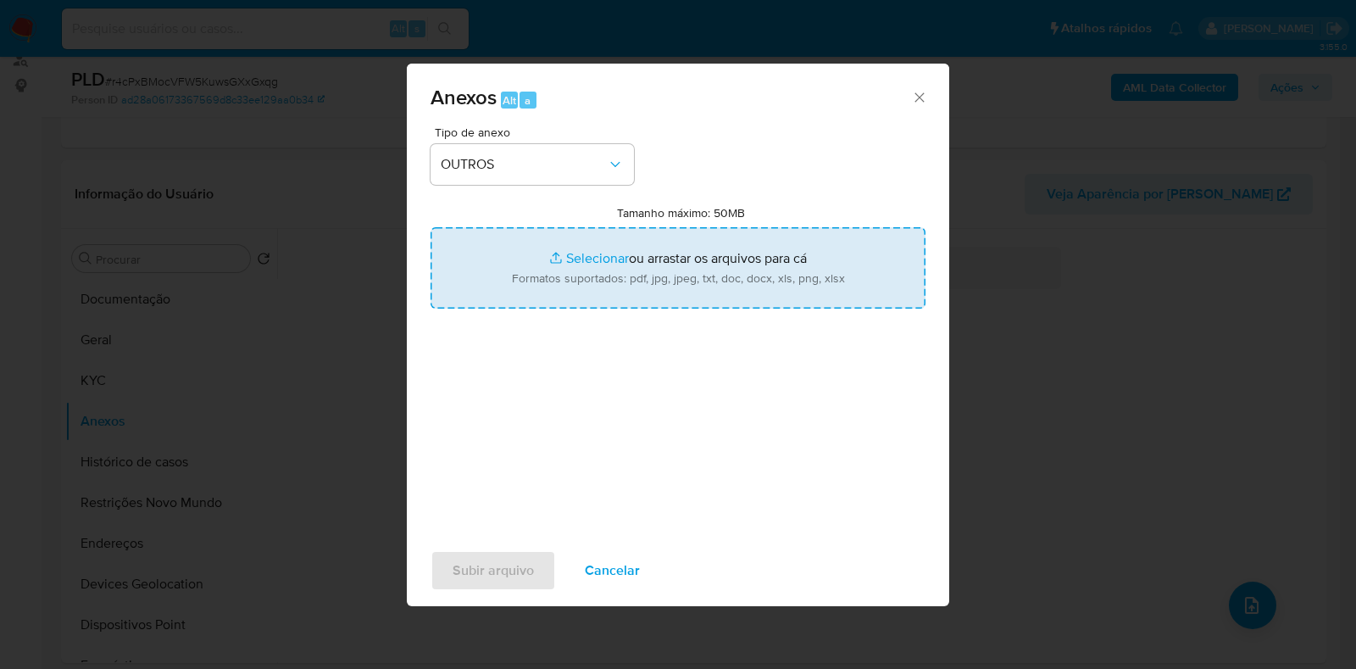
click at [551, 281] on input "Tamanho máximo: 50MB Selecionar arquivos" at bounding box center [678, 267] width 495 height 81
type input "C:\fakepath\Mulan 83986998_2025_08_21_16_24_52 - Resumen TX.pdf"
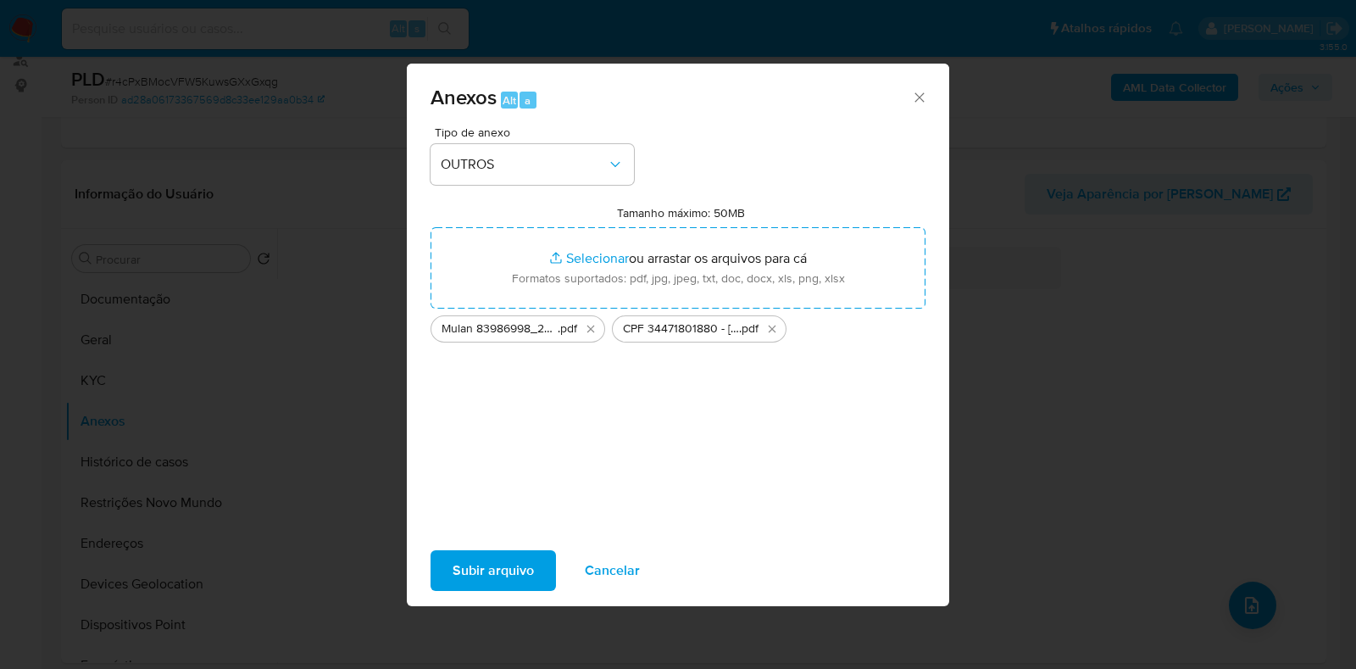
click at [490, 560] on span "Subir arquivo" at bounding box center [493, 570] width 81 height 37
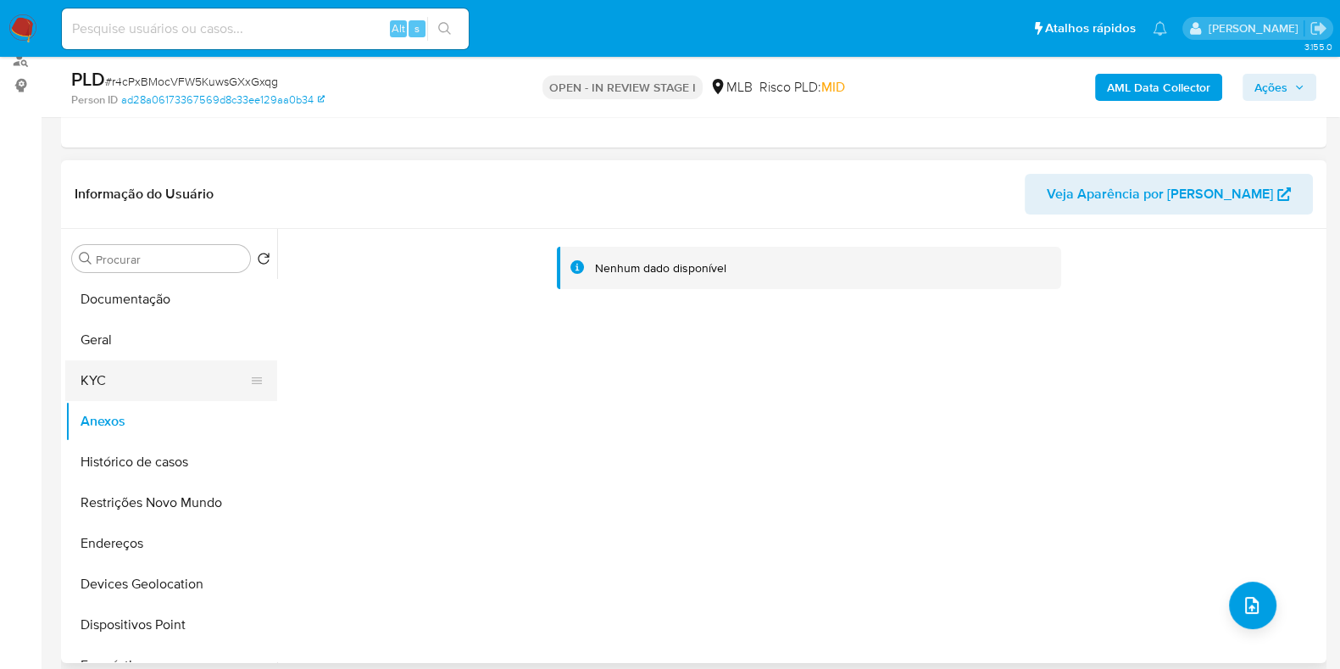
click at [114, 382] on button "KYC" at bounding box center [164, 380] width 198 height 41
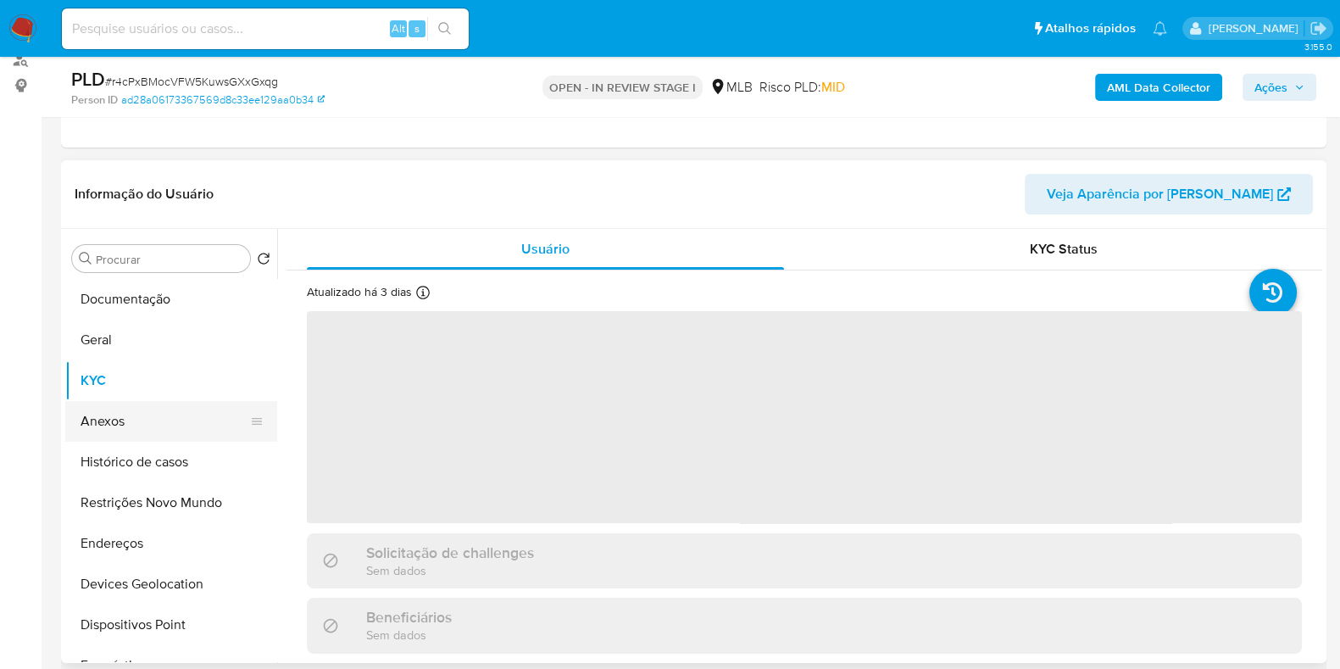
click at [116, 418] on button "Anexos" at bounding box center [164, 421] width 198 height 41
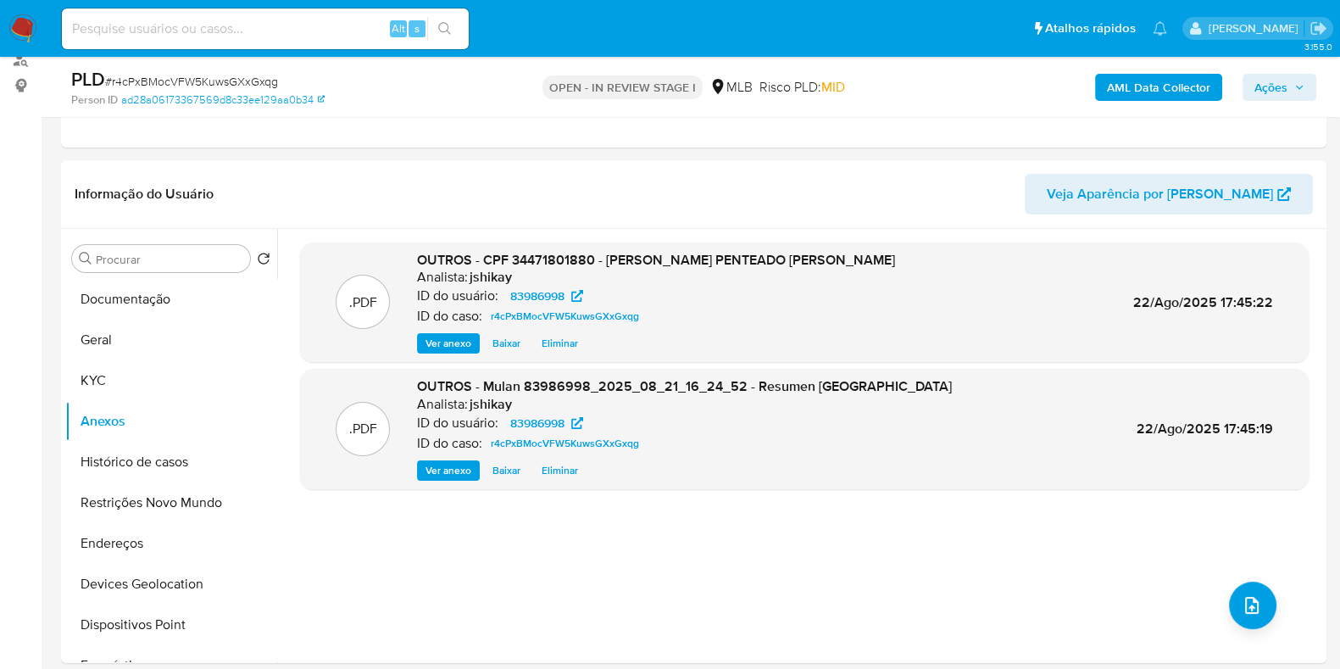
click at [1292, 84] on span "Ações" at bounding box center [1280, 87] width 50 height 24
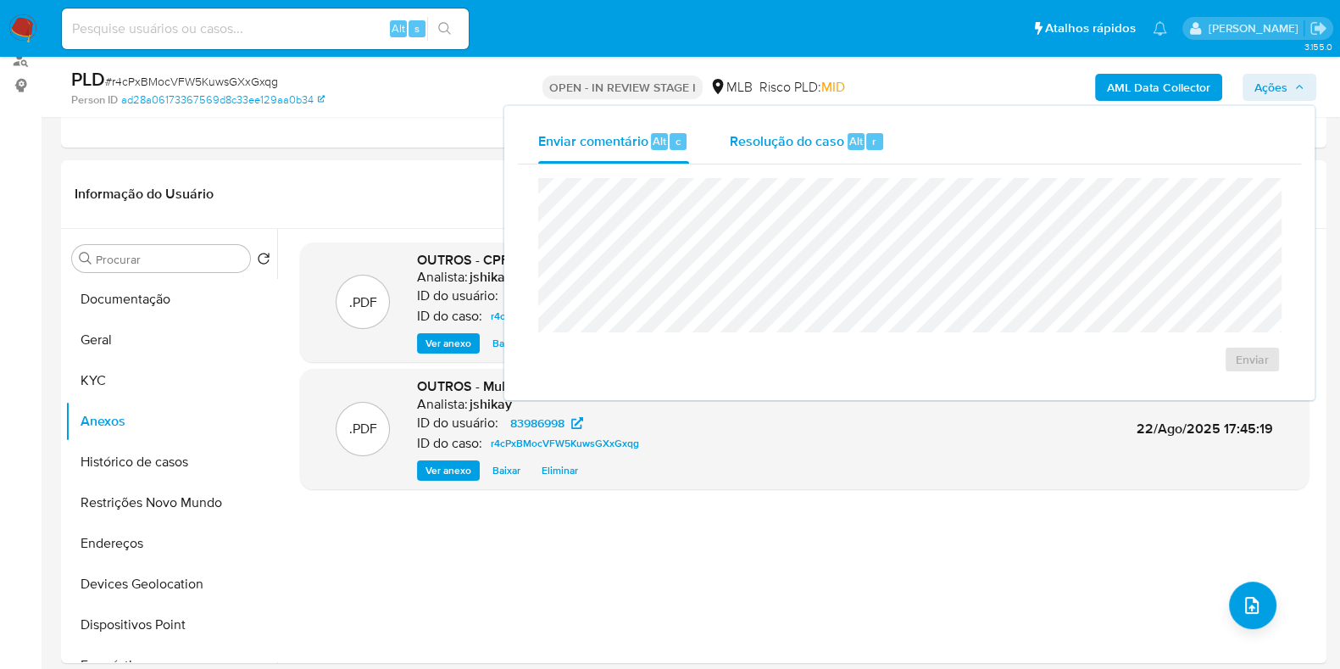
click at [791, 137] on span "Resolução do caso" at bounding box center [787, 140] width 114 height 19
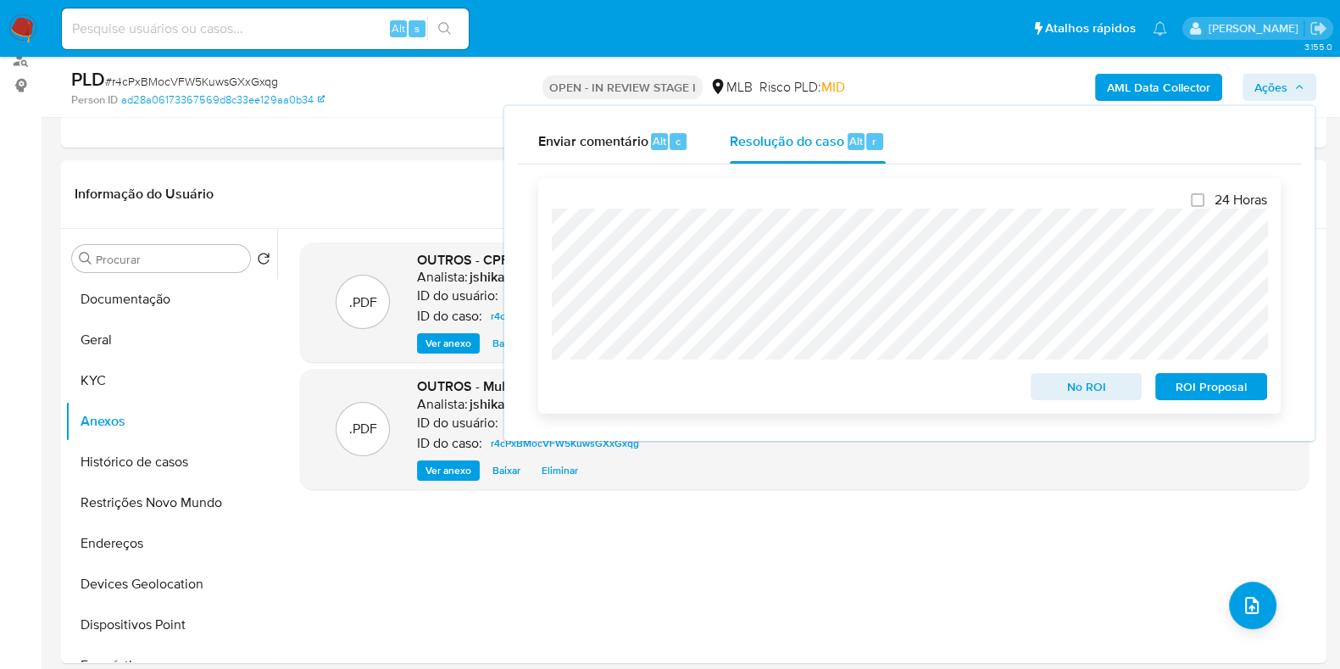
click at [1077, 395] on span "No ROI" at bounding box center [1087, 387] width 88 height 24
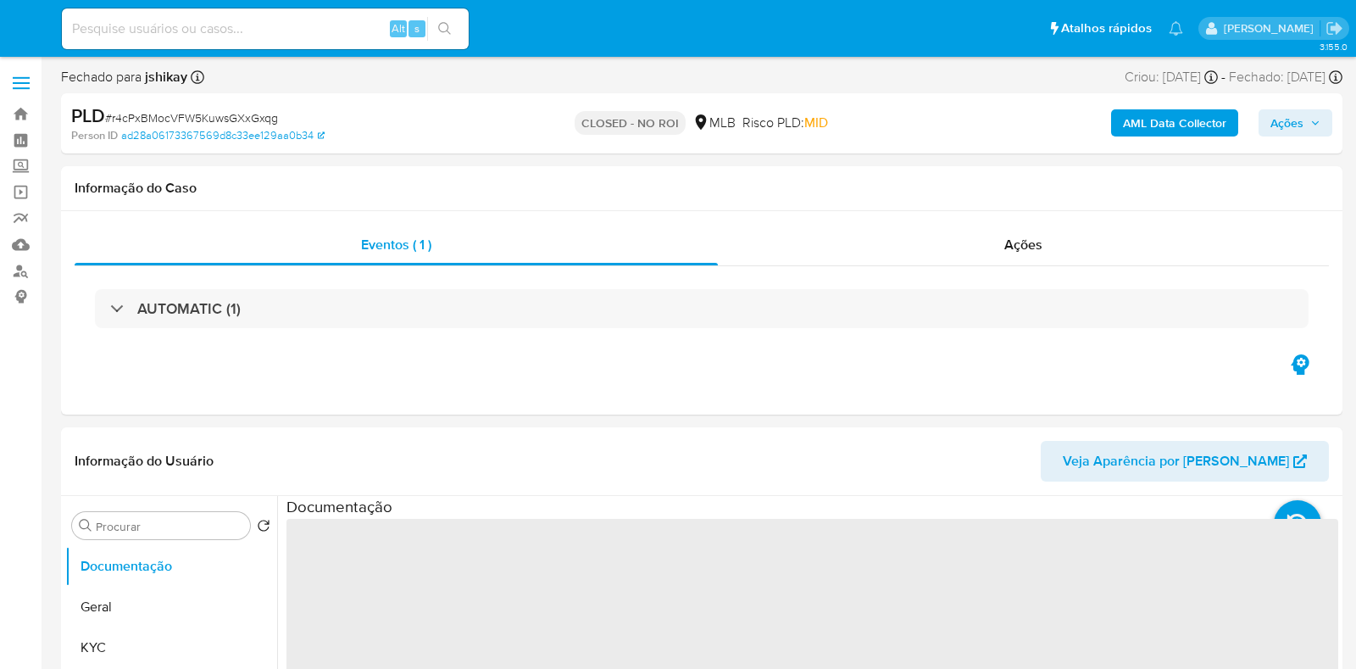
select select "10"
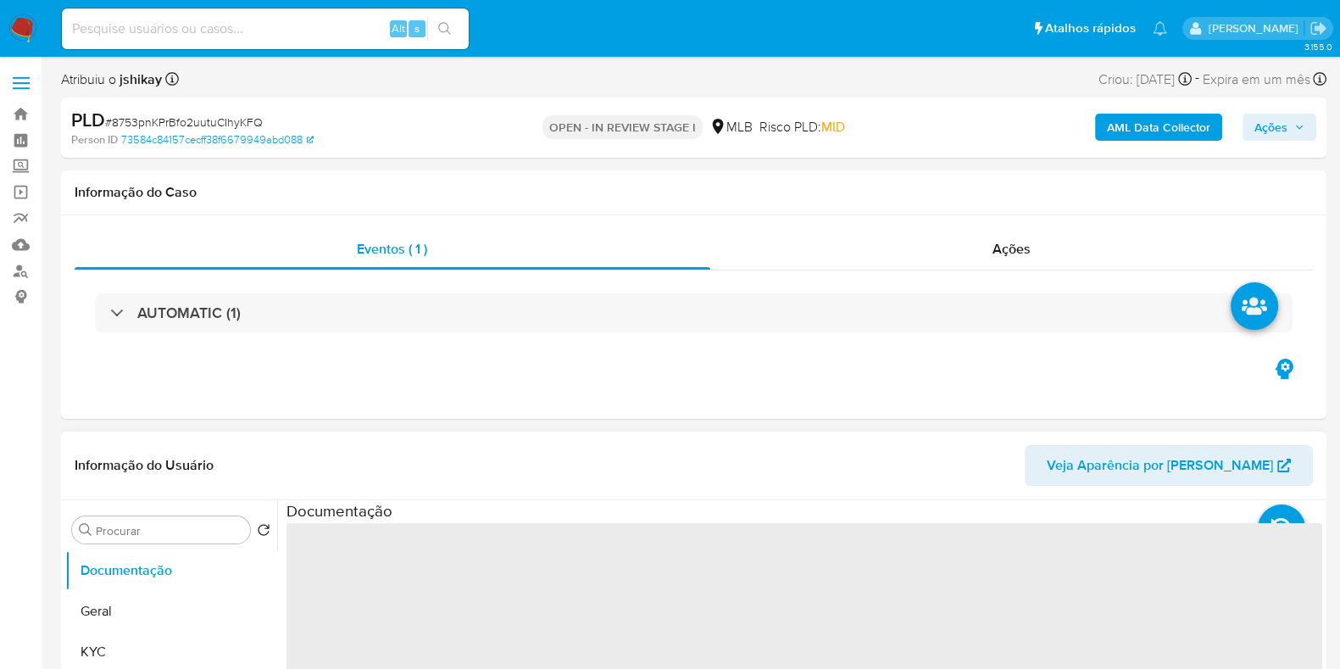
select select "10"
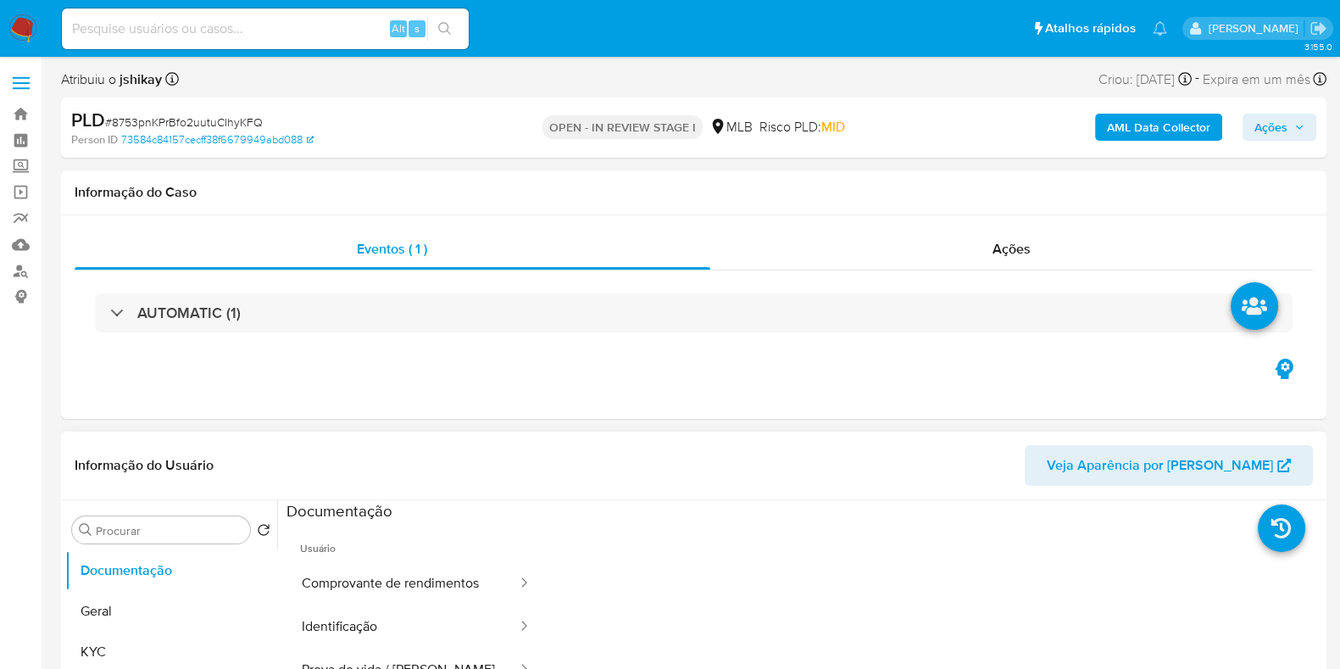
scroll to position [105, 0]
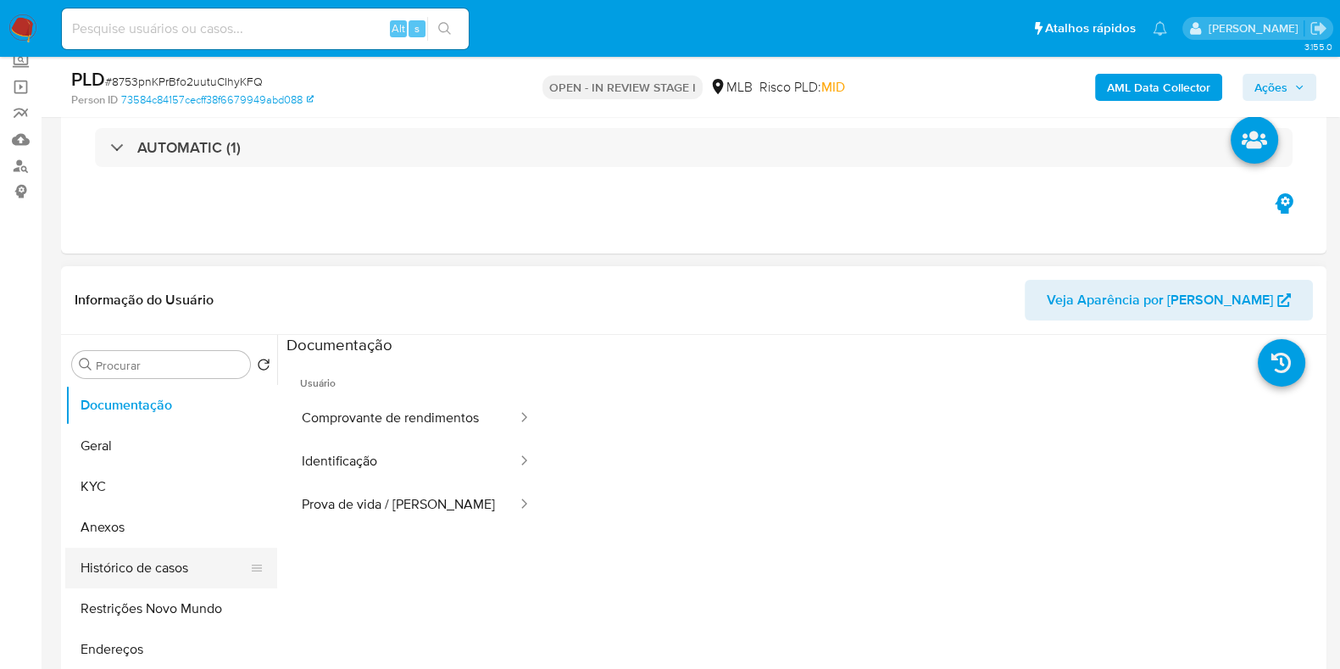
click at [174, 563] on button "Histórico de casos" at bounding box center [164, 568] width 198 height 41
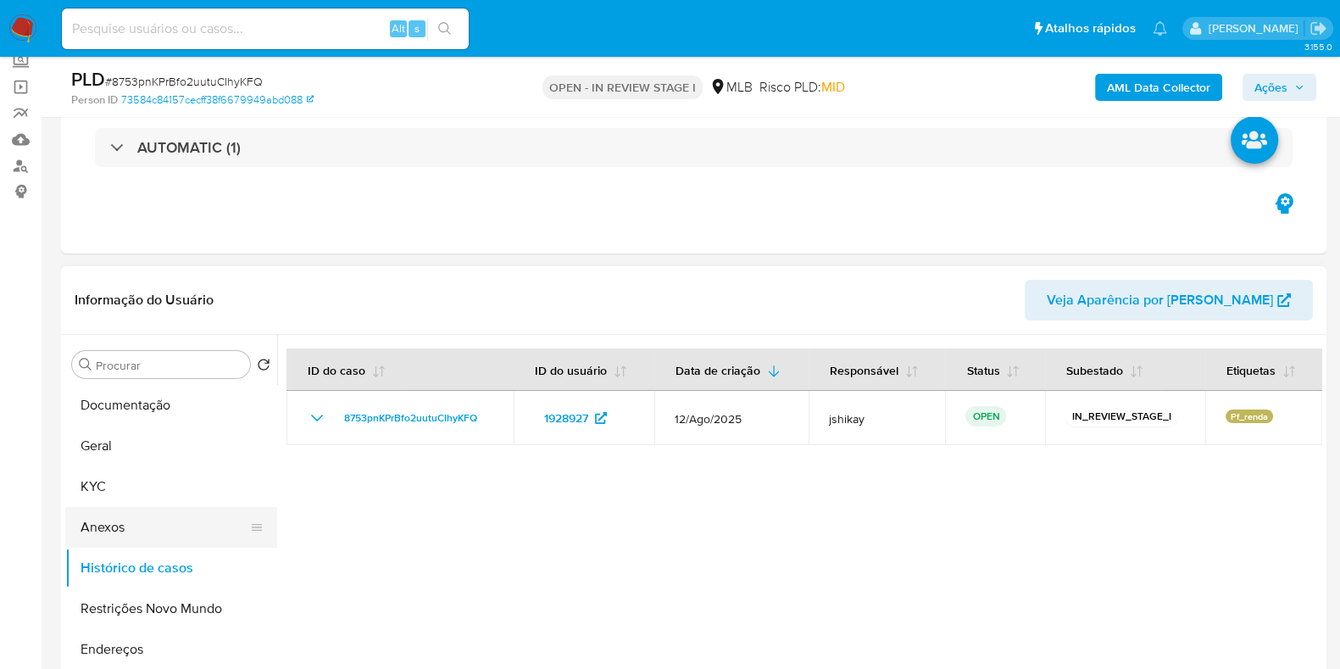
click at [131, 526] on button "Anexos" at bounding box center [164, 527] width 198 height 41
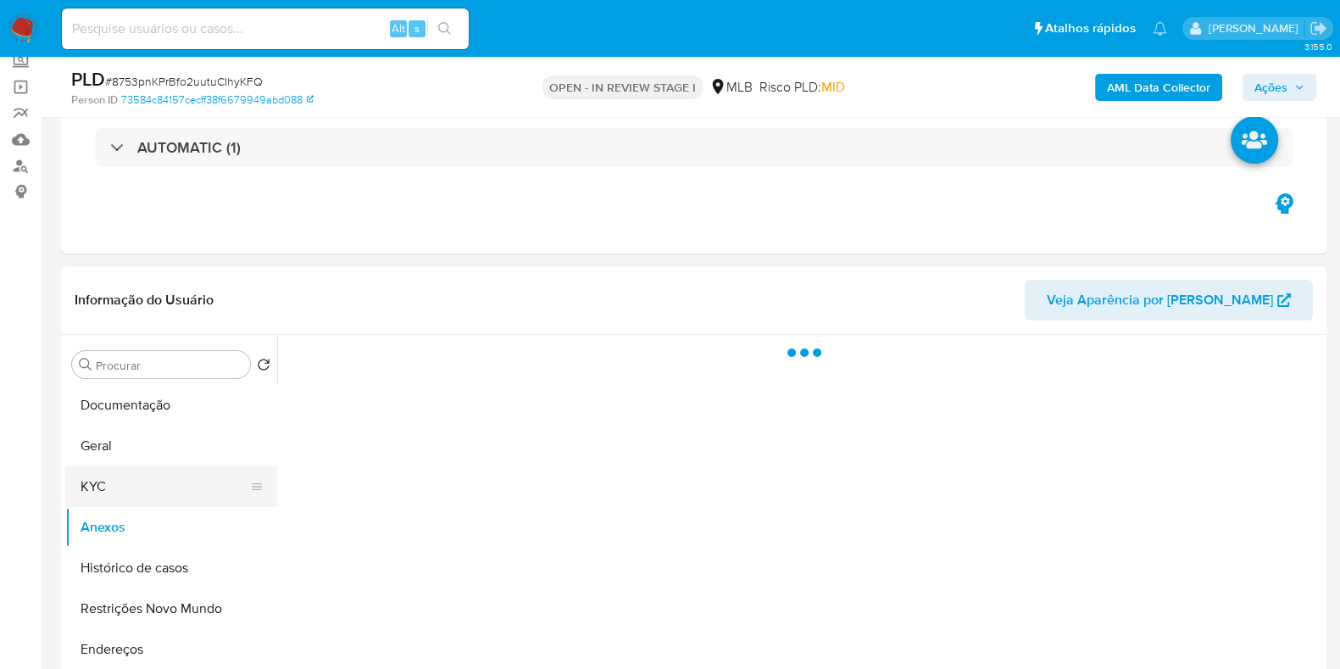
click at [157, 483] on button "KYC" at bounding box center [164, 486] width 198 height 41
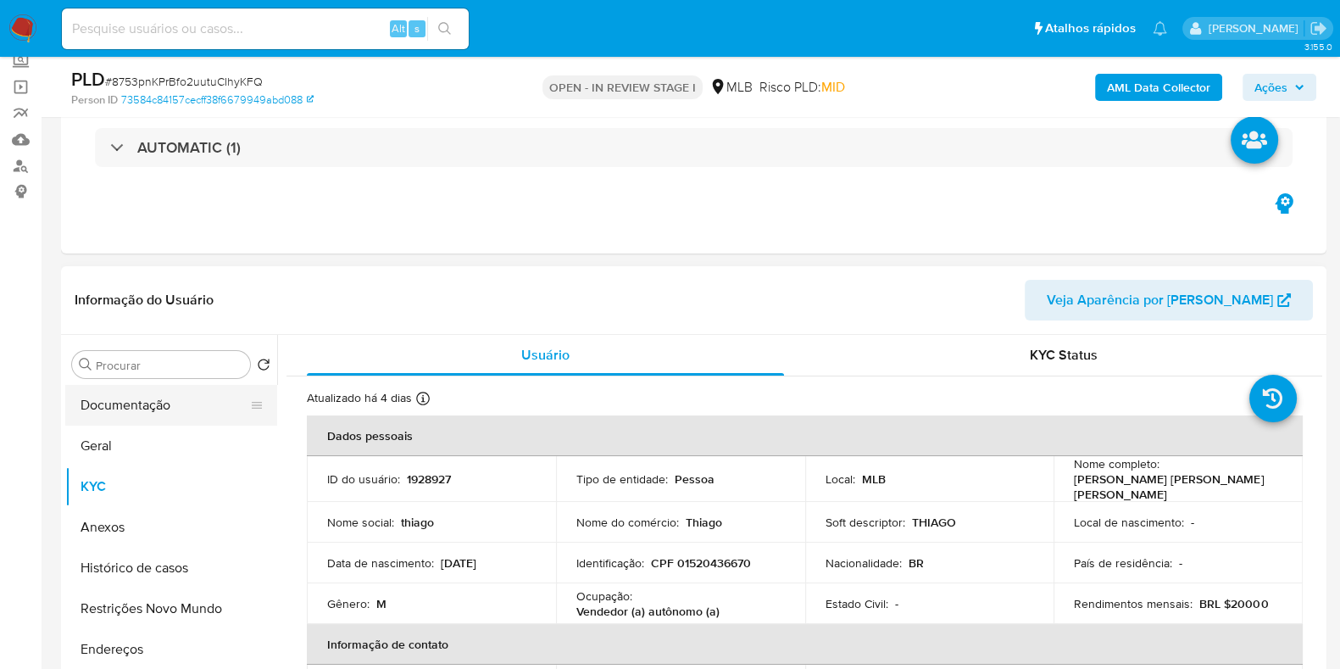
click at [168, 412] on button "Documentação" at bounding box center [164, 405] width 198 height 41
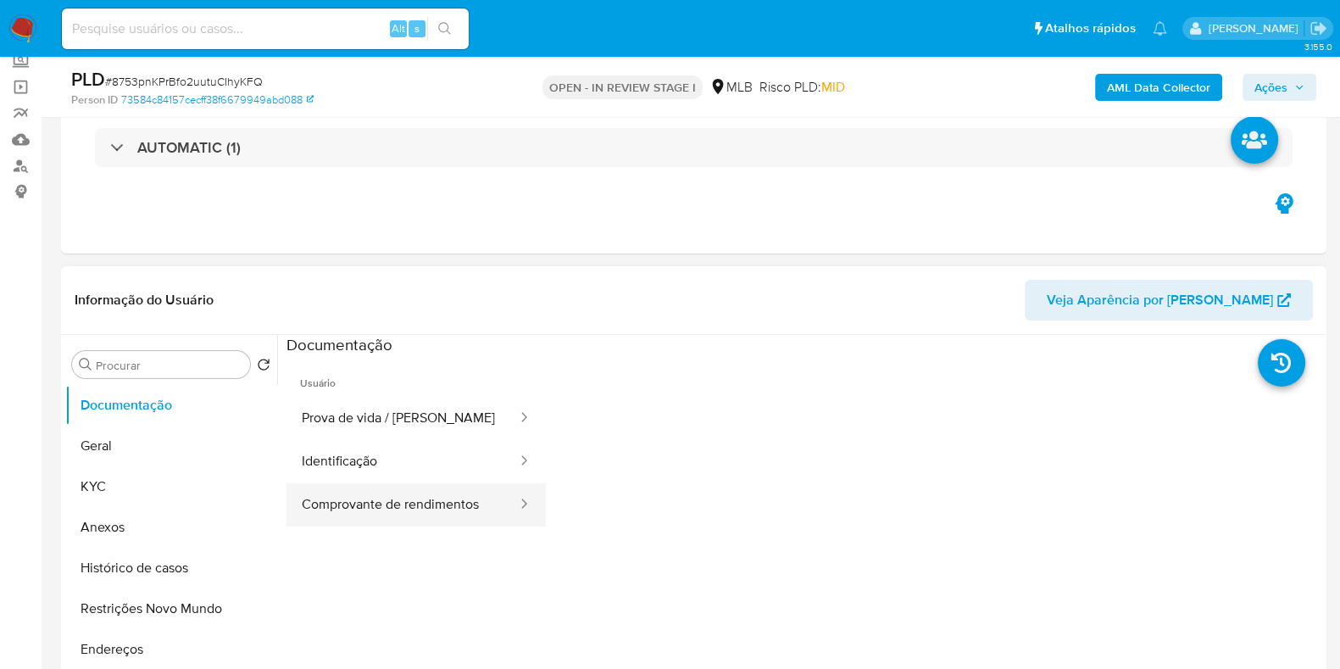
click at [407, 489] on button "Comprovante de rendimentos" at bounding box center [403, 504] width 232 height 43
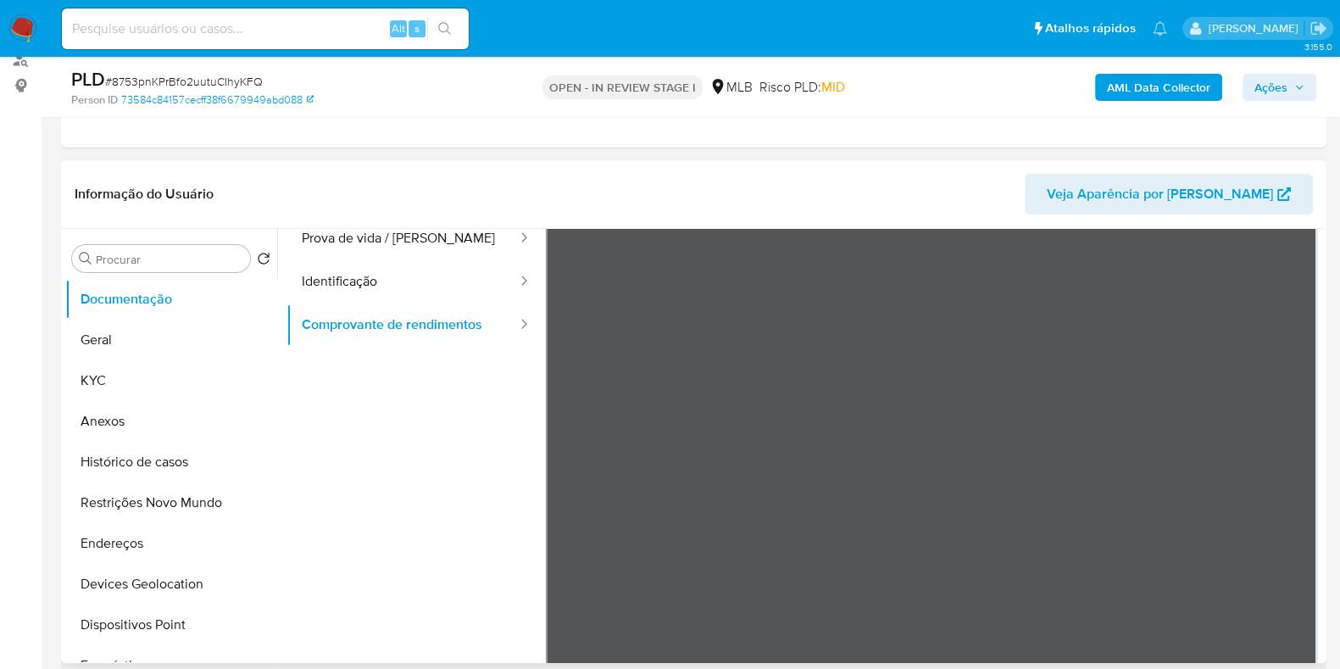
scroll to position [42, 0]
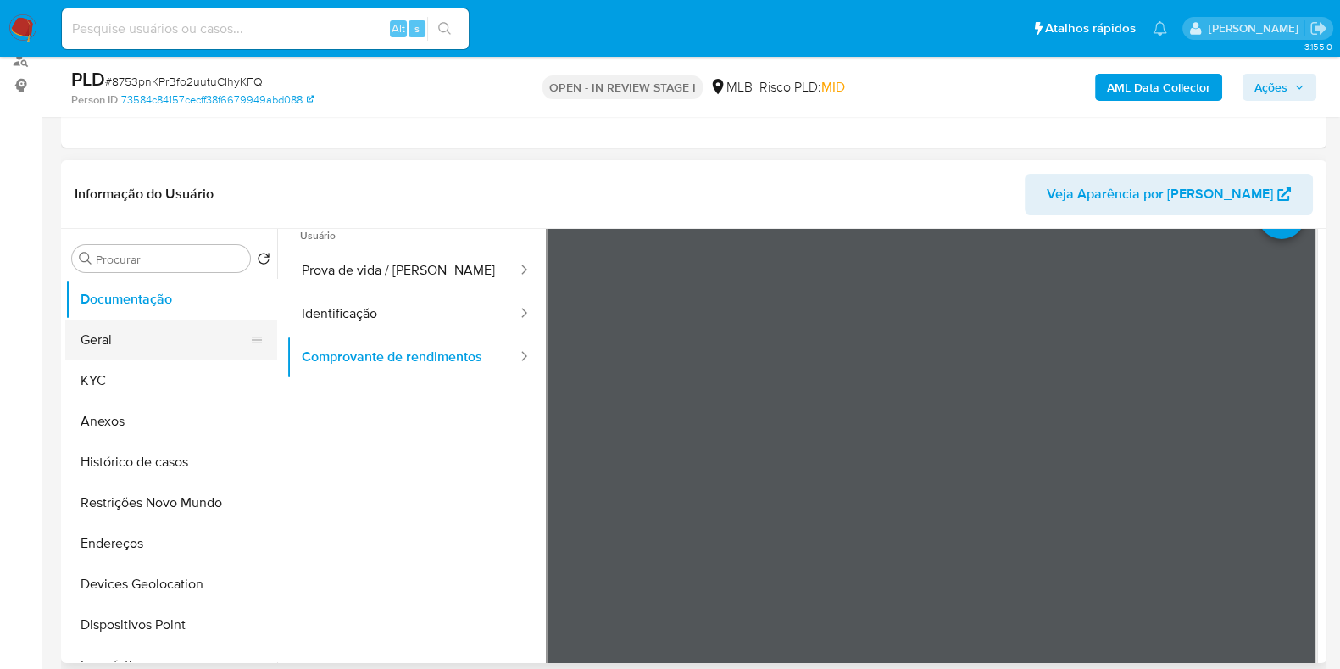
click at [119, 345] on button "Geral" at bounding box center [164, 340] width 198 height 41
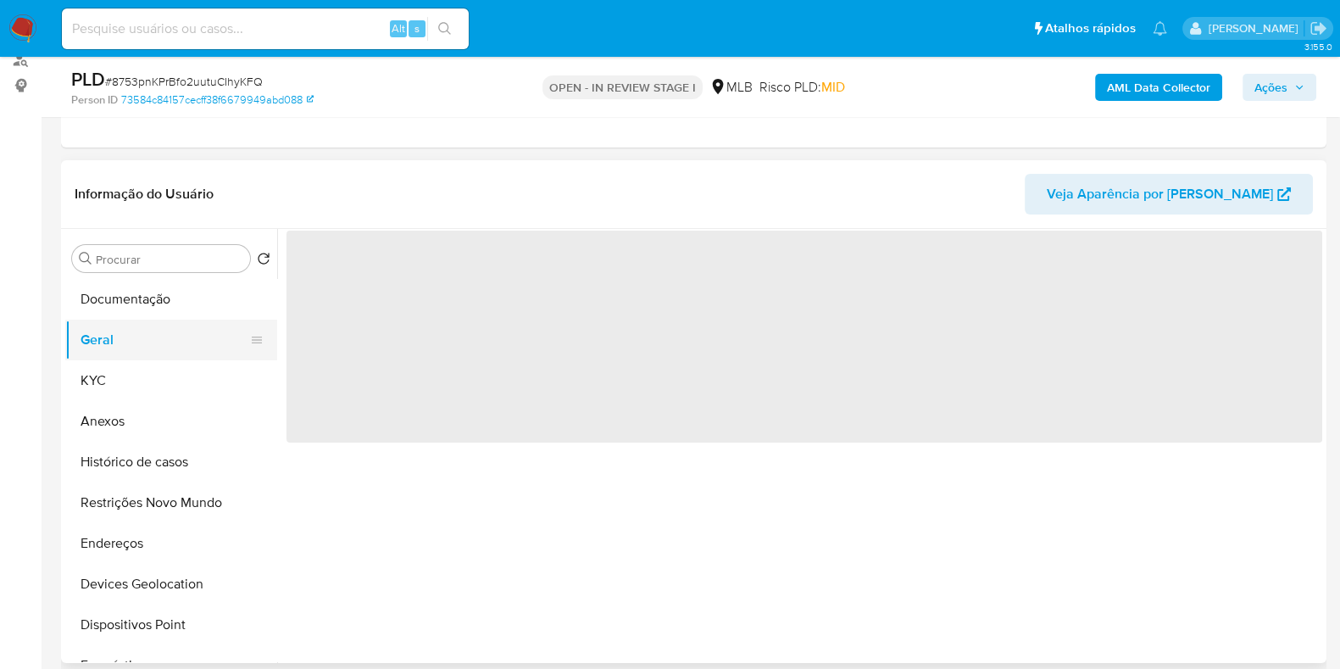
scroll to position [0, 0]
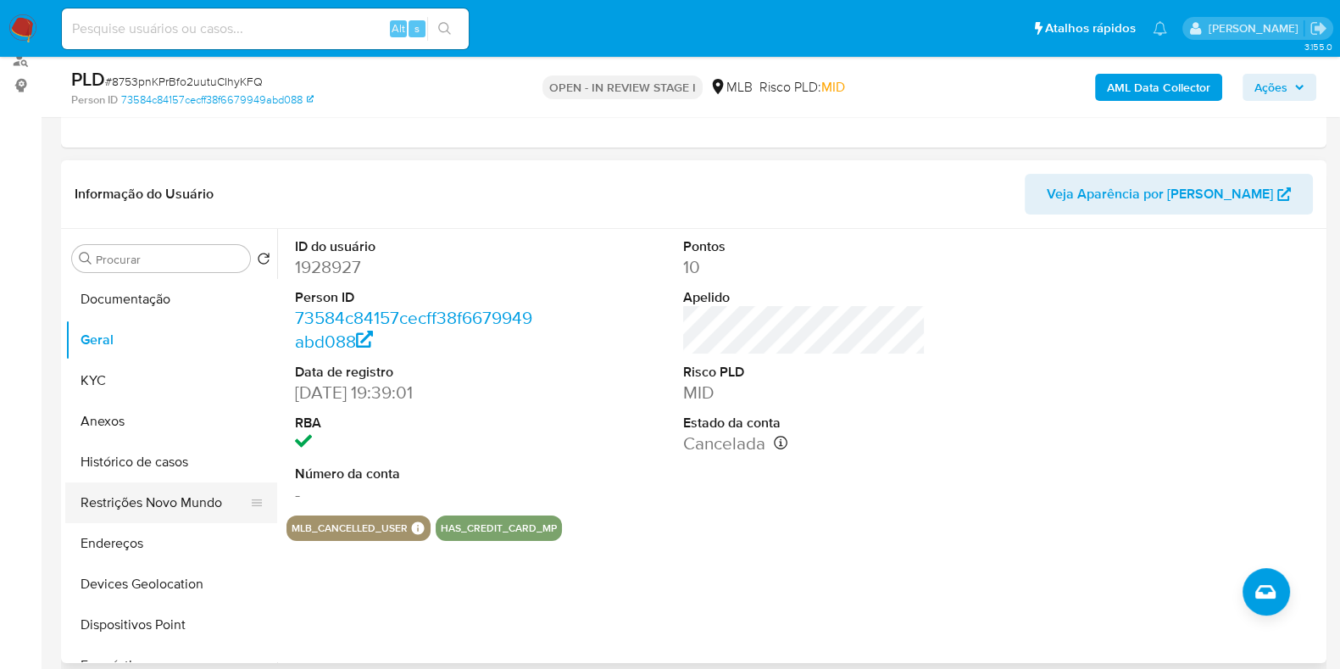
click at [144, 502] on button "Restrições Novo Mundo" at bounding box center [164, 502] width 198 height 41
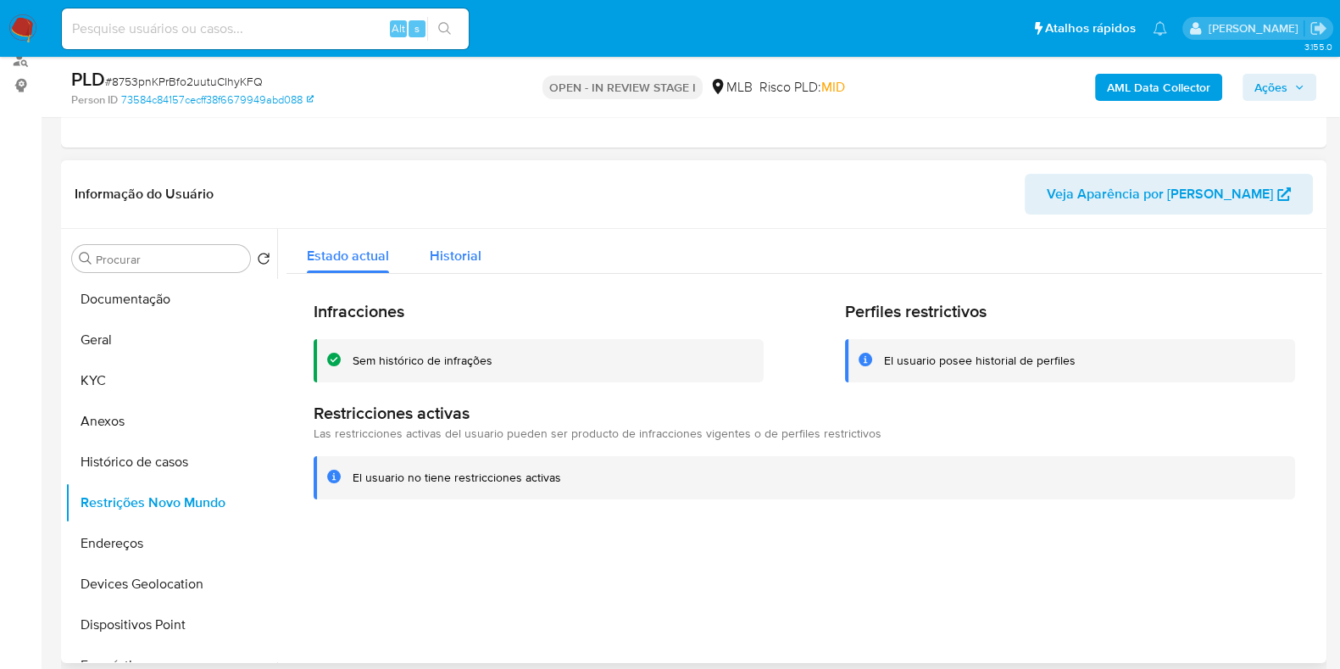
click at [448, 242] on div "Historial" at bounding box center [456, 251] width 52 height 45
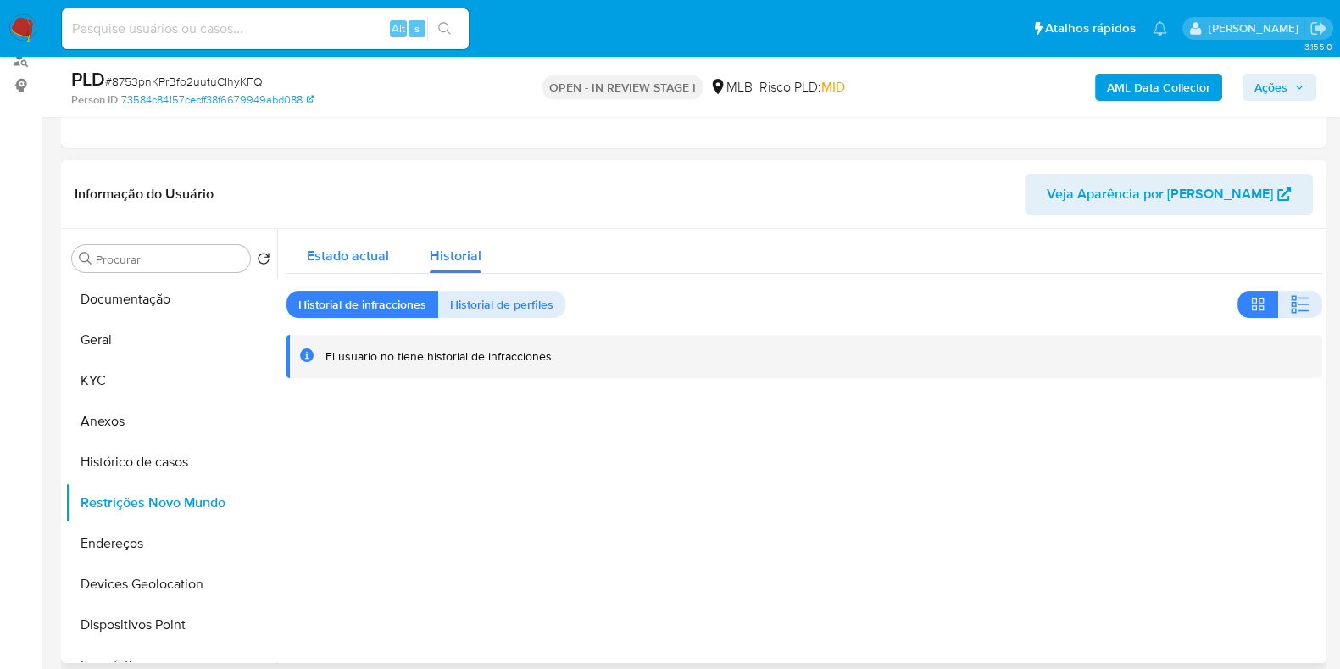
click at [375, 253] on span "Estado actual" at bounding box center [348, 255] width 82 height 19
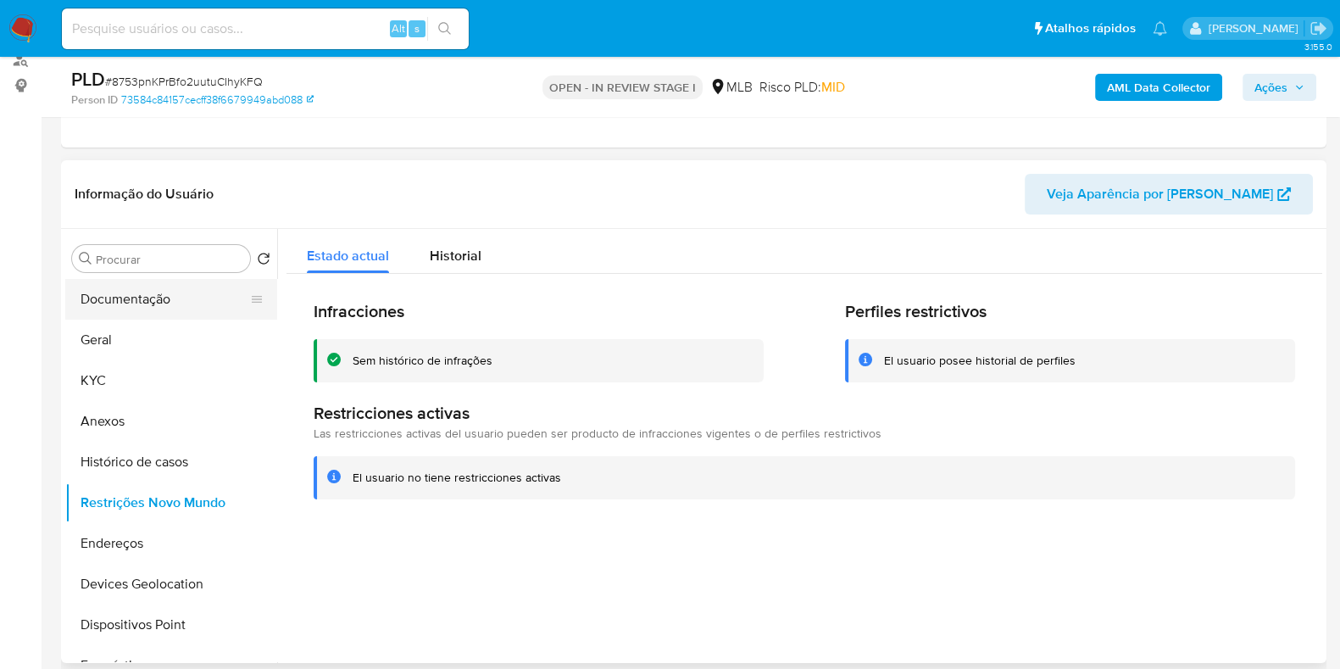
click at [131, 317] on button "Documentação" at bounding box center [164, 299] width 198 height 41
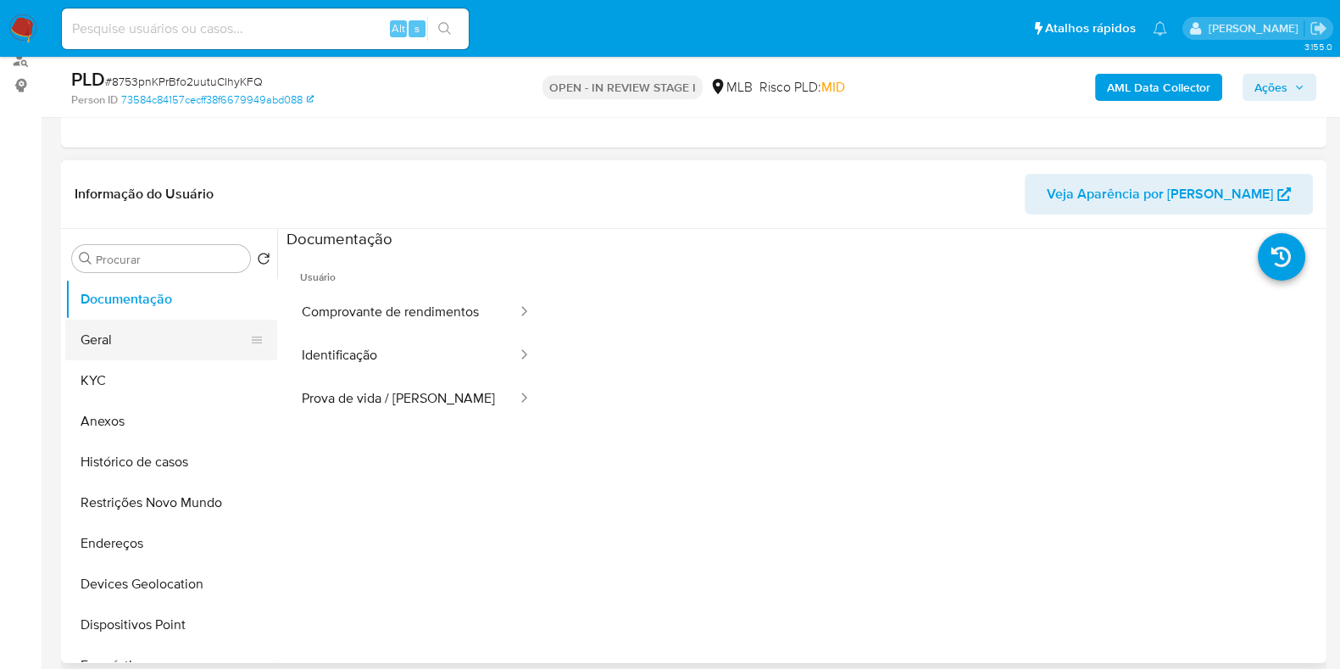
click at [142, 337] on button "Geral" at bounding box center [164, 340] width 198 height 41
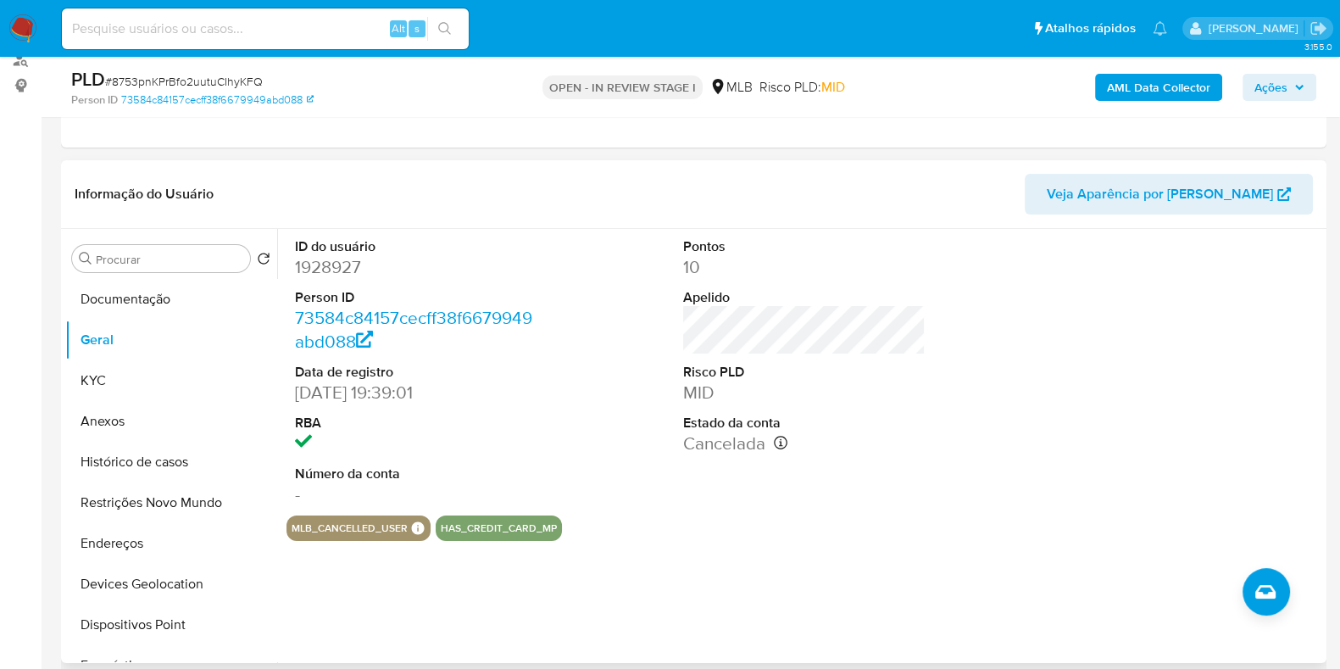
scroll to position [423, 0]
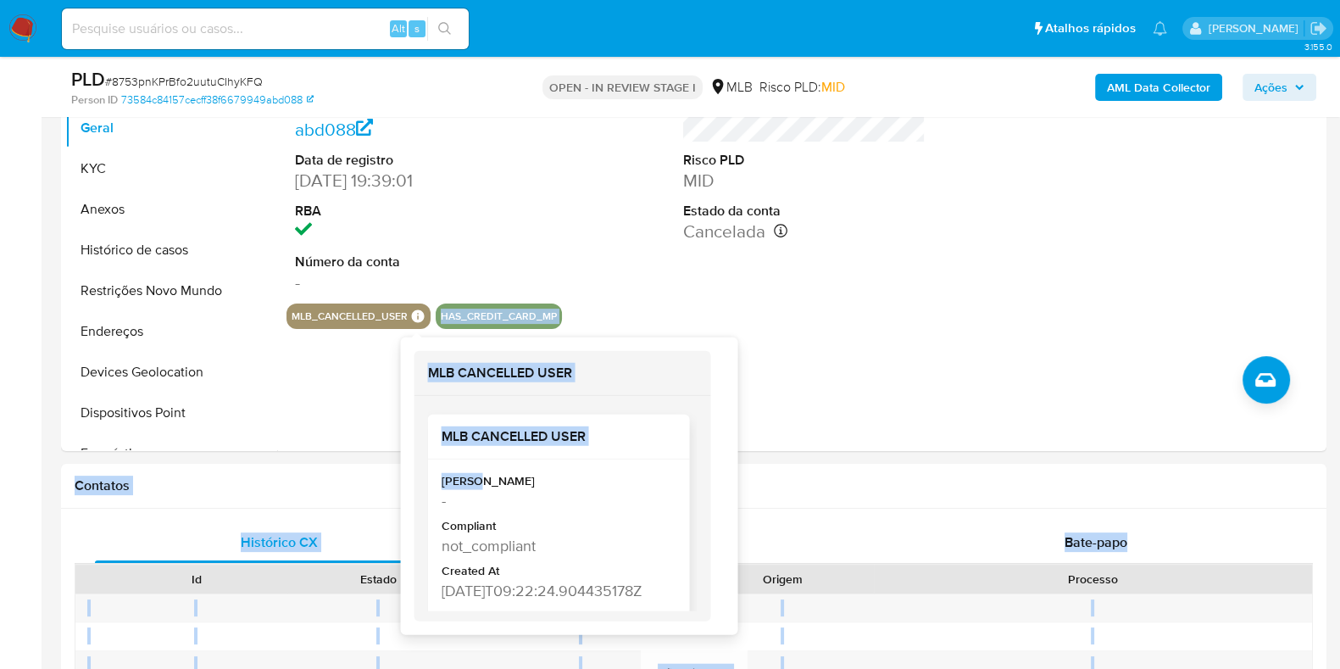
drag, startPoint x: 415, startPoint y: 311, endPoint x: 475, endPoint y: 465, distance: 164.5
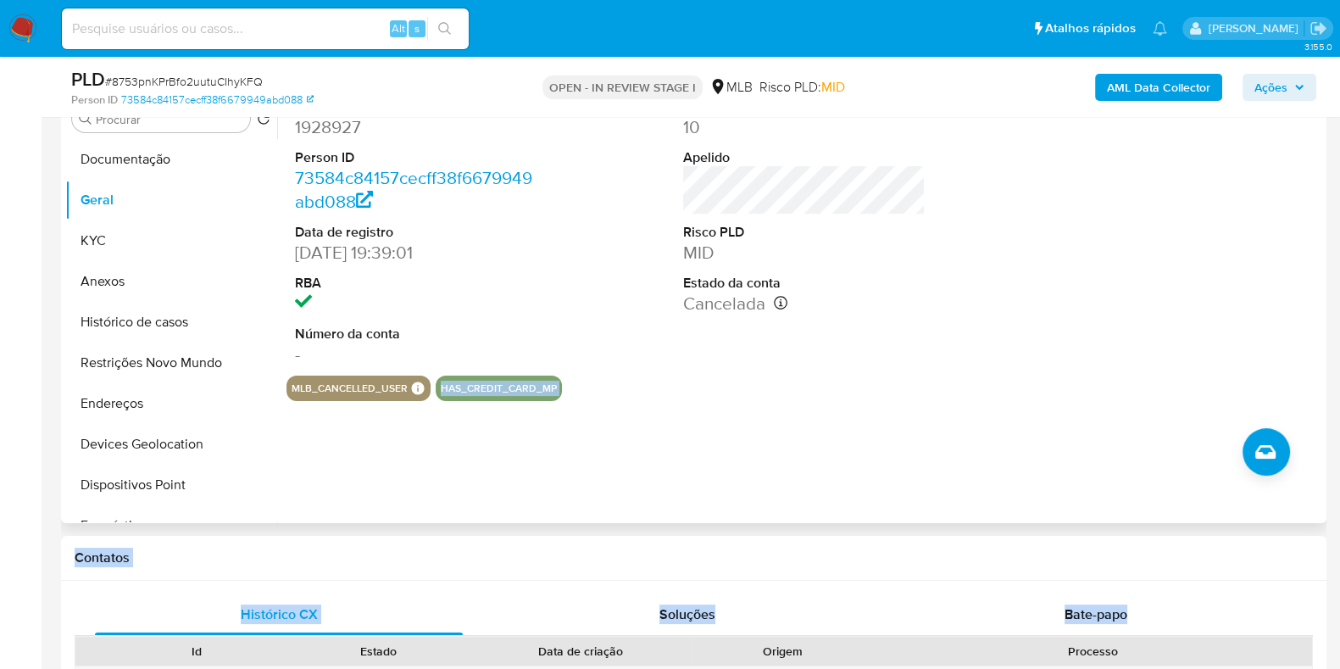
scroll to position [318, 0]
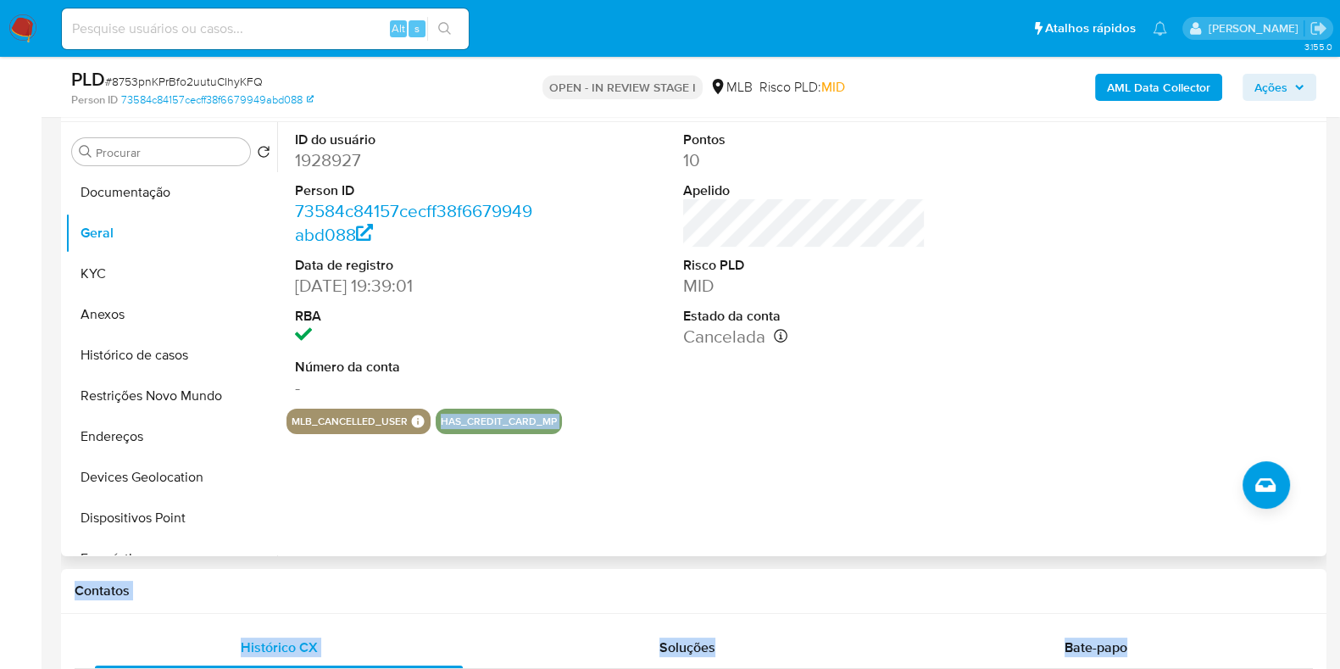
drag, startPoint x: 935, startPoint y: 338, endPoint x: 978, endPoint y: 337, distance: 43.3
drag, startPoint x: 937, startPoint y: 336, endPoint x: 957, endPoint y: 336, distance: 20.3
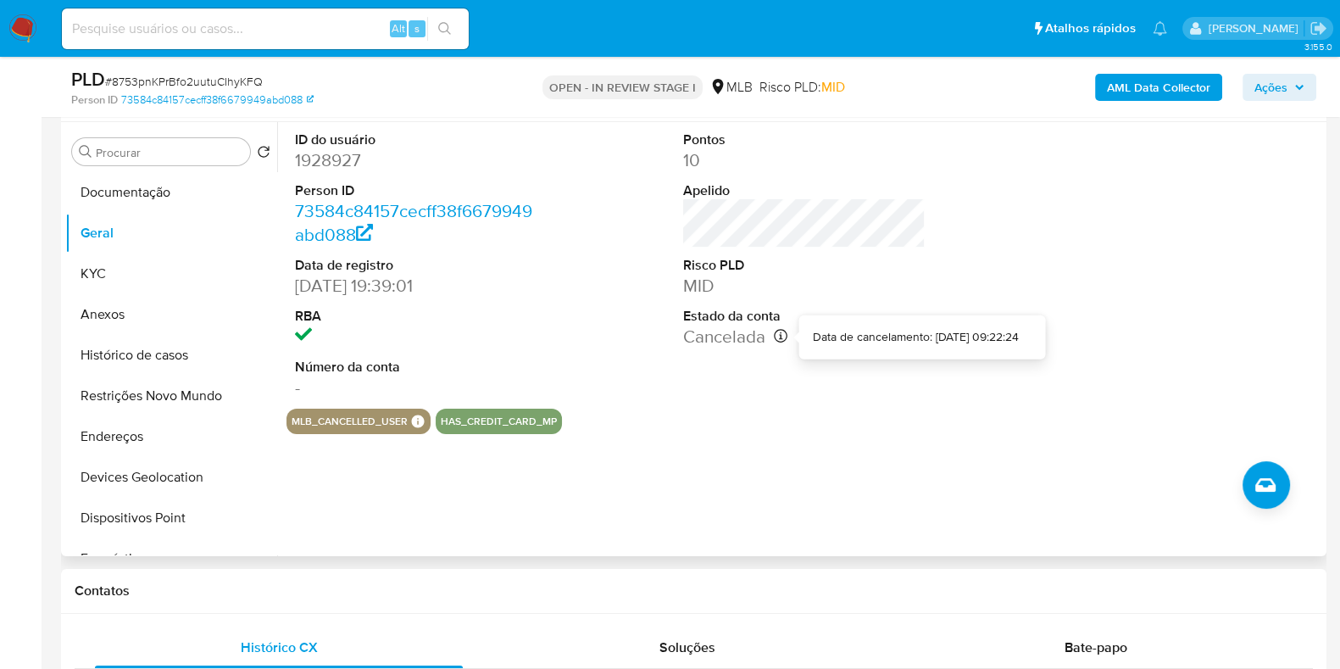
click at [777, 339] on icon at bounding box center [781, 336] width 14 height 14
drag, startPoint x: 936, startPoint y: 337, endPoint x: 964, endPoint y: 337, distance: 28.0
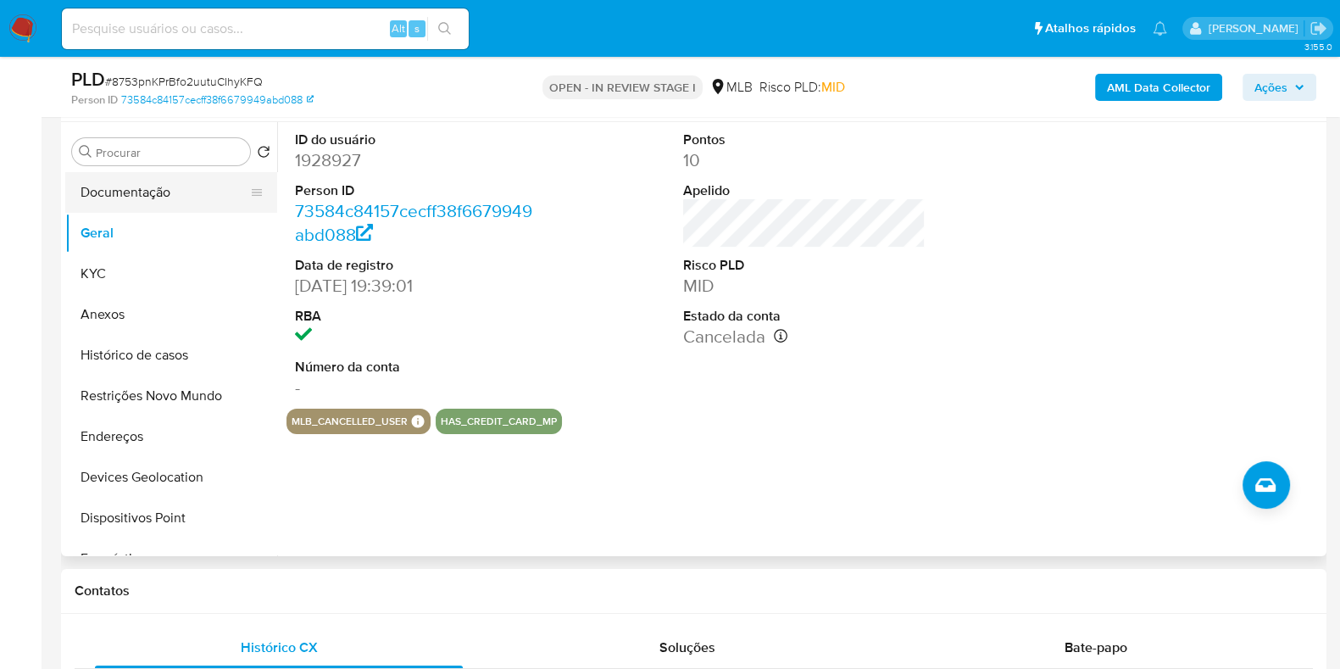
click at [131, 194] on button "Documentação" at bounding box center [164, 192] width 198 height 41
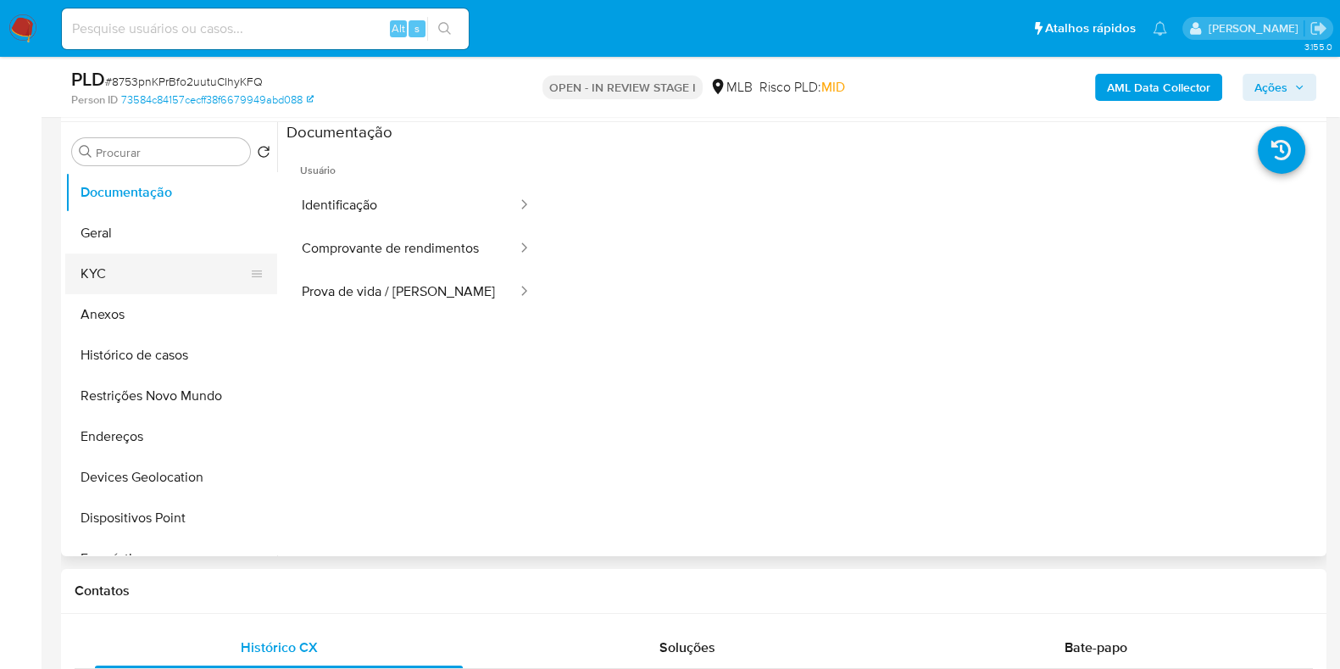
click at [127, 279] on button "KYC" at bounding box center [164, 273] width 198 height 41
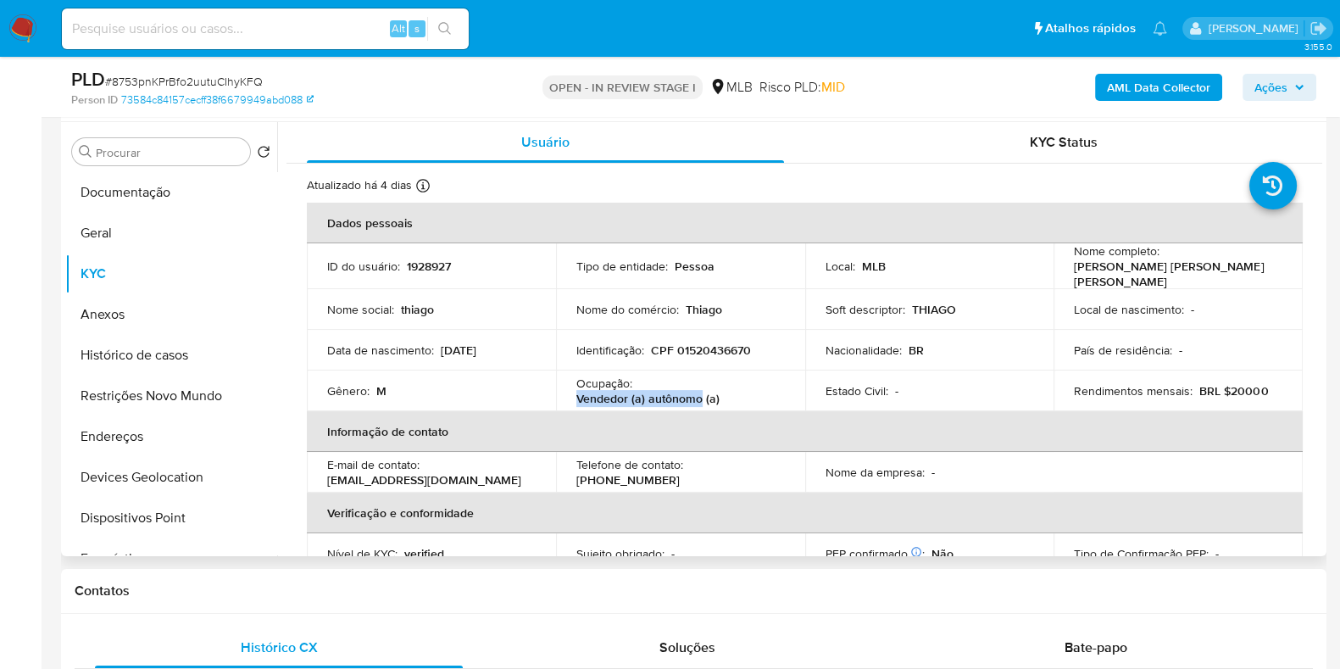
drag, startPoint x: 575, startPoint y: 397, endPoint x: 698, endPoint y: 388, distance: 123.2
click at [698, 391] on p "Vendedor (a) autônomo (a)" at bounding box center [648, 398] width 143 height 15
copy p "Vendedor (a) autônomo"
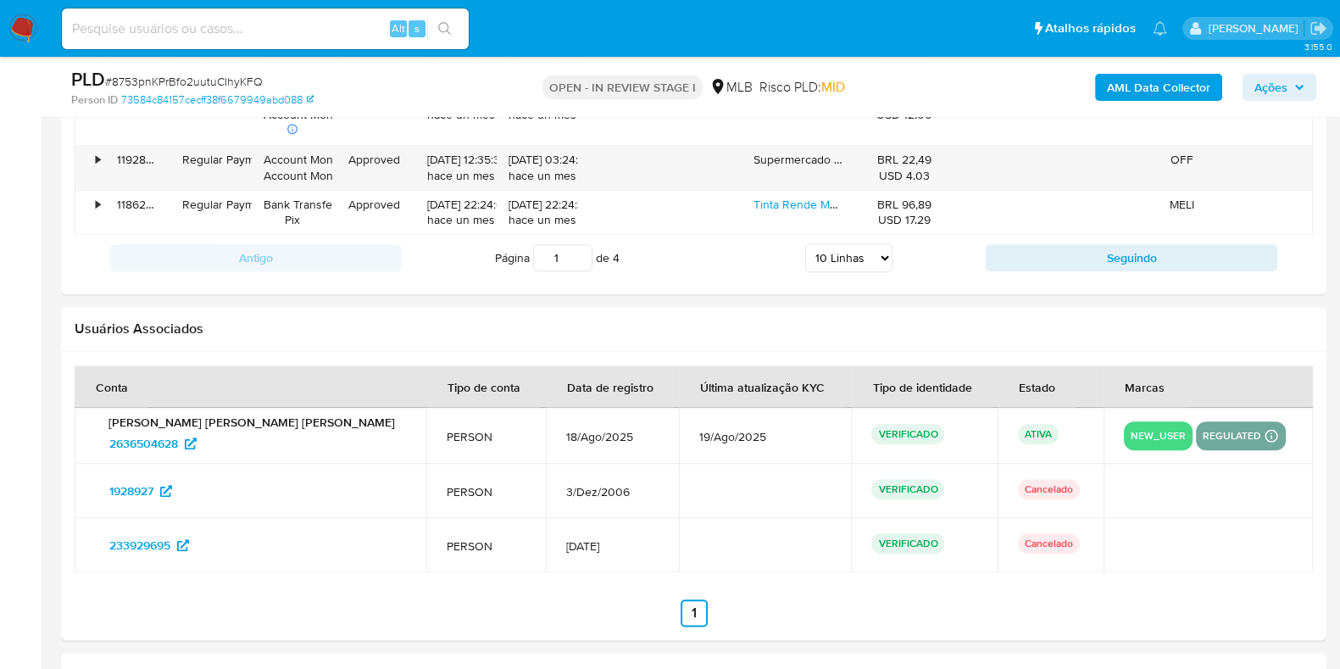
scroll to position [2398, 0]
click at [161, 433] on span "2636504628" at bounding box center [143, 444] width 69 height 27
drag, startPoint x: 97, startPoint y: 437, endPoint x: 178, endPoint y: 442, distance: 81.5
click at [178, 442] on div "Thiago Guimaraes Lacerda Ferreira 2636504628" at bounding box center [250, 436] width 311 height 42
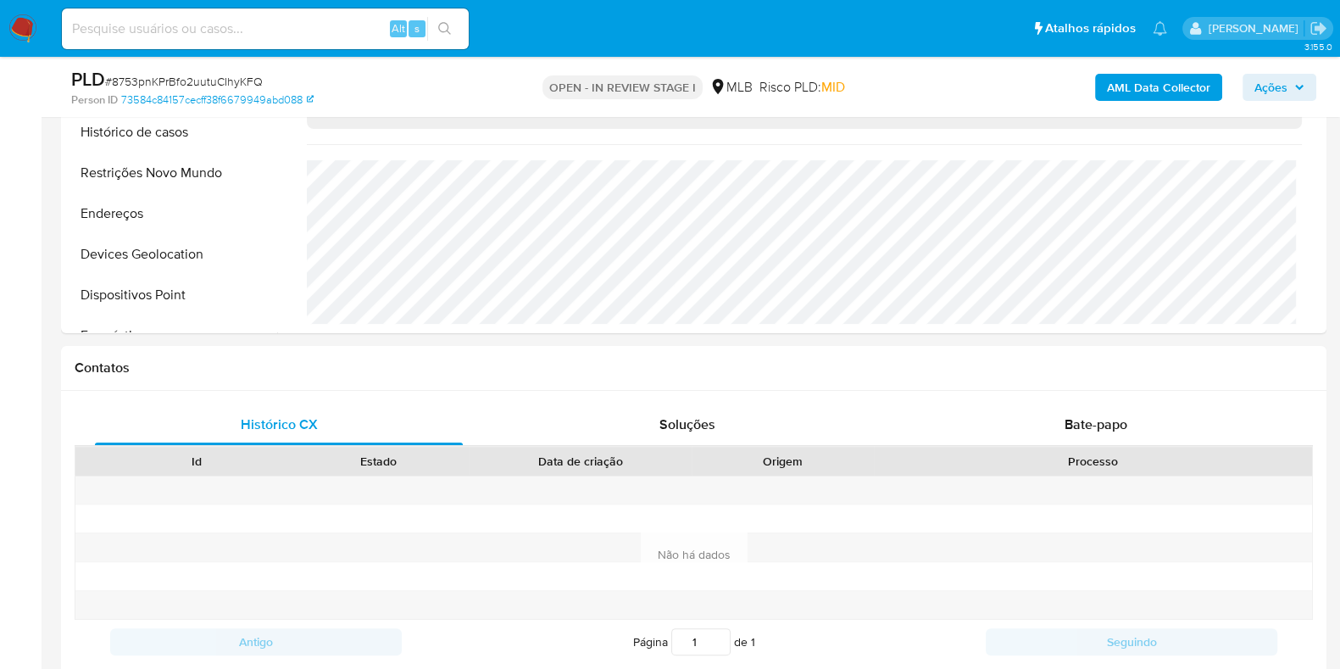
scroll to position [384, 0]
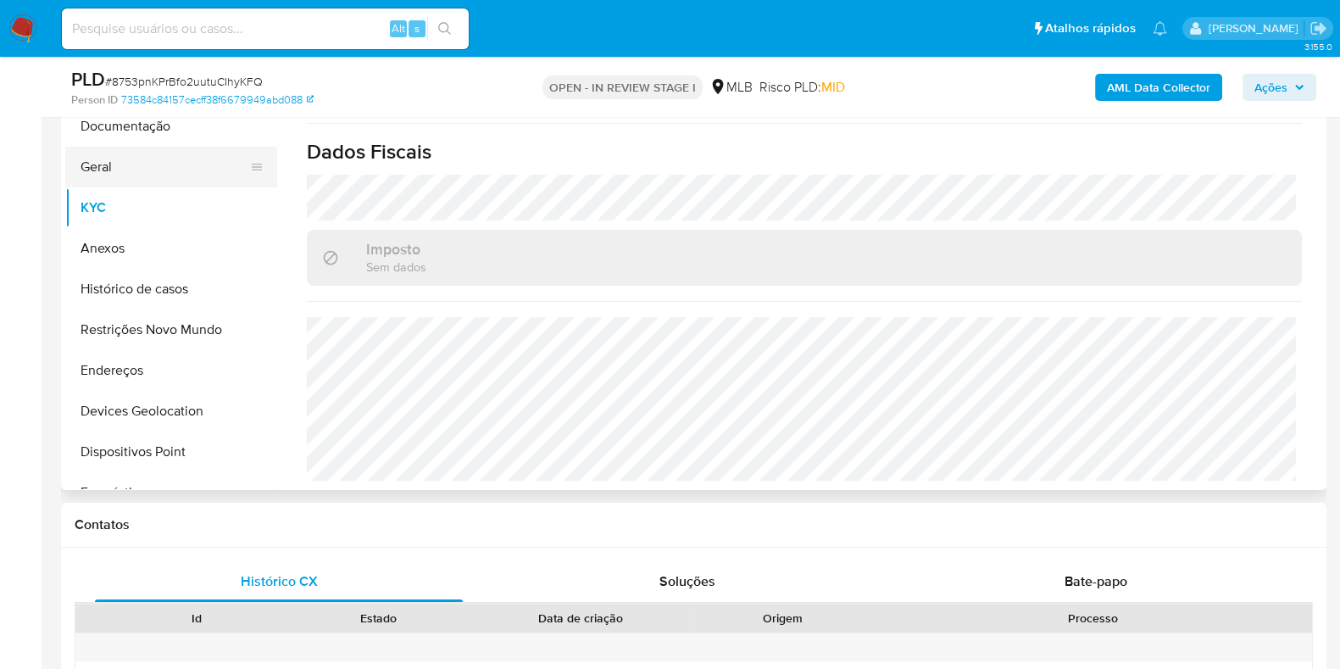
click at [159, 177] on button "Geral" at bounding box center [164, 167] width 198 height 41
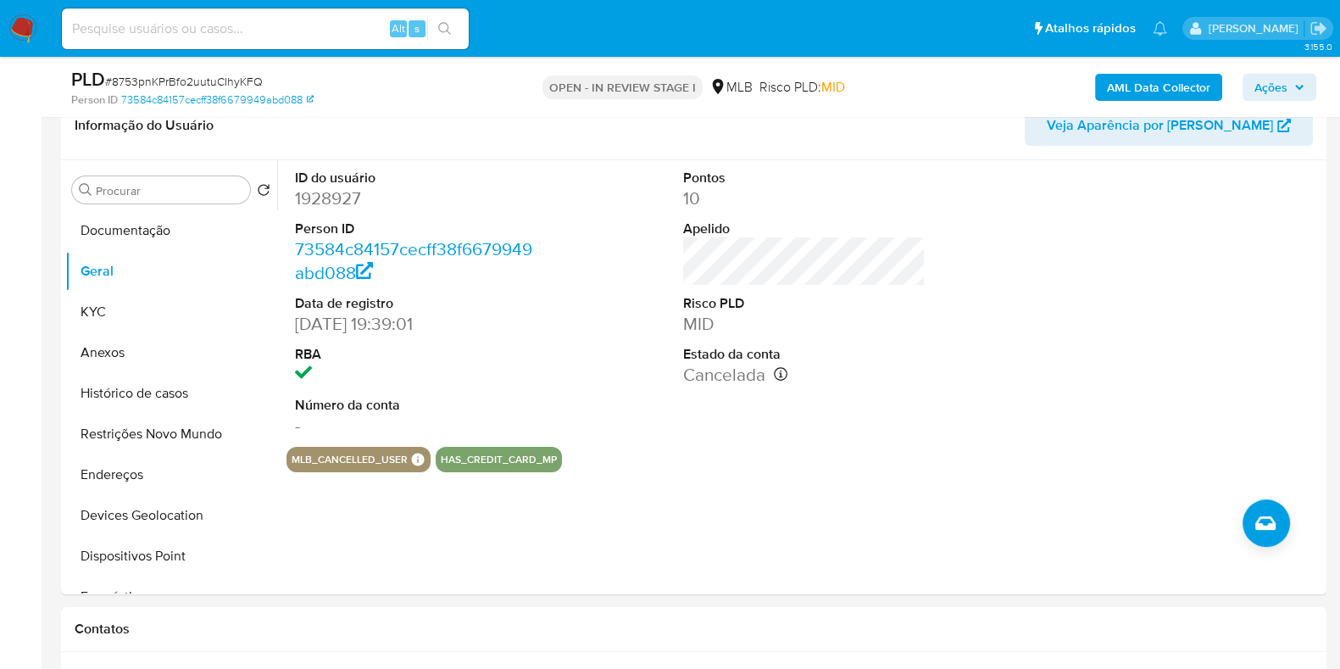
scroll to position [257, 0]
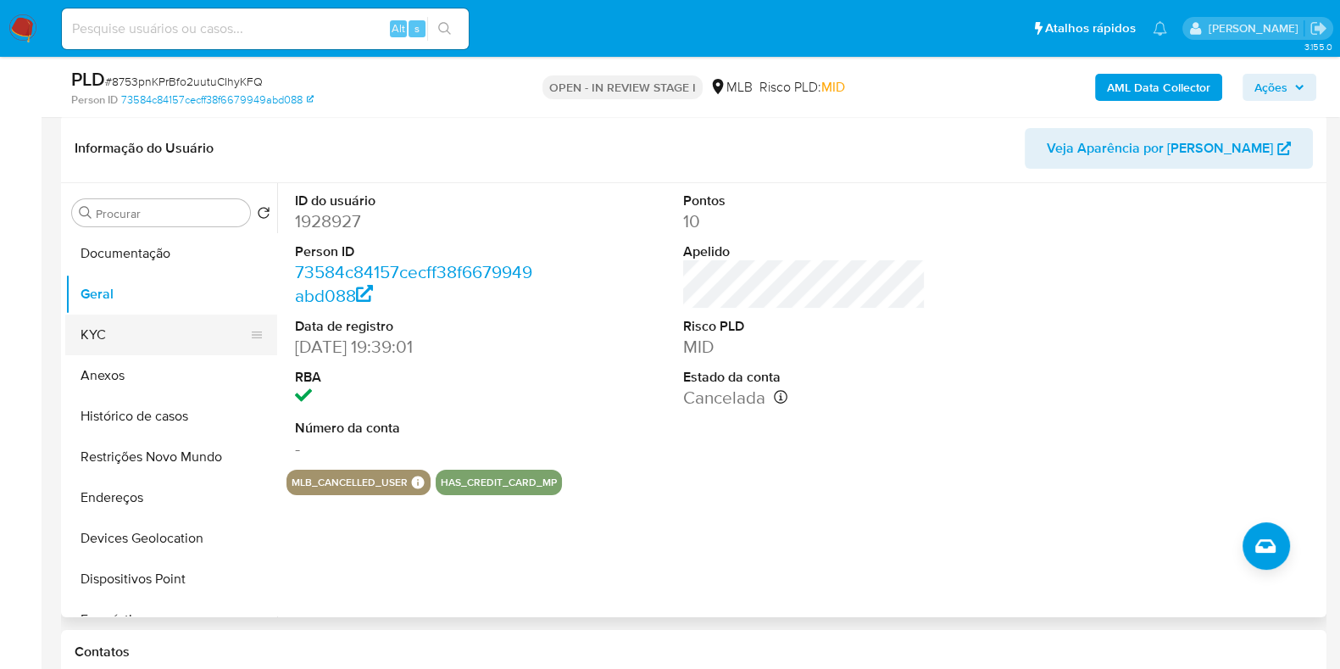
click at [145, 325] on button "KYC" at bounding box center [164, 335] width 198 height 41
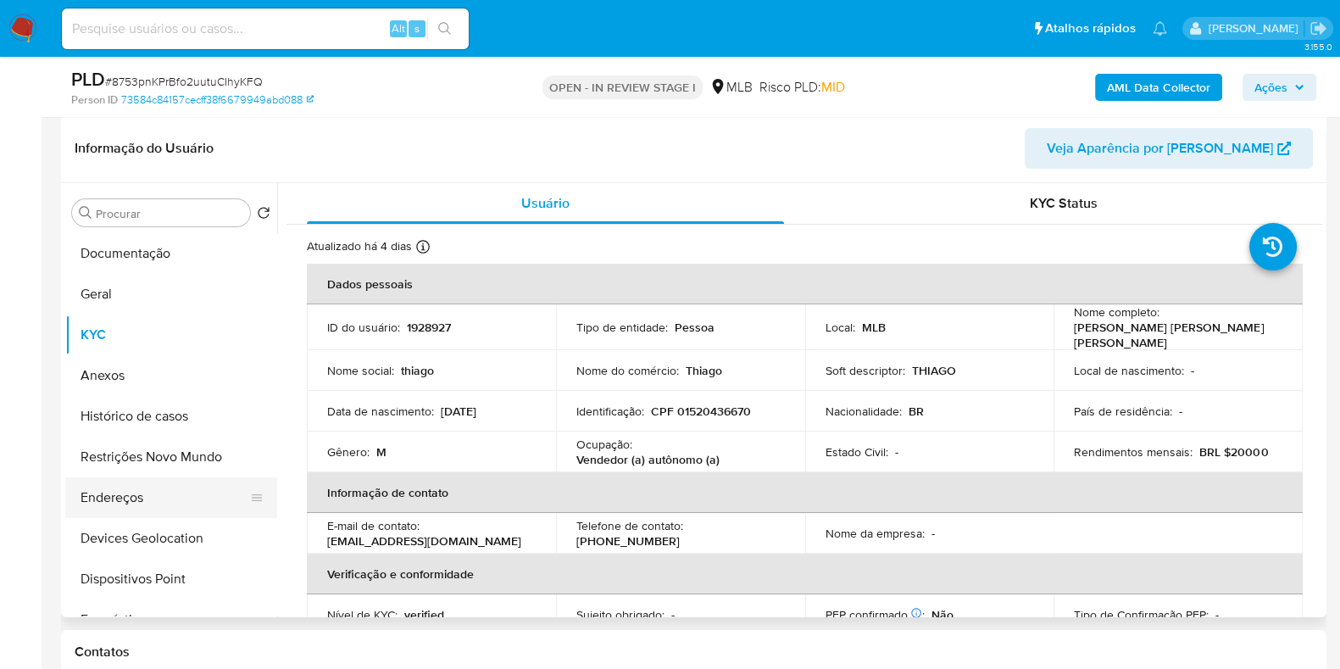
click at [148, 499] on button "Endereços" at bounding box center [164, 497] width 198 height 41
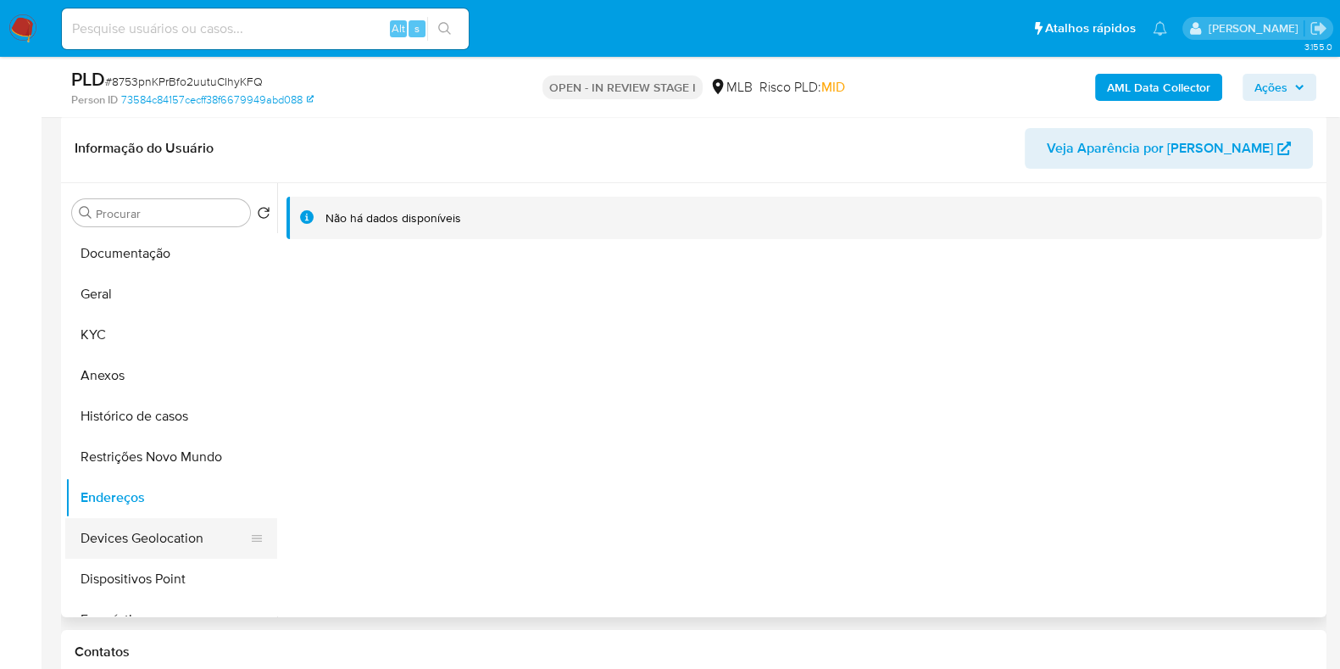
click at [158, 524] on button "Devices Geolocation" at bounding box center [164, 538] width 198 height 41
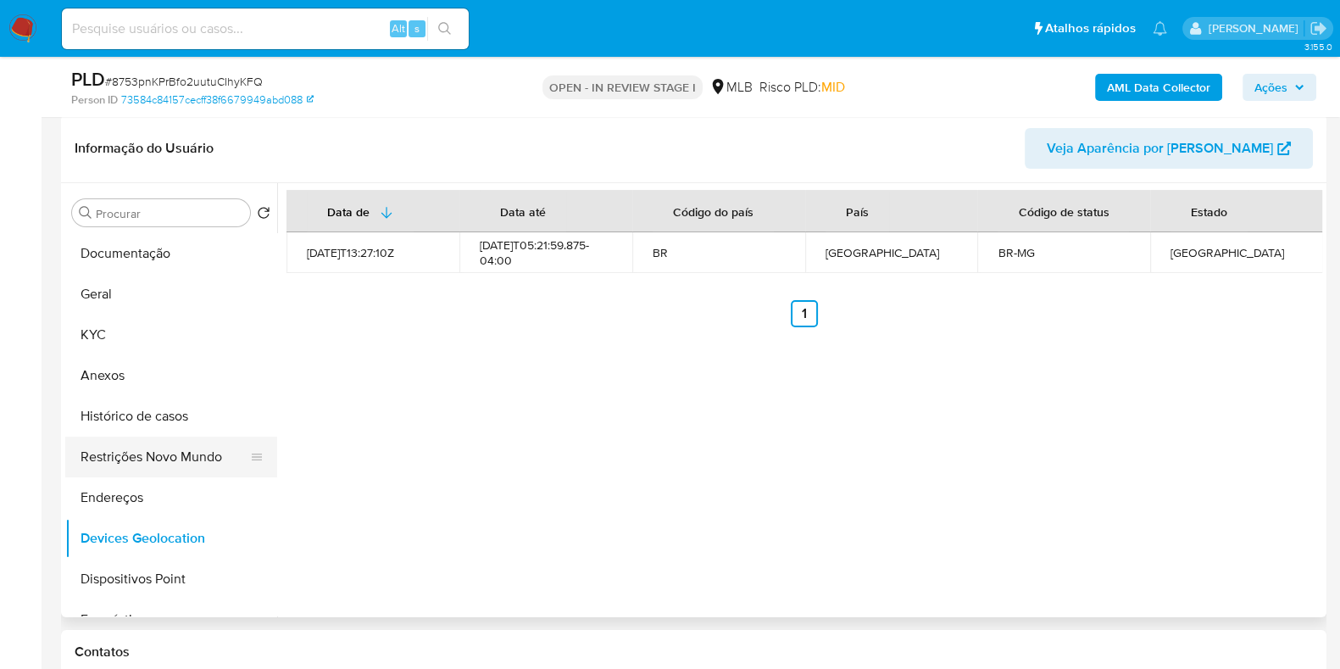
click at [160, 463] on button "Restrições Novo Mundo" at bounding box center [164, 457] width 198 height 41
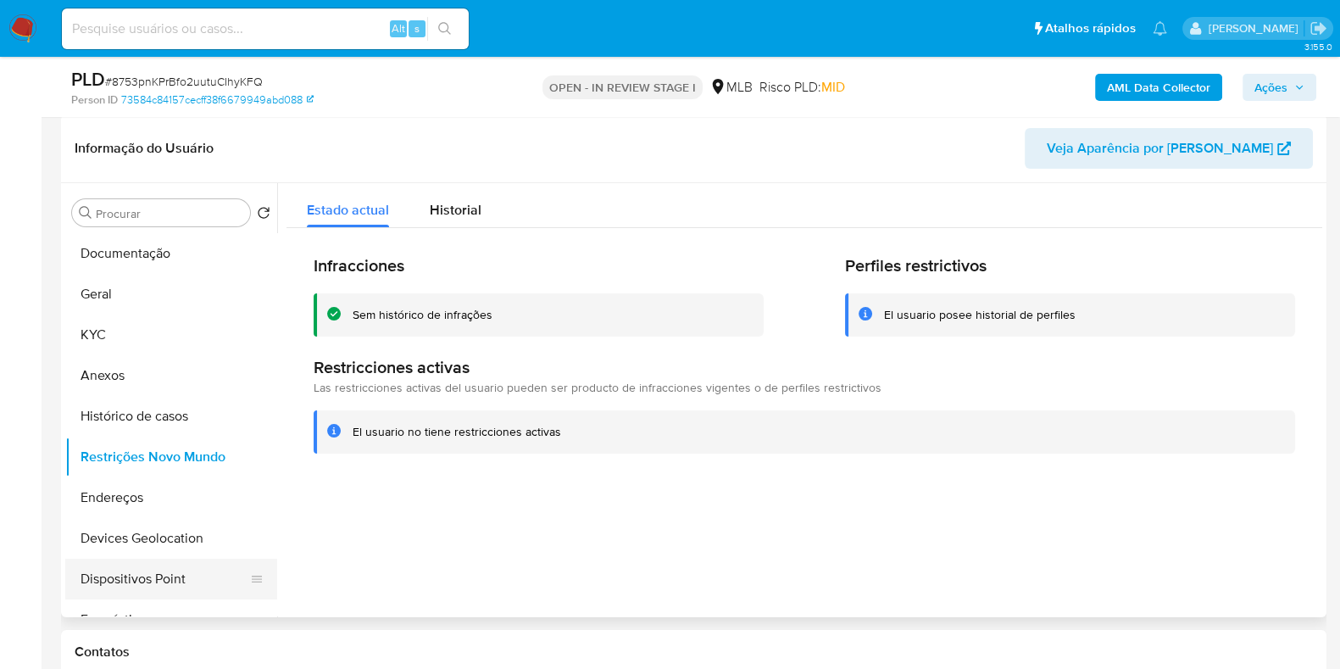
click at [184, 582] on button "Dispositivos Point" at bounding box center [164, 579] width 198 height 41
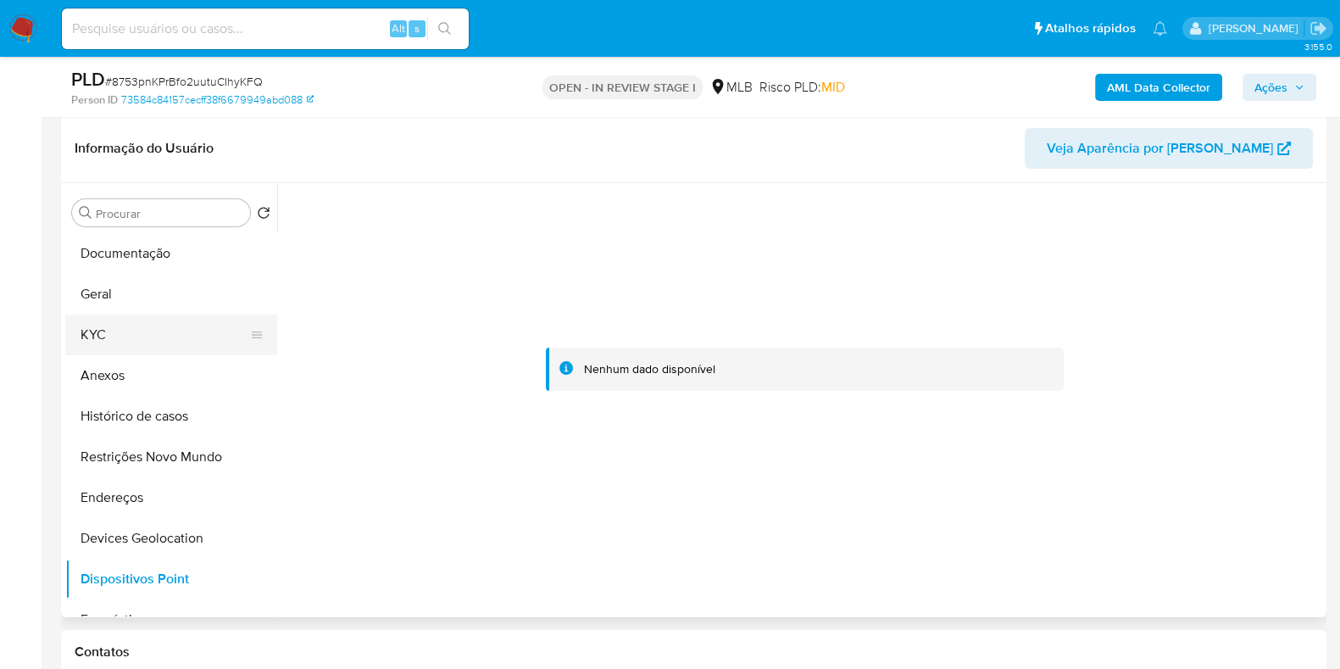
click at [103, 327] on button "KYC" at bounding box center [164, 335] width 198 height 41
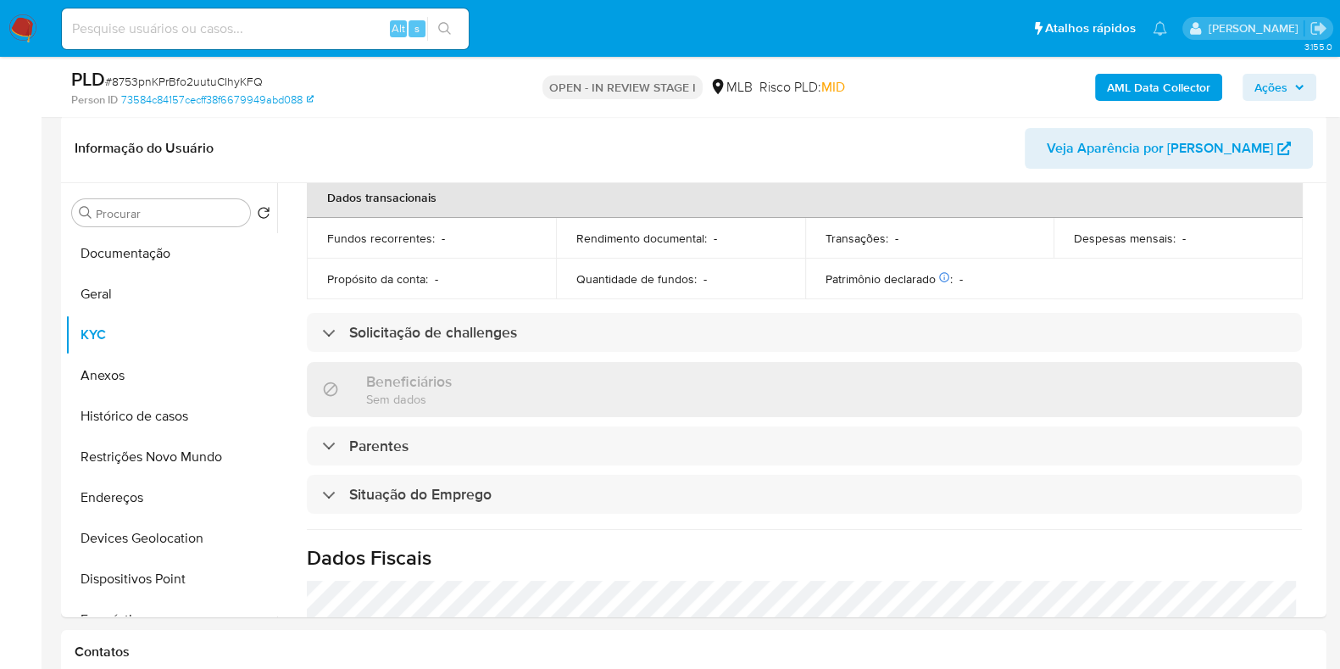
scroll to position [737, 0]
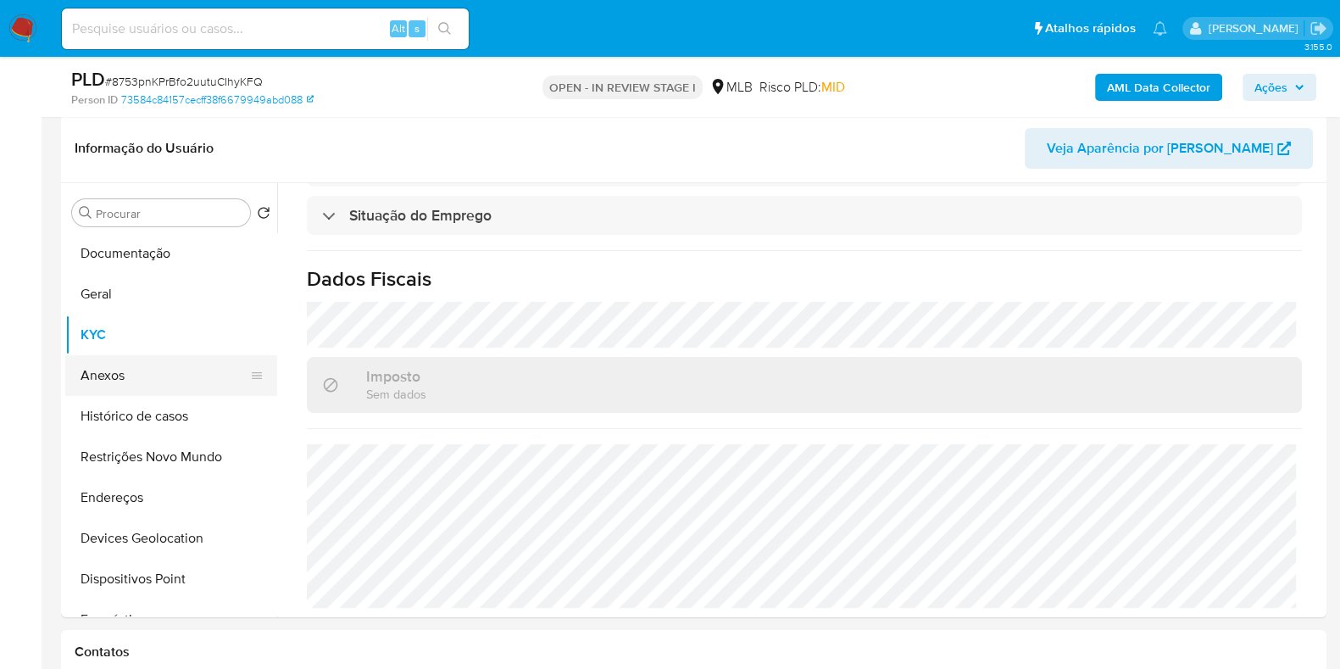
click at [125, 376] on button "Anexos" at bounding box center [164, 375] width 198 height 41
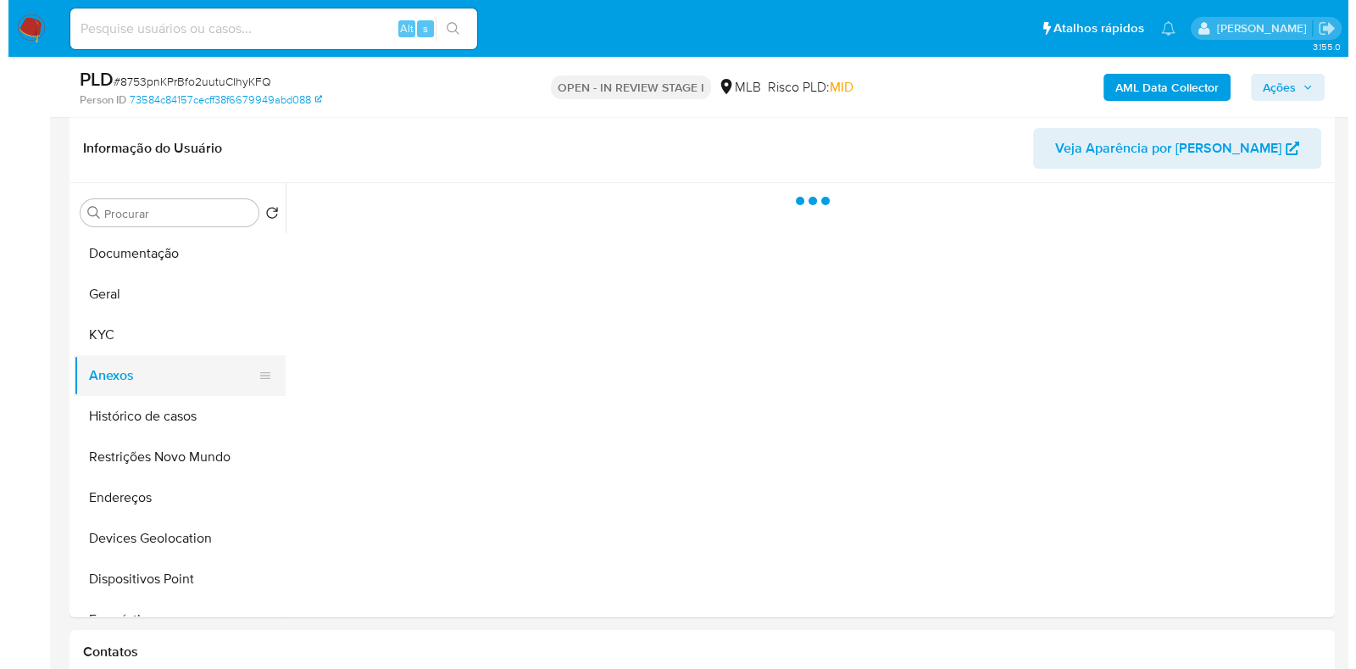
scroll to position [0, 0]
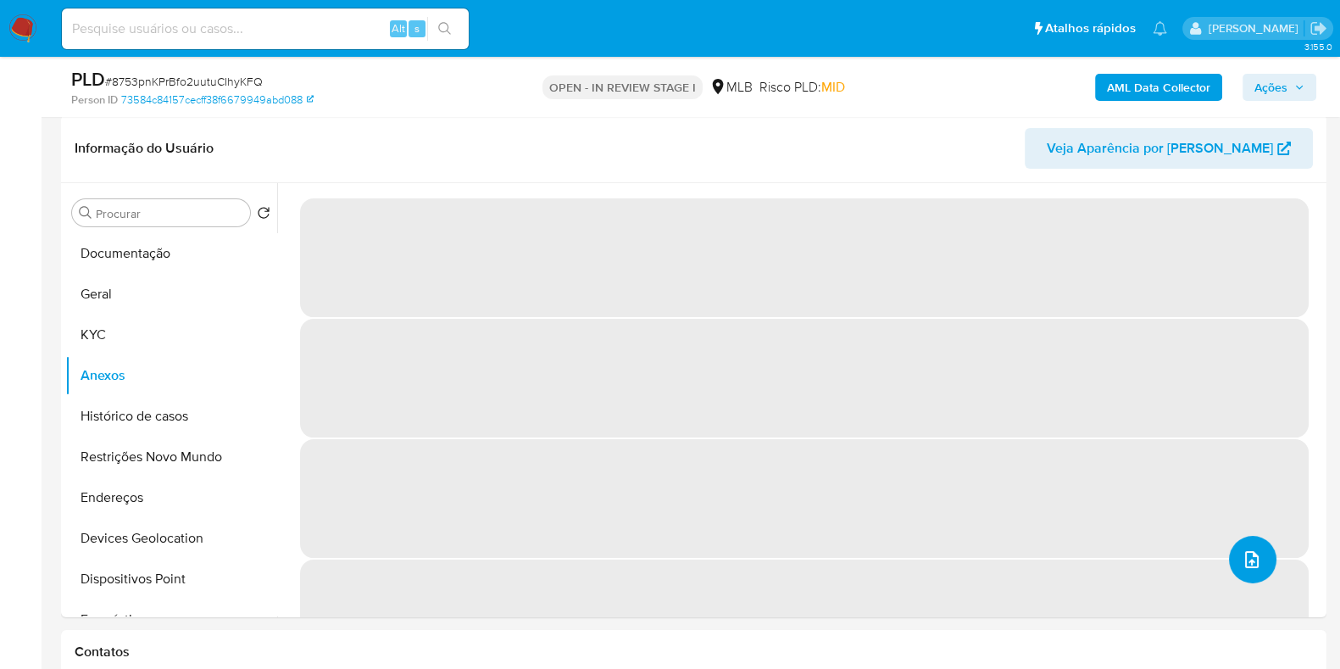
click at [1254, 558] on icon "upload-file" at bounding box center [1252, 559] width 20 height 20
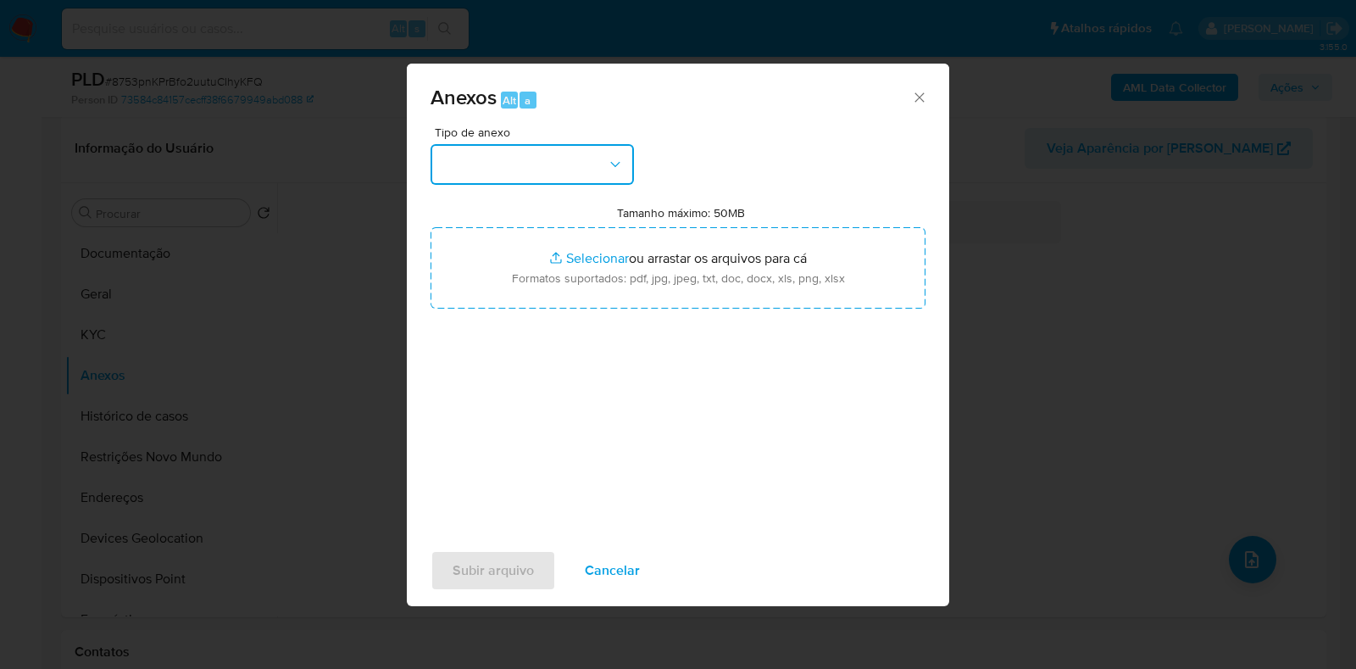
click at [521, 170] on button "button" at bounding box center [532, 164] width 203 height 41
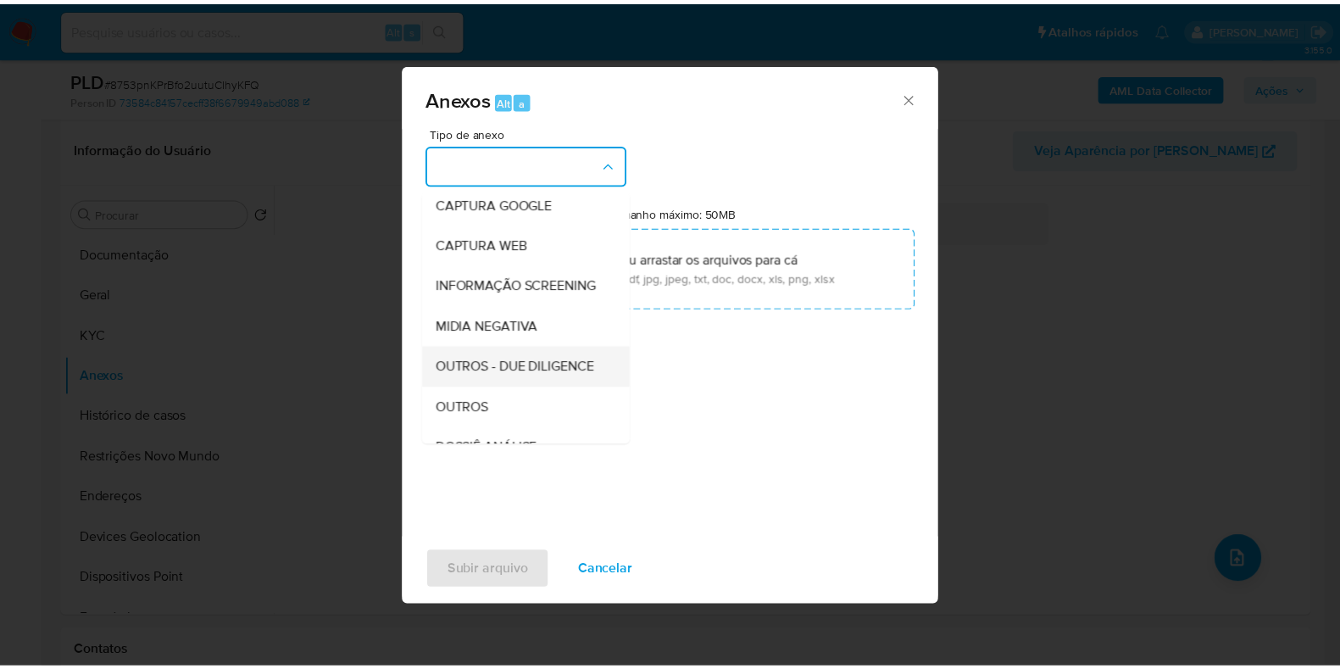
scroll to position [211, 0]
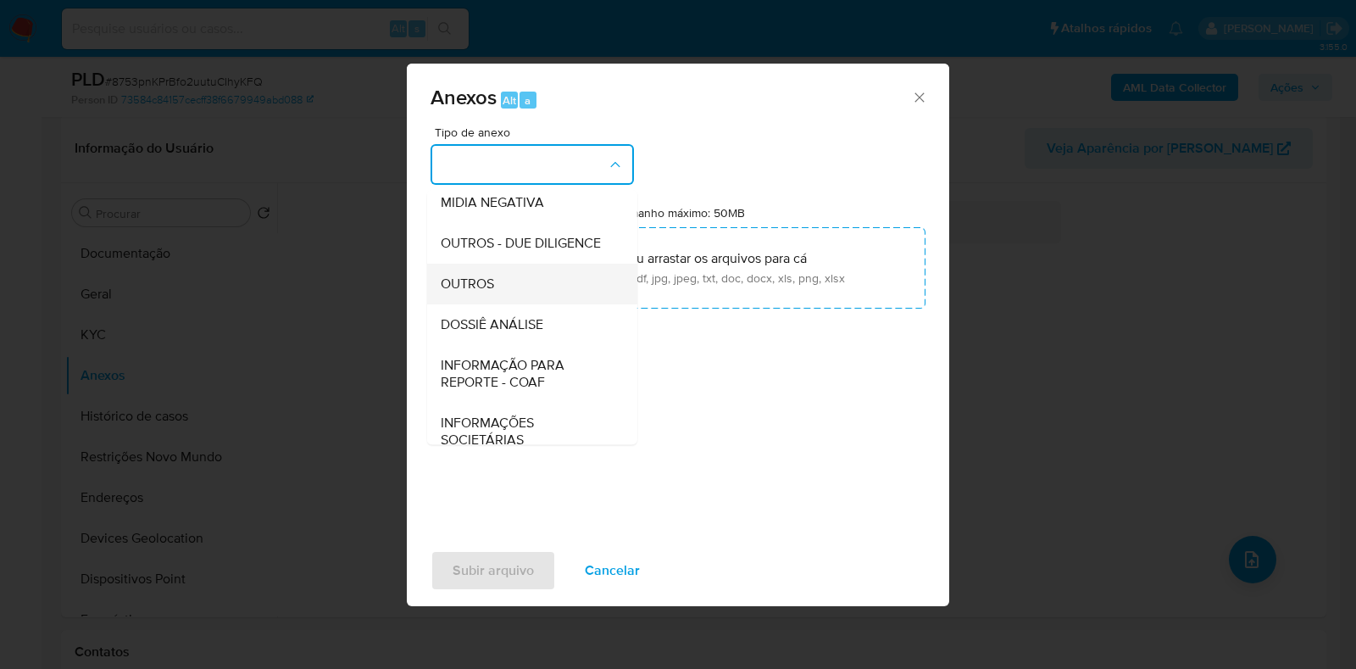
click at [493, 292] on span "OUTROS" at bounding box center [467, 284] width 53 height 17
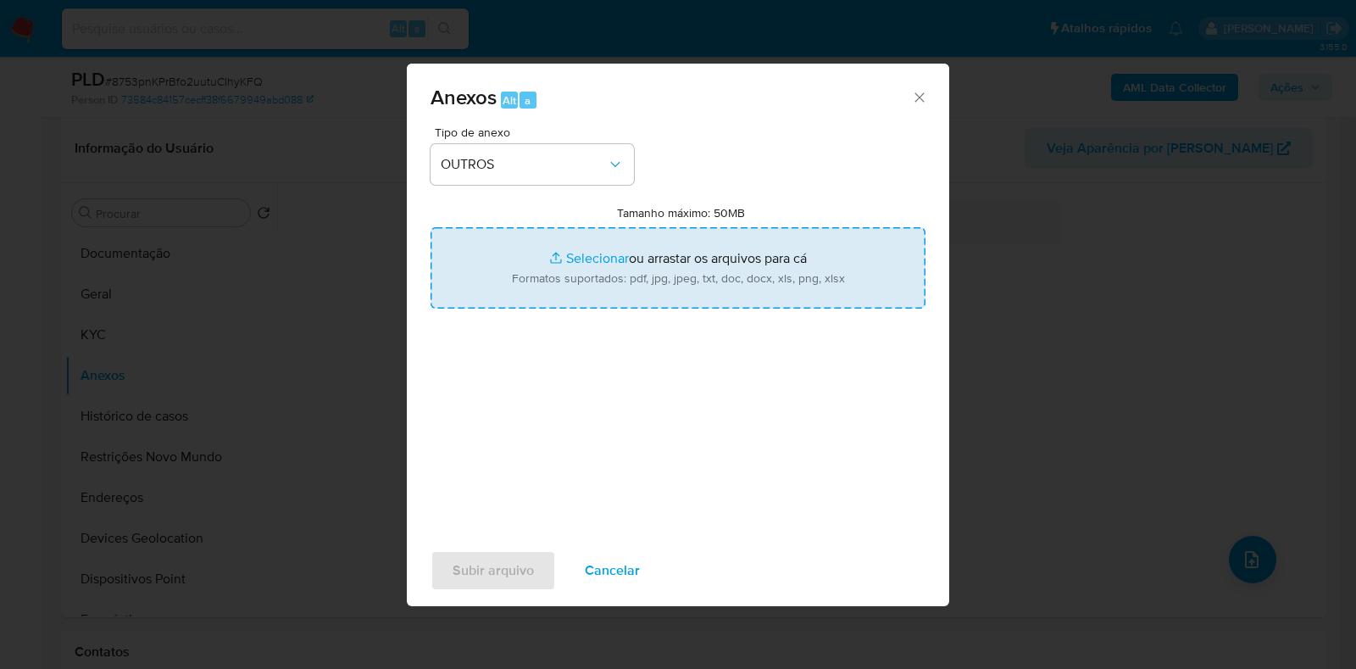
click at [546, 262] on input "Tamanho máximo: 50MB Selecionar arquivos" at bounding box center [678, 267] width 495 height 81
type input "C:\fakepath\Mulan 1928927_2025_08_21_16_24_51 - Resumen TX.pdf"
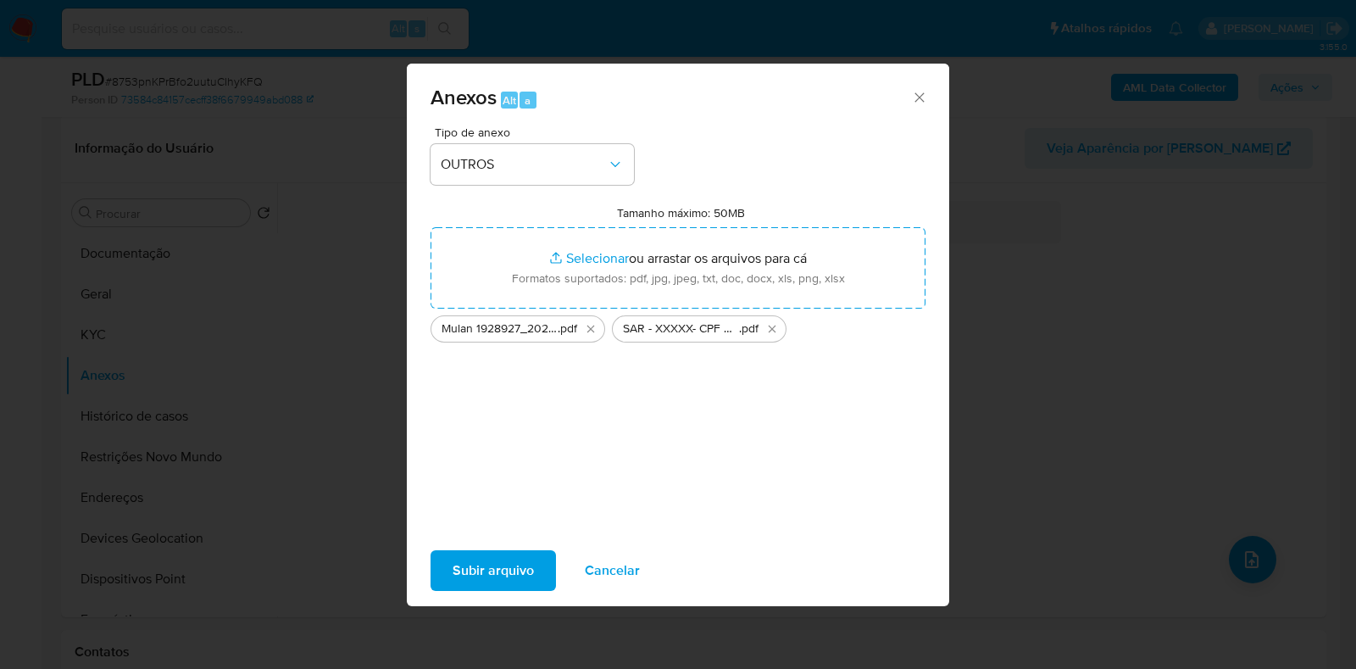
click at [471, 574] on span "Subir arquivo" at bounding box center [493, 570] width 81 height 37
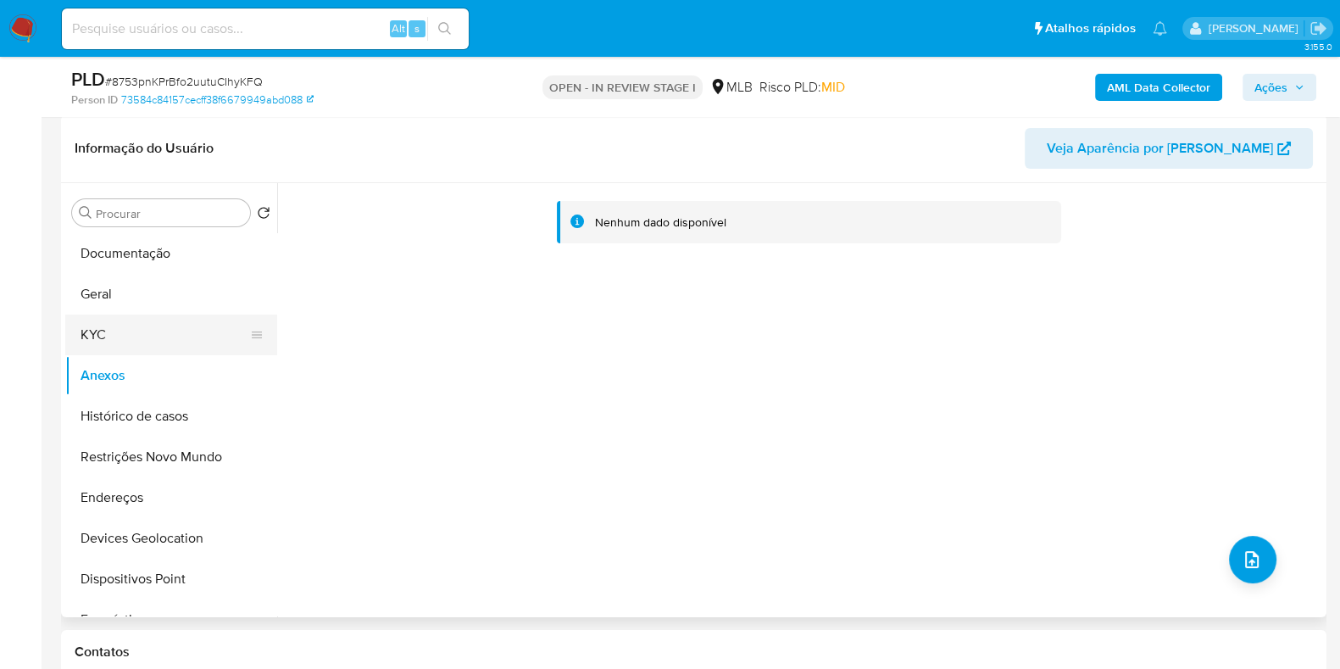
click at [117, 332] on button "KYC" at bounding box center [164, 335] width 198 height 41
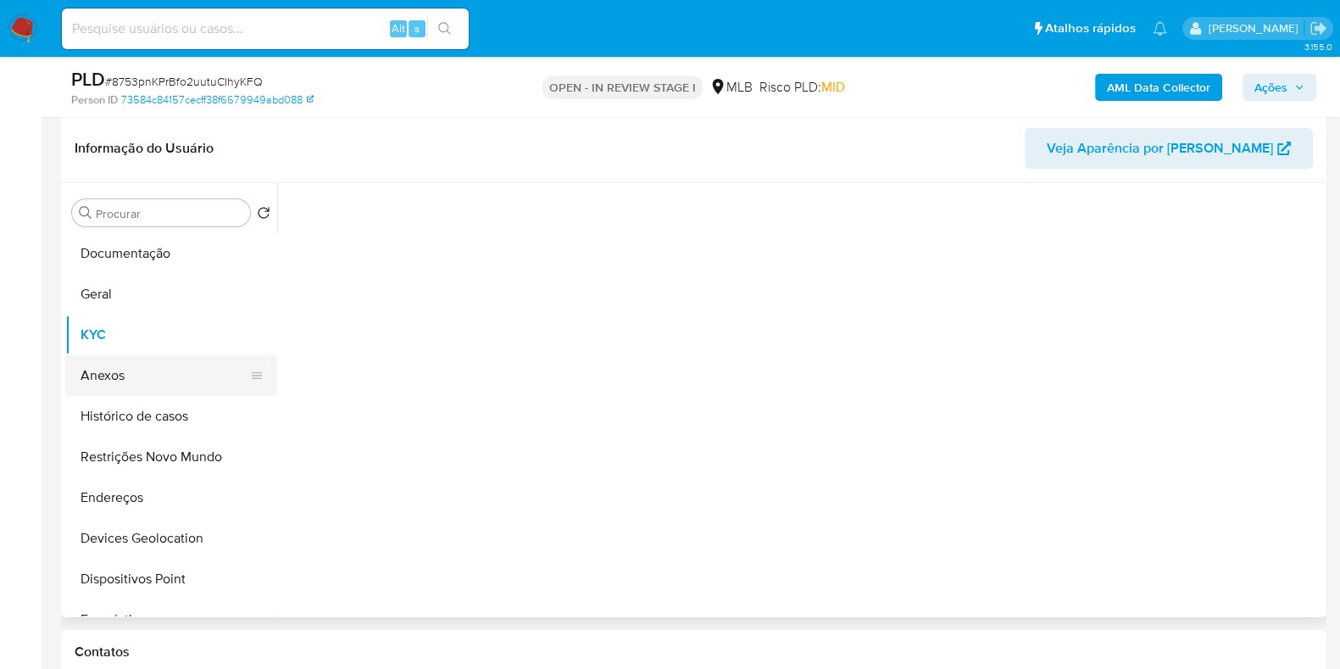
click at [114, 379] on button "Anexos" at bounding box center [164, 375] width 198 height 41
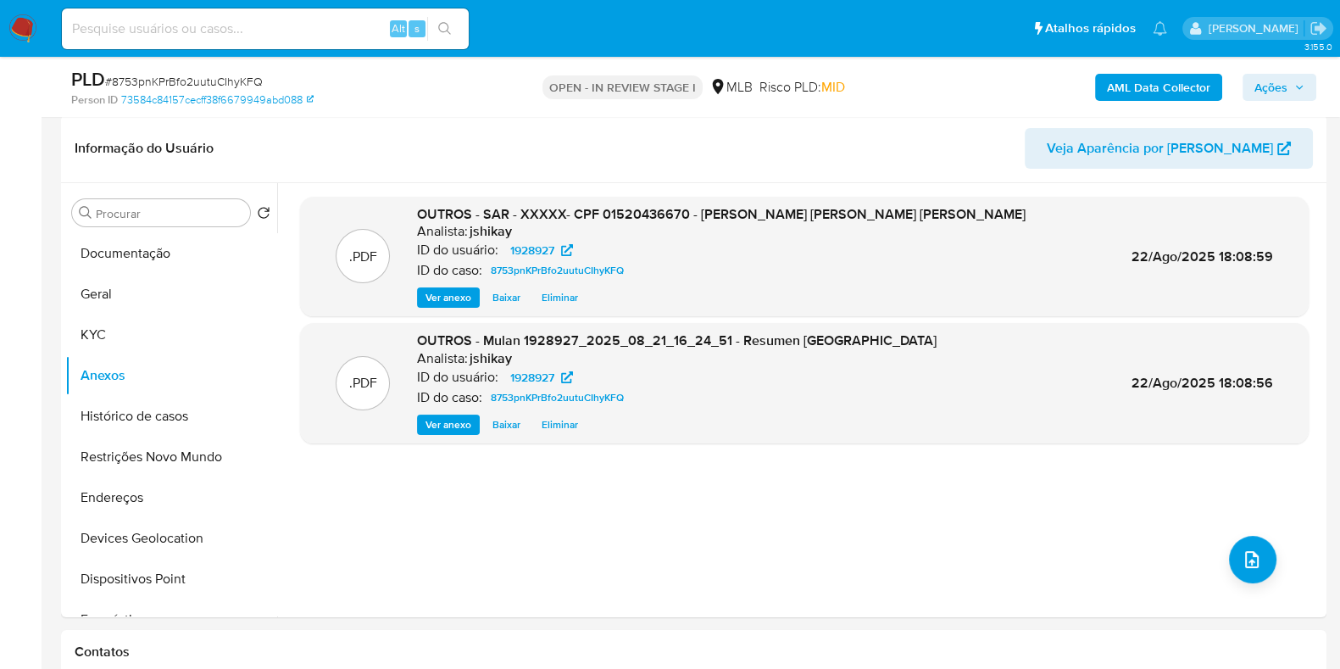
click at [1276, 89] on span "Ações" at bounding box center [1271, 87] width 33 height 27
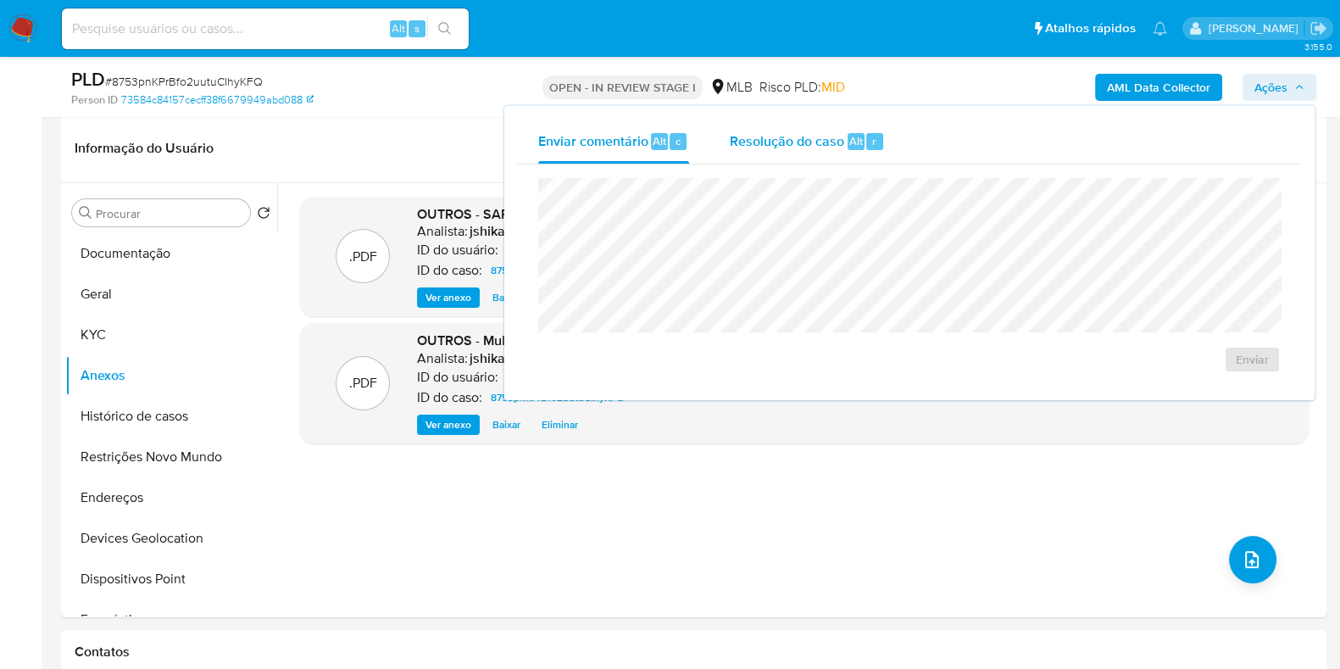
click at [828, 142] on span "Resolução do caso" at bounding box center [787, 140] width 114 height 19
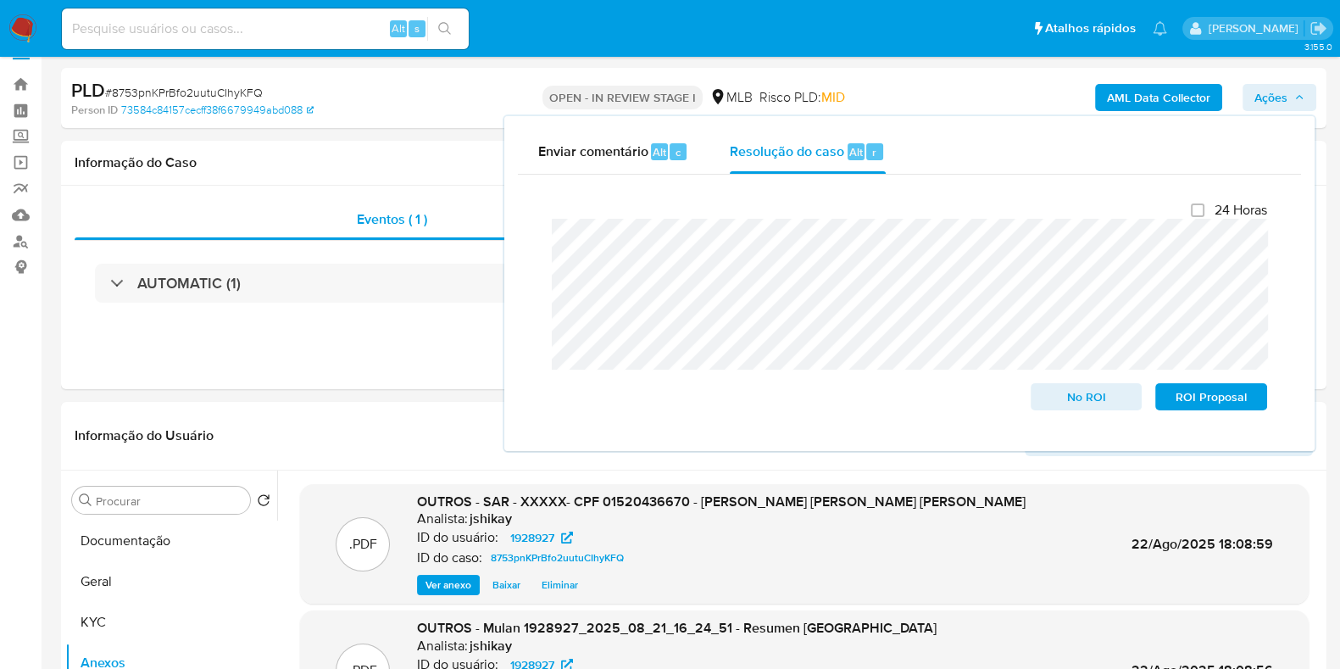
scroll to position [105, 0]
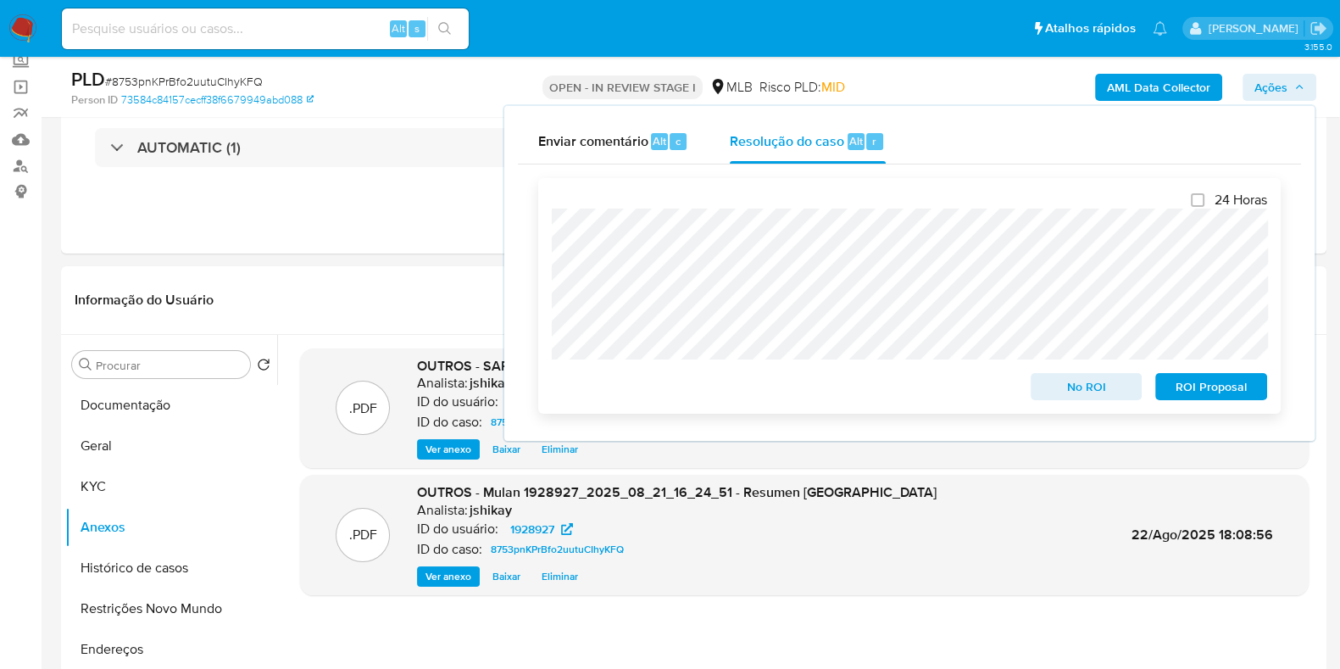
click at [1208, 398] on span "ROI Proposal" at bounding box center [1211, 387] width 88 height 24
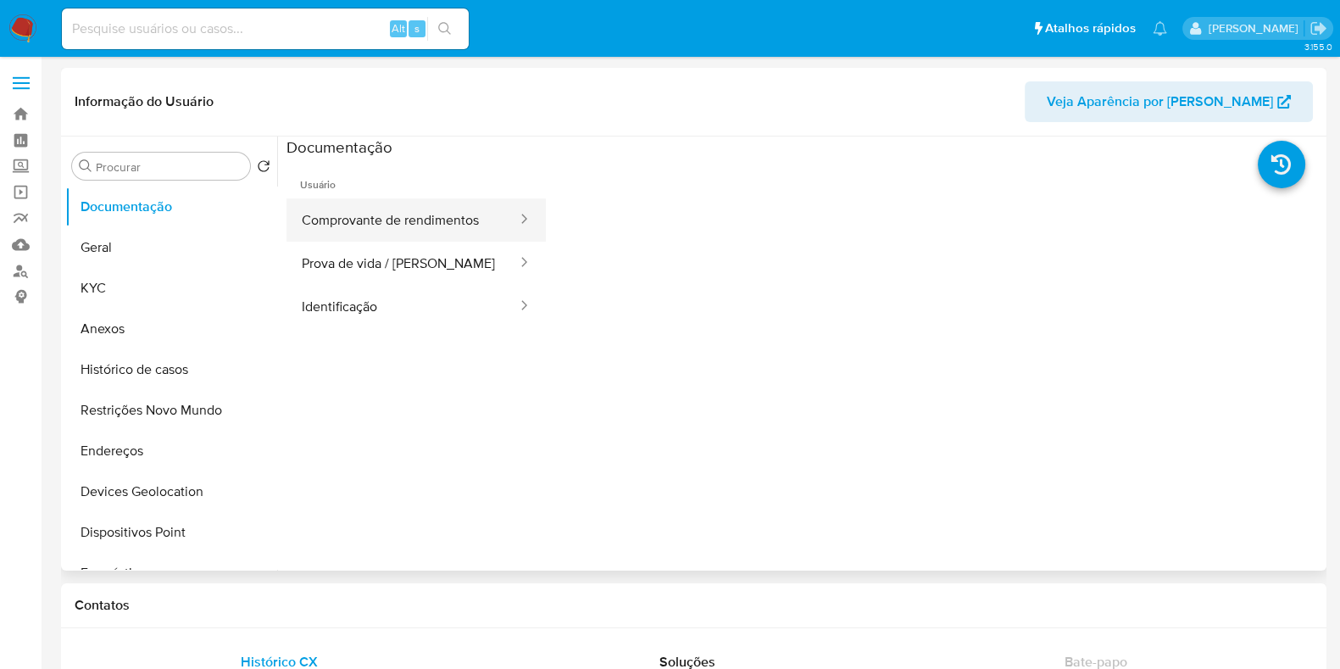
select select "10"
click at [365, 226] on button "Comprovante de rendimentos" at bounding box center [403, 219] width 232 height 43
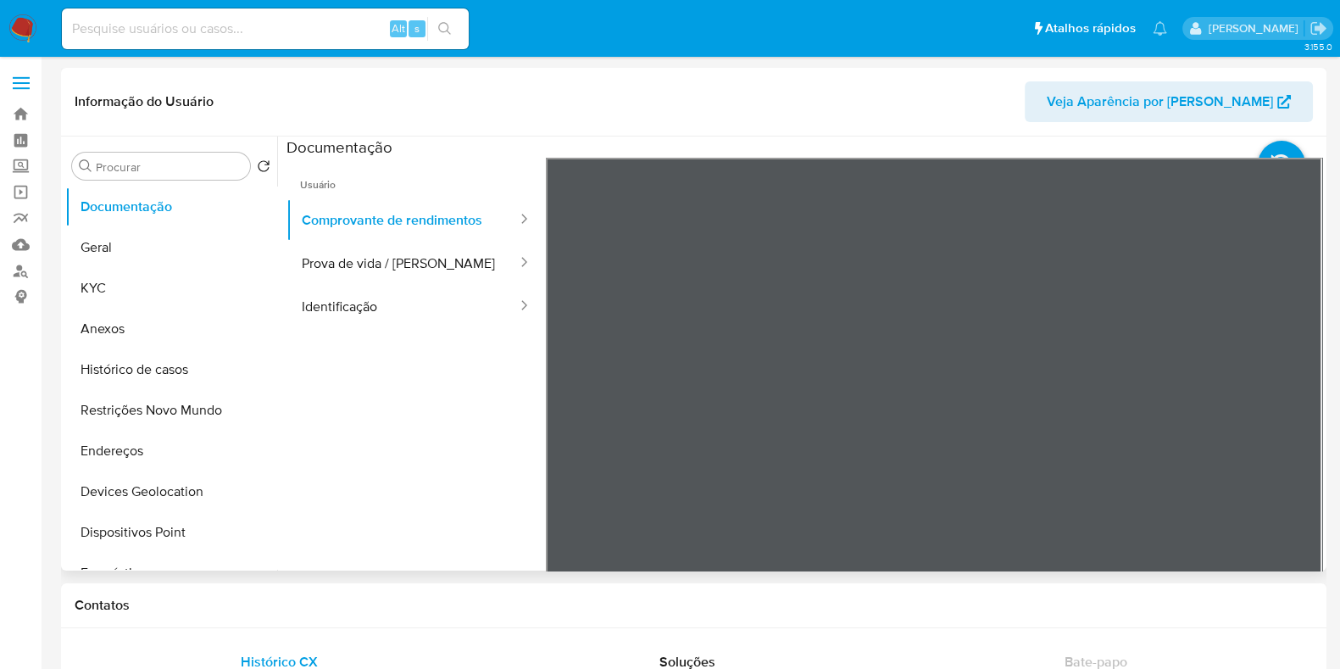
click at [735, 125] on div "Informação do Usuário Veja Aparência por Pessoa Procurar Retornar ao pedido pad…" at bounding box center [694, 319] width 1266 height 503
click at [890, 114] on div "Informação do Usuário Veja Aparência por Pessoa Procurar Retornar ao pedido pad…" at bounding box center [694, 319] width 1266 height 503
click at [949, 109] on div "Informação do Usuário Veja Aparência por Pessoa Procurar Retornar ao pedido pad…" at bounding box center [694, 319] width 1266 height 503
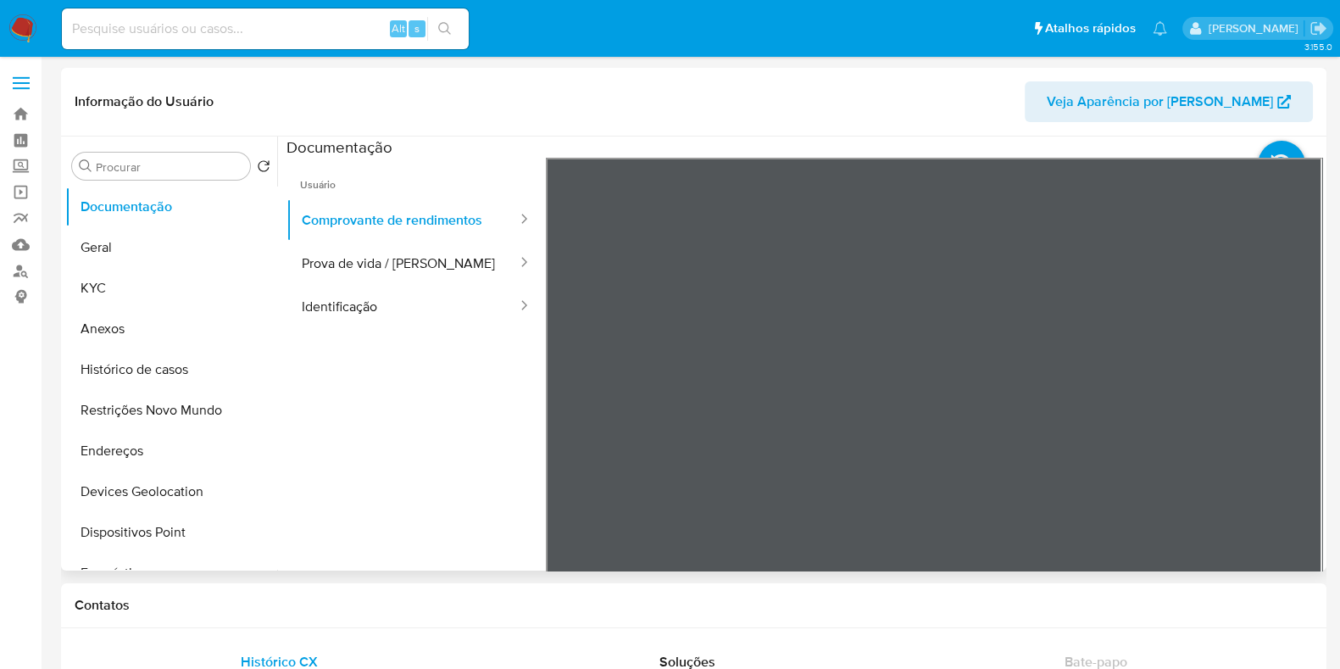
click at [666, 125] on div "Informação do Usuário Veja Aparência por Pessoa Procurar Retornar ao pedido pad…" at bounding box center [694, 319] width 1266 height 503
click at [651, 126] on div "Informação do Usuário Veja Aparência por Pessoa Procurar Retornar ao pedido pad…" at bounding box center [694, 319] width 1266 height 503
click at [739, 127] on div "Informação do Usuário Veja Aparência por Pessoa Procurar Retornar ao pedido pad…" at bounding box center [694, 319] width 1266 height 503
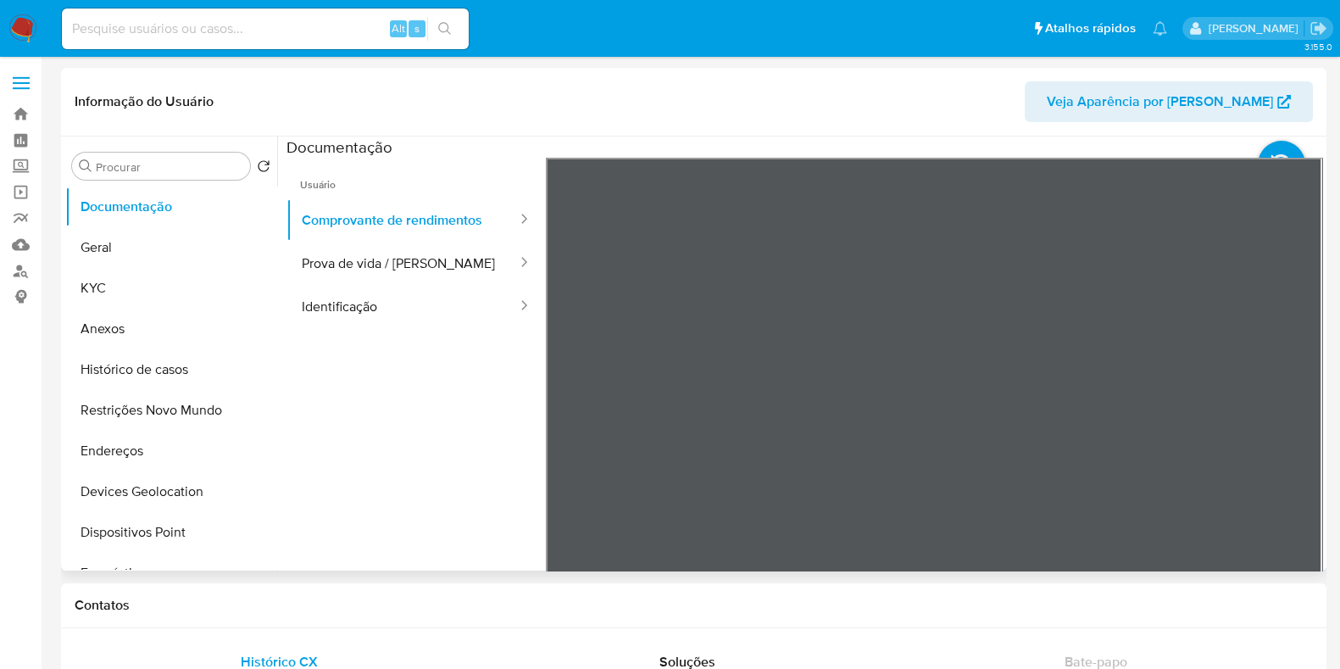
click at [944, 125] on div "Informação do Usuário Veja Aparência por Pessoa Procurar Retornar ao pedido pad…" at bounding box center [694, 319] width 1266 height 503
click at [896, 70] on div "Informação do Usuário Veja Aparência por Pessoa Procurar Retornar ao pedido pad…" at bounding box center [694, 319] width 1266 height 503
click at [1084, 71] on div "Informação do Usuário Veja Aparência por Pessoa Procurar Retornar ao pedido pad…" at bounding box center [694, 319] width 1266 height 503
click at [972, 134] on div "Informação do Usuário Veja Aparência por Pessoa Procurar Retornar ao pedido pad…" at bounding box center [694, 319] width 1266 height 503
click at [853, 129] on div "Informação do Usuário Veja Aparência por Pessoa Procurar Retornar ao pedido pad…" at bounding box center [694, 319] width 1266 height 503
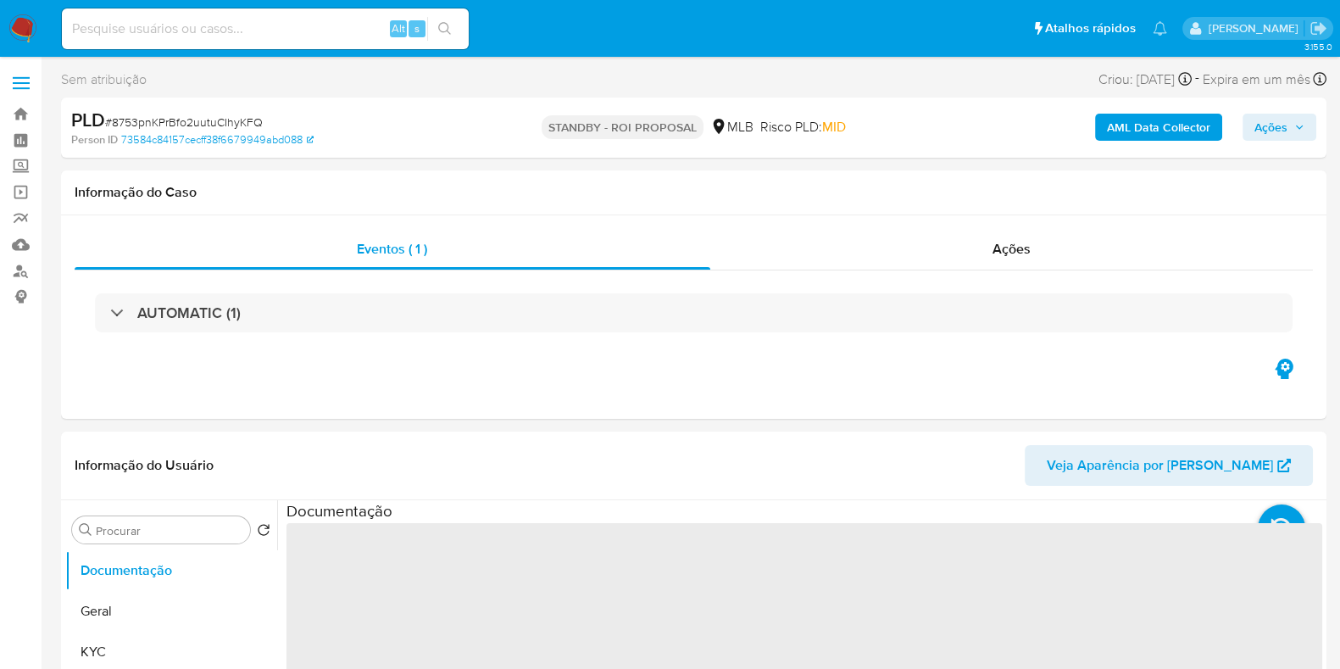
select select "10"
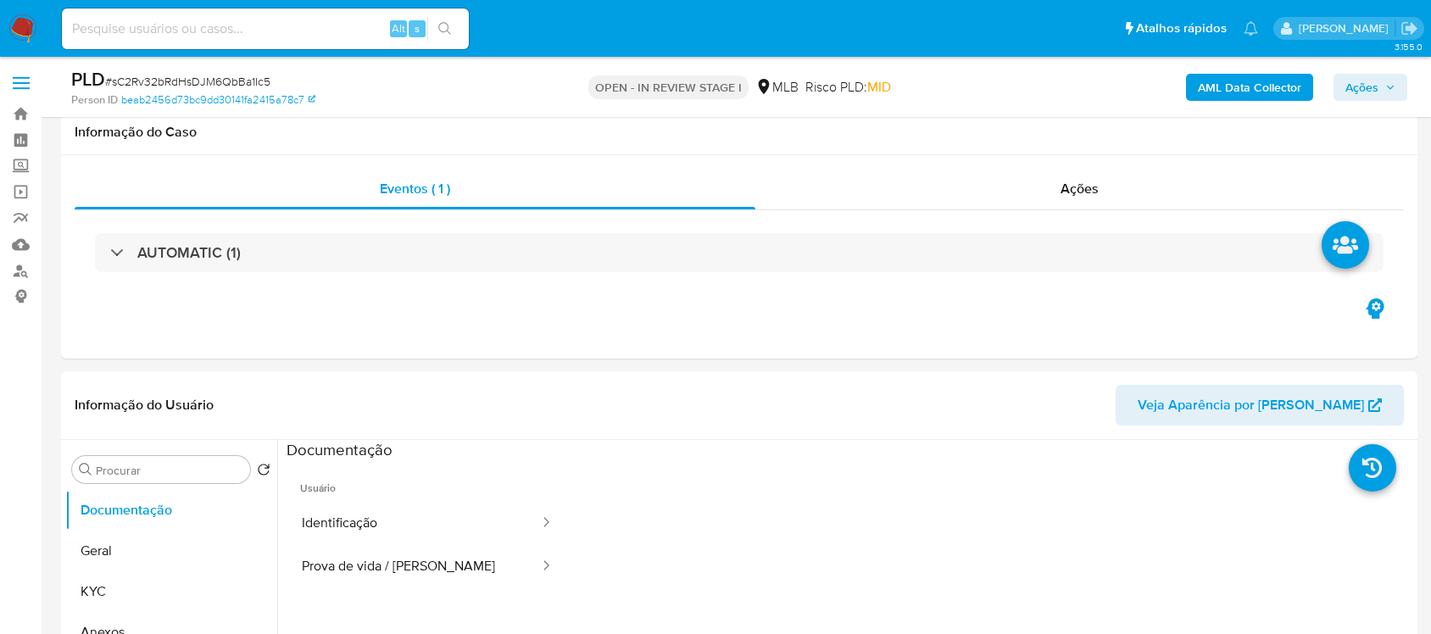
select select "10"
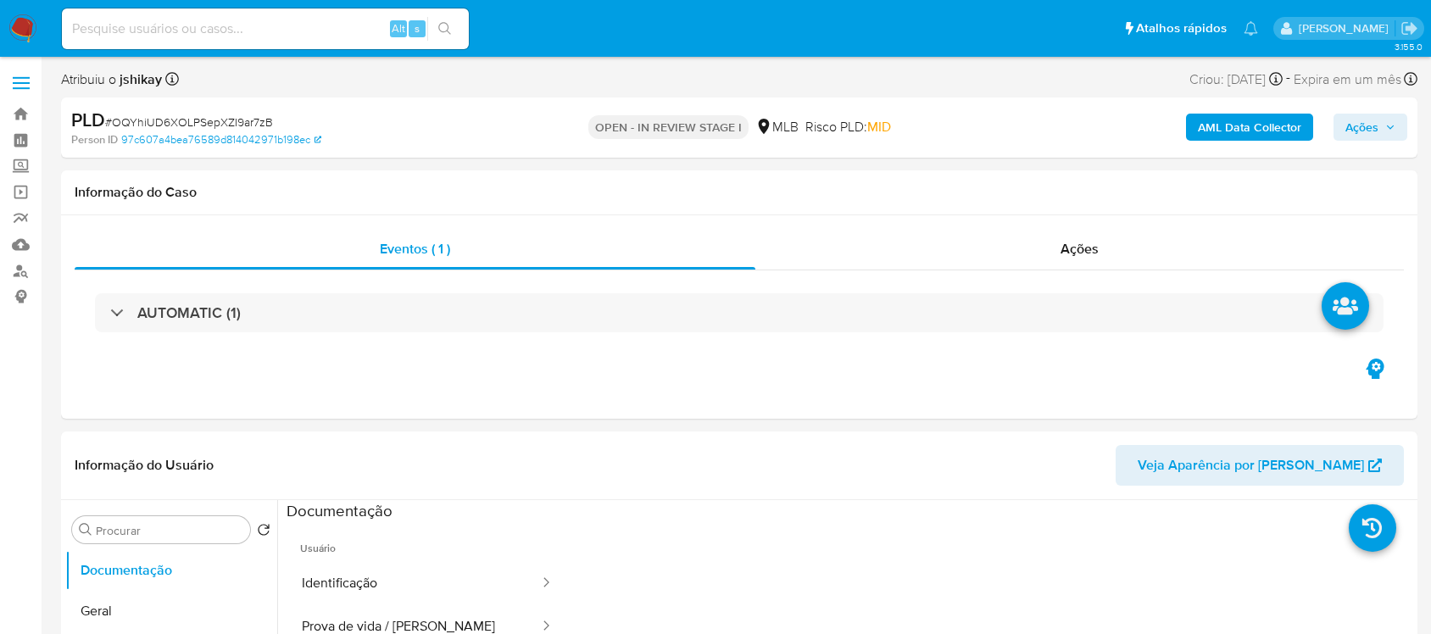
select select "10"
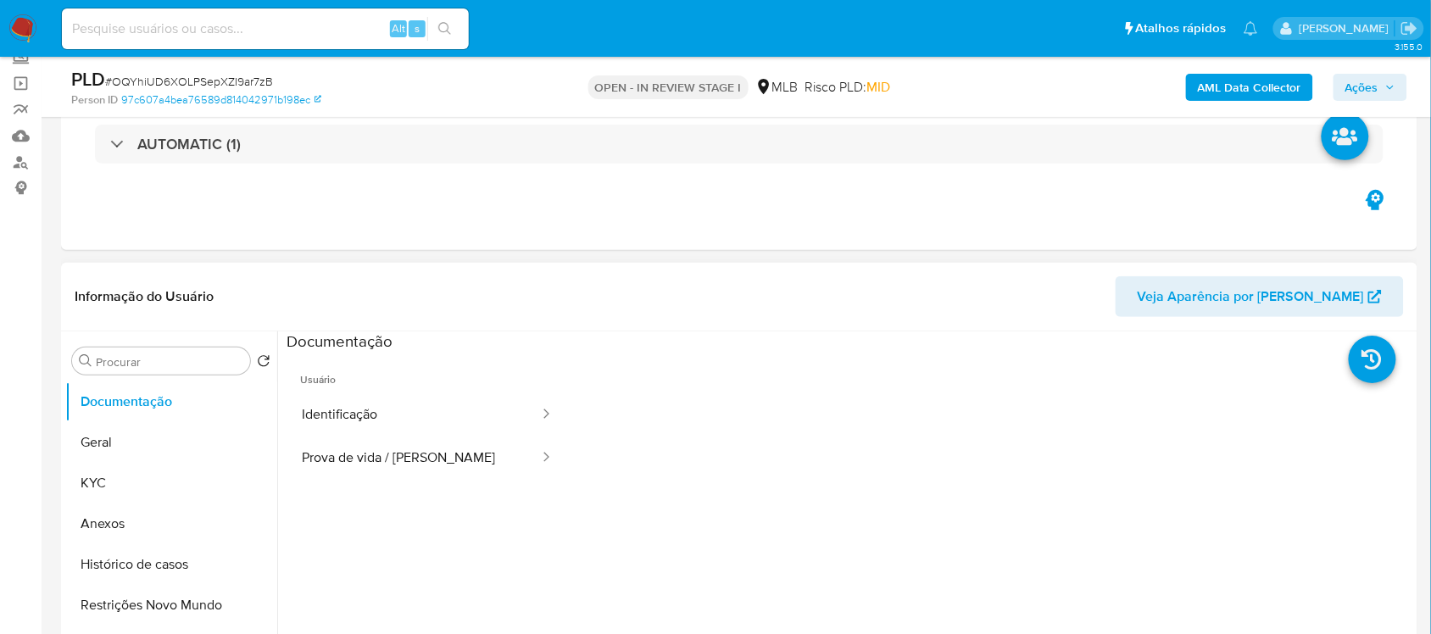
scroll to position [212, 0]
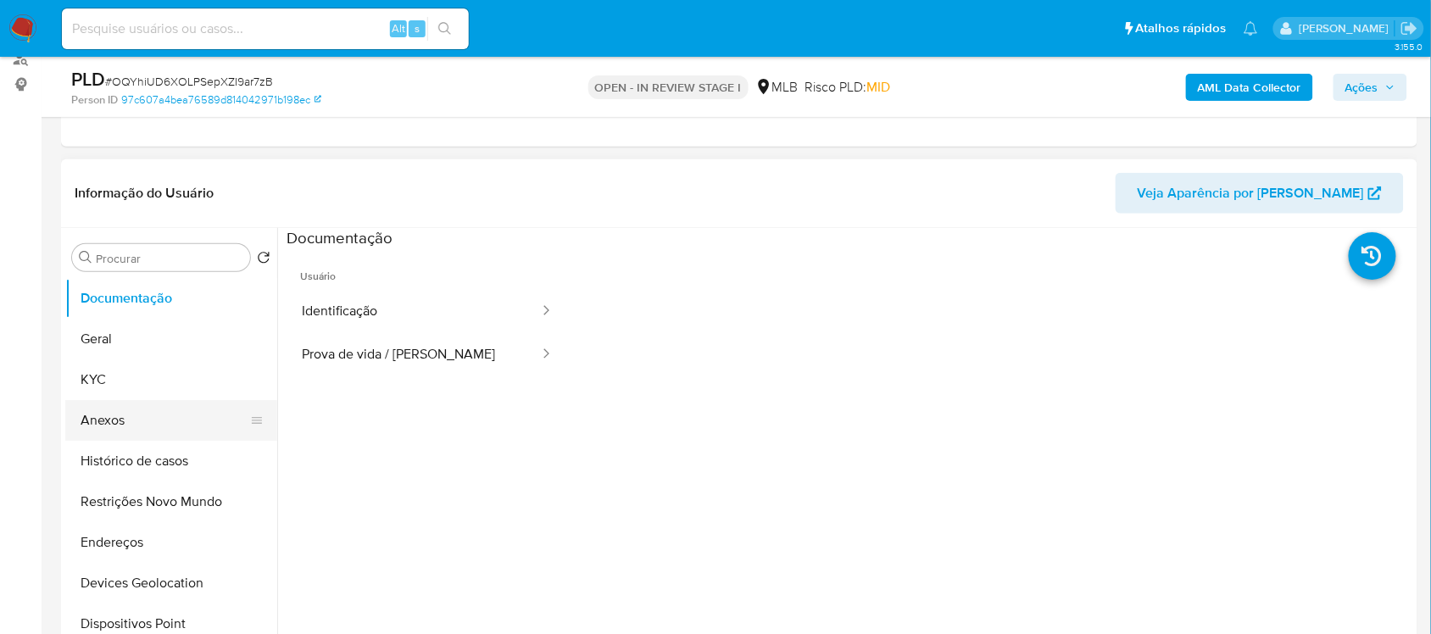
click at [127, 433] on button "Anexos" at bounding box center [164, 420] width 198 height 41
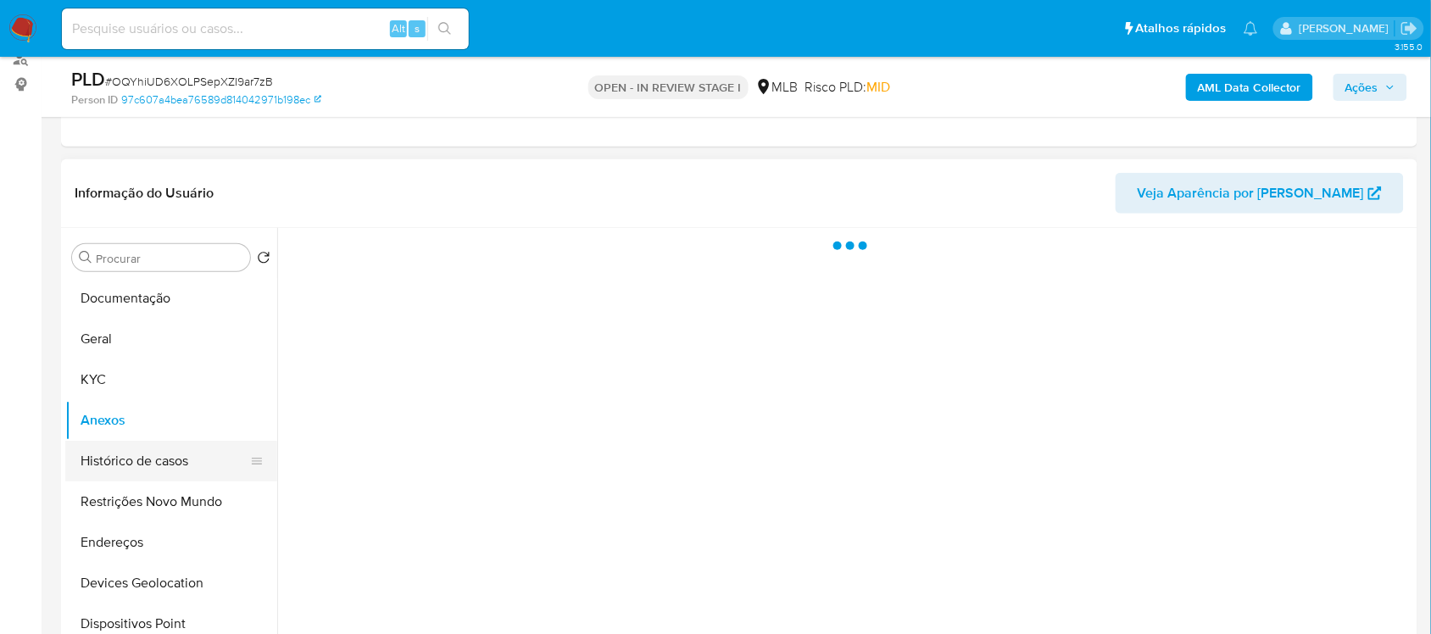
click at [129, 454] on button "Histórico de casos" at bounding box center [164, 461] width 198 height 41
